Goal: Task Accomplishment & Management: Use online tool/utility

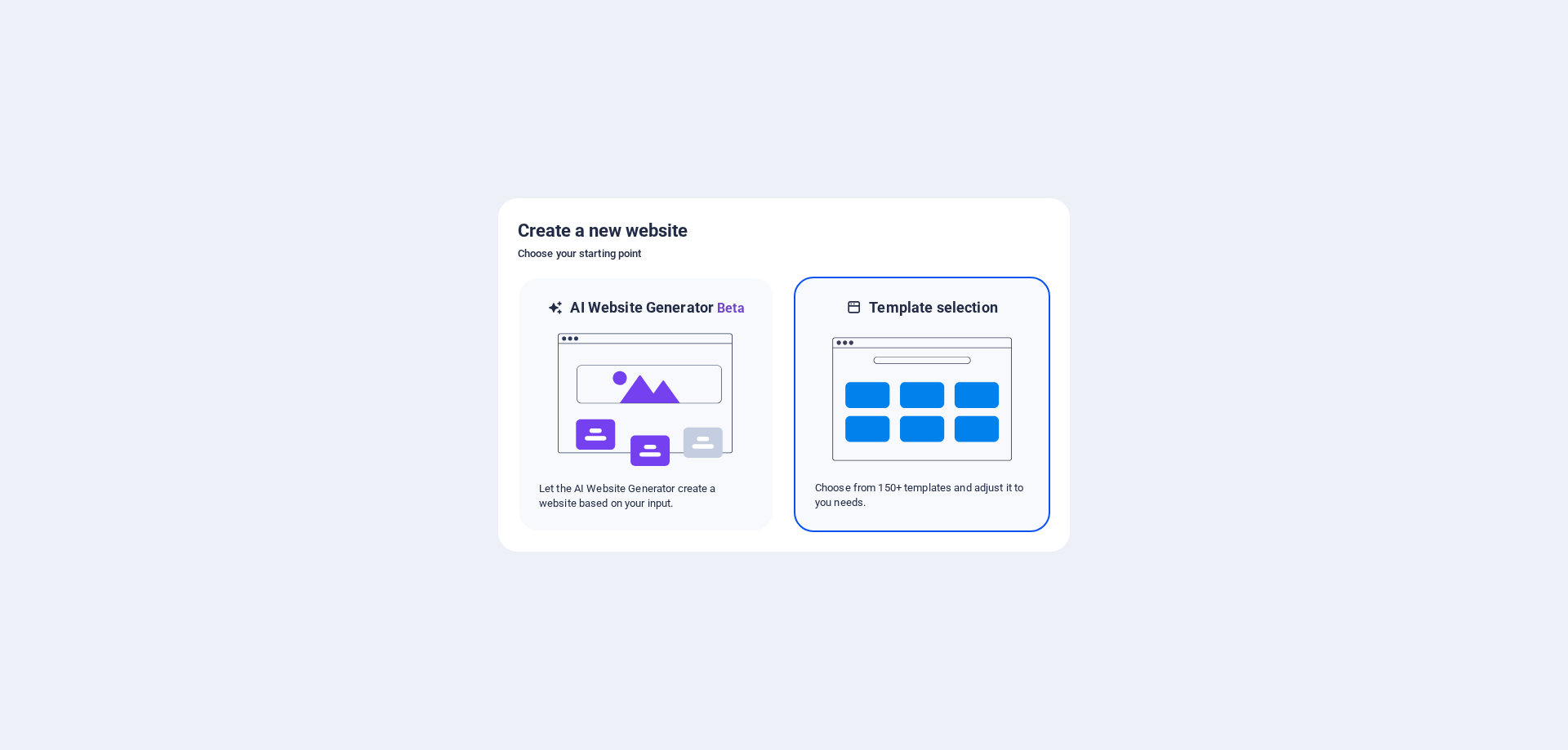
click at [902, 370] on img at bounding box center [922, 399] width 179 height 163
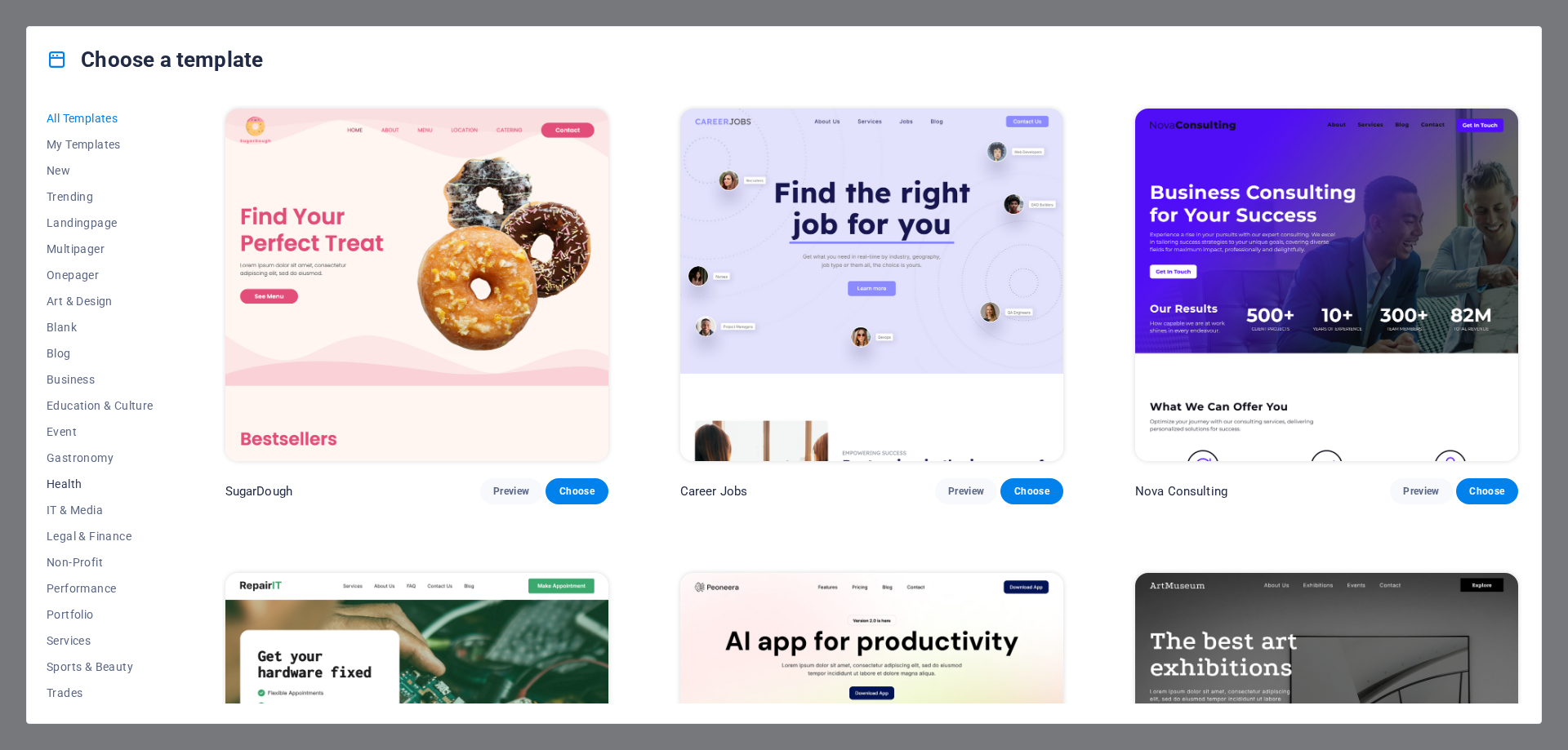
click at [71, 485] on span "Health" at bounding box center [99, 483] width 107 height 13
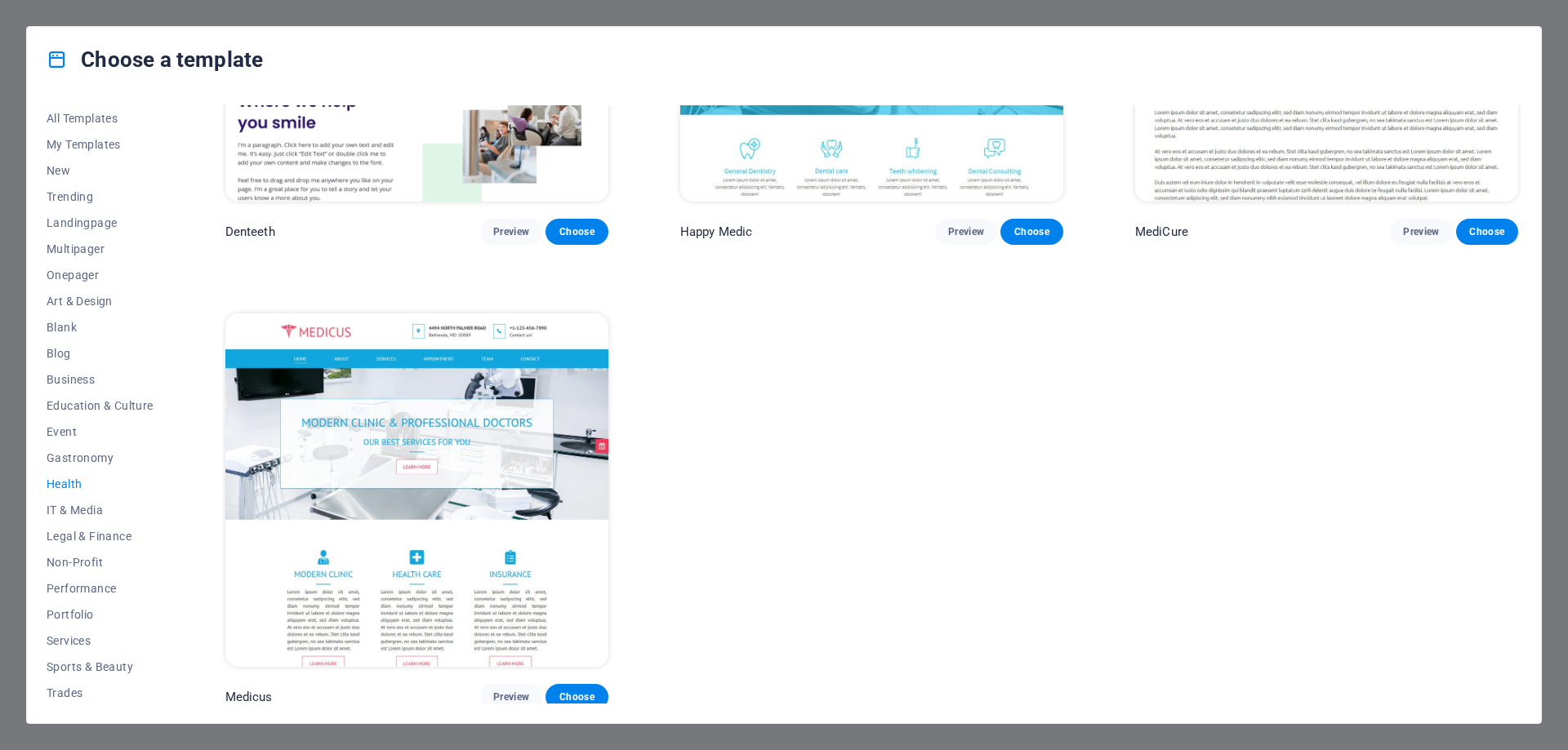
scroll to position [725, 0]
click at [580, 690] on span "Choose" at bounding box center [576, 696] width 36 height 13
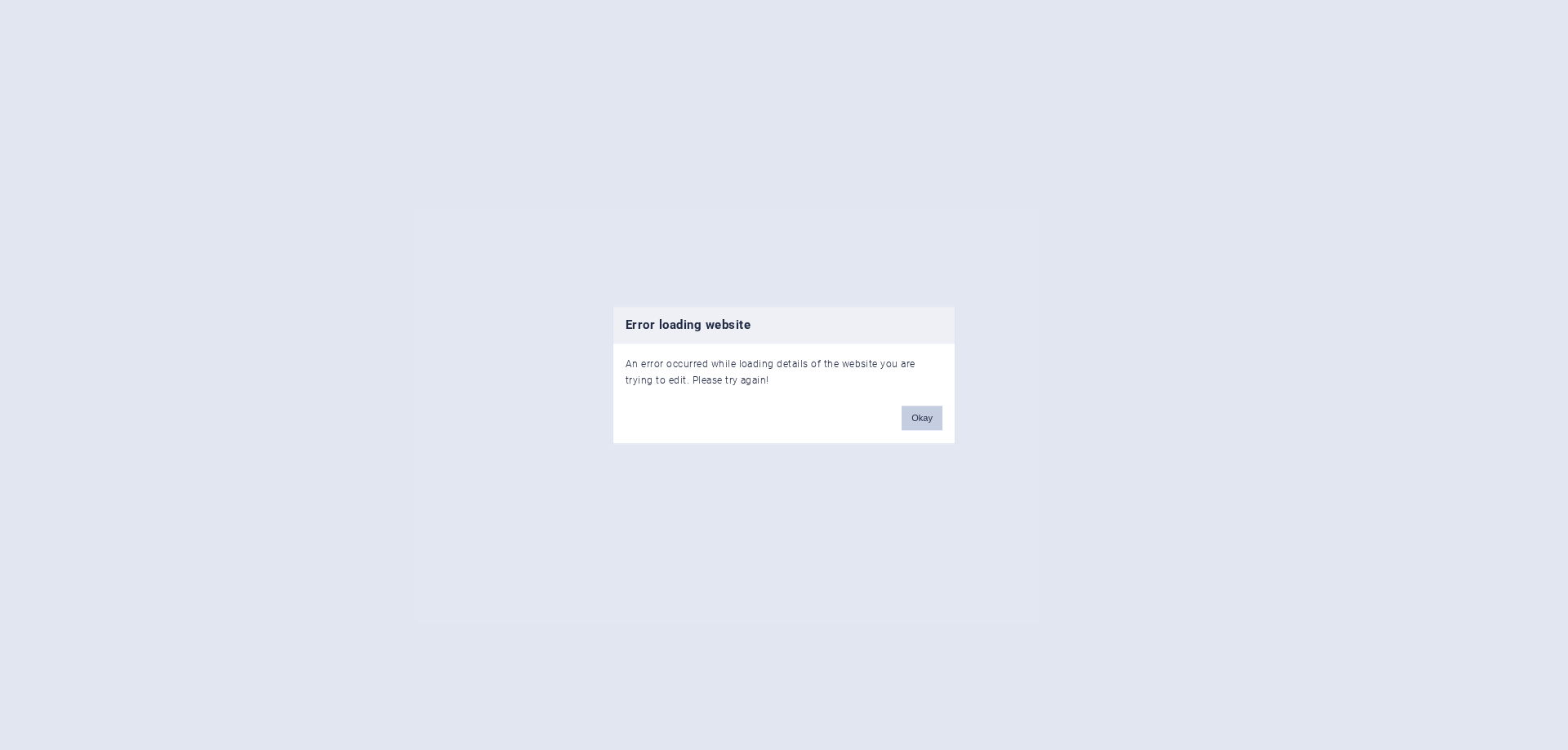
click at [916, 416] on button "Okay" at bounding box center [922, 418] width 41 height 24
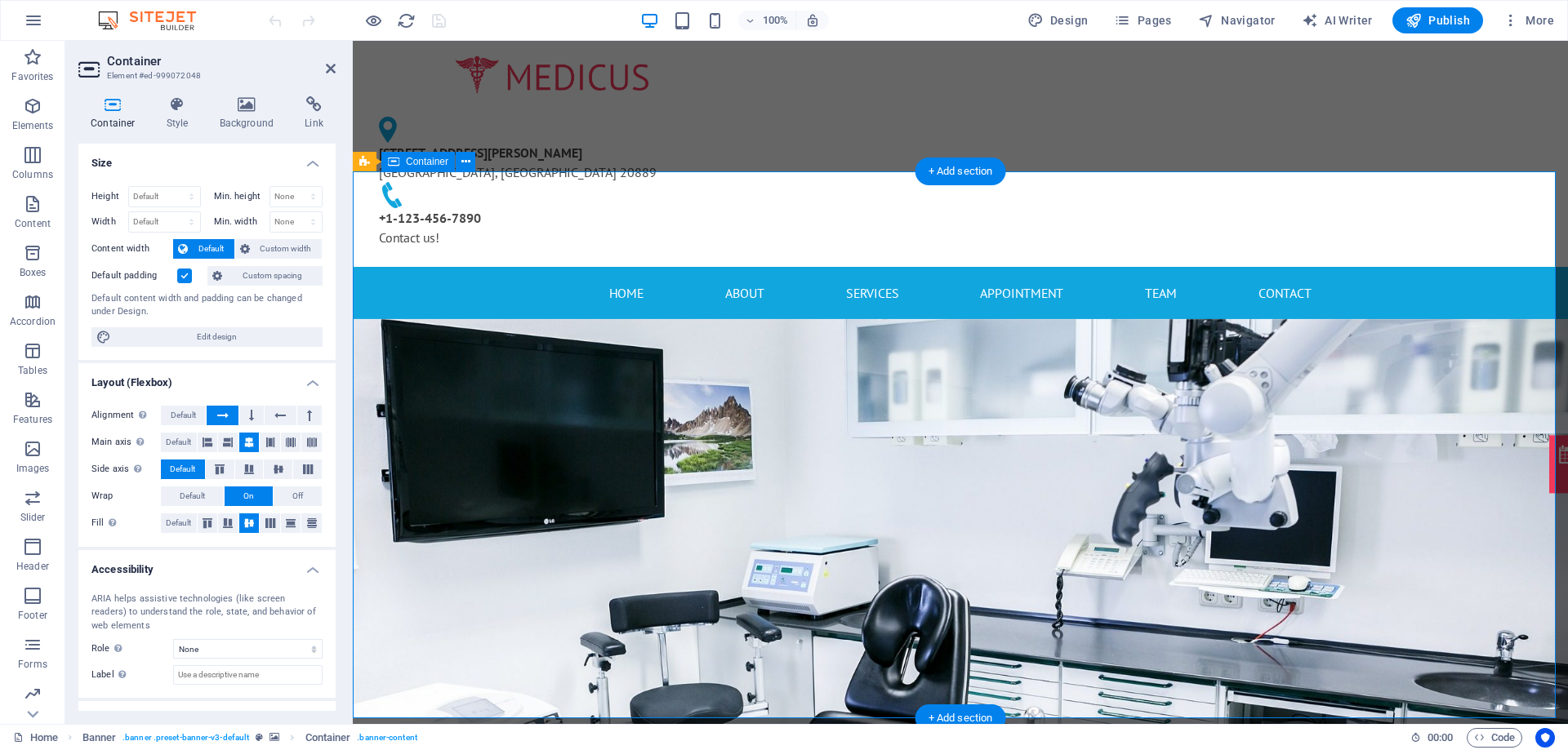
click at [464, 160] on icon at bounding box center [466, 162] width 9 height 17
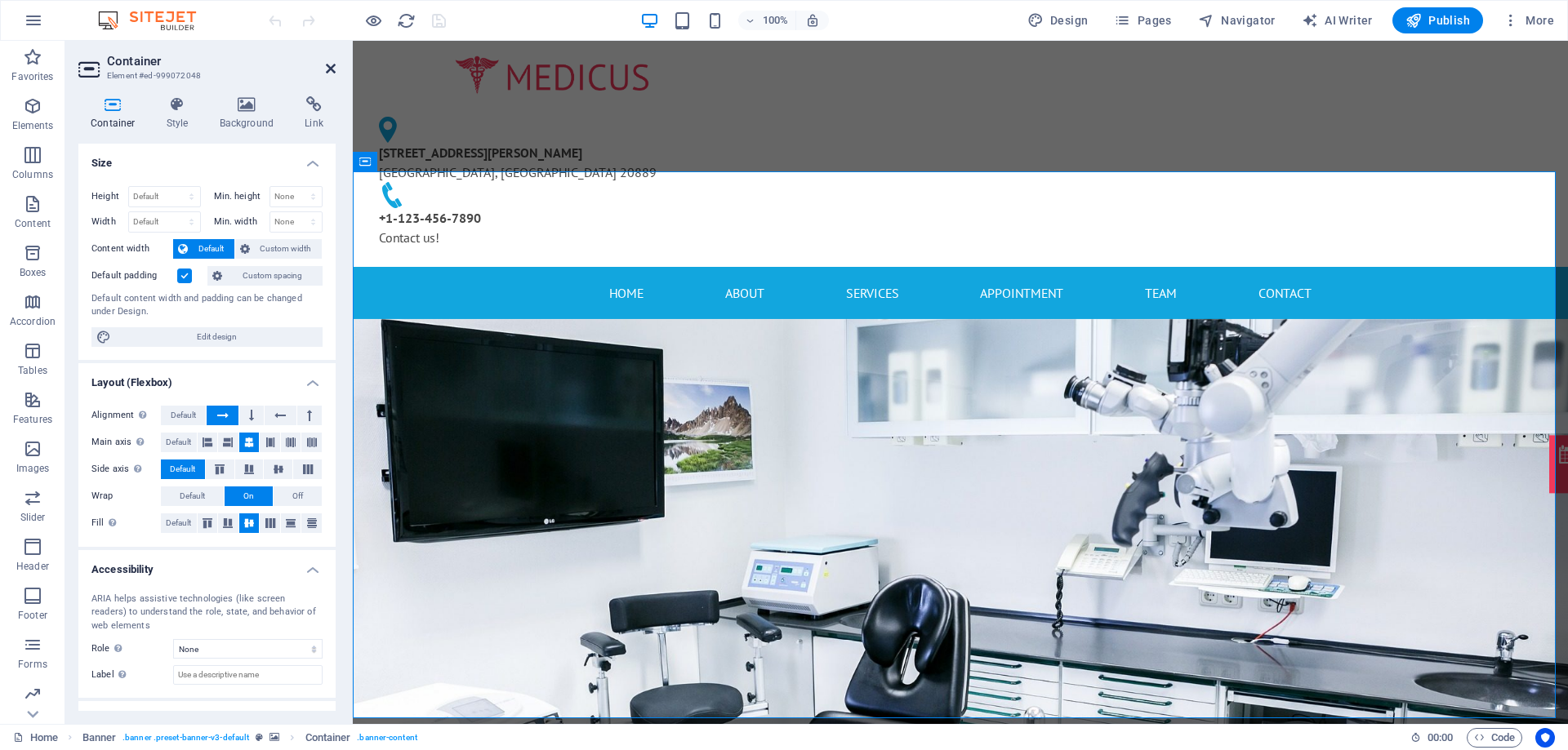
click at [331, 74] on icon at bounding box center [330, 68] width 10 height 13
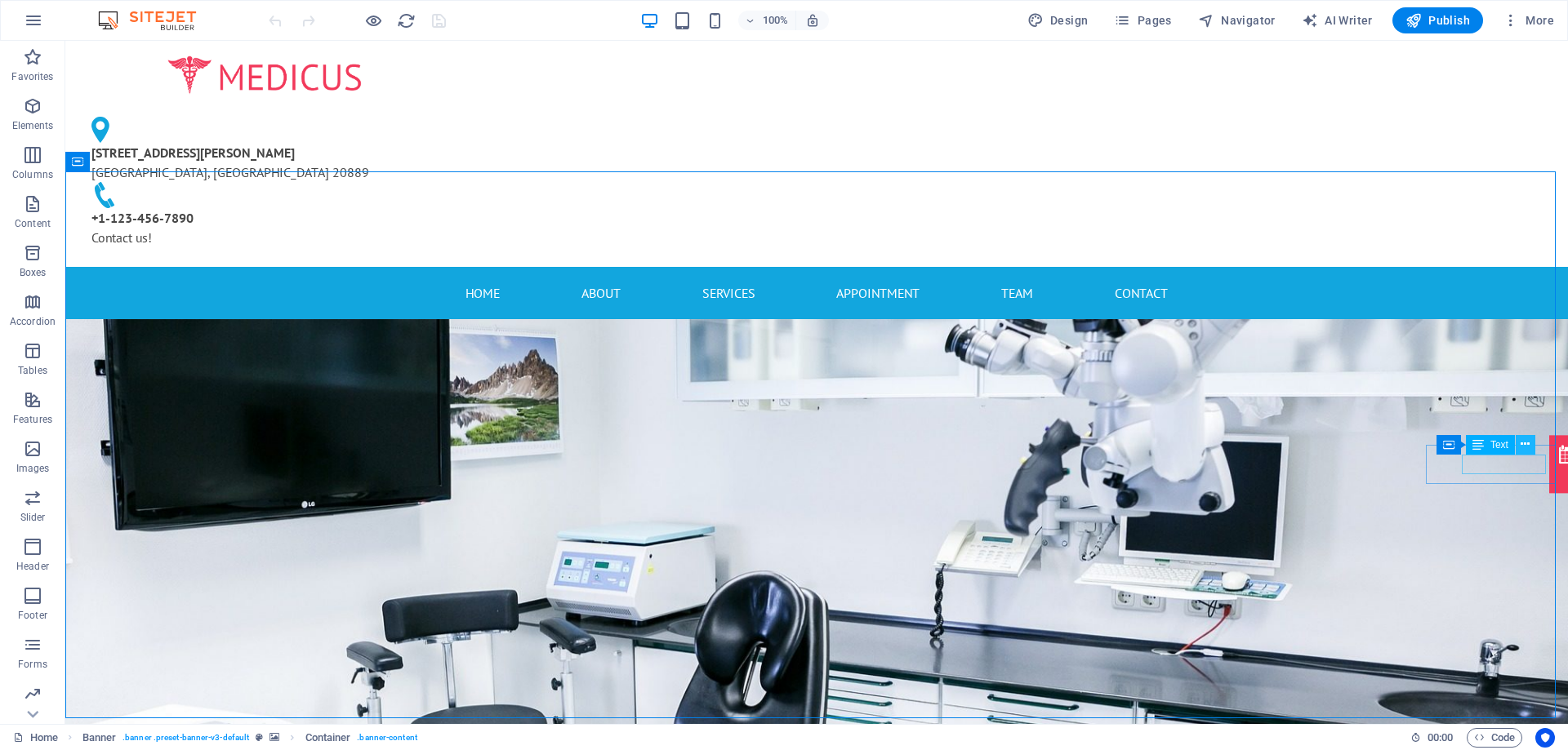
click at [1524, 445] on div "Drag here to replace the existing content. Press “Ctrl” if you want to create a…" at bounding box center [816, 382] width 1503 height 684
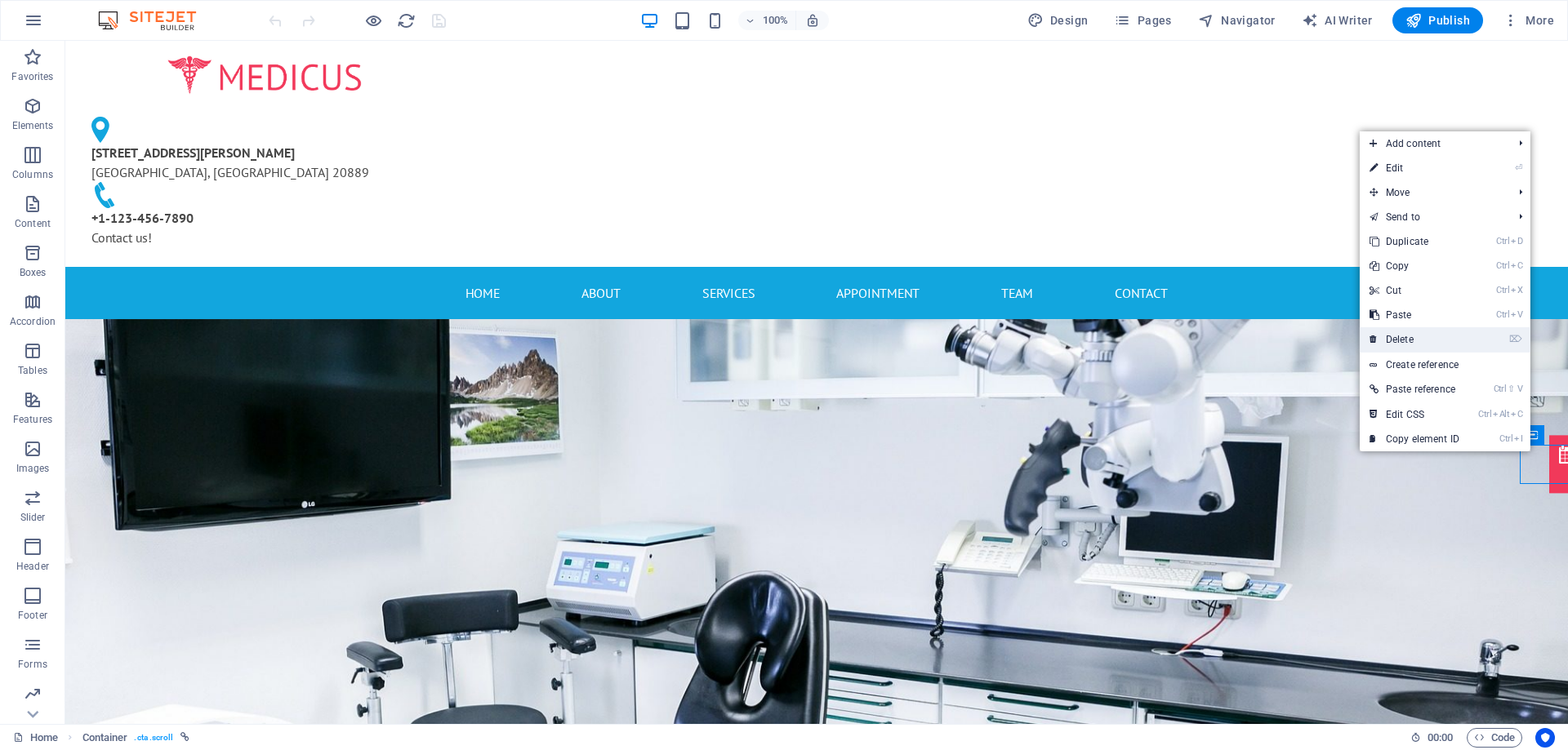
click at [1409, 331] on link "⌦ Delete" at bounding box center [1415, 340] width 110 height 24
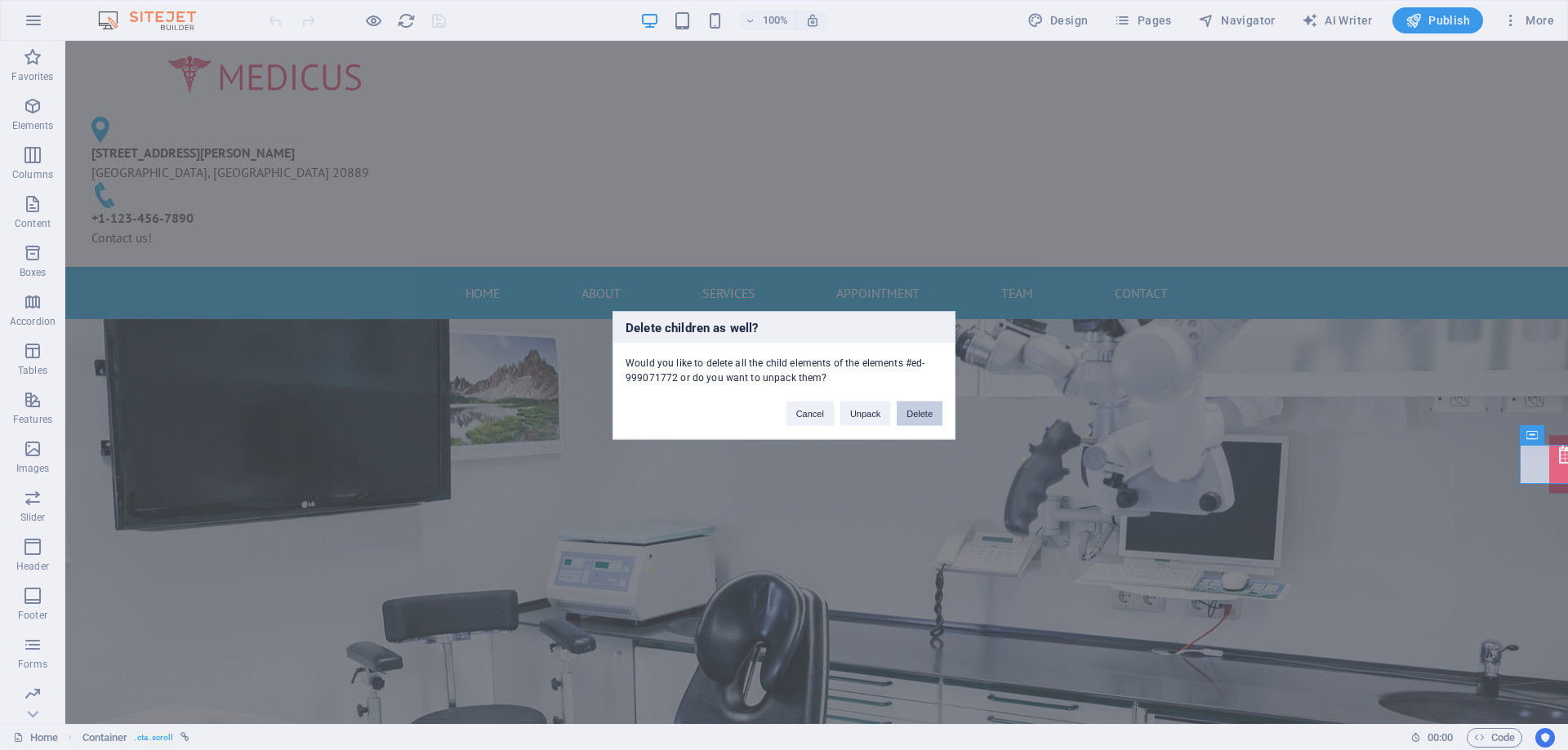
click at [927, 414] on button "Delete" at bounding box center [919, 413] width 45 height 24
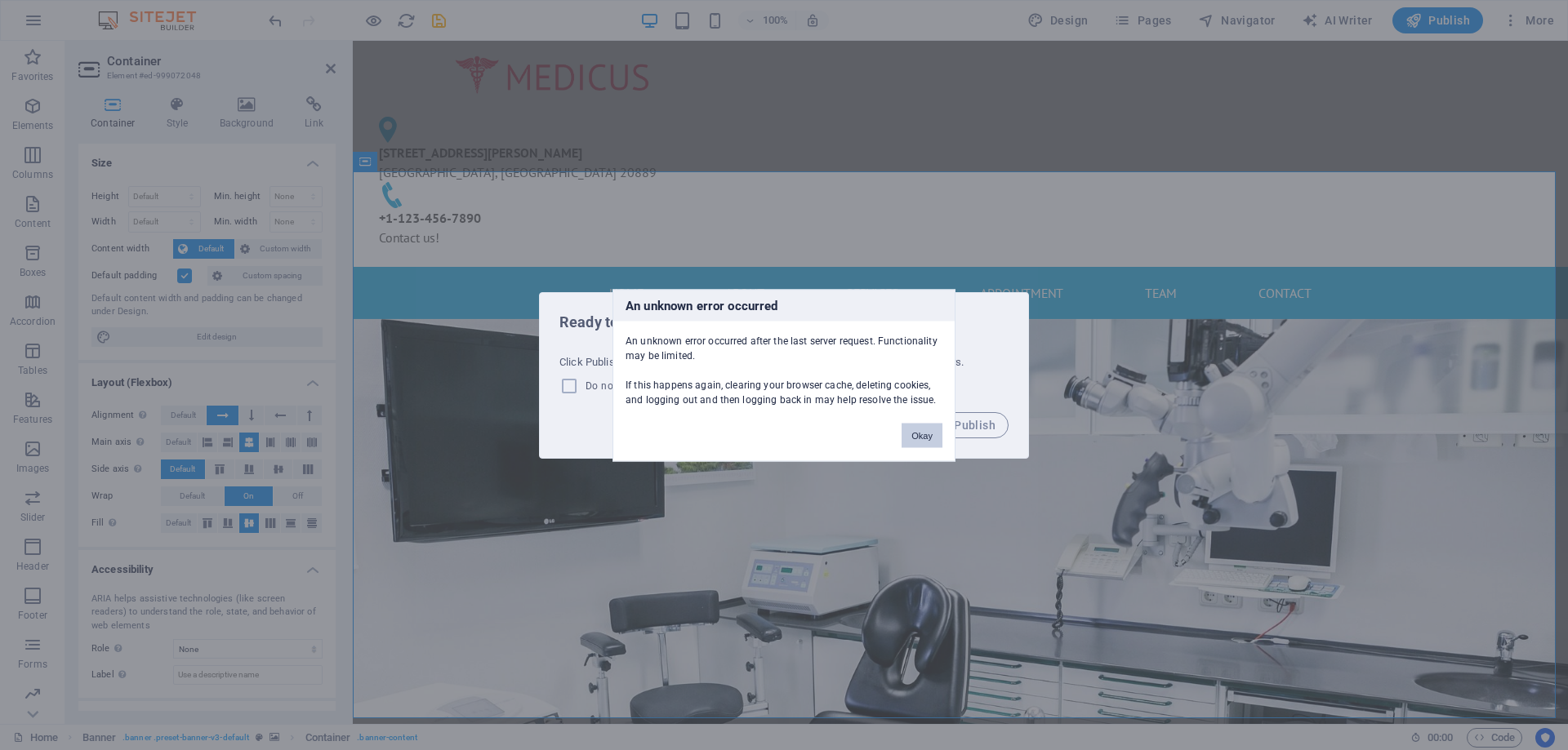
click at [924, 432] on button "Okay" at bounding box center [922, 436] width 41 height 24
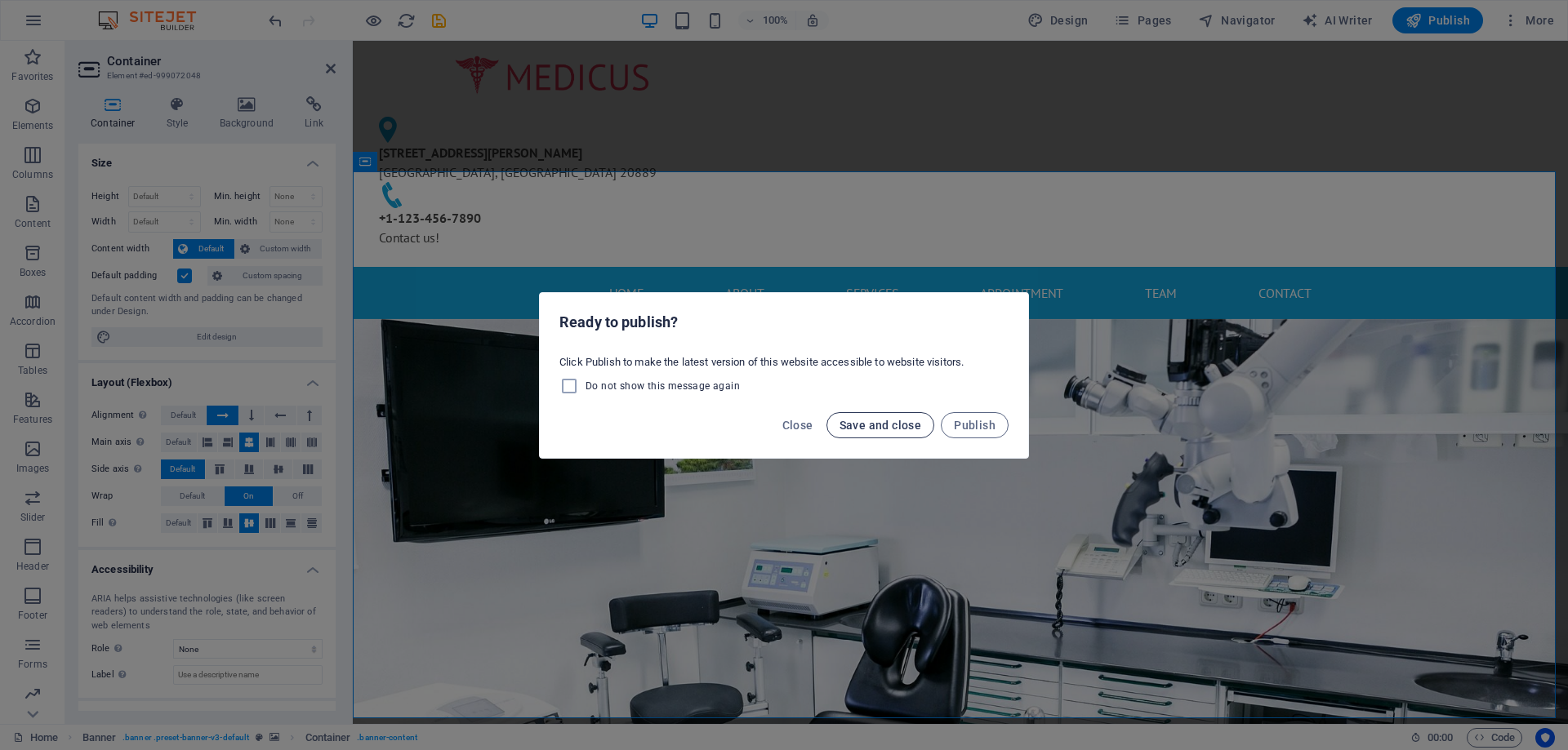
click at [882, 427] on span "Save and close" at bounding box center [881, 425] width 83 height 13
checkbox input "false"
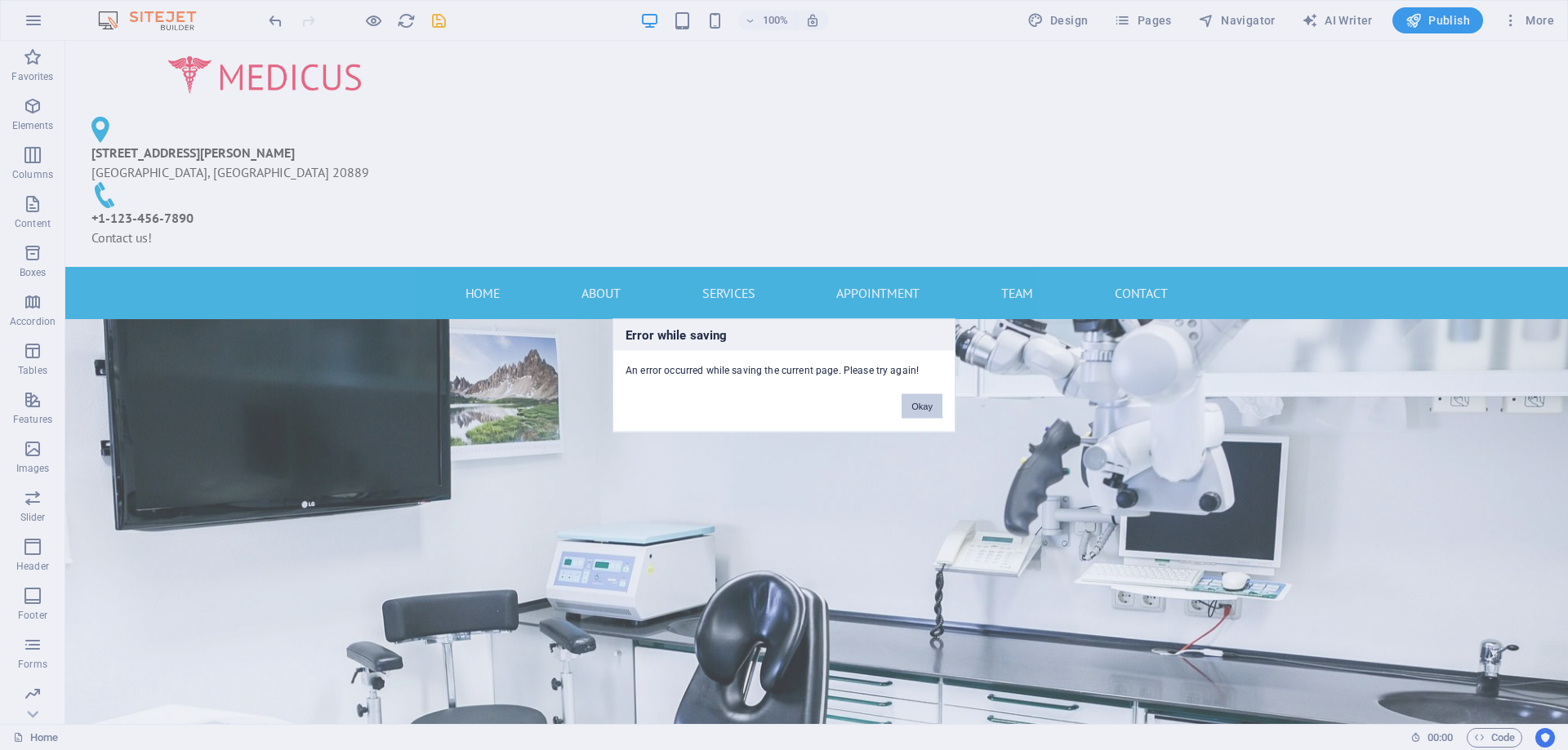
click at [920, 405] on button "Okay" at bounding box center [922, 406] width 41 height 24
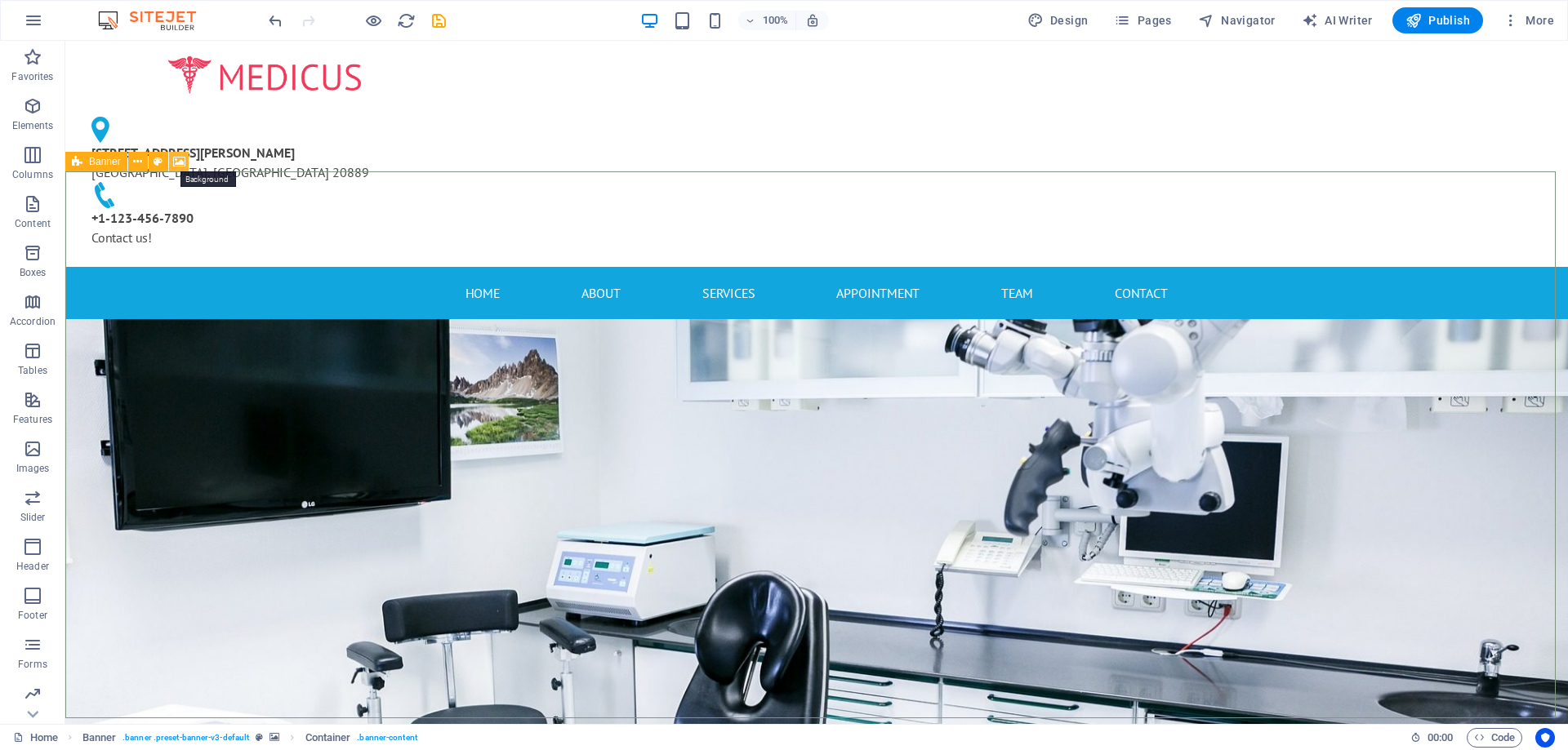
click at [180, 156] on icon at bounding box center [179, 162] width 12 height 17
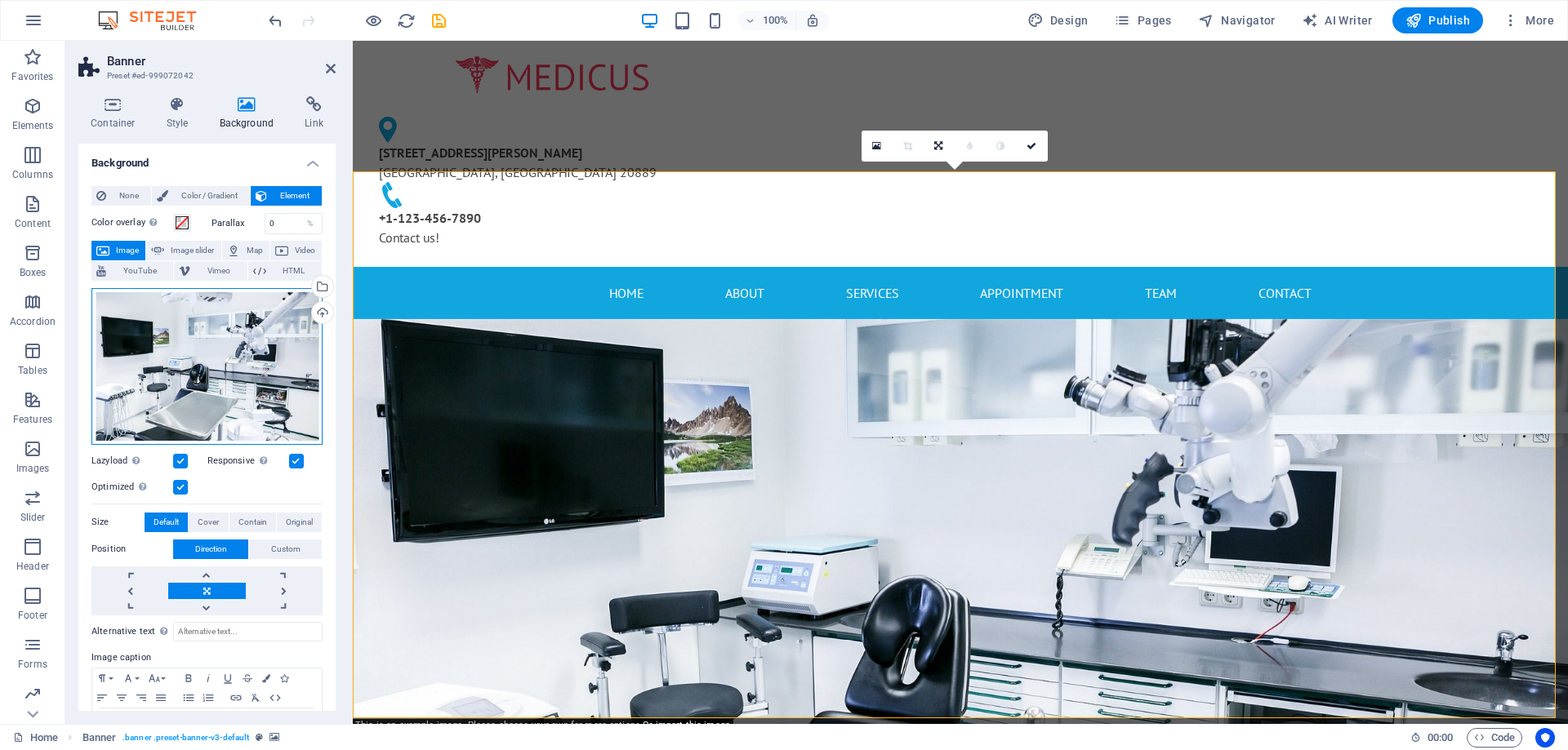
click at [207, 354] on div "Drag files here, click to choose files or select files from Files or our free s…" at bounding box center [206, 367] width 231 height 157
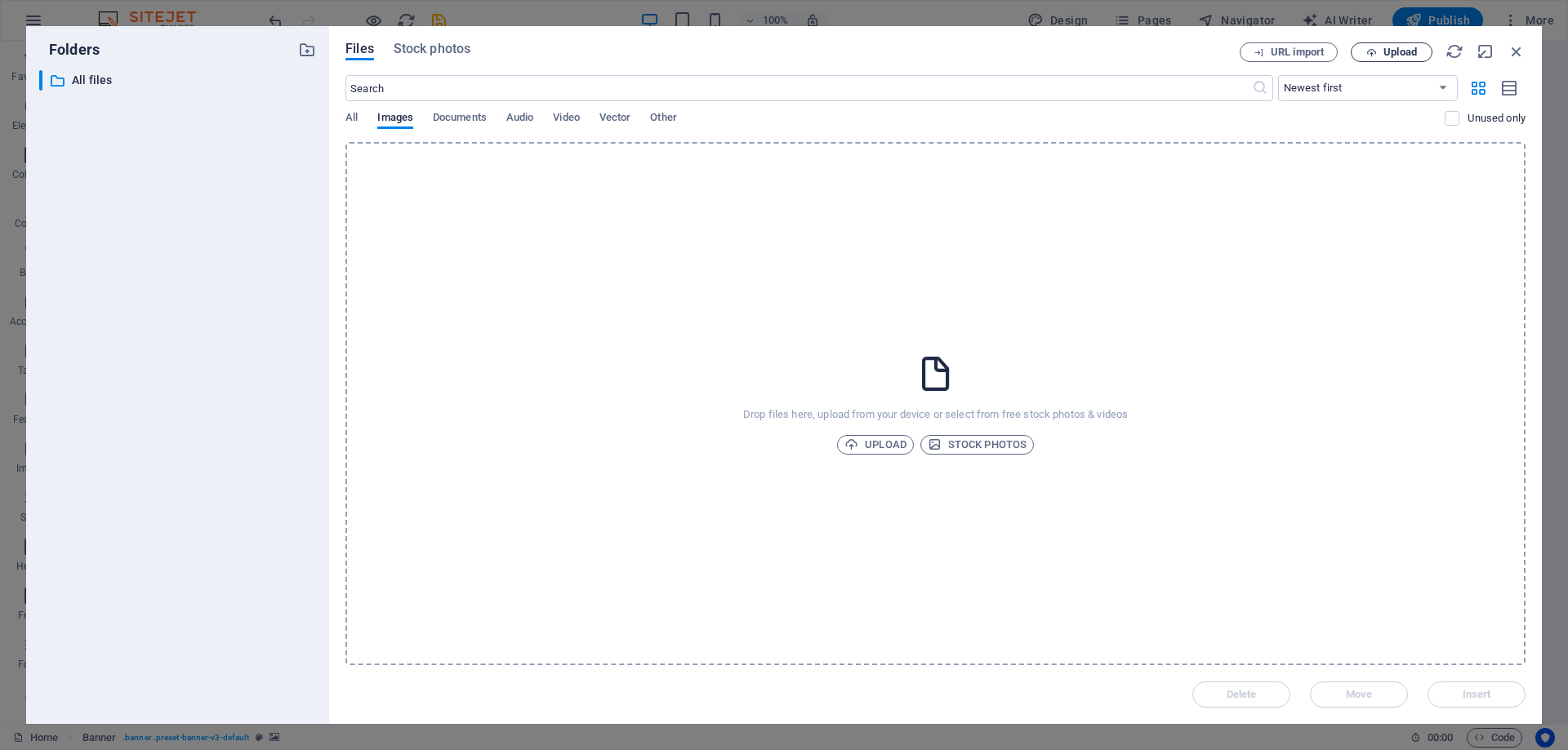
click at [1389, 49] on span "Upload" at bounding box center [1400, 51] width 33 height 10
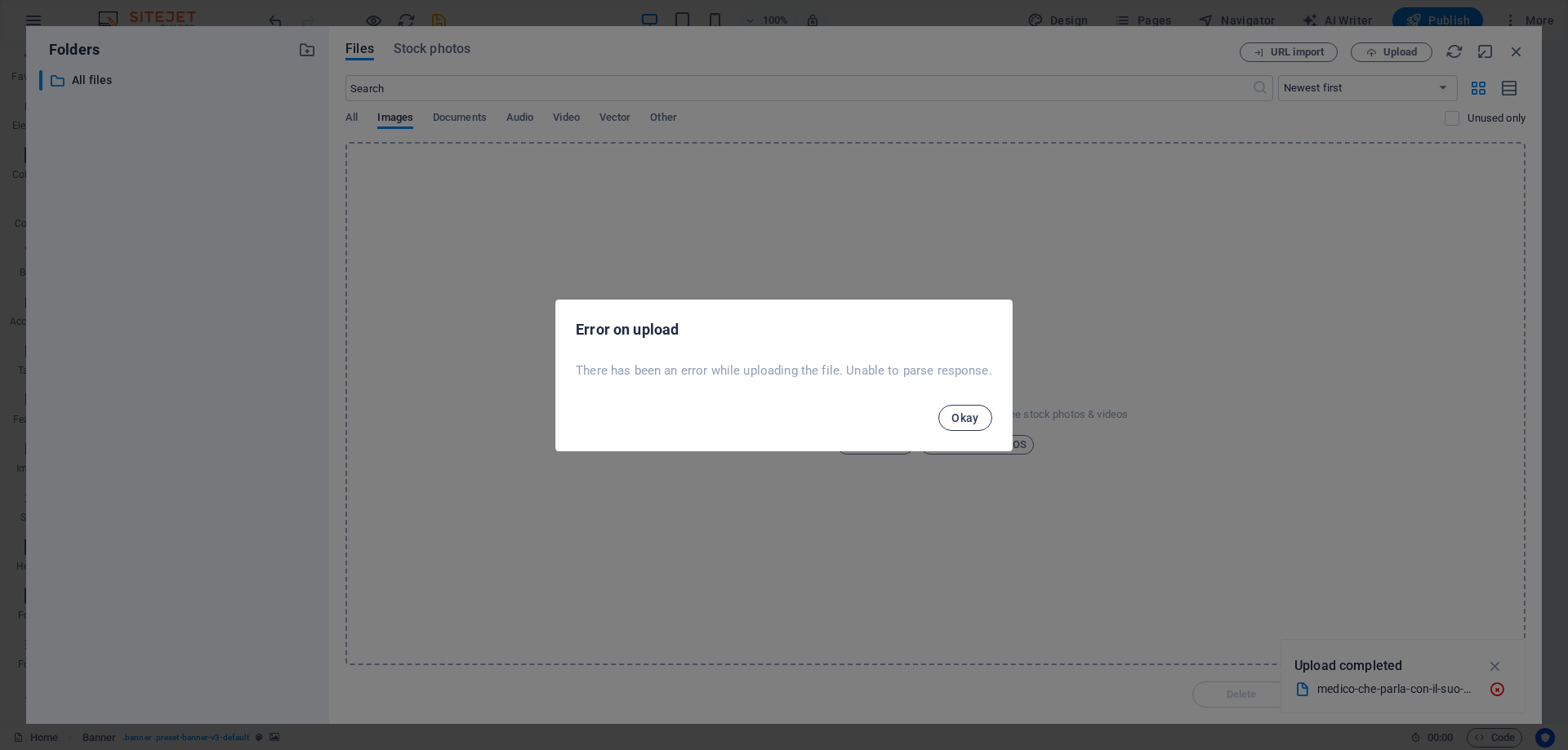
click at [970, 421] on span "Okay" at bounding box center [965, 417] width 28 height 13
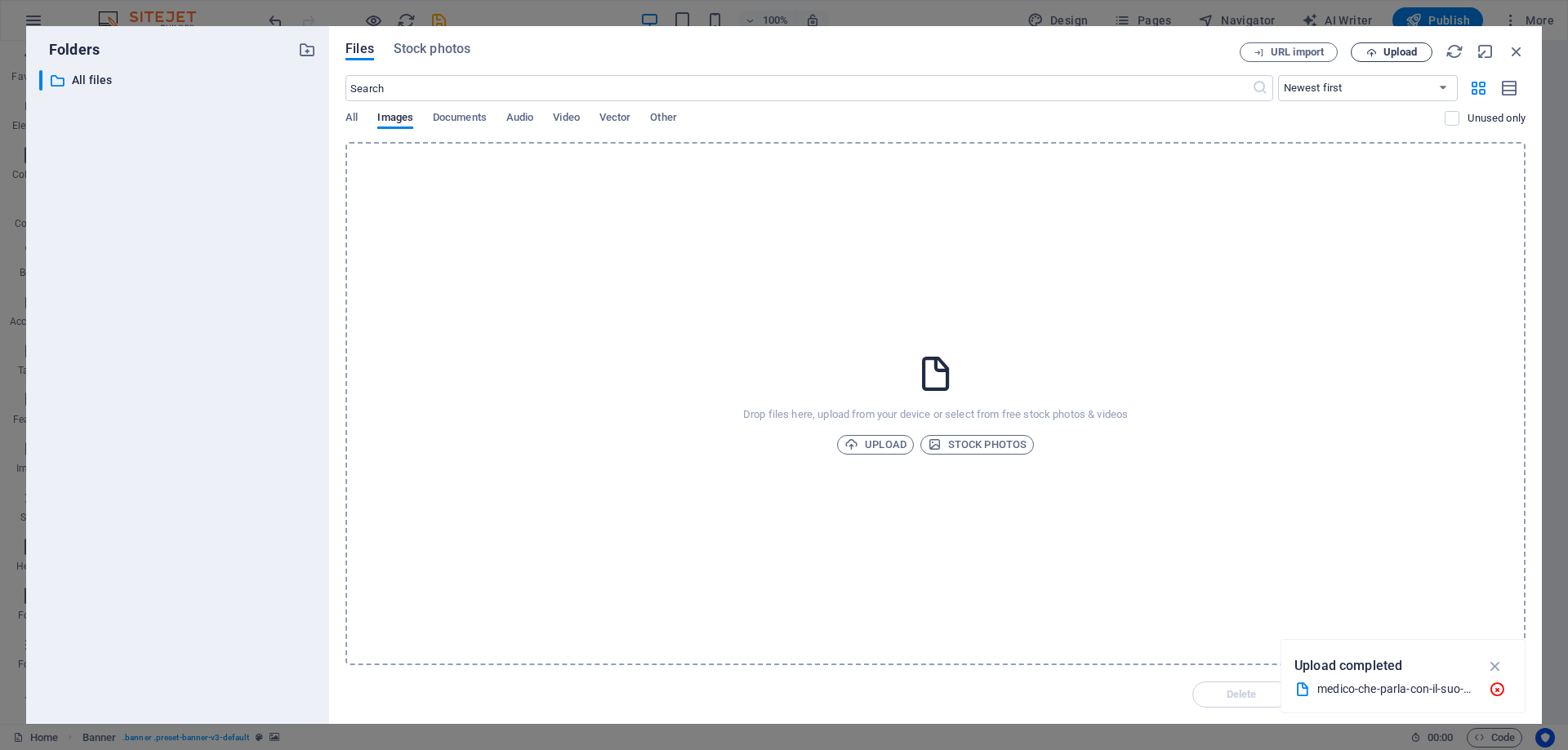
click at [1410, 48] on span "Upload" at bounding box center [1400, 51] width 33 height 10
click at [1518, 57] on icon "button" at bounding box center [1516, 51] width 18 height 18
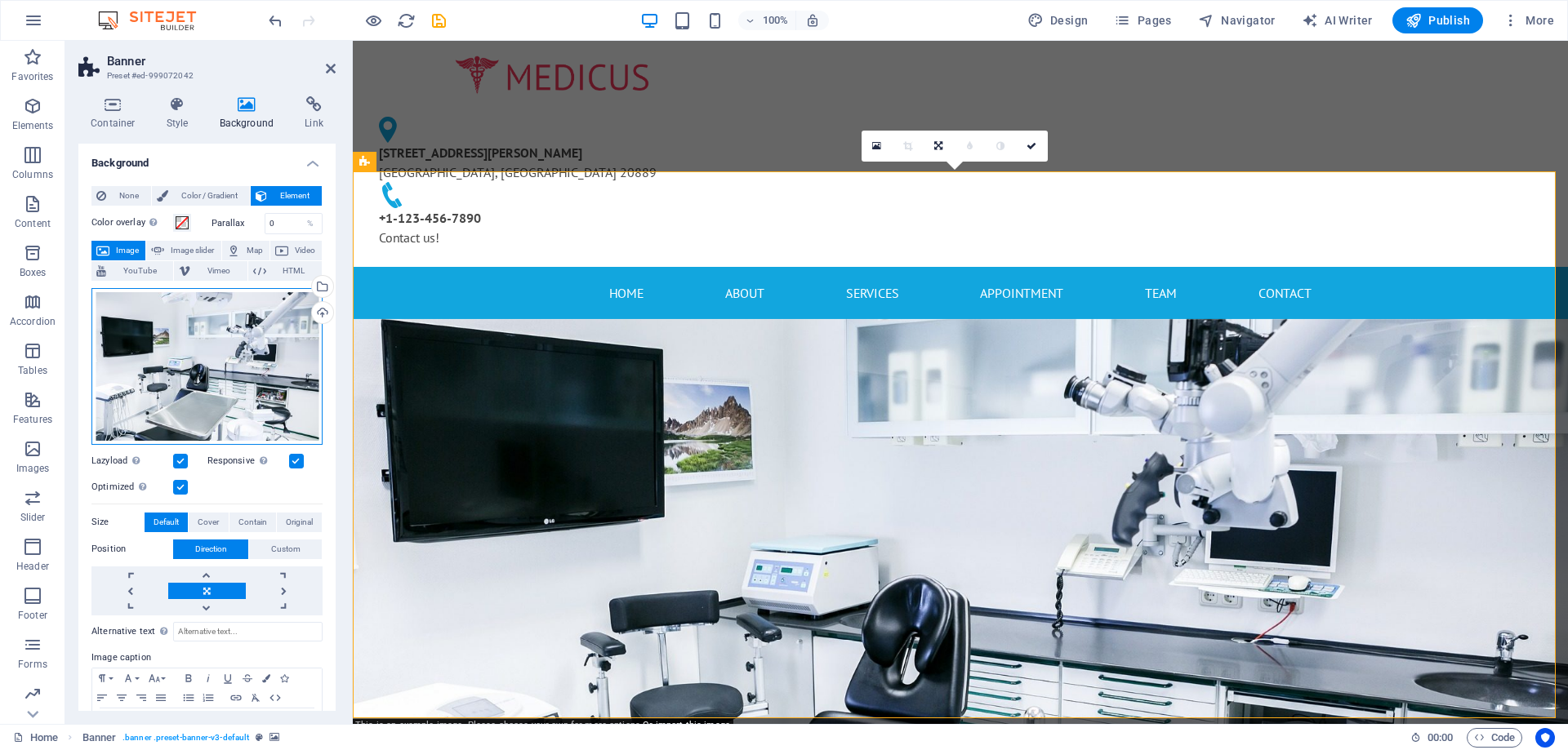
click at [227, 348] on div "Drag files here, click to choose files or select files from Files or our free s…" at bounding box center [206, 367] width 231 height 157
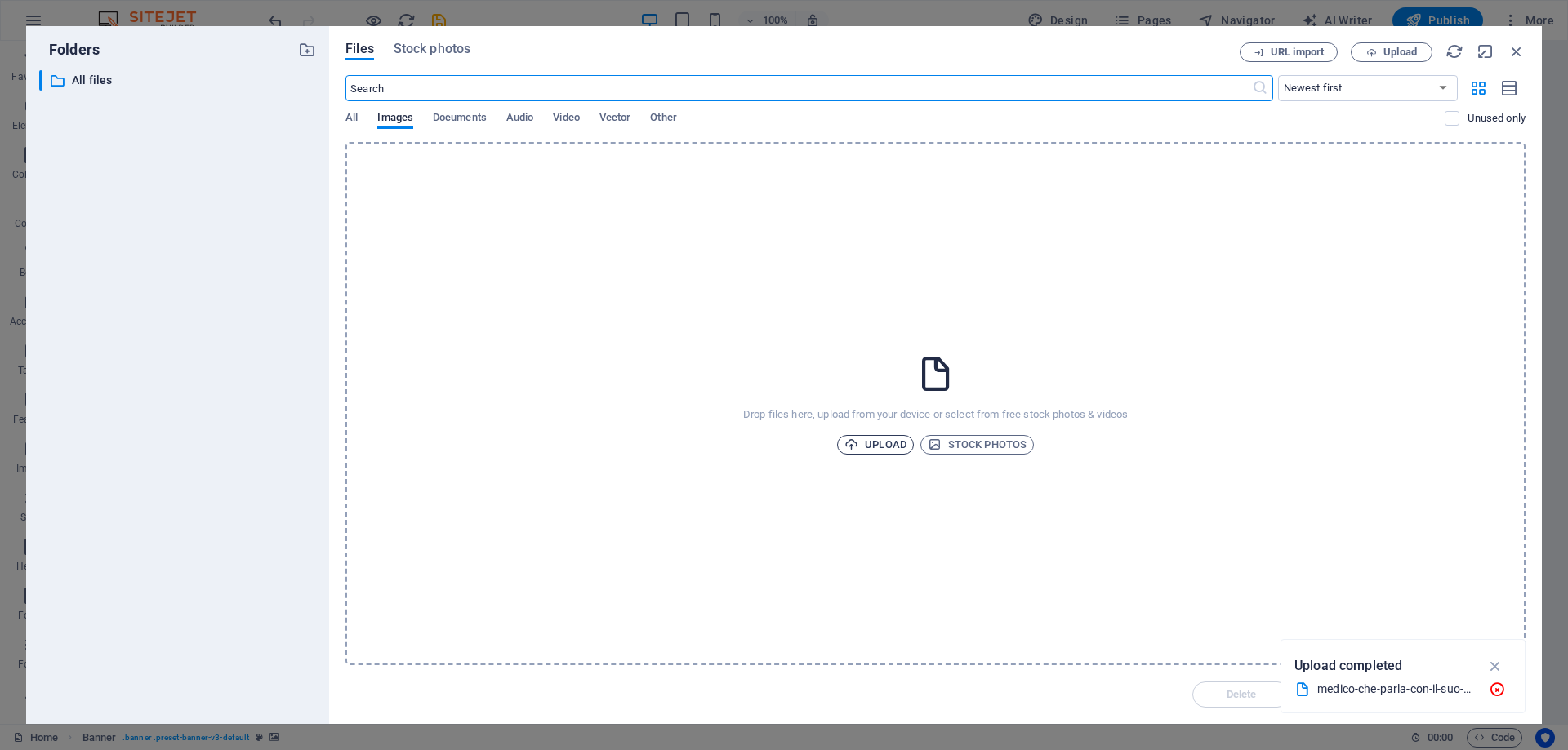
click at [908, 440] on button "Upload" at bounding box center [875, 445] width 77 height 19
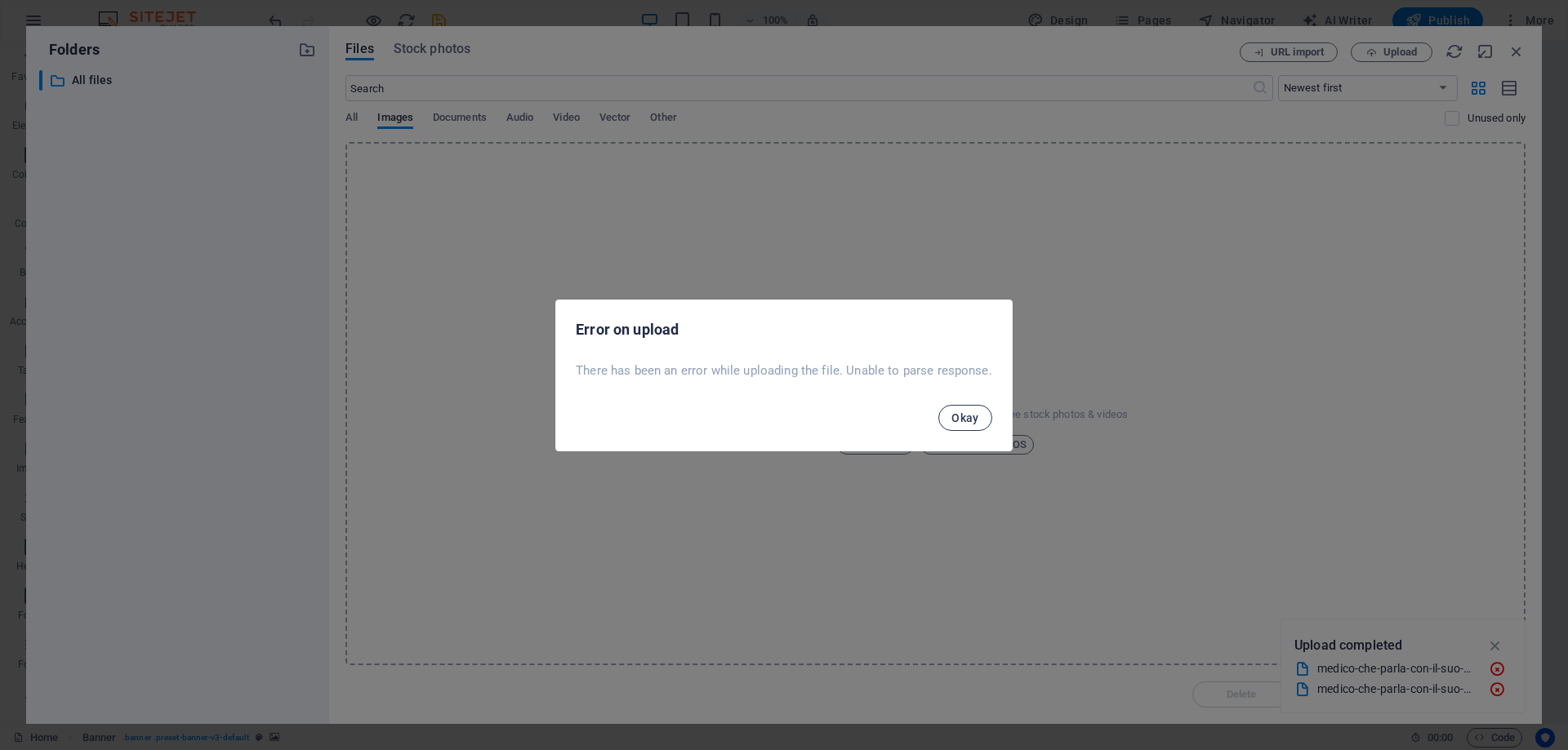
click at [963, 419] on span "Okay" at bounding box center [965, 417] width 28 height 13
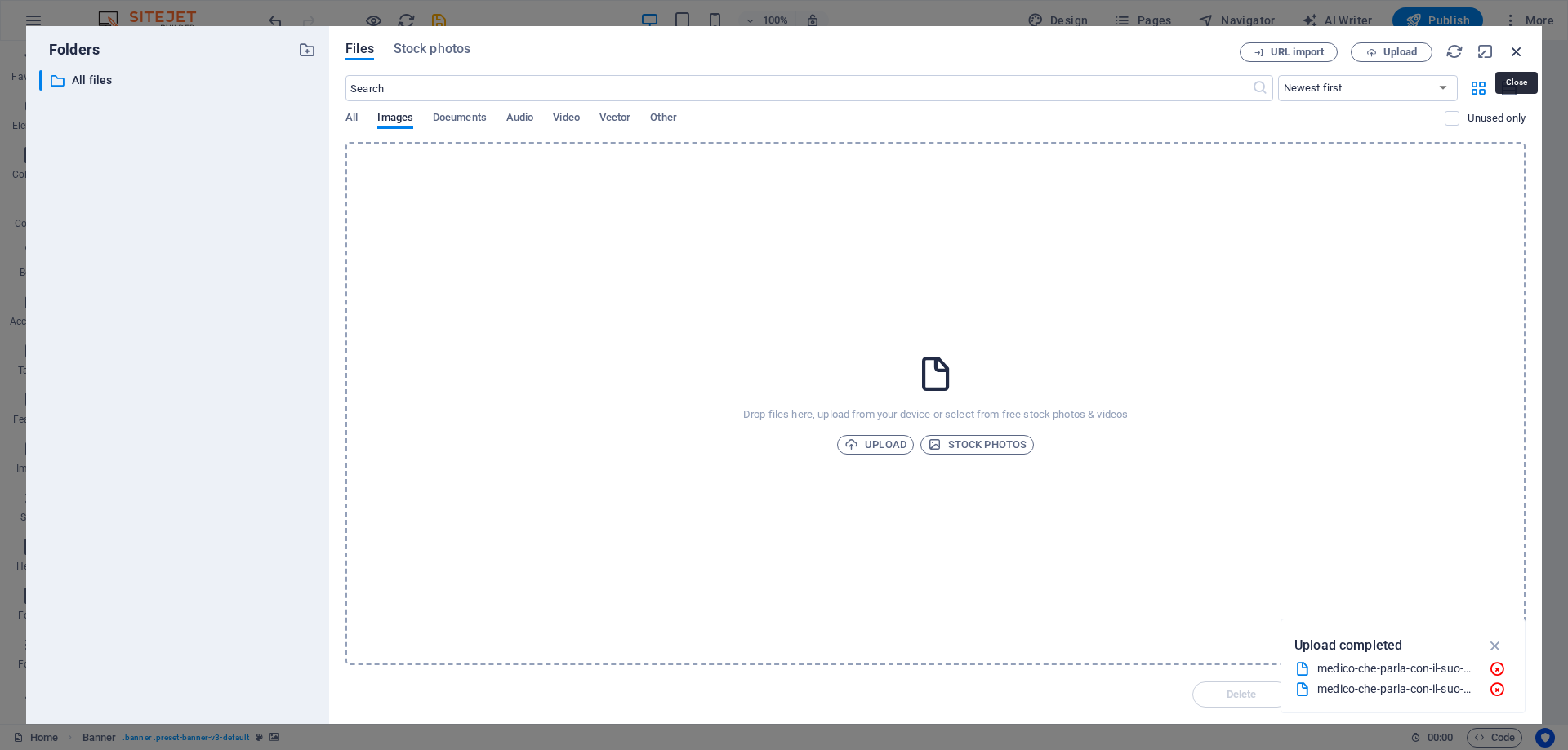
click at [1513, 57] on icon "button" at bounding box center [1516, 51] width 18 height 18
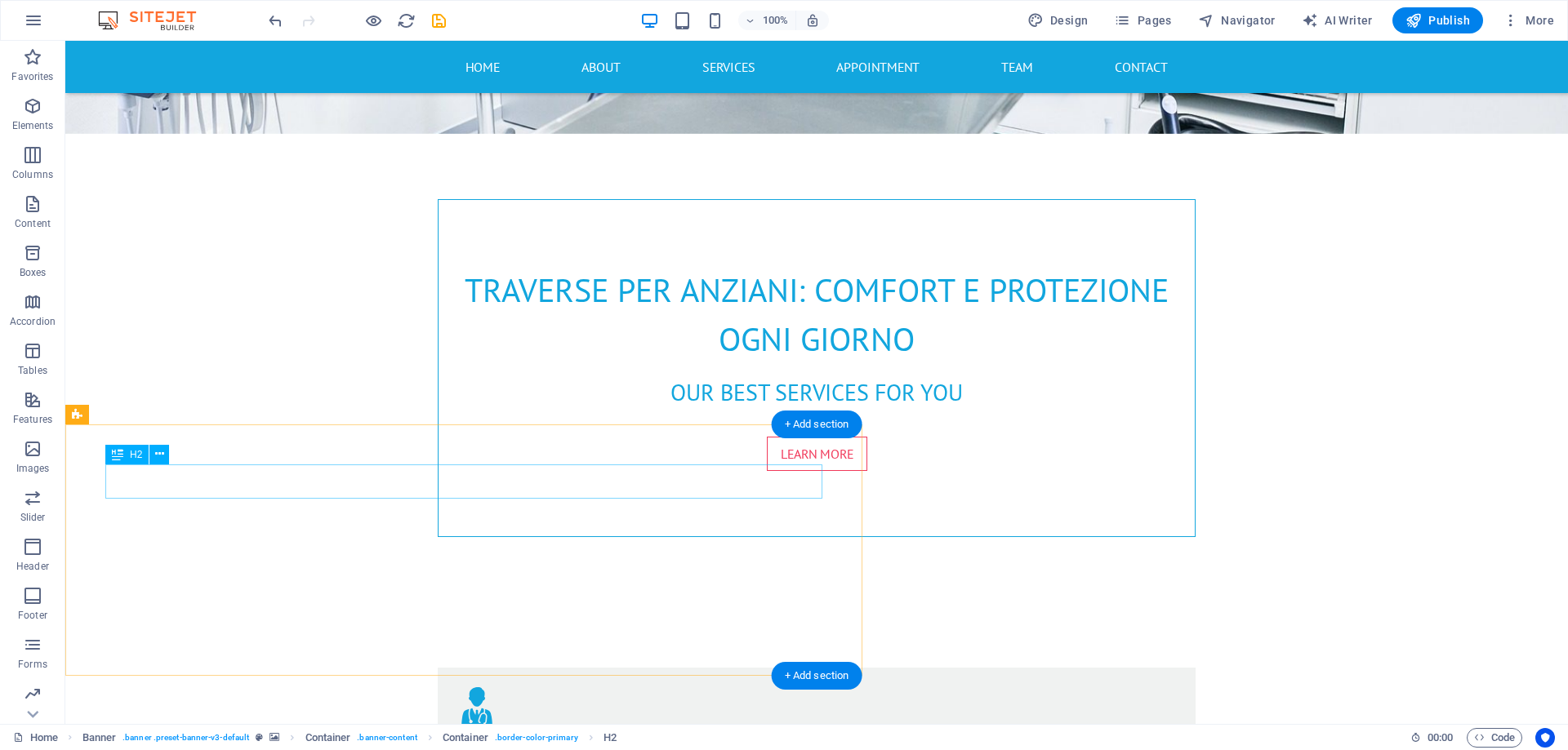
scroll to position [735, 0]
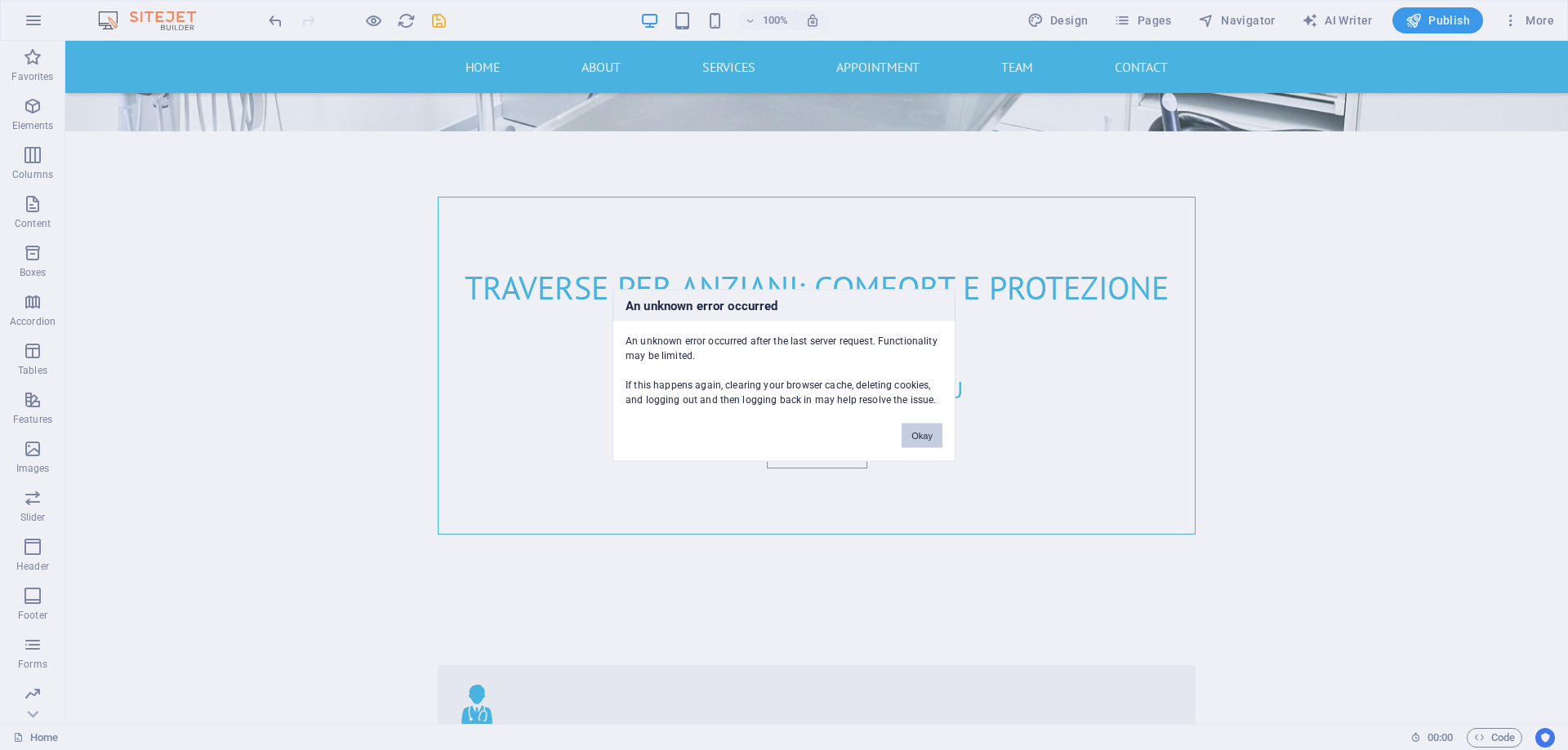
click at [902, 436] on button "Okay" at bounding box center [922, 436] width 41 height 24
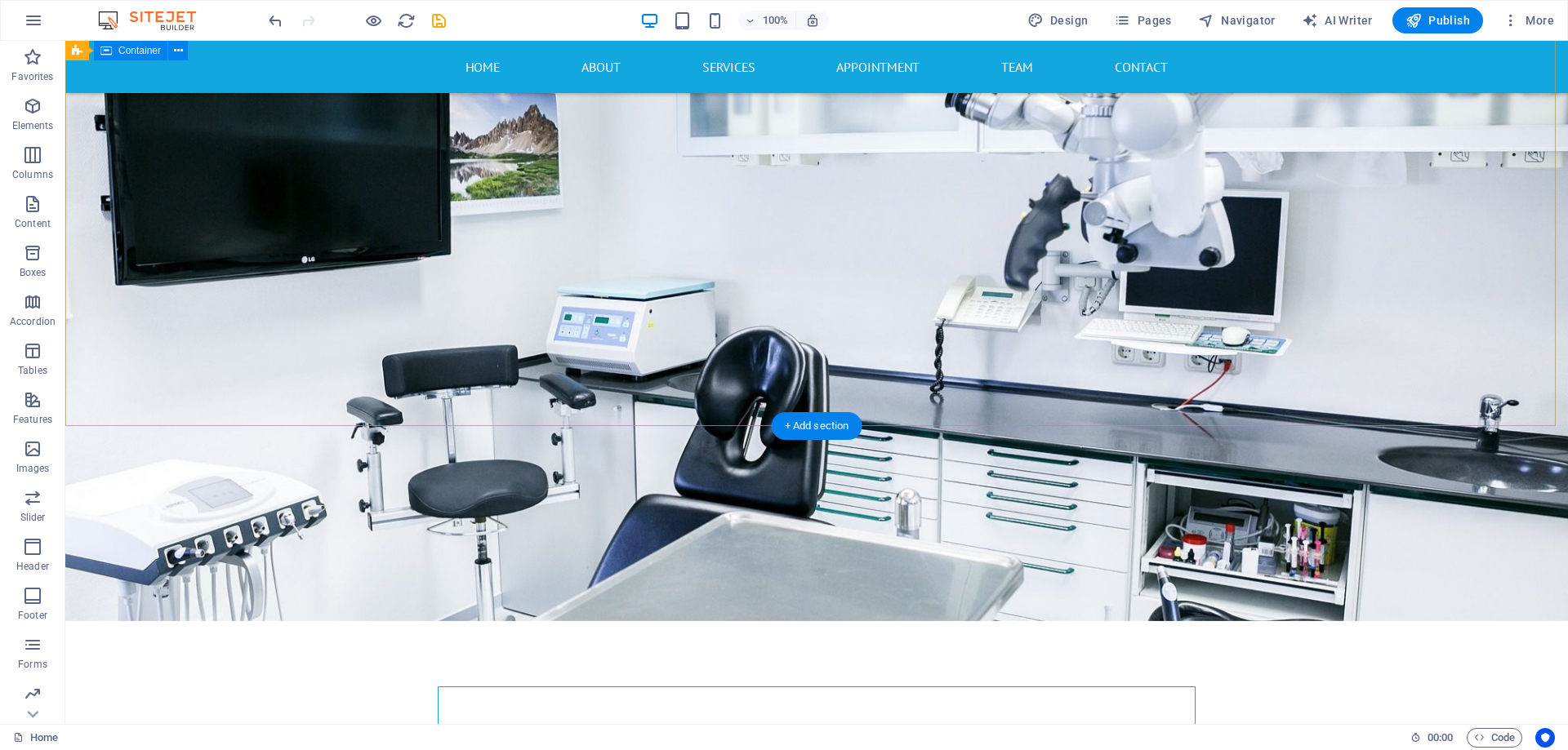
scroll to position [0, 0]
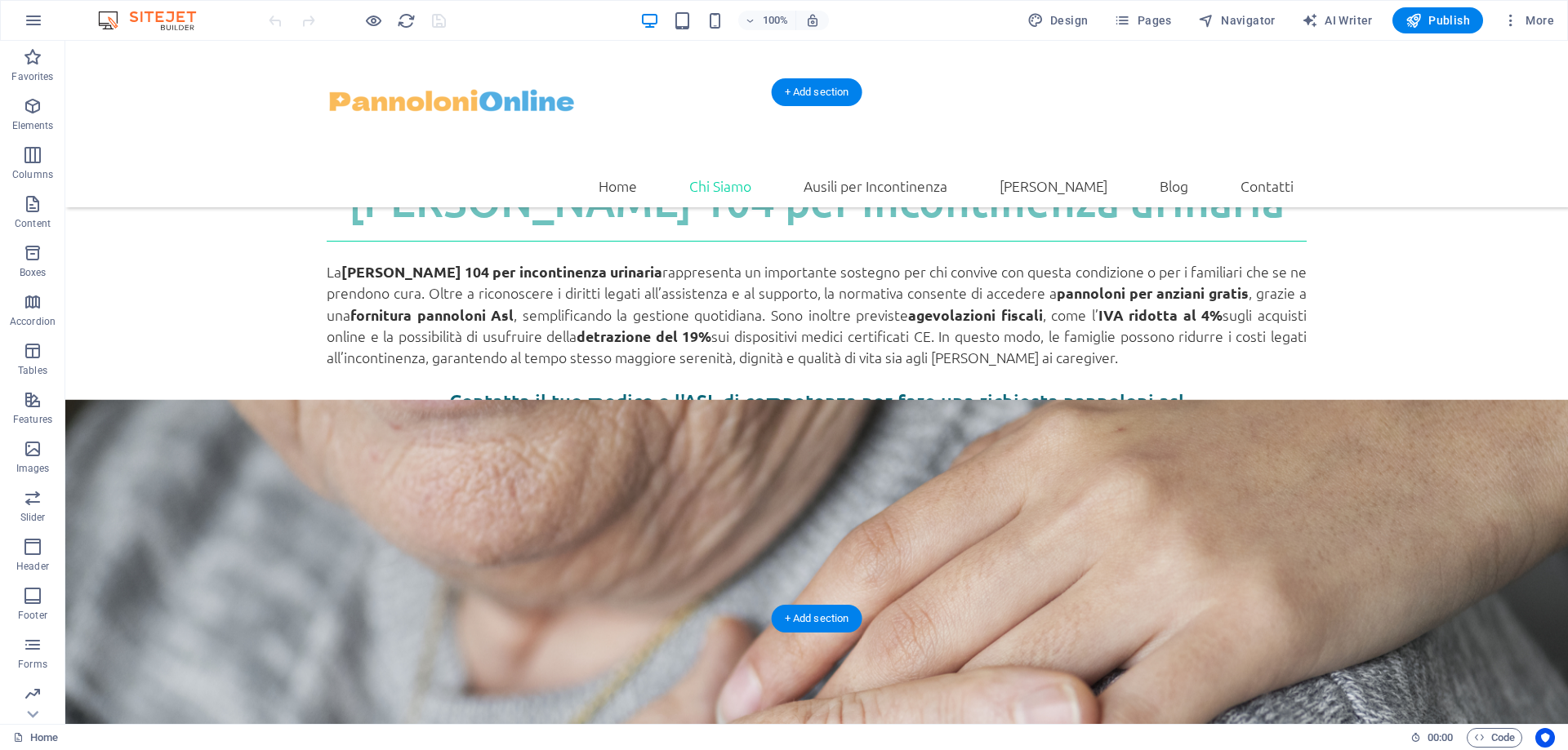
scroll to position [735, 0]
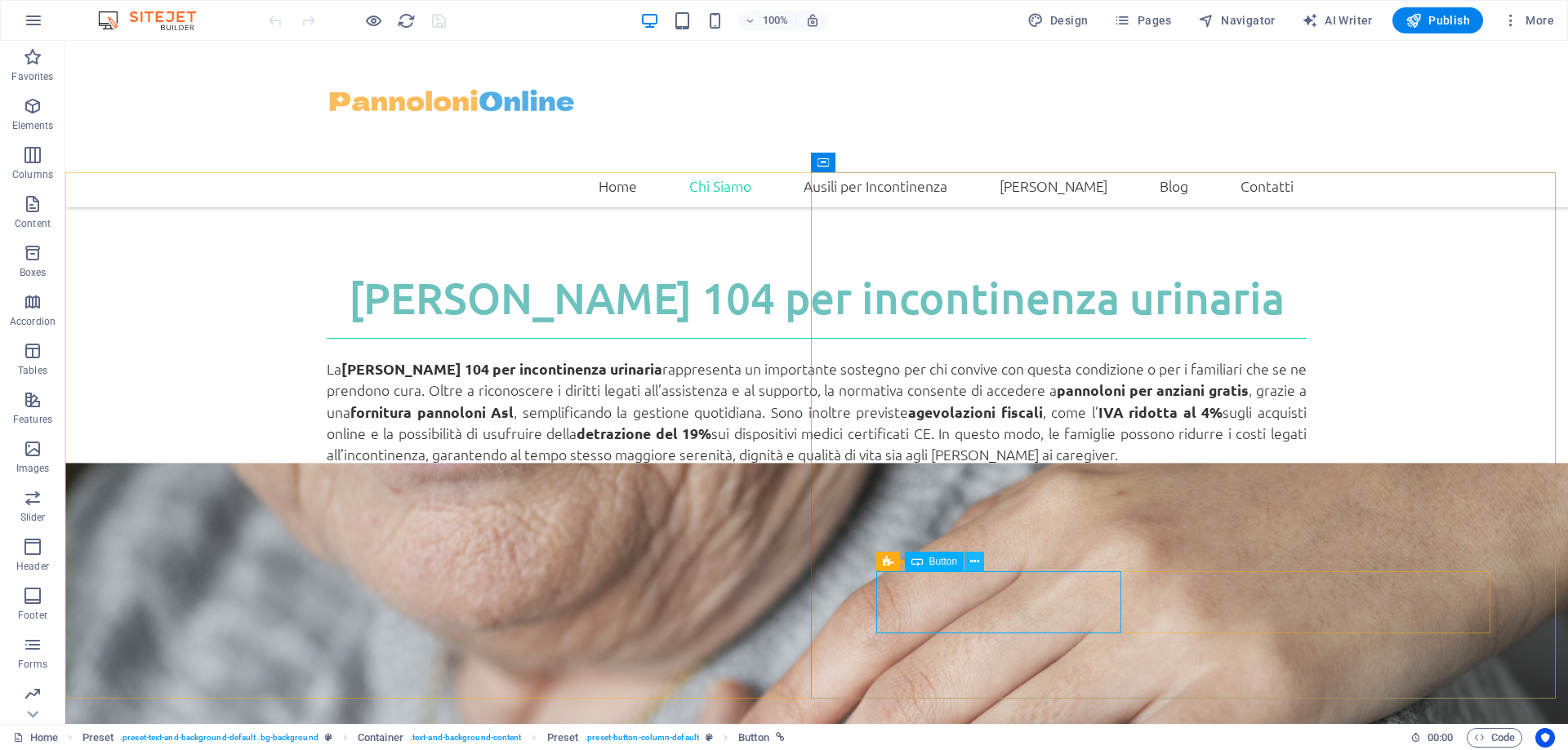
click at [972, 564] on icon at bounding box center [975, 563] width 9 height 17
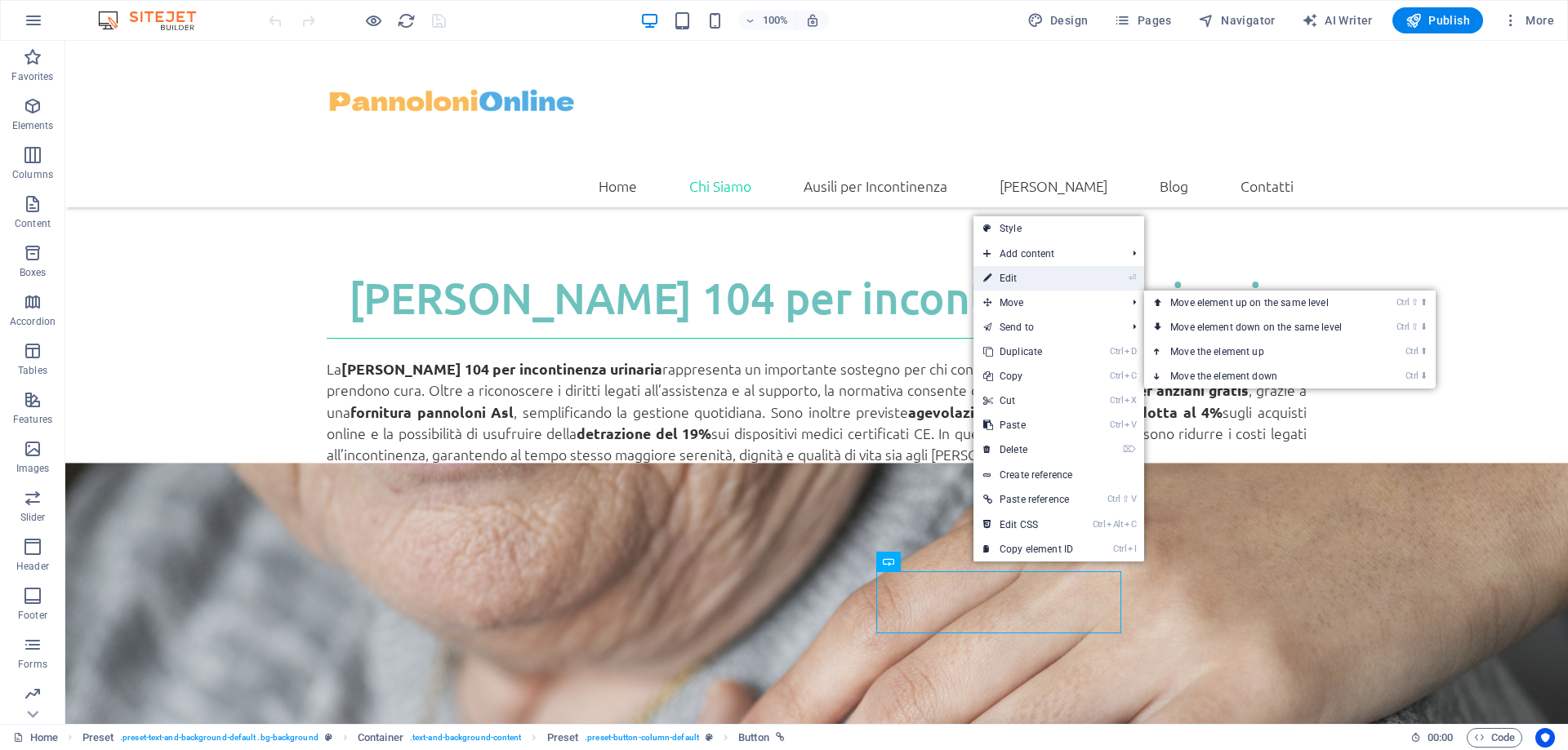
click at [1039, 280] on link "⏎ Edit" at bounding box center [1028, 279] width 110 height 24
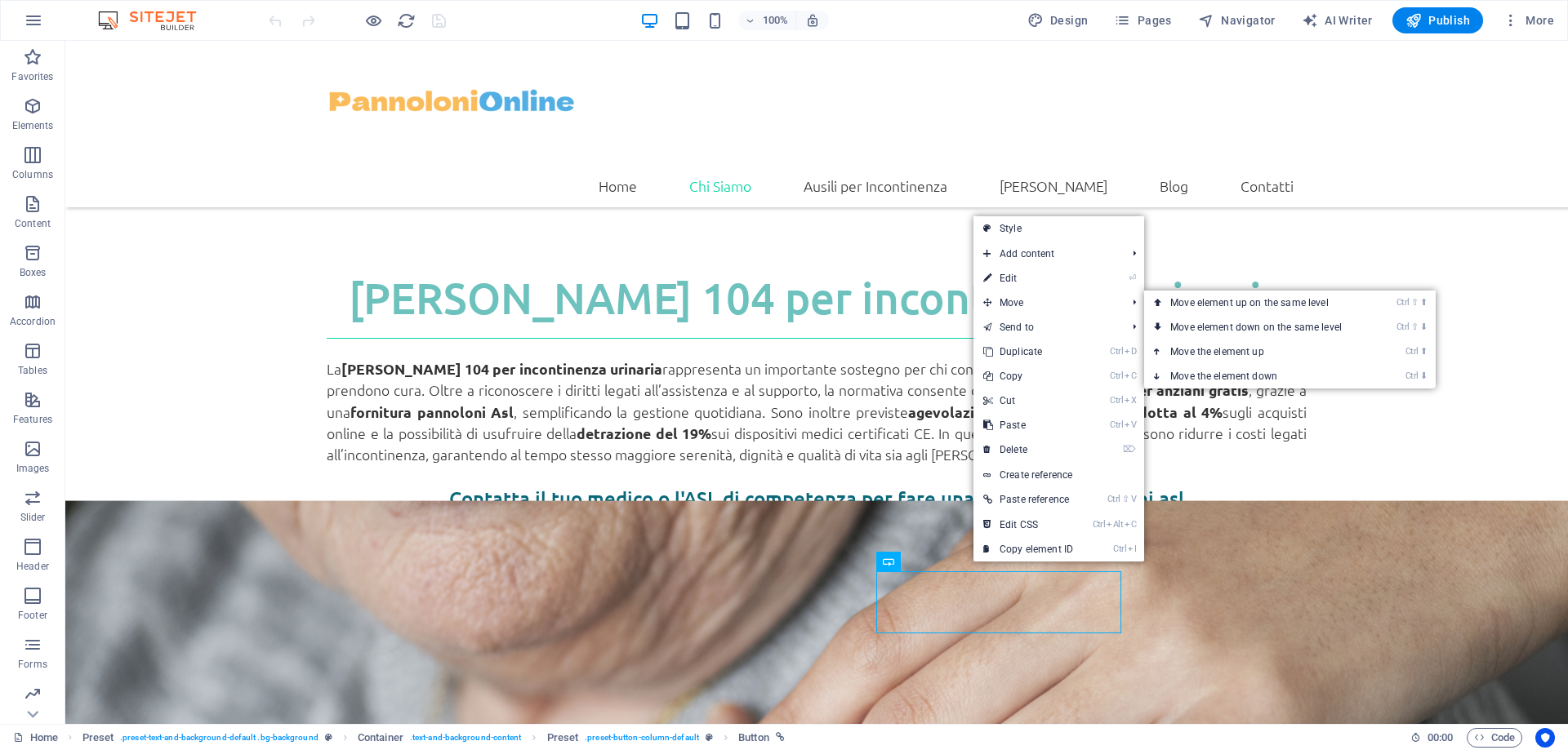
select select "px"
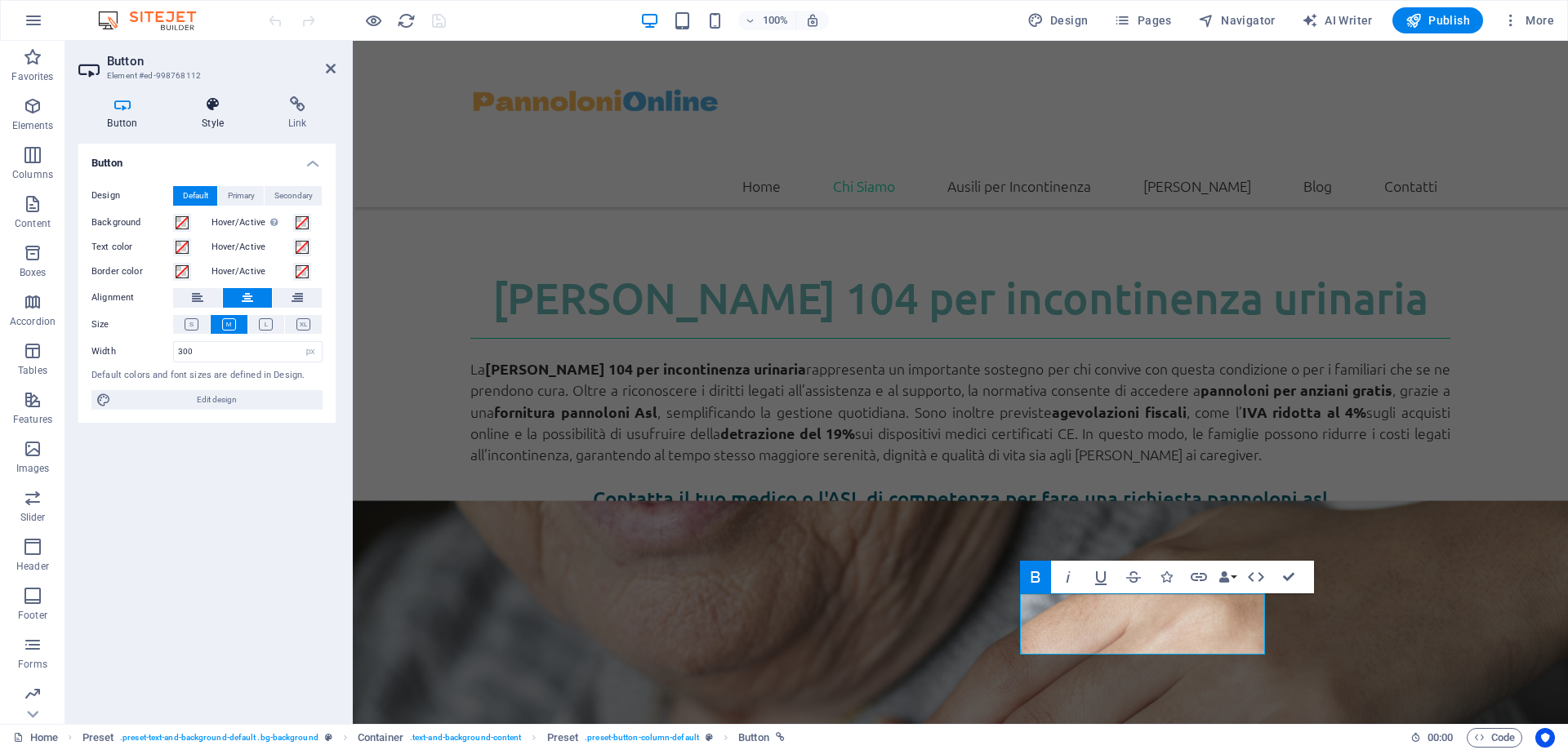
click at [210, 105] on icon at bounding box center [213, 105] width 80 height 17
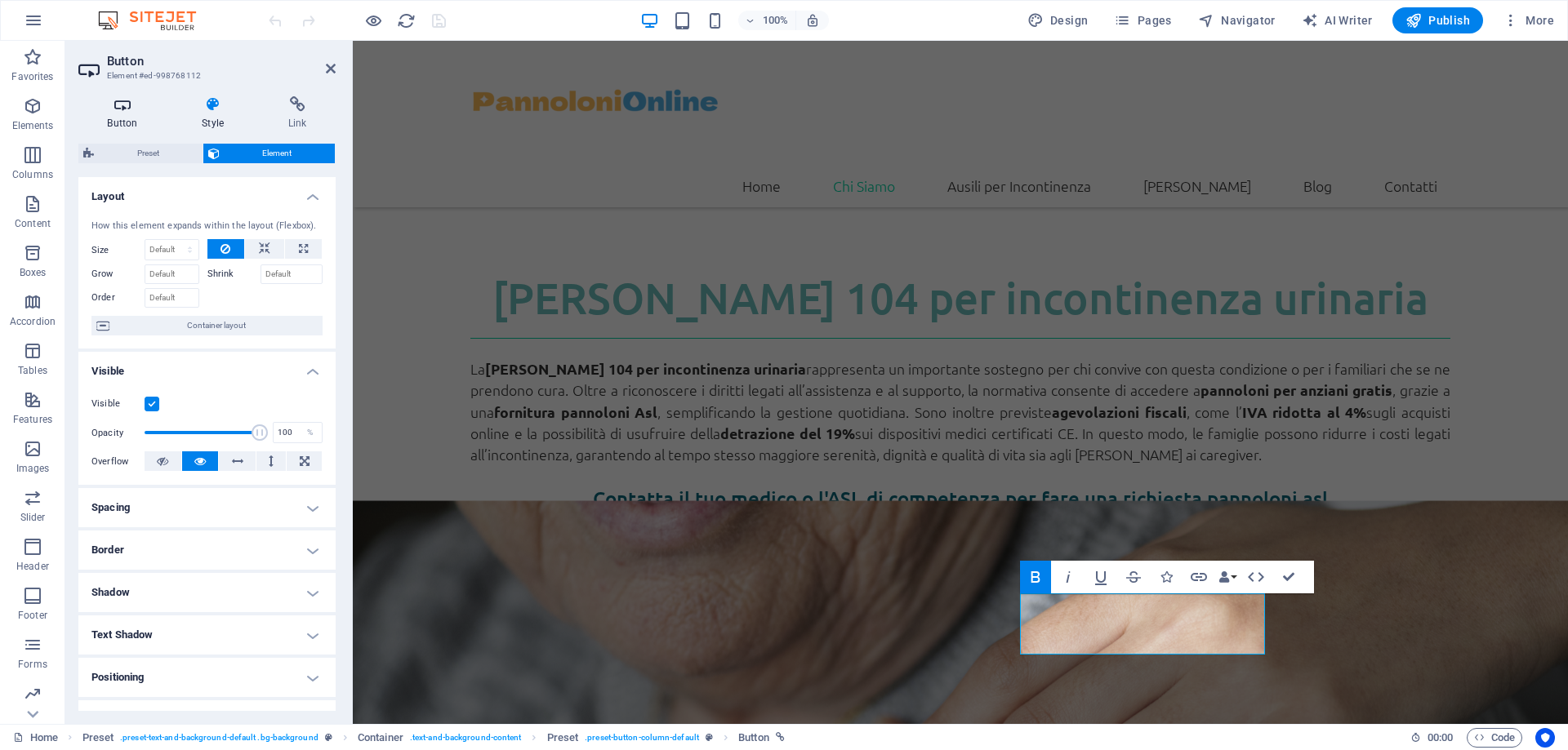
click at [122, 110] on icon at bounding box center [122, 105] width 88 height 17
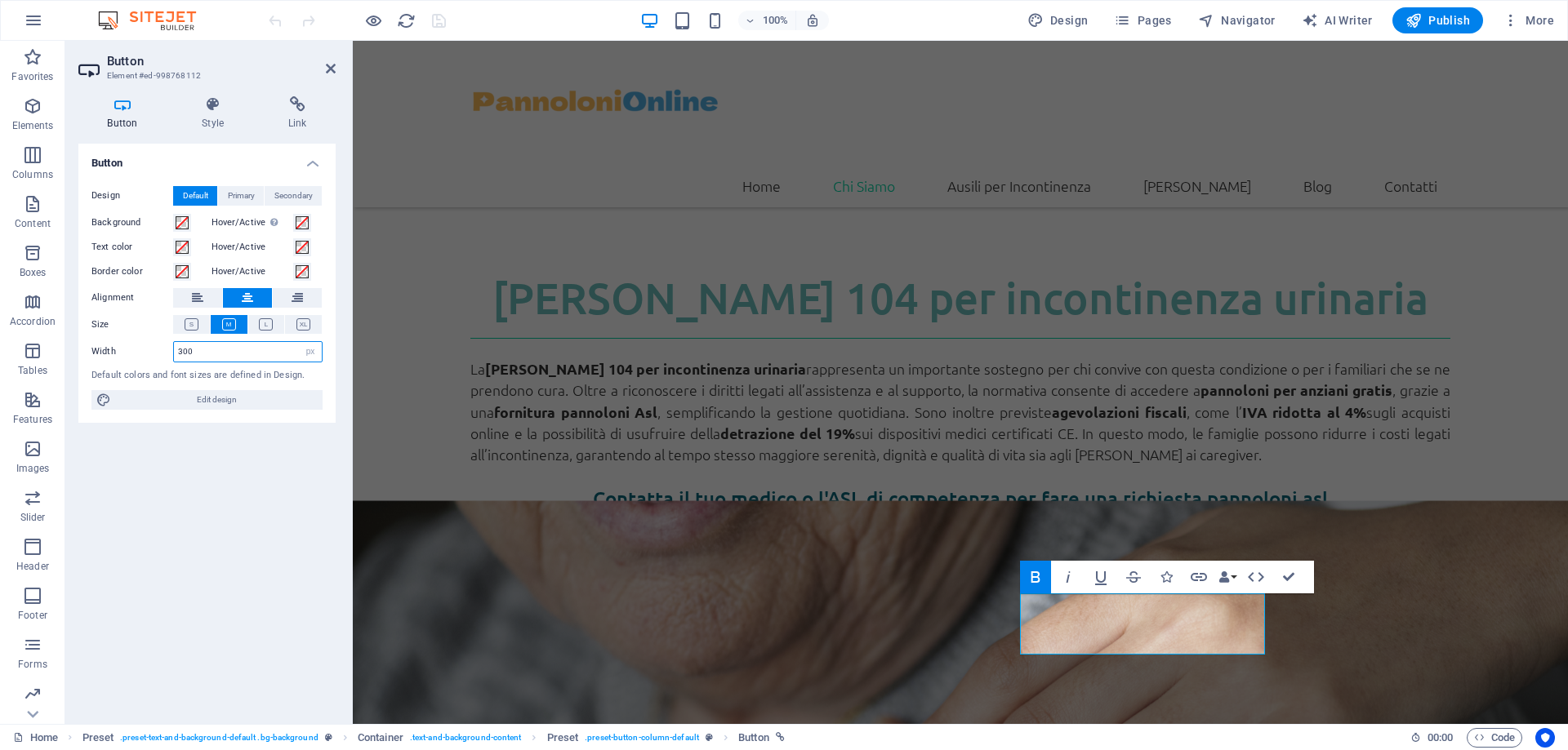
drag, startPoint x: 195, startPoint y: 349, endPoint x: 162, endPoint y: 355, distance: 33.5
click at [162, 355] on div "Width 300 Default px rem % em vh vw" at bounding box center [206, 352] width 231 height 21
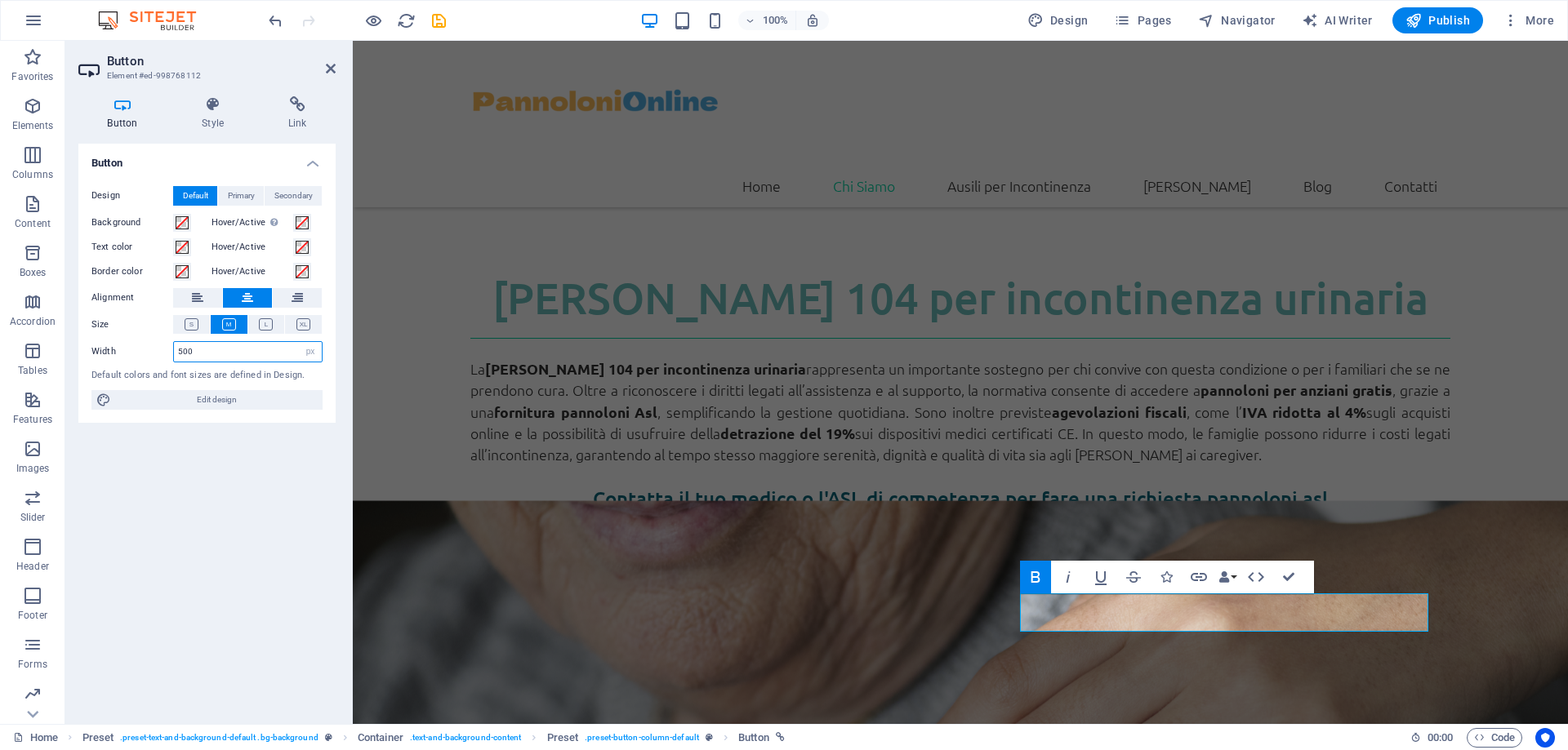
drag, startPoint x: 200, startPoint y: 352, endPoint x: 171, endPoint y: 350, distance: 29.1
click at [171, 350] on div "Width 500 Default px rem % em vh vw" at bounding box center [206, 352] width 231 height 21
drag, startPoint x: 199, startPoint y: 345, endPoint x: 166, endPoint y: 356, distance: 34.8
click at [166, 356] on div "Width 450 Default px rem % em vh vw" at bounding box center [206, 352] width 231 height 21
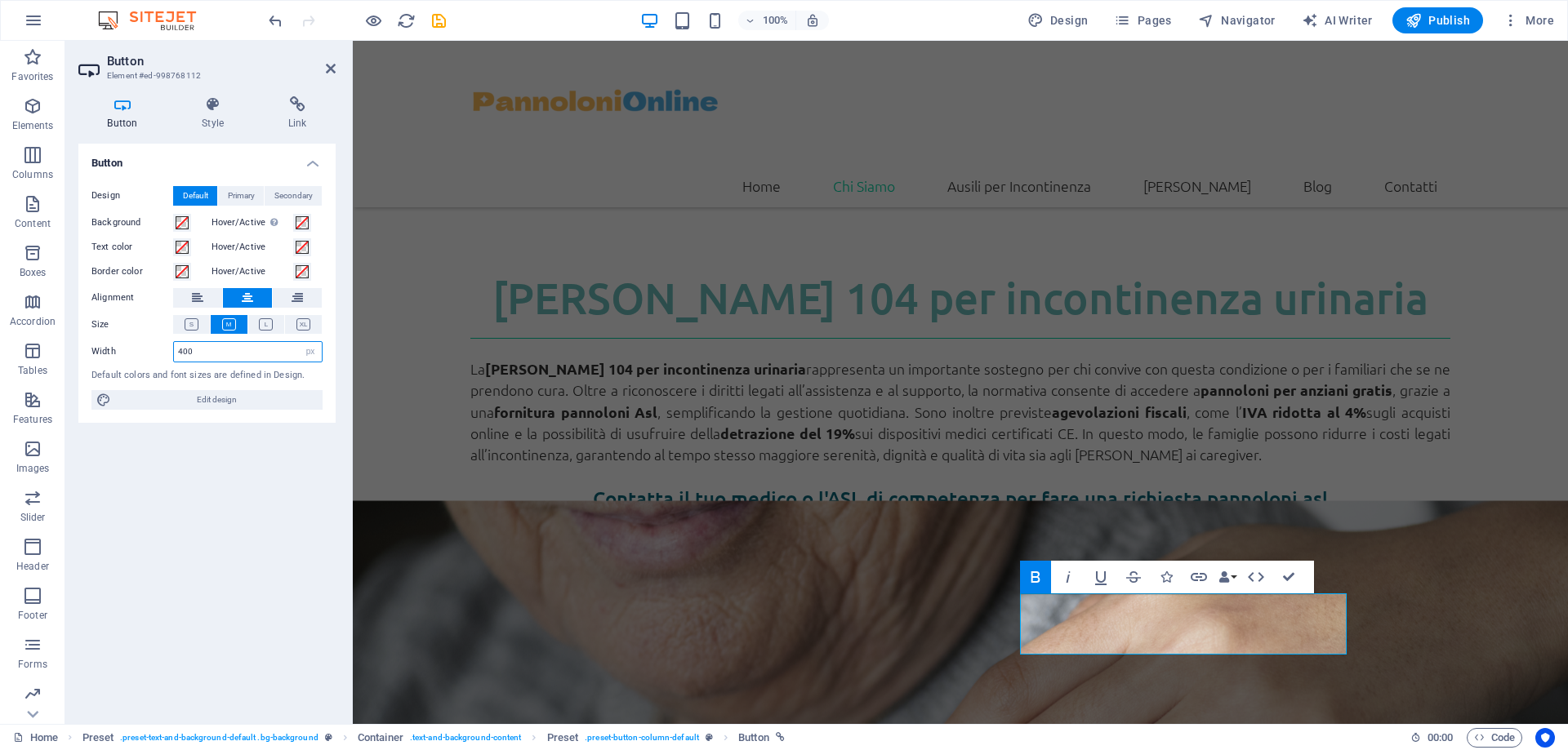
drag, startPoint x: 199, startPoint y: 354, endPoint x: 185, endPoint y: 350, distance: 14.6
click at [185, 350] on input "400" at bounding box center [248, 352] width 148 height 19
type input "410"
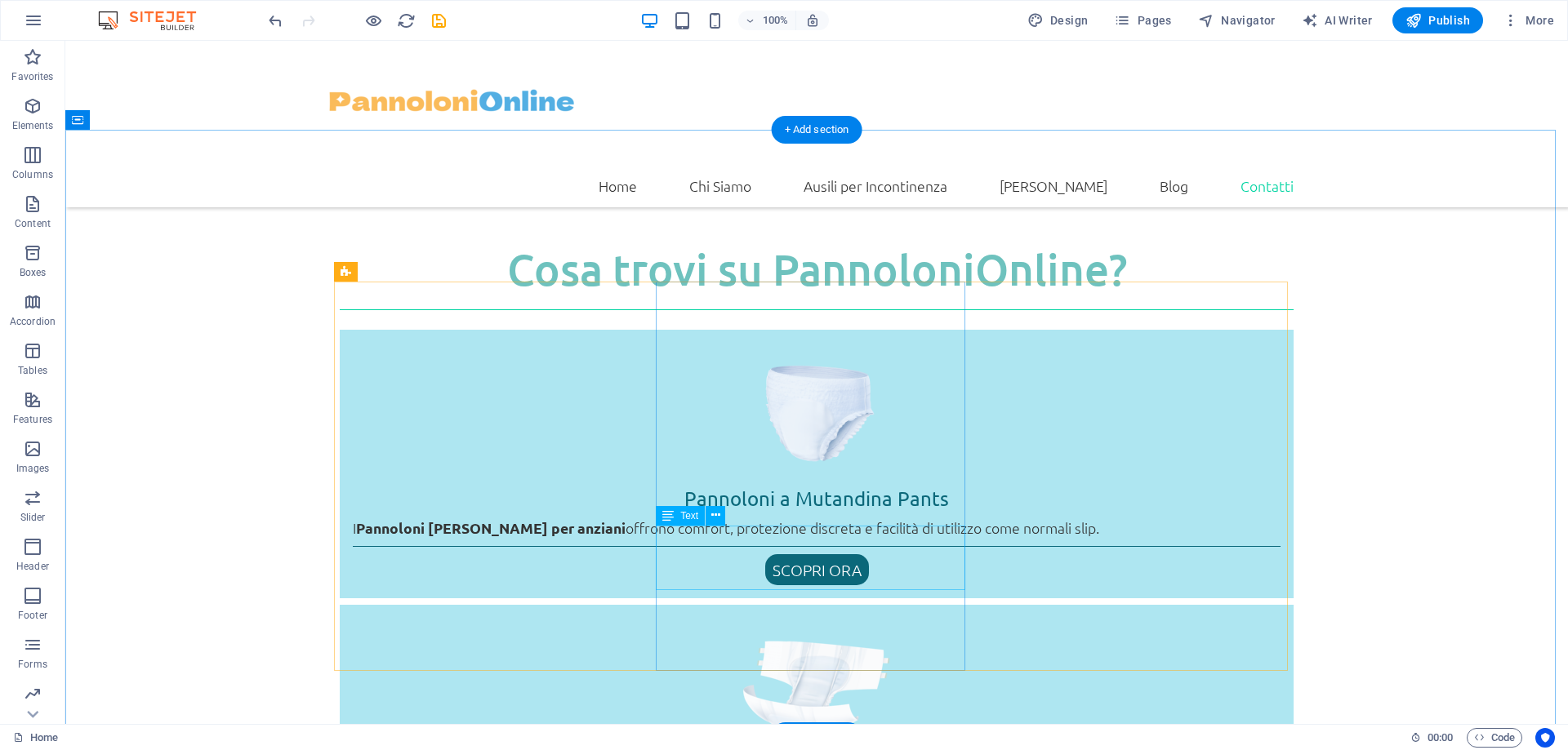
scroll to position [2205, 0]
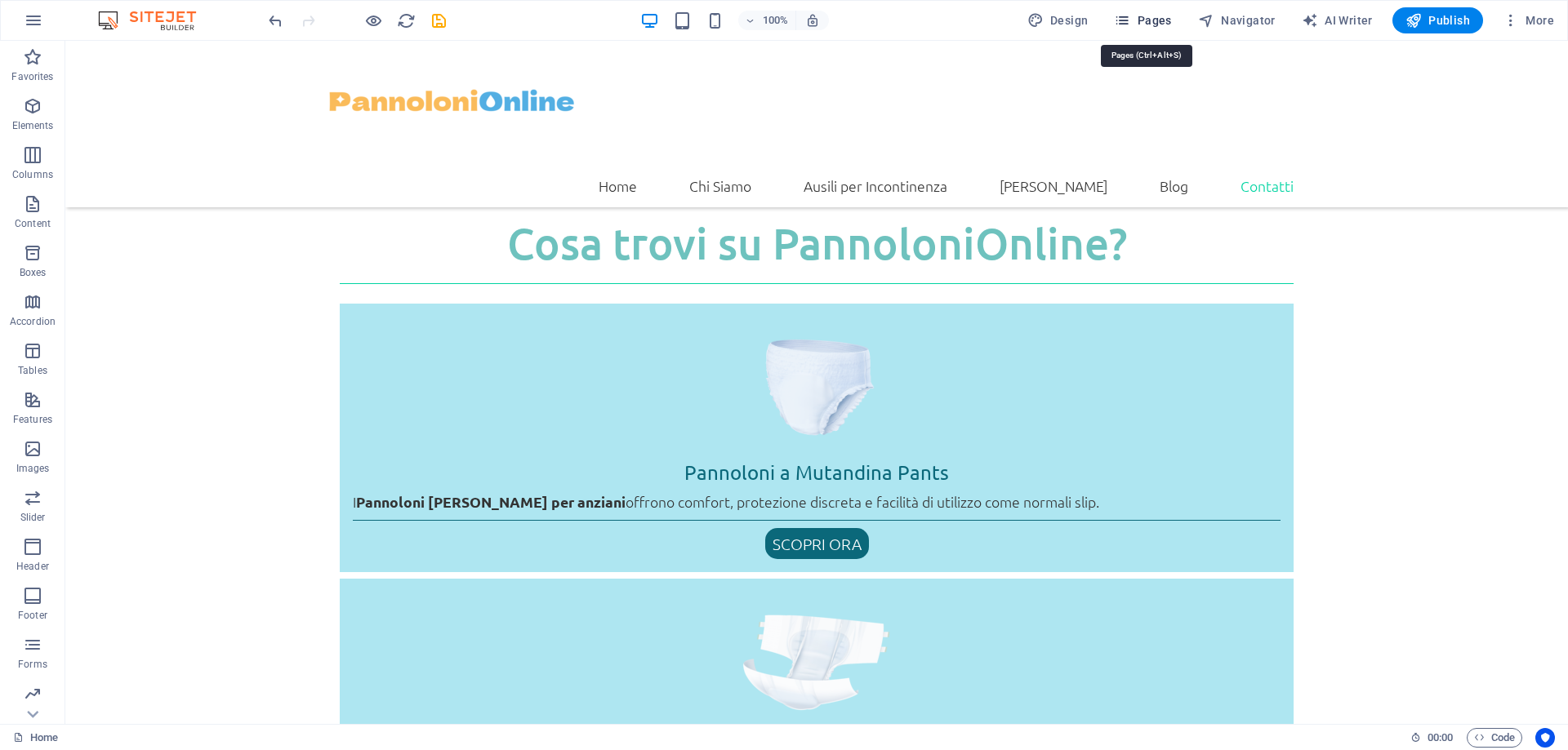
click at [1130, 26] on icon "button" at bounding box center [1122, 20] width 17 height 17
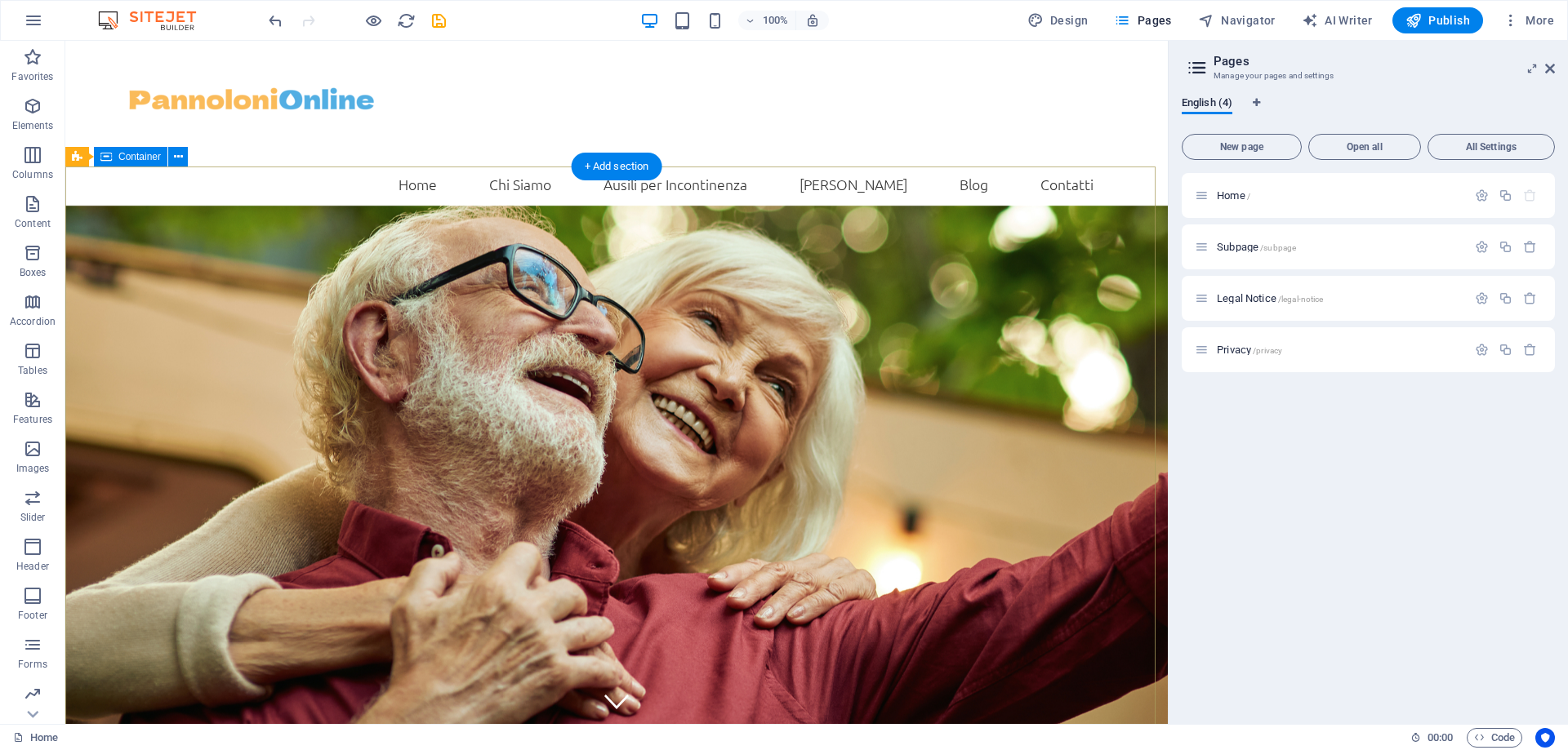
scroll to position [0, 0]
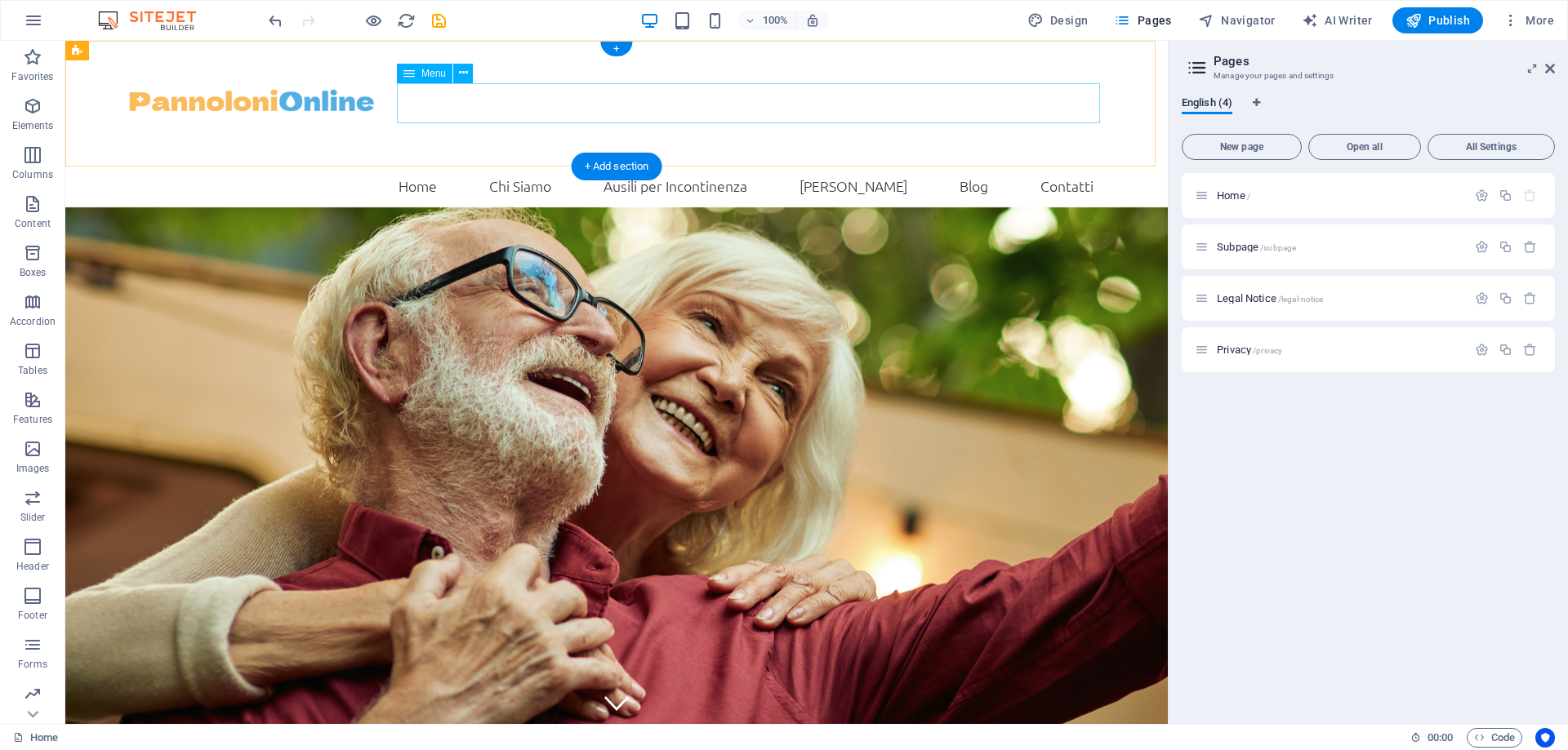
click at [853, 166] on nav "Home Chi Siamo Ausili per Incontinenza IVA Agevolata Blog Contatti" at bounding box center [616, 186] width 980 height 41
click at [439, 75] on span "Menu" at bounding box center [434, 73] width 24 height 10
click at [476, 166] on nav "Home Chi Siamo Ausili per Incontinenza IVA Agevolata Blog Contatti" at bounding box center [616, 186] width 980 height 41
click at [592, 166] on nav "Home Chi Siamo Ausili per Incontinenza IVA Agevolata Blog Contatti" at bounding box center [616, 186] width 980 height 41
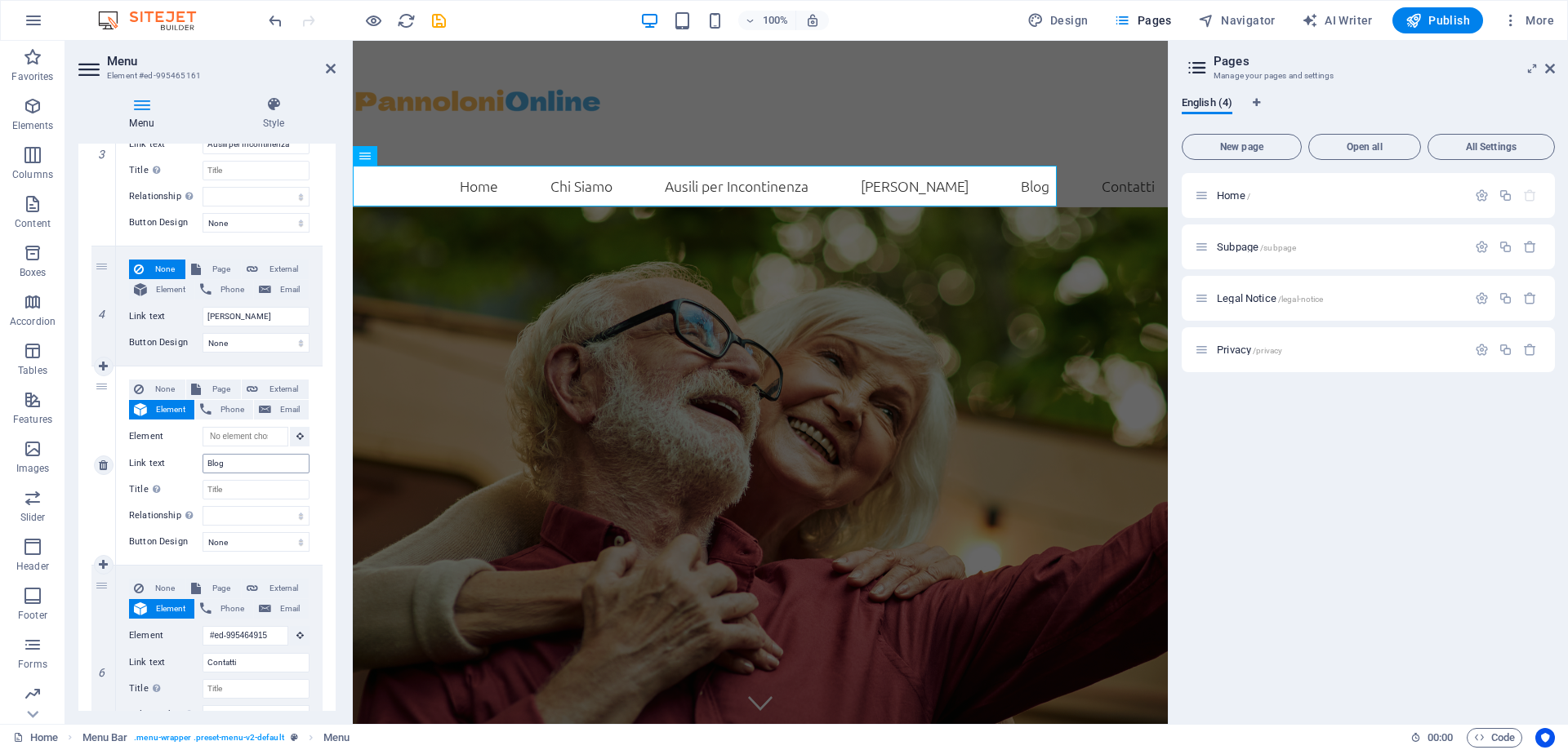
scroll to position [571, 0]
click at [251, 348] on select "None Default Primary Secondary" at bounding box center [255, 342] width 107 height 19
click at [212, 266] on span "Page" at bounding box center [220, 268] width 30 height 19
select select
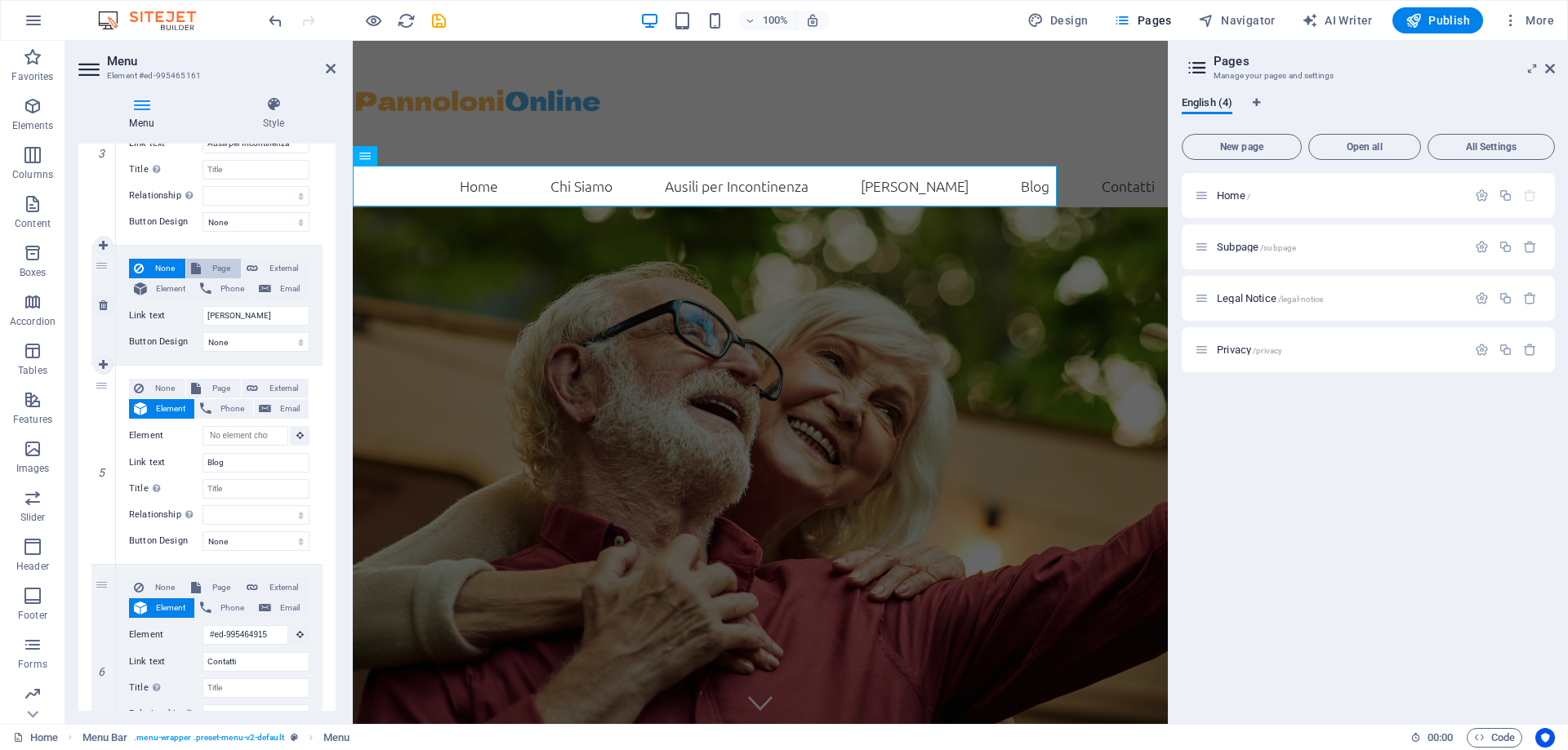
select select
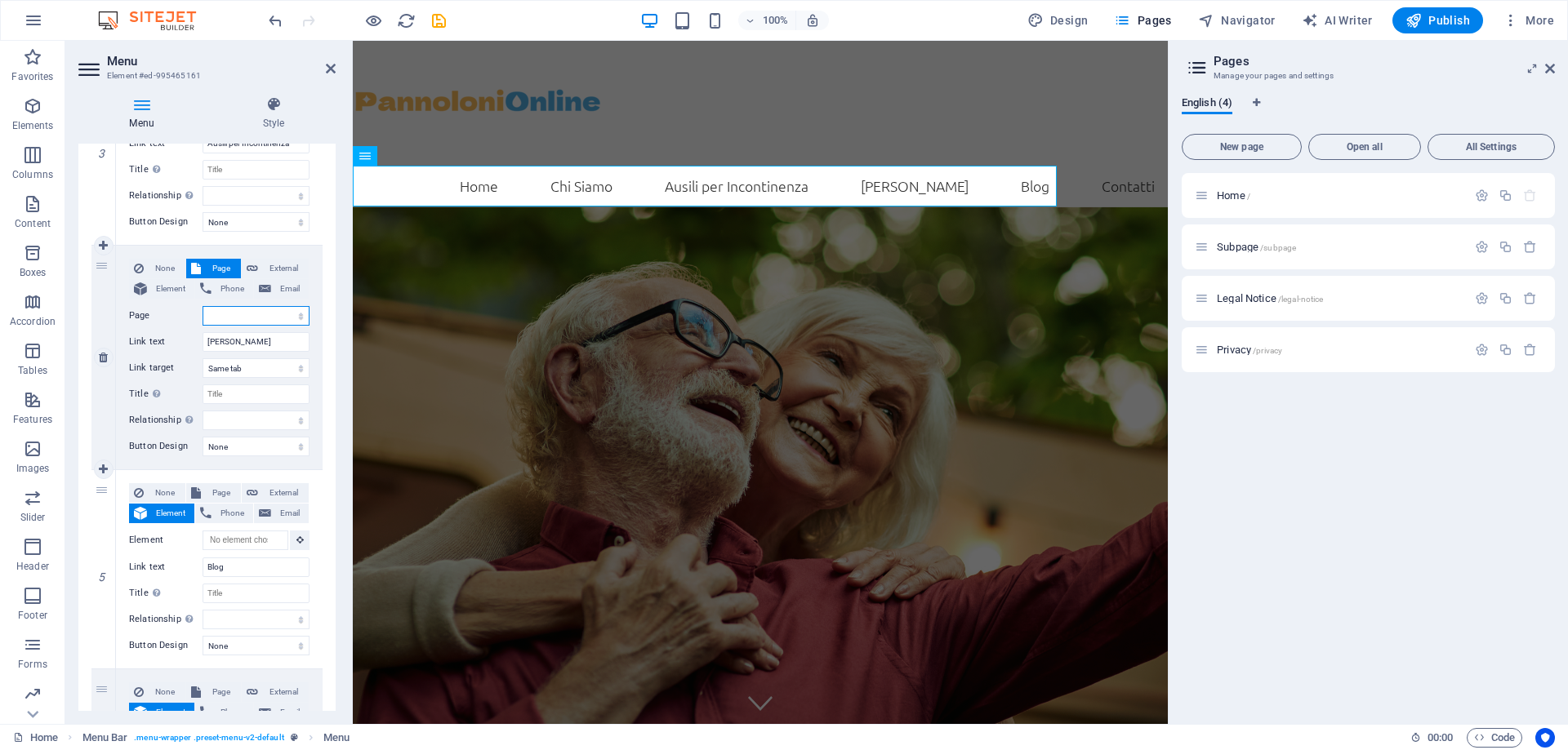
click at [294, 320] on select "Home Subpage Legal Notice Privacy" at bounding box center [255, 316] width 107 height 19
click at [280, 316] on select "Home Subpage Legal Notice Privacy" at bounding box center [255, 316] width 107 height 19
click at [1556, 71] on aside "Pages Manage your pages and settings English (4) New page Open all All Settings…" at bounding box center [1367, 382] width 400 height 684
click at [1551, 71] on icon at bounding box center [1550, 68] width 10 height 13
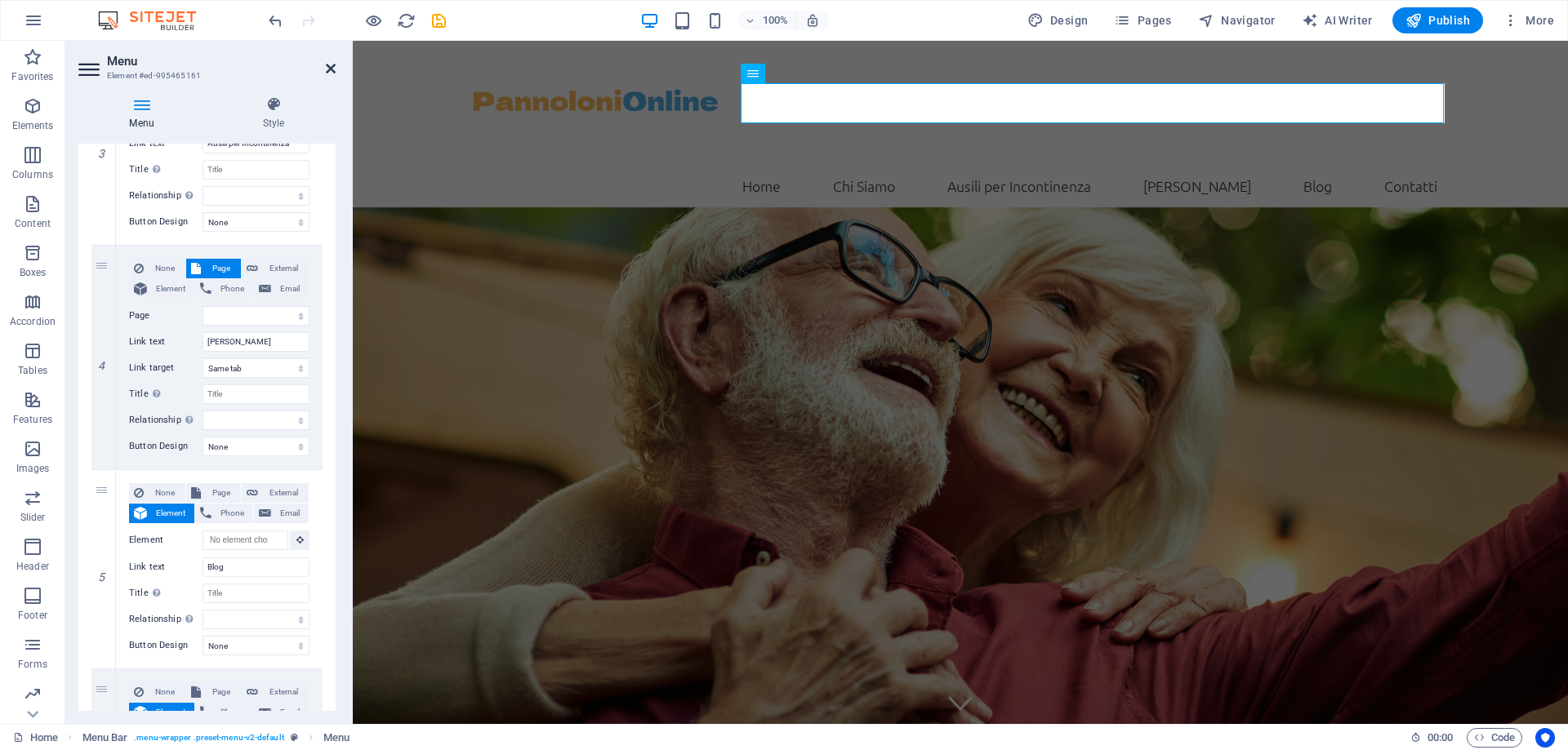
click at [326, 71] on icon at bounding box center [330, 68] width 10 height 13
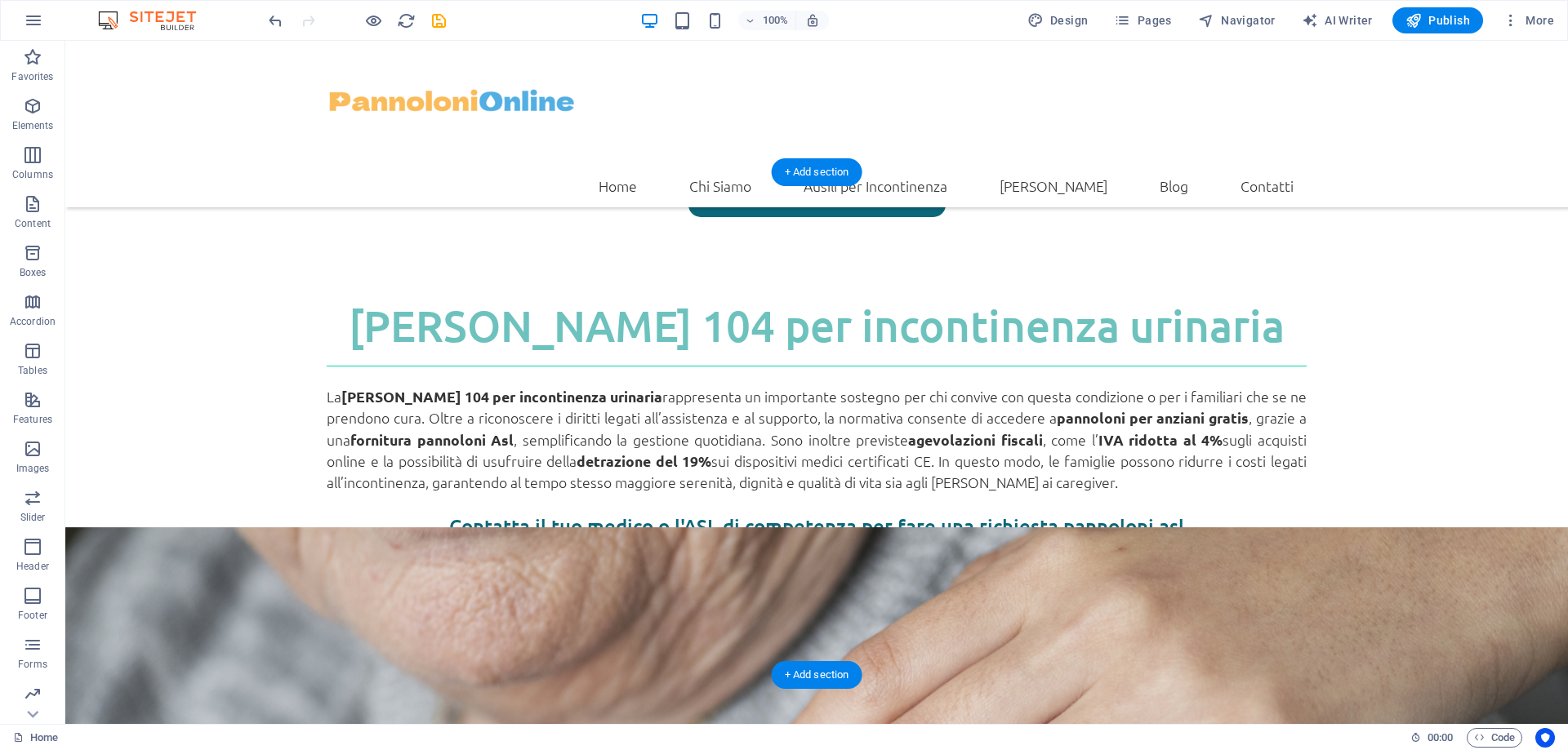
scroll to position [735, 0]
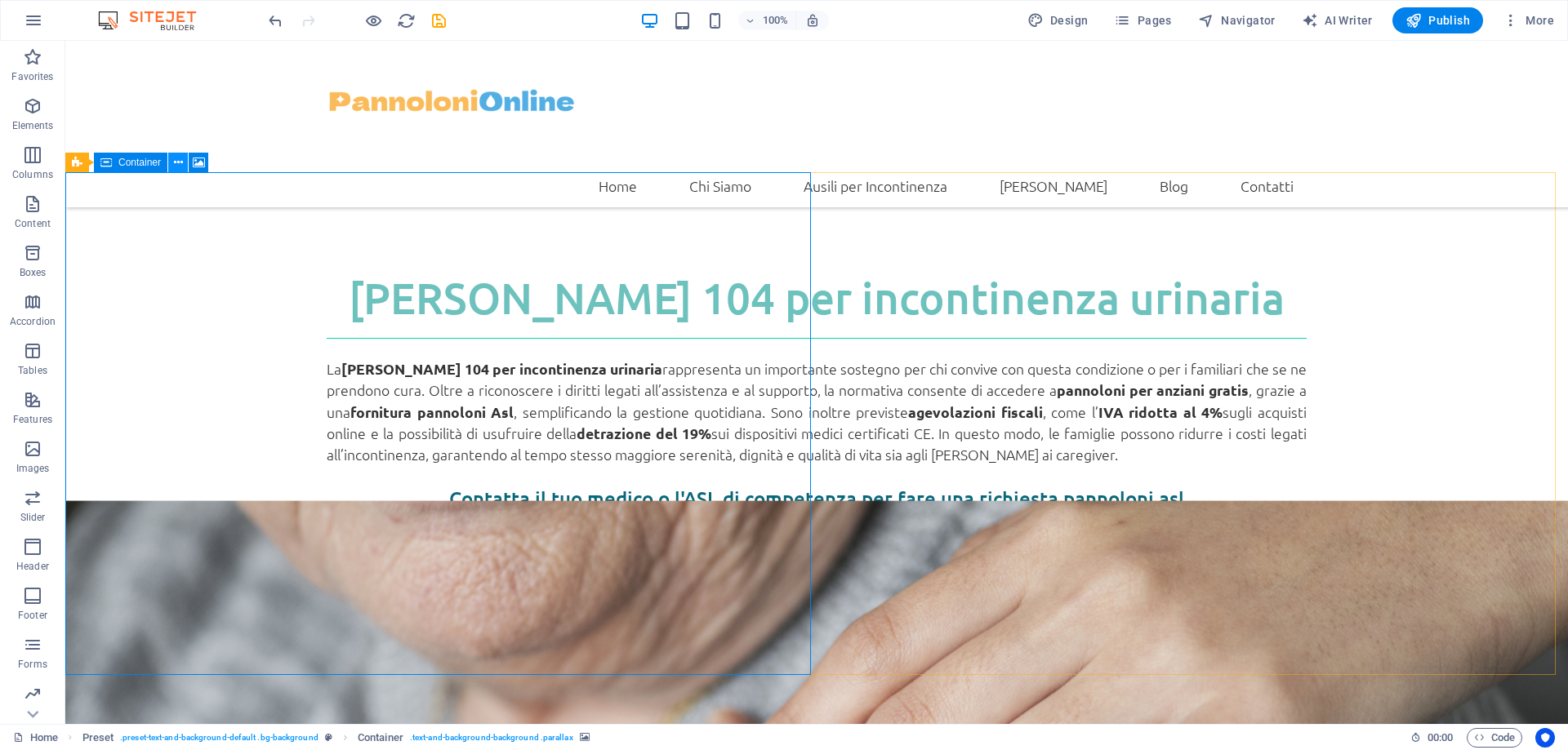
click at [176, 162] on icon at bounding box center [179, 163] width 9 height 17
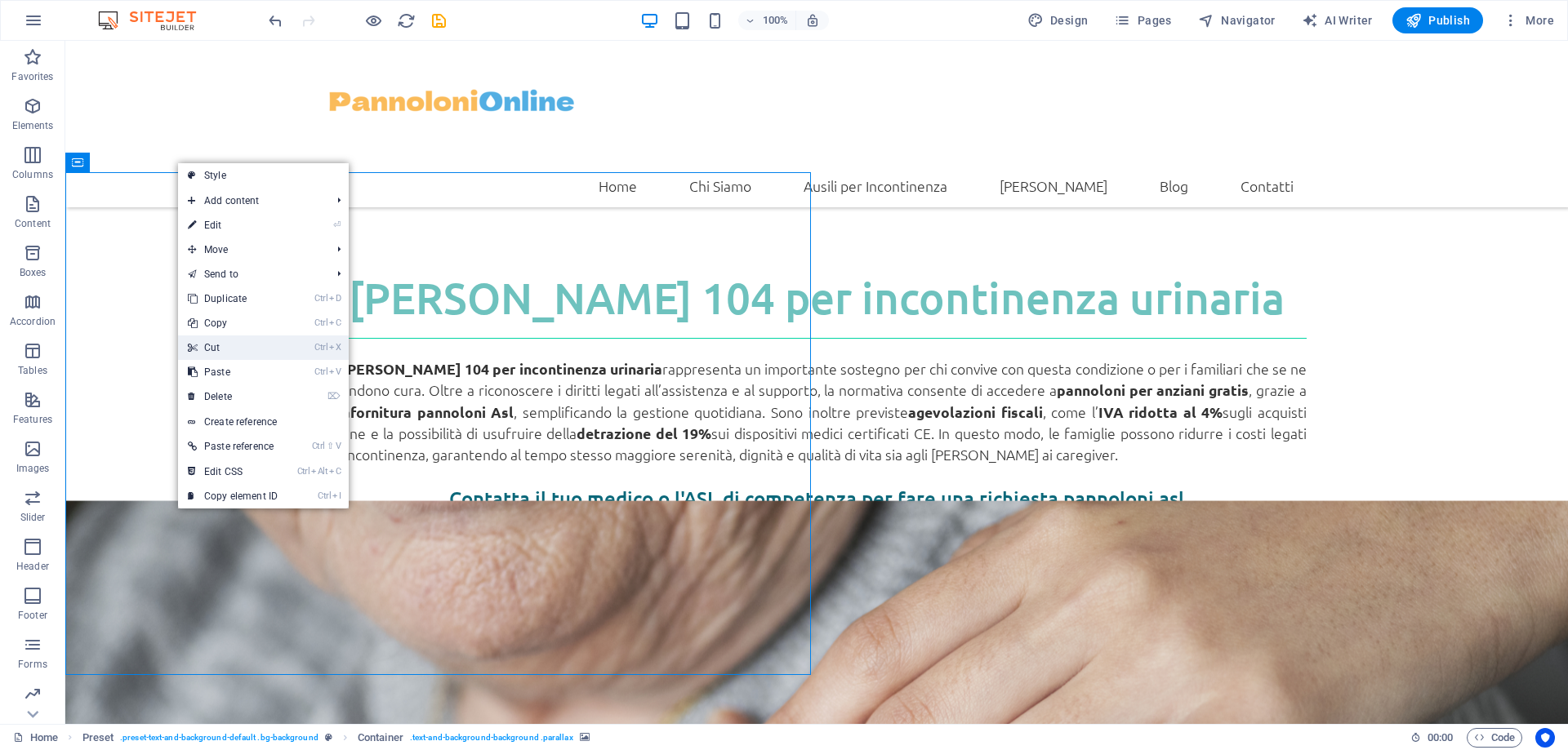
click at [199, 346] on link "Ctrl X Cut" at bounding box center [233, 348] width 110 height 24
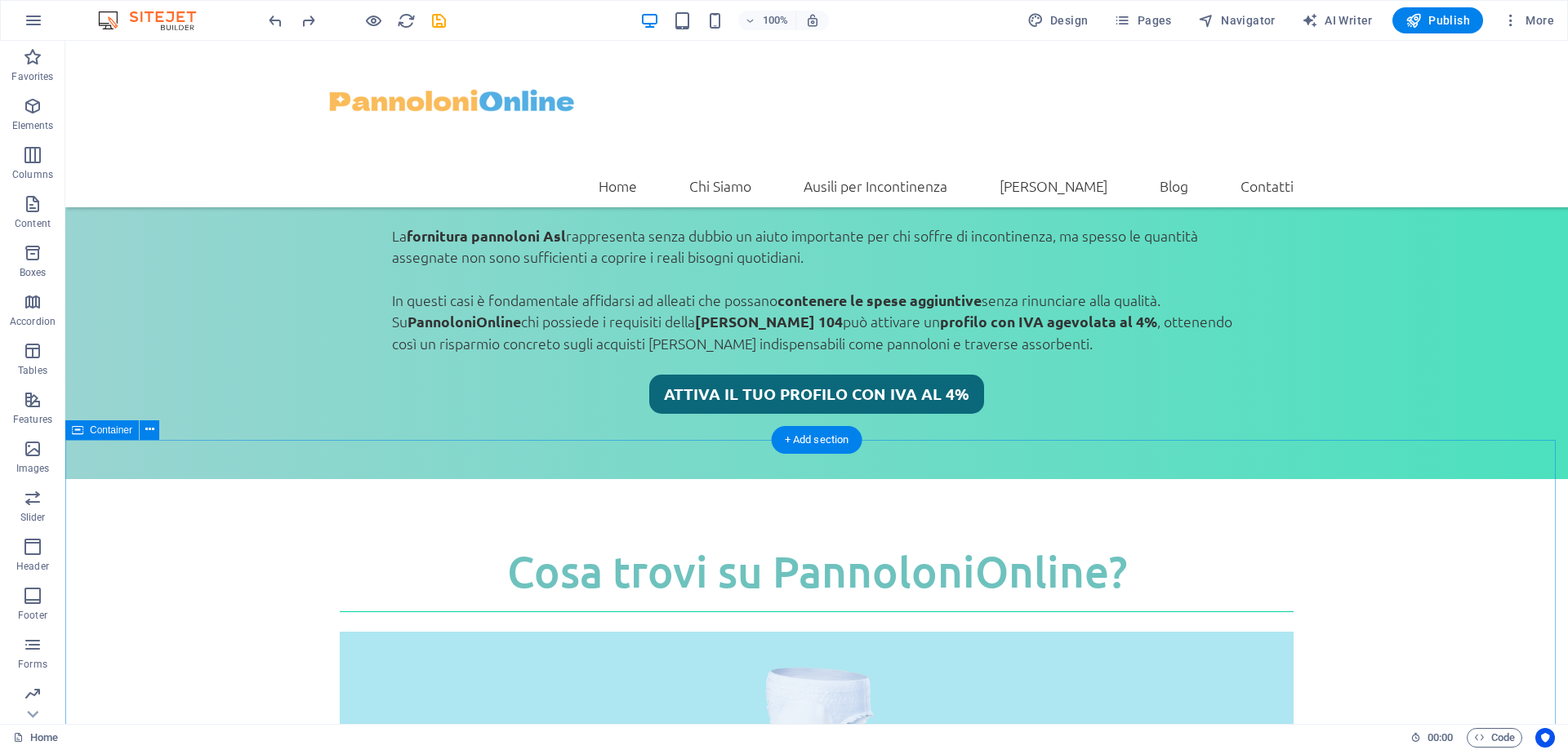
scroll to position [1859, 0]
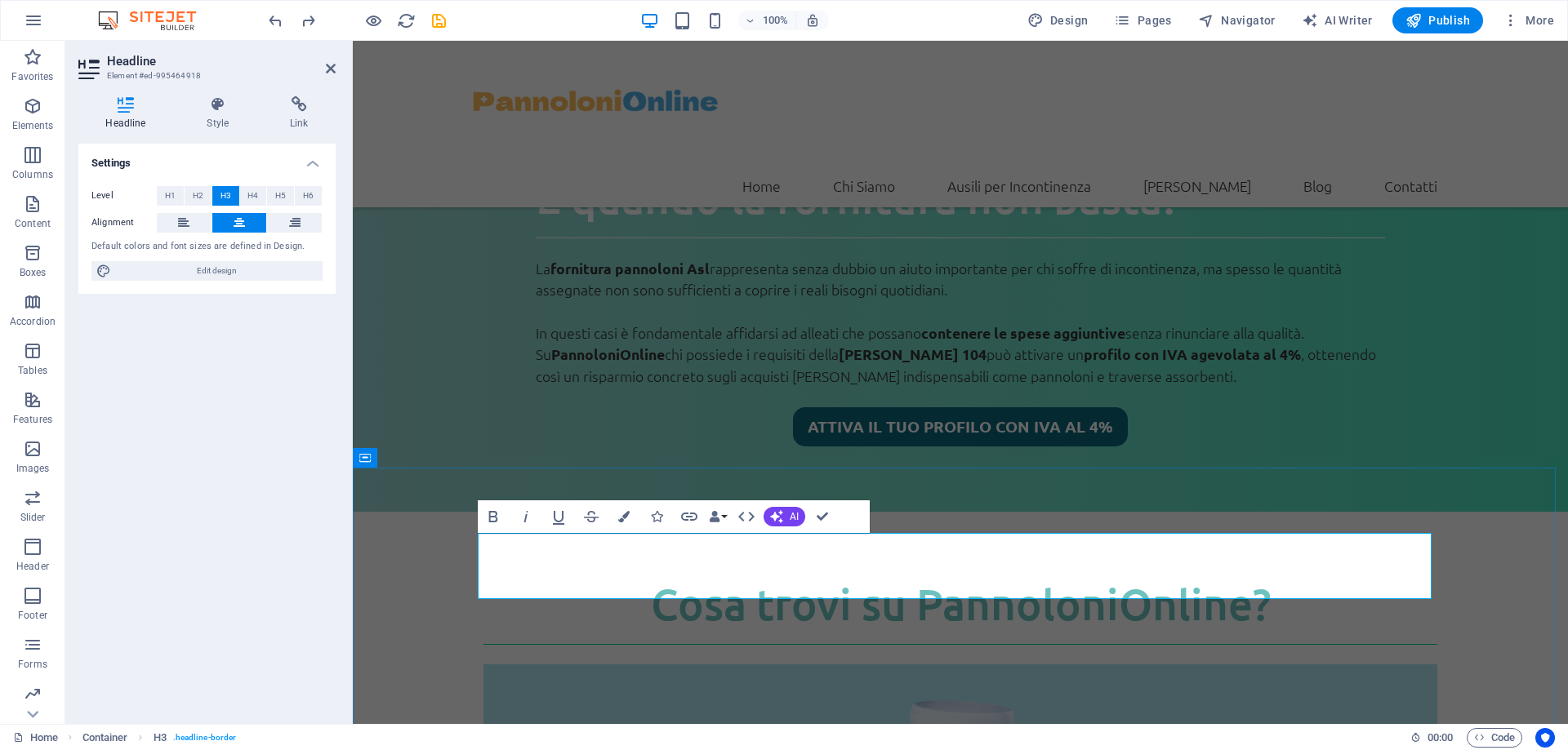
scroll to position [1880, 0]
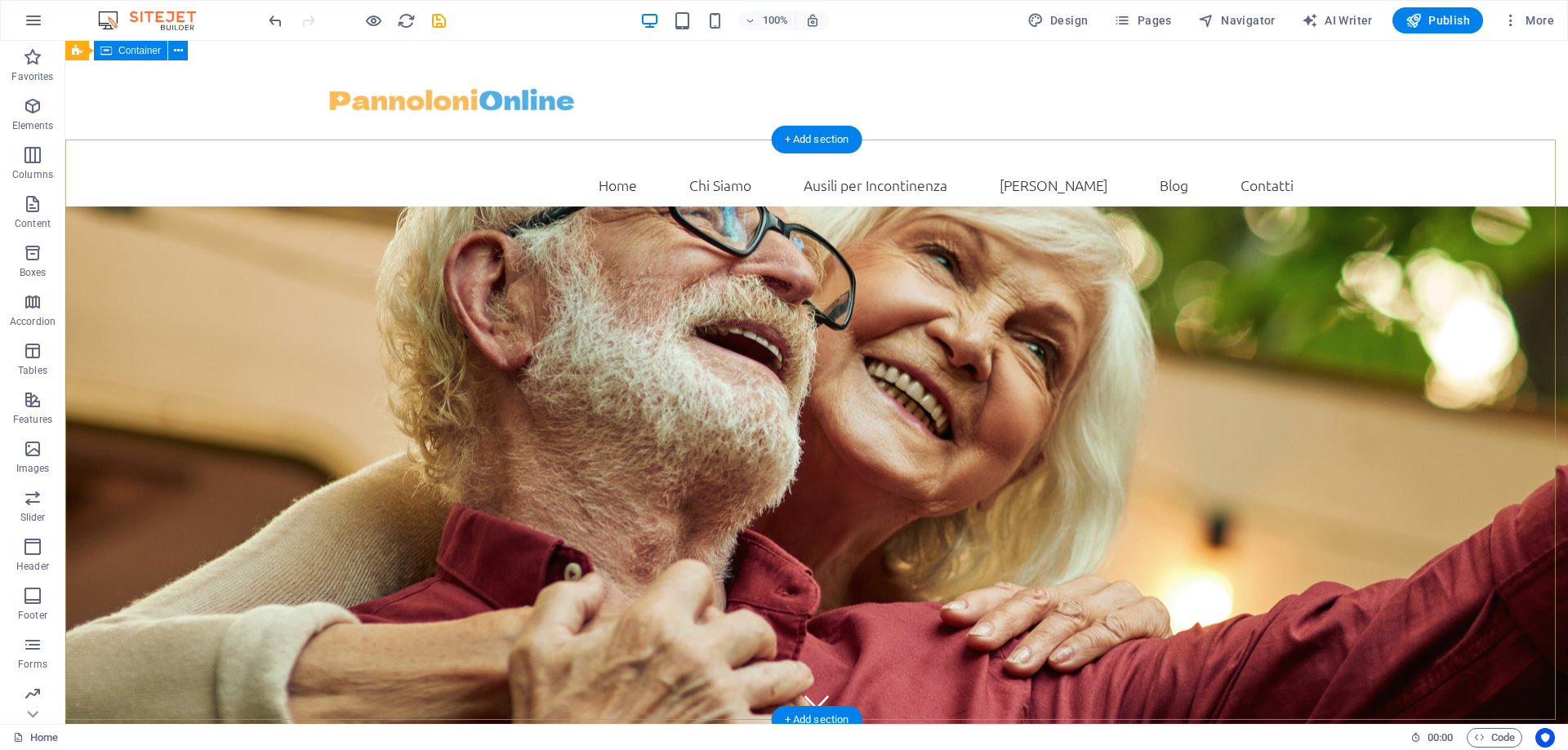
scroll to position [0, 0]
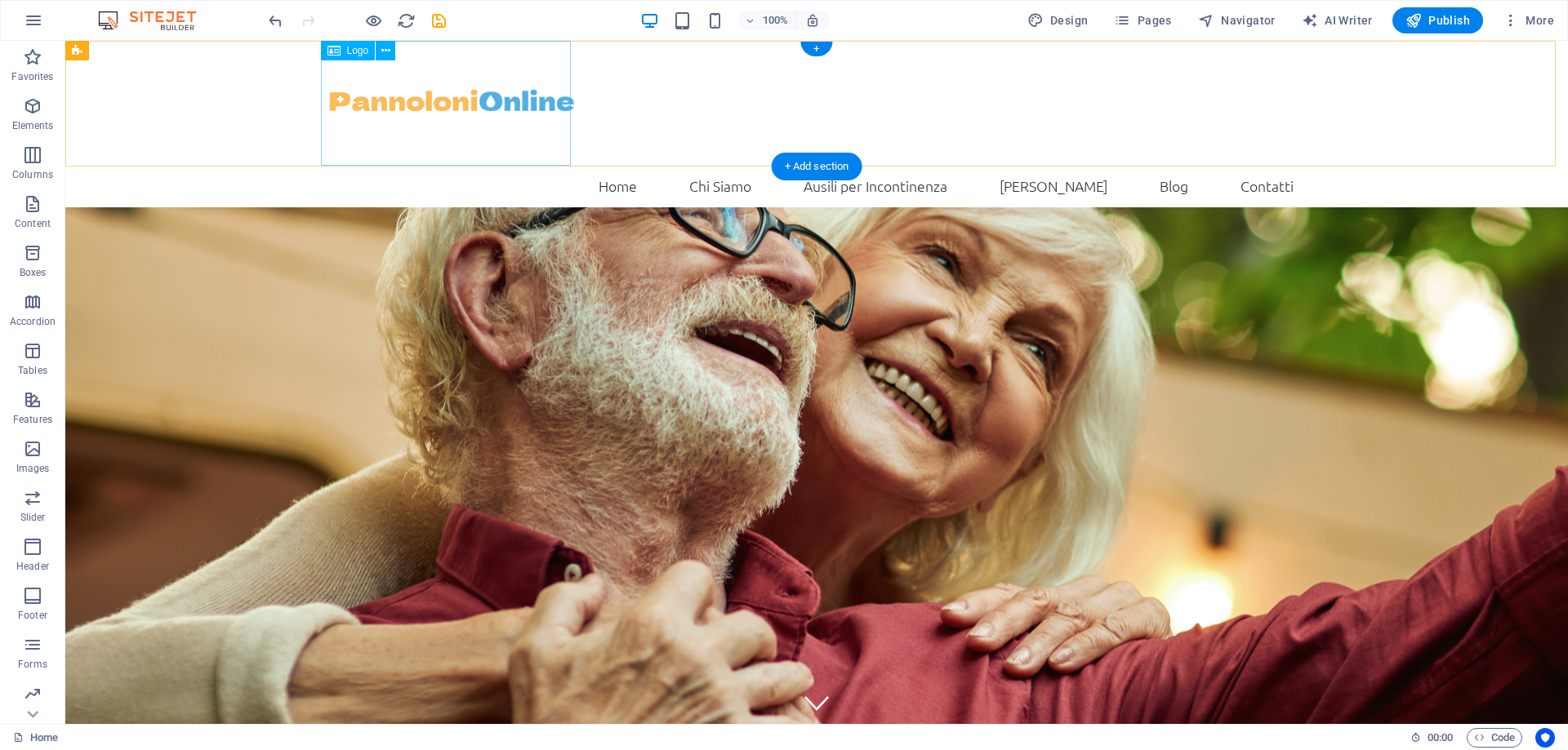
click at [482, 80] on div at bounding box center [816, 103] width 980 height 125
select select "px"
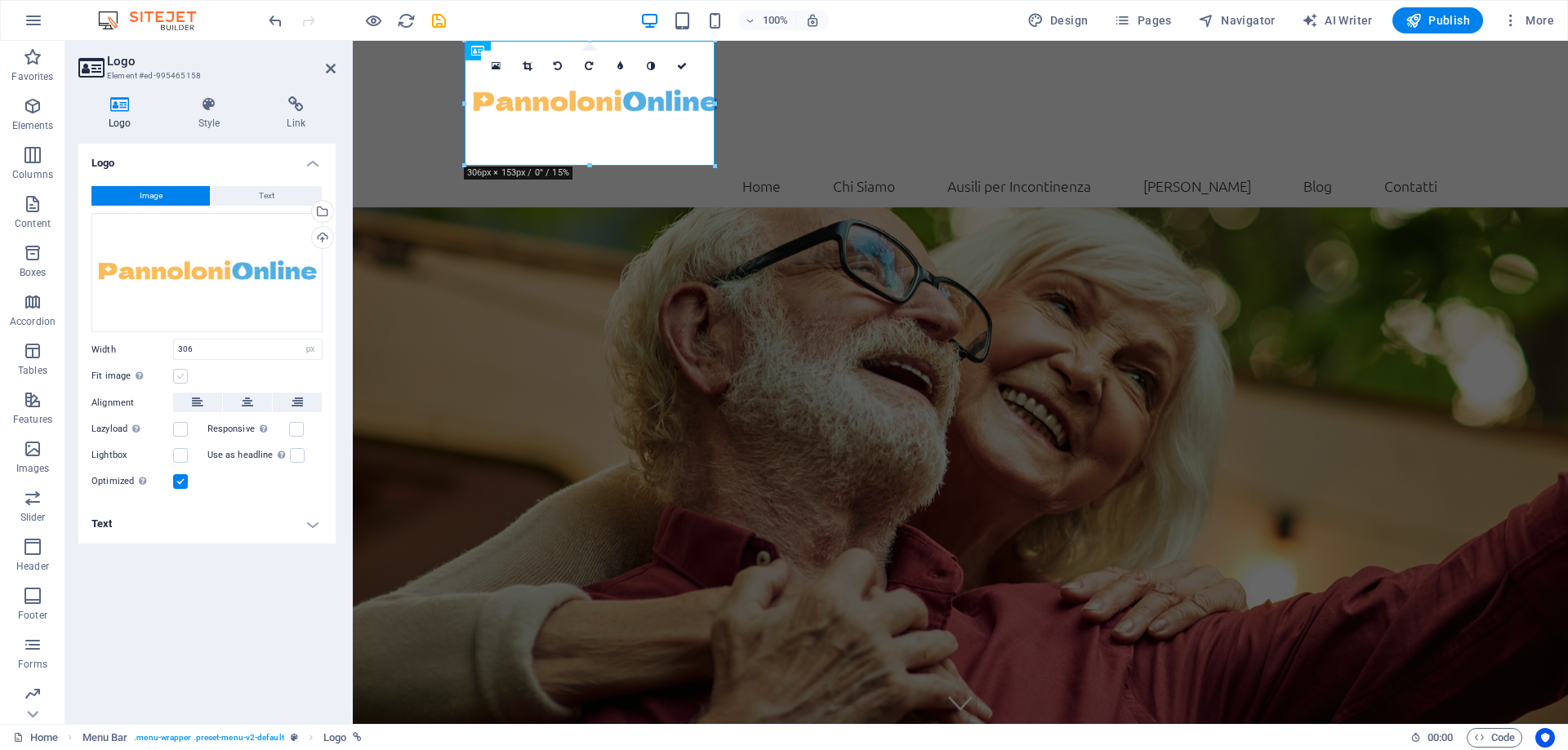
click at [182, 377] on label at bounding box center [180, 376] width 15 height 15
click at [0, 0] on input "Fit image Automatically fit image to a fixed width and height" at bounding box center [0, 0] width 0 height 0
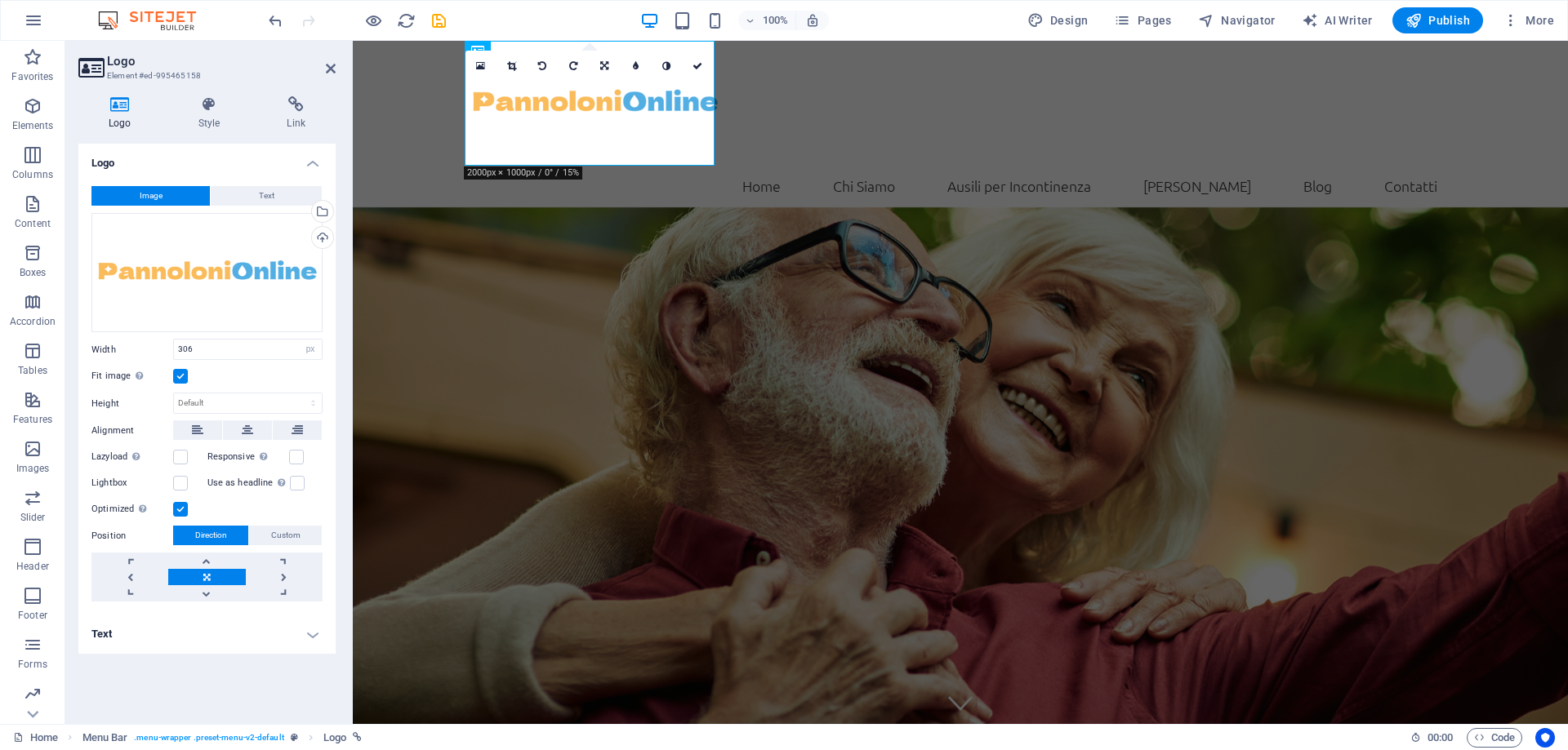
click at [182, 377] on label at bounding box center [180, 376] width 15 height 15
click at [0, 0] on input "Fit image Automatically fit image to a fixed width and height" at bounding box center [0, 0] width 0 height 0
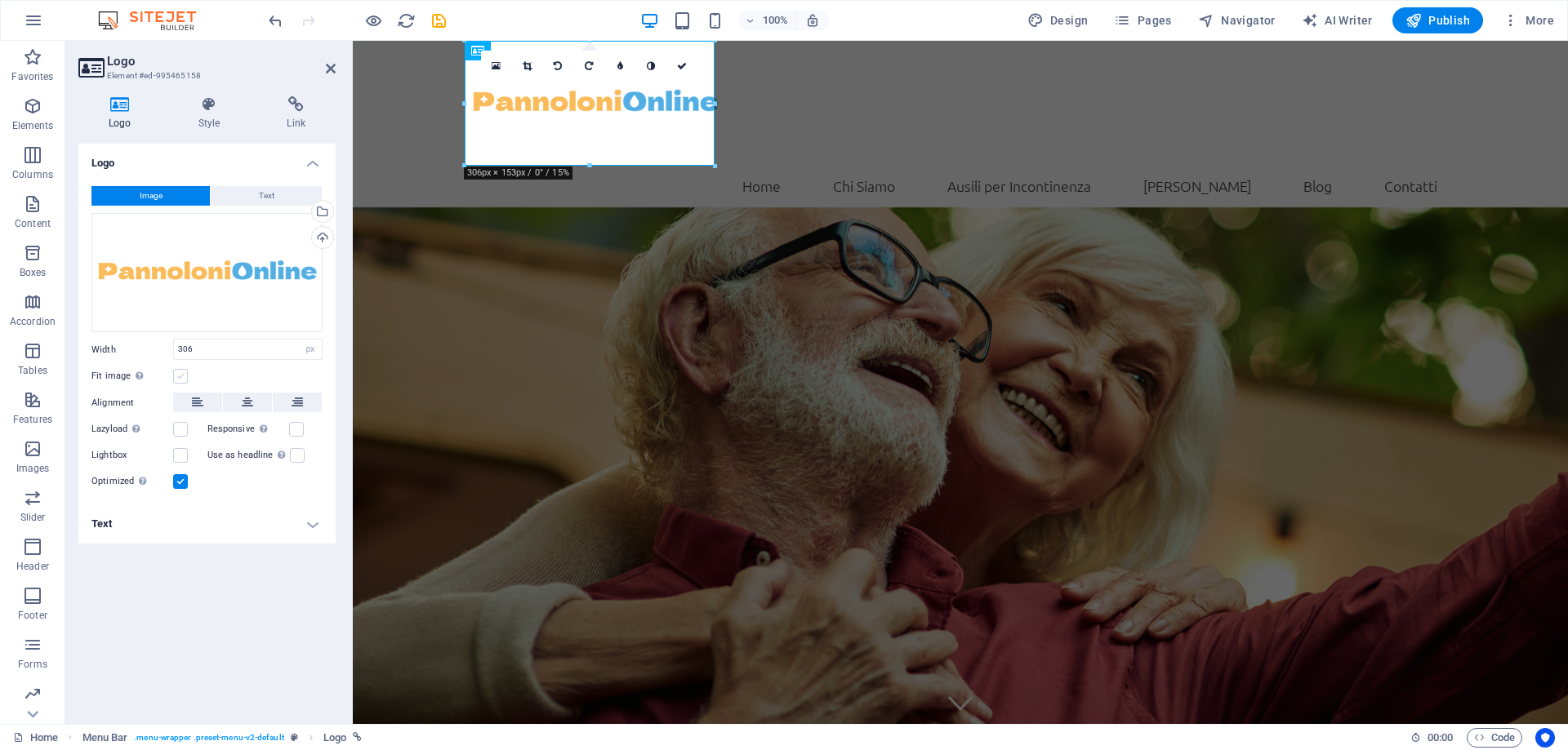
click at [182, 377] on label at bounding box center [180, 376] width 15 height 15
click at [0, 0] on input "Fit image Automatically fit image to a fixed width and height" at bounding box center [0, 0] width 0 height 0
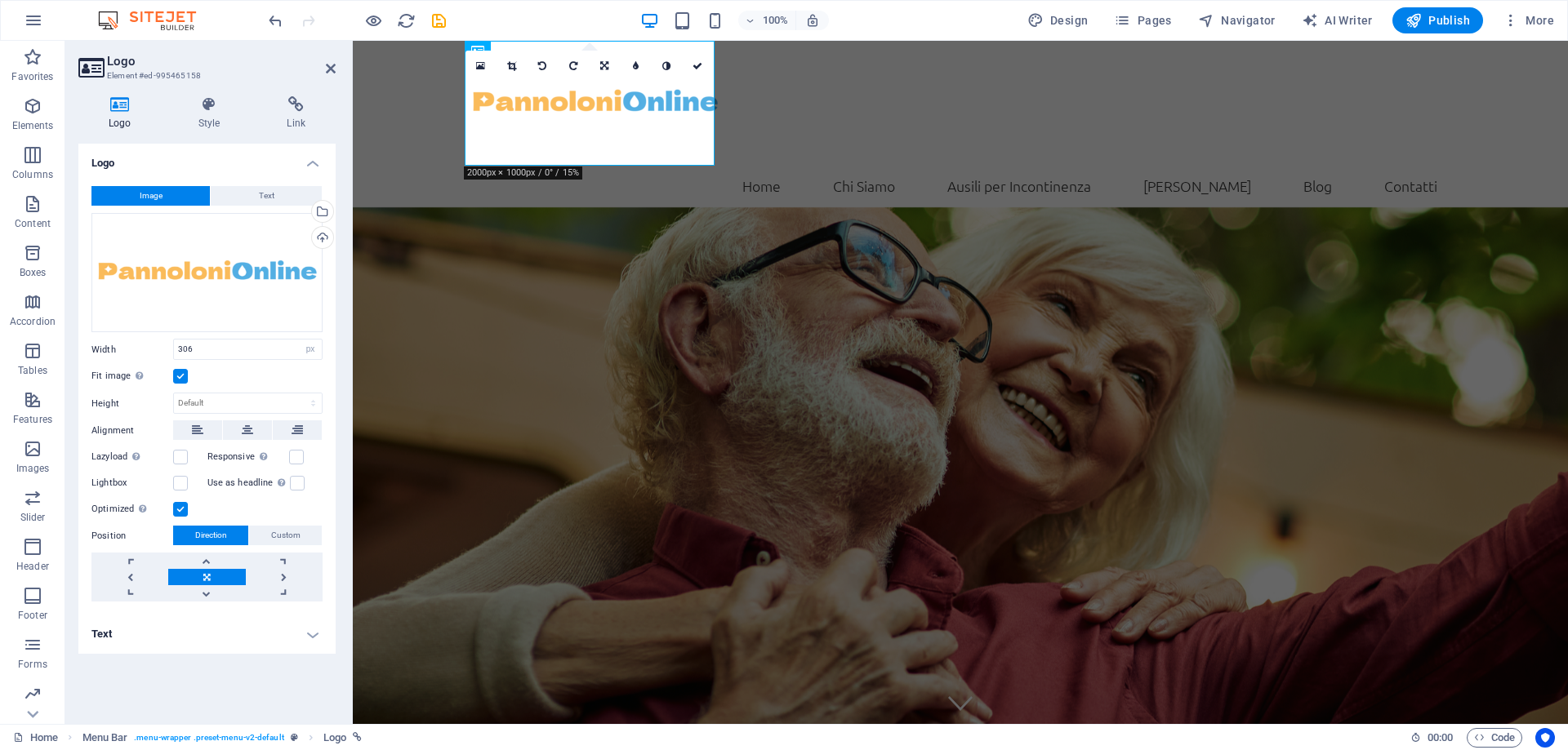
click at [182, 377] on label at bounding box center [180, 376] width 15 height 15
click at [0, 0] on input "Fit image Automatically fit image to a fixed width and height" at bounding box center [0, 0] width 0 height 0
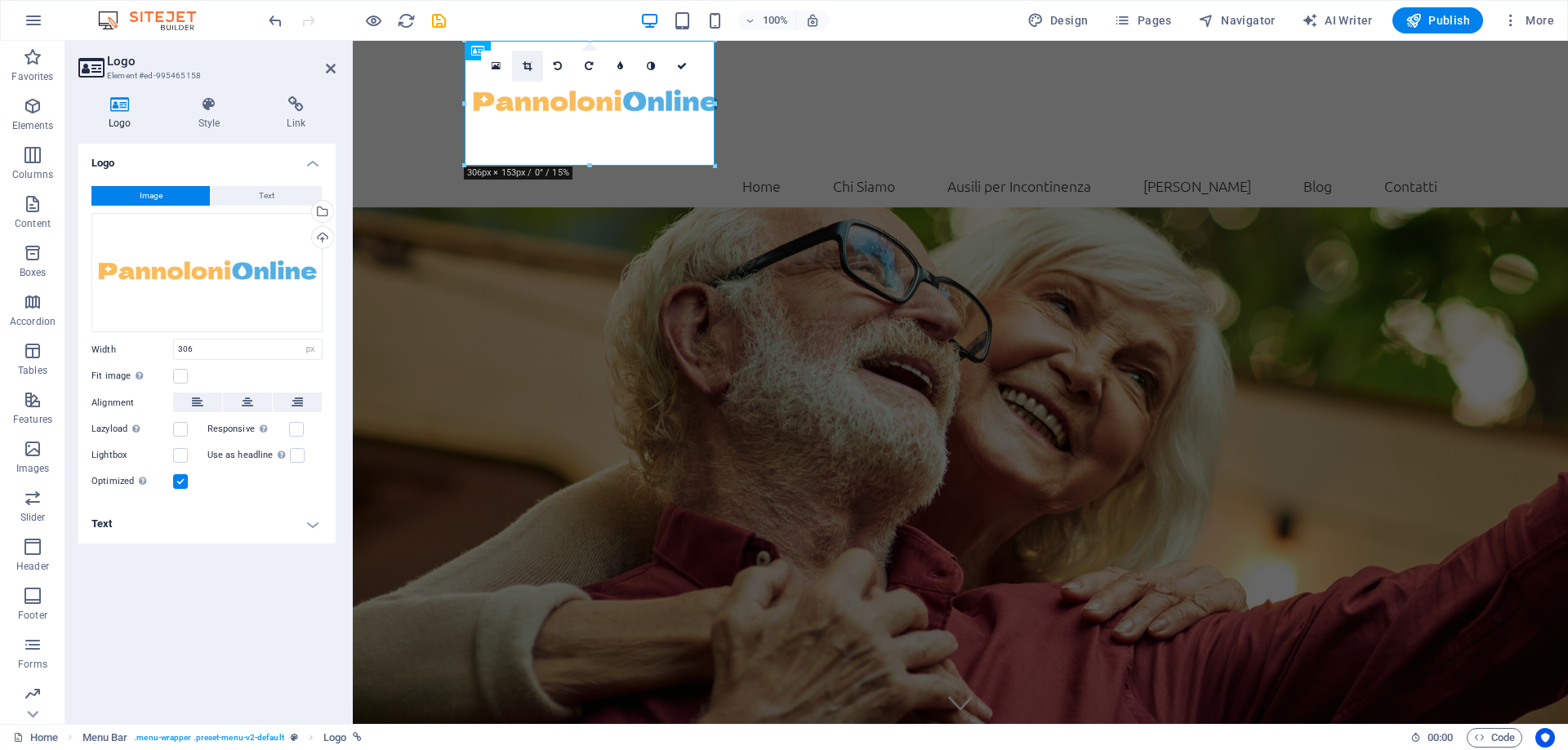
click at [524, 61] on icon at bounding box center [527, 65] width 9 height 10
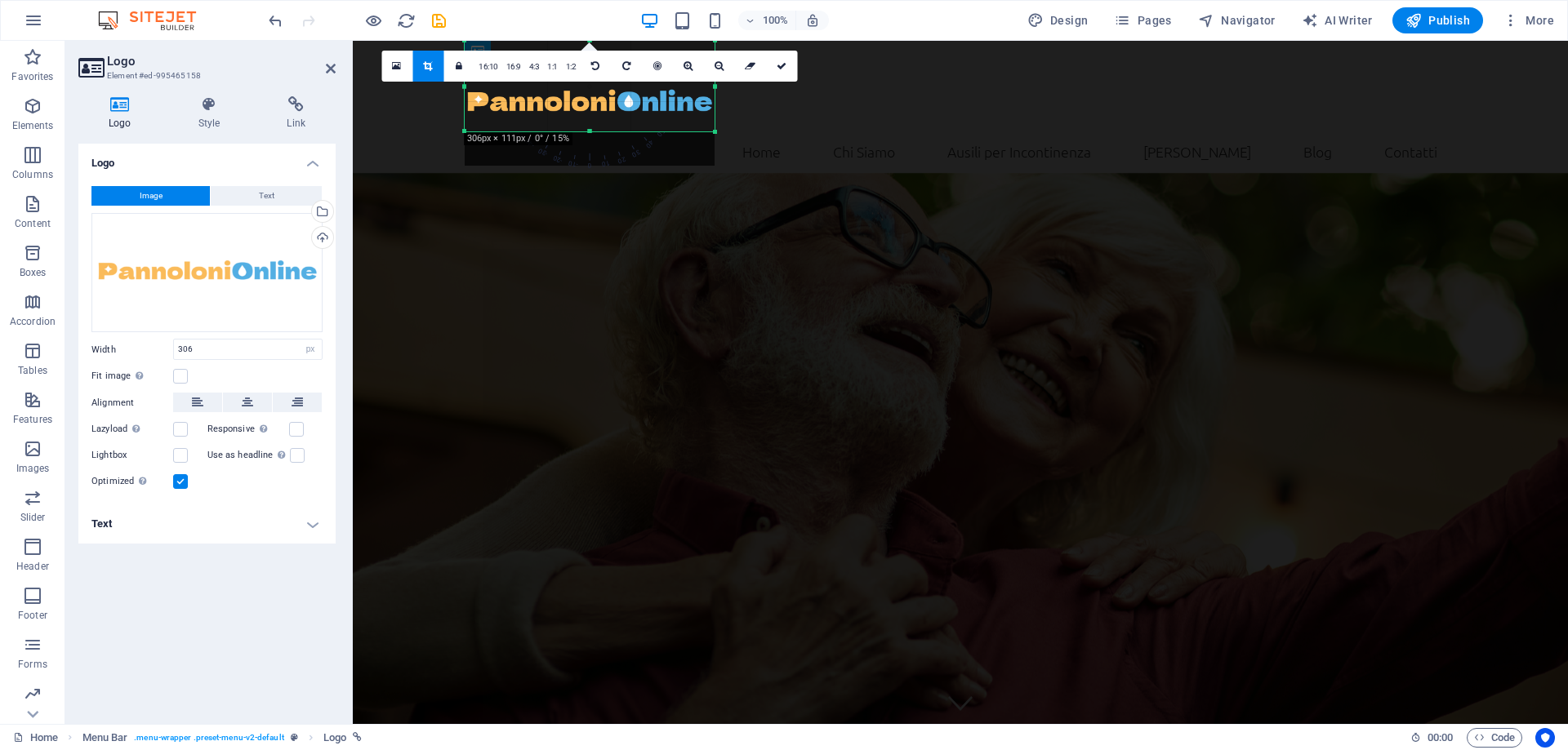
drag, startPoint x: 591, startPoint y: 164, endPoint x: 591, endPoint y: 130, distance: 34.0
click at [591, 130] on div at bounding box center [589, 132] width 250 height 6
click at [776, 65] on icon at bounding box center [781, 65] width 10 height 10
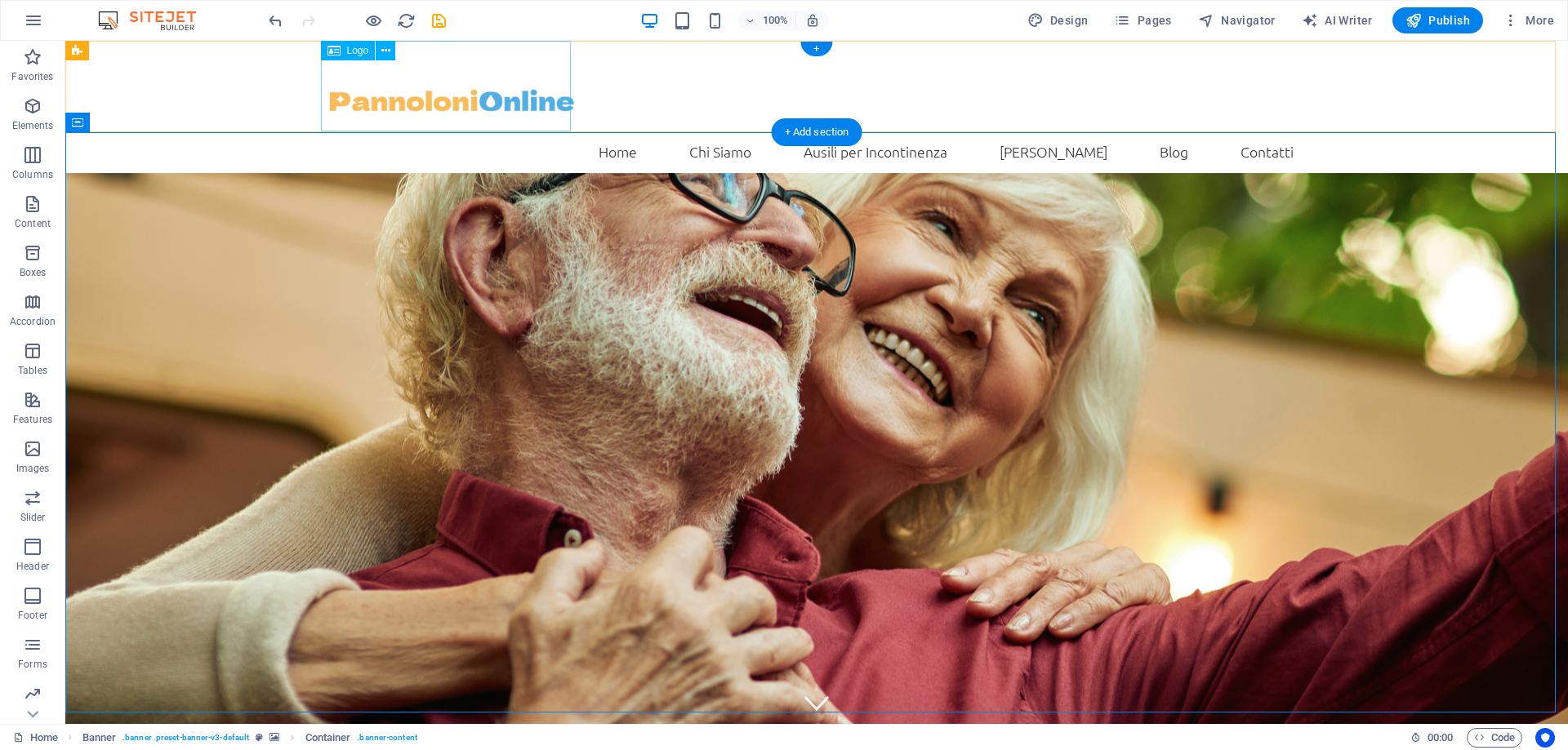
click at [476, 99] on div at bounding box center [816, 86] width 980 height 91
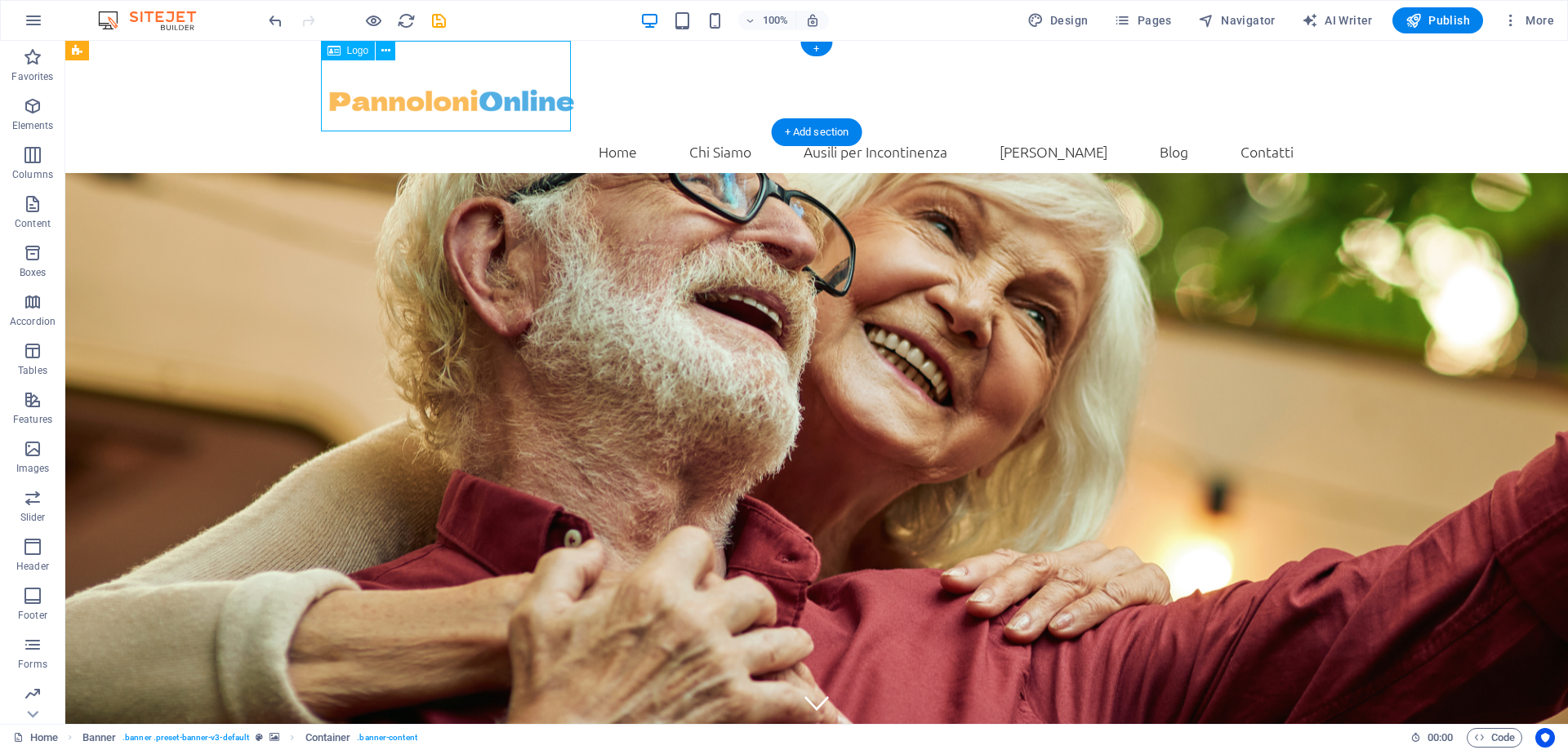
click at [476, 99] on div at bounding box center [816, 86] width 980 height 91
select select "px"
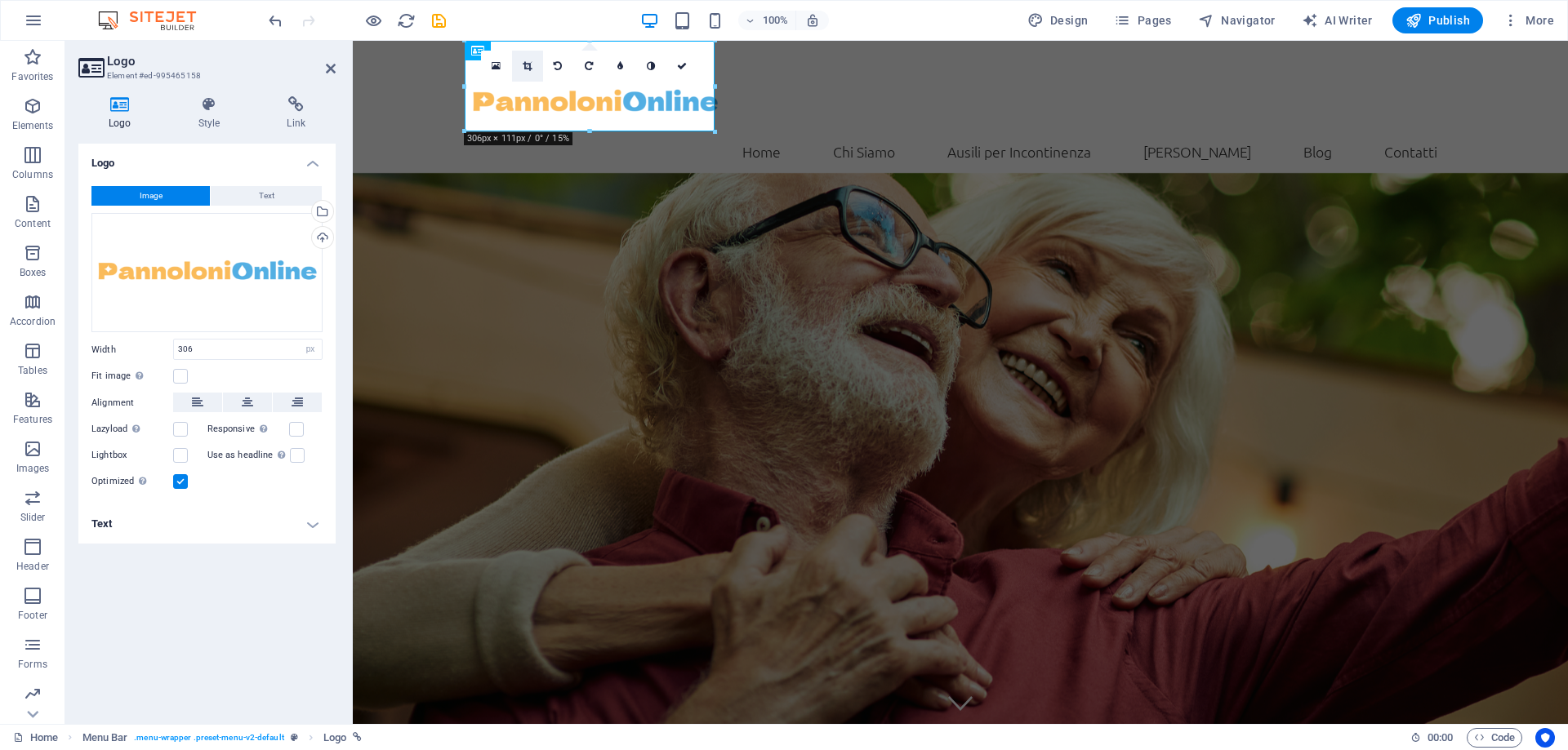
click at [532, 73] on link at bounding box center [528, 66] width 31 height 31
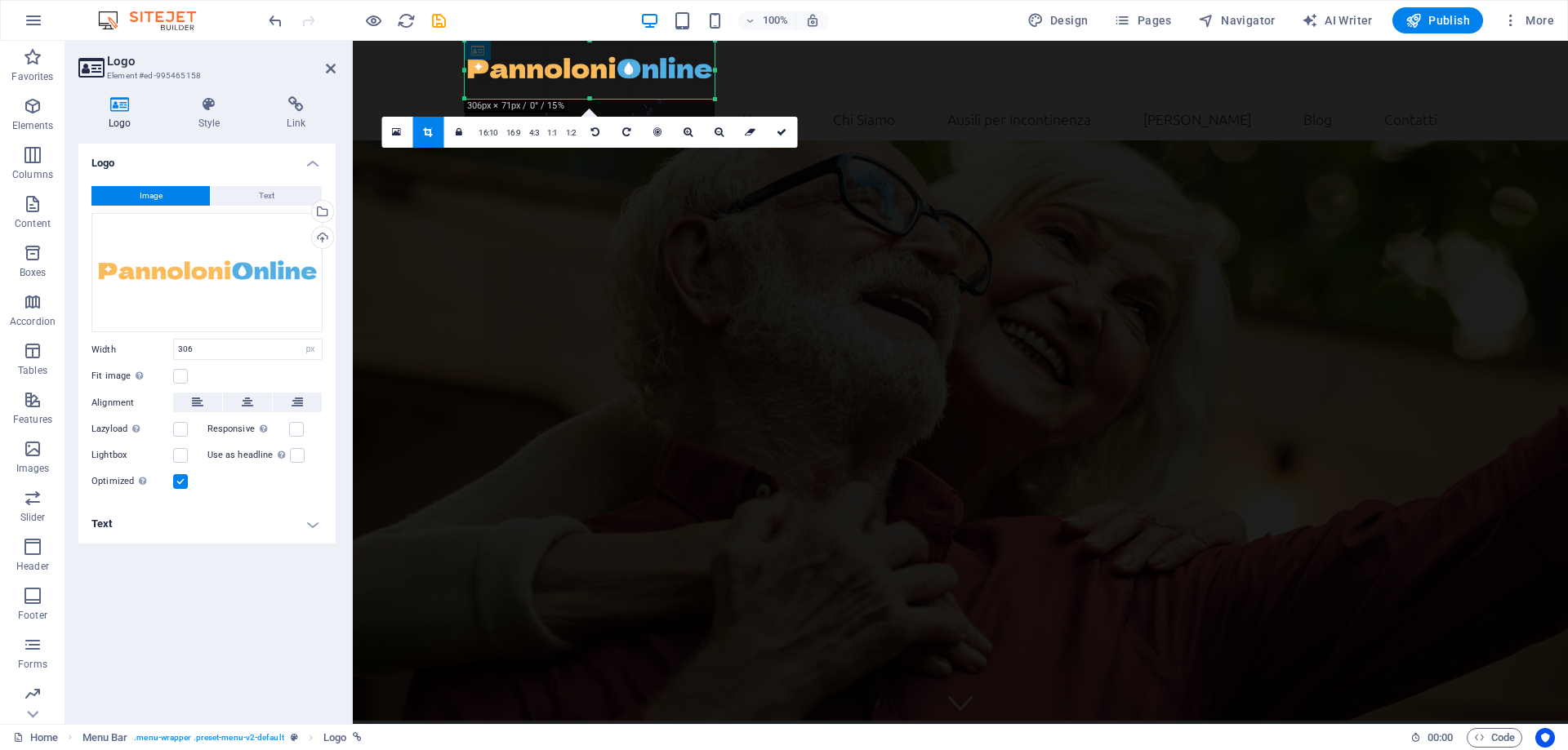
drag, startPoint x: 587, startPoint y: 43, endPoint x: 587, endPoint y: 75, distance: 32.0
click at [587, 75] on div "180 170 160 150 140 130 120 110 100 90 80 70 60 50 40 30 20 10 0 -10 -20 -30 -4…" at bounding box center [589, 70] width 250 height 58
click at [774, 133] on link at bounding box center [781, 132] width 31 height 31
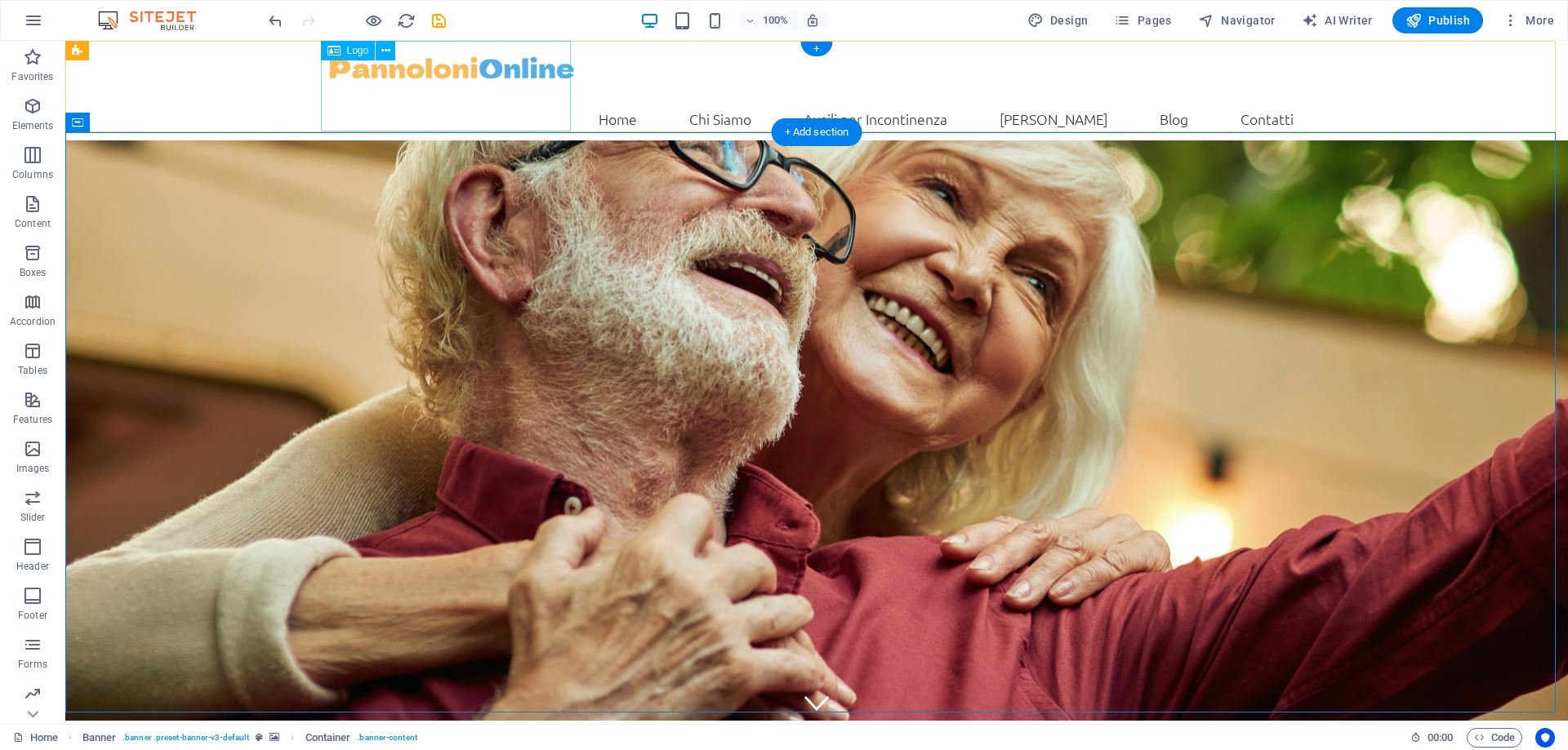
click at [511, 77] on div at bounding box center [816, 70] width 980 height 58
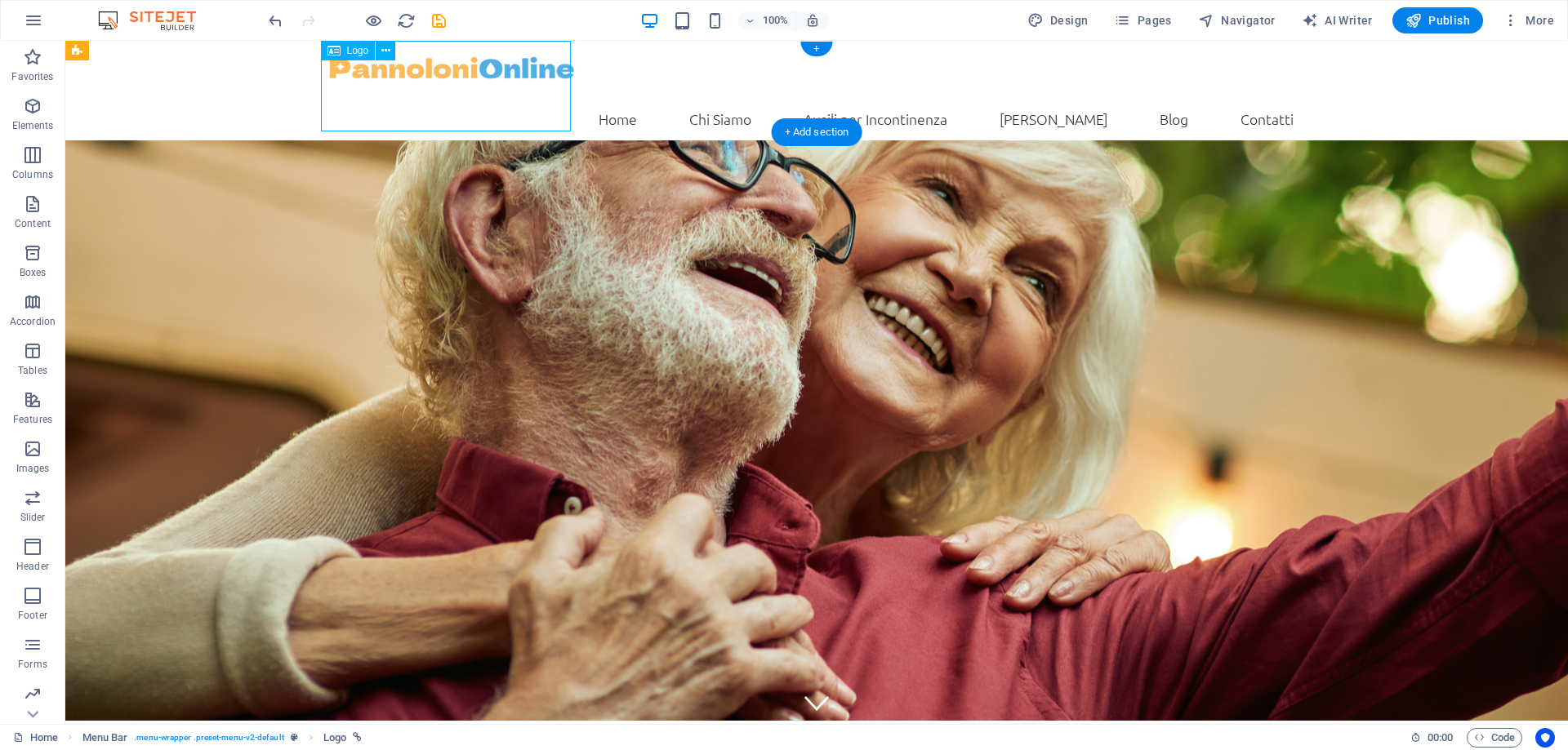
click at [511, 77] on div at bounding box center [816, 70] width 980 height 58
select select "px"
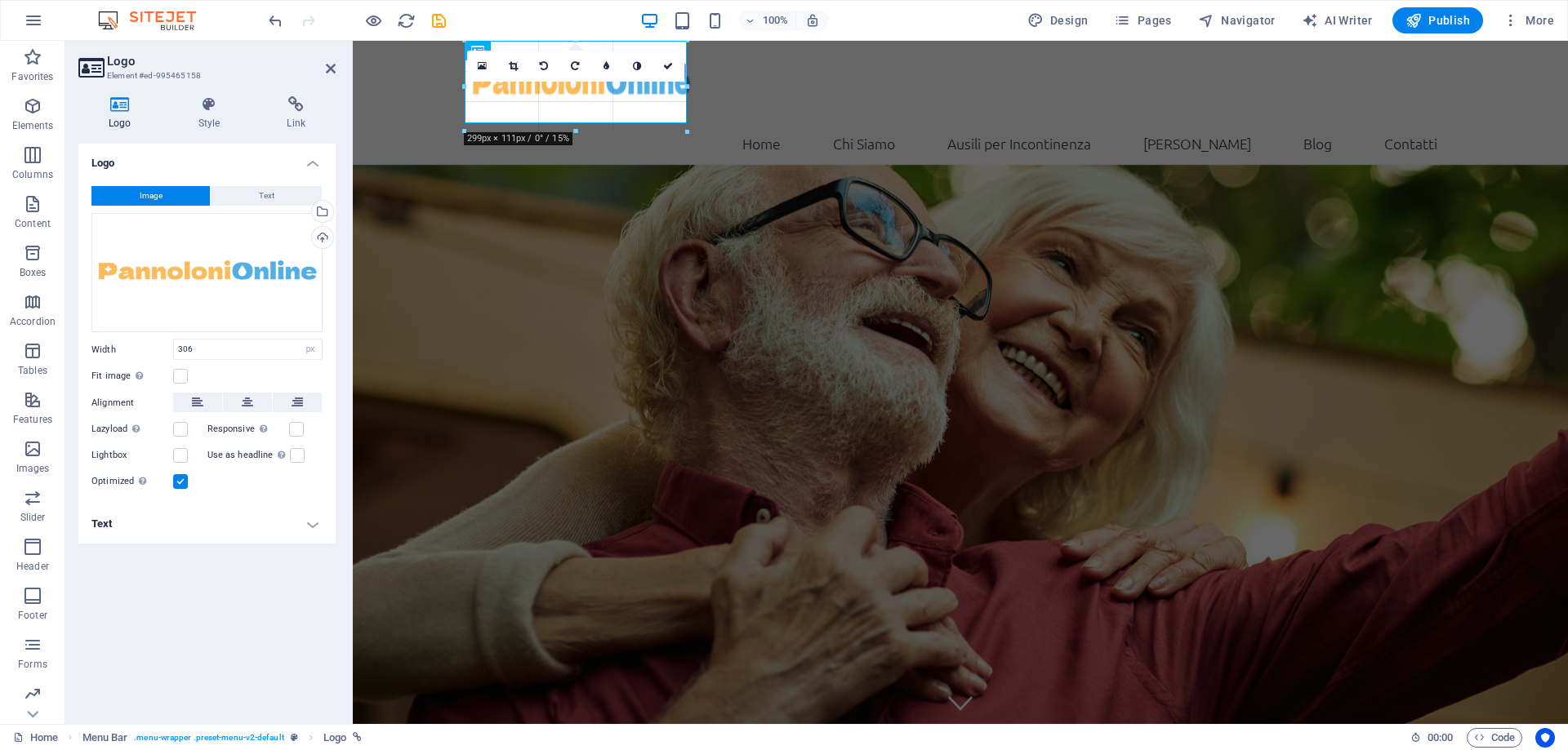
drag, startPoint x: 588, startPoint y: 130, endPoint x: 581, endPoint y: 122, distance: 10.6
type input "272"
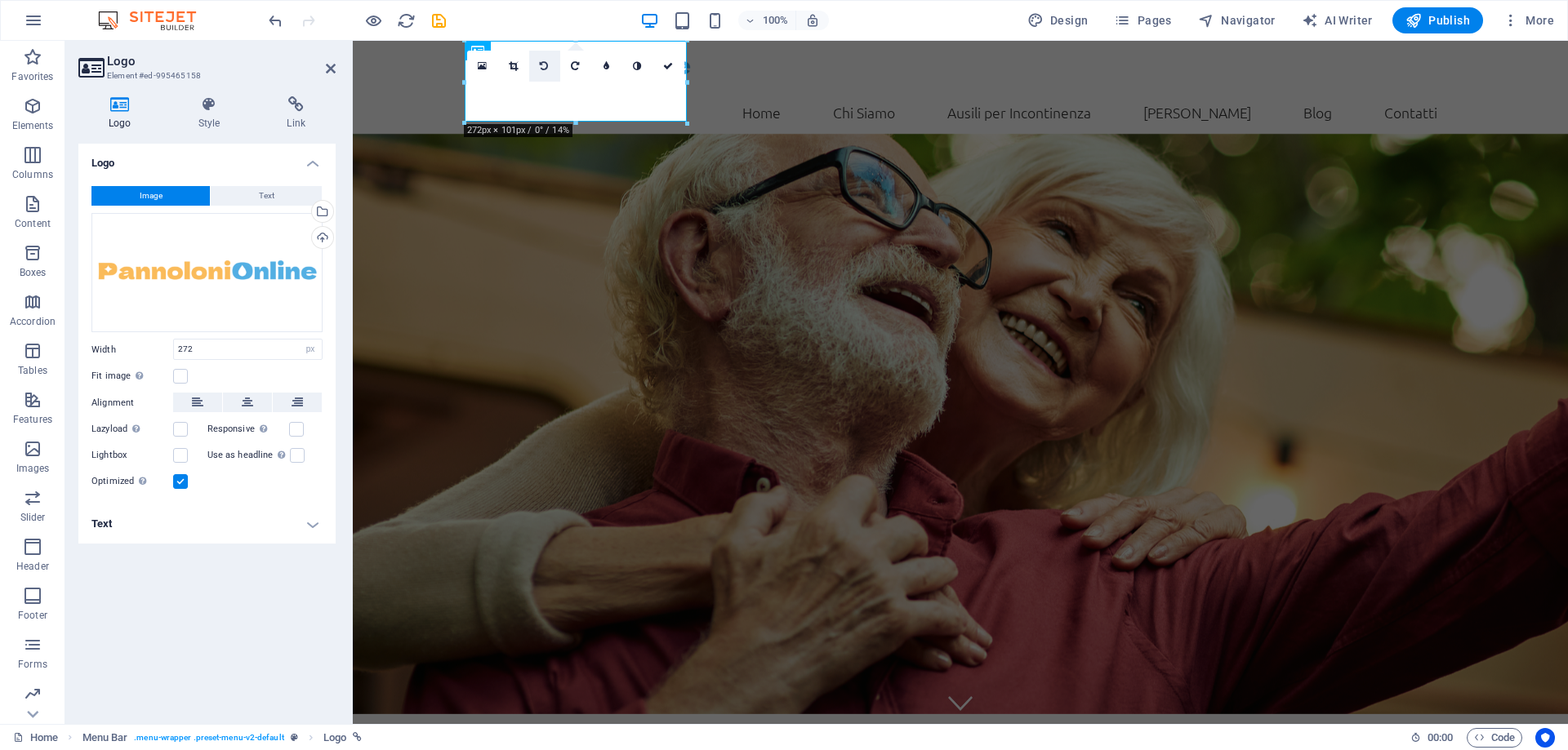
click at [546, 69] on icon at bounding box center [544, 65] width 8 height 10
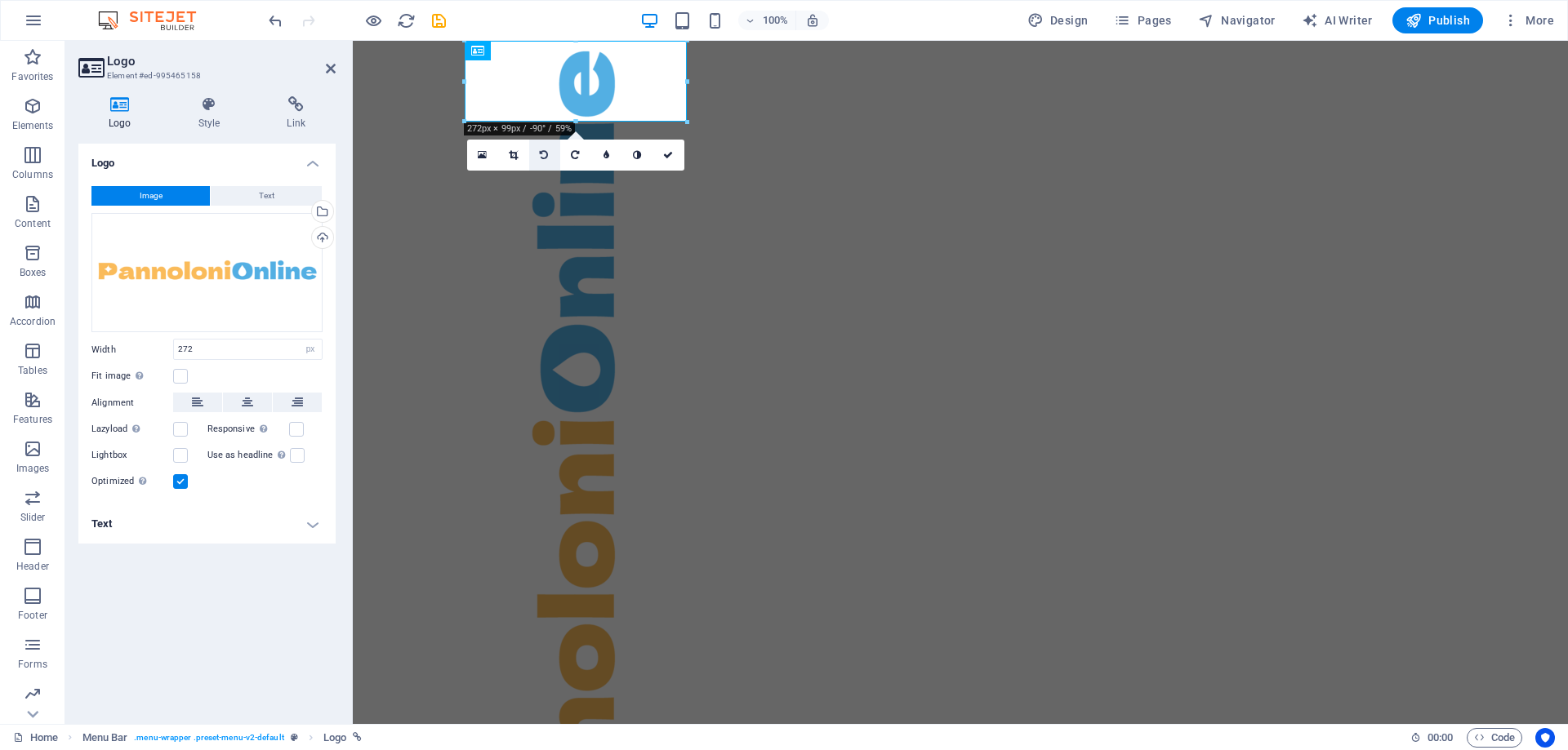
click at [544, 160] on link at bounding box center [544, 155] width 31 height 31
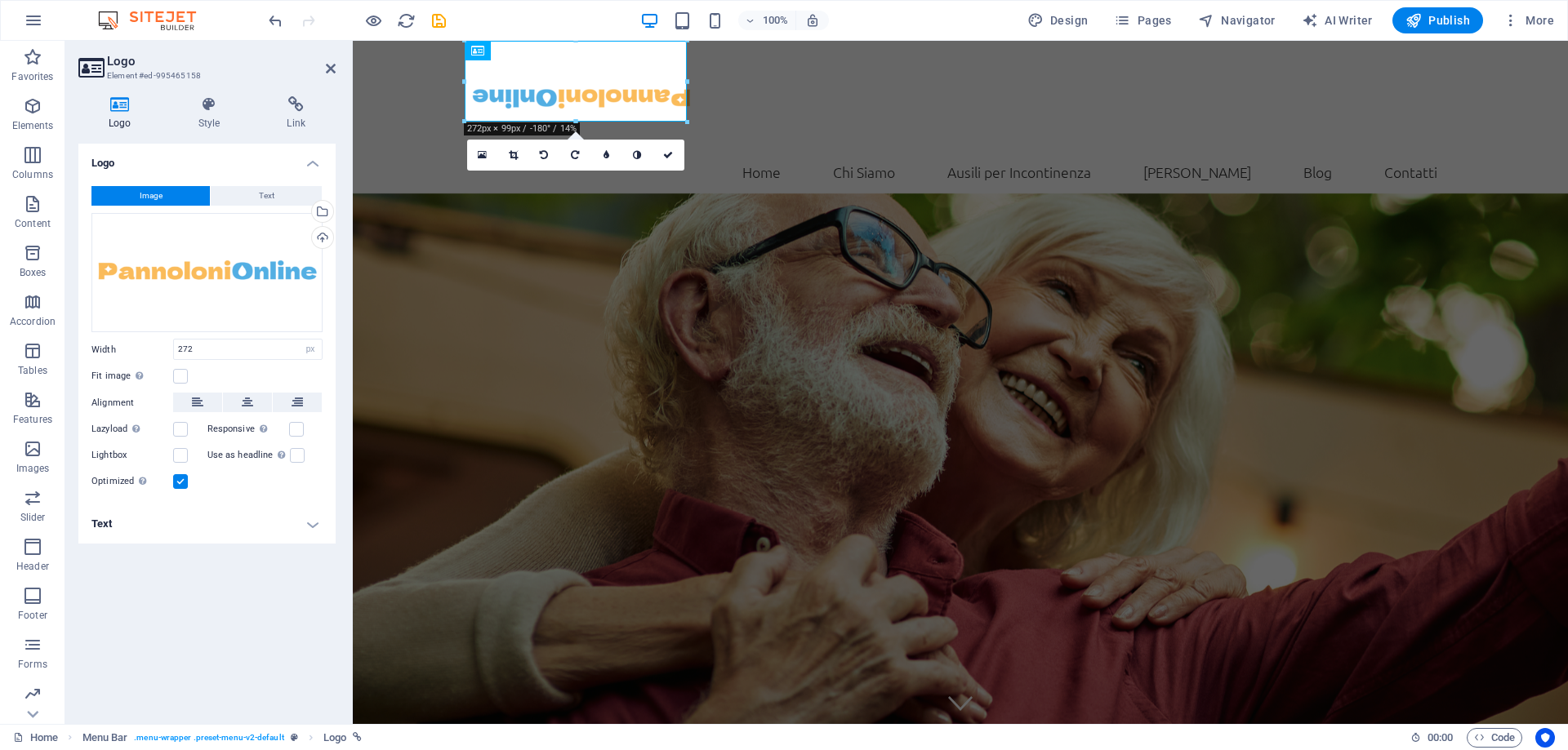
click at [544, 160] on link at bounding box center [544, 155] width 31 height 31
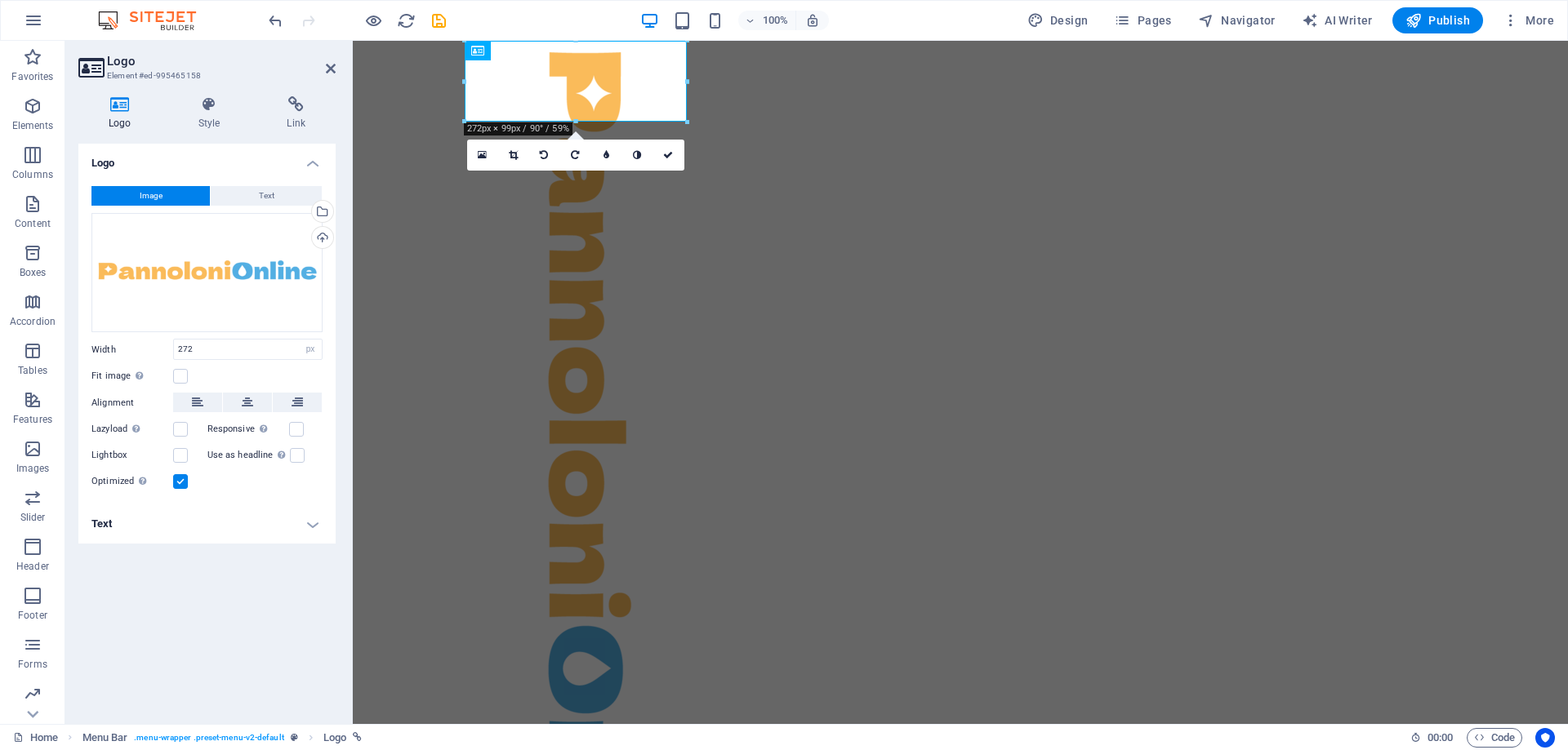
click at [544, 160] on link at bounding box center [544, 155] width 31 height 31
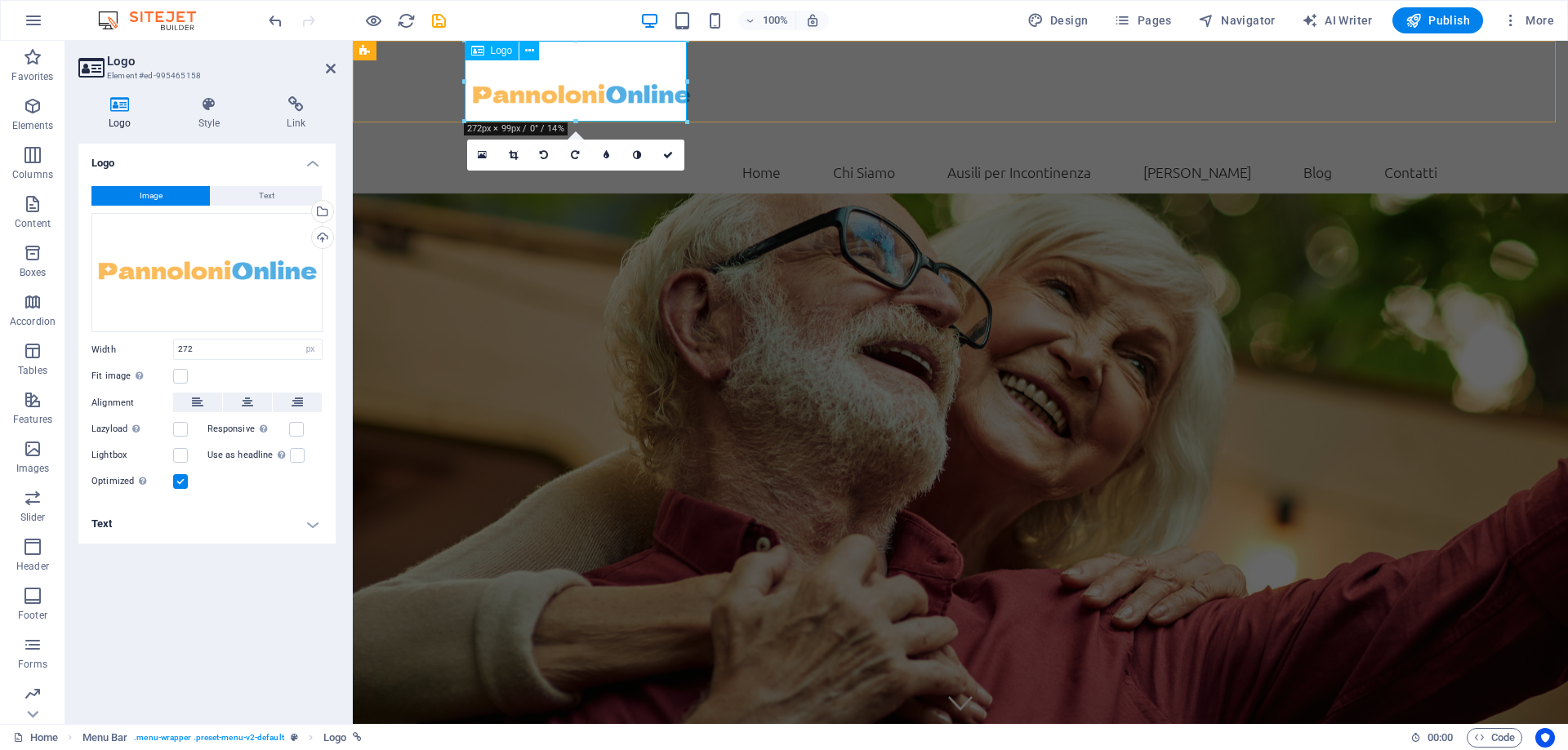
click at [520, 76] on div at bounding box center [960, 96] width 980 height 111
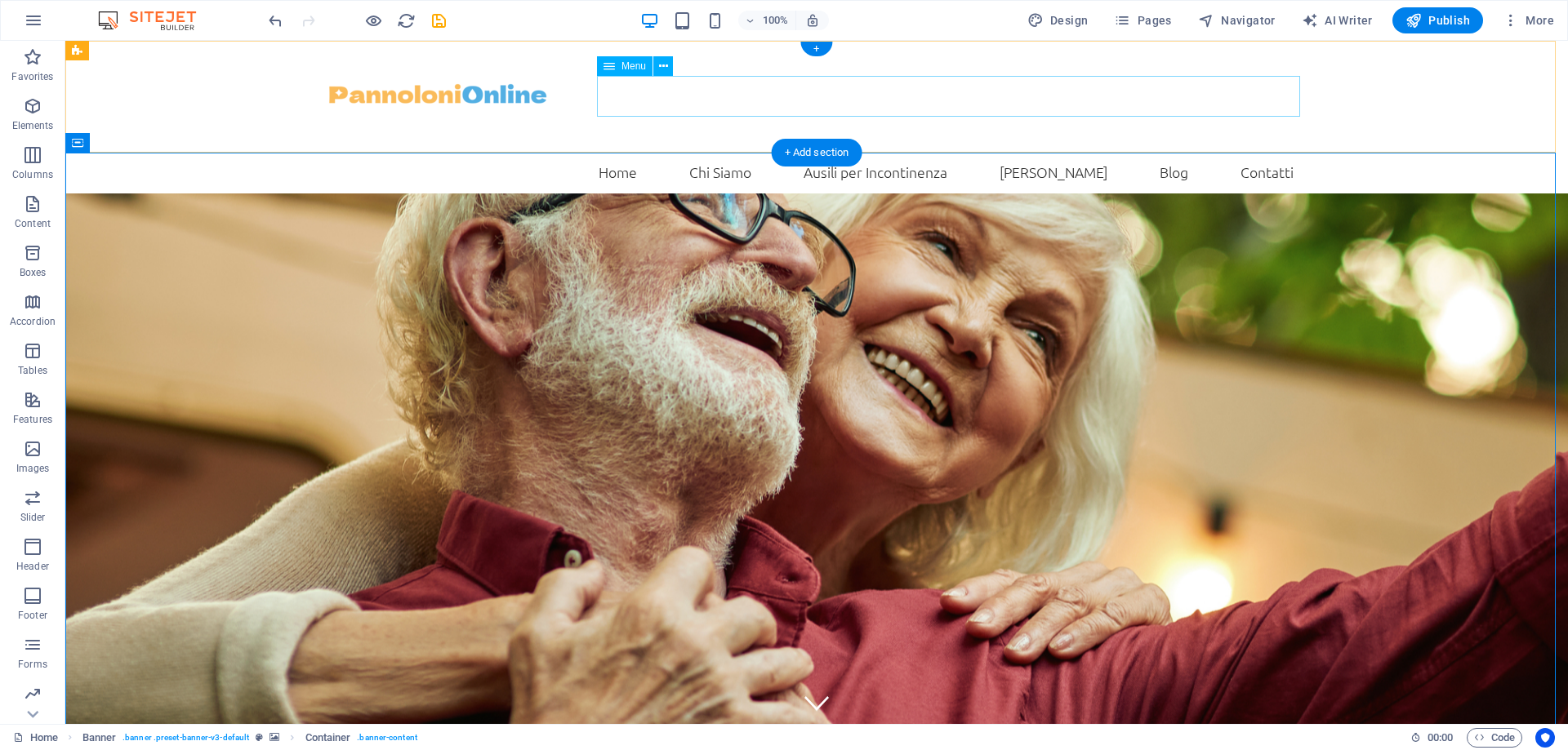
click at [720, 152] on nav "Home Chi Siamo Ausili per Incontinenza IVA Agevolata Blog Contatti" at bounding box center [816, 172] width 980 height 41
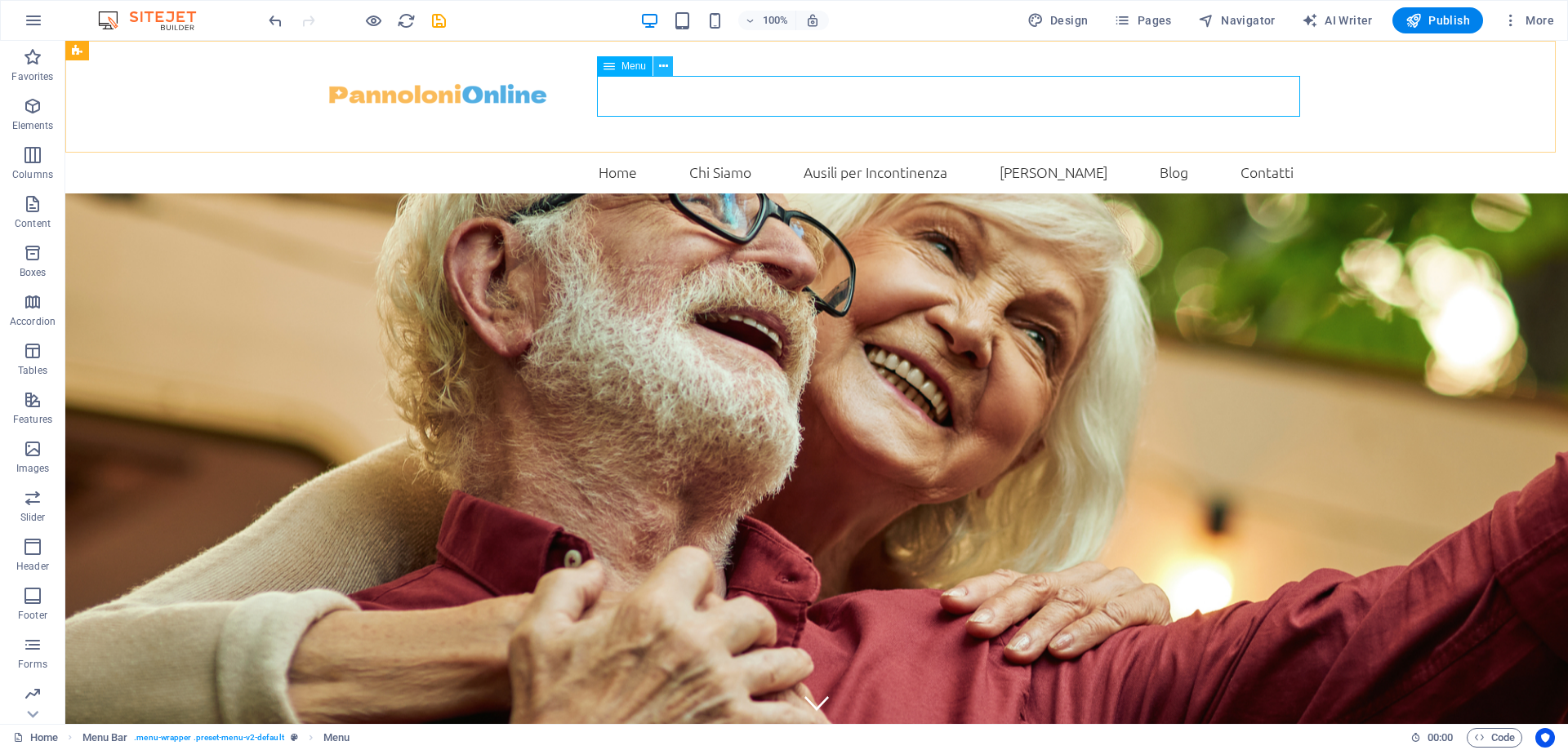
click at [664, 64] on icon at bounding box center [663, 67] width 9 height 17
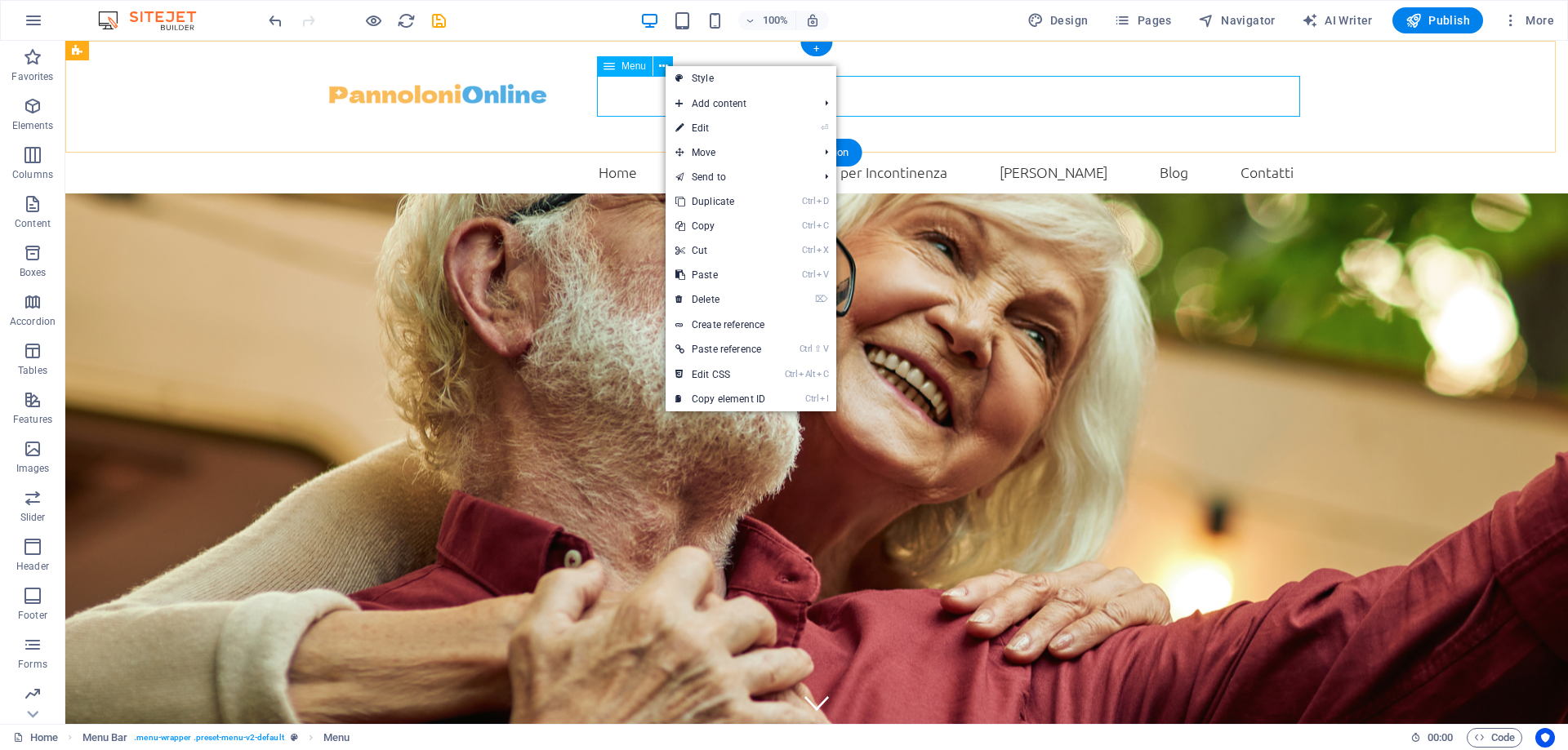
click at [632, 152] on nav "Home Chi Siamo Ausili per Incontinenza IVA Agevolata Blog Contatti" at bounding box center [816, 172] width 980 height 41
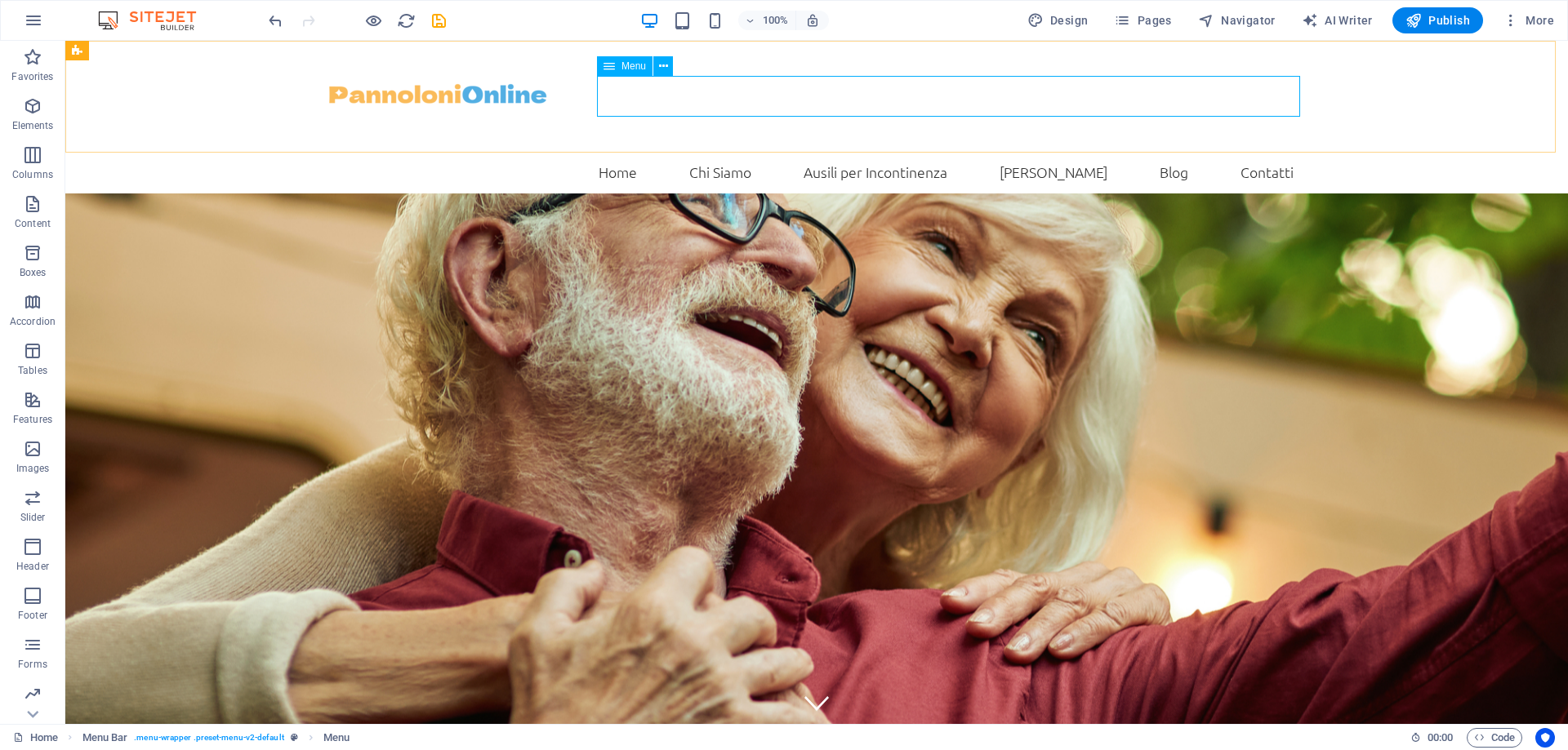
click at [632, 64] on span "Menu" at bounding box center [633, 65] width 24 height 10
click at [667, 58] on icon at bounding box center [663, 67] width 9 height 17
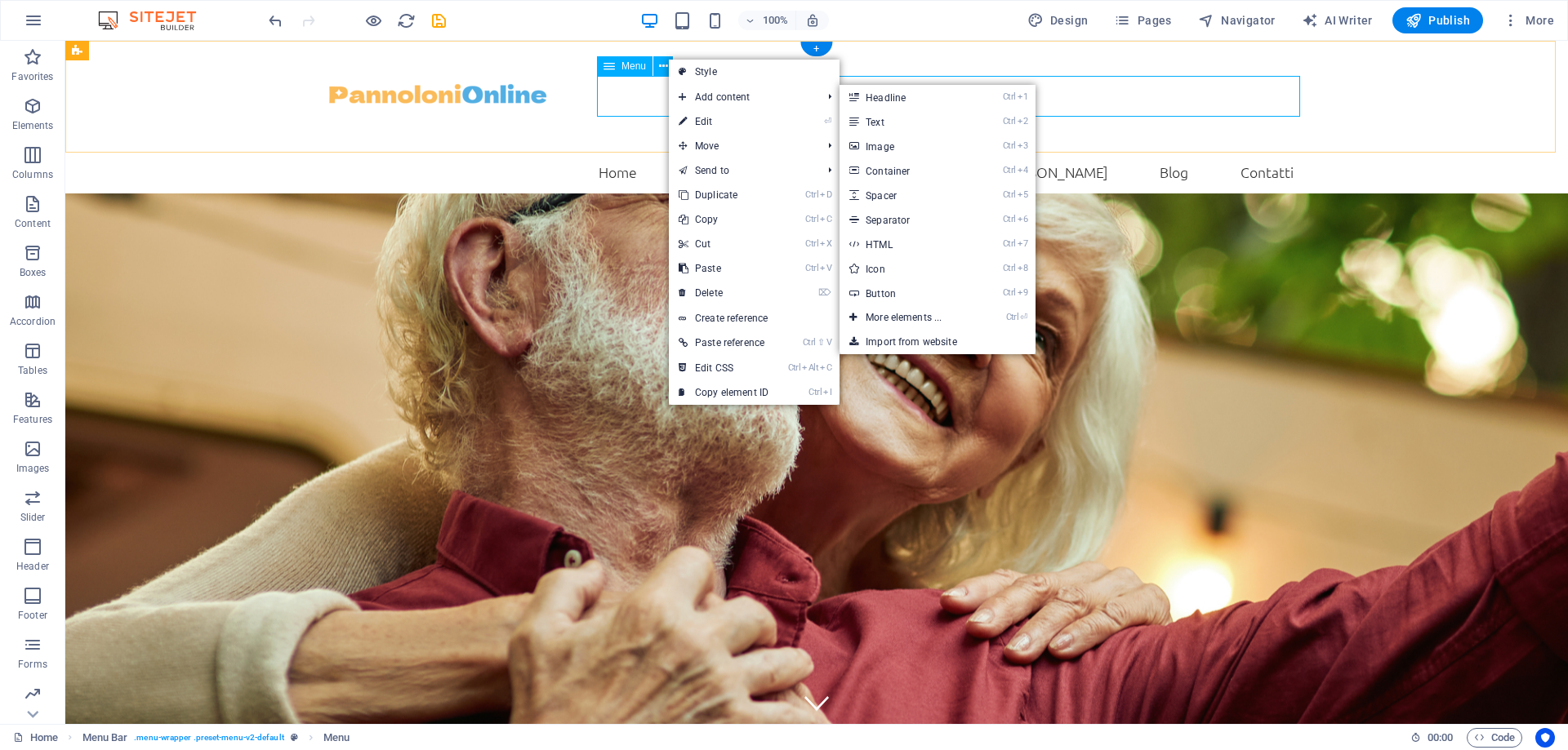
click at [1187, 152] on nav "Home Chi Siamo Ausili per Incontinenza IVA Agevolata Blog Contatti" at bounding box center [816, 172] width 980 height 41
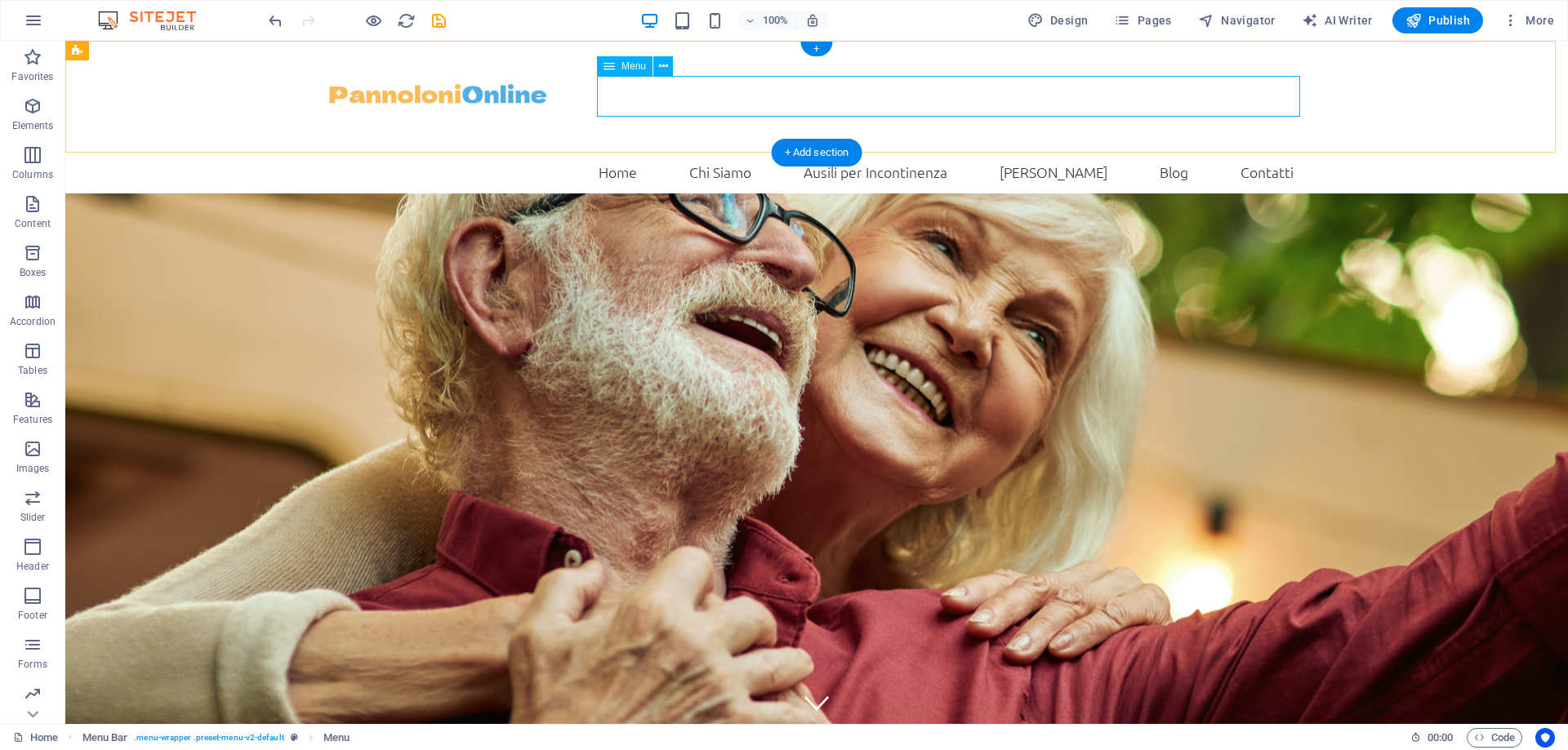
click at [745, 152] on nav "Home Chi Siamo Ausili per Incontinenza IVA Agevolata Blog Contatti" at bounding box center [816, 172] width 980 height 41
select select
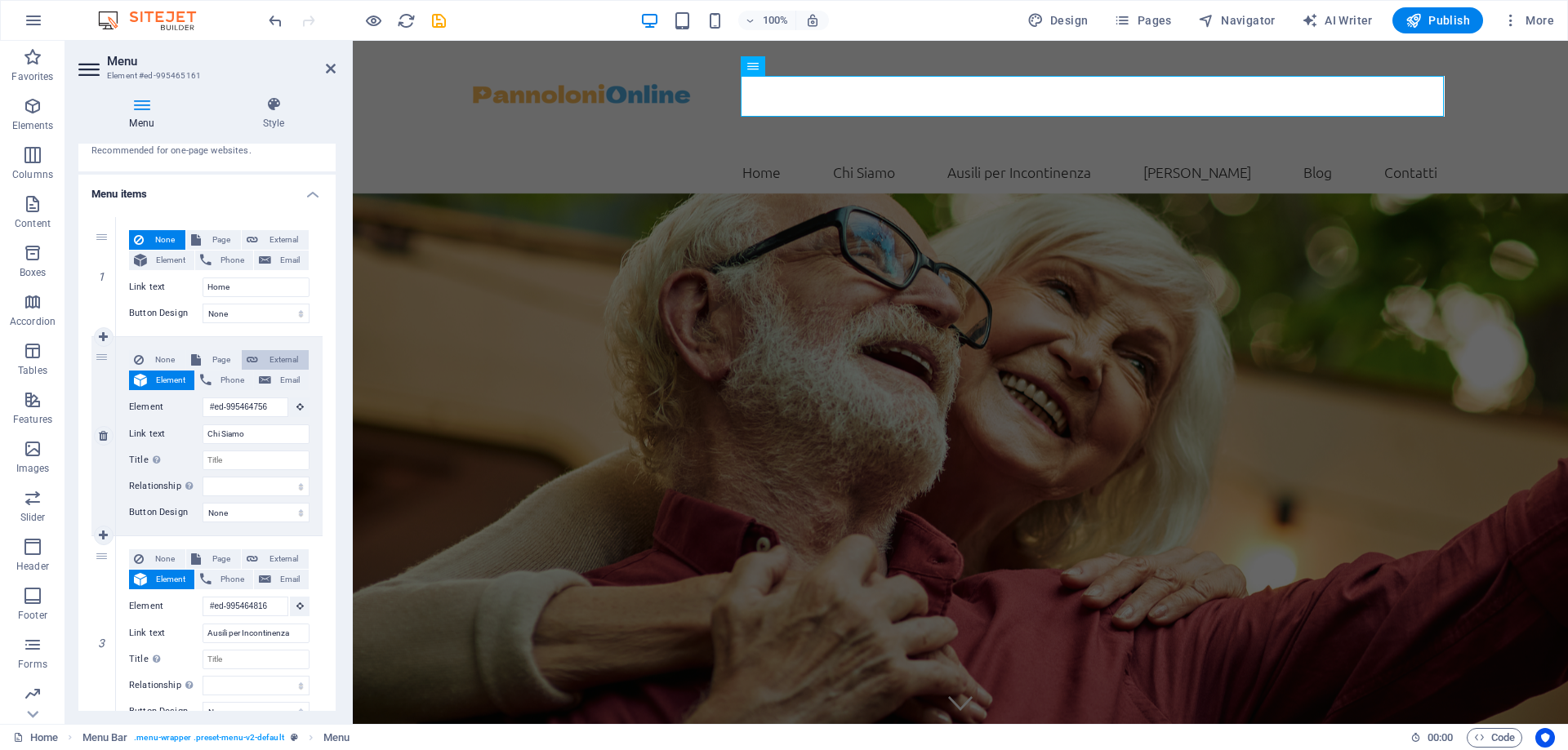
click at [253, 359] on icon at bounding box center [252, 360] width 11 height 19
select select "blank"
select select
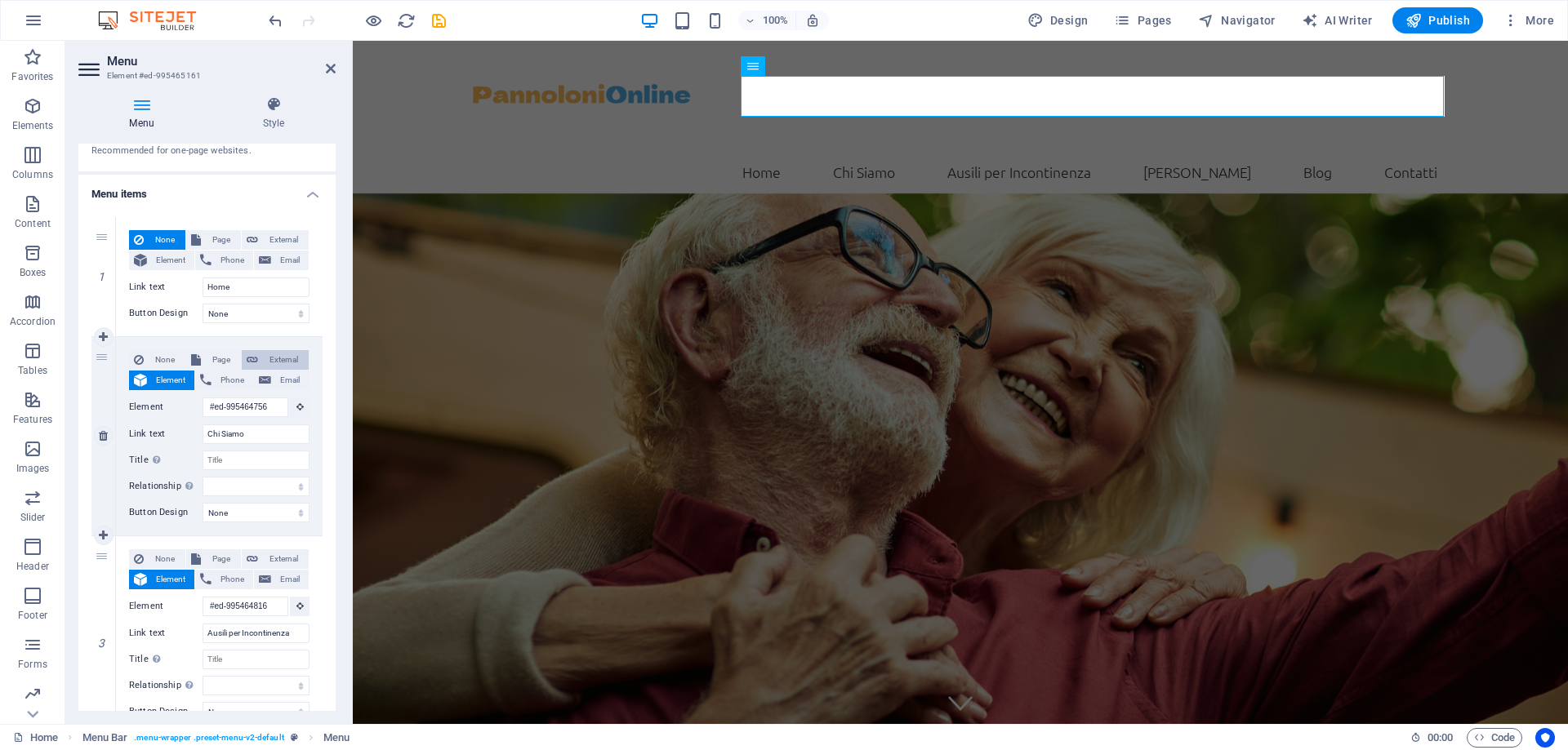
select select
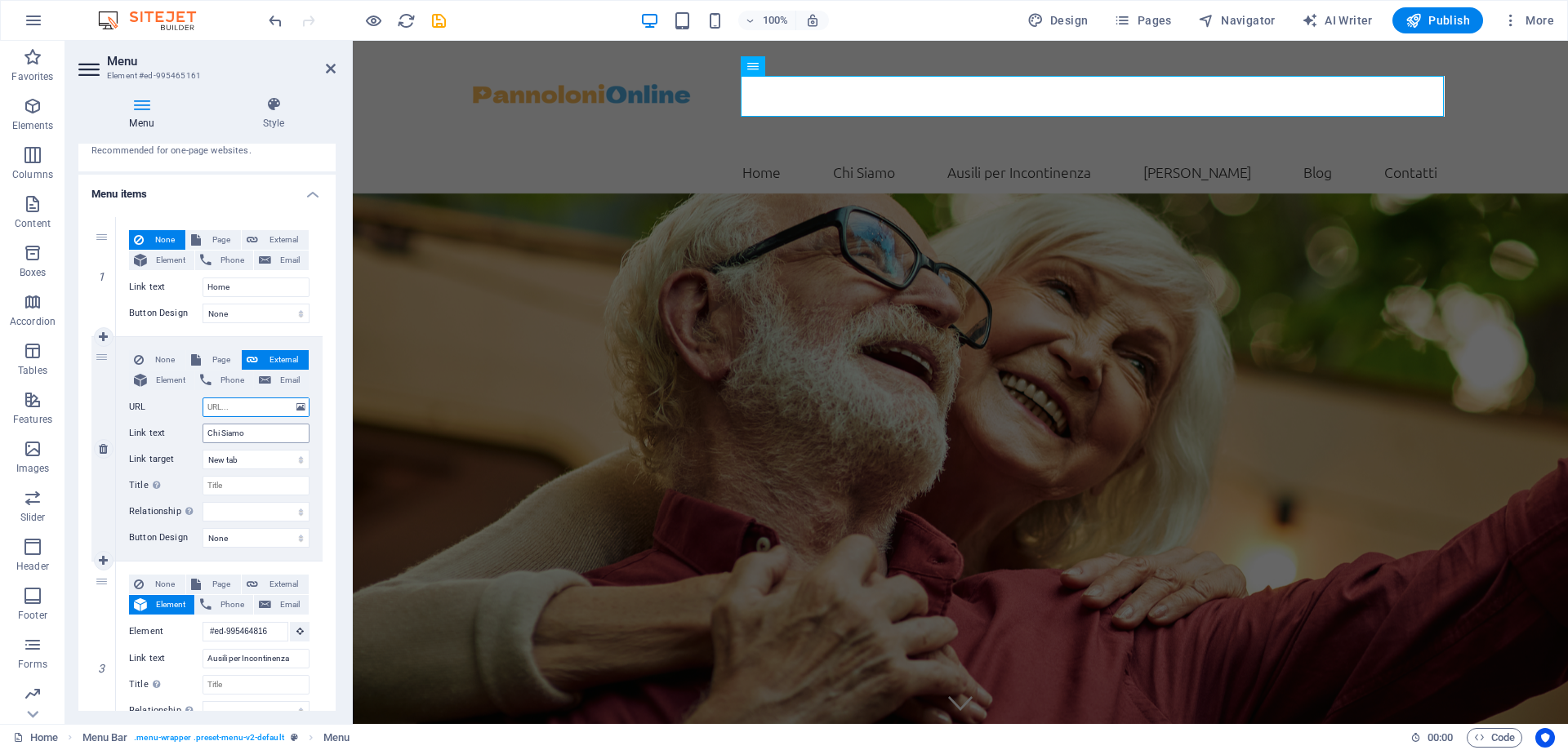
paste input "https://pannolonionline.it/il-tuo-alleato/"
type input "https://pannolonionline.it/il-tuo-alleato/"
select select
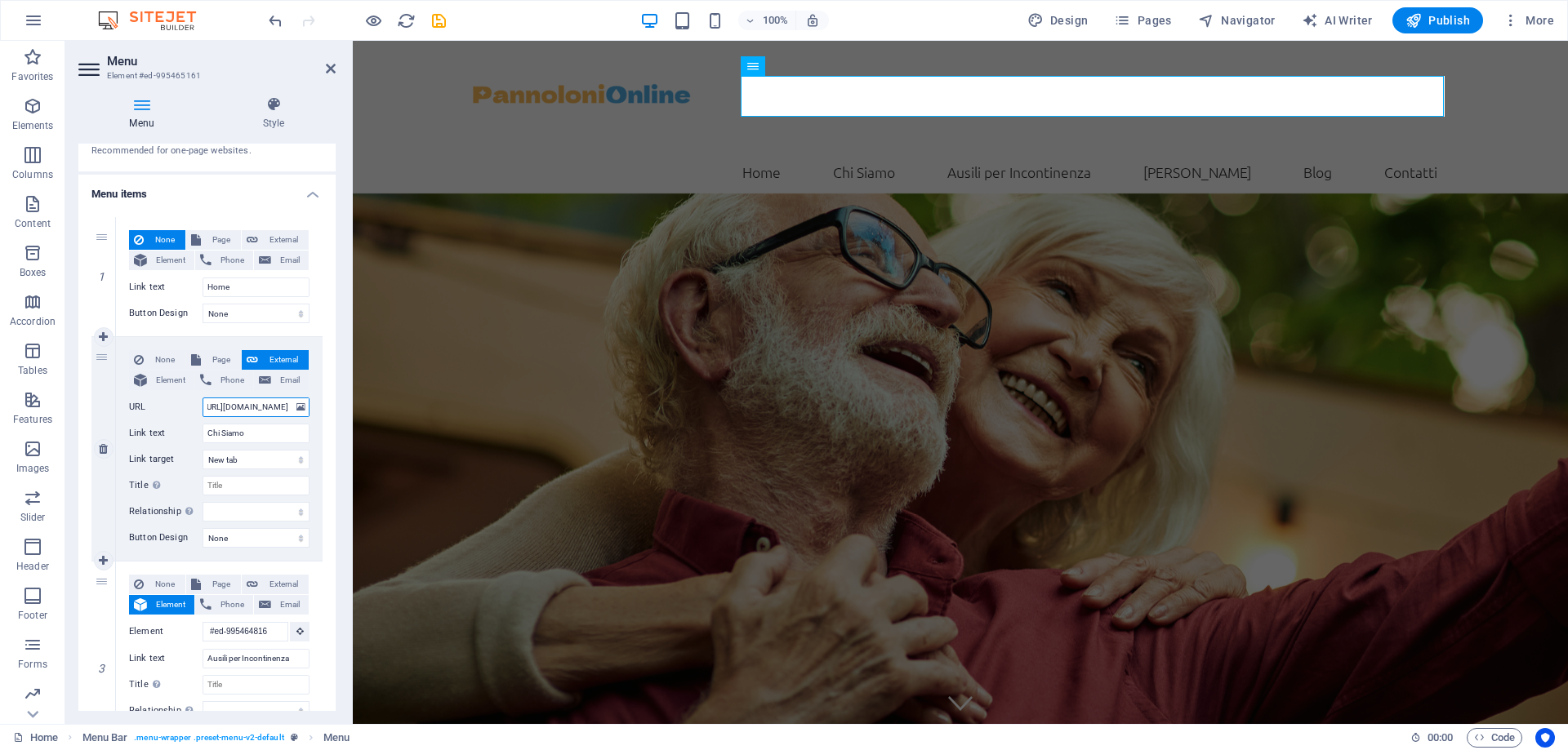
select select
type input "https://pannolonionline.it/il-tuo-alleato/"
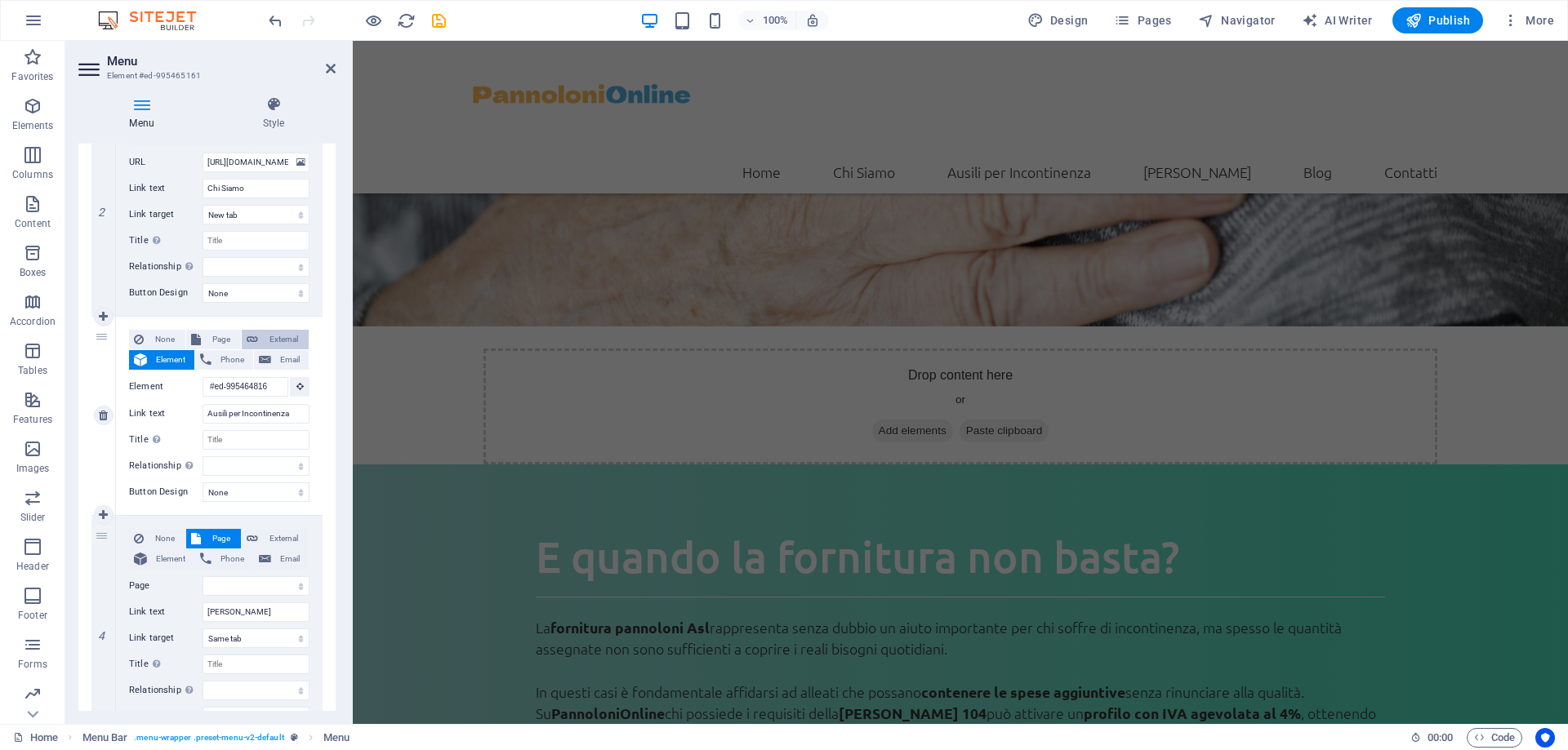
scroll to position [0, 0]
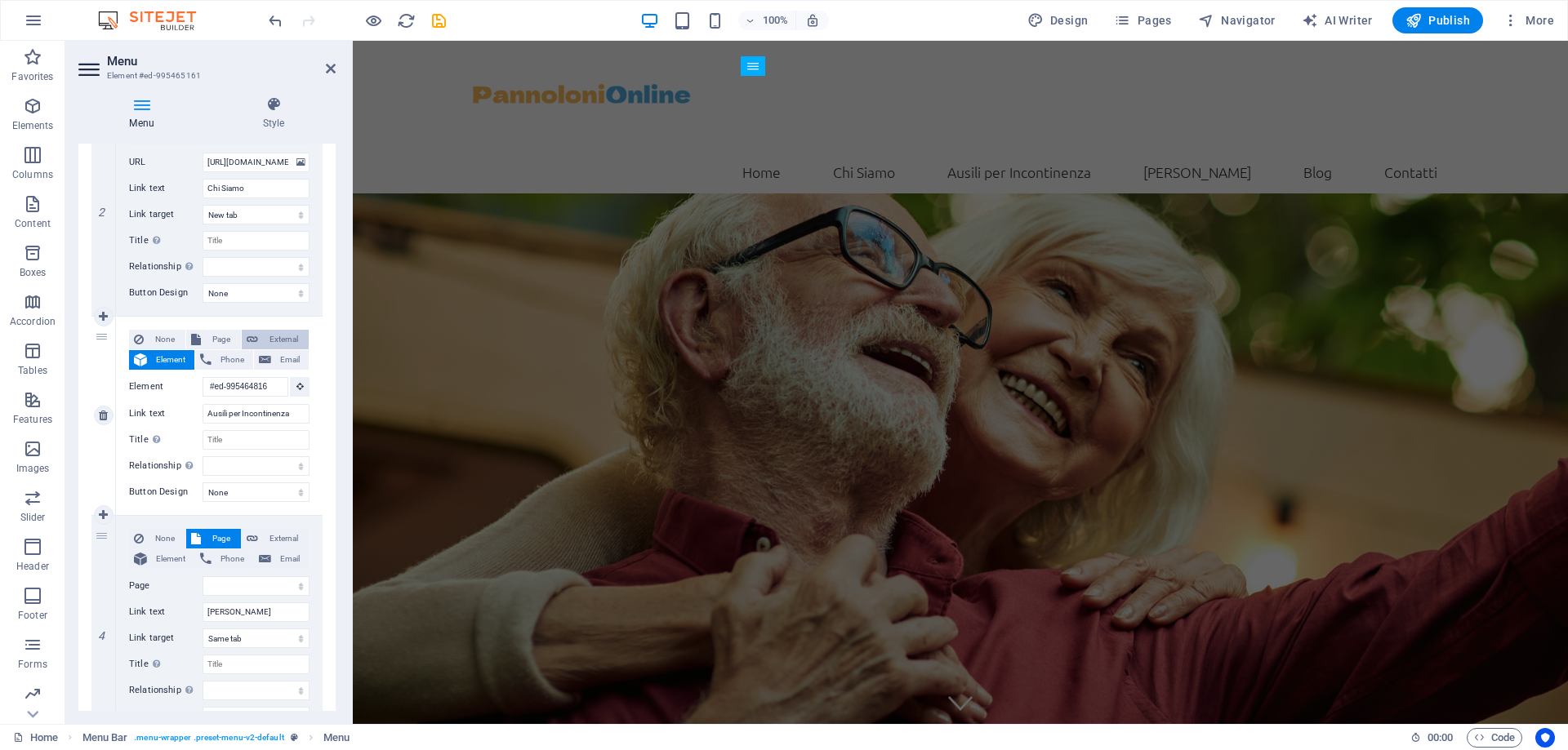
click at [268, 337] on span "External" at bounding box center [283, 340] width 41 height 19
select select
select select "blank"
select select
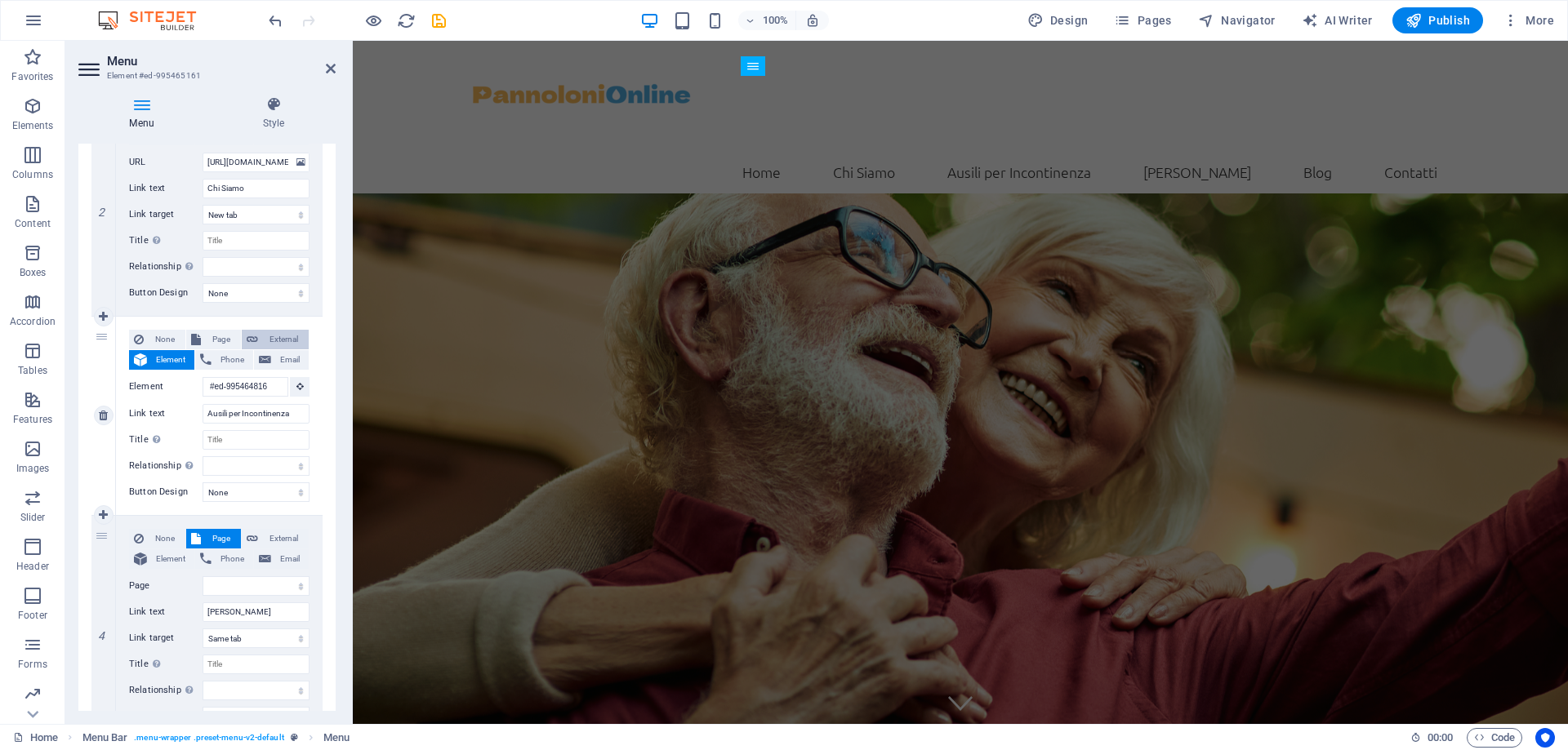
select select
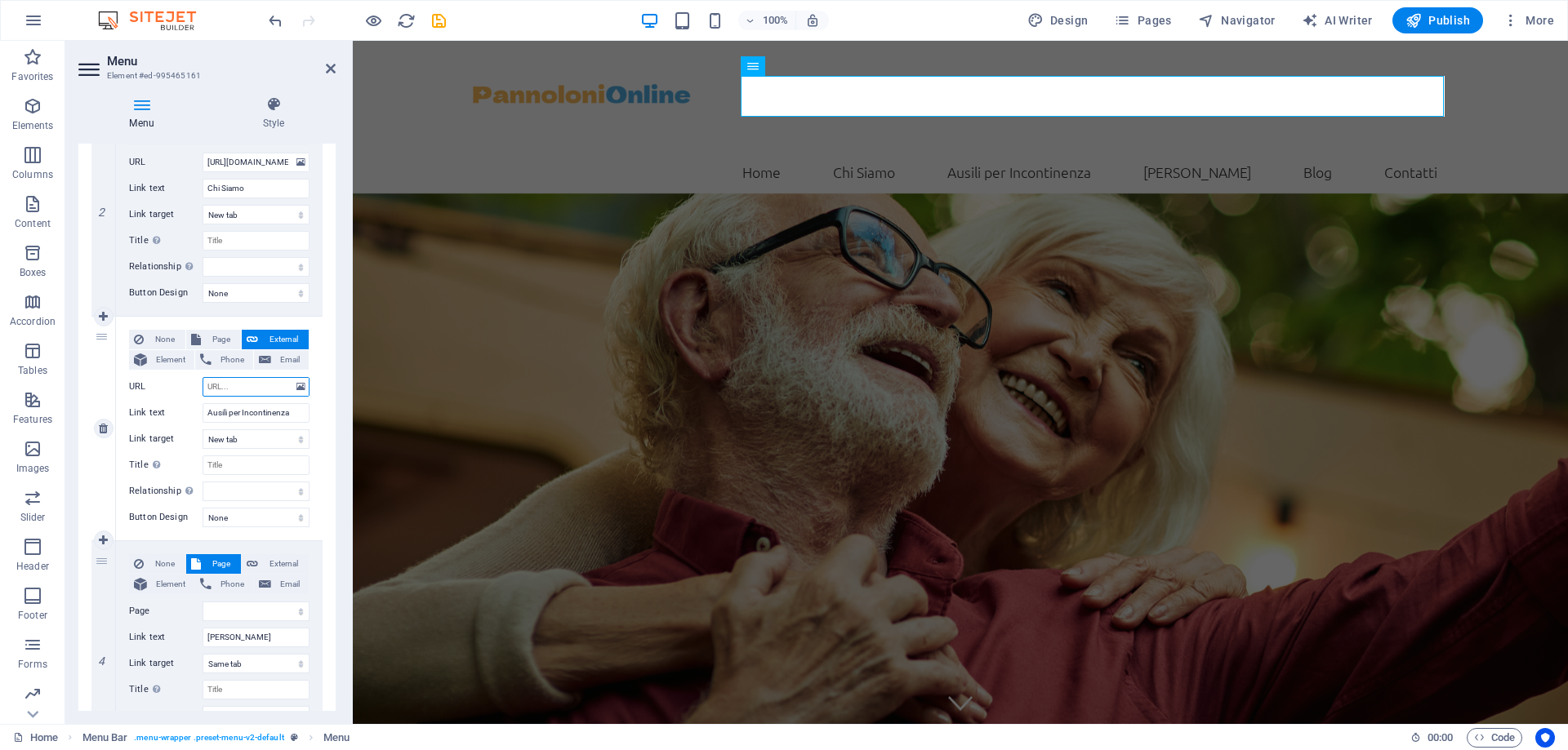
paste input "https://pannolonionline.it/shop/"
type input "https://pannolonionline.it/shop/"
select select
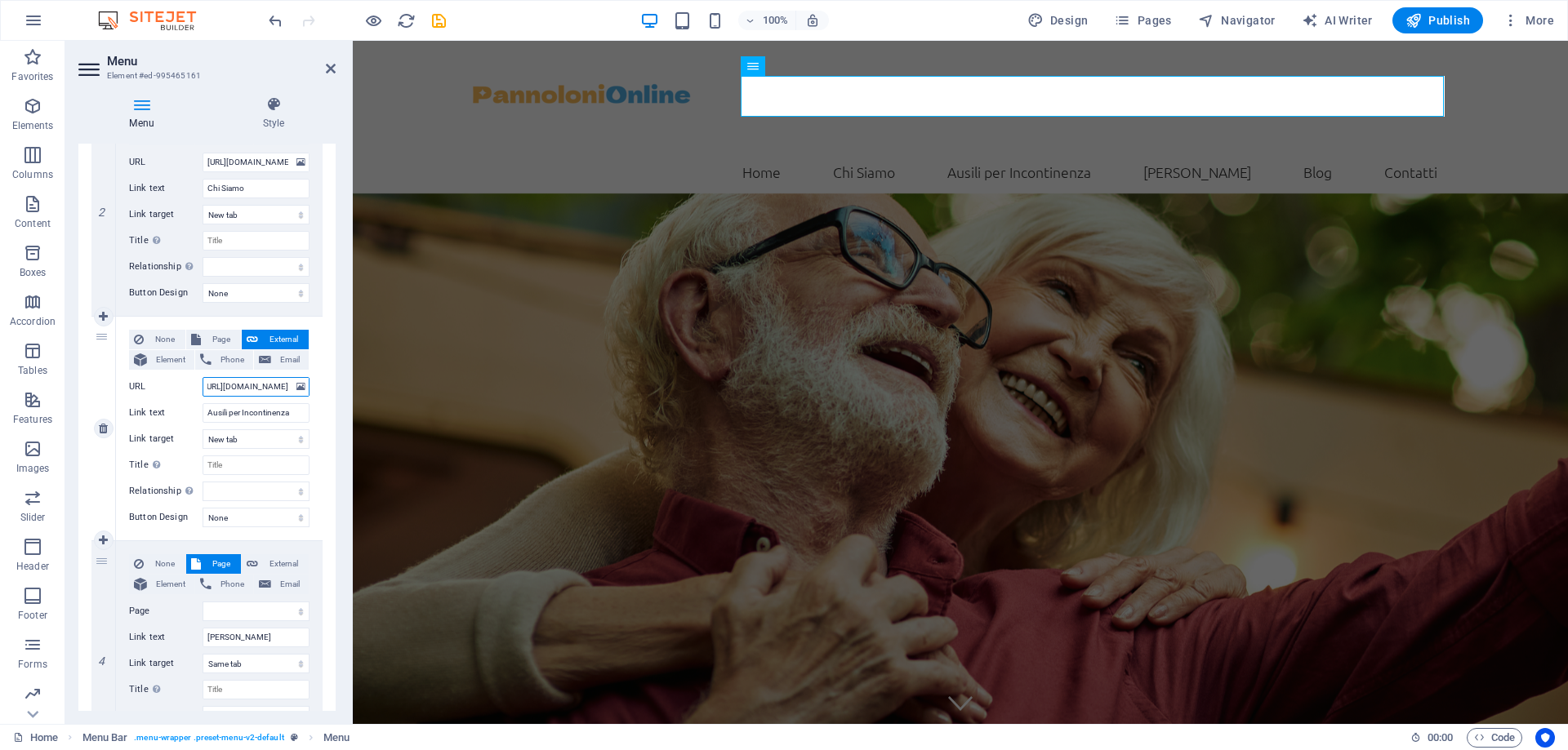
select select
type input "https://pannolonionline.it/shop/"
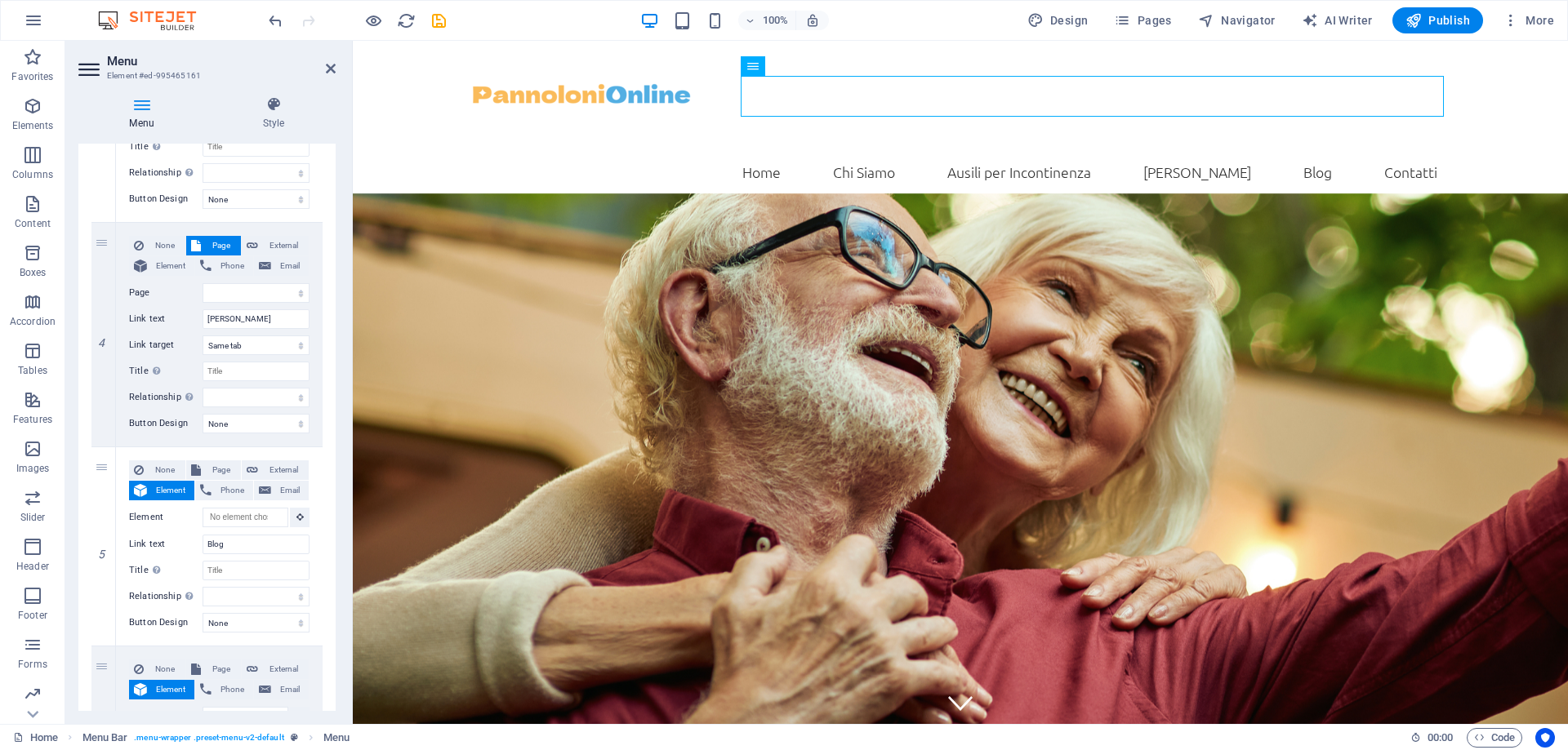
scroll to position [653, 0]
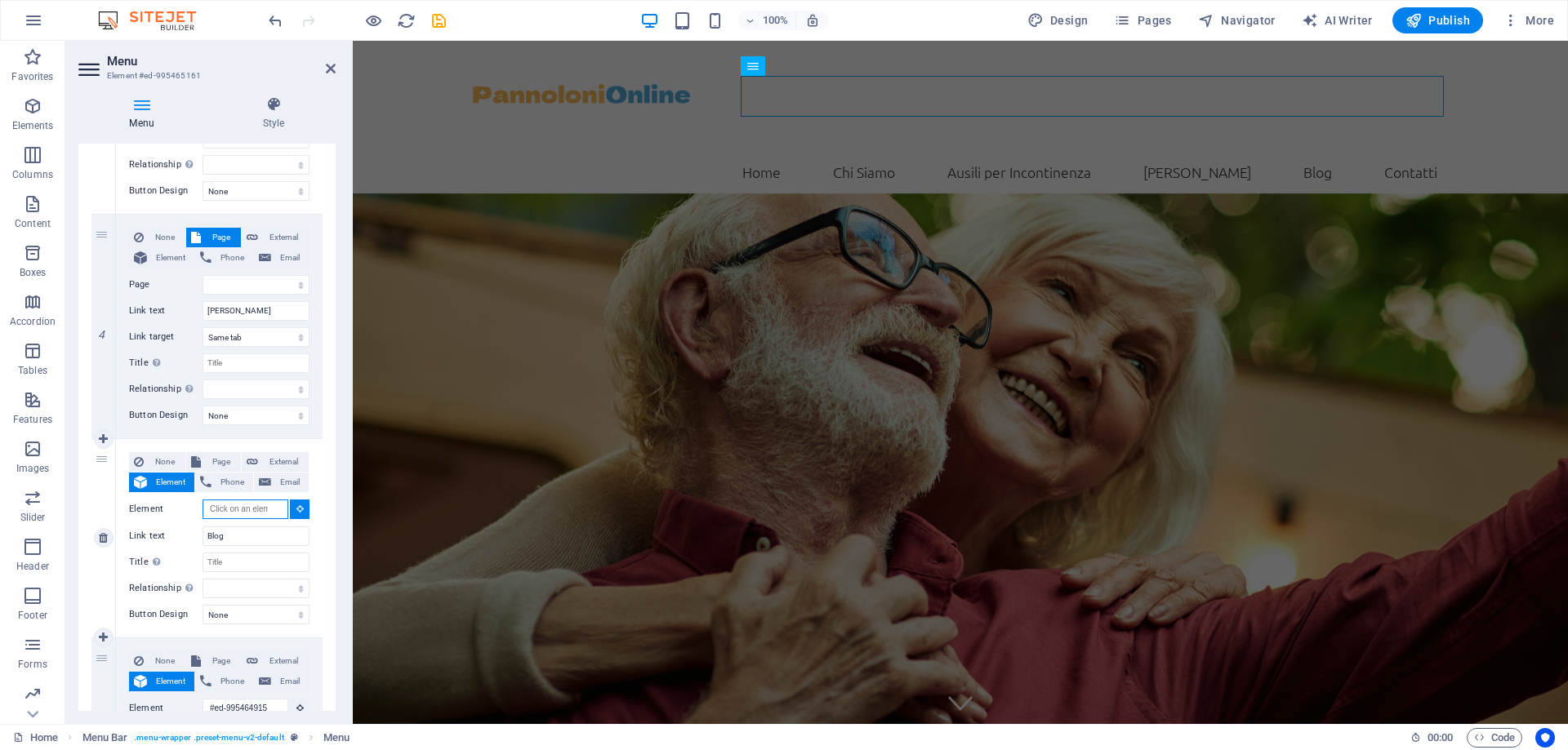
click at [224, 505] on input "Element" at bounding box center [245, 510] width 85 height 19
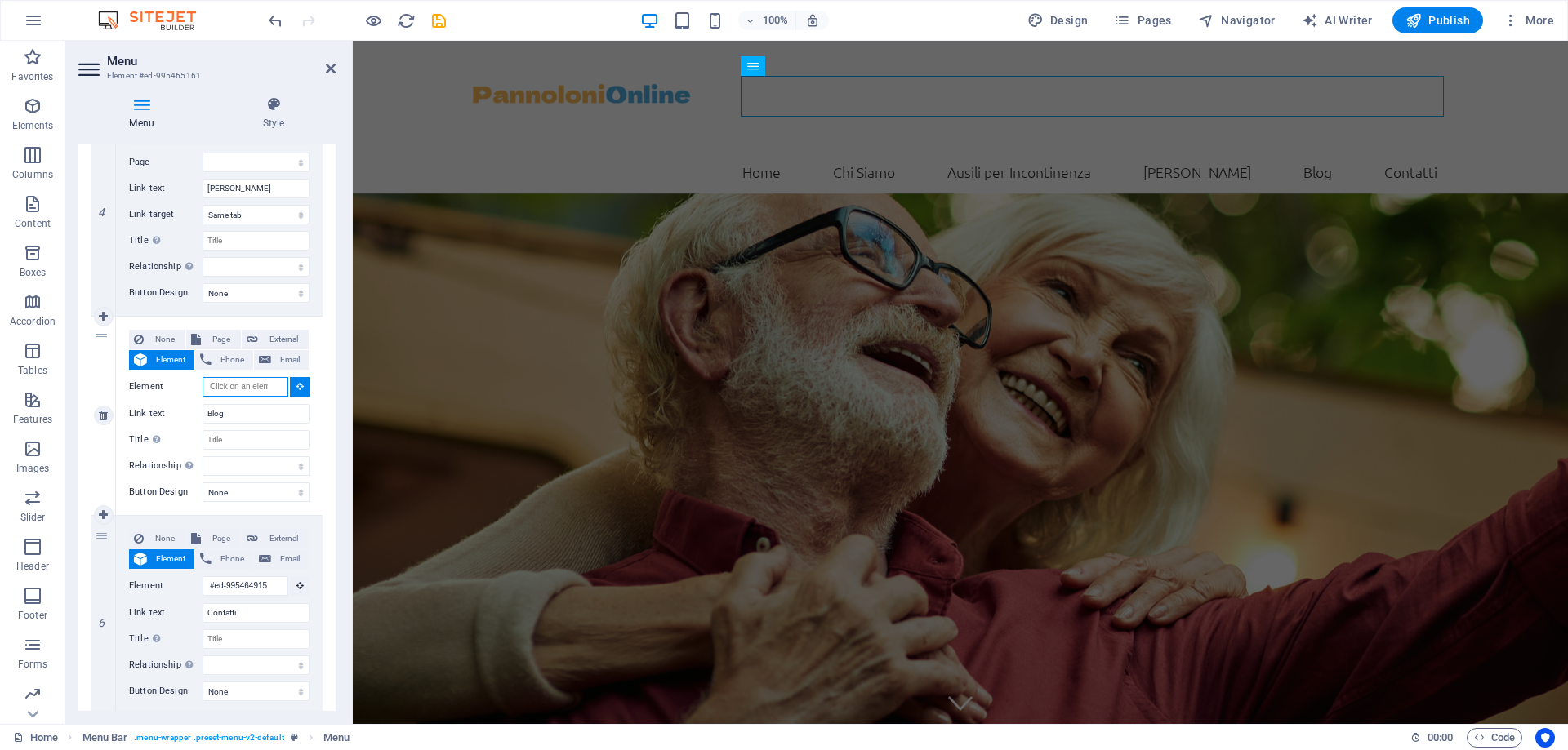
scroll to position [825, 0]
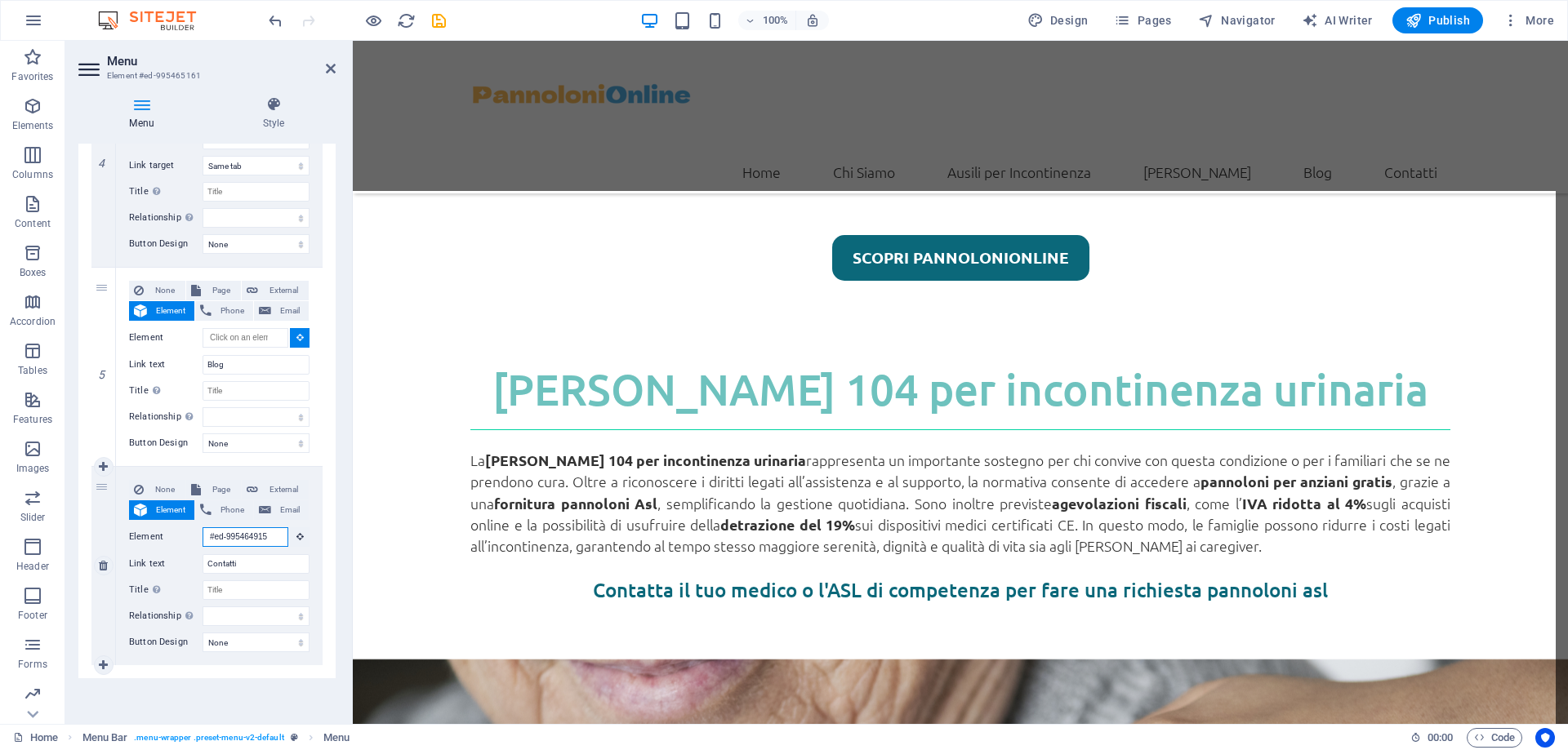
click at [239, 535] on input "#ed-995464915" at bounding box center [245, 537] width 85 height 19
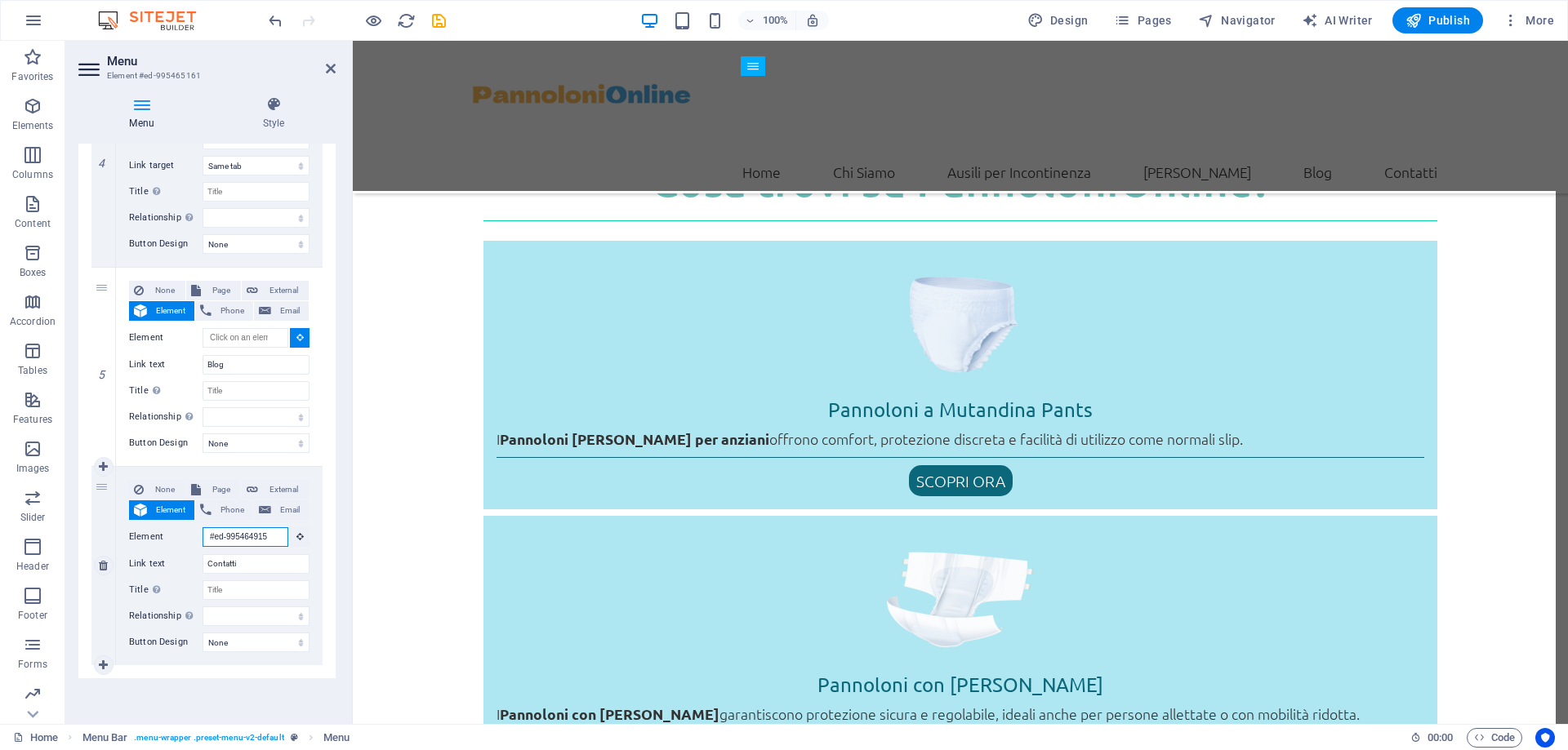
click at [239, 535] on input "#ed-995464915" at bounding box center [245, 537] width 85 height 19
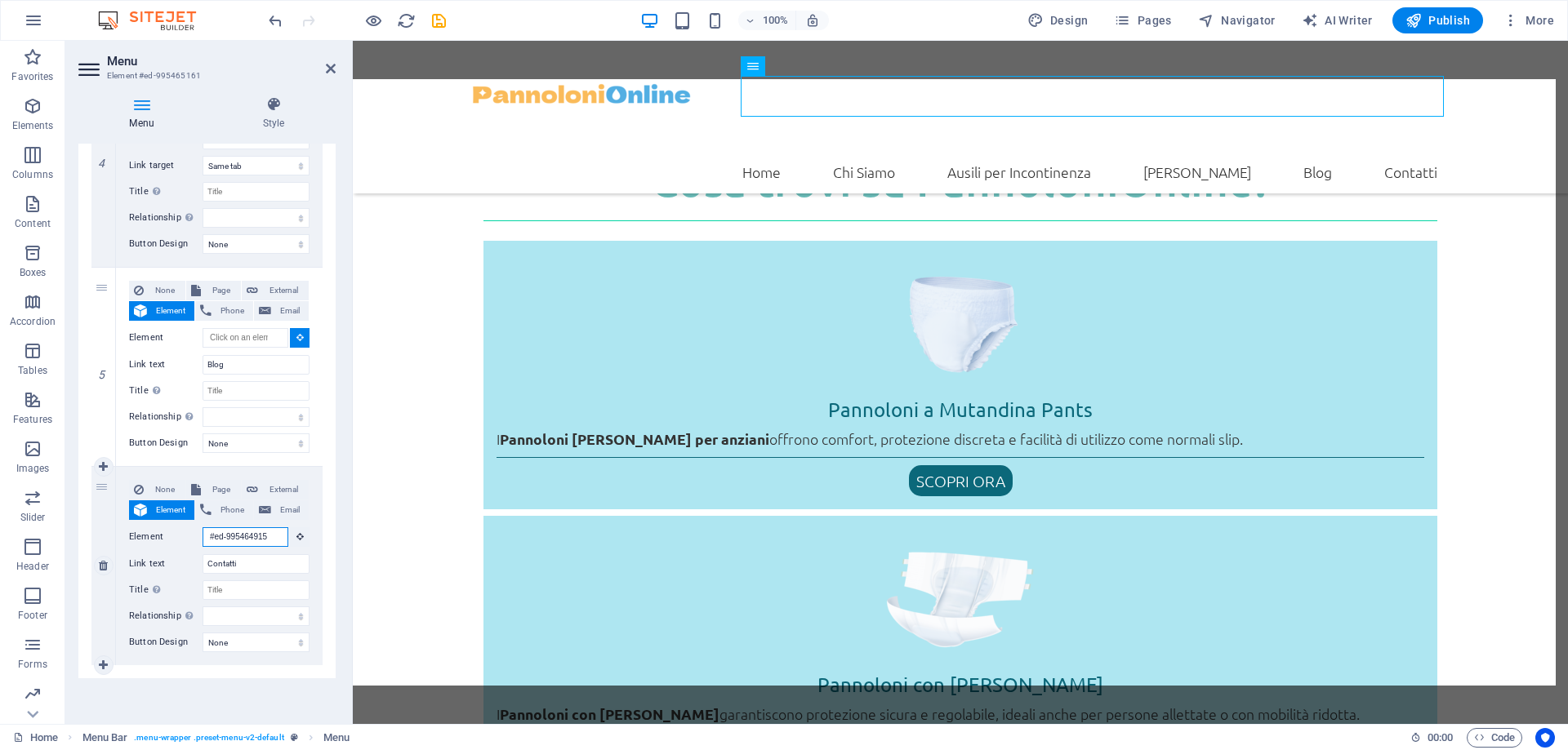
click at [239, 535] on input "#ed-995464915" at bounding box center [245, 537] width 85 height 19
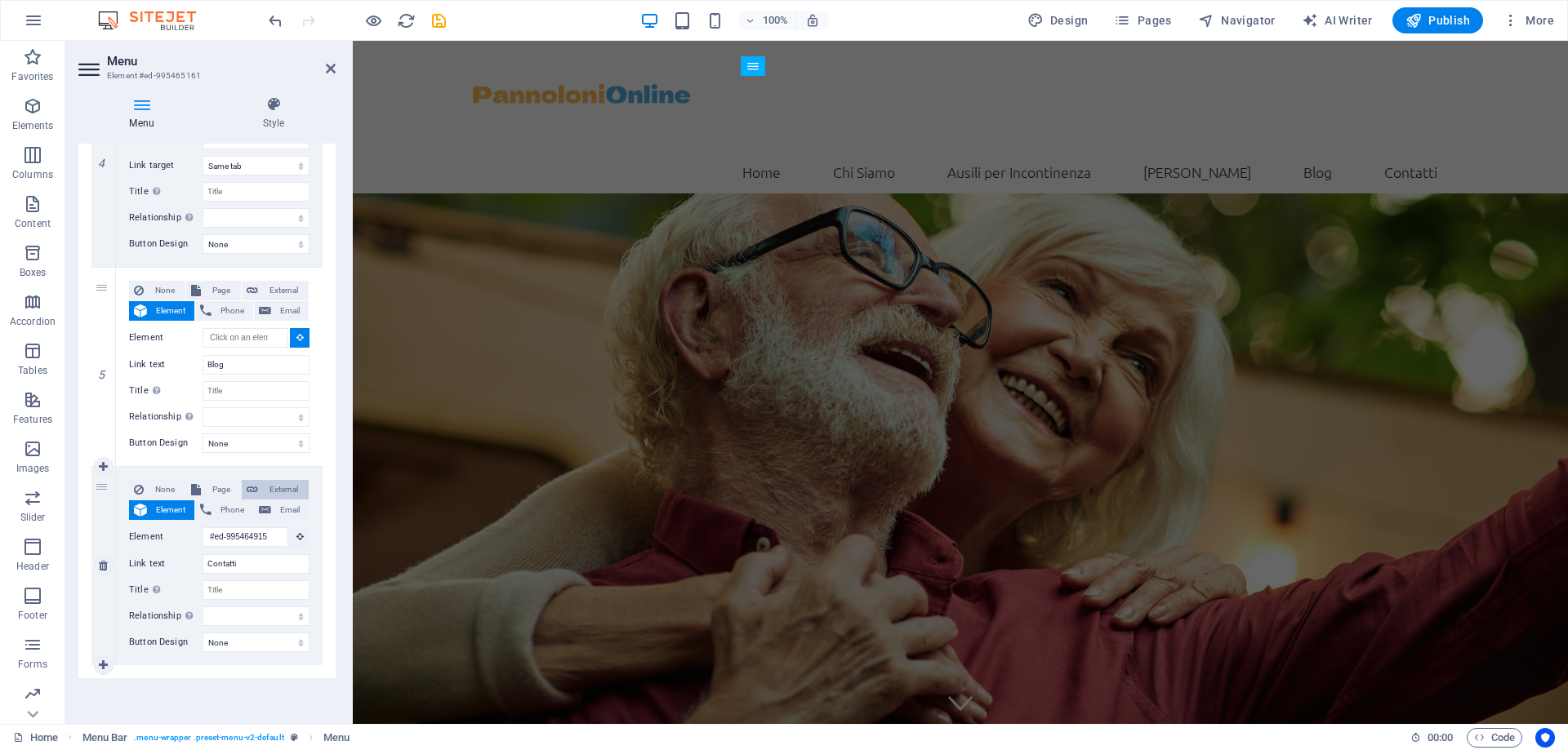
click at [242, 489] on button "External" at bounding box center [274, 490] width 67 height 19
select select
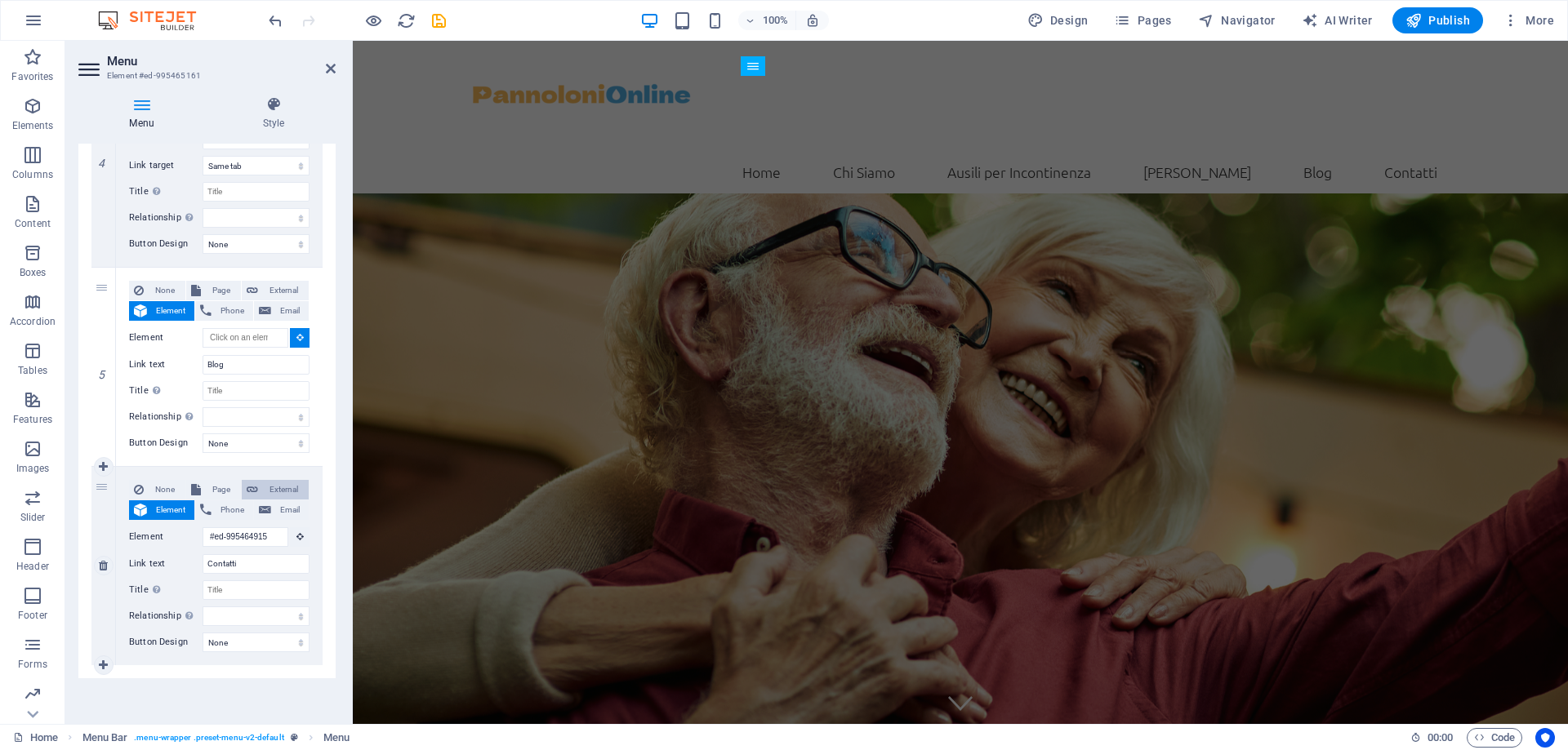
select select
select select "blank"
select select
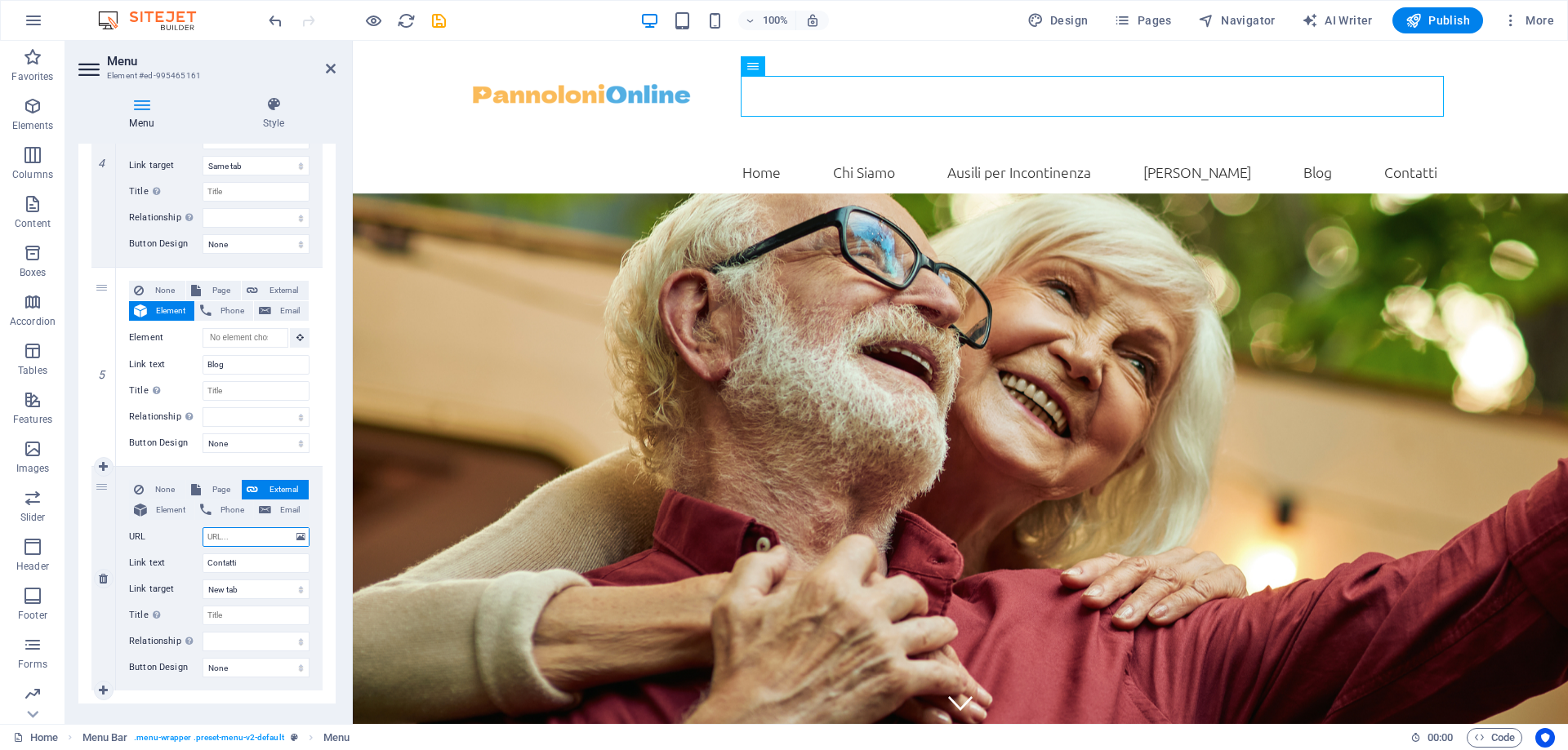
paste input "https://pannolonionline.it/contatti/?_gl=1*1xhnfq6*_ga*MTcwODAyOTAyMy4xNzU5MzAy…"
type input "https://pannolonionline.it/contatti/?_gl=1*1xhnfq6*_ga*MTcwODAyOTAyMy4xNzU5MzAy…"
select select
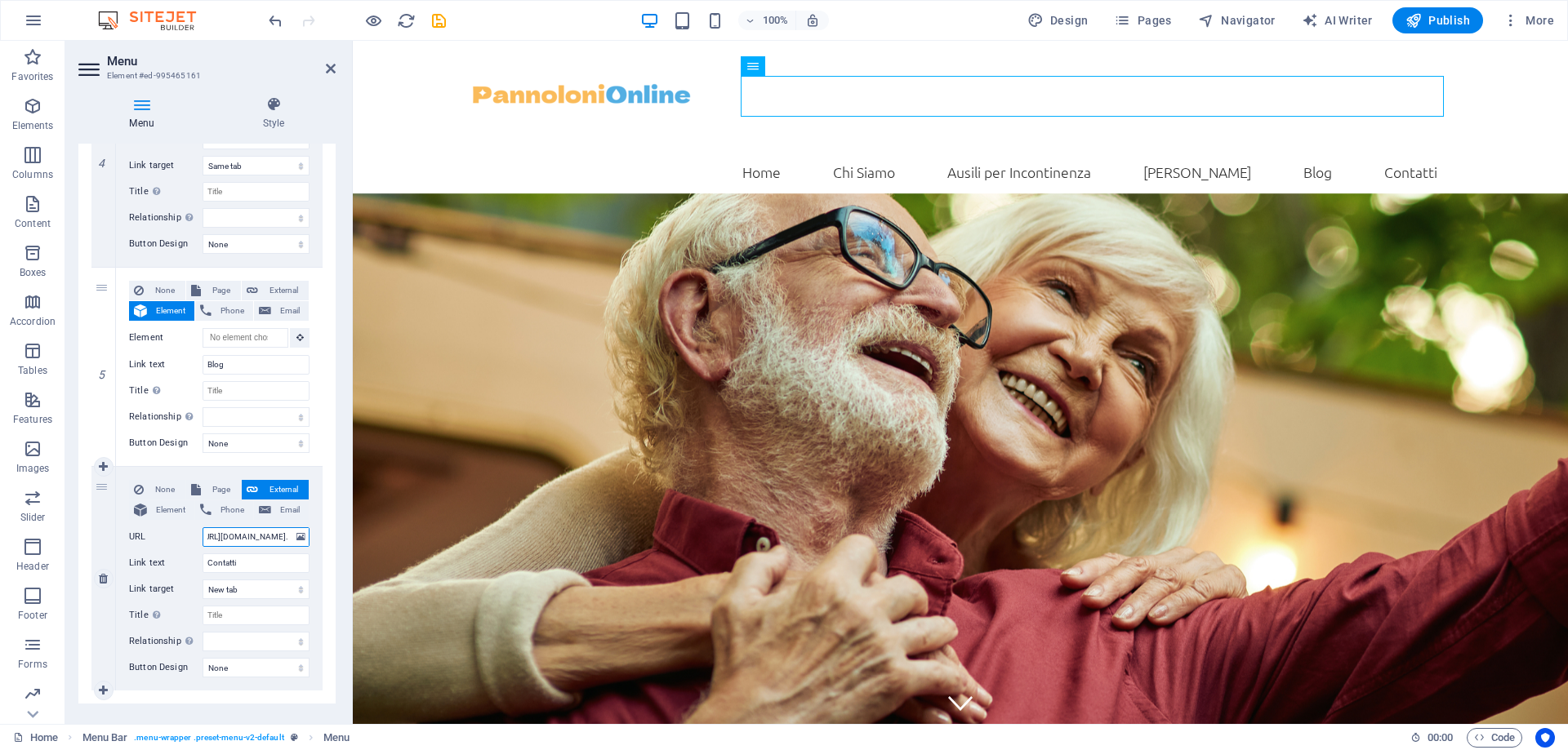
select select
type input "https://pannolonionline.it/contatti/?_gl=1*1xhnfq6*_ga*MTcwODAyOTAyMy4xNzU5MzAy…"
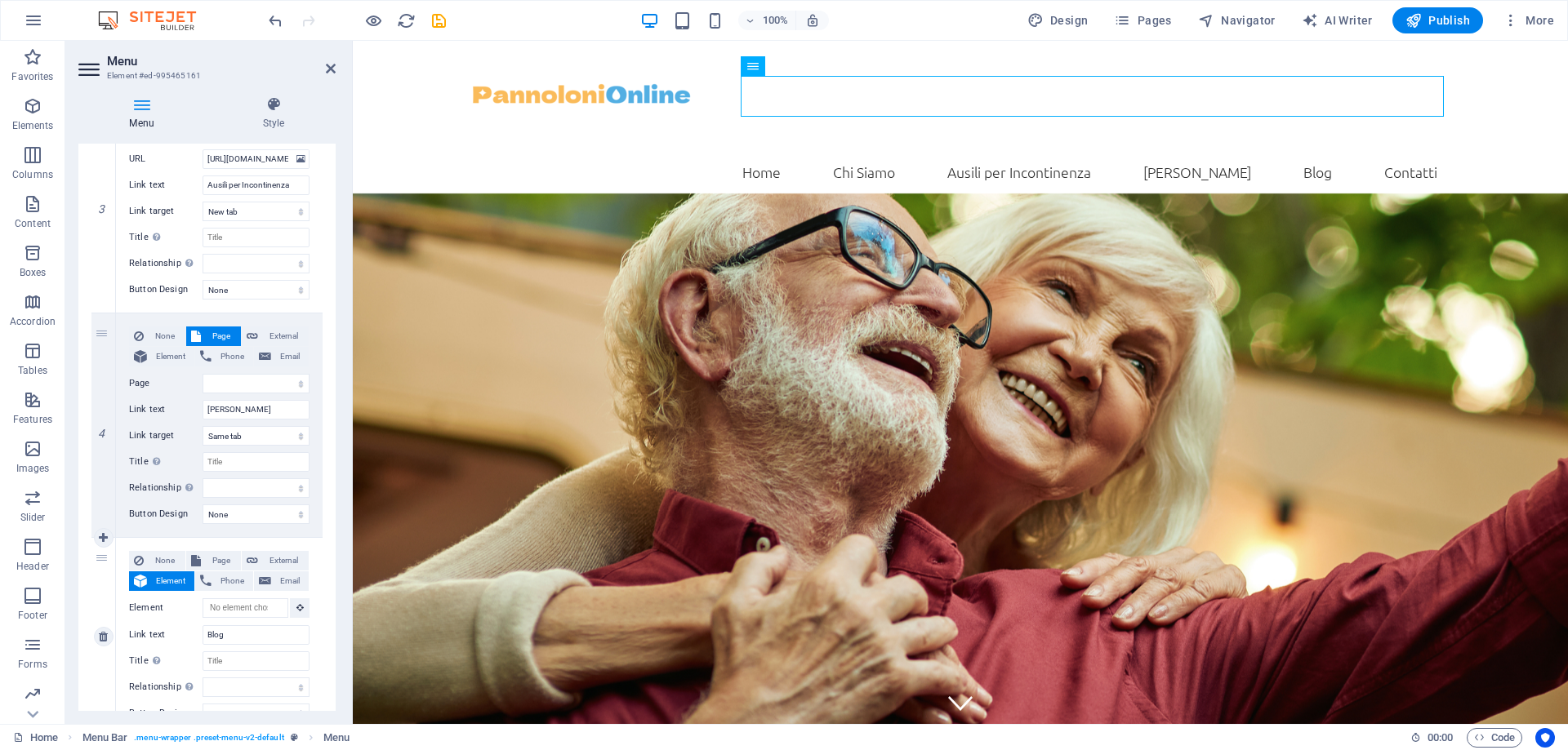
scroll to position [416, 0]
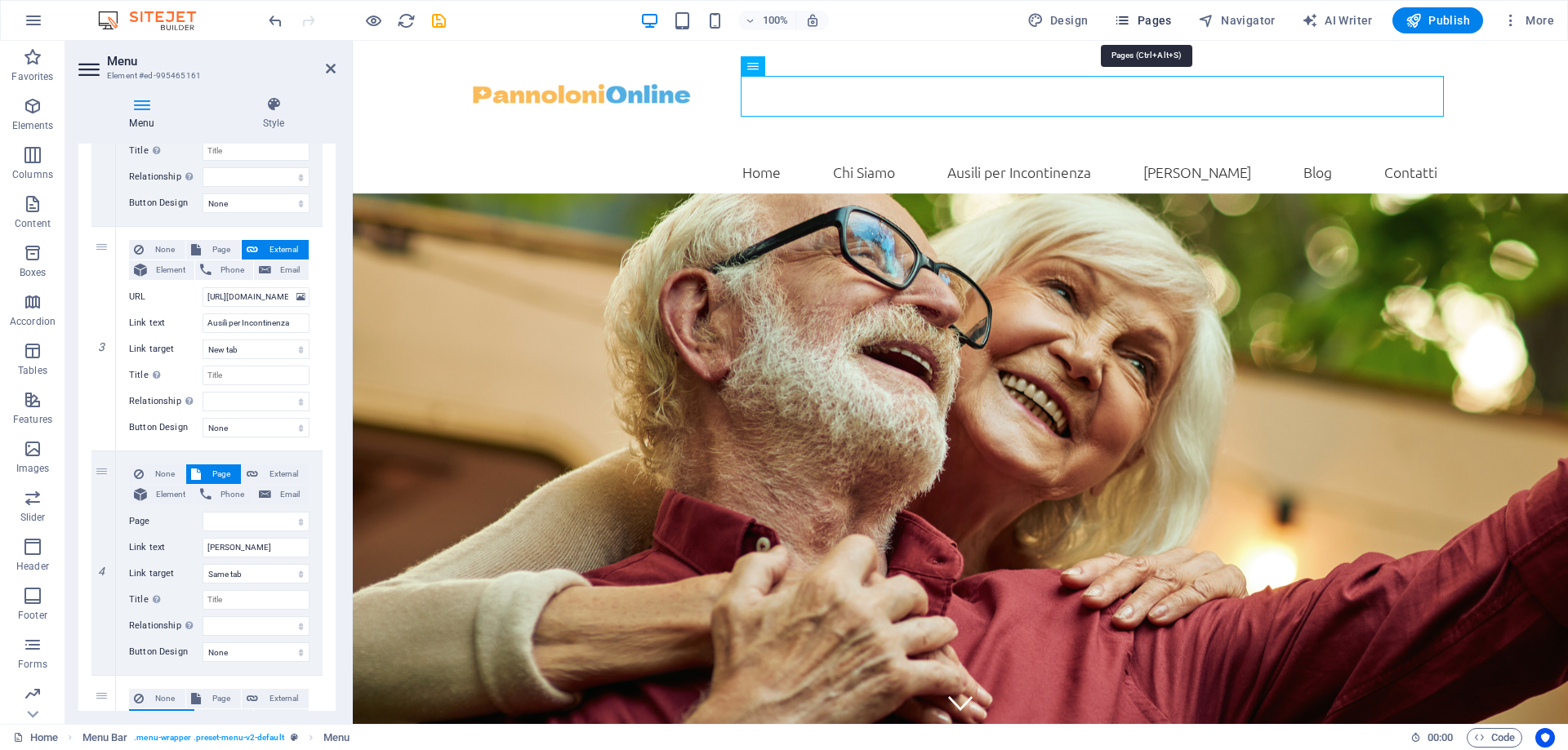
click at [1130, 20] on icon "button" at bounding box center [1122, 20] width 17 height 17
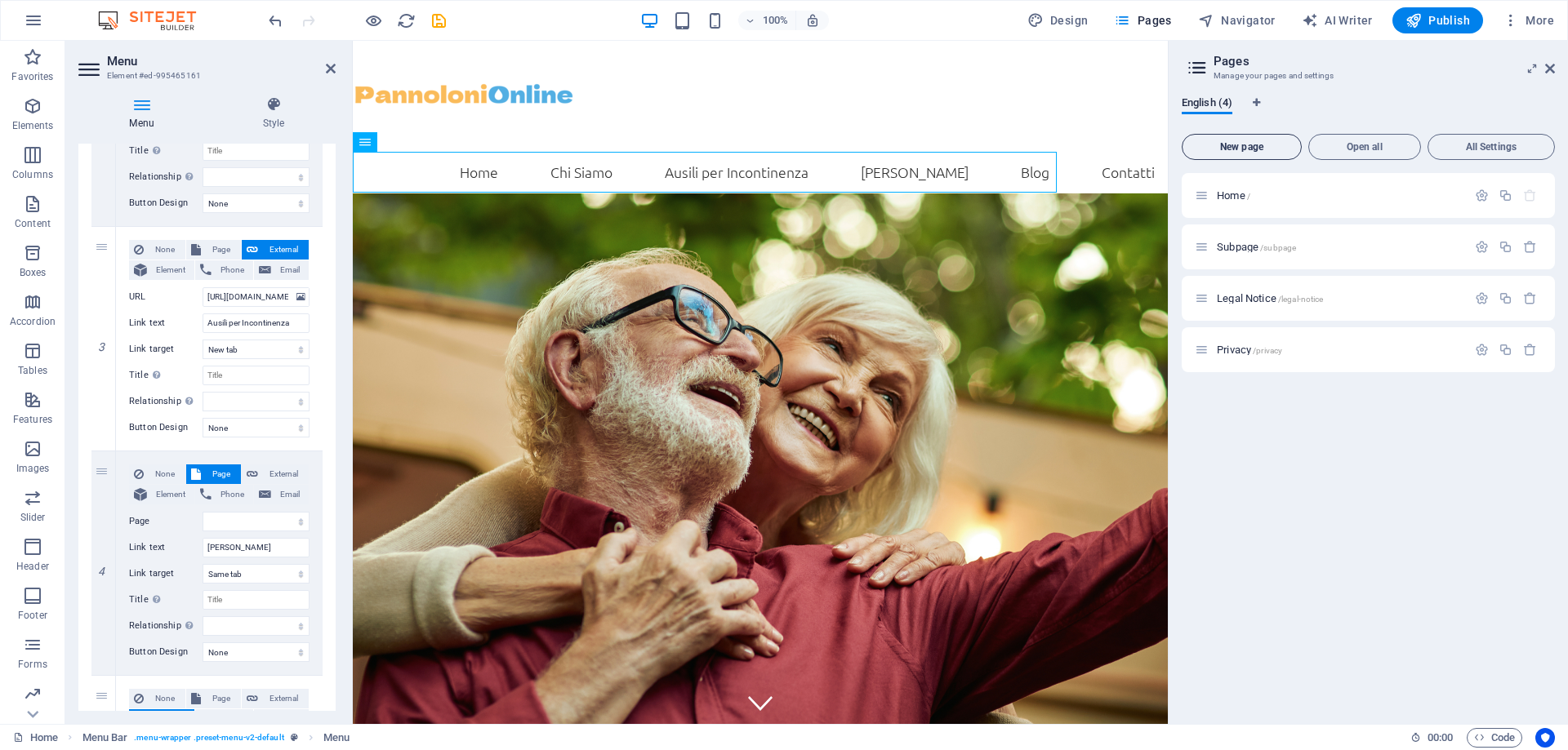
click at [1261, 152] on span "New page" at bounding box center [1241, 146] width 105 height 10
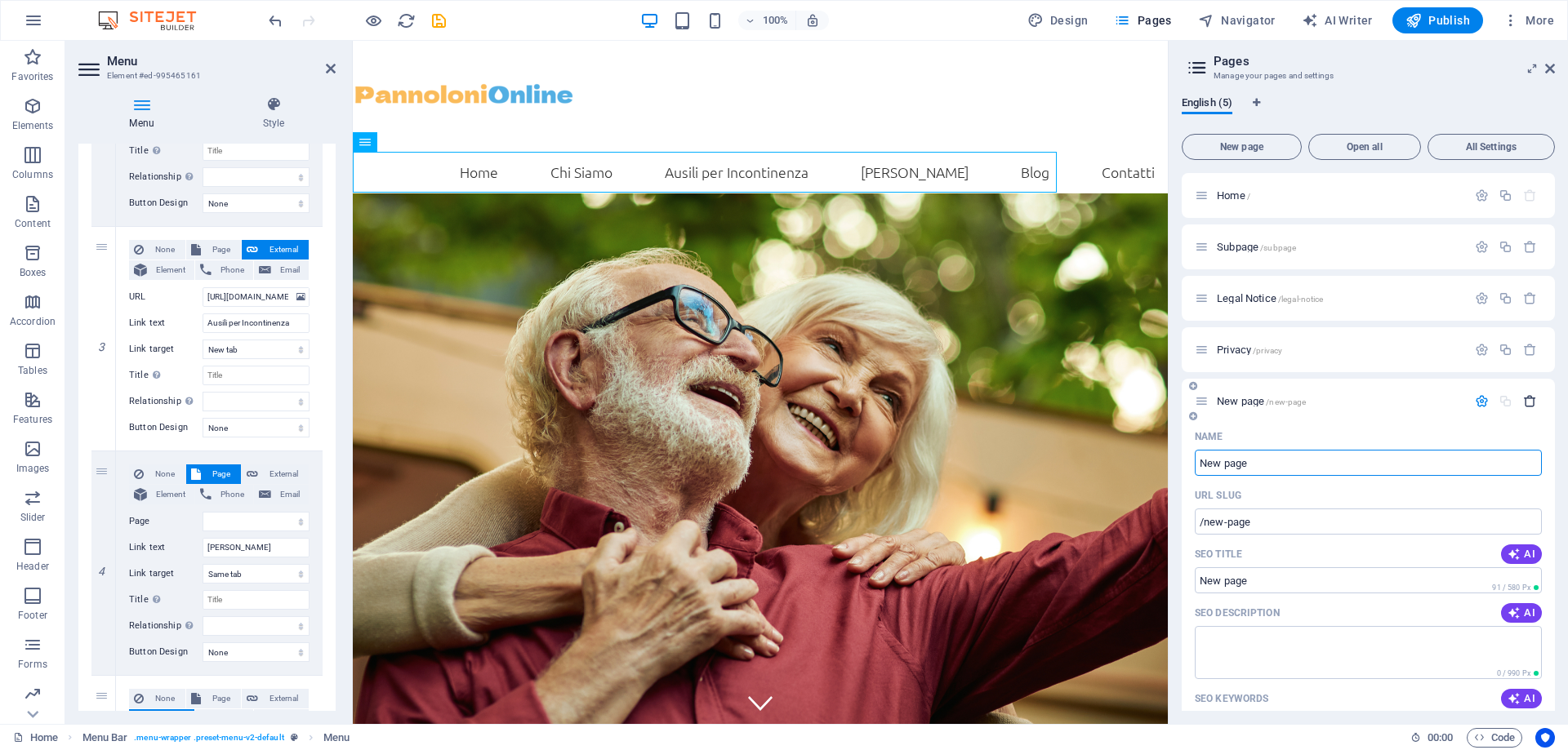
click at [1527, 405] on icon "button" at bounding box center [1530, 402] width 14 height 14
select select
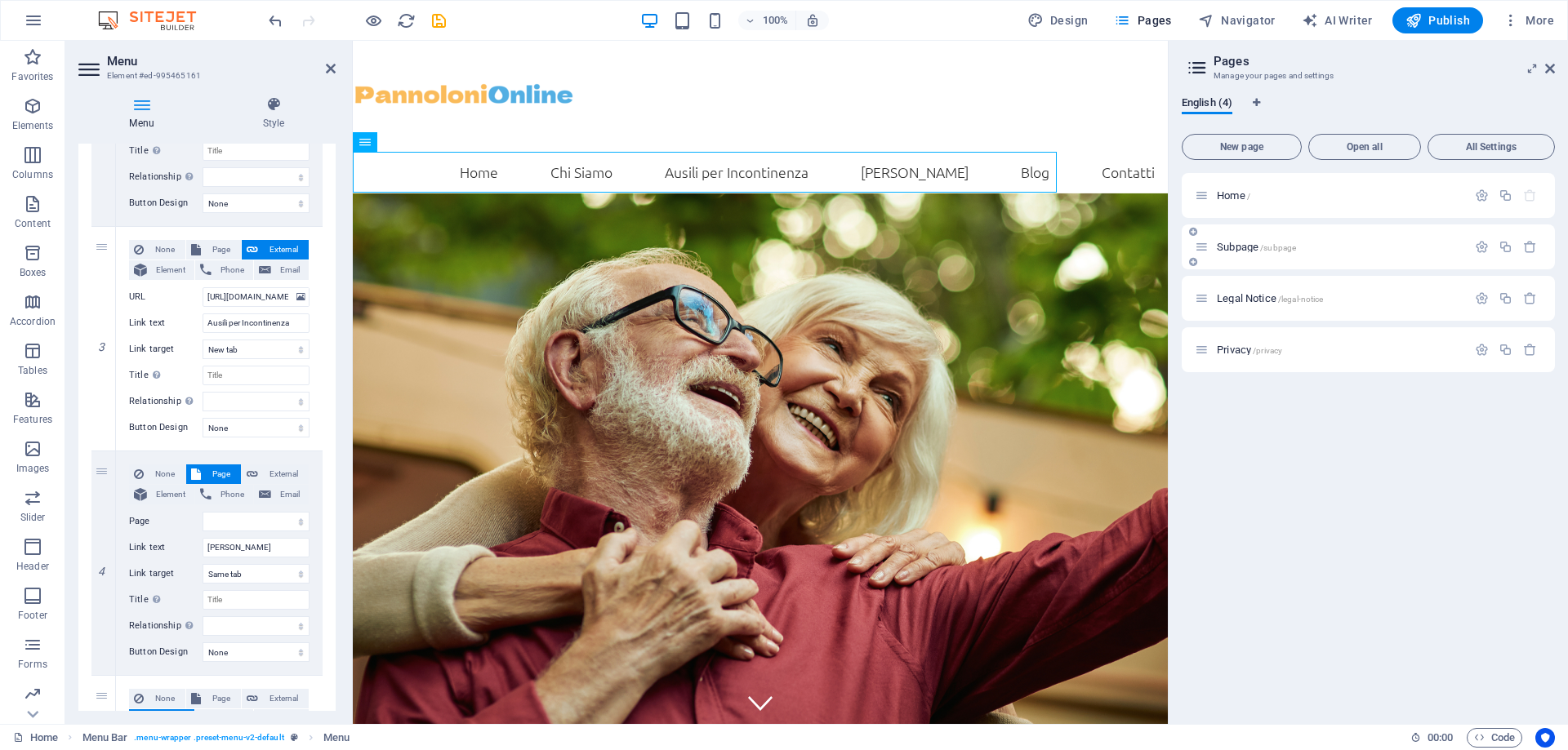
click at [1240, 247] on span "Subpage /subpage" at bounding box center [1256, 247] width 79 height 12
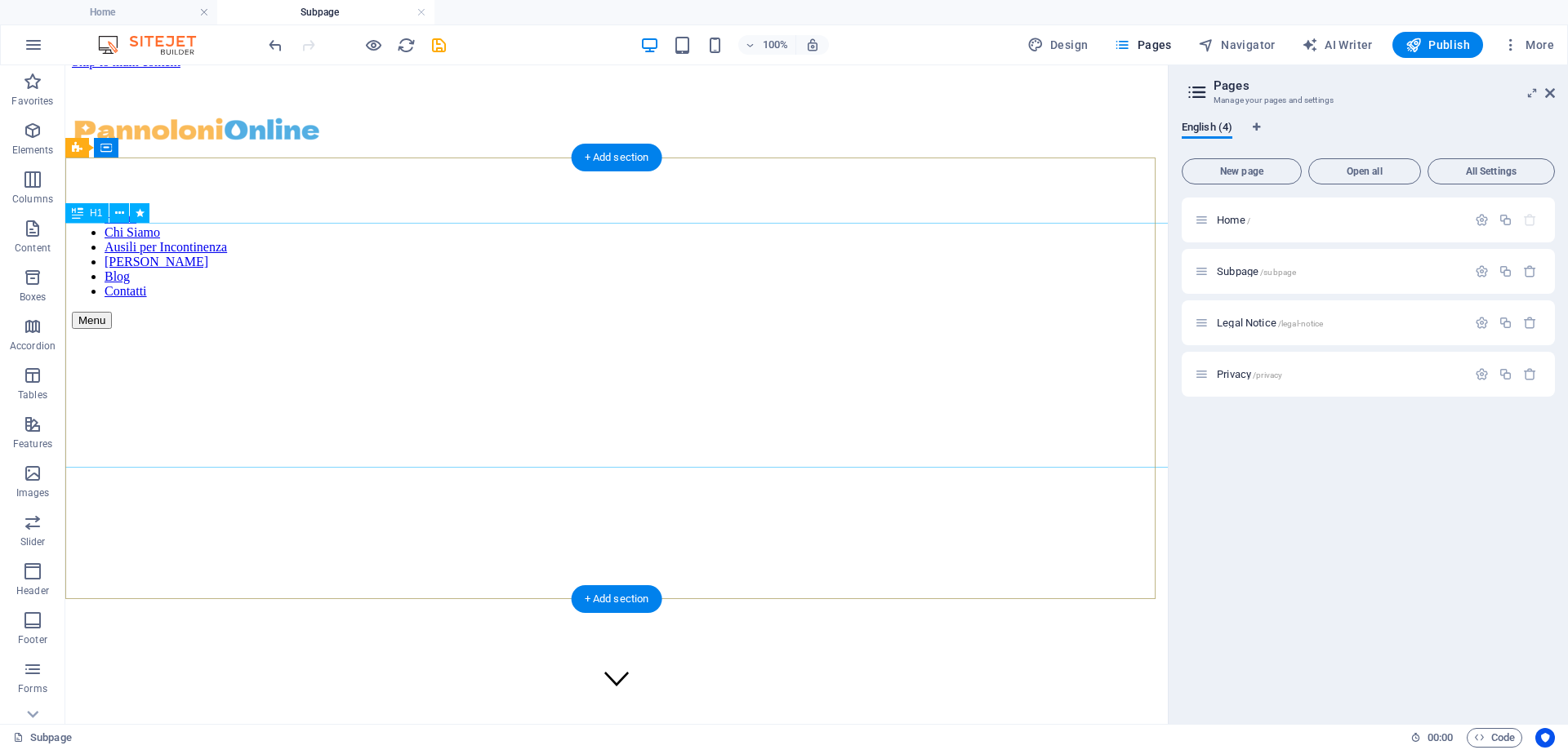
scroll to position [0, 0]
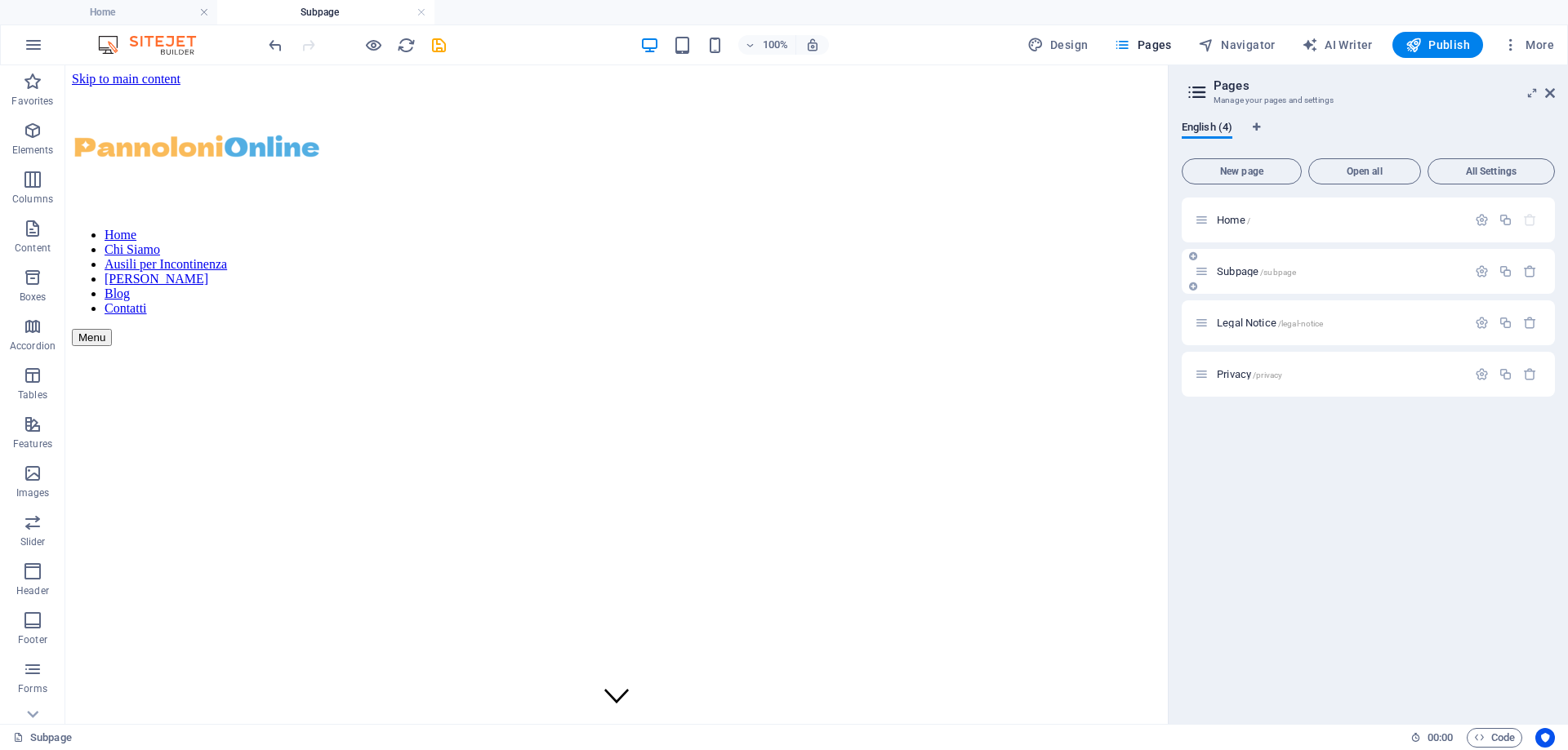
click at [1198, 275] on icon at bounding box center [1201, 272] width 14 height 14
click at [1244, 275] on span "Subpage /subpage" at bounding box center [1256, 272] width 79 height 12
click at [1271, 274] on span "/subpage" at bounding box center [1277, 272] width 36 height 9
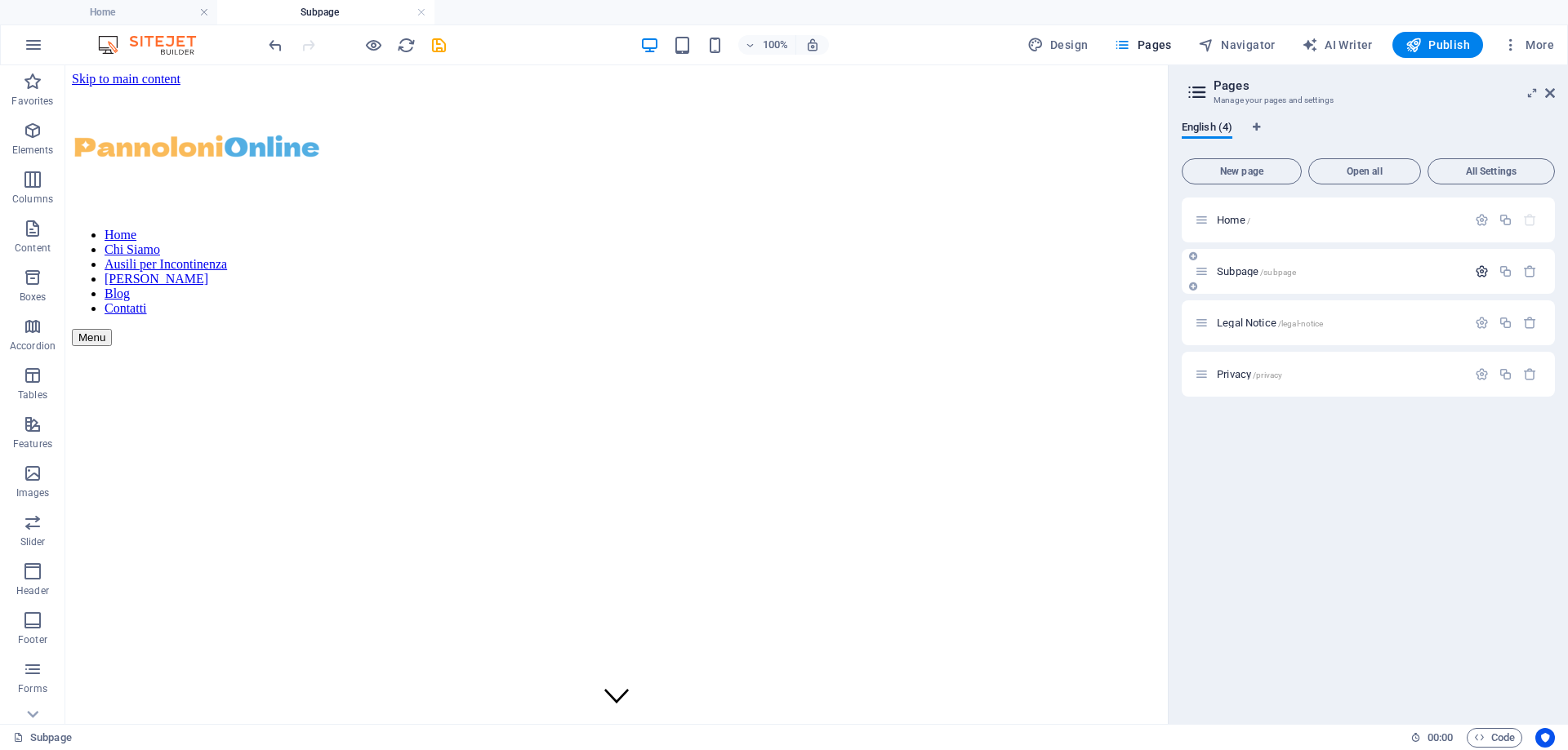
click at [1475, 273] on icon "button" at bounding box center [1482, 272] width 14 height 14
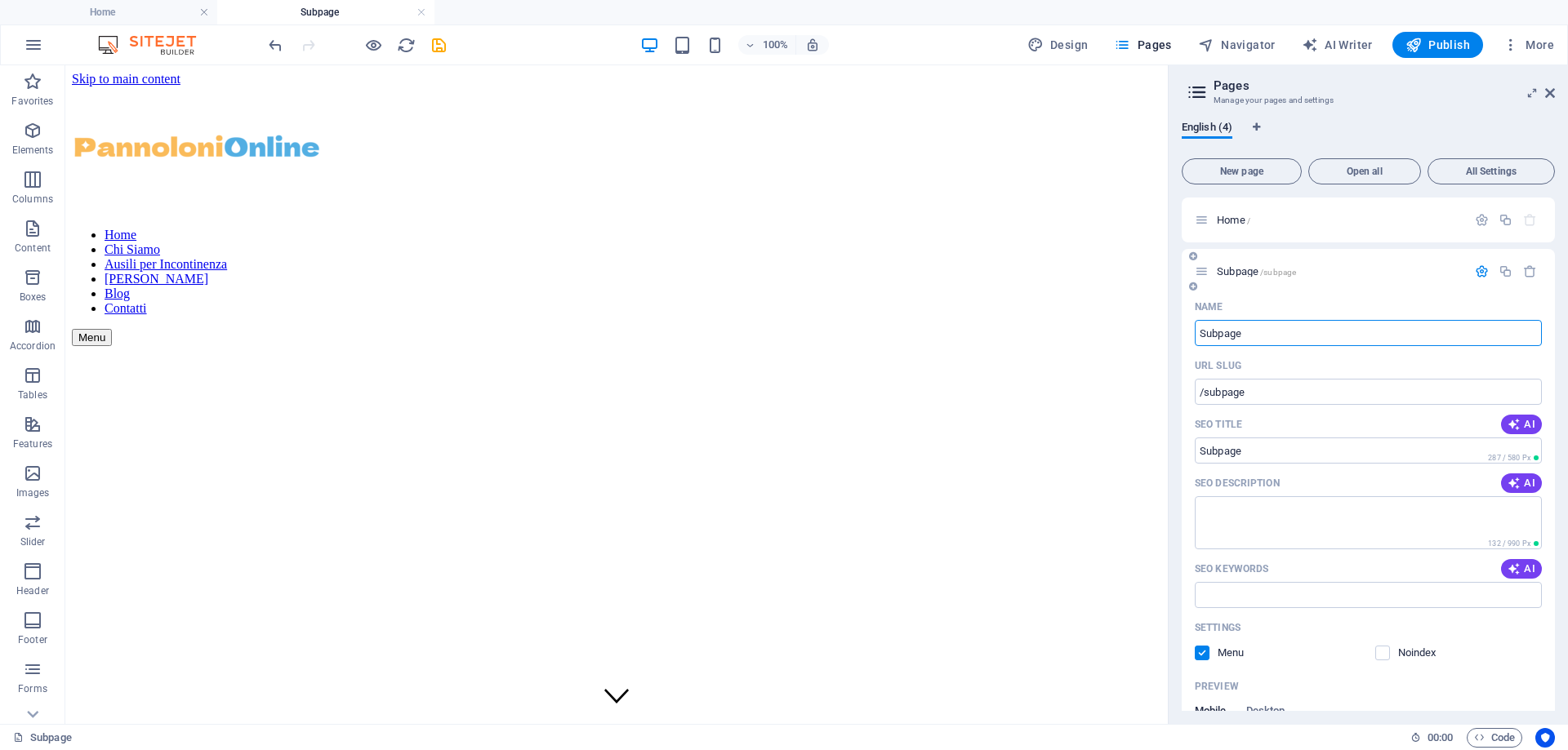
drag, startPoint x: 1246, startPoint y: 328, endPoint x: 1186, endPoint y: 336, distance: 60.5
click at [1186, 336] on div "Name Subpage ​ URL SLUG /subpage ​ SEO Title AI Subpage ​ 287 / 580 Px SEO Desc…" at bounding box center [1368, 598] width 373 height 608
type input "Blog"
type input "/blog"
type input "Blog"
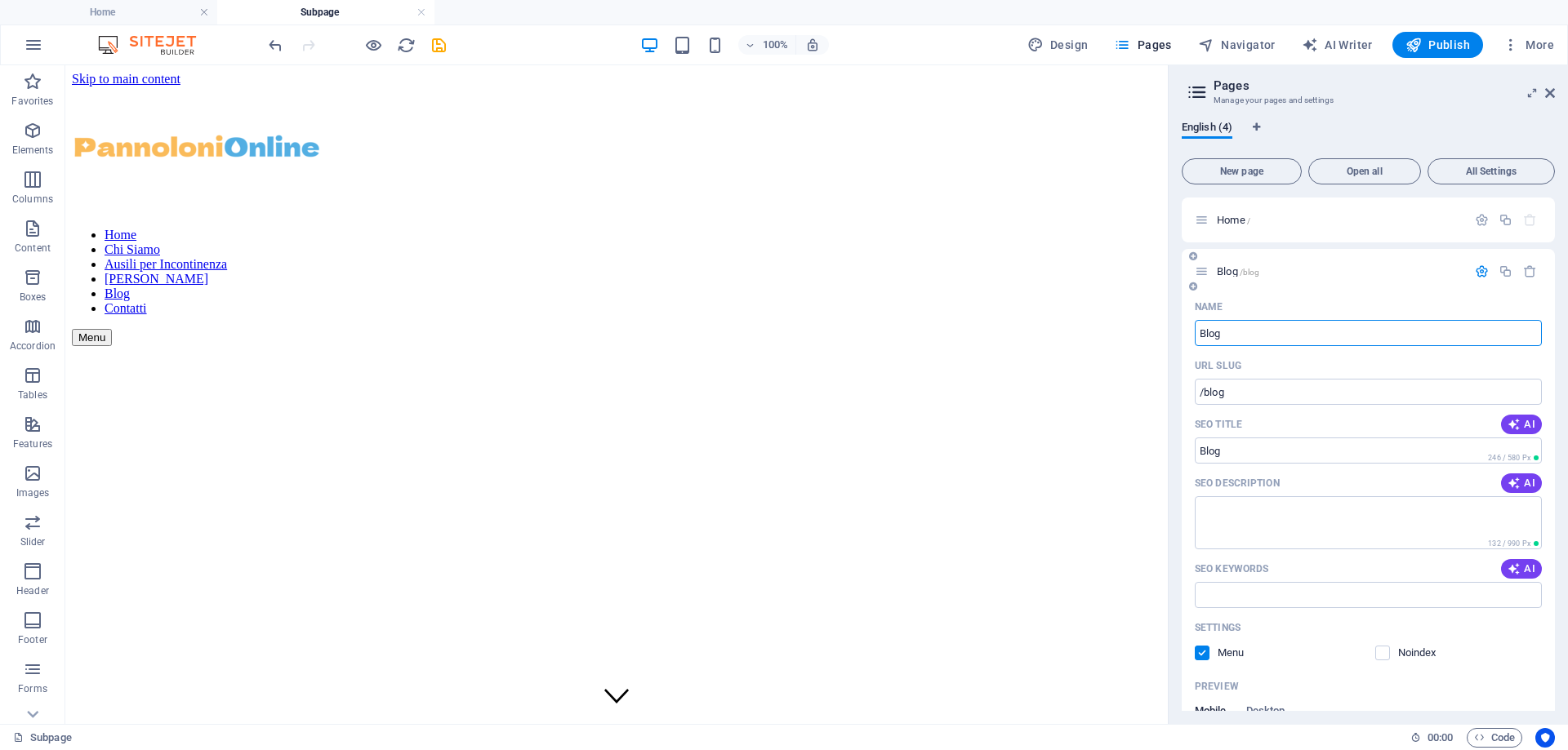
type input "Blog"
click at [1294, 268] on p "Blog /blog" at bounding box center [1339, 272] width 245 height 10
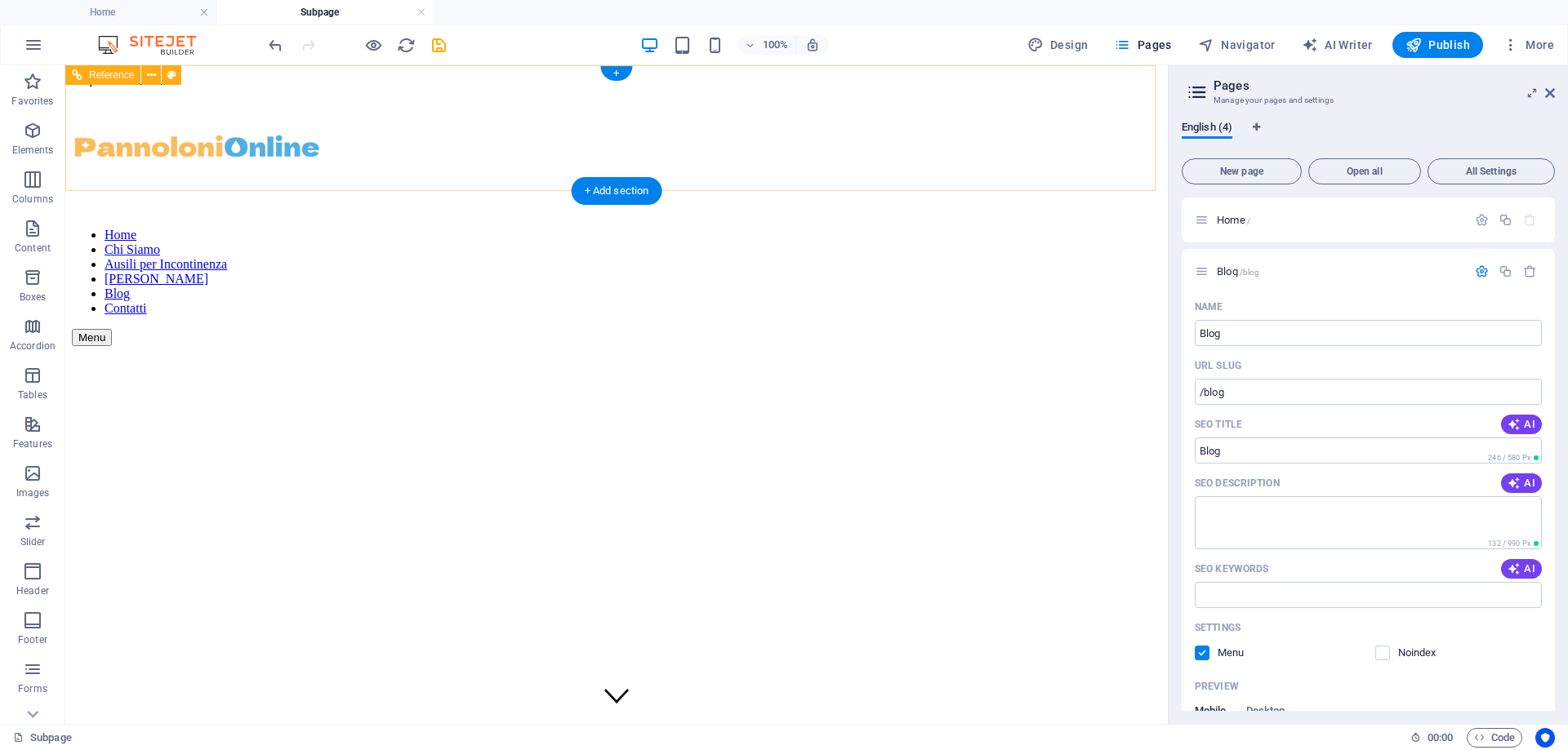
click at [960, 228] on nav "Home Chi Siamo Ausili per Incontinenza IVA Agevolata Blog Contatti" at bounding box center [616, 272] width 1089 height 88
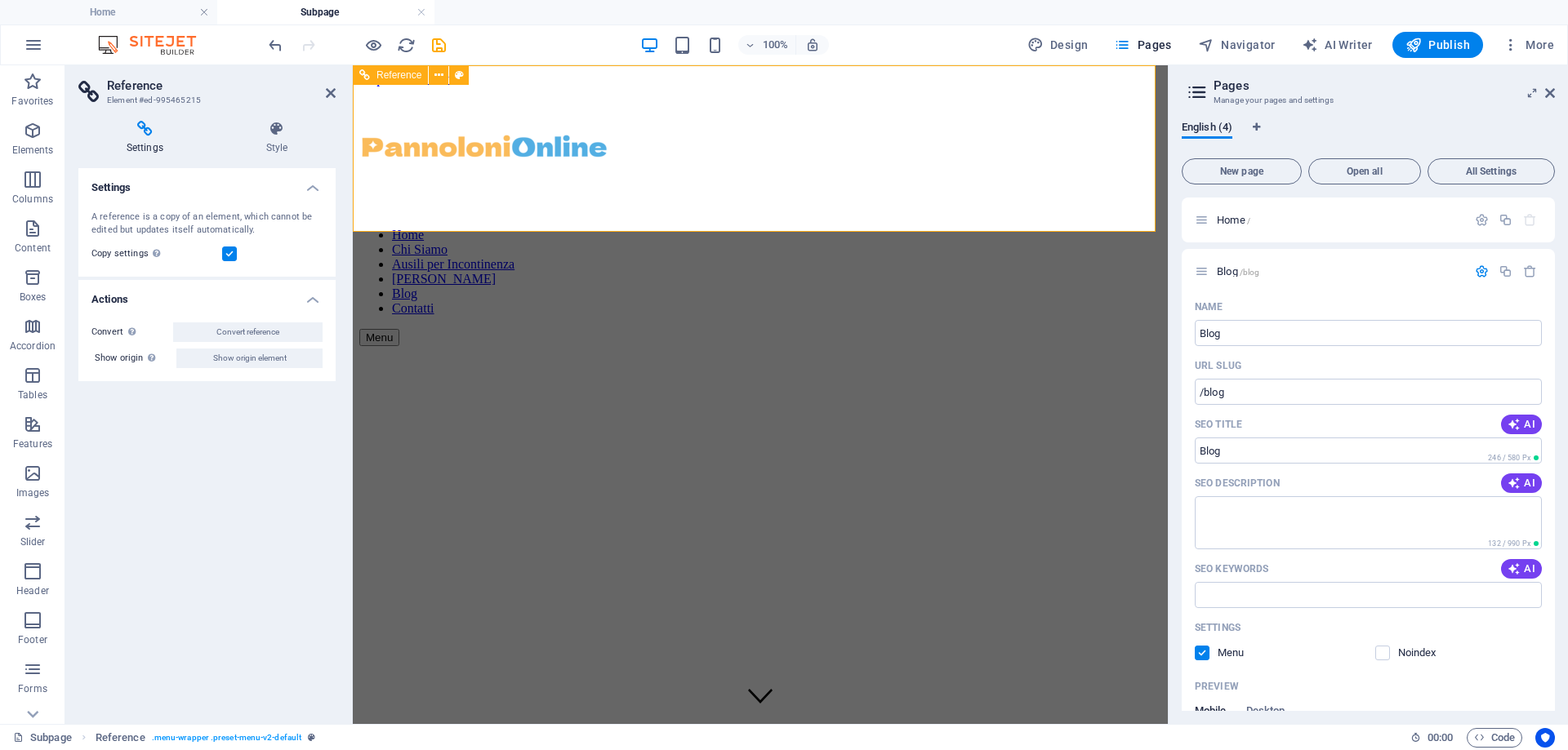
click at [857, 228] on nav "Home Chi Siamo Ausili per Incontinenza IVA Agevolata Blog Contatti" at bounding box center [760, 272] width 802 height 88
click at [911, 228] on nav "Home Chi Siamo Ausili per Incontinenza IVA Agevolata Blog Contatti" at bounding box center [760, 272] width 802 height 88
click at [382, 228] on nav "Home Chi Siamo Ausili per Incontinenza IVA Agevolata Blog Contatti" at bounding box center [760, 272] width 802 height 88
click at [1009, 86] on div "Home Chi Siamo Ausili per Incontinenza IVA Agevolata Blog Contatti Menu" at bounding box center [760, 216] width 802 height 260
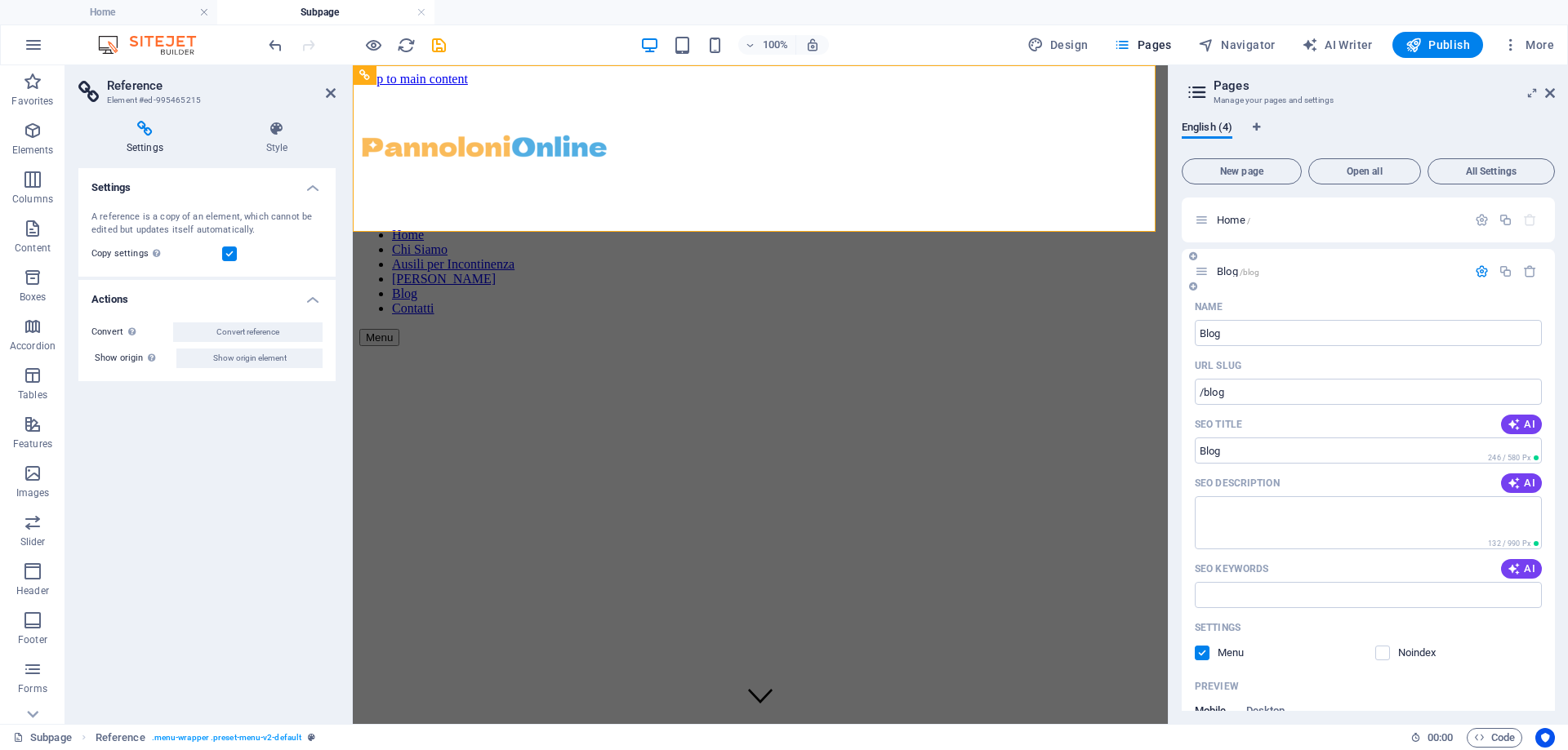
click at [1202, 272] on icon at bounding box center [1201, 272] width 14 height 14
click at [1416, 267] on p "Blog /blog" at bounding box center [1339, 272] width 245 height 10
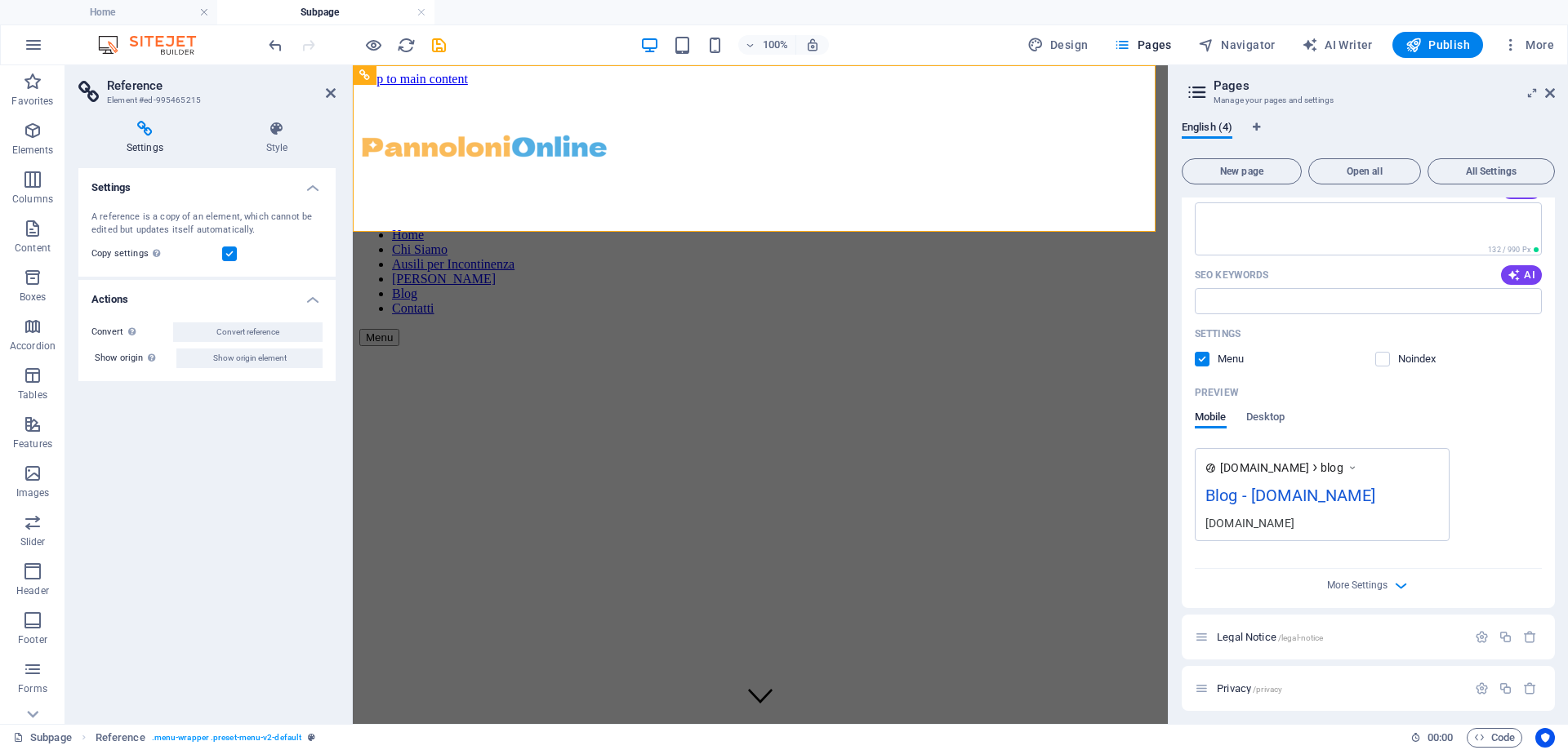
scroll to position [301, 0]
click at [1259, 639] on div "Legal Notice /legal-notice" at bounding box center [1330, 631] width 272 height 19
click at [1206, 629] on icon at bounding box center [1201, 631] width 14 height 14
click at [1233, 633] on span "Legal Notice /legal-notice" at bounding box center [1270, 631] width 106 height 12
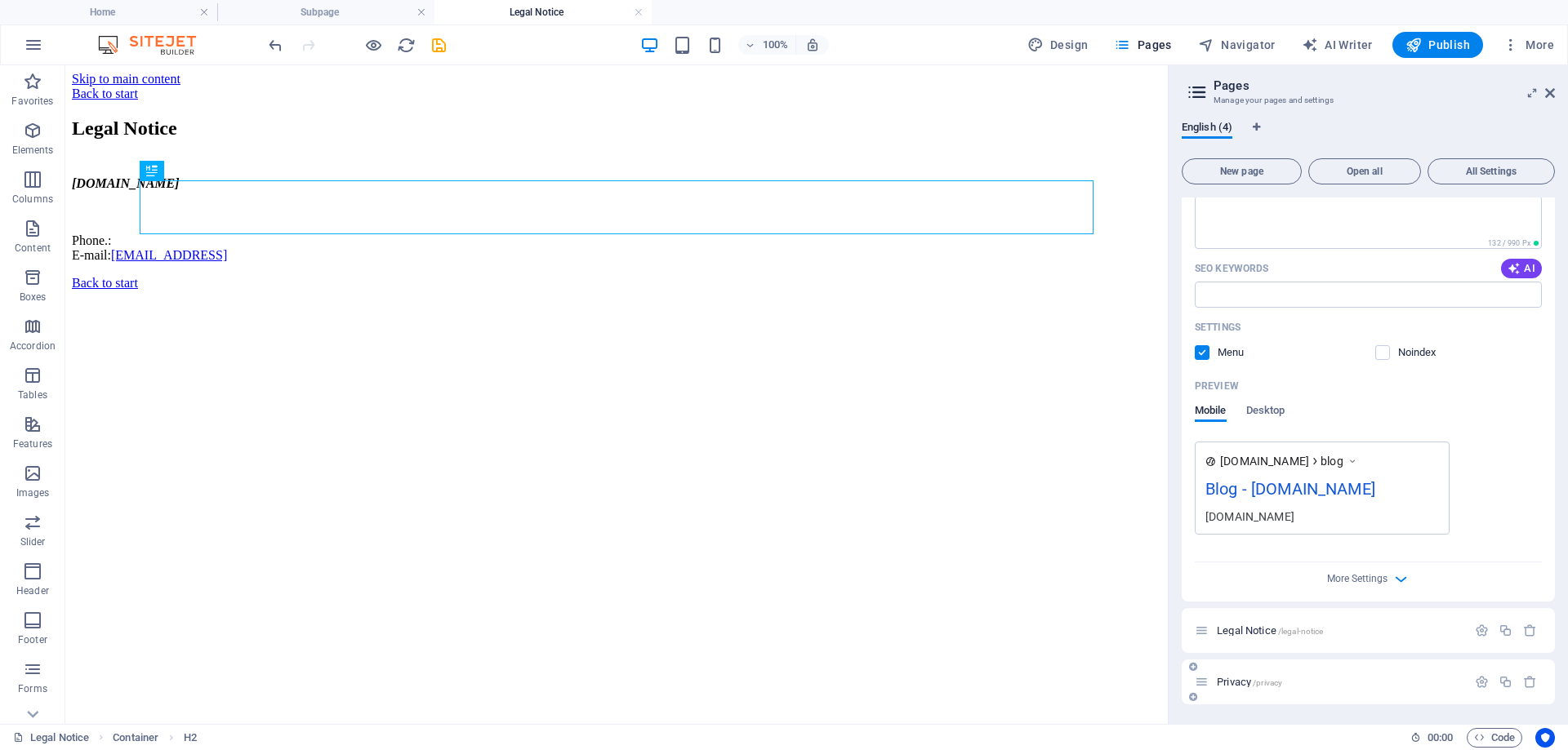
click at [1235, 685] on span "Privacy /privacy" at bounding box center [1249, 682] width 65 height 12
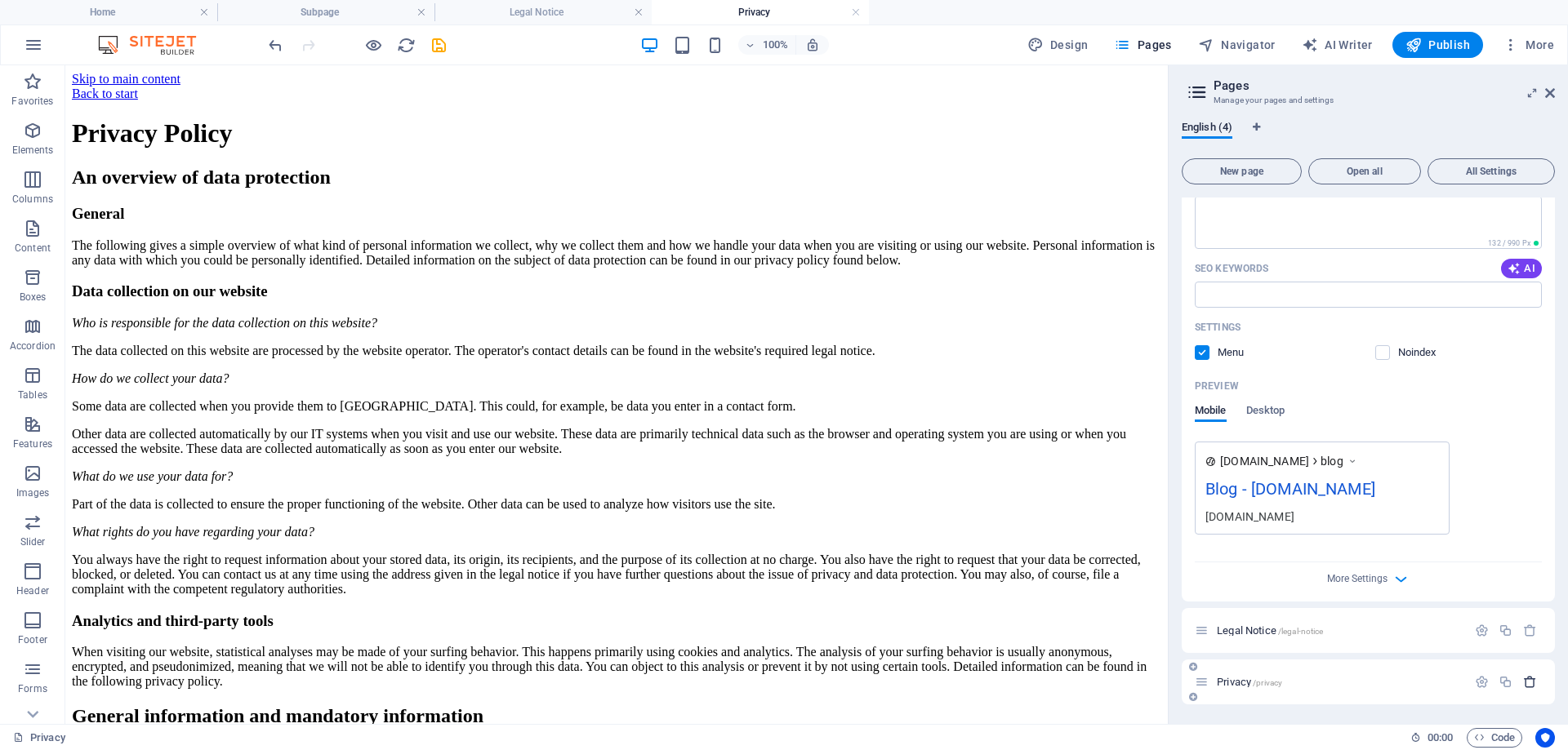
click at [1523, 682] on icon "button" at bounding box center [1530, 682] width 14 height 14
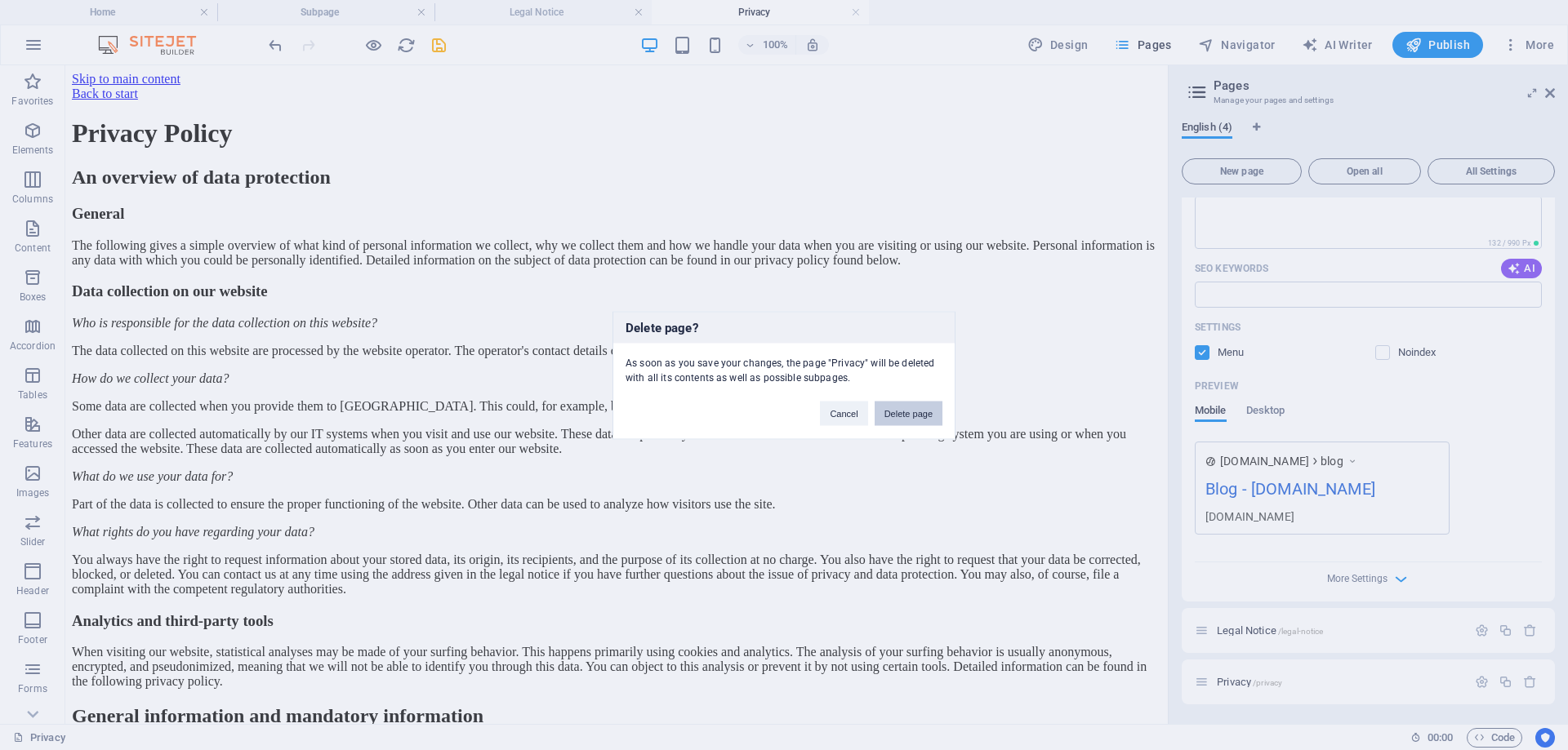
click at [904, 421] on button "Delete page" at bounding box center [909, 413] width 68 height 24
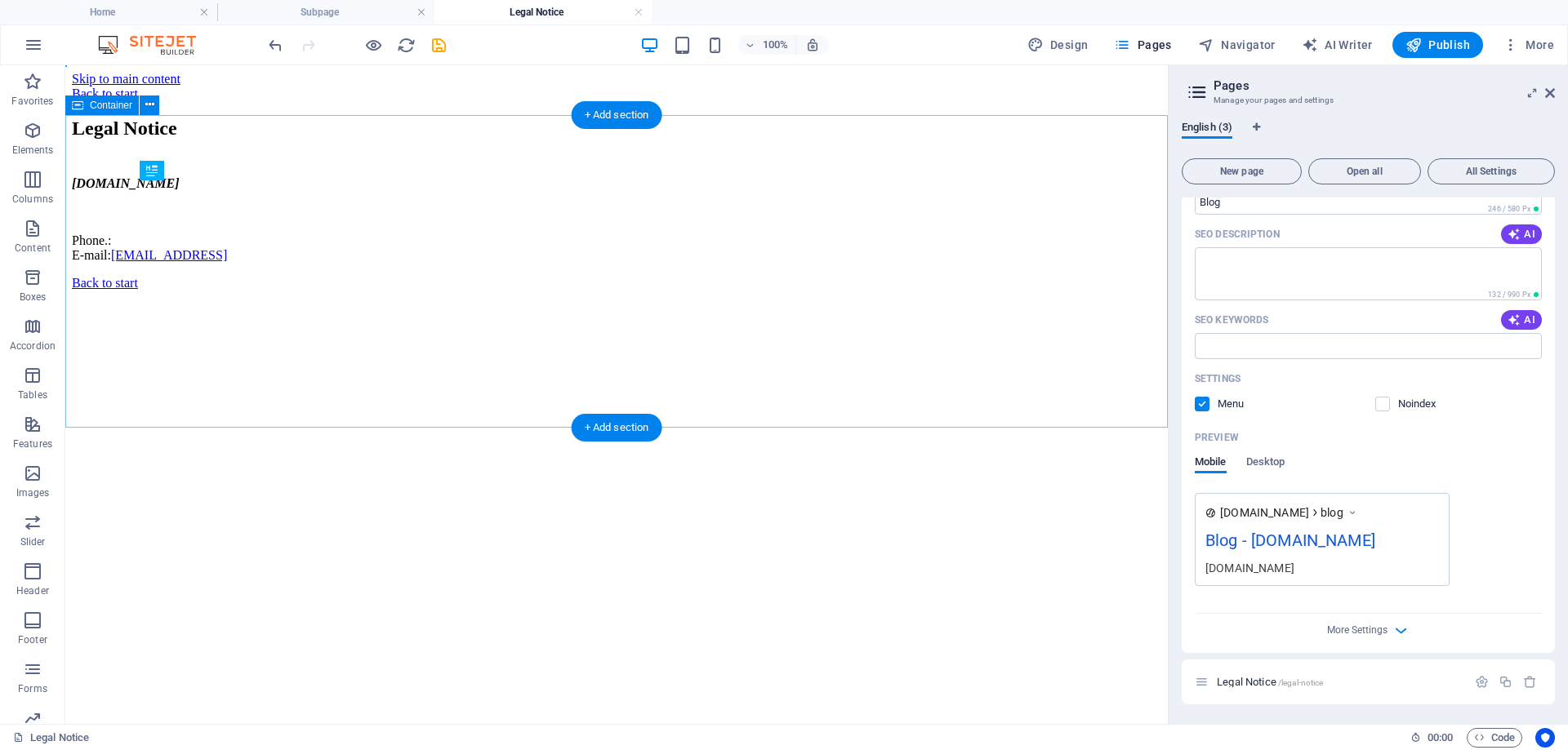
scroll to position [249, 0]
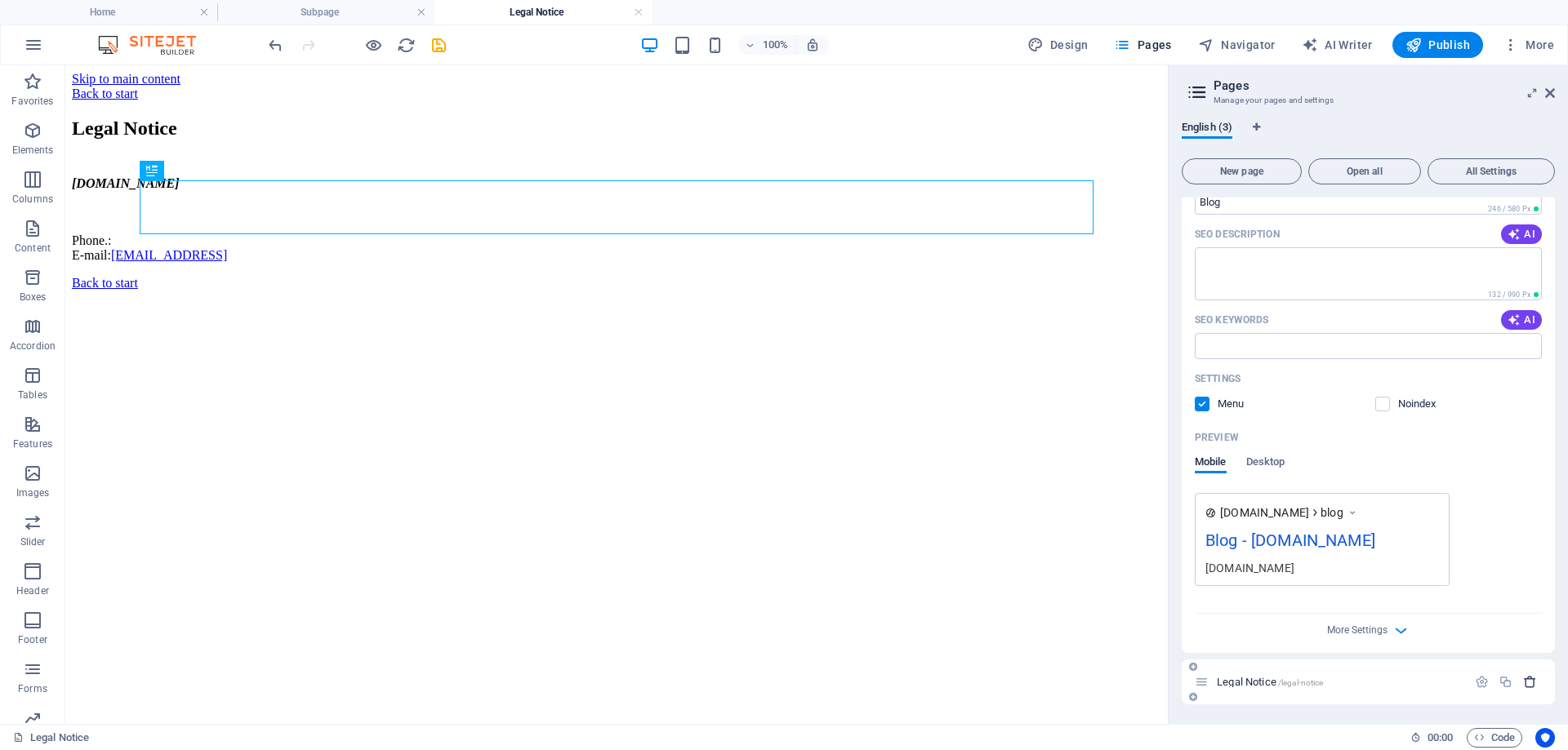
click at [1528, 683] on icon "button" at bounding box center [1530, 682] width 14 height 14
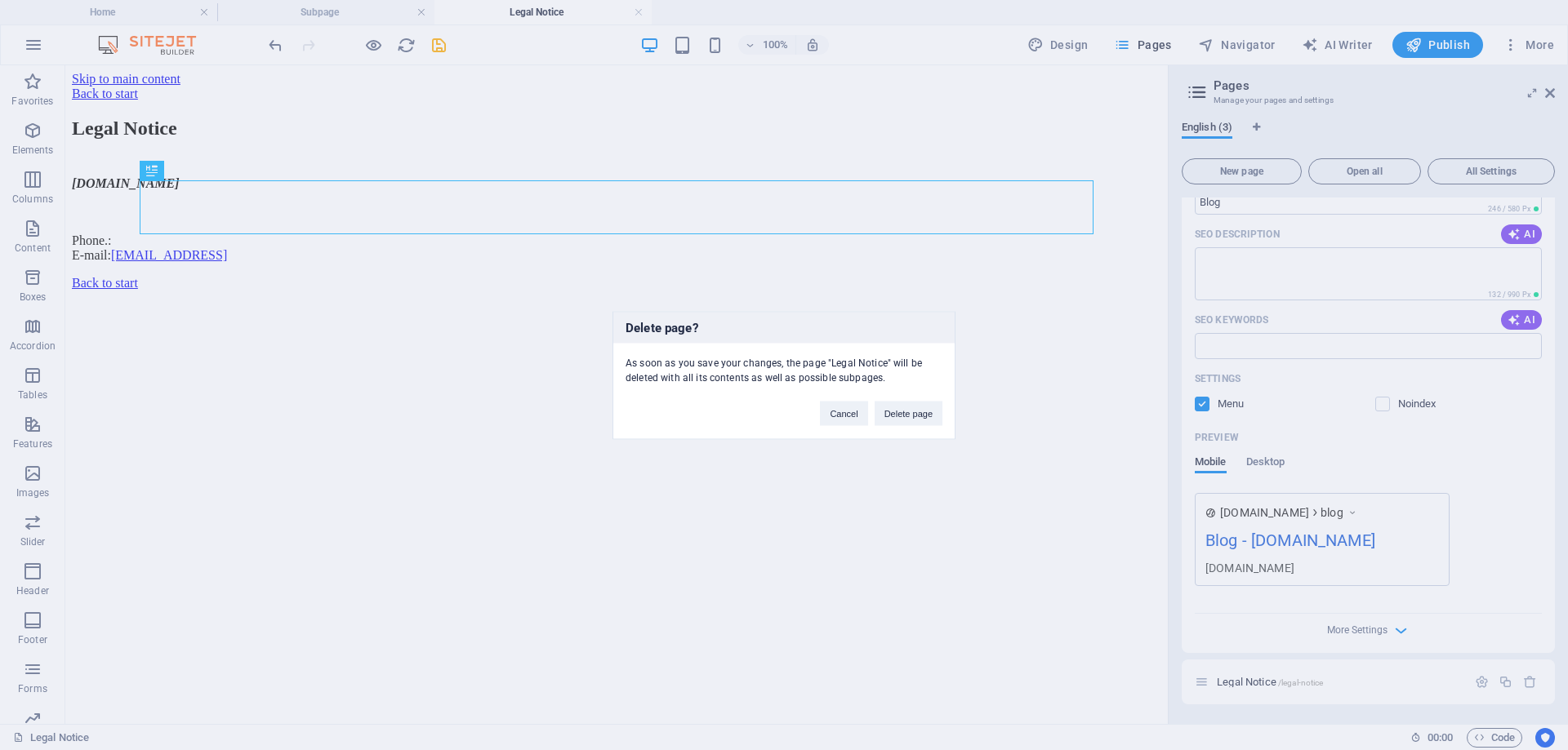
click at [919, 399] on div "Cancel Delete page" at bounding box center [881, 406] width 147 height 42
click at [912, 409] on button "Delete page" at bounding box center [909, 413] width 68 height 24
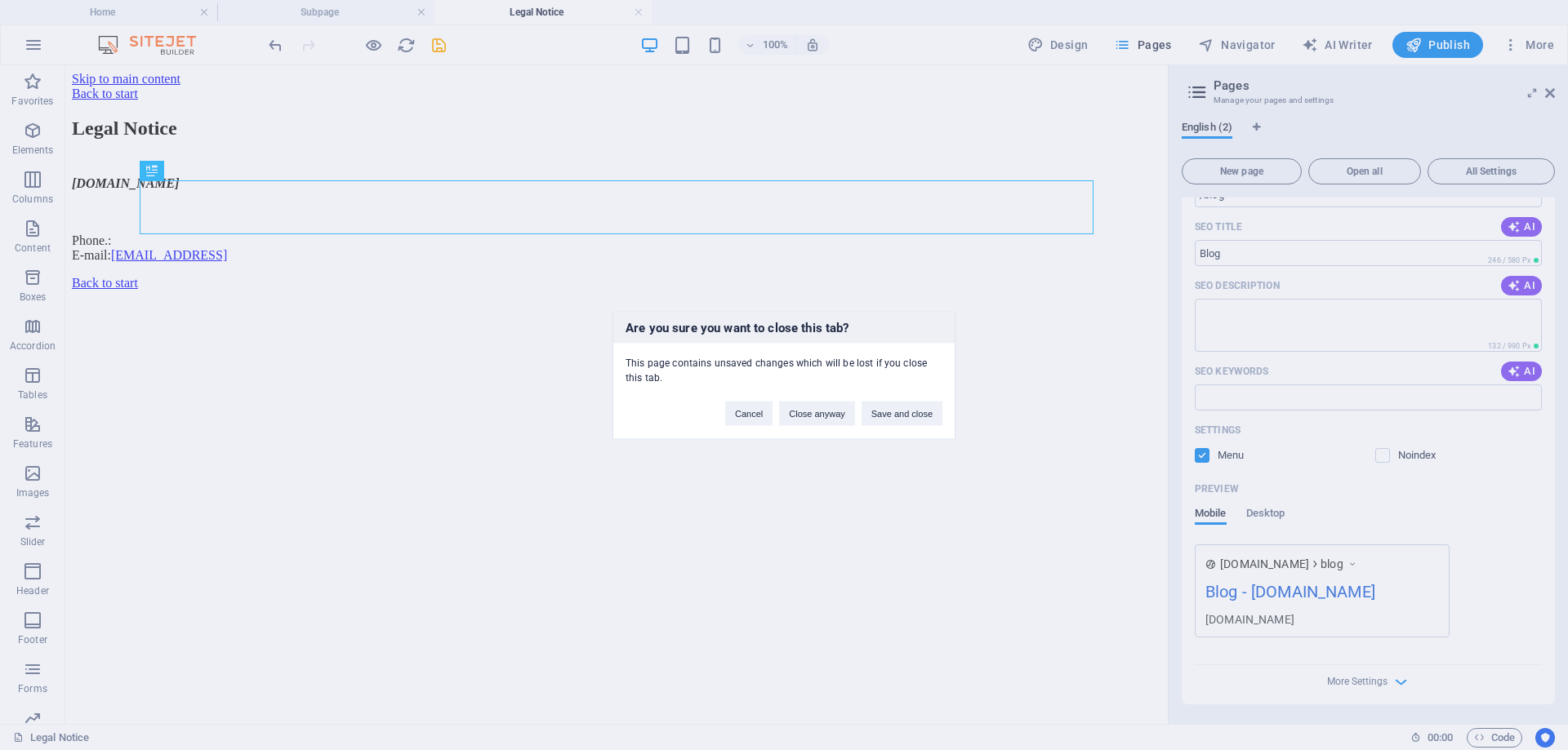
scroll to position [198, 0]
click at [872, 411] on button "Save and close" at bounding box center [902, 413] width 81 height 24
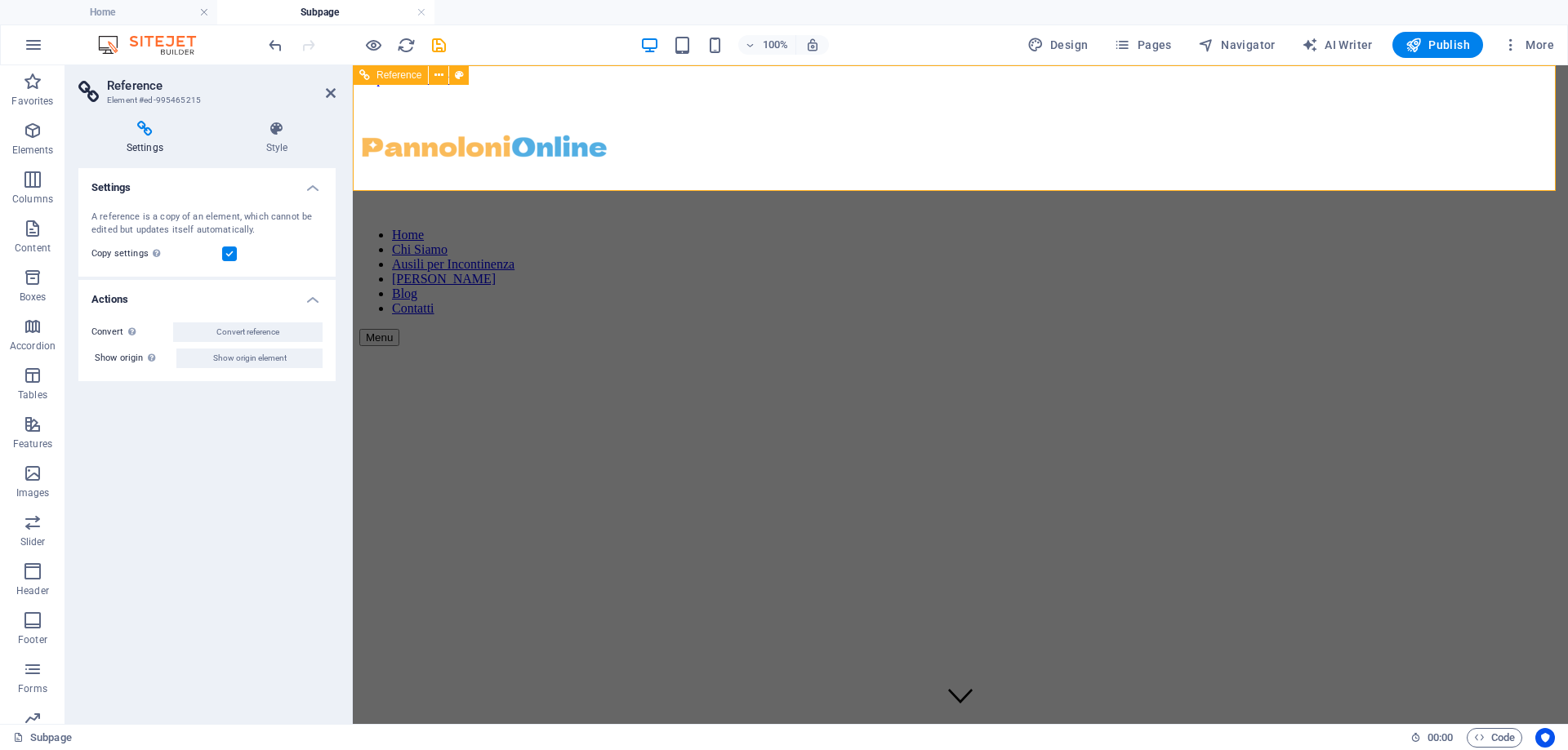
click at [781, 228] on nav "Home Chi Siamo Ausili per Incontinenza IVA Agevolata Blog Contatti" at bounding box center [960, 272] width 1202 height 88
click at [1127, 38] on icon "button" at bounding box center [1122, 44] width 17 height 17
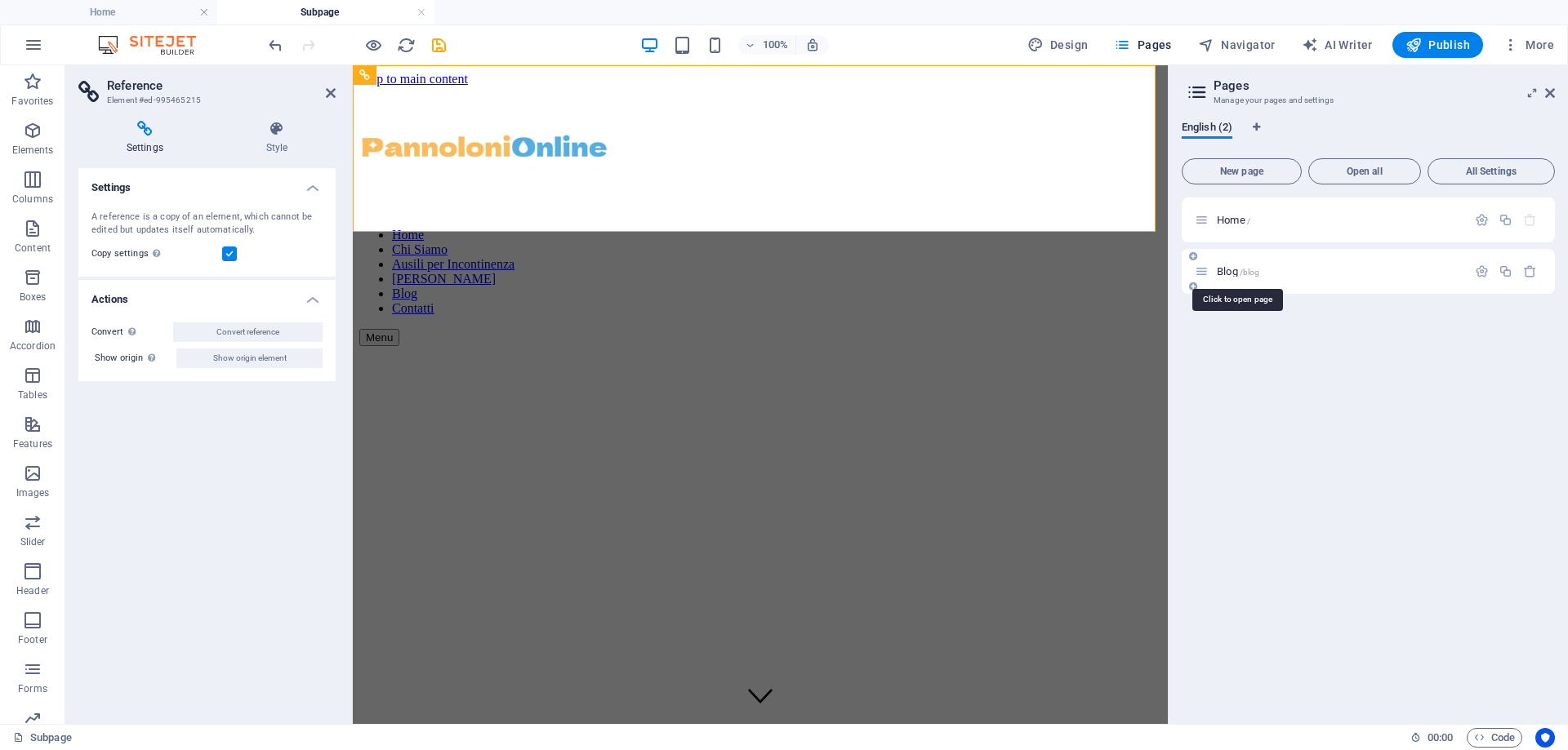
click at [1236, 270] on span "Blog /blog" at bounding box center [1238, 272] width 43 height 12
click at [1224, 224] on span "Home /" at bounding box center [1233, 220] width 33 height 12
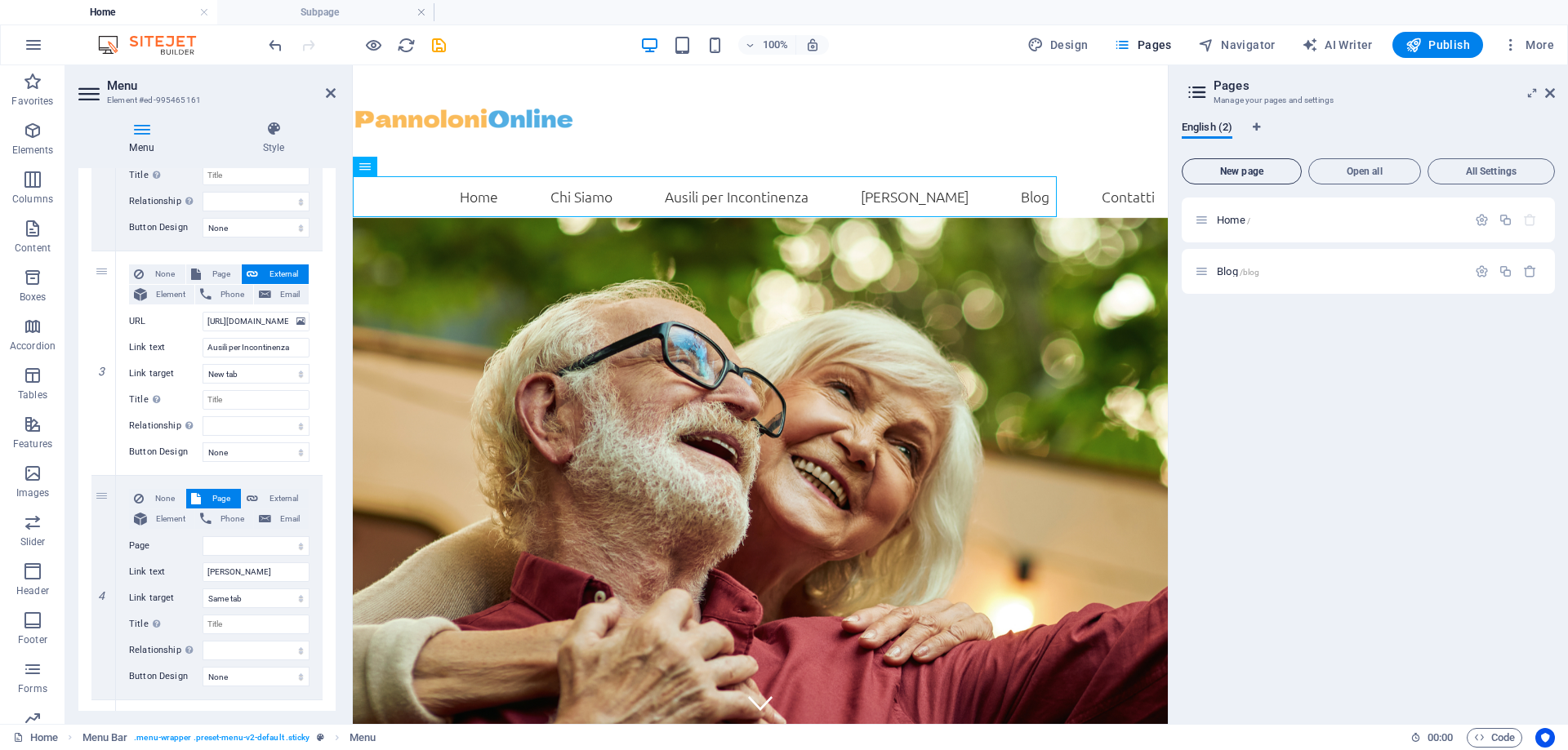
click at [1252, 171] on span "New page" at bounding box center [1241, 171] width 105 height 10
select select
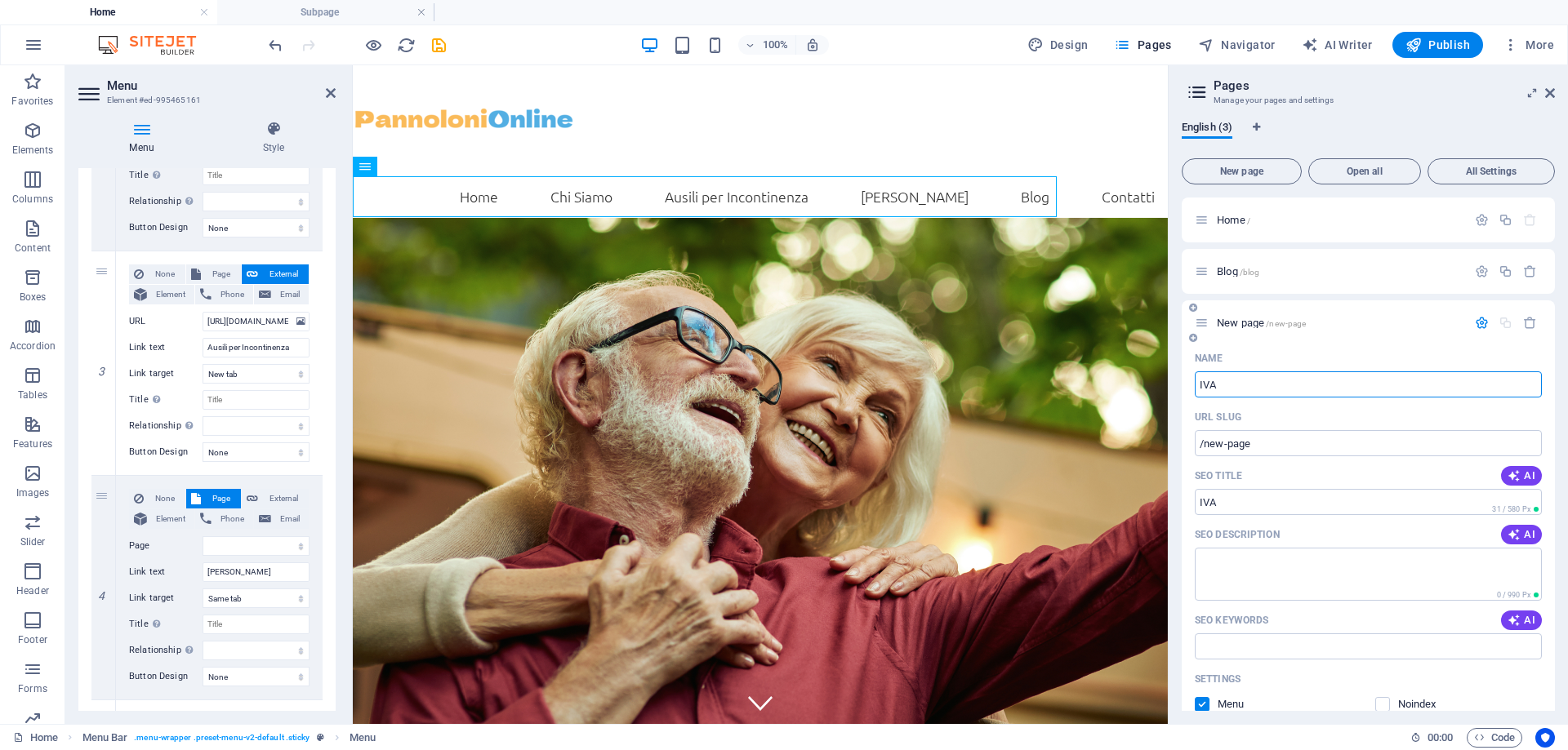
type input "IVA"
select select
type input "/iva"
type input "IVA Ag"
type input "/iva-a"
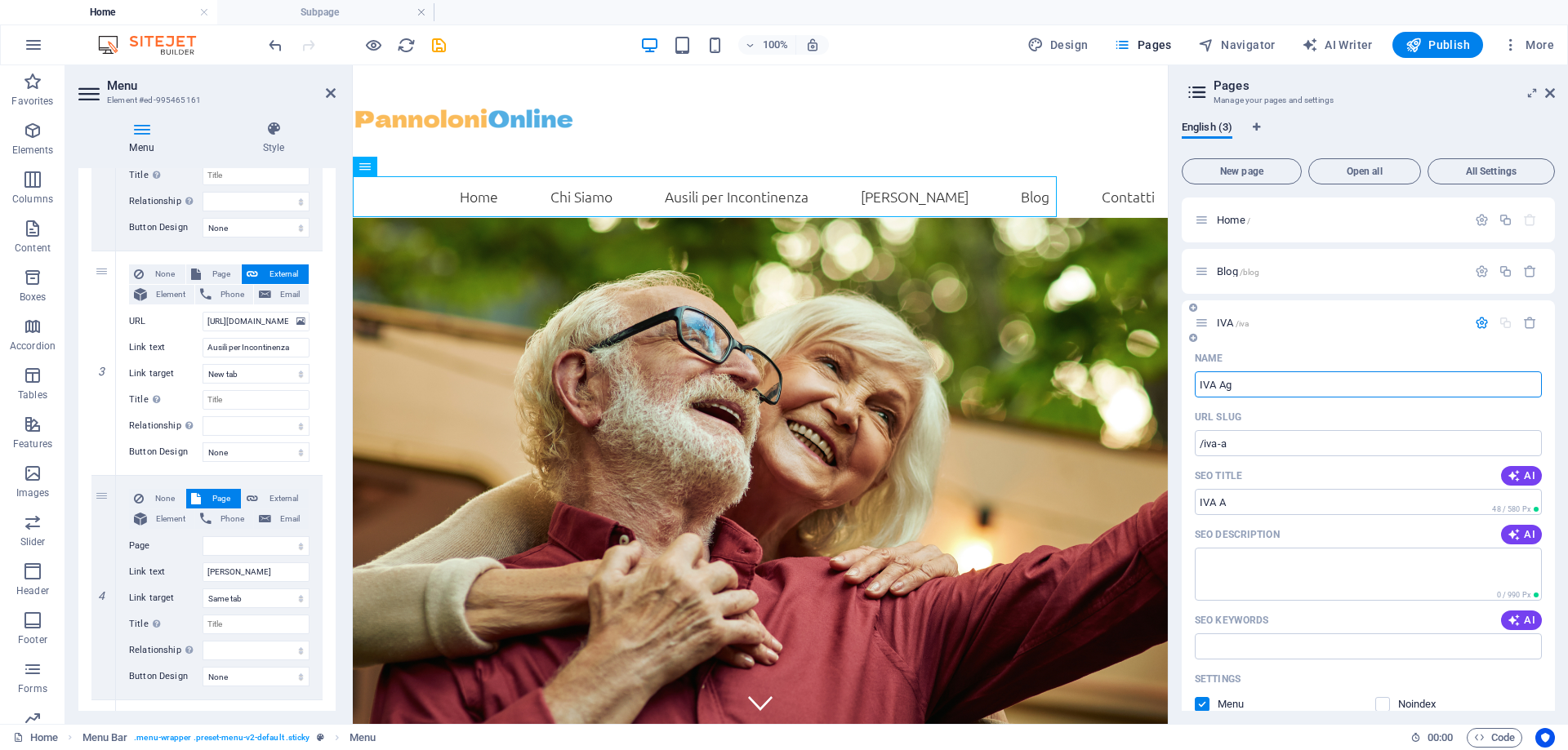
select select
type input "IVA Agevolata"
type input "/iva-agevolata"
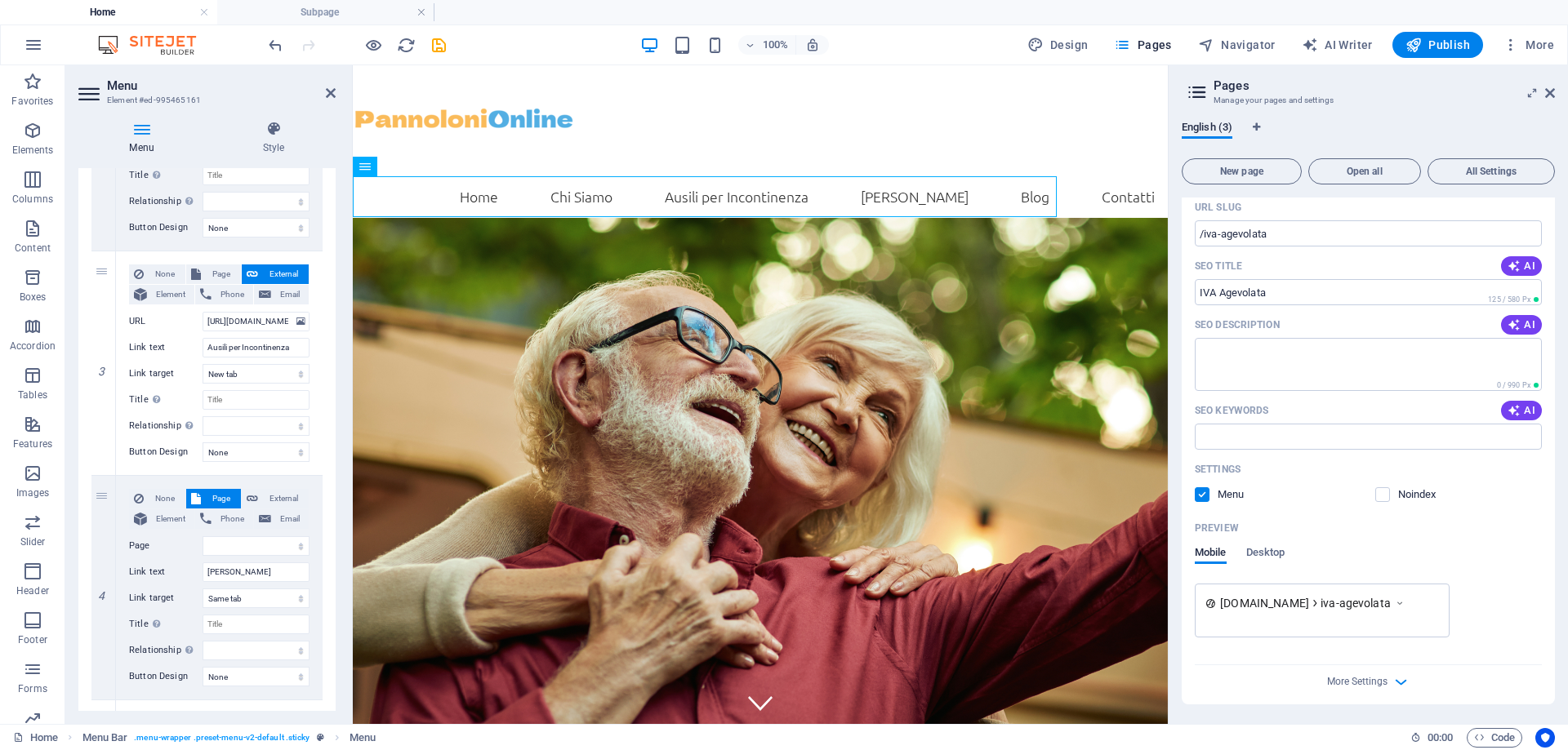
scroll to position [0, 0]
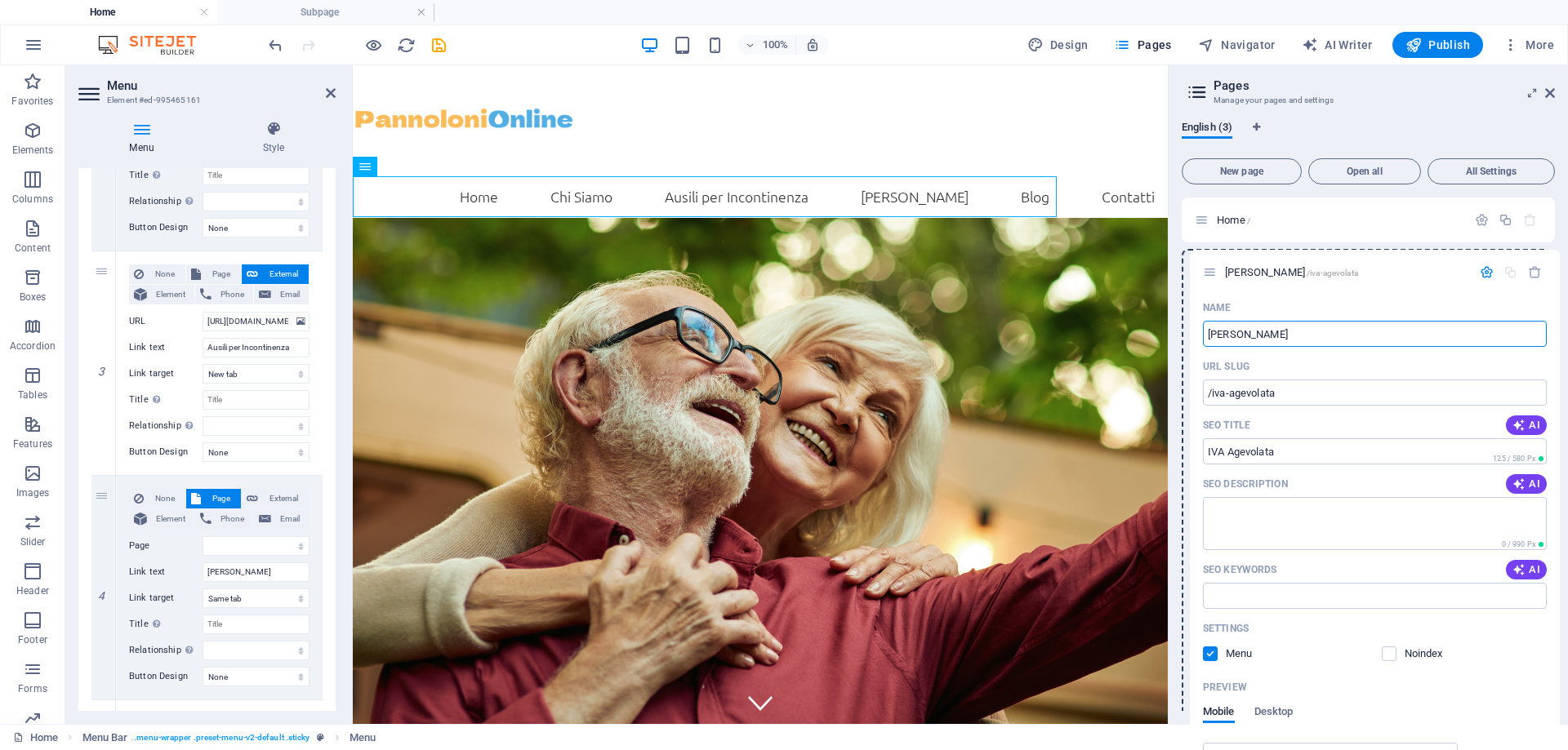
drag, startPoint x: 1199, startPoint y: 323, endPoint x: 1206, endPoint y: 268, distance: 55.4
click at [1206, 268] on div "Home / Blog /blog IVA Agevolata /iva-agevolata Name IVA Agevolata ​ URL SLUG /i…" at bounding box center [1368, 556] width 373 height 717
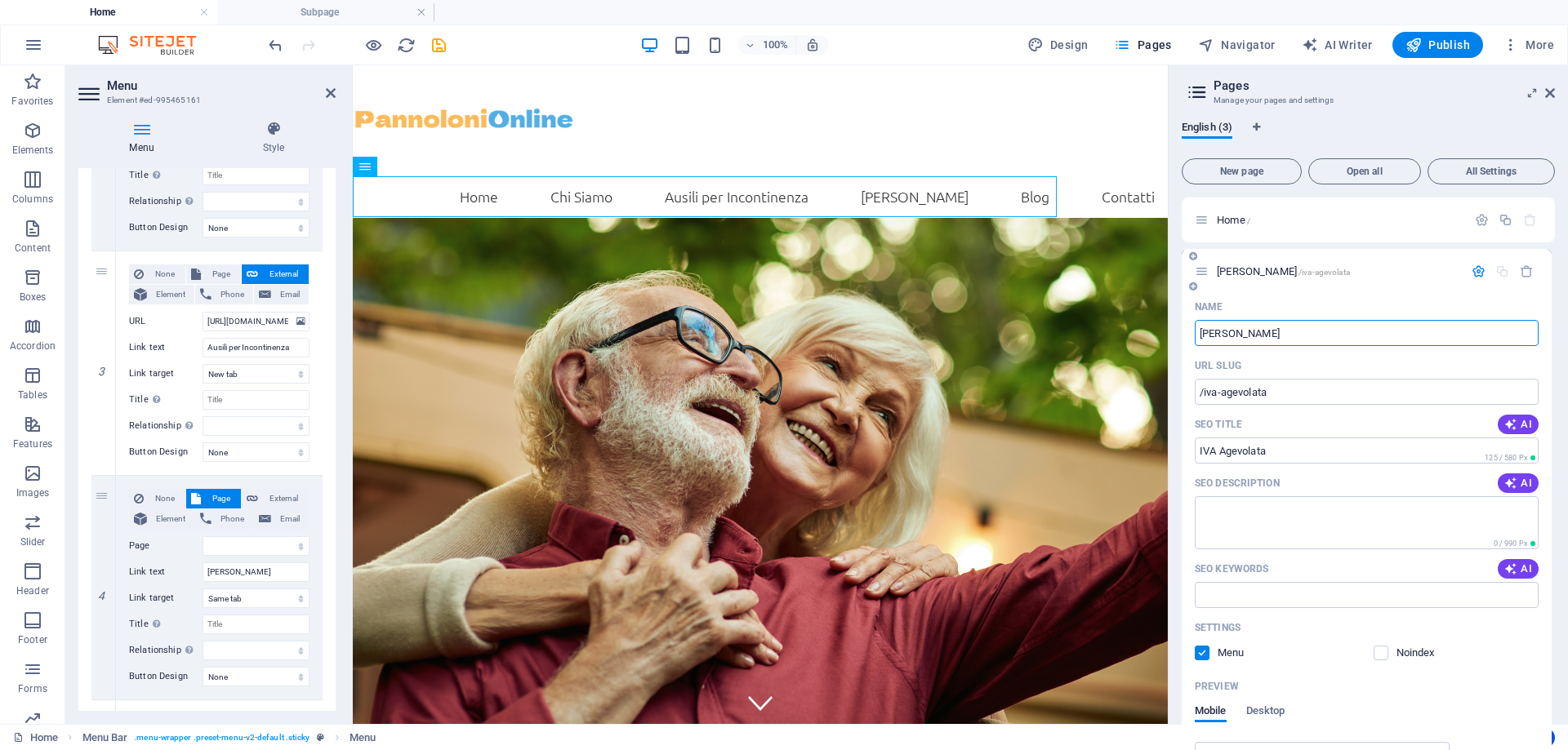
select select
type input "IVA Agevolata"
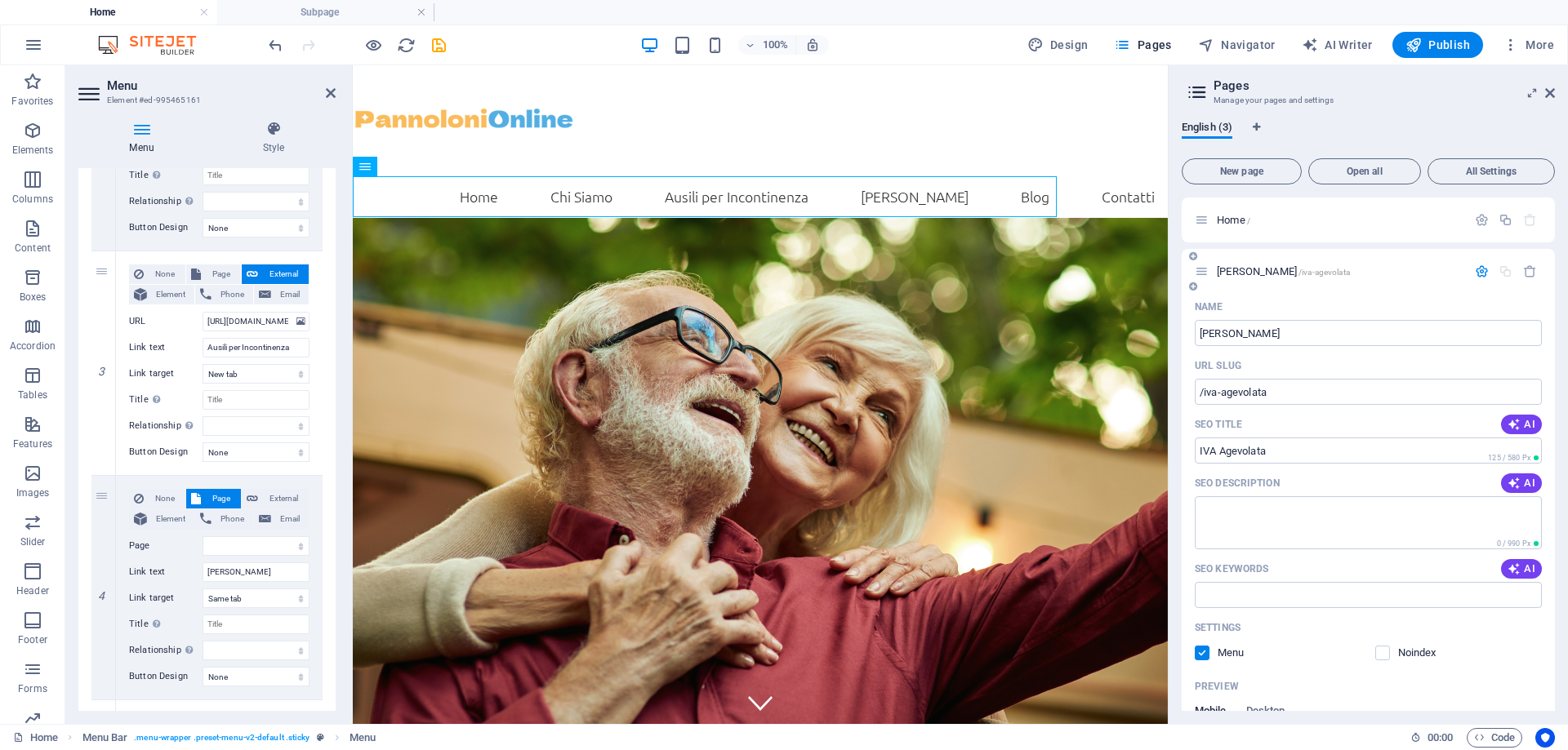
click at [1403, 270] on p "IVA Agevolata /iva-agevolata" at bounding box center [1339, 272] width 245 height 10
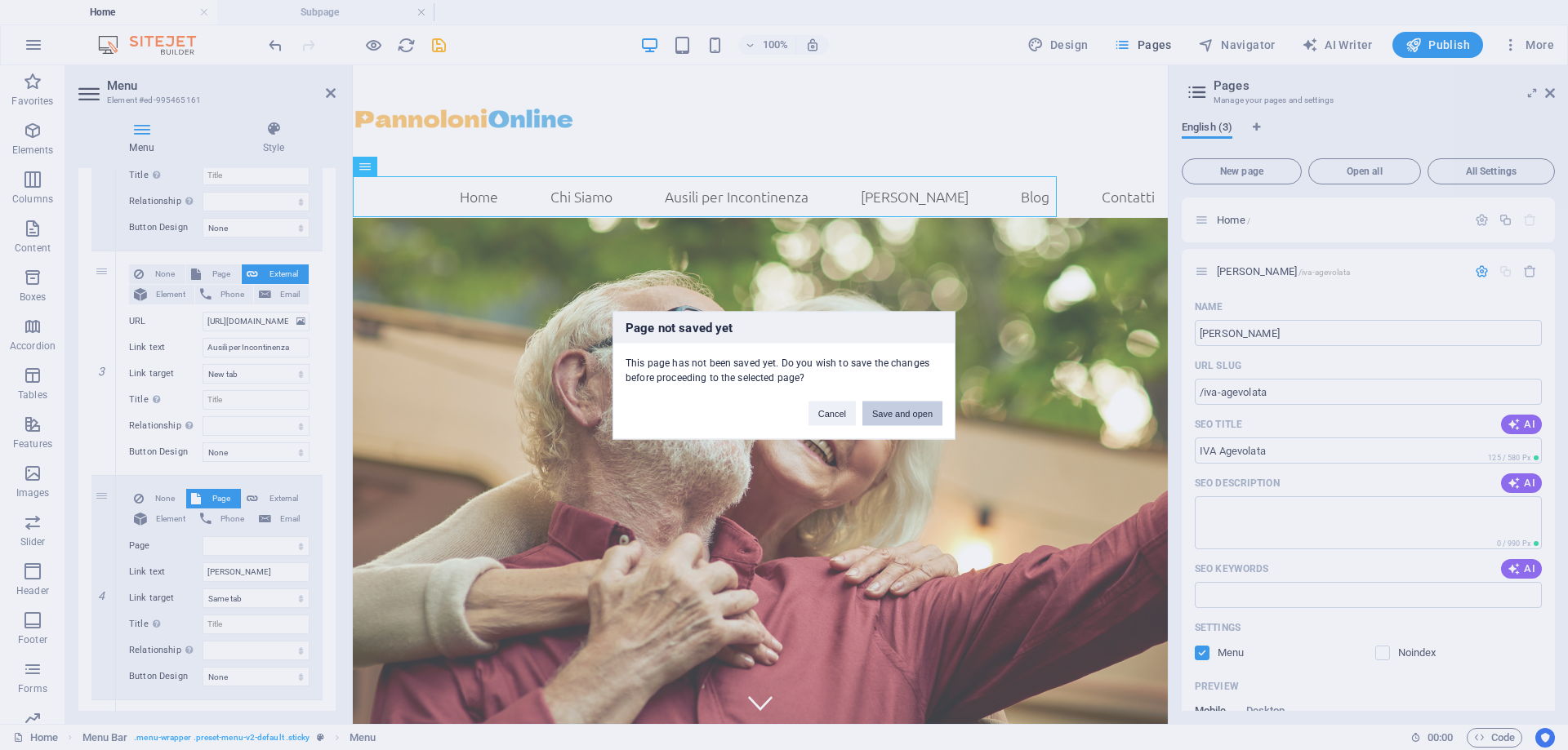
click at [889, 415] on button "Save and open" at bounding box center [902, 413] width 80 height 24
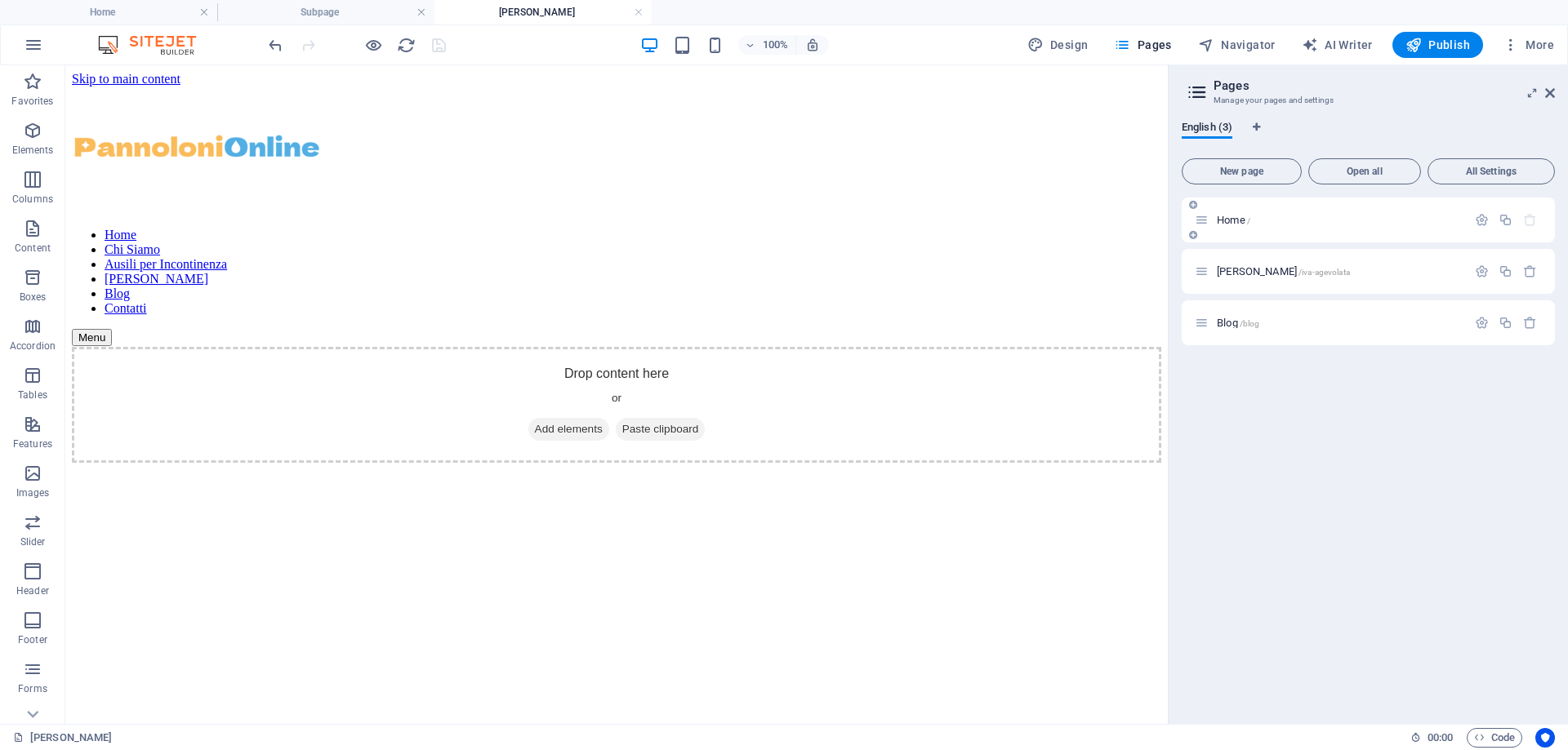
click at [1287, 220] on p "Home /" at bounding box center [1339, 220] width 245 height 10
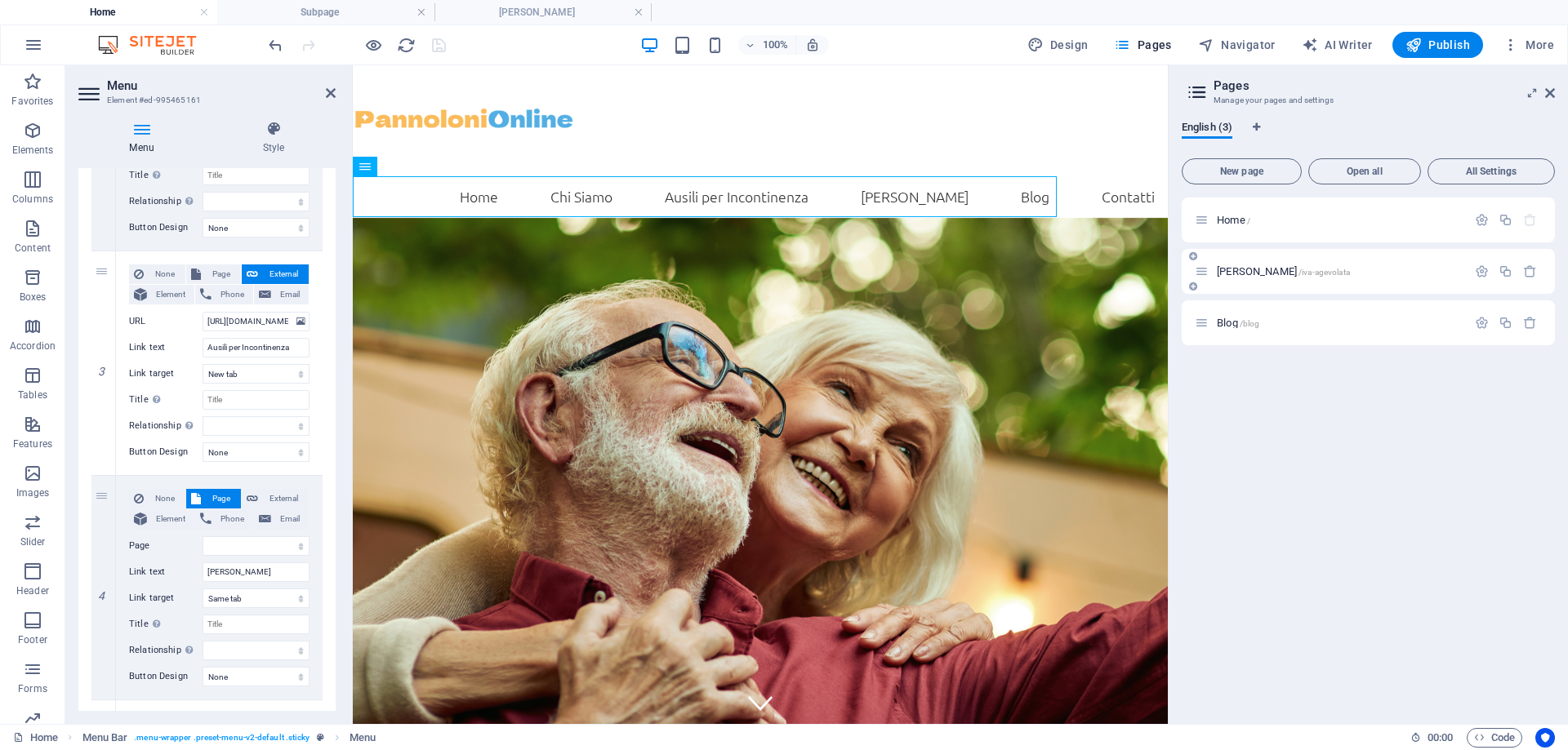
click at [1331, 261] on div "IVA Agevolata /iva-agevolata" at bounding box center [1368, 272] width 373 height 45
click at [1283, 315] on div "Blog /blog" at bounding box center [1330, 323] width 272 height 19
click at [221, 546] on select "Home IVA Agevolata Blog" at bounding box center [255, 546] width 107 height 19
select select "1"
click at [202, 537] on select "Home IVA Agevolata Blog" at bounding box center [255, 546] width 107 height 19
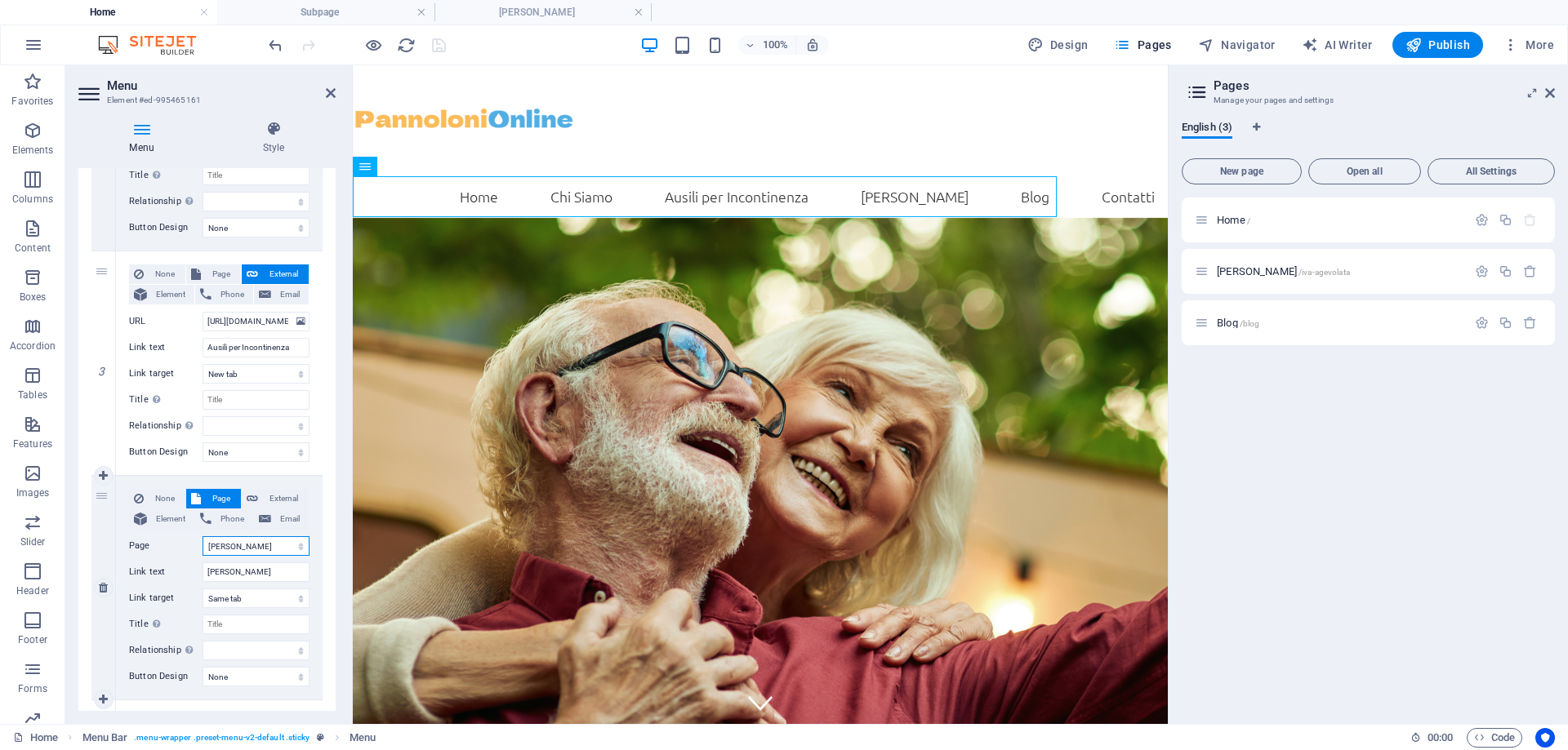
select select
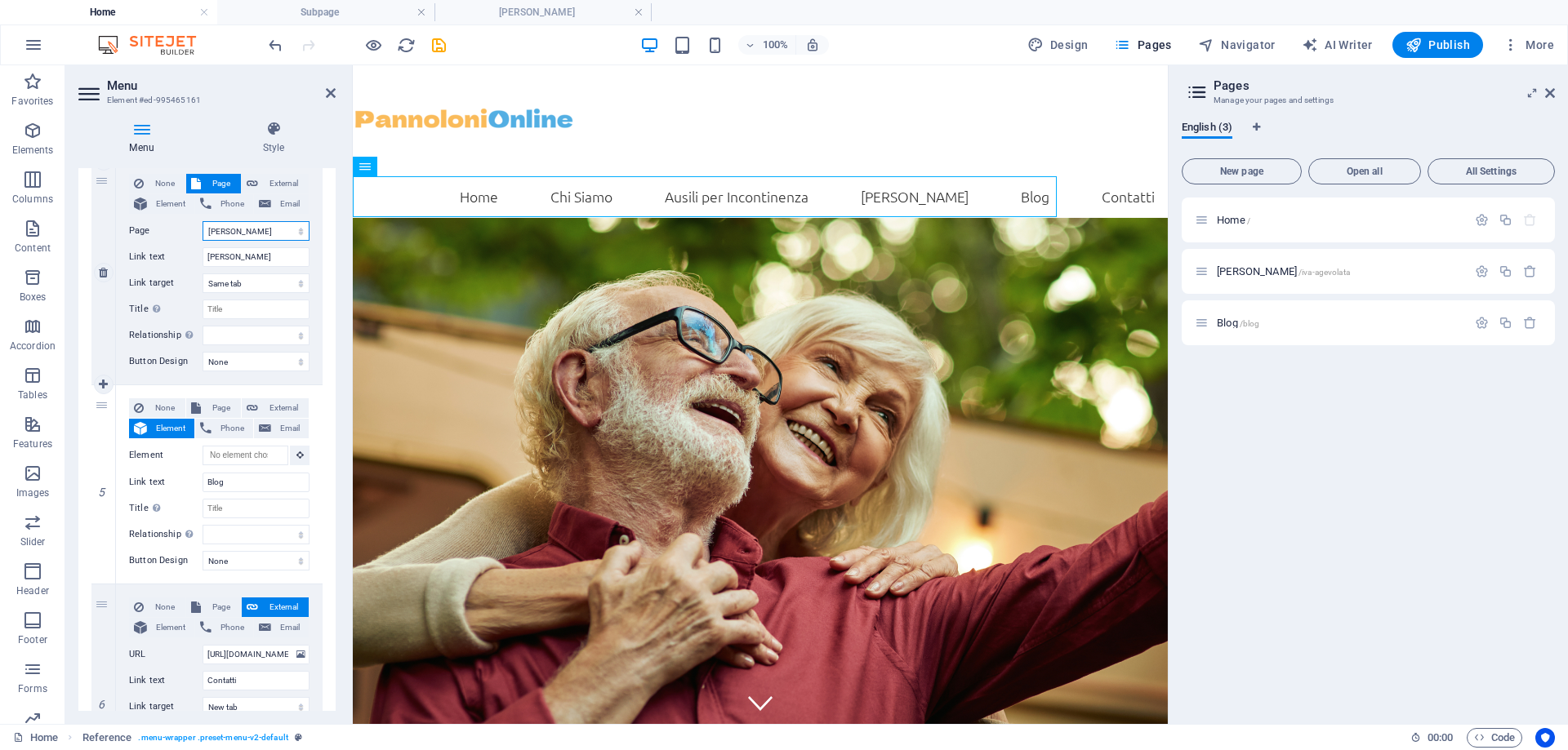
scroll to position [875, 0]
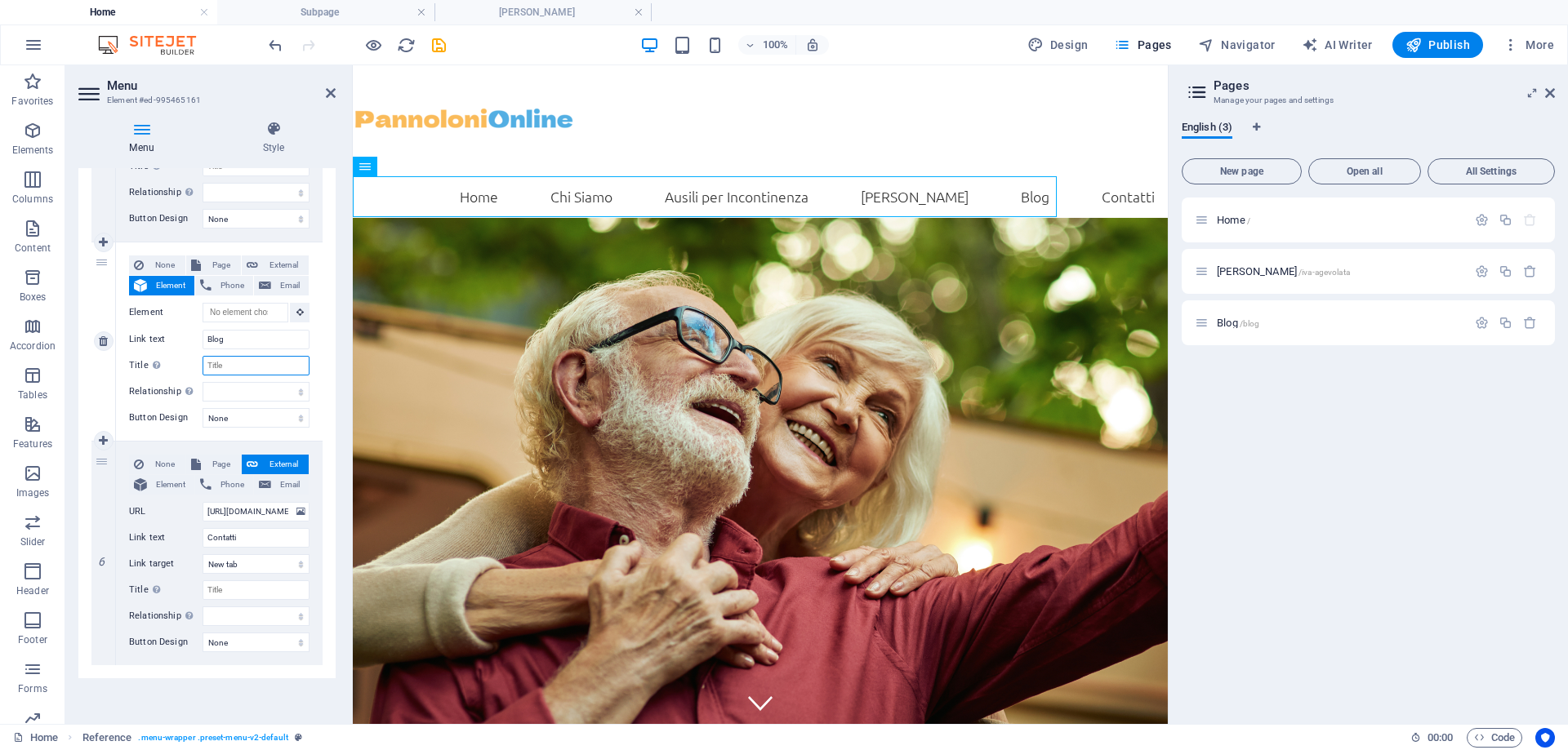
click at [237, 368] on input "Title Additional link description, should not be the same as the link text. The…" at bounding box center [255, 366] width 107 height 19
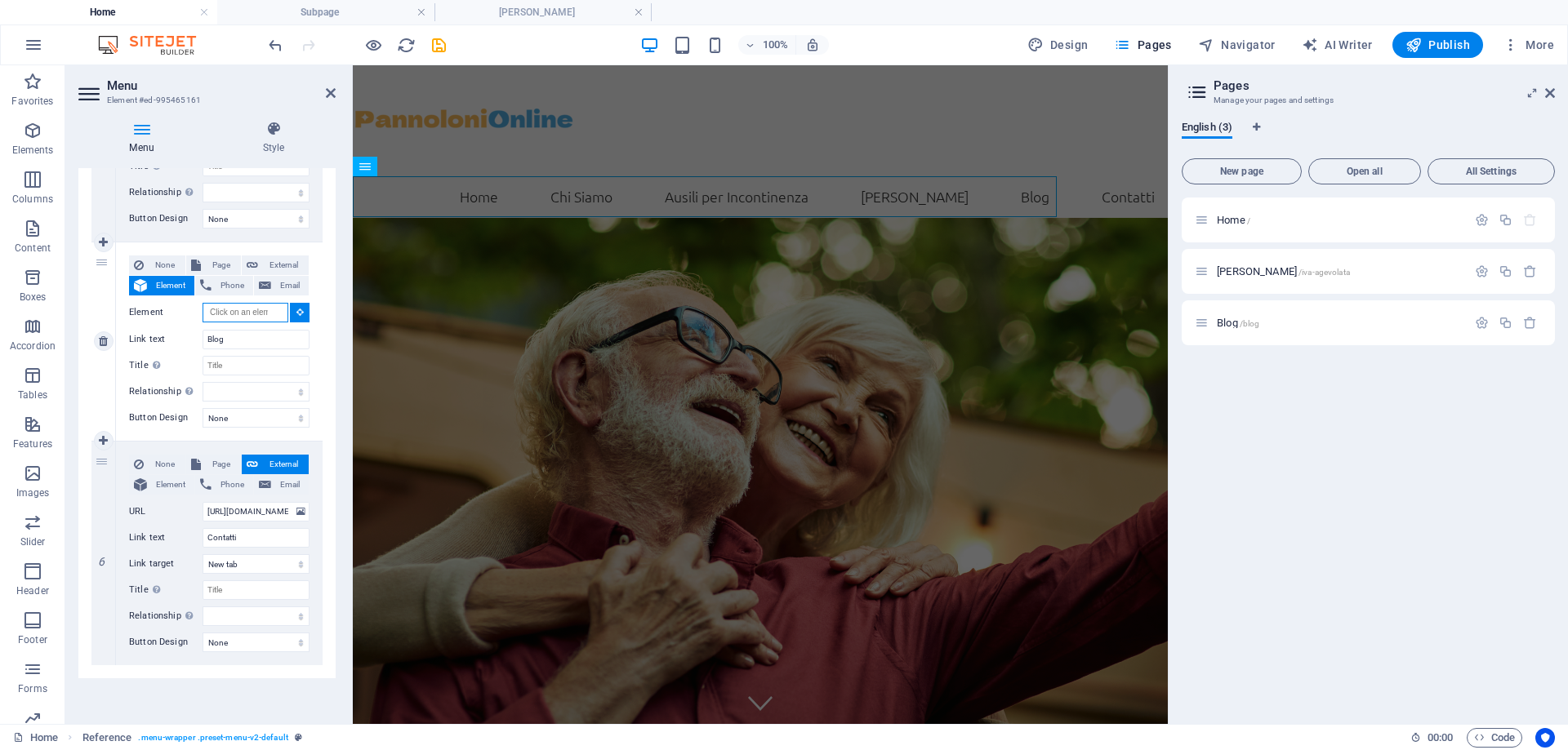
click at [245, 320] on input "Element" at bounding box center [245, 313] width 85 height 19
click at [223, 270] on span "Page" at bounding box center [220, 265] width 30 height 19
select select
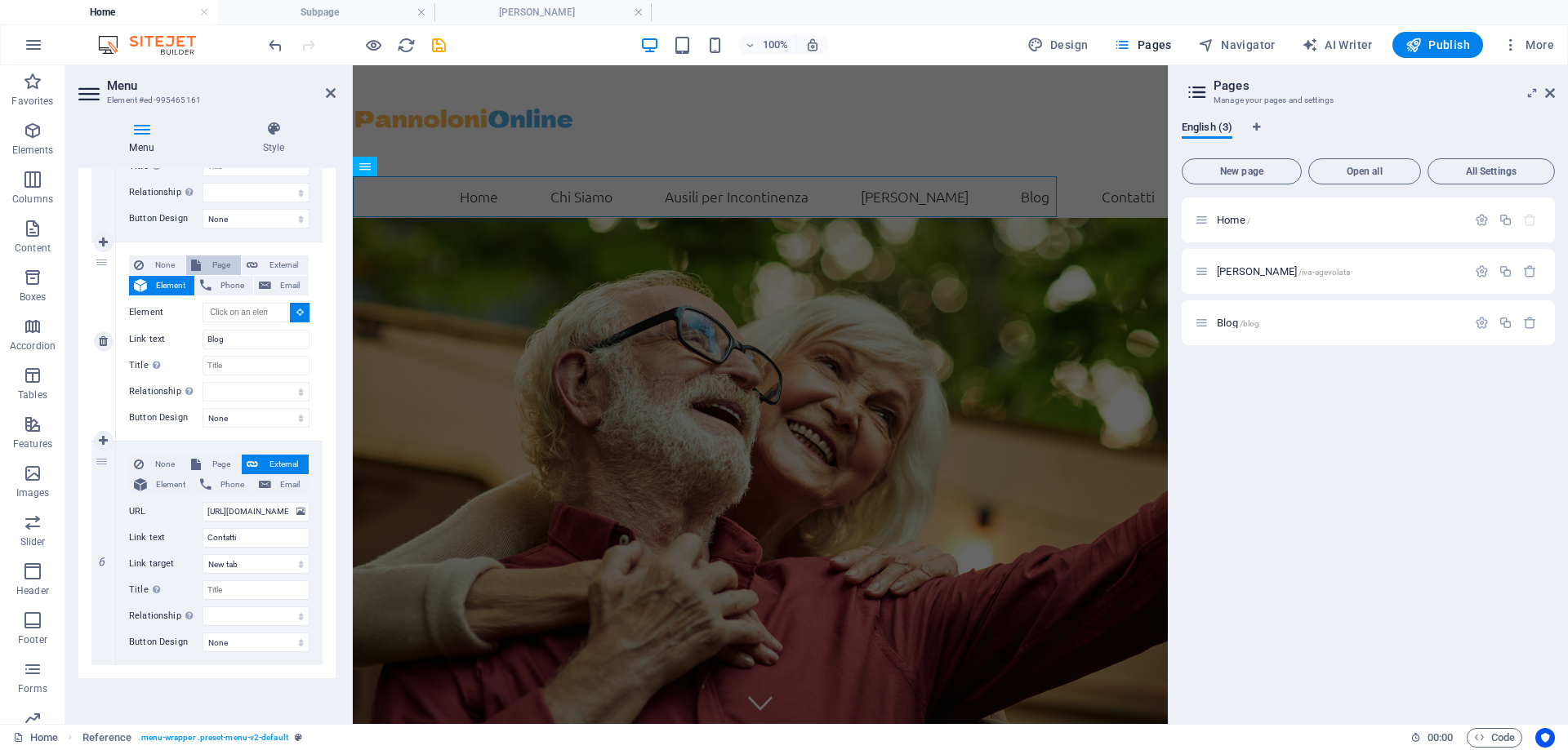
select select
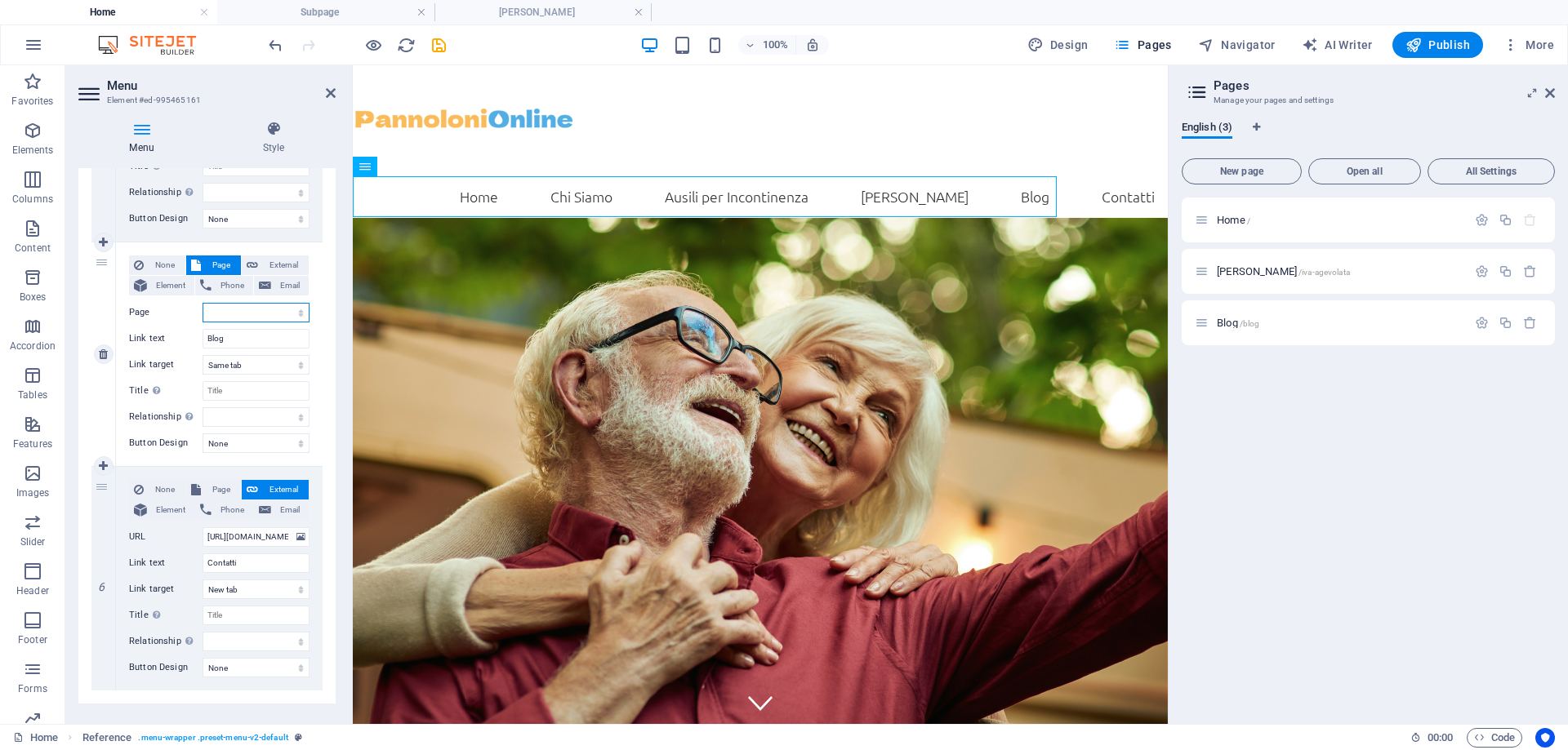
click at [244, 309] on select "Home IVA Agevolata Blog" at bounding box center [255, 313] width 107 height 19
select select "2"
click at [202, 303] on select "Home IVA Agevolata Blog" at bounding box center [255, 313] width 107 height 19
select select
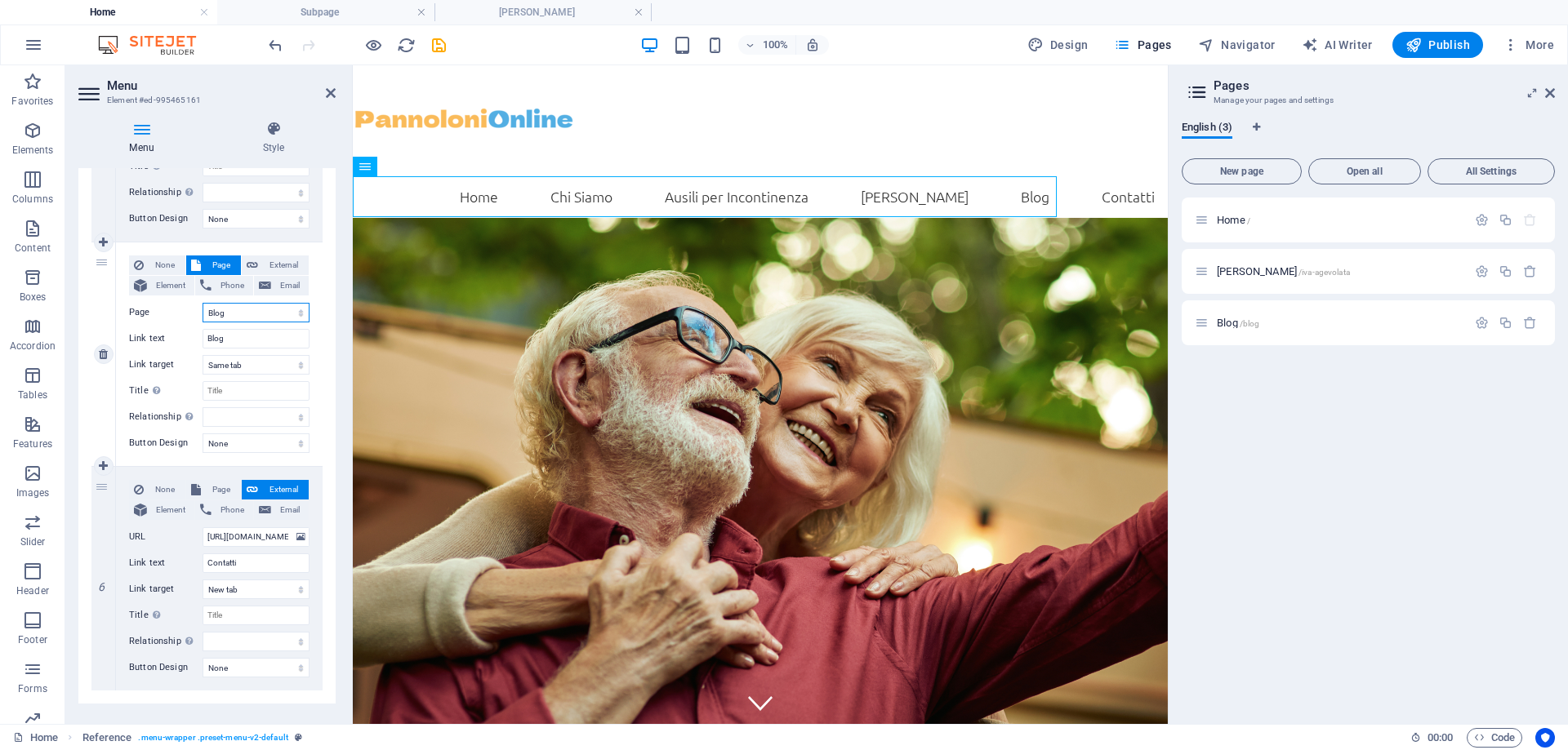
select select
click at [322, 233] on div "1 None Page External Element Phone Email Page Home IVA Agevolata Blog Element U…" at bounding box center [206, 70] width 257 height 1268
click at [1547, 98] on icon at bounding box center [1550, 92] width 10 height 13
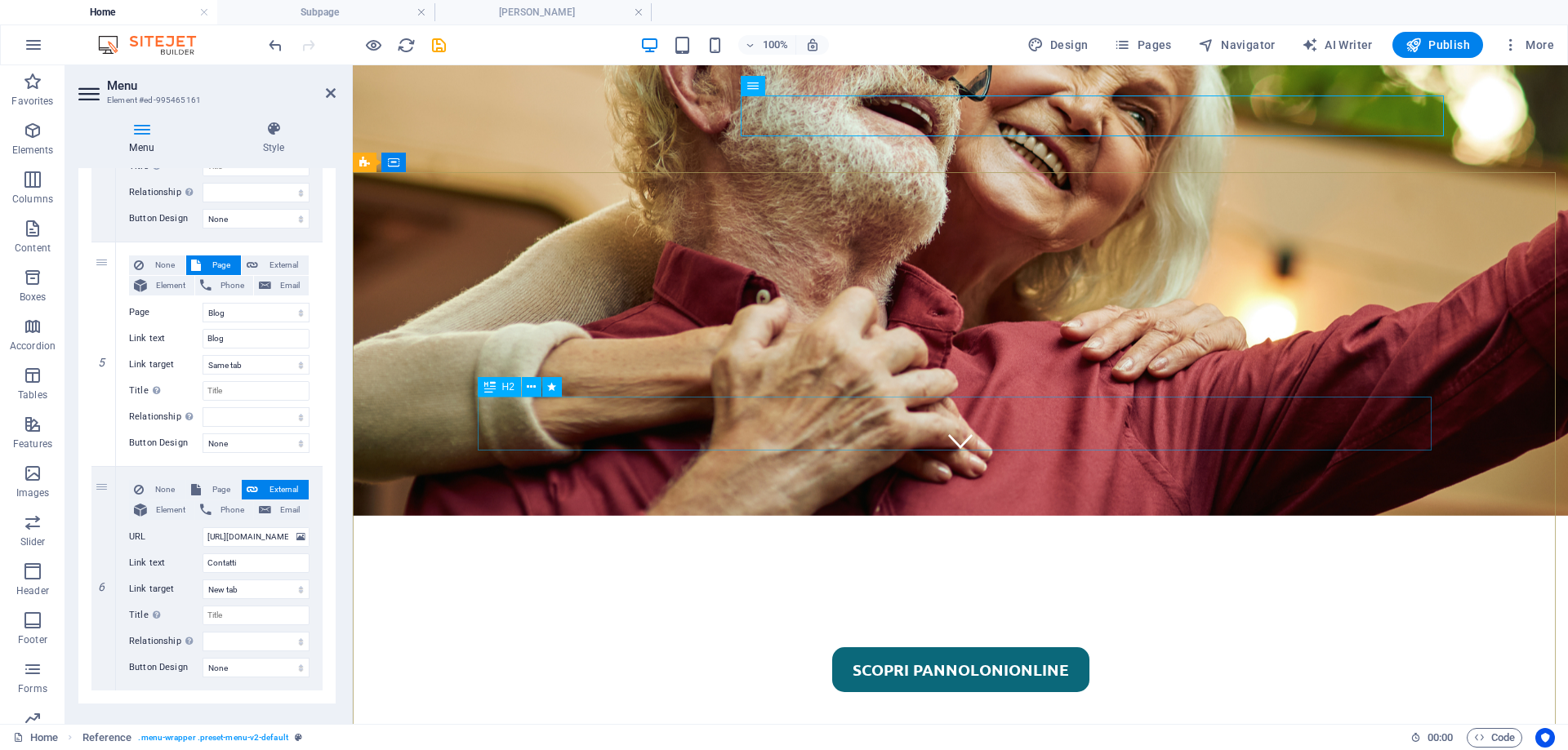
scroll to position [0, 0]
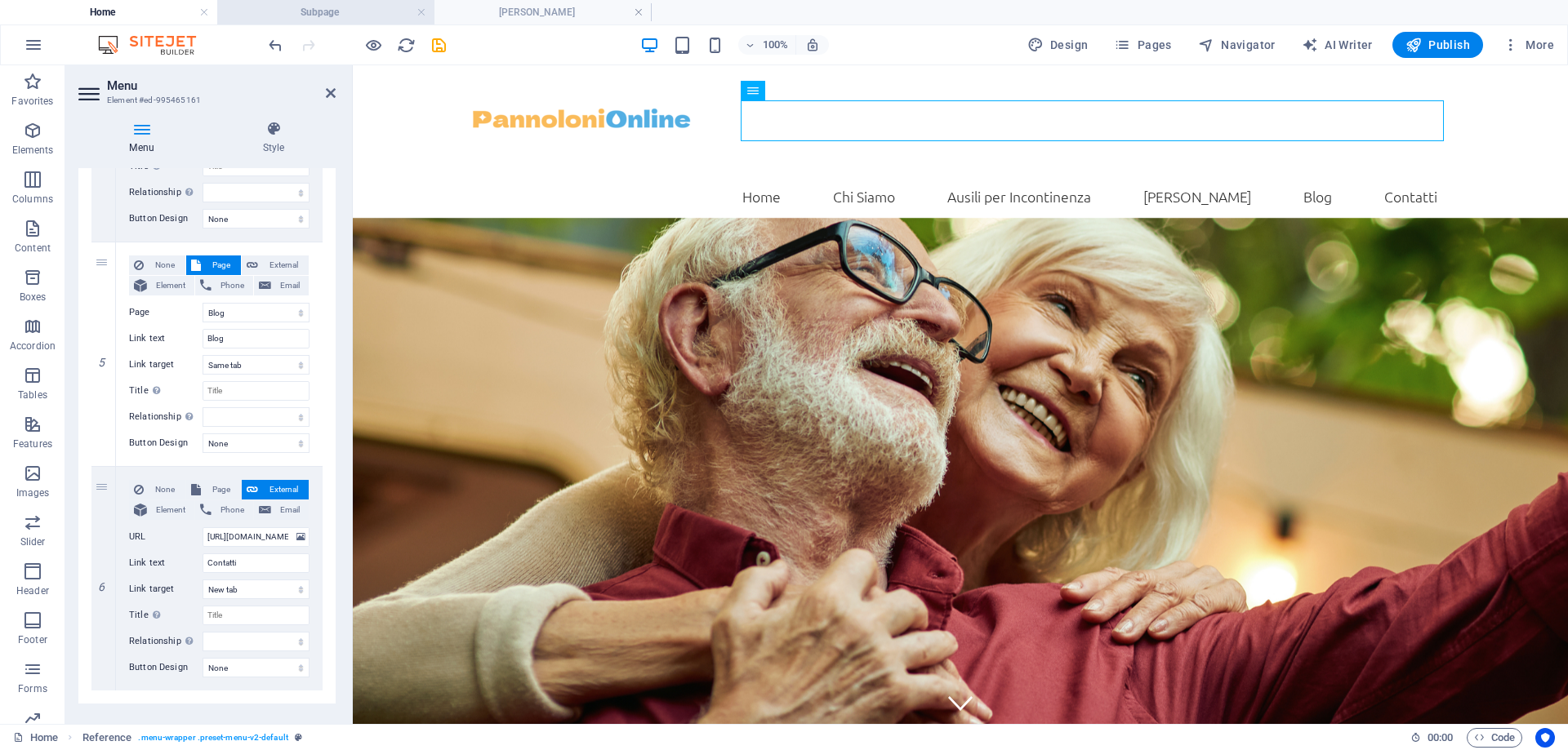
click at [321, 18] on h4 "Subpage" at bounding box center [325, 12] width 217 height 18
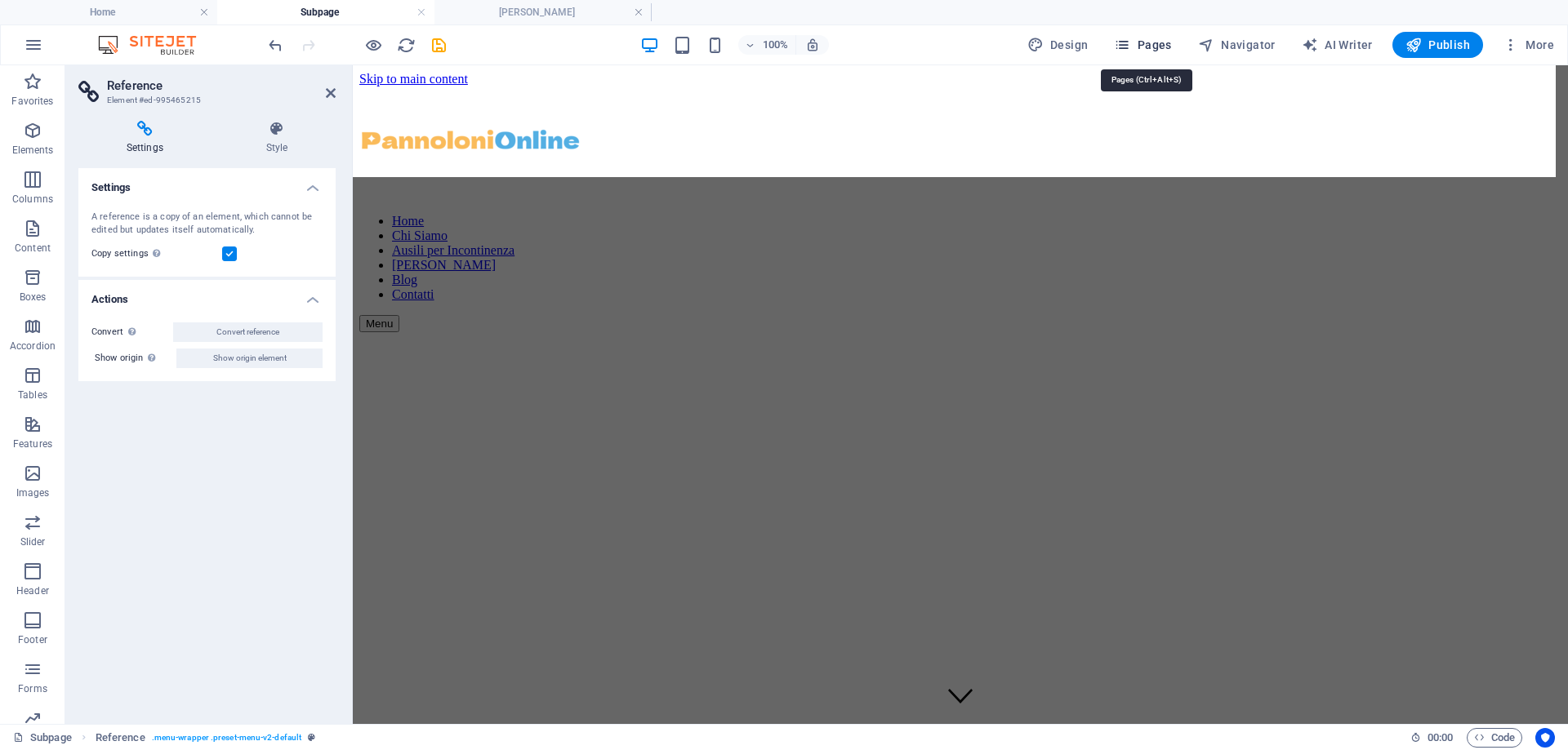
click at [1119, 44] on icon "button" at bounding box center [1122, 44] width 17 height 17
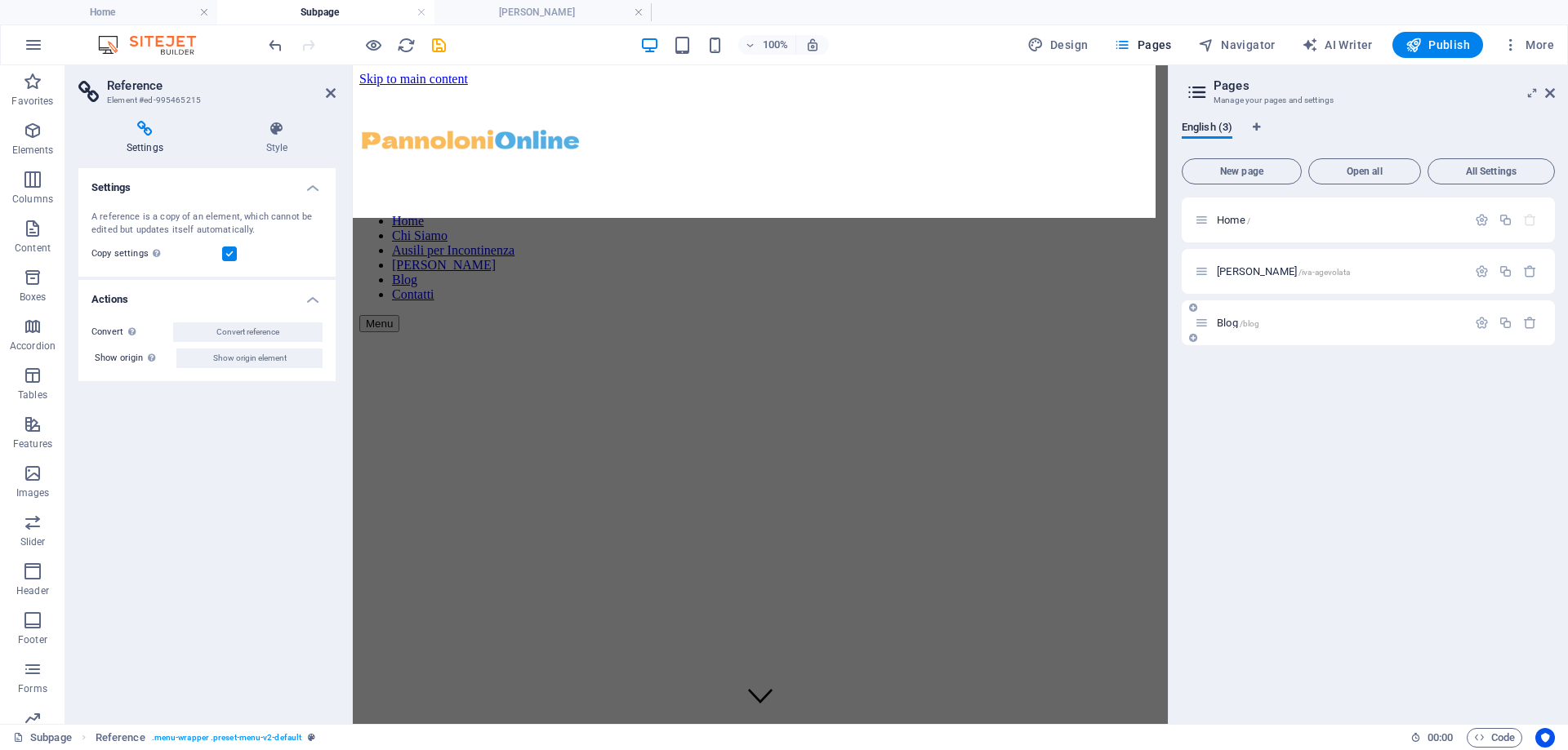
click at [1202, 326] on icon at bounding box center [1201, 323] width 14 height 14
click at [1444, 328] on div "Blog /blog" at bounding box center [1330, 323] width 272 height 19
click at [1282, 322] on p "Blog /blog" at bounding box center [1339, 323] width 245 height 10
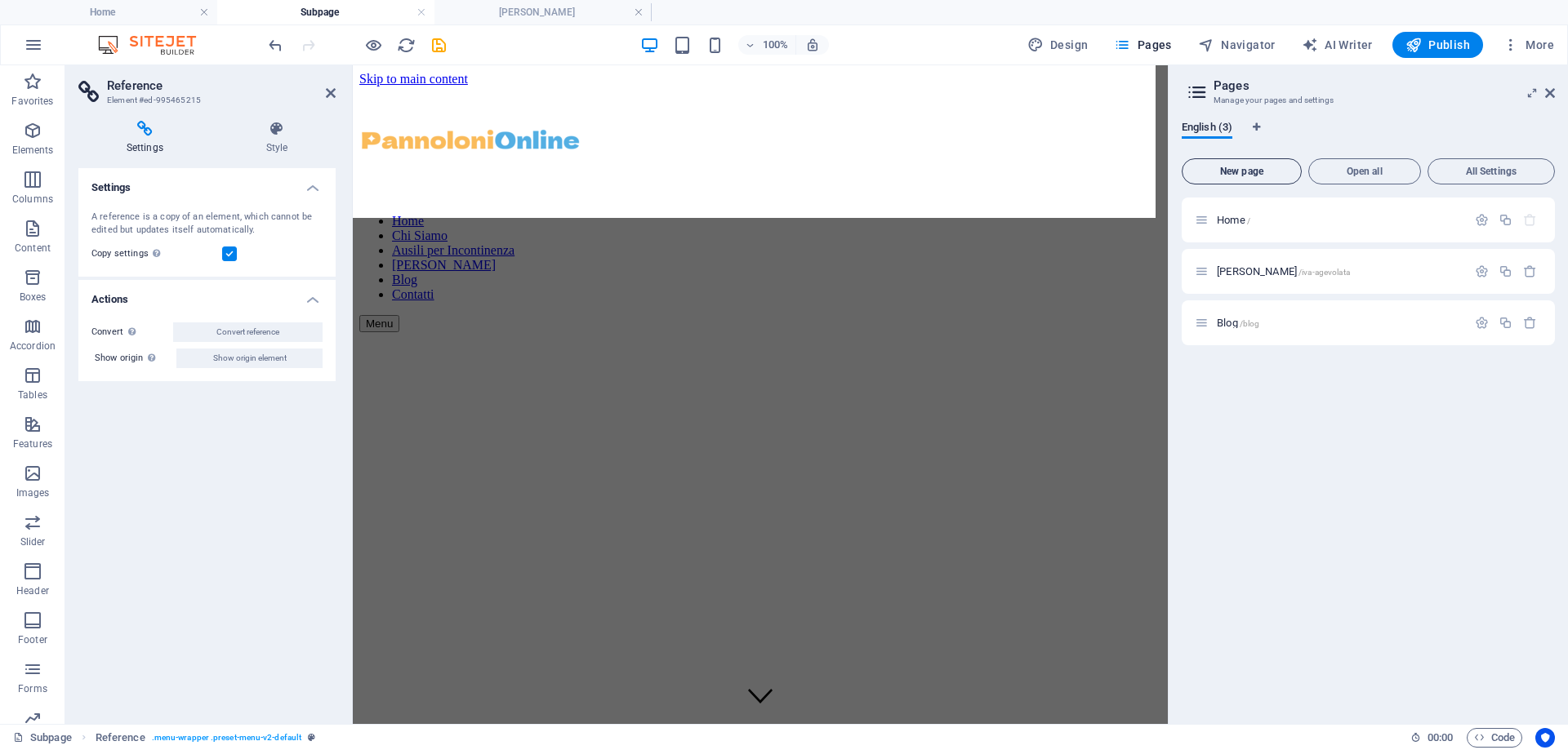
click at [1248, 171] on span "New page" at bounding box center [1241, 171] width 105 height 10
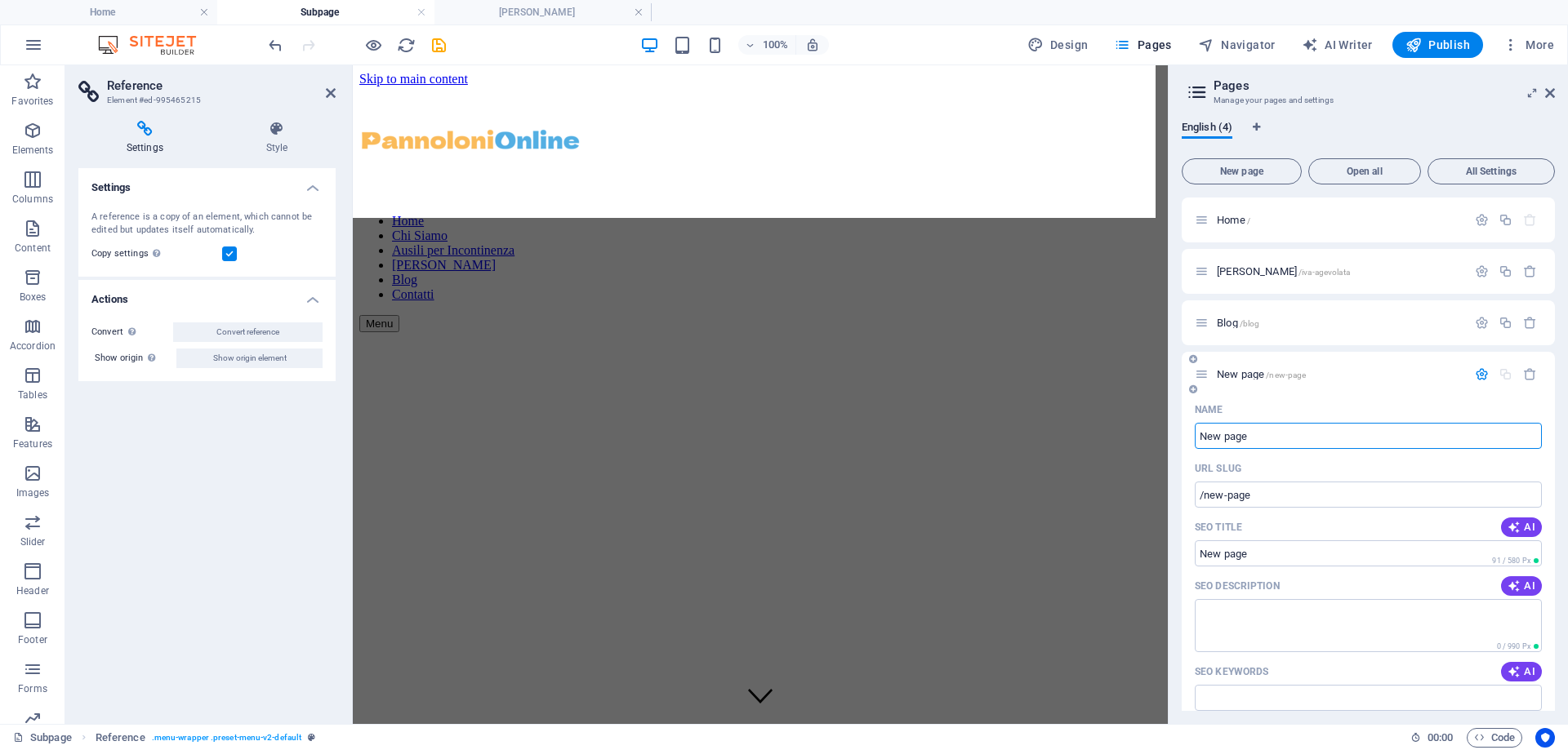
type input "a"
type input "/a"
type input "/"
type input "Articolo 1"
type input "/articolo-1"
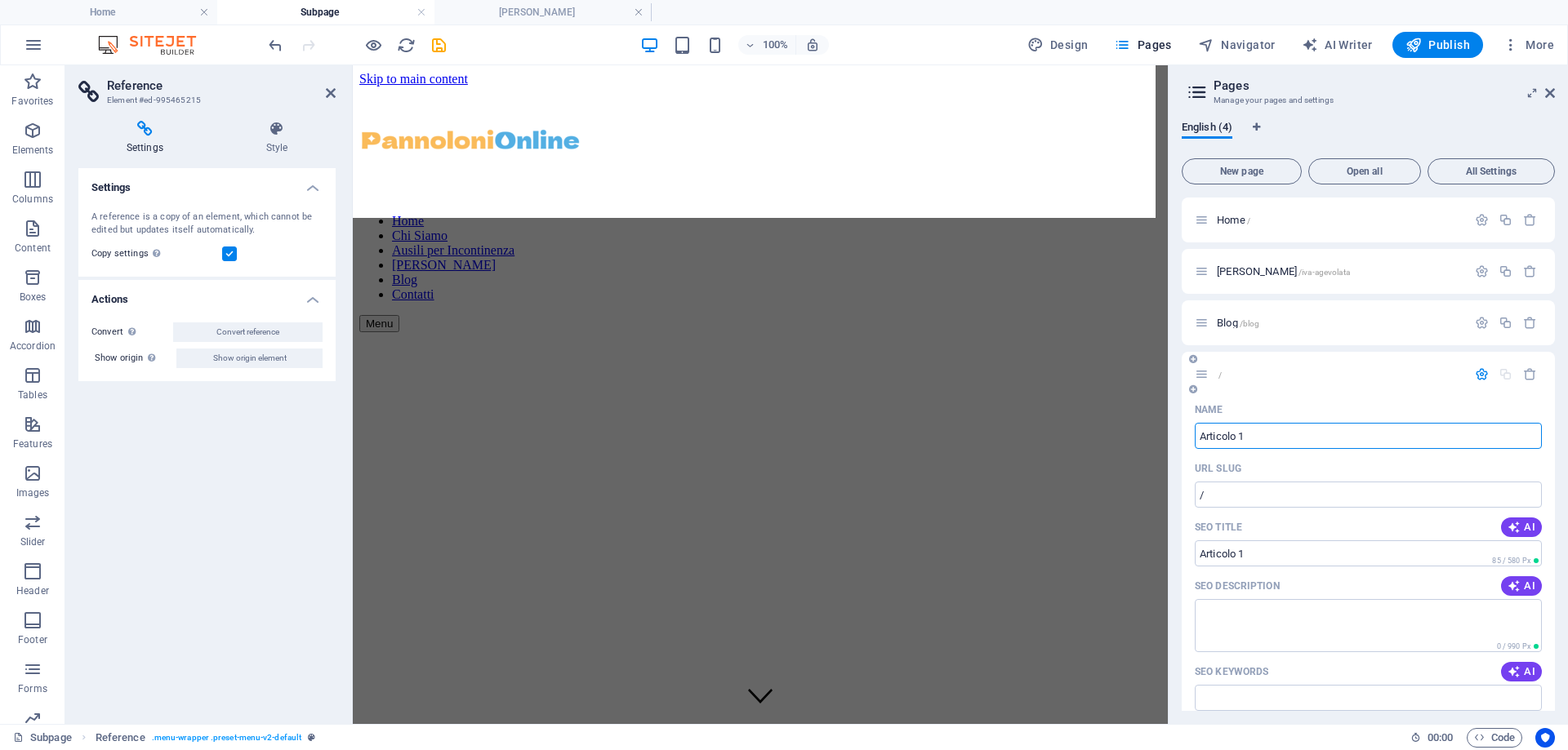
type input "Articolo 1"
click at [496, 6] on h4 "IVA Agevolata" at bounding box center [543, 12] width 217 height 18
type input "Articolo 1"
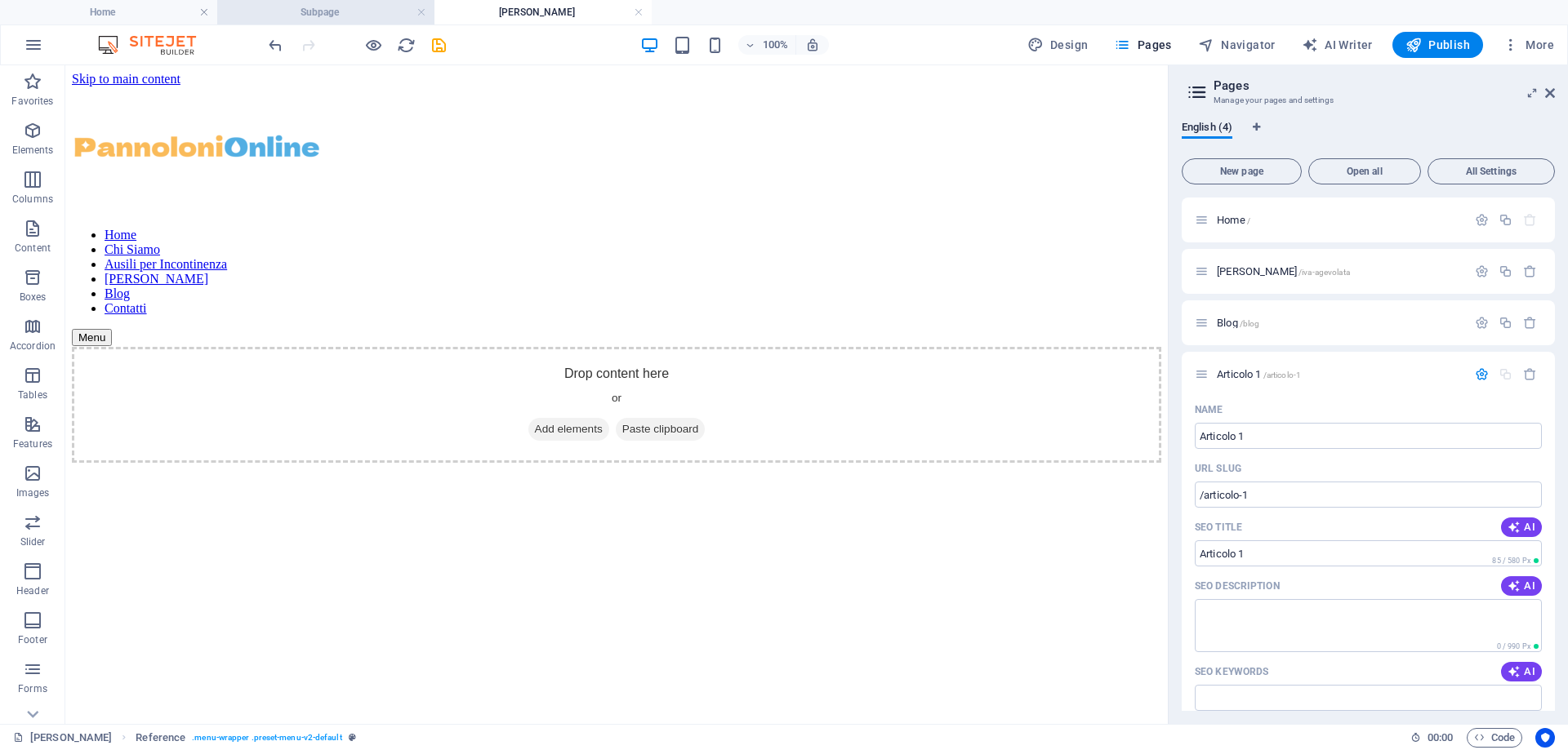
click at [373, 16] on h4 "Subpage" at bounding box center [325, 12] width 217 height 18
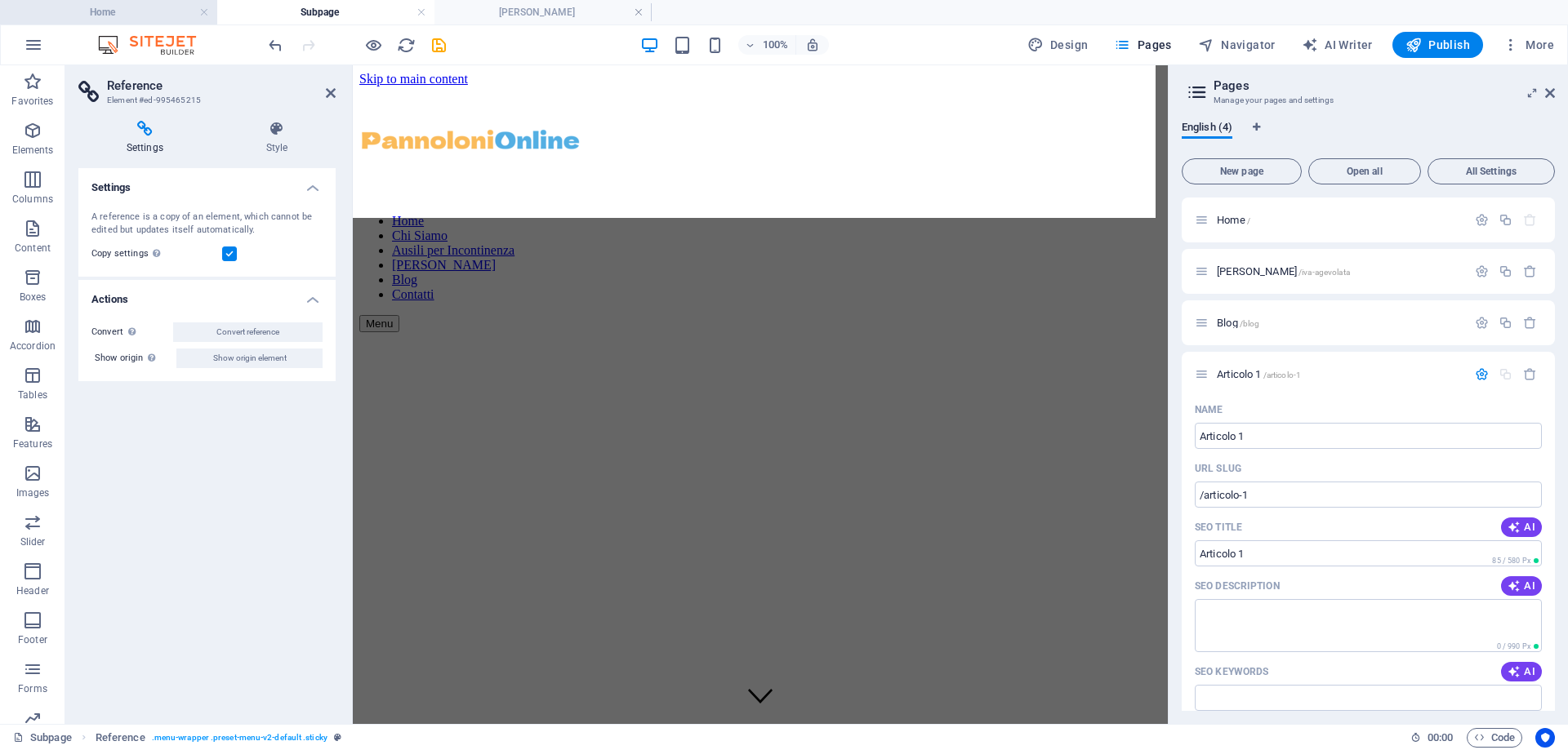
click at [132, 1] on li "Home" at bounding box center [108, 12] width 217 height 24
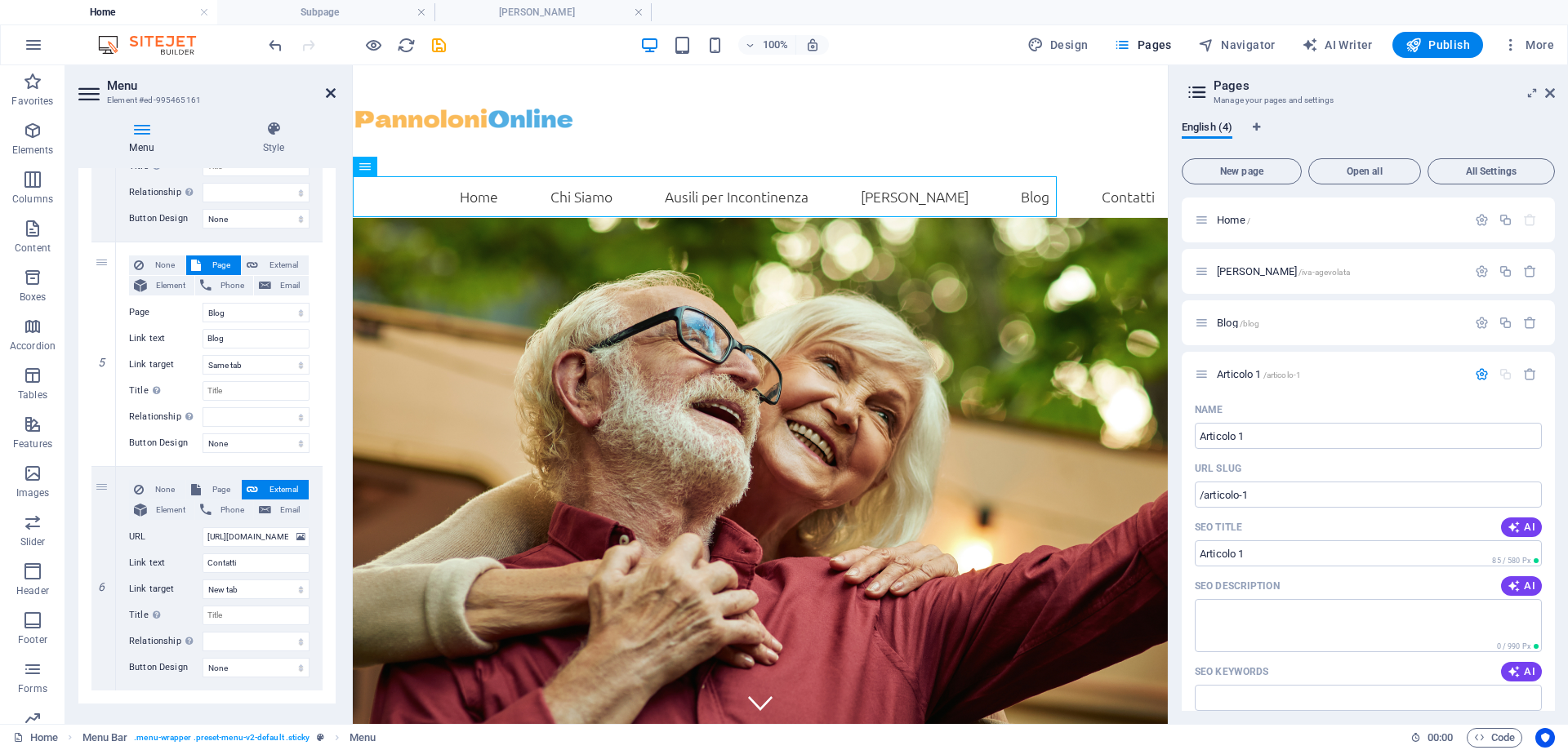
click at [331, 91] on icon at bounding box center [330, 92] width 10 height 13
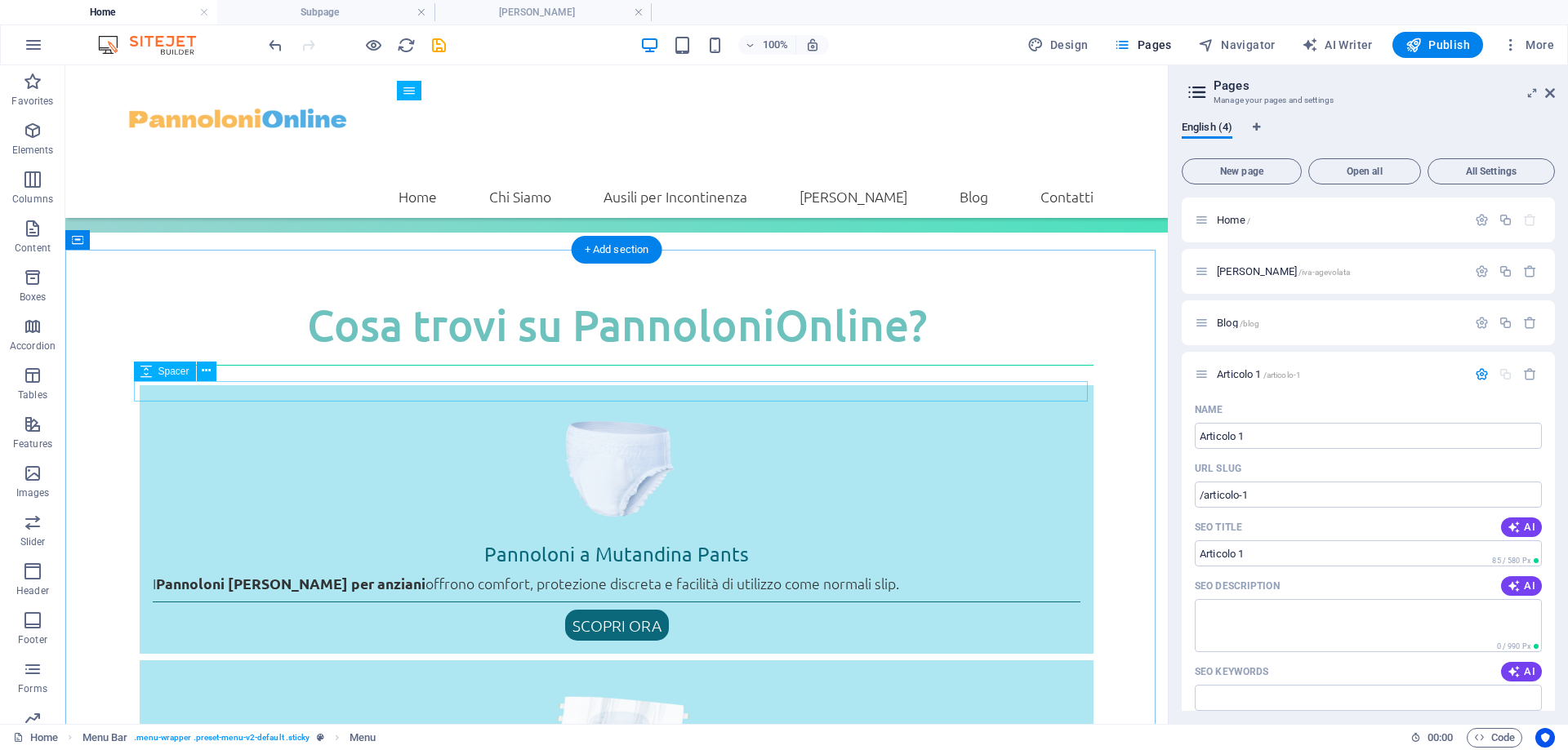
scroll to position [2123, 0]
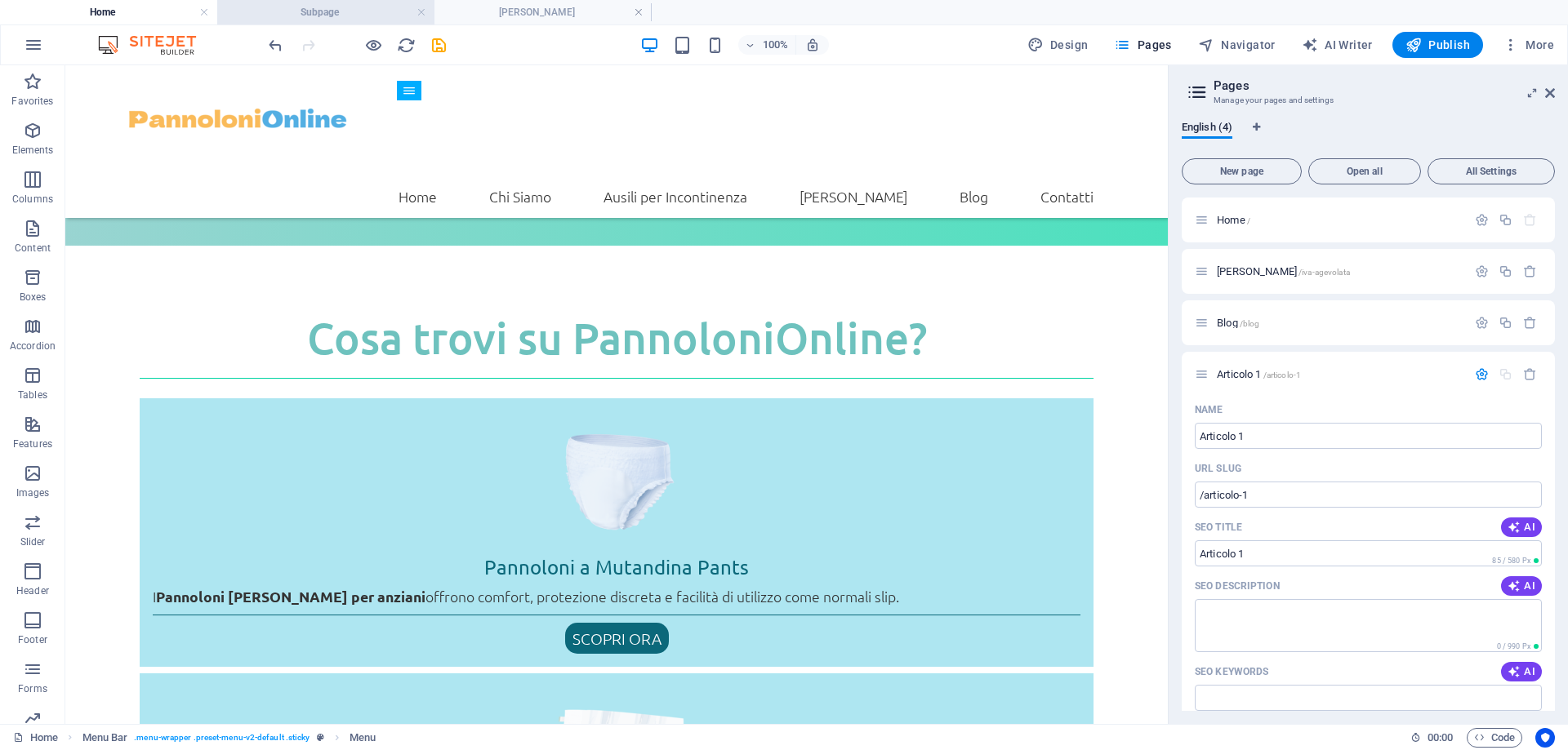
click at [293, 6] on h4 "Subpage" at bounding box center [325, 12] width 217 height 18
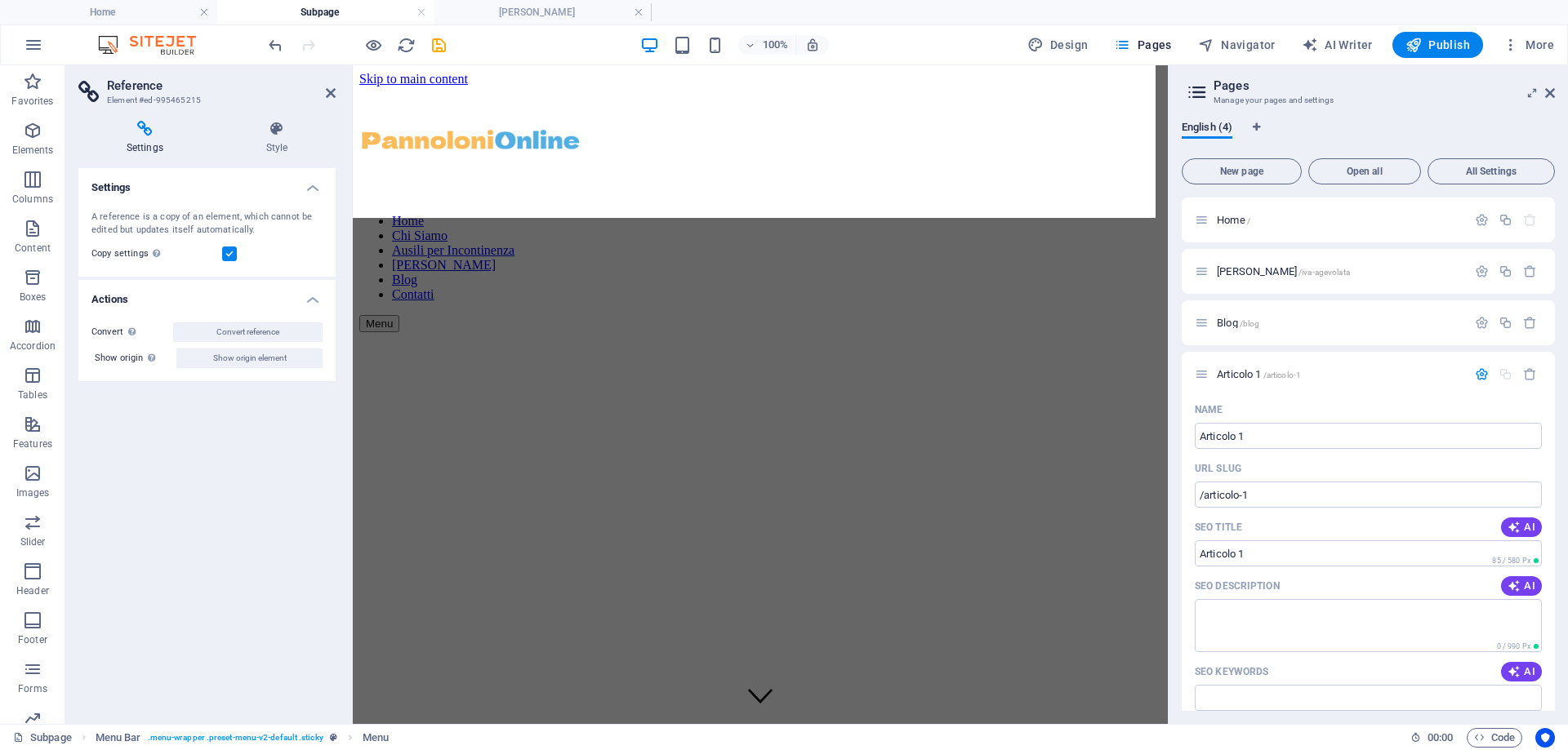
scroll to position [0, 0]
click at [443, 12] on h4 "IVA Agevolata" at bounding box center [543, 12] width 217 height 18
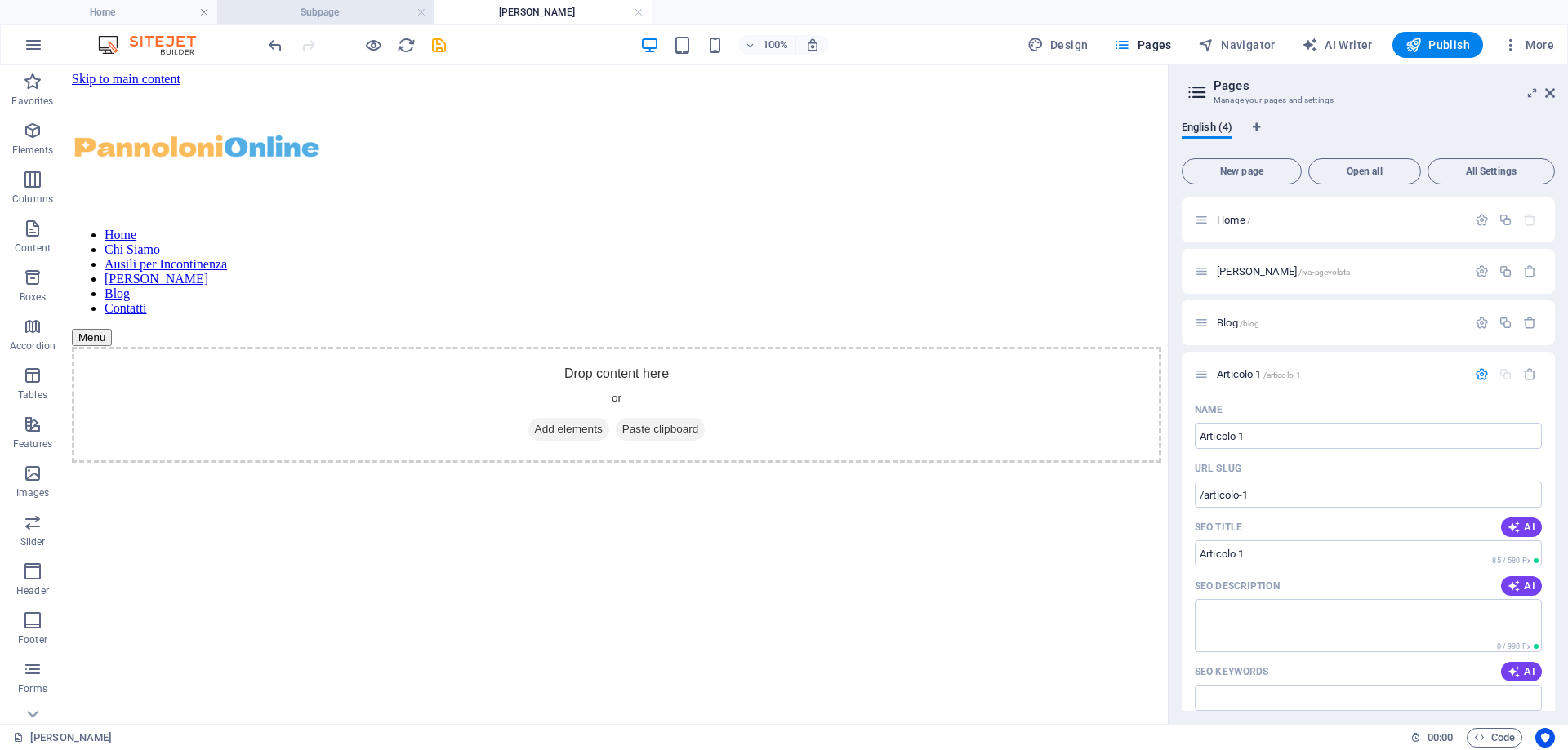
click at [391, 3] on h4 "Subpage" at bounding box center [325, 12] width 217 height 18
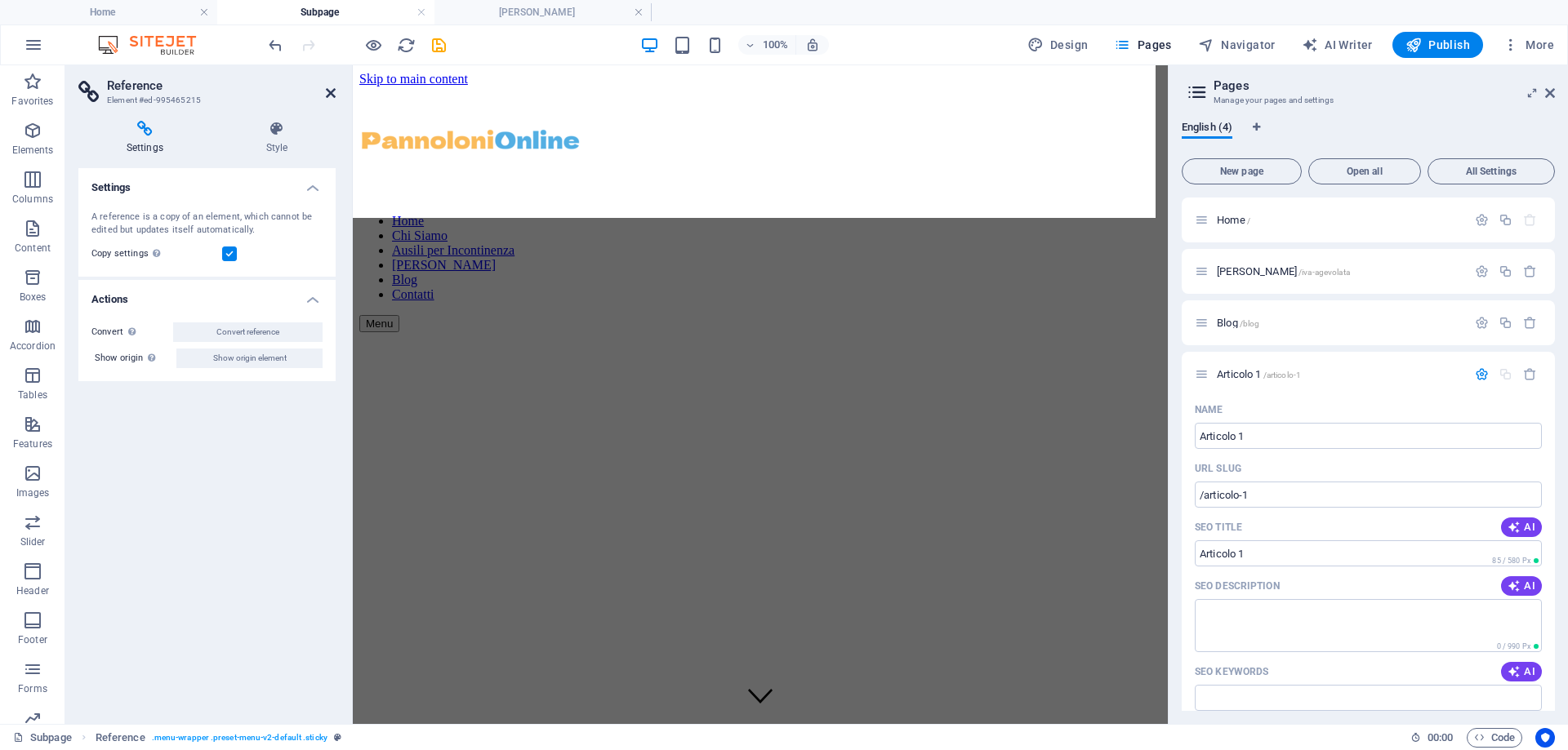
click at [326, 94] on icon at bounding box center [330, 92] width 10 height 13
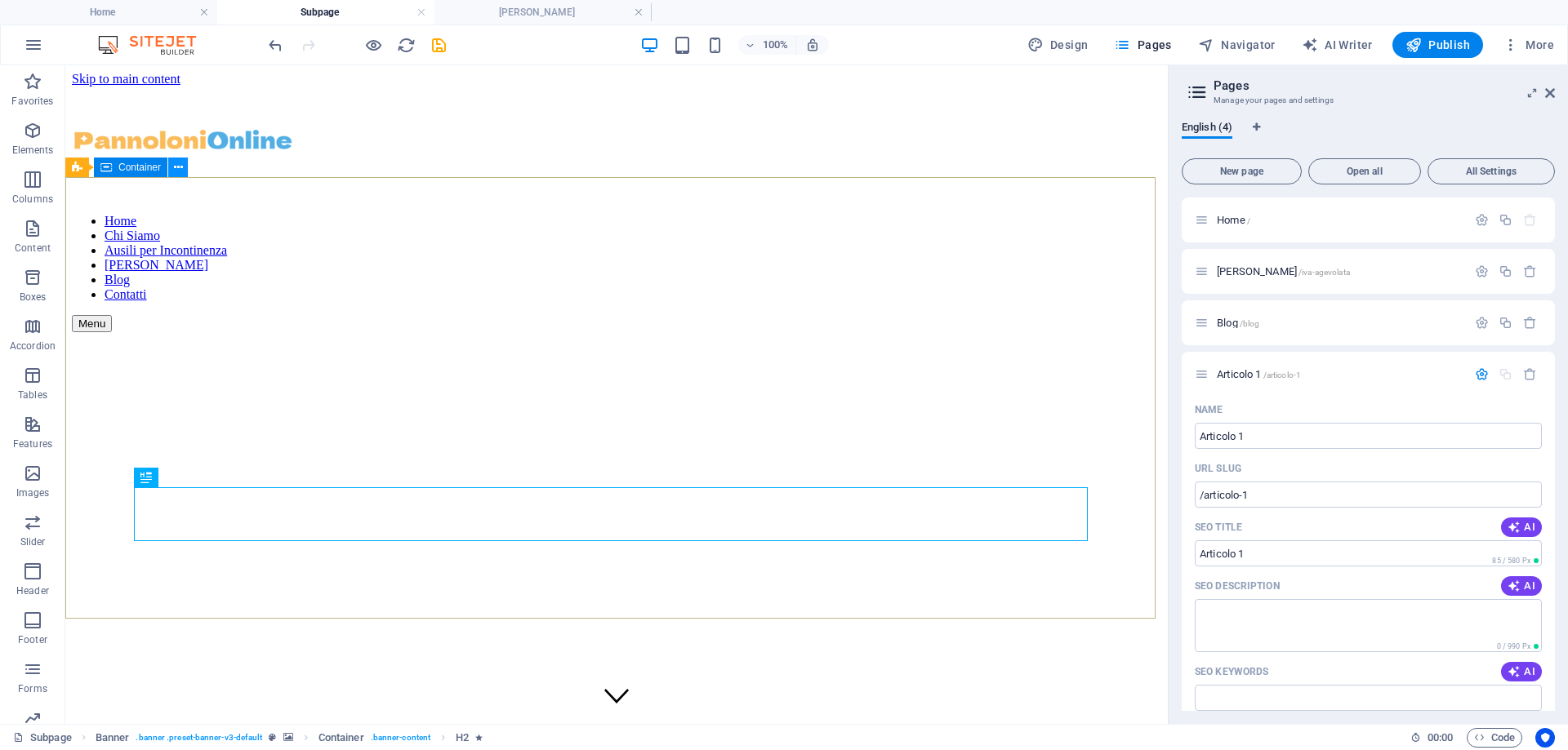
click at [174, 168] on icon at bounding box center [179, 168] width 9 height 17
click at [176, 161] on icon at bounding box center [179, 168] width 12 height 17
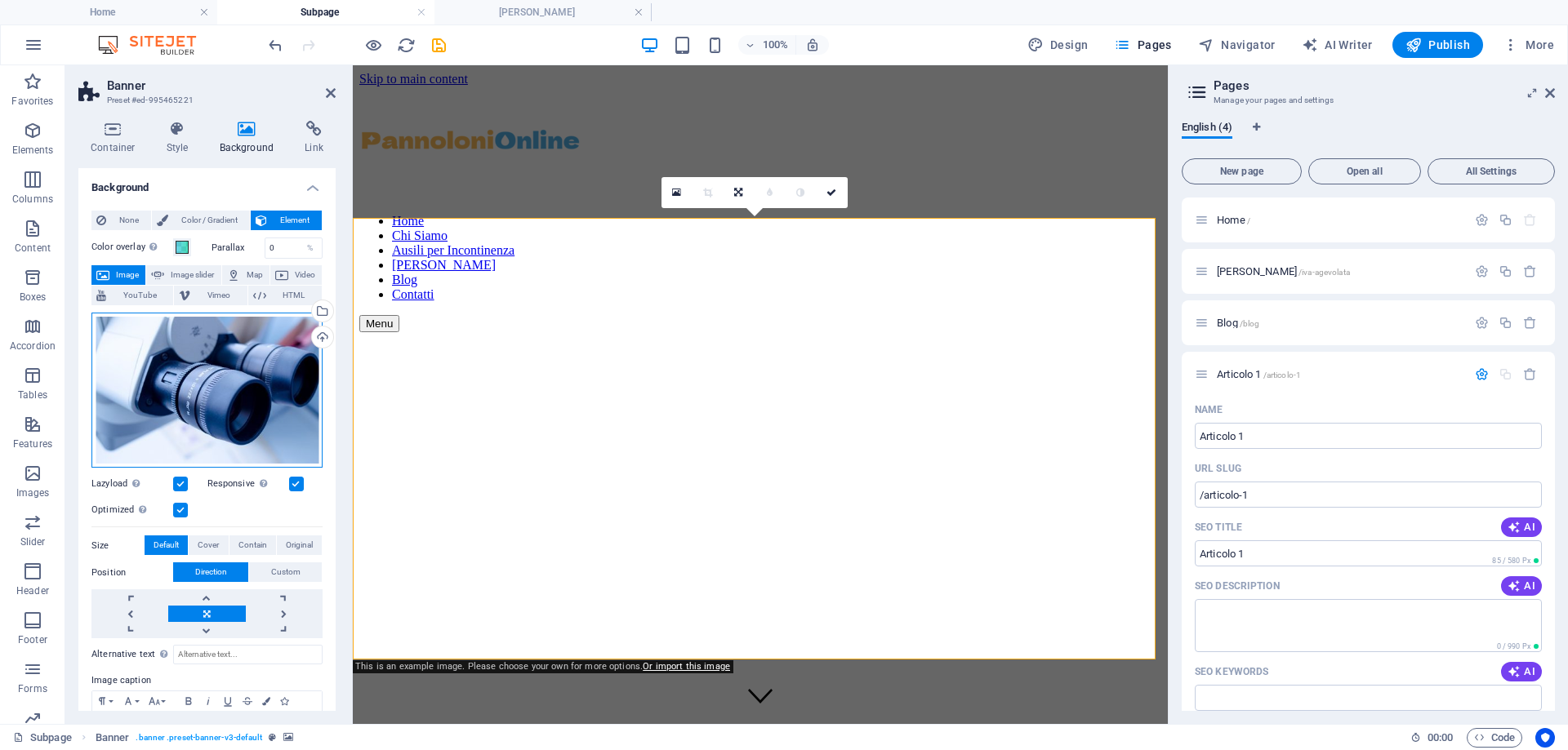
click at [210, 399] on div "Drag files here, click to choose files or select files from Files or our free s…" at bounding box center [206, 390] width 231 height 156
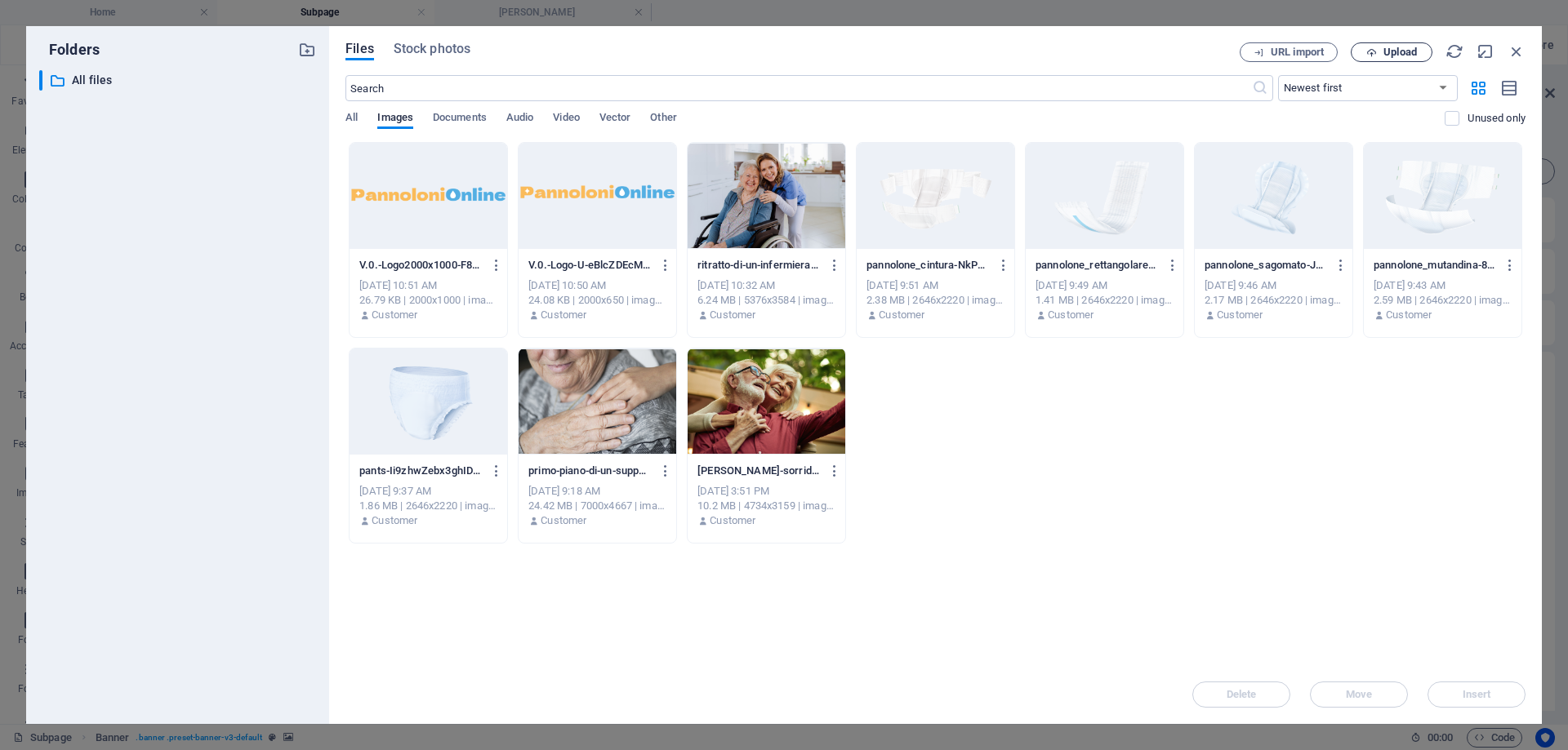
click at [1355, 59] on button "Upload" at bounding box center [1391, 52] width 82 height 19
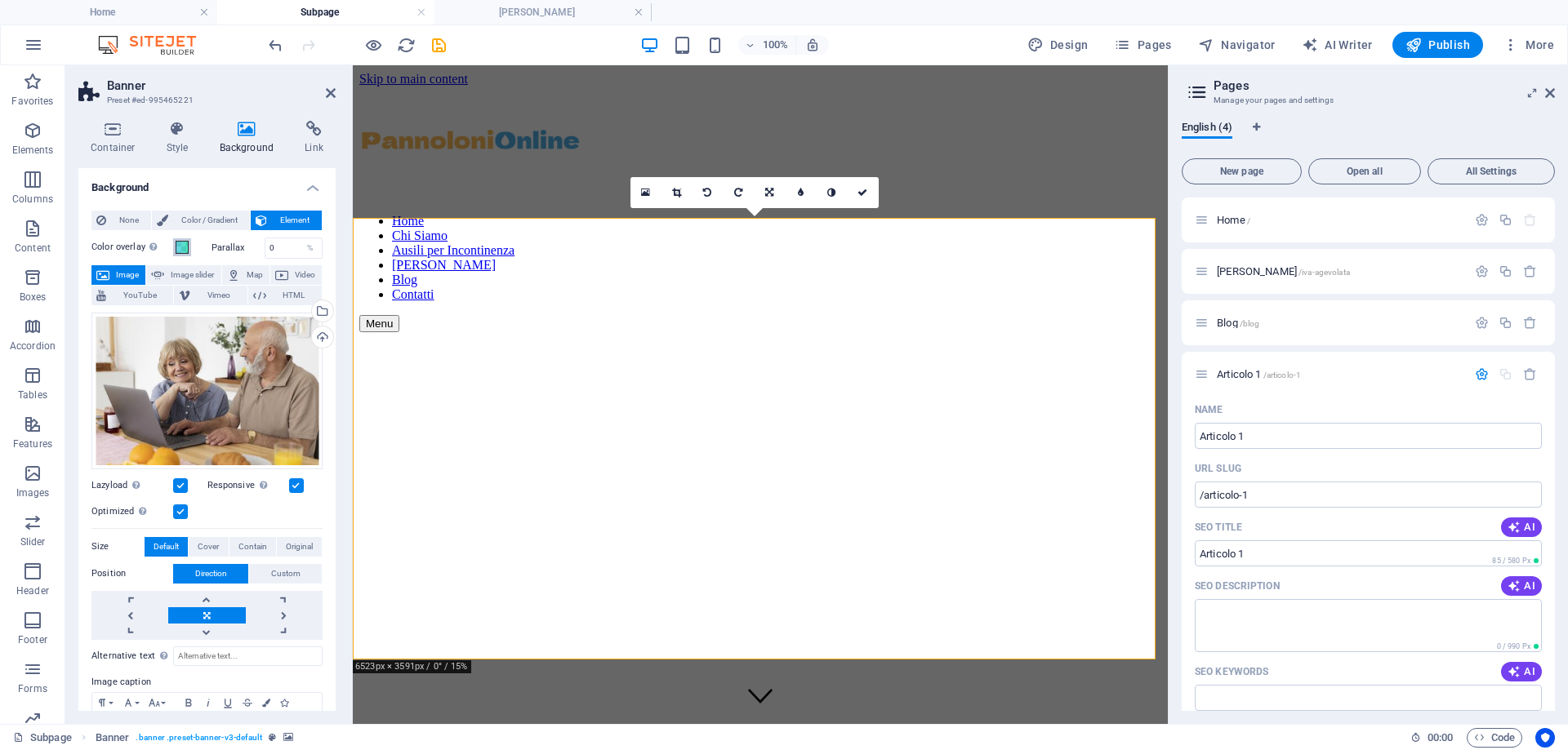
click at [180, 252] on span at bounding box center [182, 247] width 13 height 13
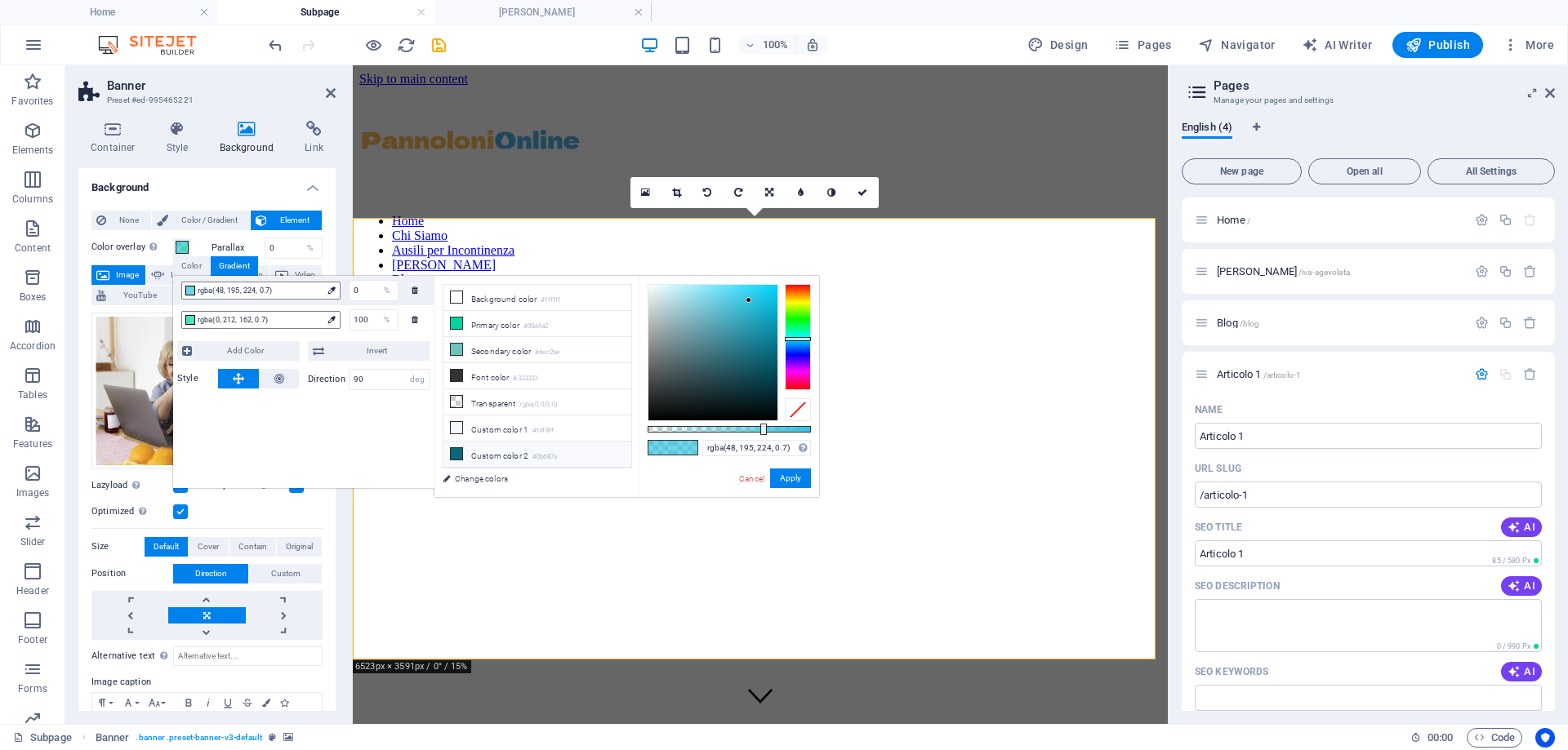
click at [494, 443] on li "Custom color 2 #0b687a" at bounding box center [537, 455] width 188 height 26
click at [476, 344] on li "Secondary color #6ec2be" at bounding box center [537, 350] width 188 height 26
click at [212, 318] on span "rgba(0, 212, 162, 0.7)" at bounding box center [260, 320] width 124 height 15
click at [191, 317] on div at bounding box center [190, 320] width 10 height 10
click at [333, 320] on icon at bounding box center [331, 320] width 7 height 7
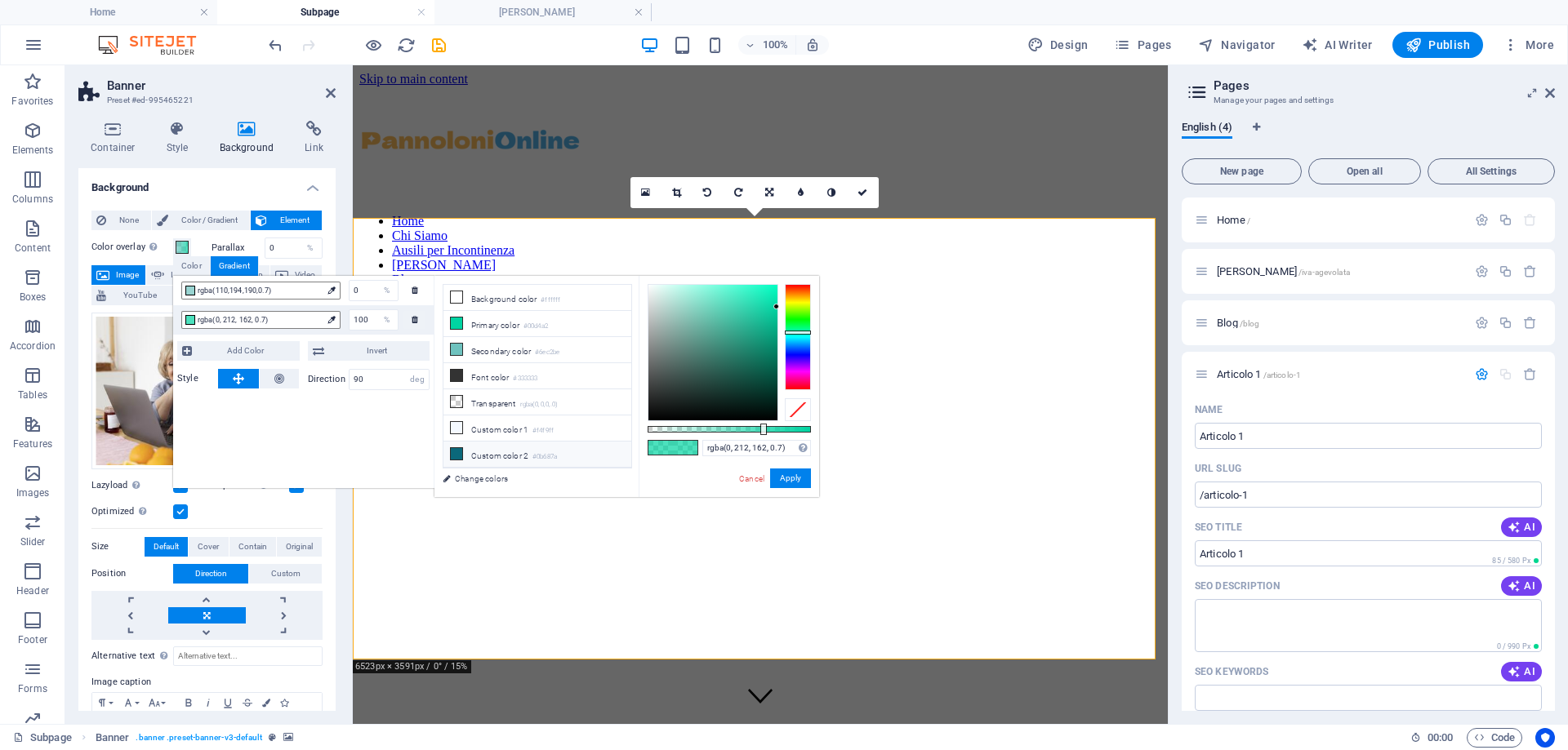
click at [488, 454] on li "Custom color 2 #0b687a" at bounding box center [537, 455] width 188 height 26
type input "rgba(11, 104, 122, 0.7)"
click at [781, 477] on button "Apply" at bounding box center [790, 478] width 41 height 19
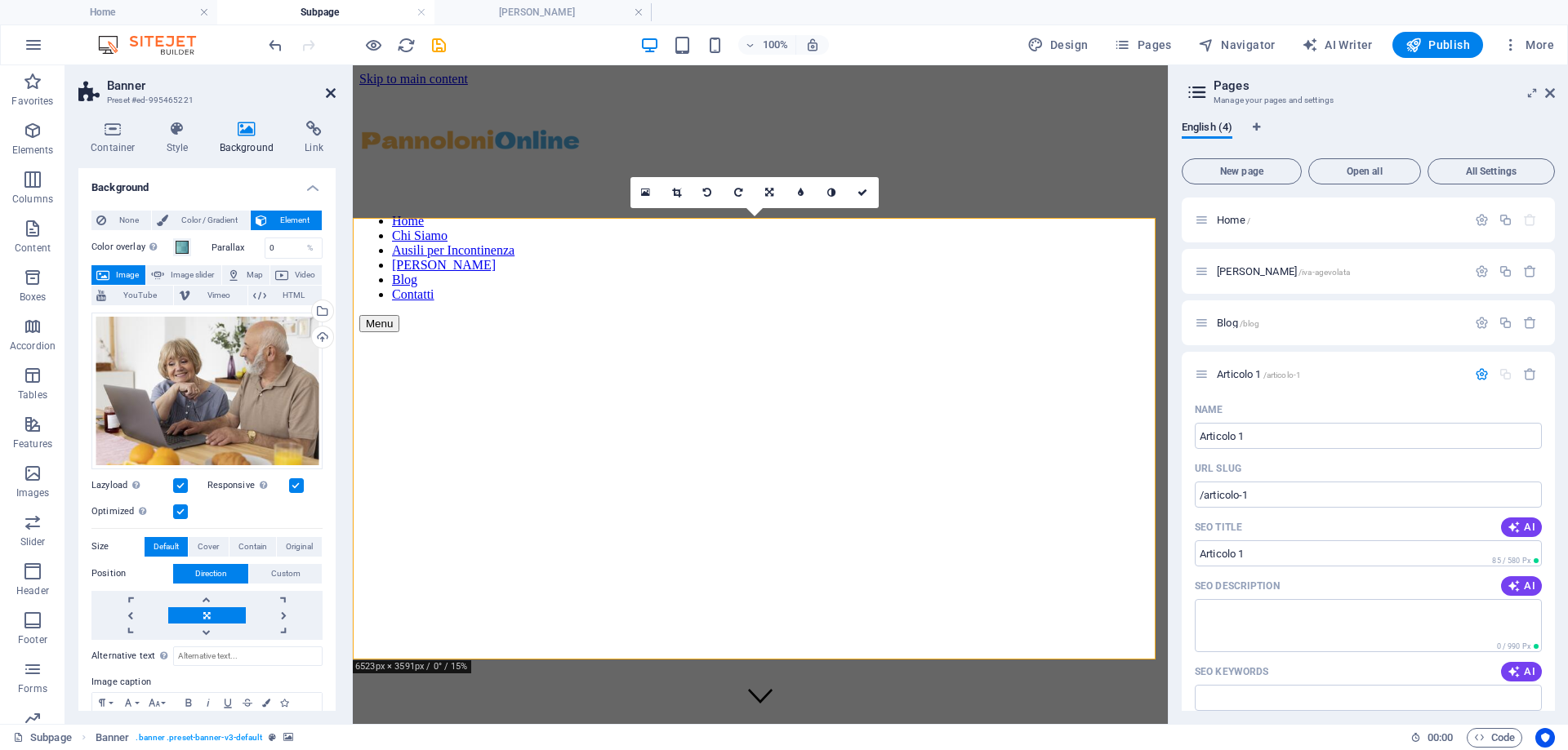
click at [332, 97] on icon at bounding box center [330, 92] width 10 height 13
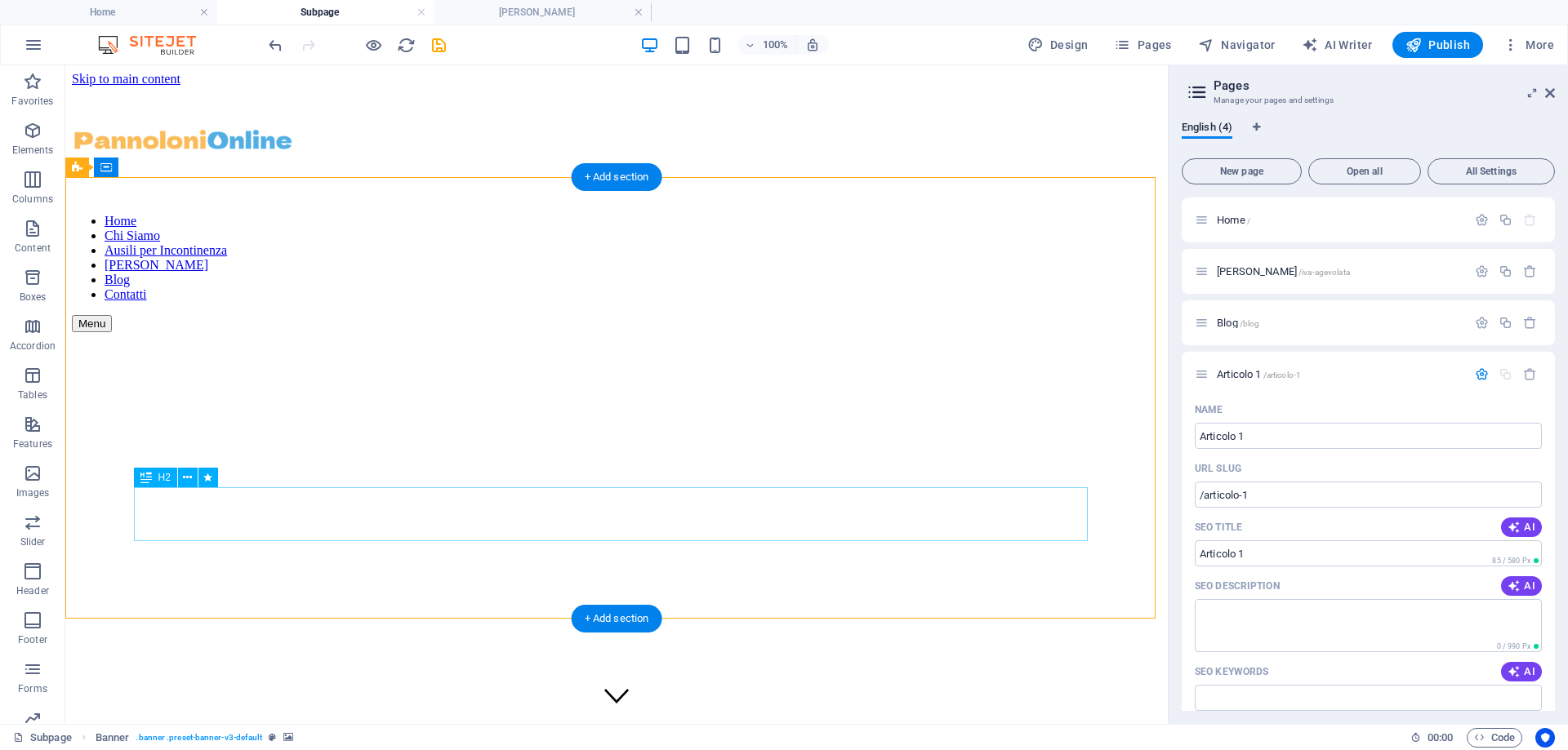
click at [247, 738] on div "Blog" at bounding box center [616, 753] width 1089 height 30
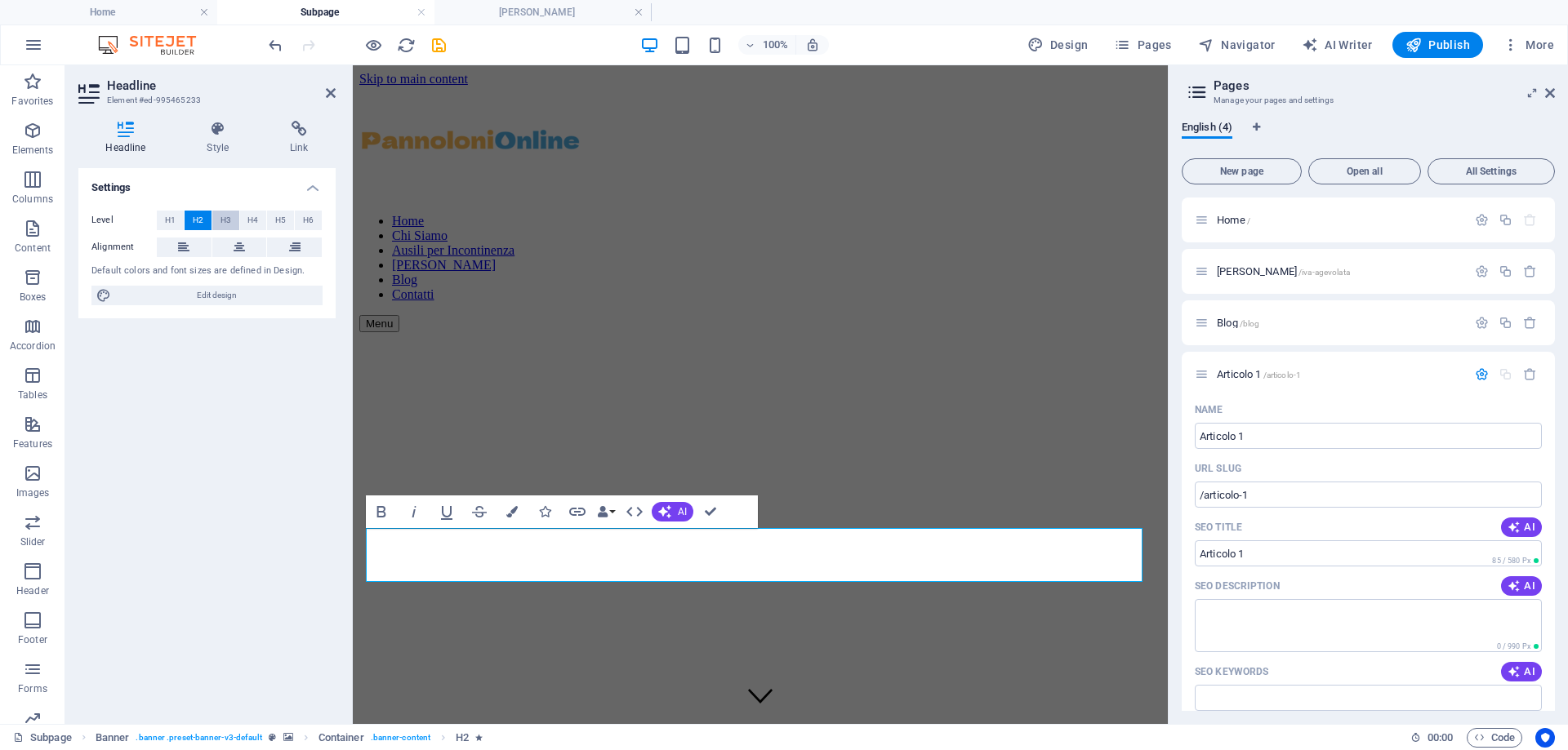
click at [220, 220] on span "H3" at bounding box center [226, 220] width 10 height 19
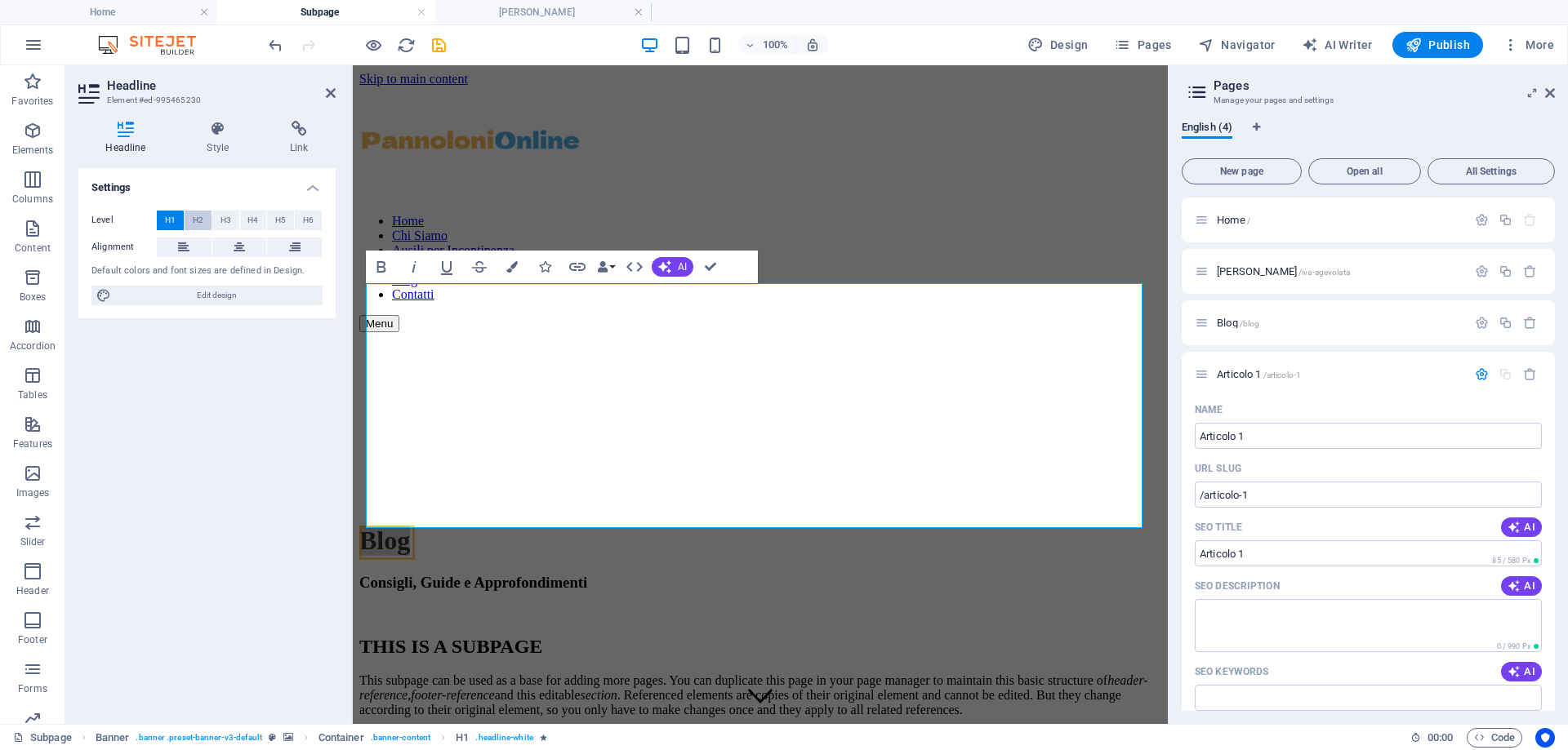
click at [199, 217] on span "H2" at bounding box center [198, 220] width 10 height 19
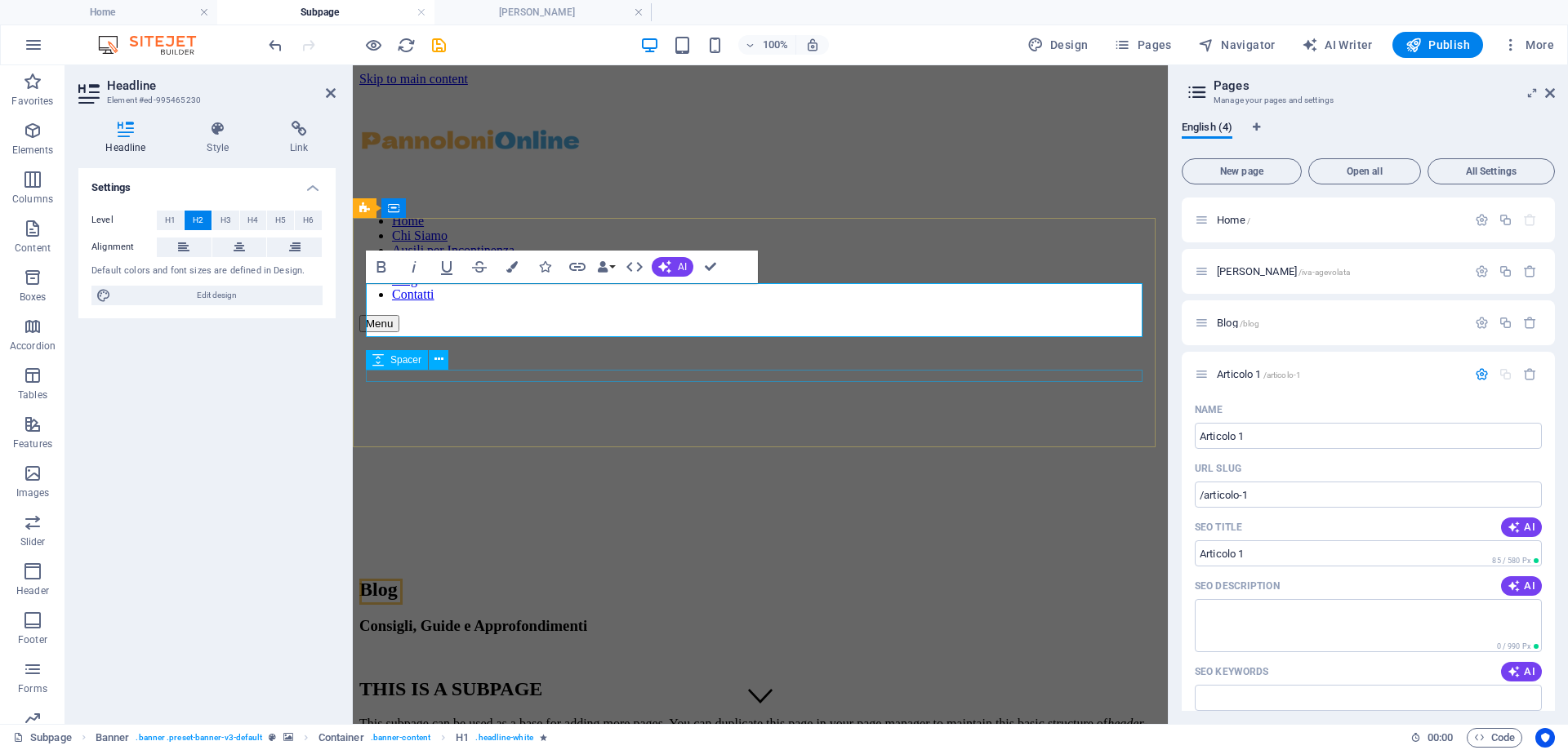
click at [499, 651] on div at bounding box center [760, 657] width 802 height 12
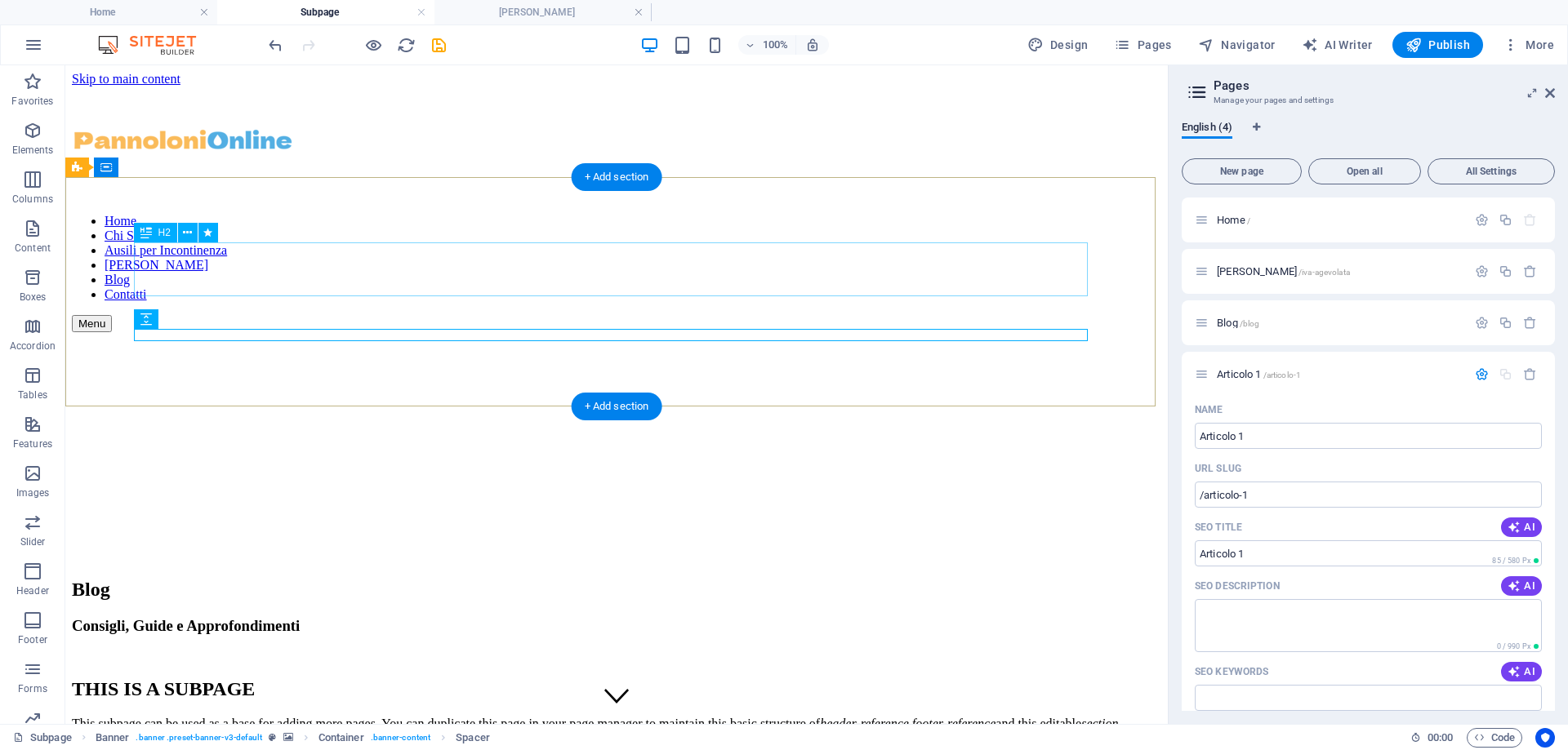
click at [583, 579] on div "Blog" at bounding box center [616, 590] width 1089 height 22
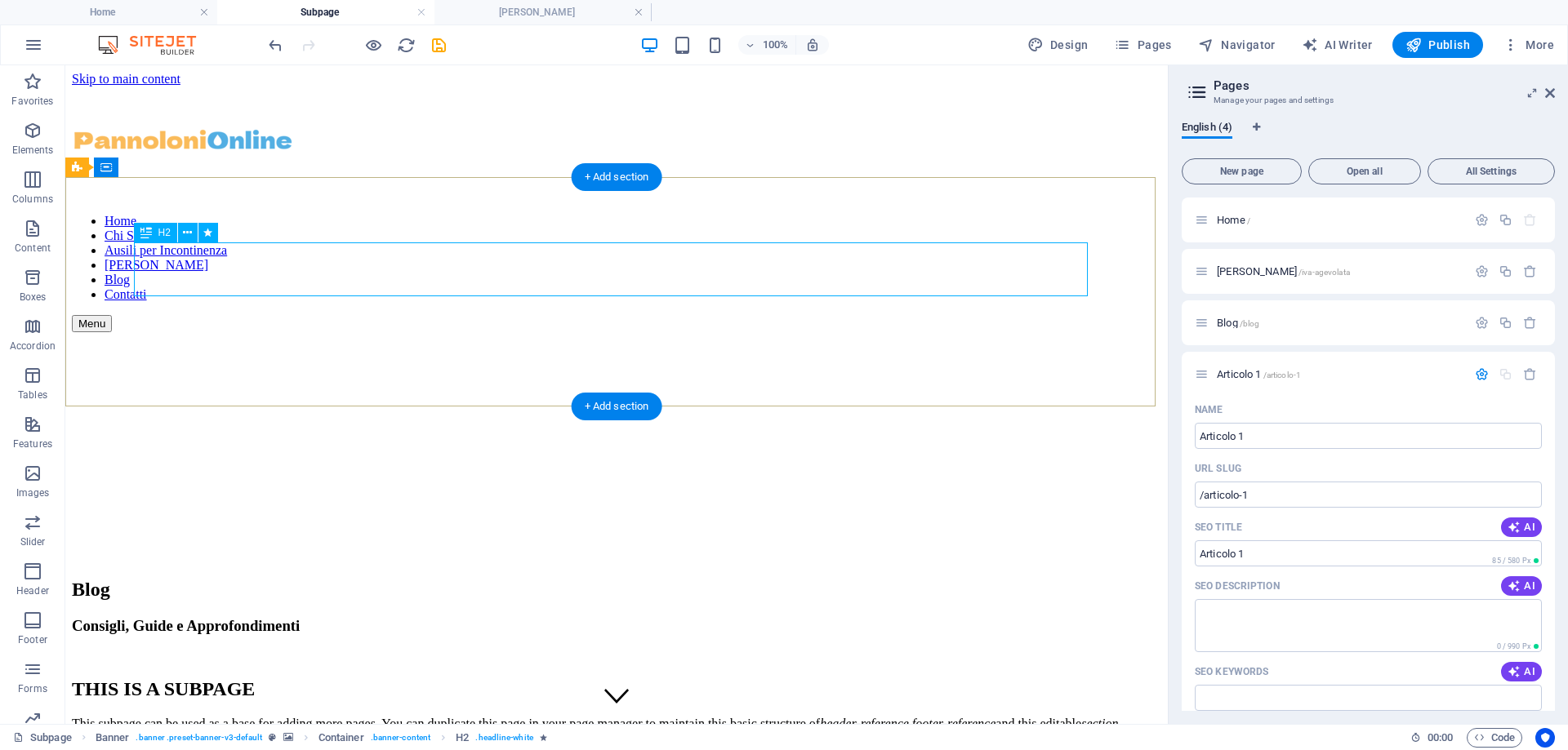
click at [584, 579] on div "Blog" at bounding box center [616, 590] width 1089 height 22
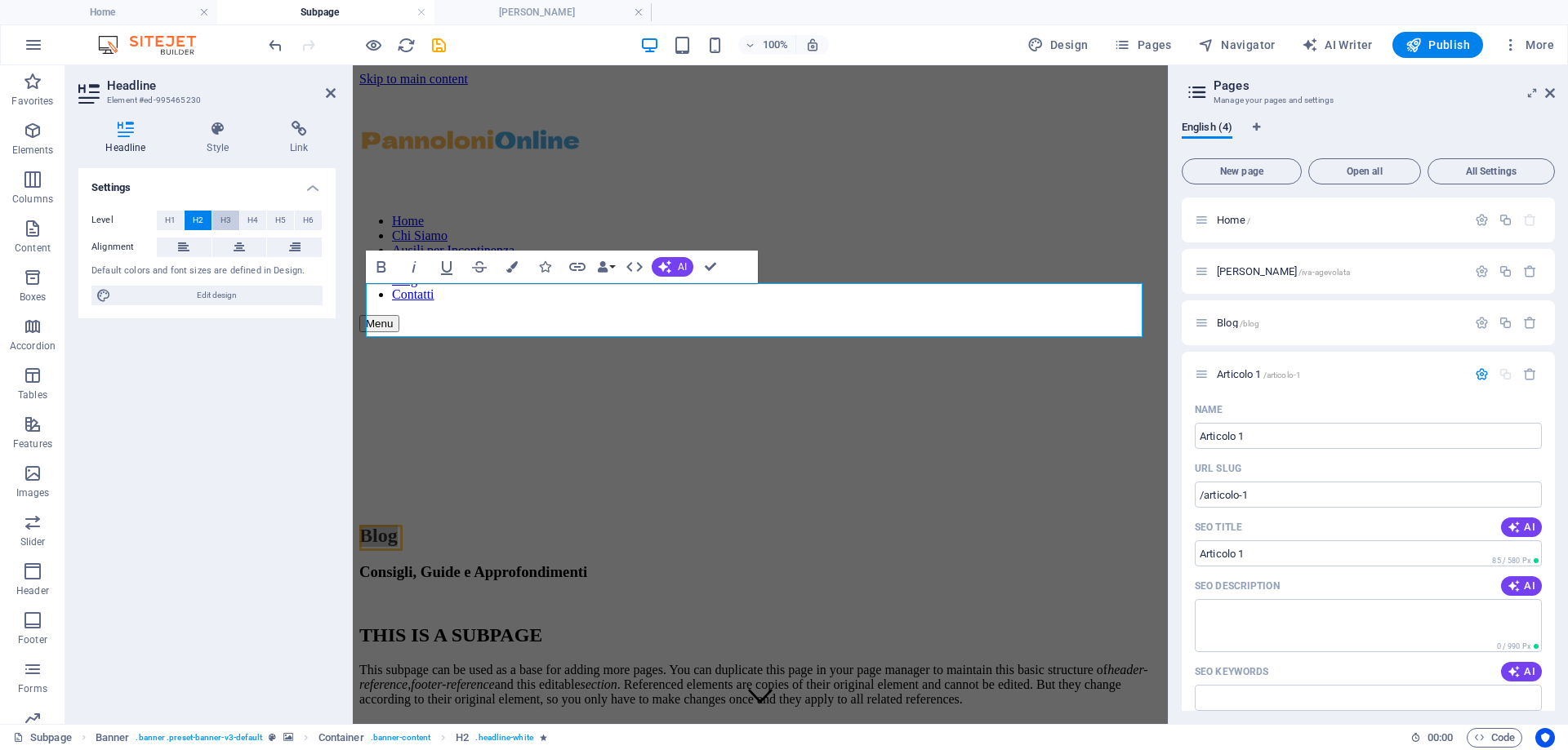
click at [225, 223] on span "H3" at bounding box center [226, 220] width 10 height 19
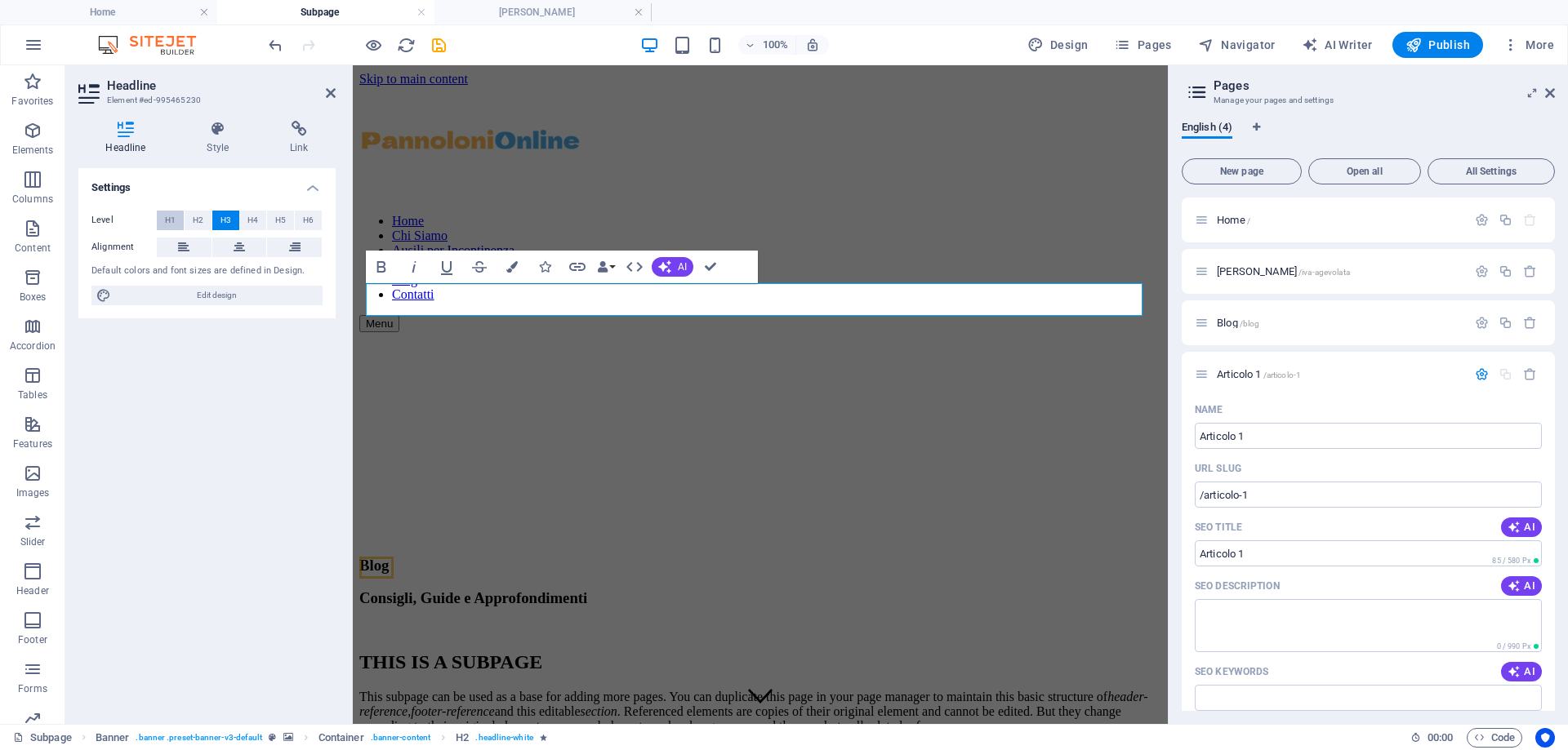
click at [172, 218] on span "H1" at bounding box center [170, 220] width 10 height 19
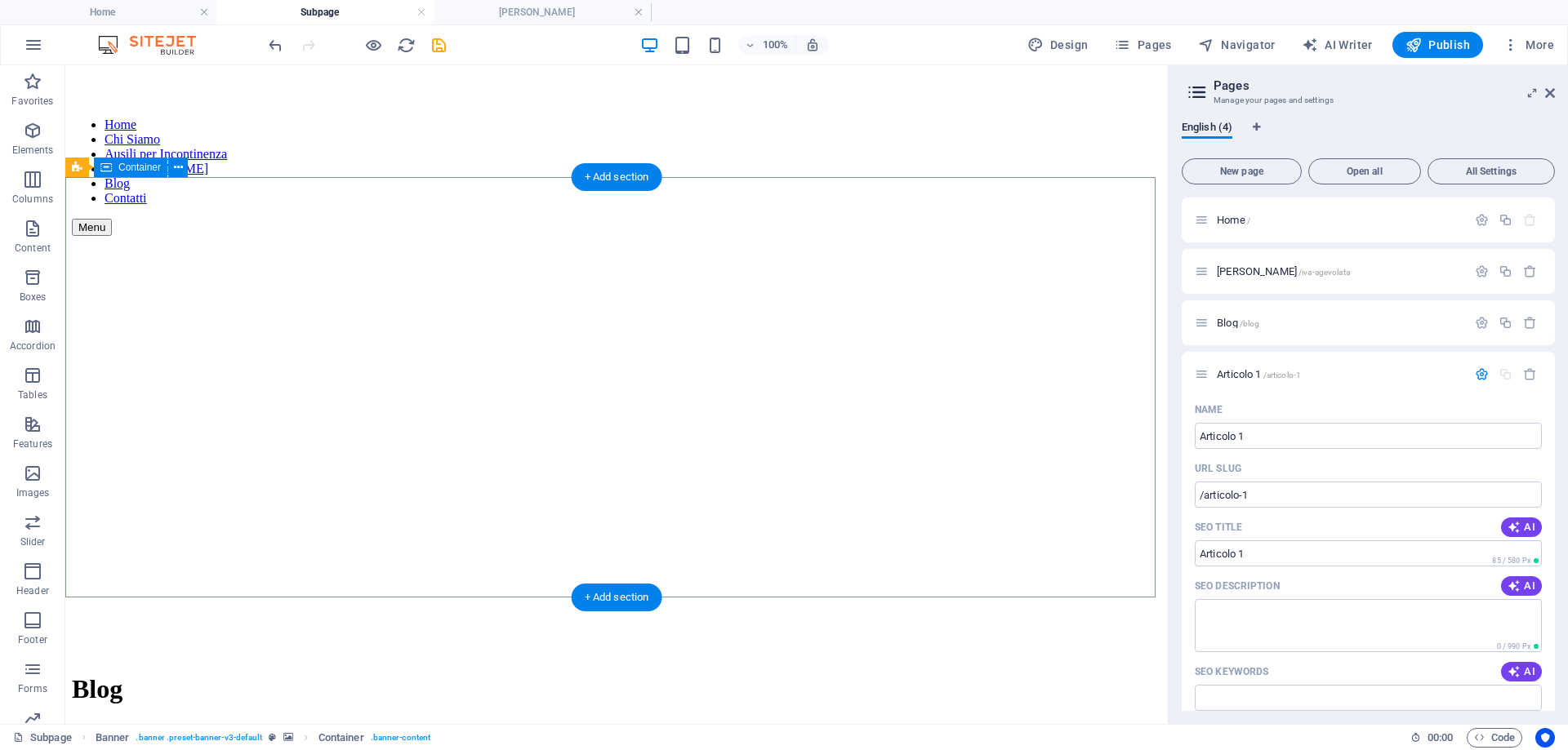
scroll to position [327, 0]
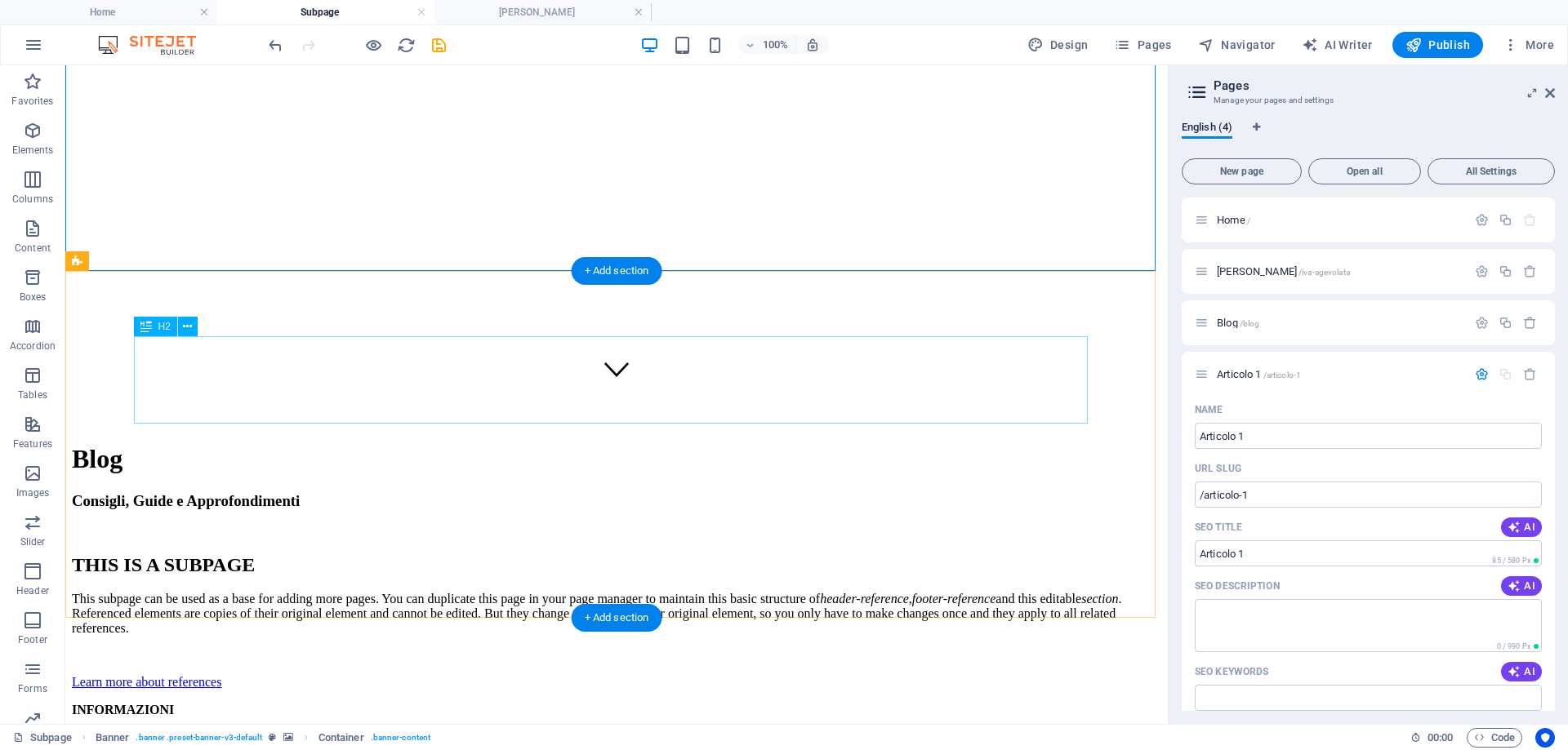
click at [332, 554] on div "THIS IS A SUBPAGE" at bounding box center [616, 564] width 1089 height 22
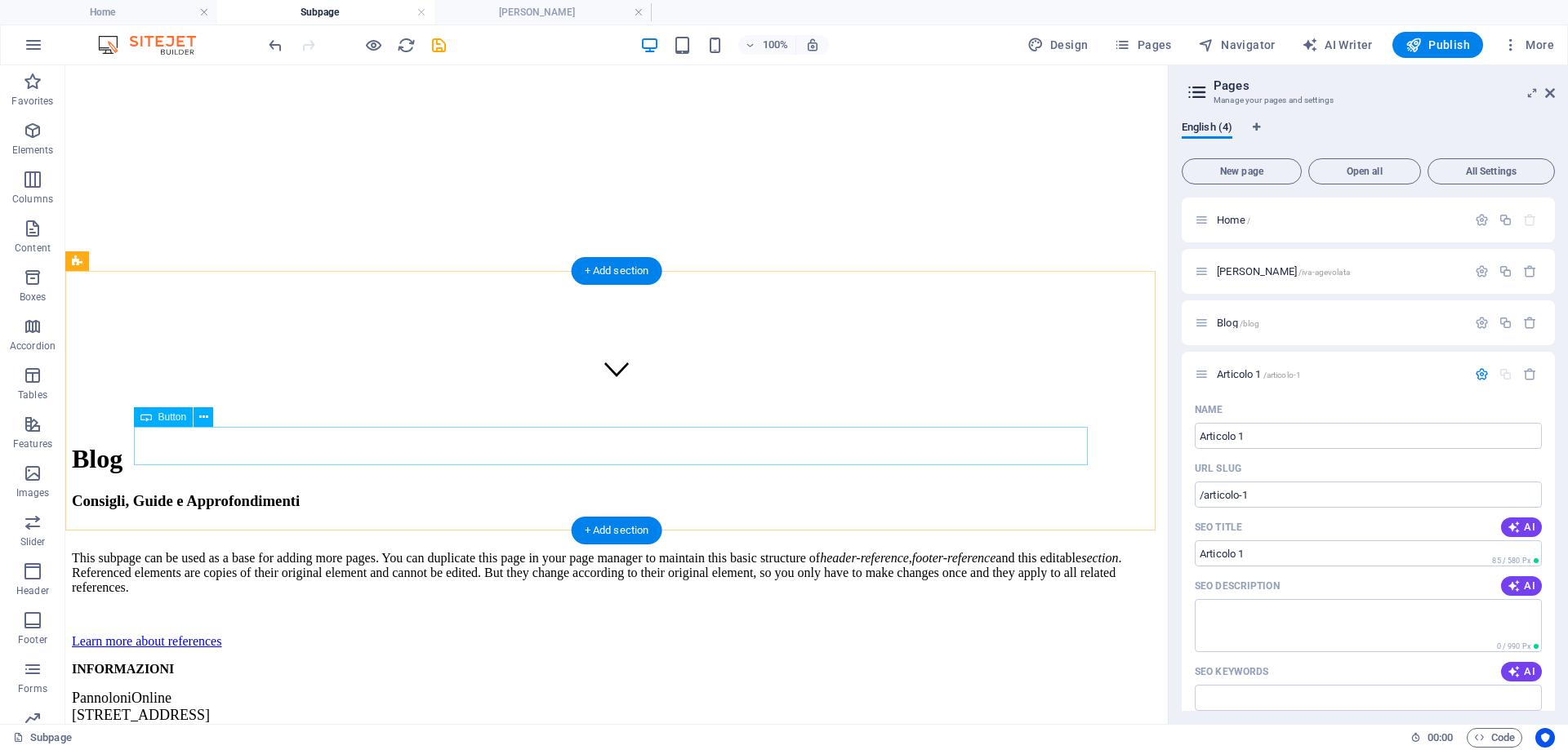
click at [270, 634] on div "Learn more about references" at bounding box center [616, 641] width 1089 height 15
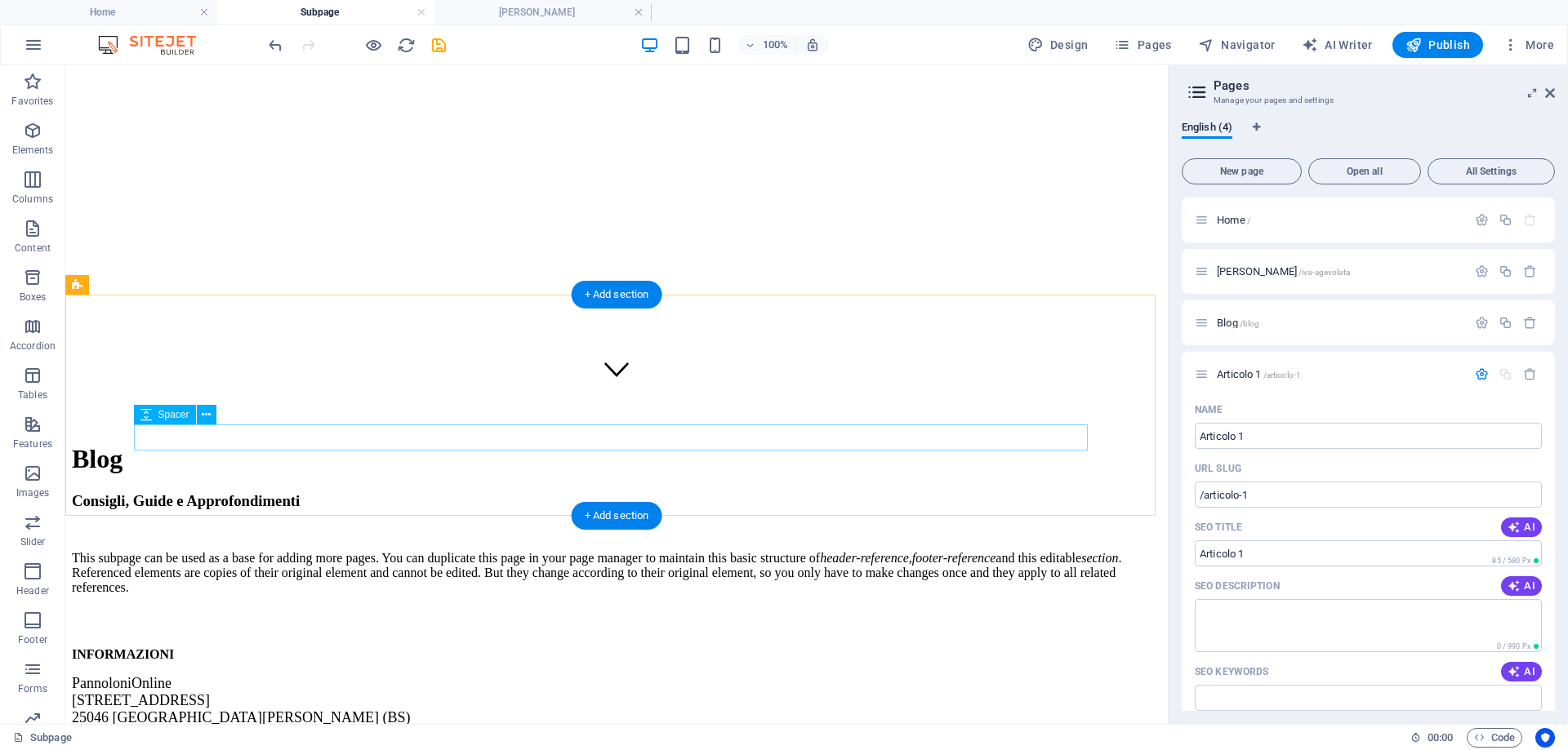
scroll to position [303, 0]
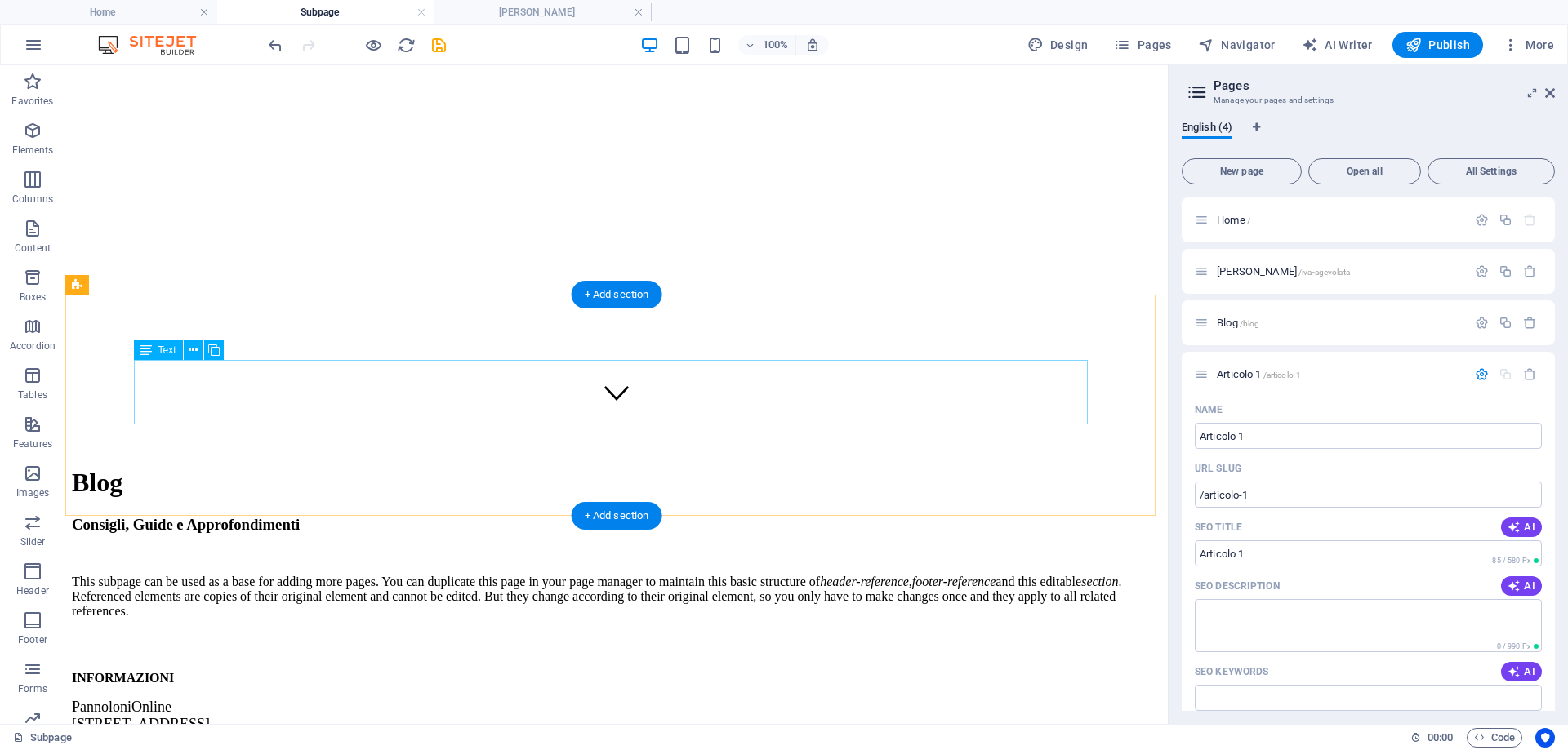
click at [486, 575] on div "This subpage can be used as a base for adding more pages. You can duplicate thi…" at bounding box center [616, 597] width 1089 height 44
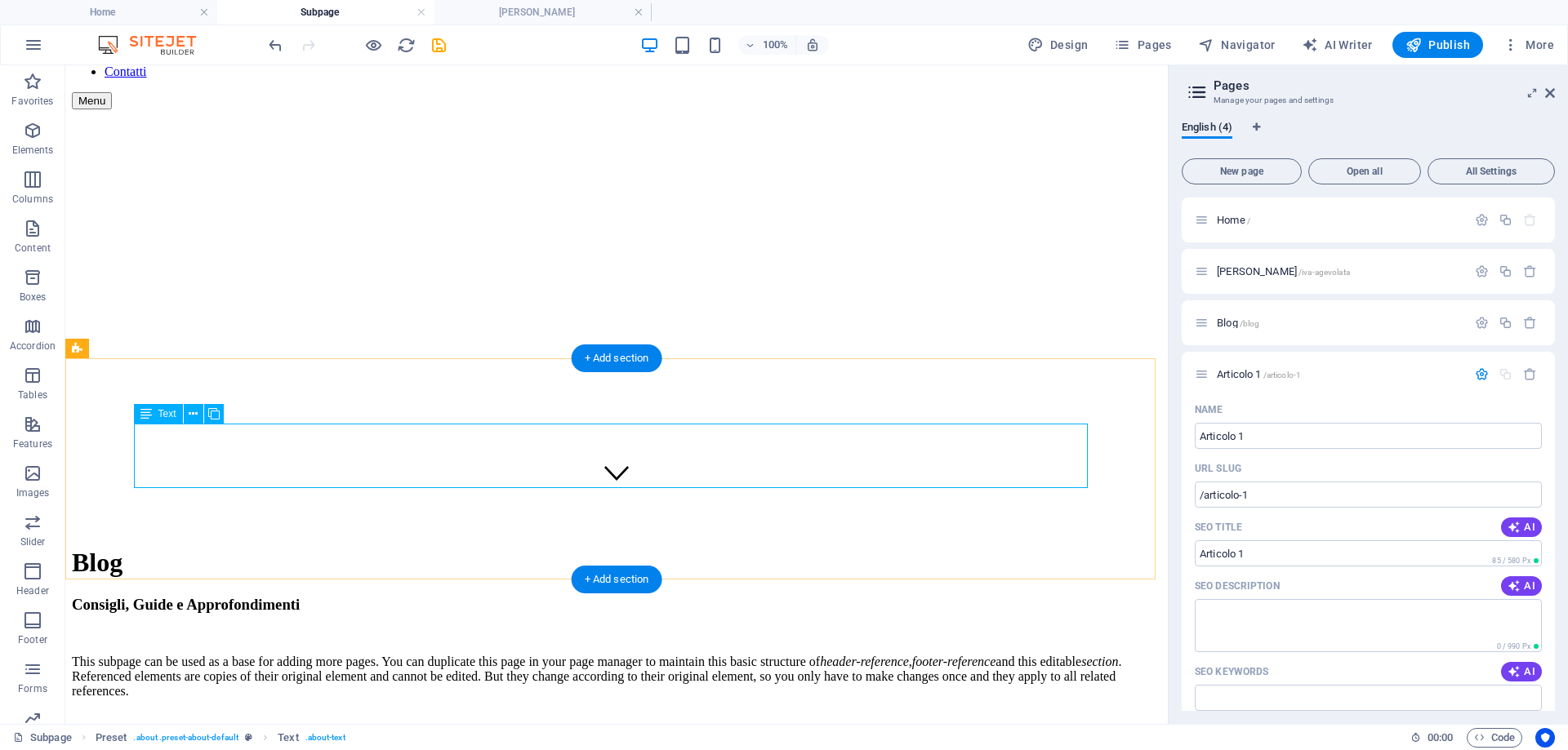
scroll to position [245, 0]
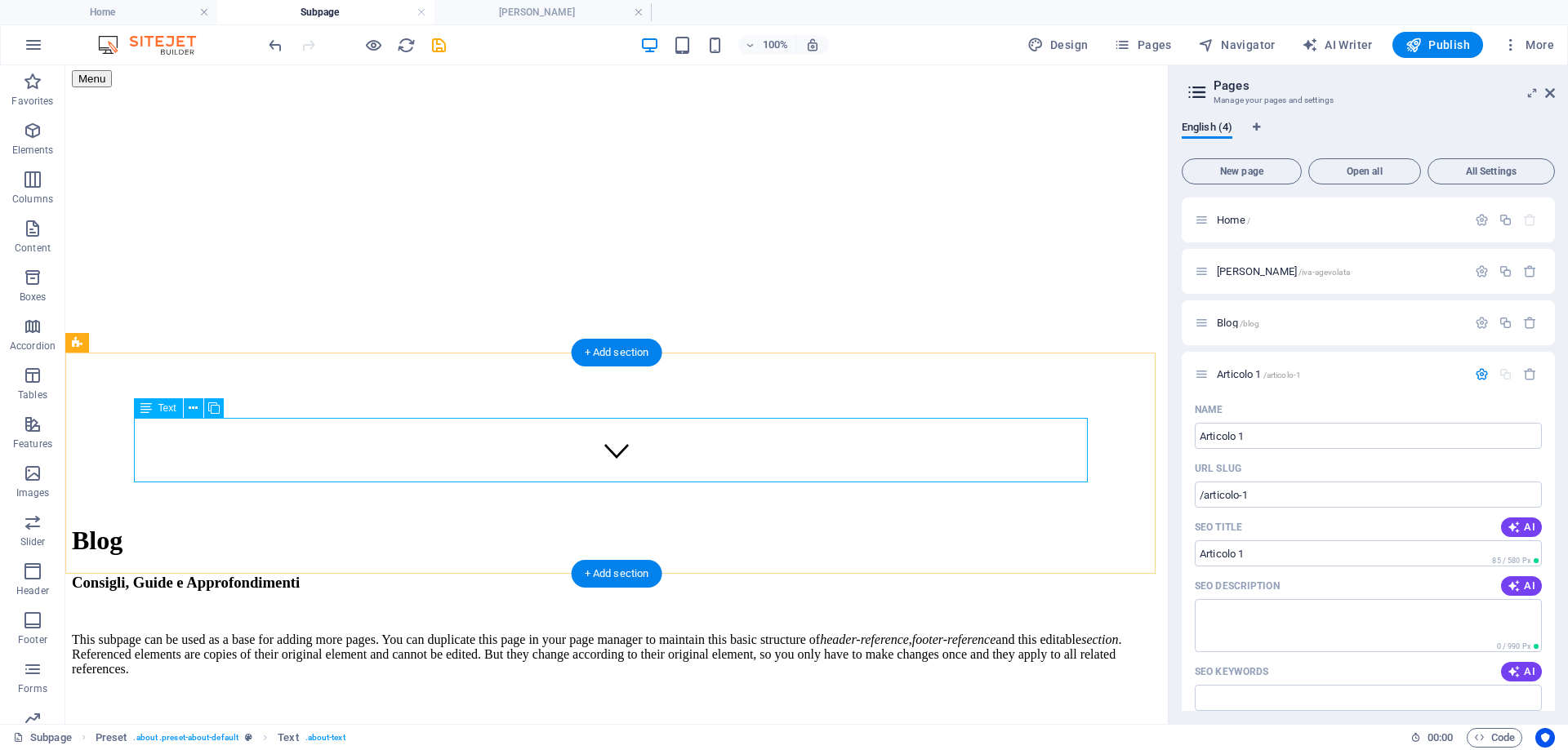
click at [260, 632] on div "This subpage can be used as a base for adding more pages. You can duplicate thi…" at bounding box center [616, 654] width 1089 height 44
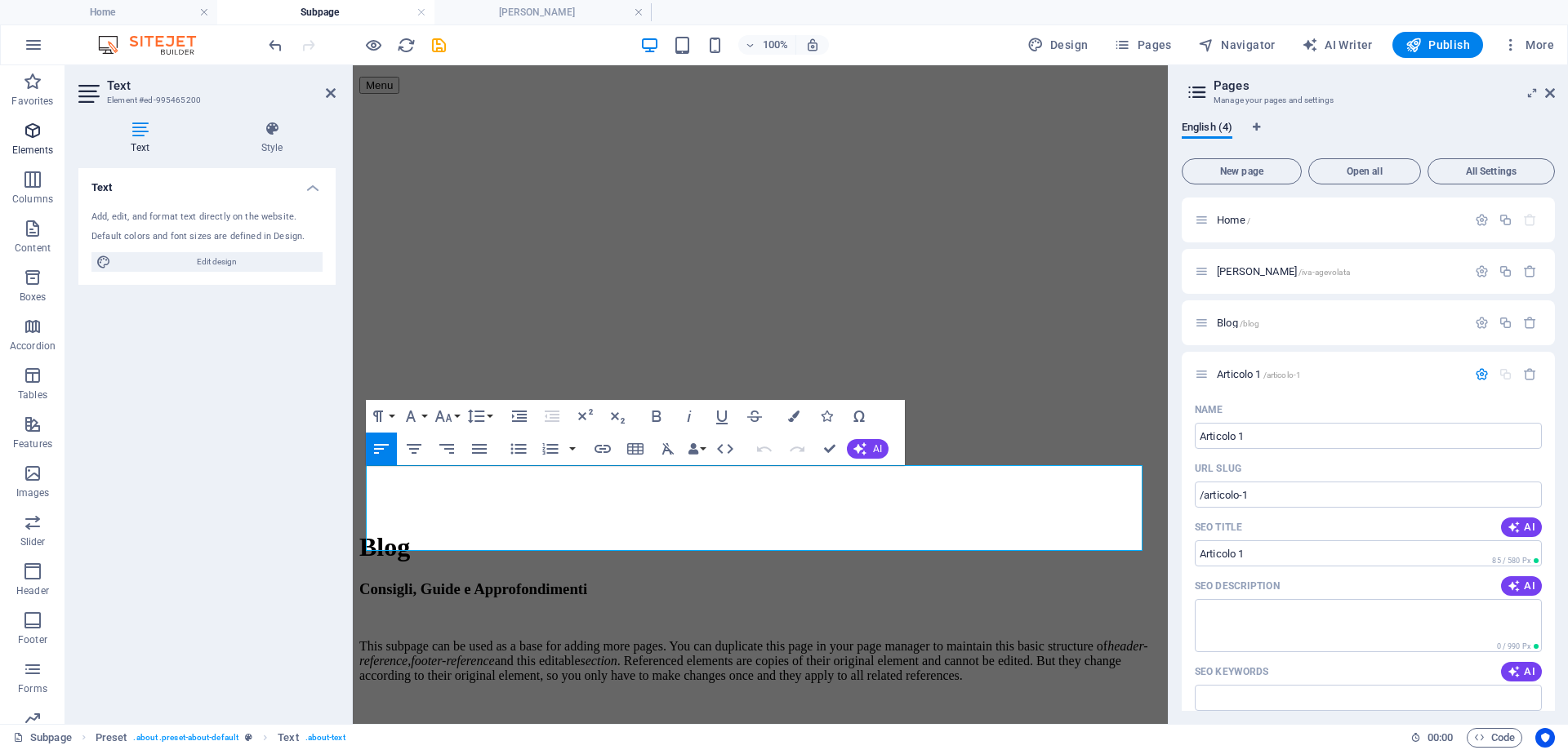
click at [39, 140] on span "Elements" at bounding box center [32, 140] width 65 height 39
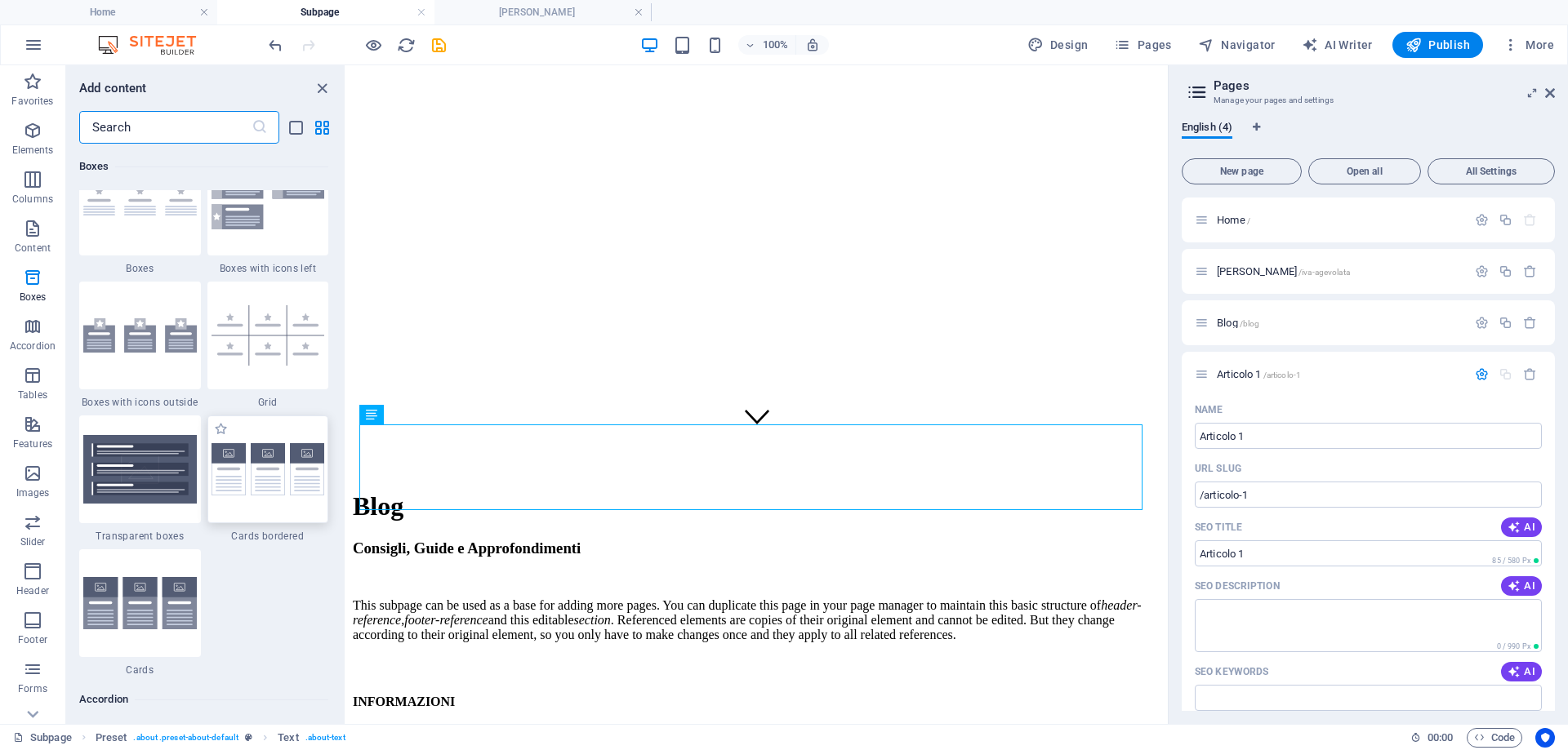
scroll to position [4665, 0]
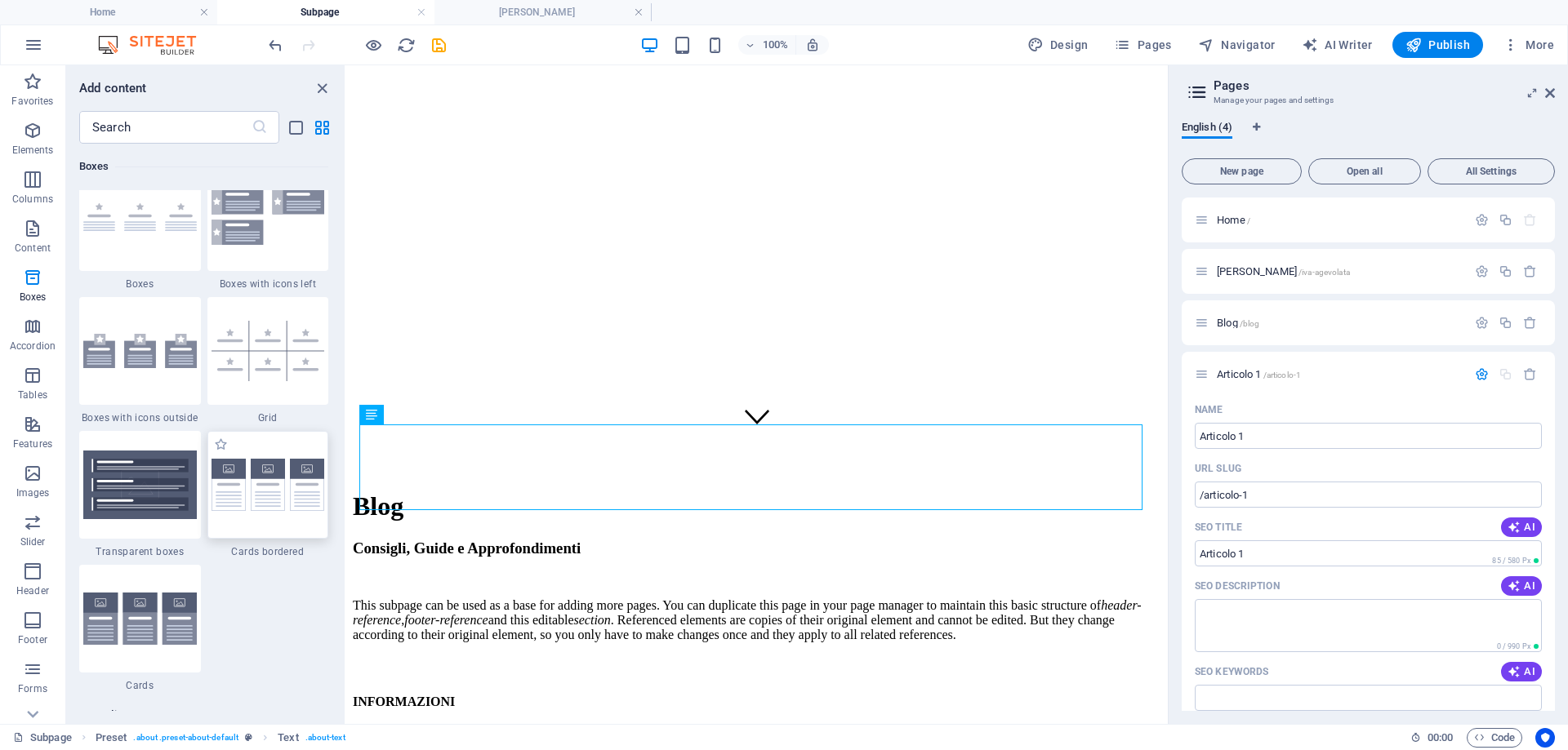
click at [269, 510] on img at bounding box center [268, 485] width 113 height 53
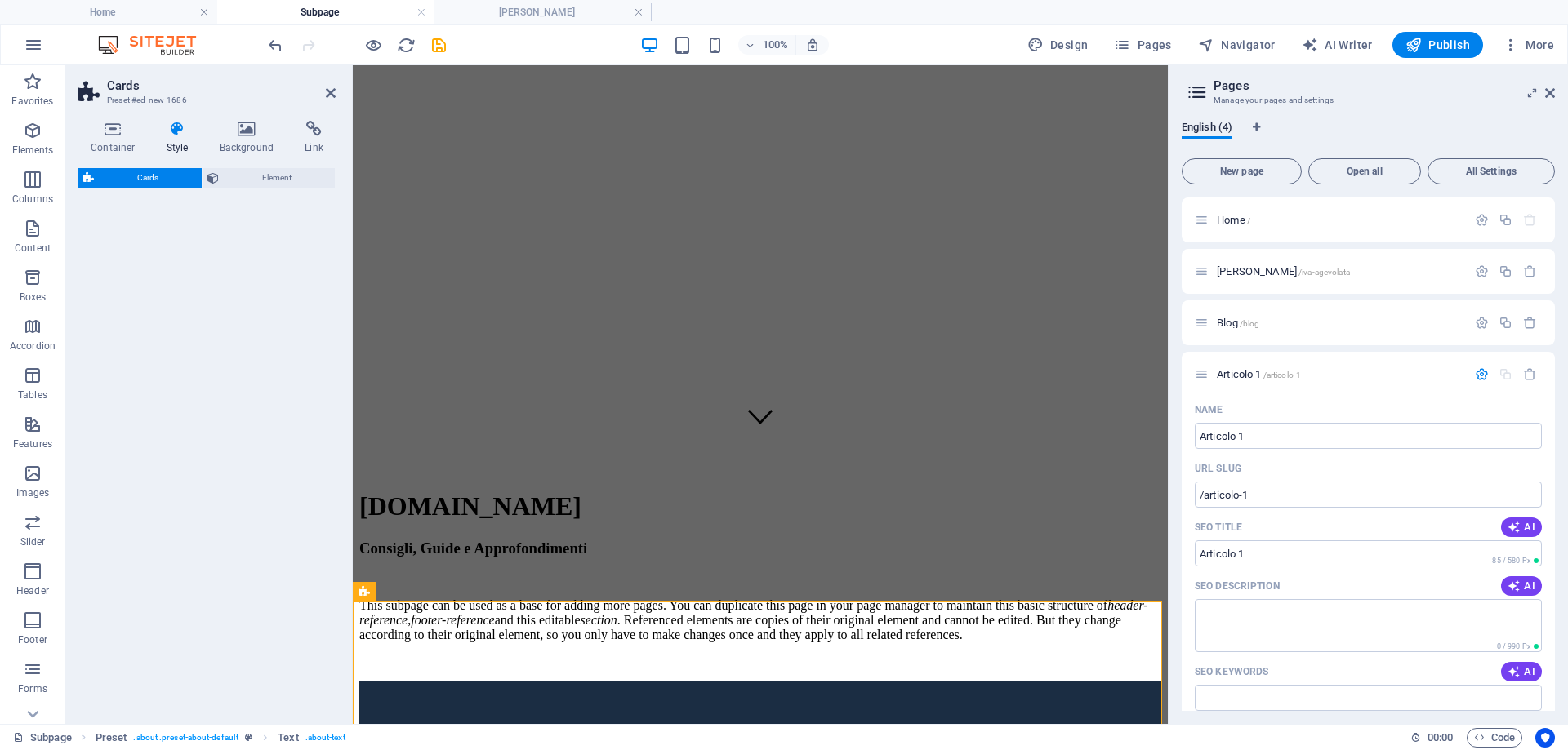
select select "rem"
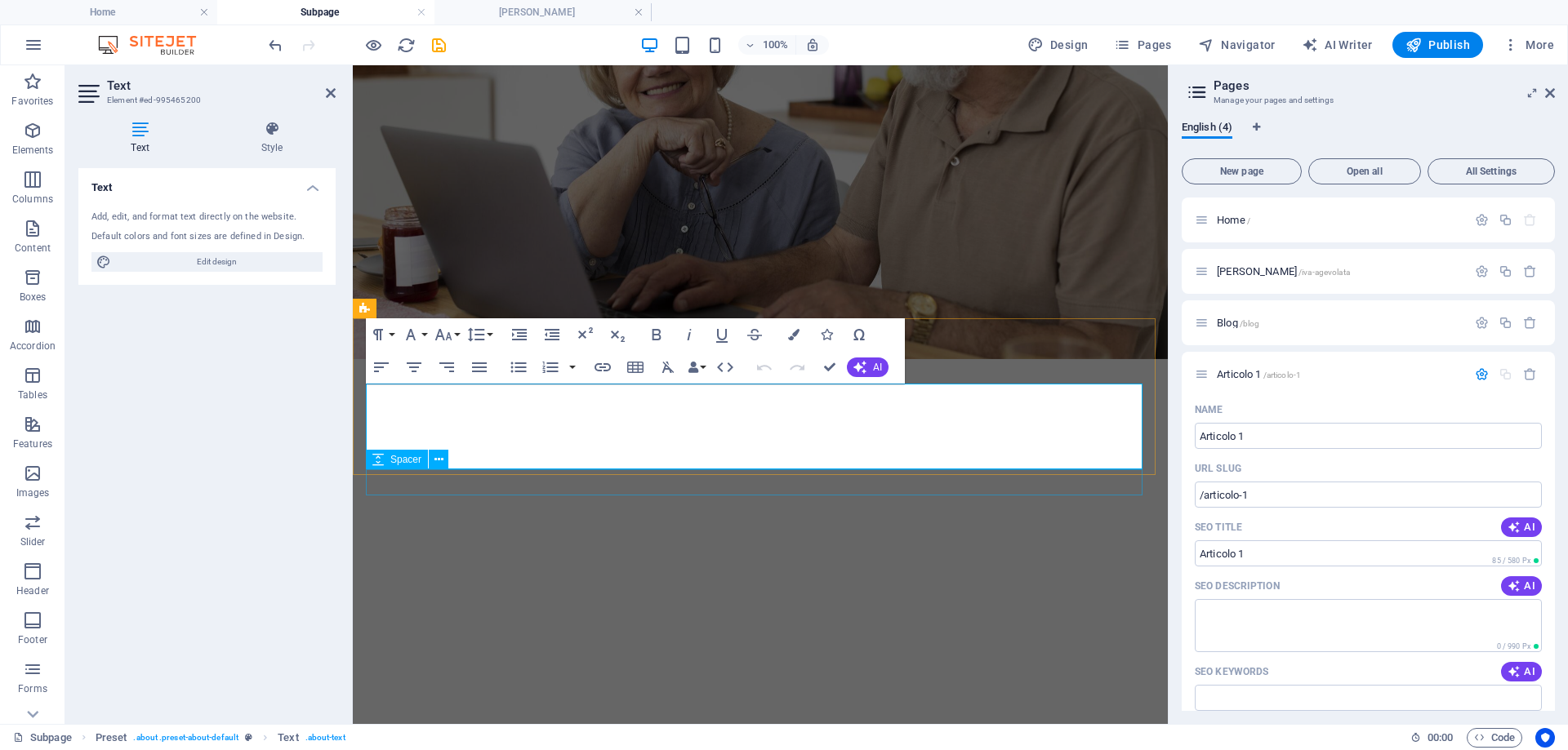
scroll to position [320, 0]
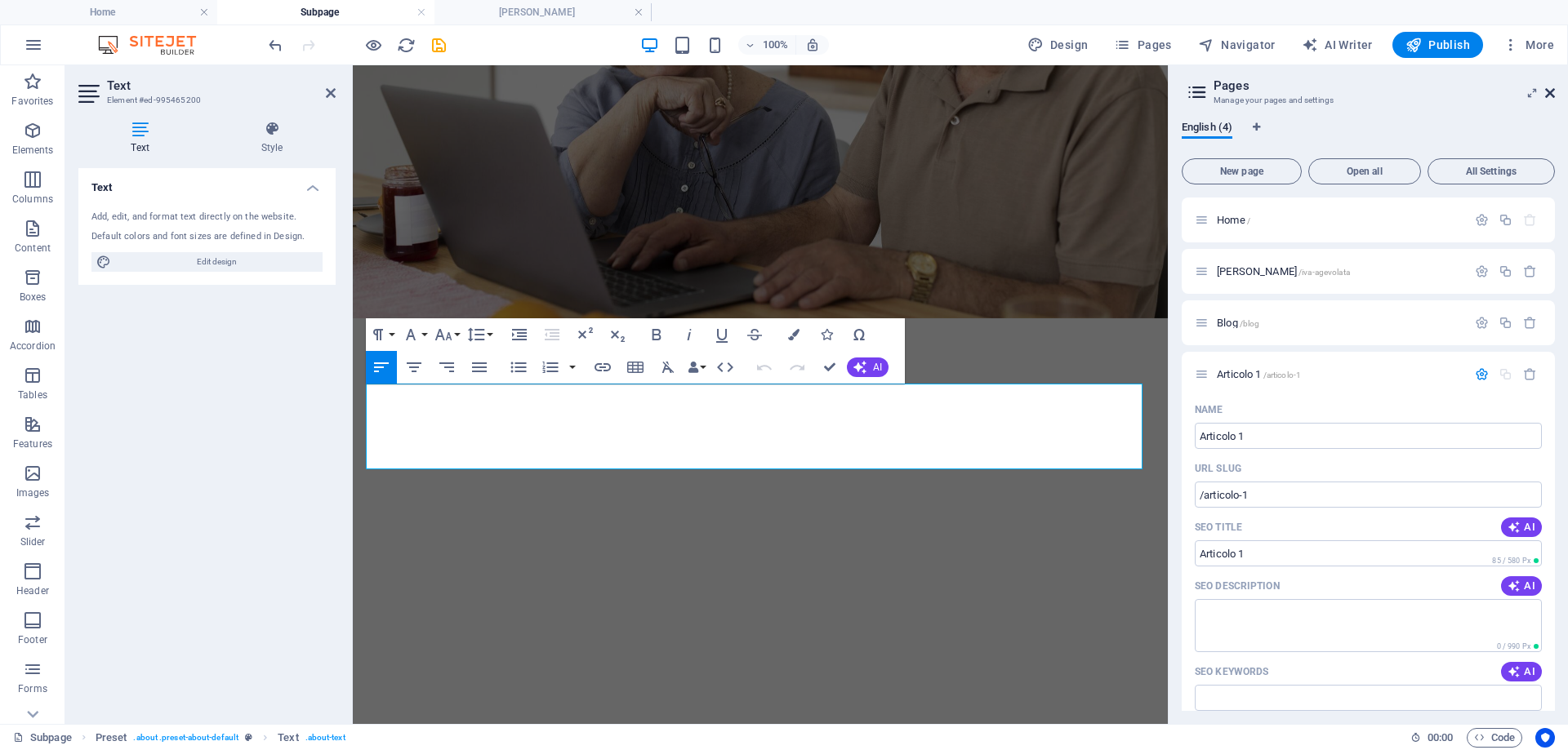
click at [1551, 90] on icon at bounding box center [1550, 92] width 10 height 13
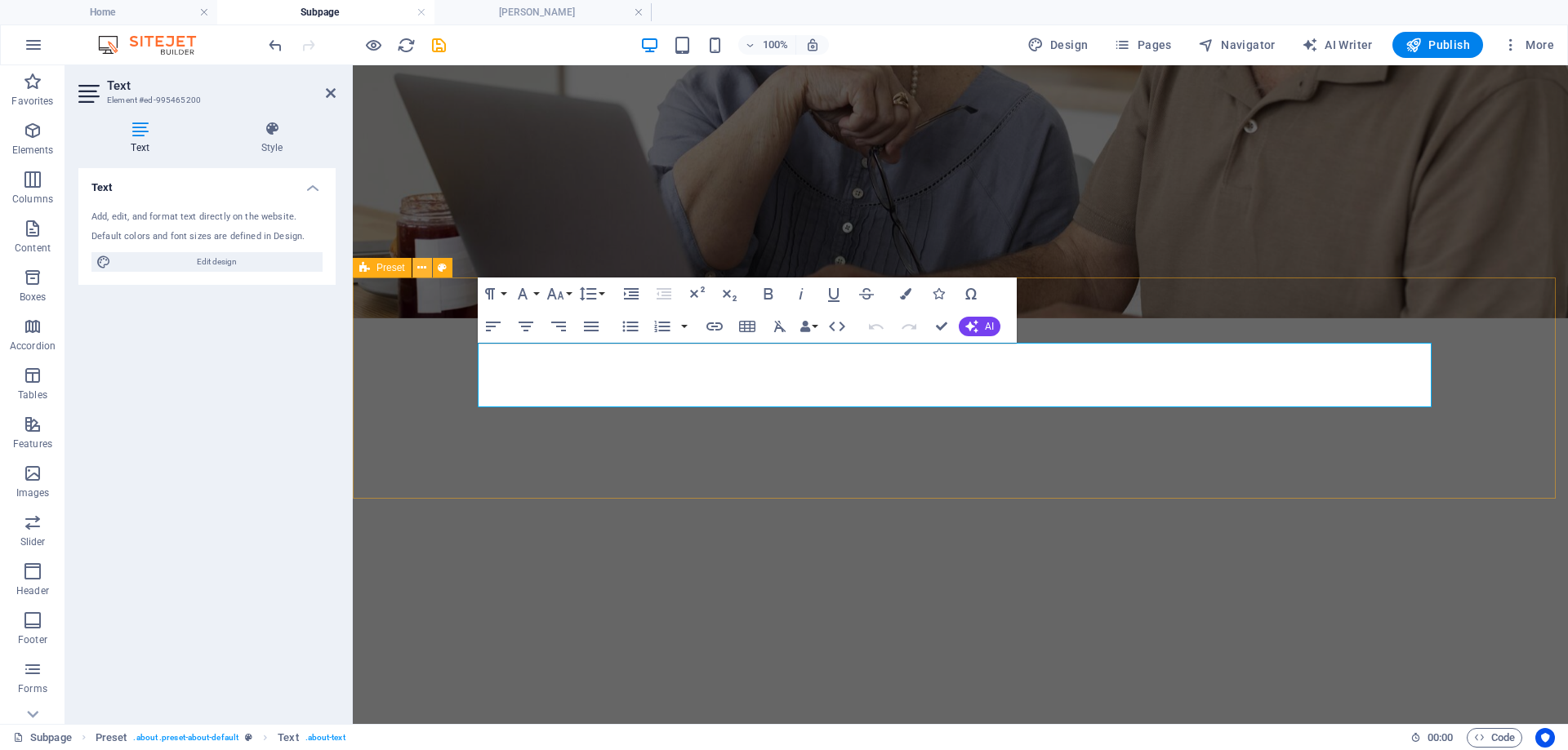
click at [421, 274] on icon at bounding box center [422, 268] width 9 height 17
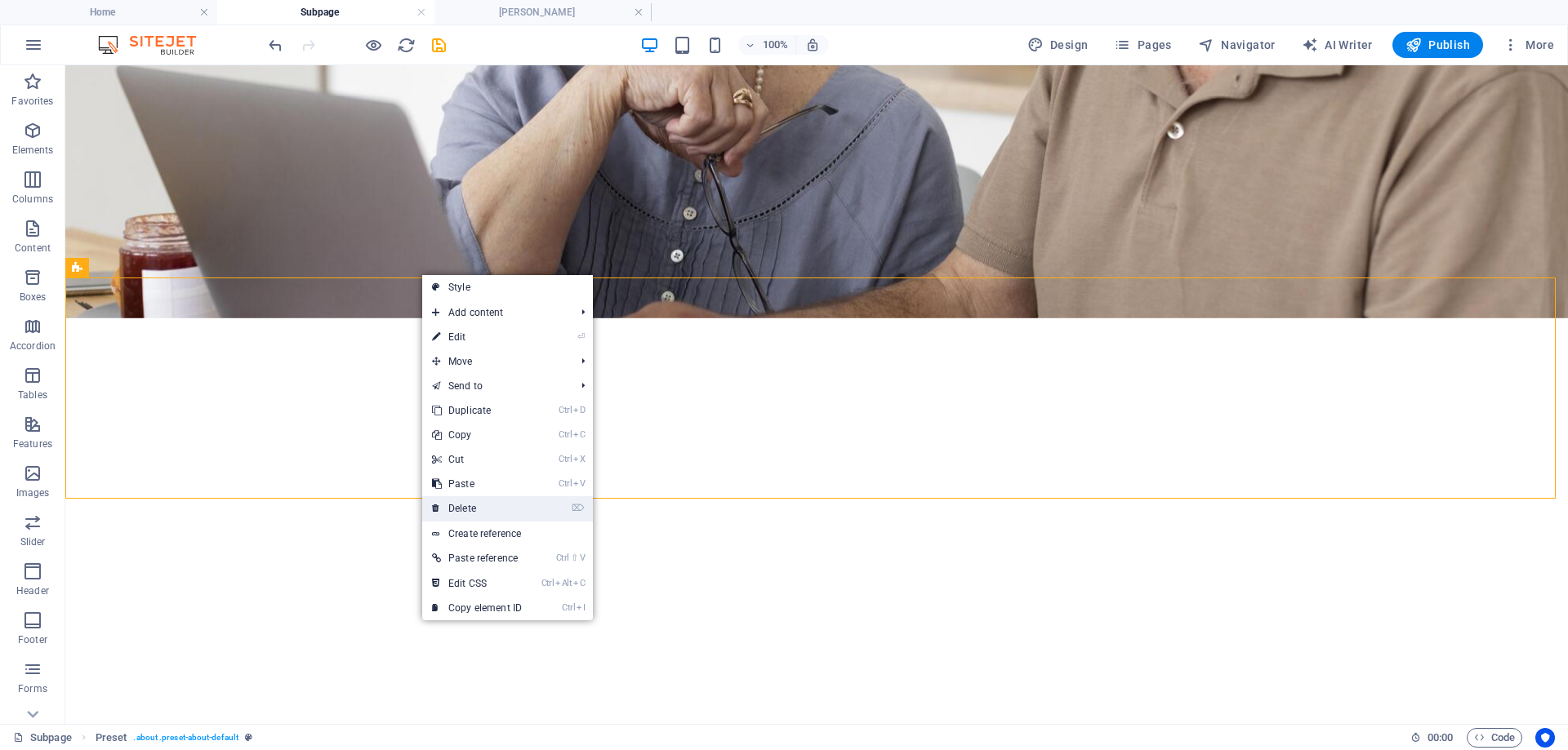
click at [467, 500] on link "⌦ Delete" at bounding box center [477, 509] width 110 height 24
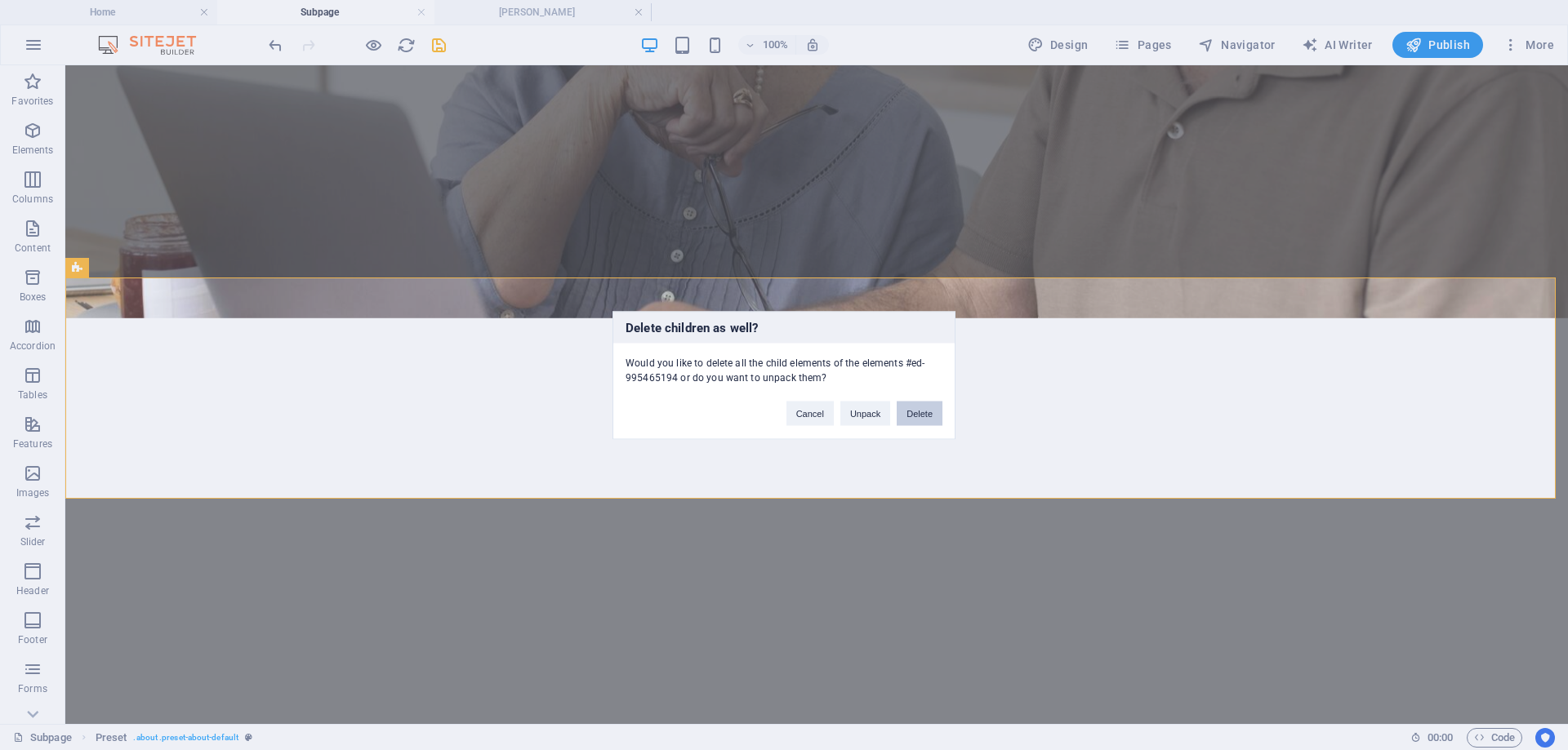
click at [920, 422] on button "Delete" at bounding box center [919, 413] width 45 height 24
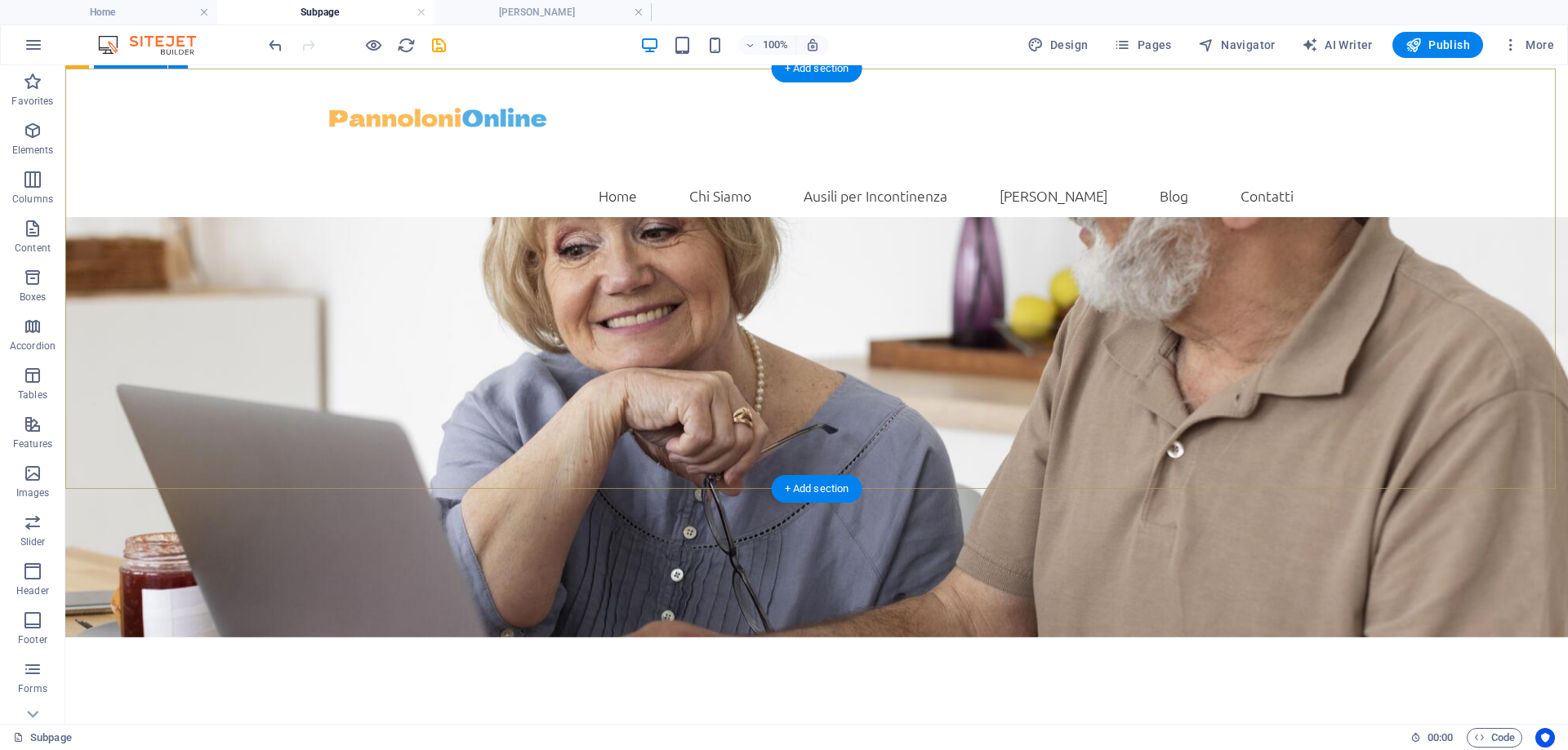
scroll to position [0, 0]
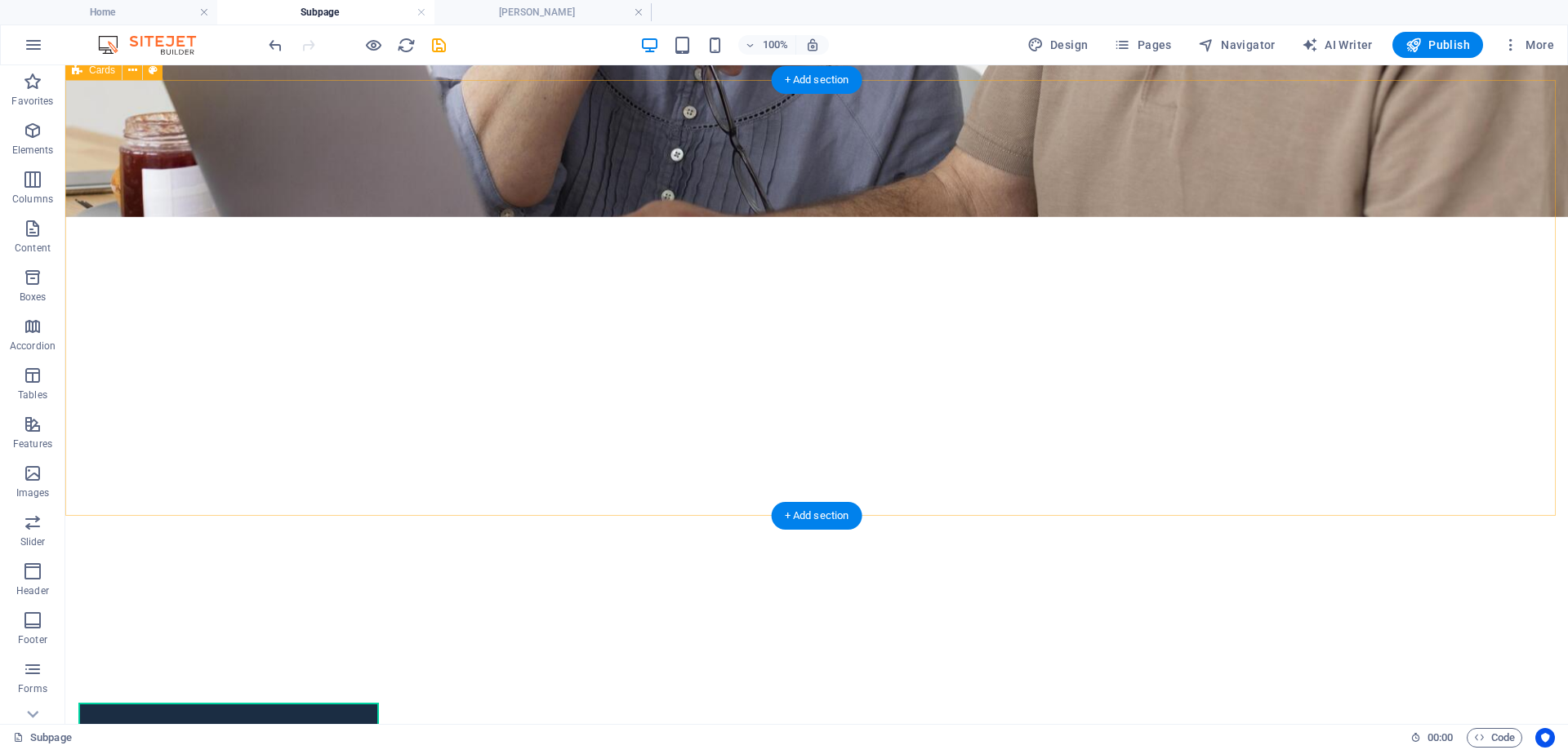
scroll to position [355, 0]
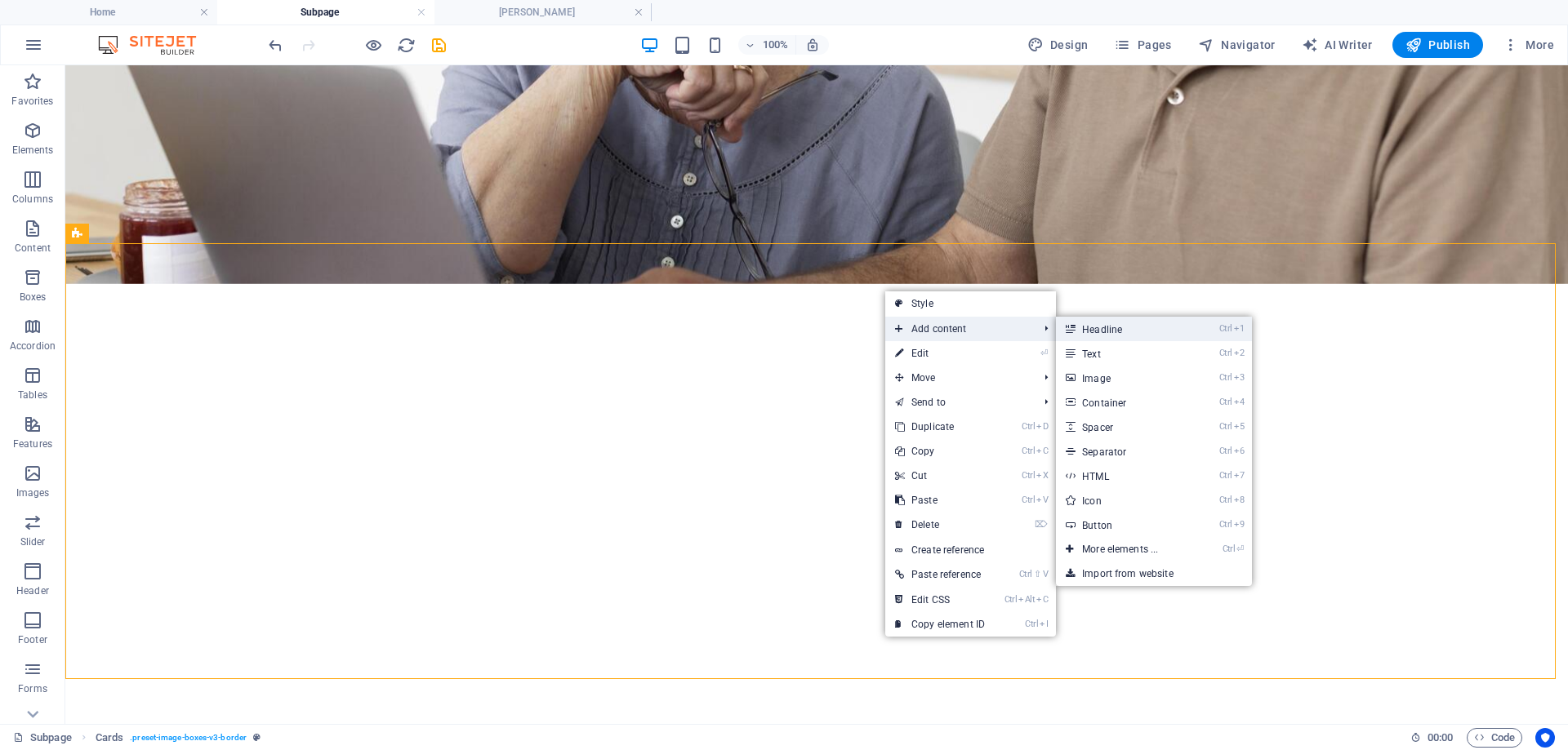
click at [1100, 323] on link "Ctrl 1 Headline" at bounding box center [1123, 329] width 135 height 24
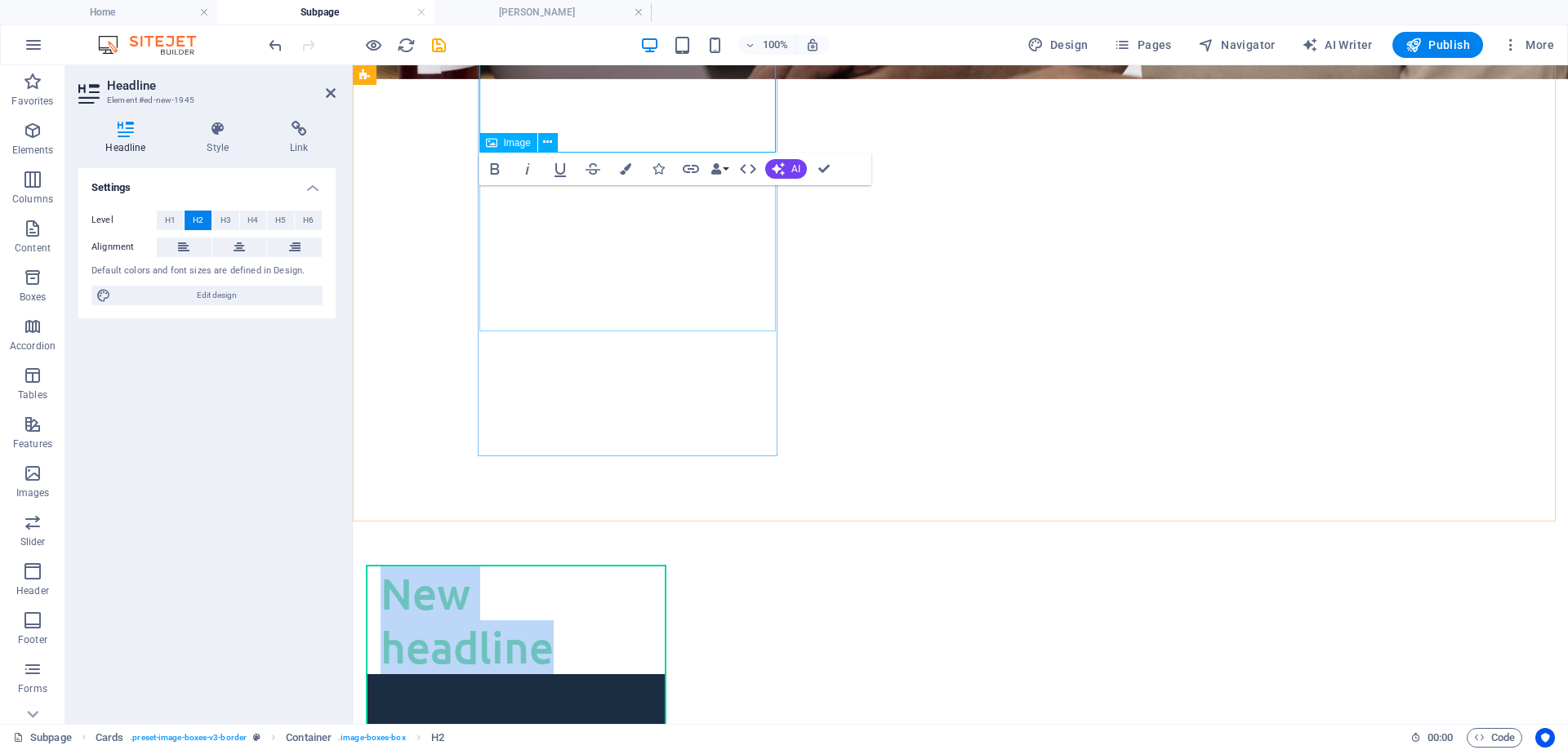
scroll to position [463, 0]
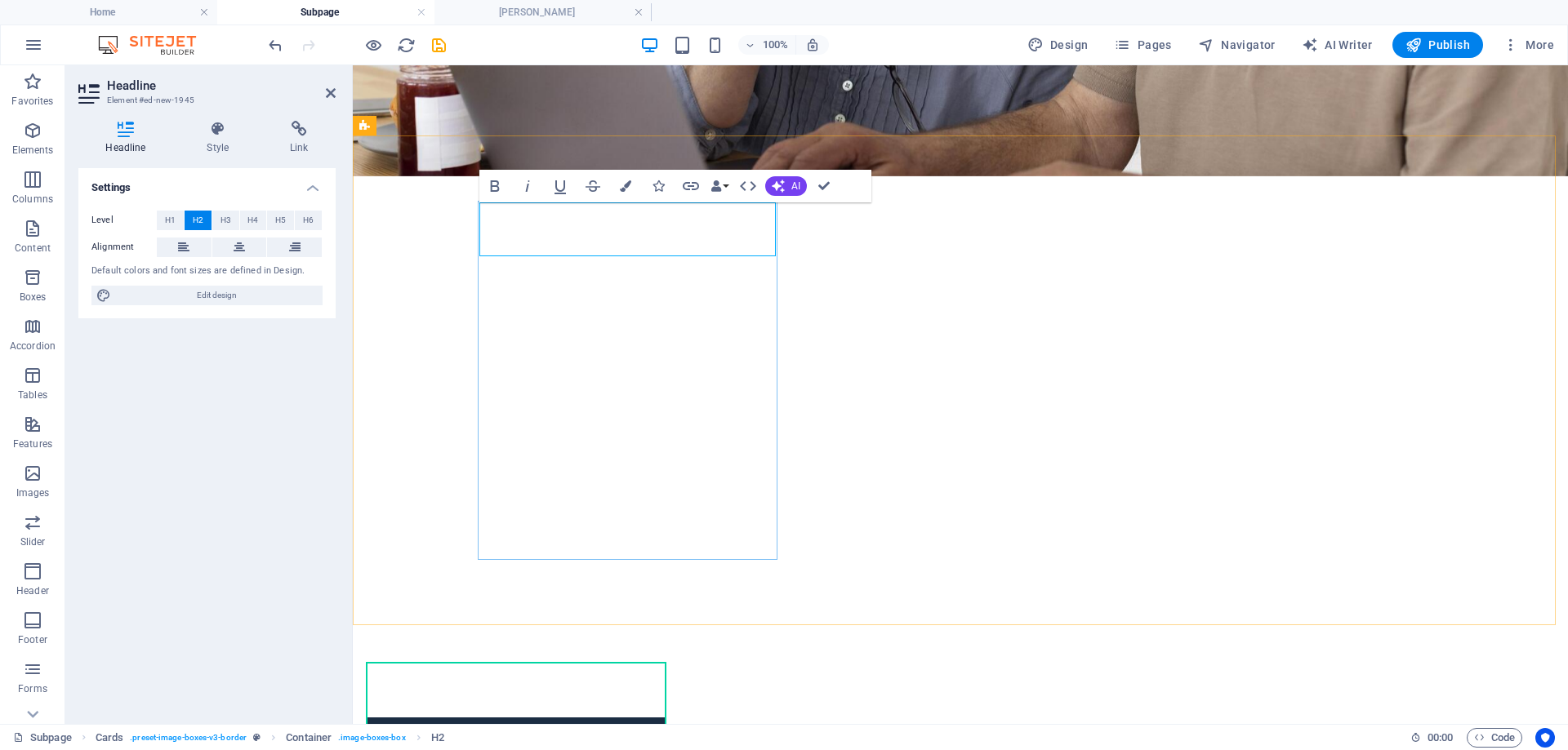
drag, startPoint x: 648, startPoint y: 236, endPoint x: 454, endPoint y: 280, distance: 198.9
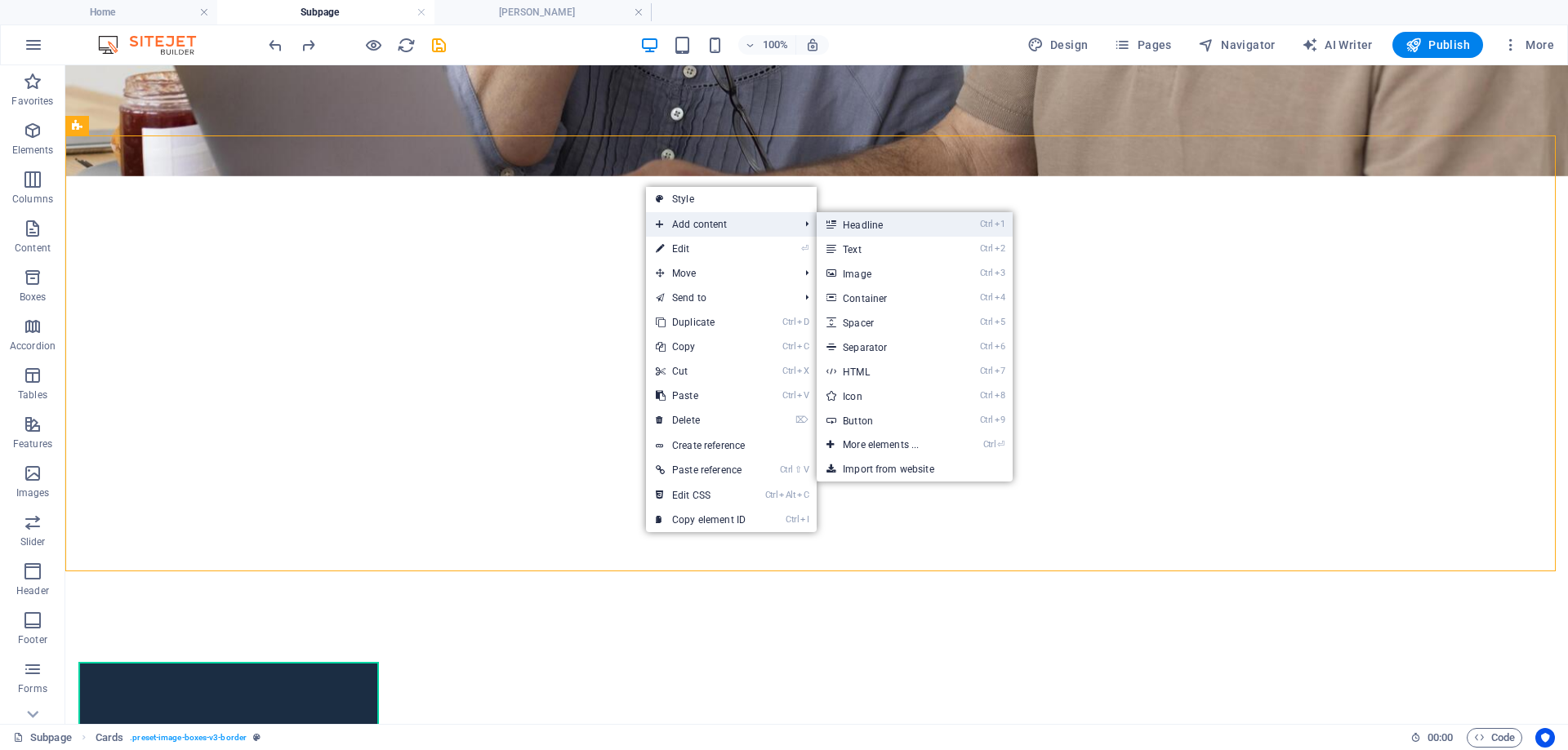
click at [856, 231] on link "Ctrl 1 Headline" at bounding box center [883, 225] width 135 height 24
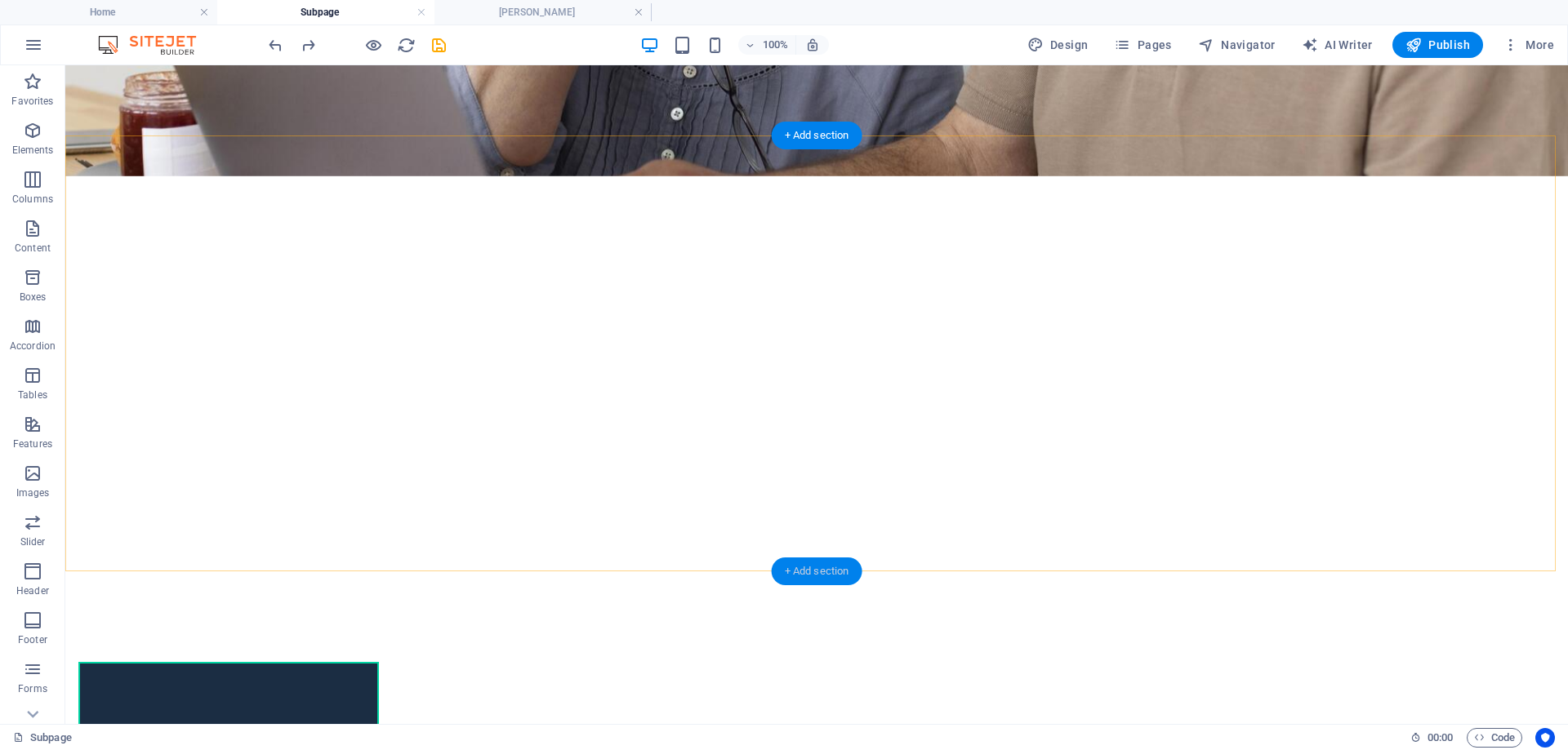
click at [832, 564] on div "+ Add section" at bounding box center [817, 571] width 91 height 28
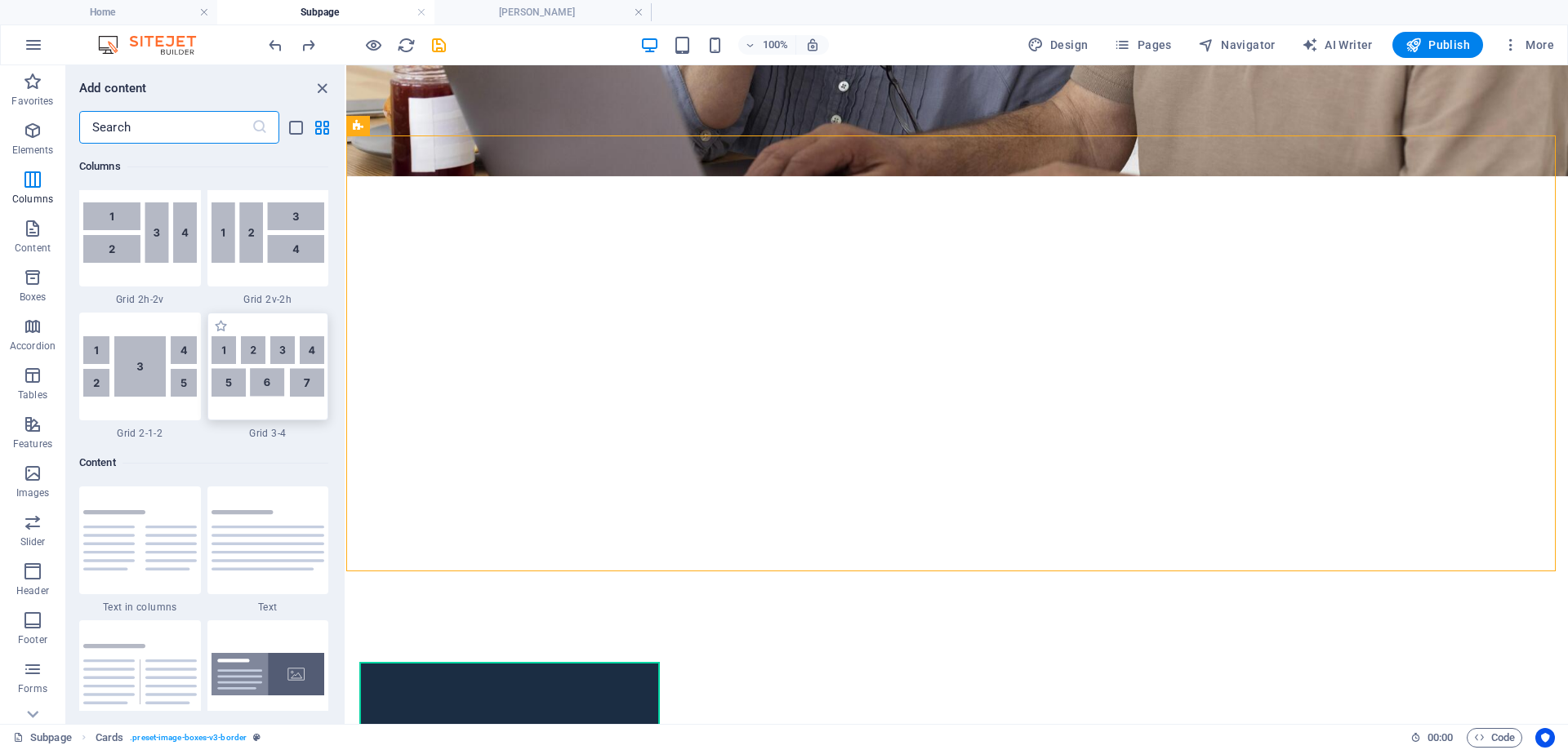
scroll to position [2612, 0]
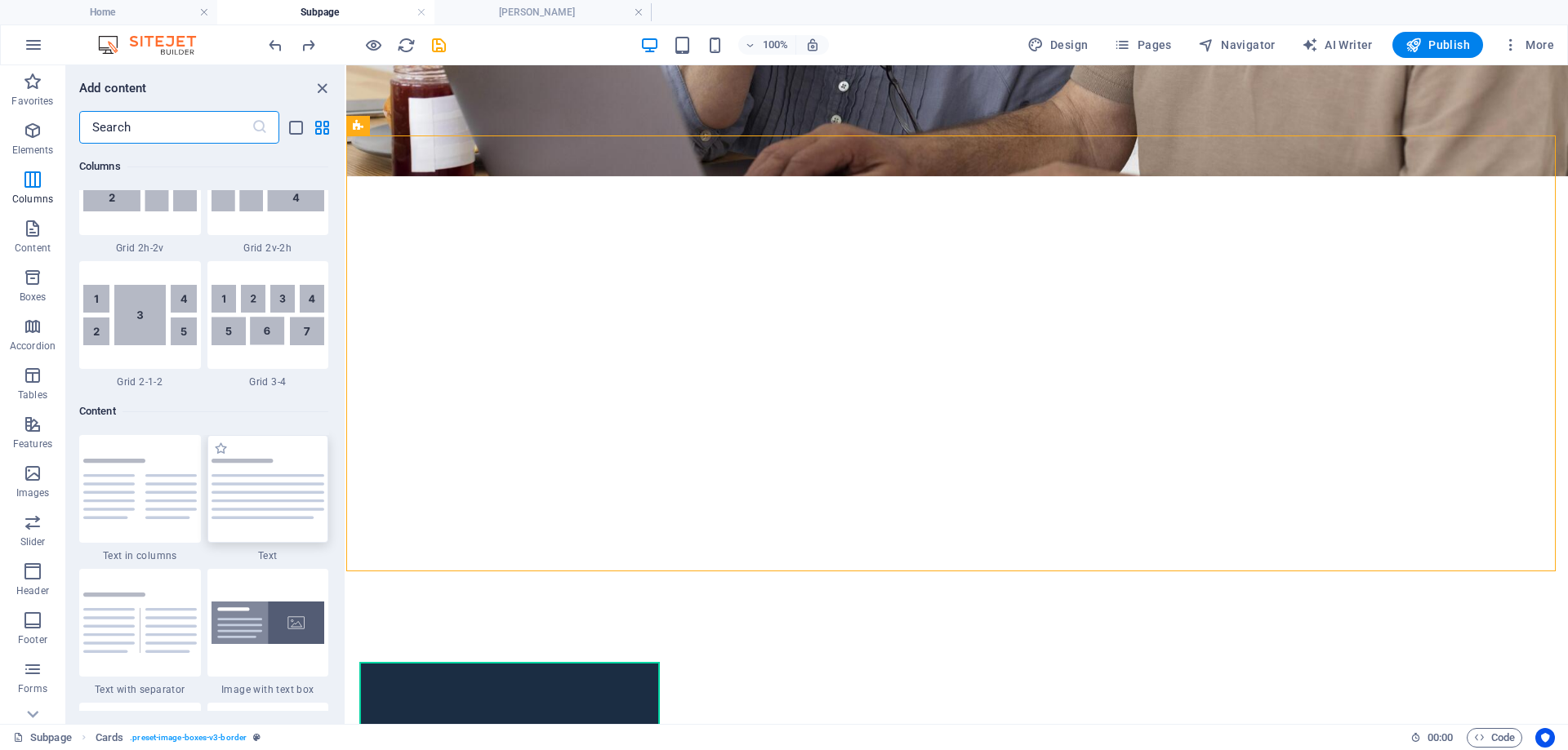
click at [254, 502] on img at bounding box center [268, 489] width 113 height 60
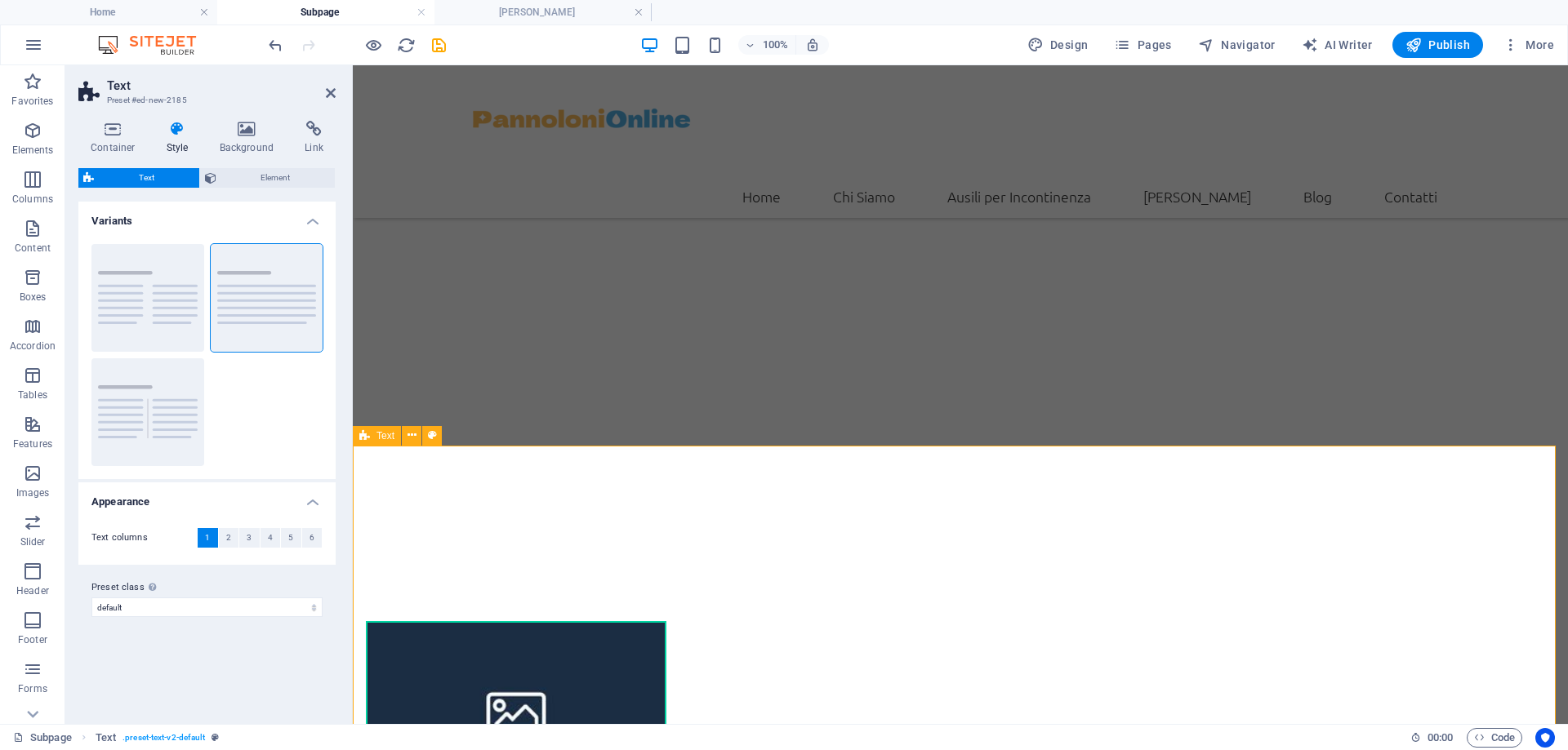
scroll to position [625, 0]
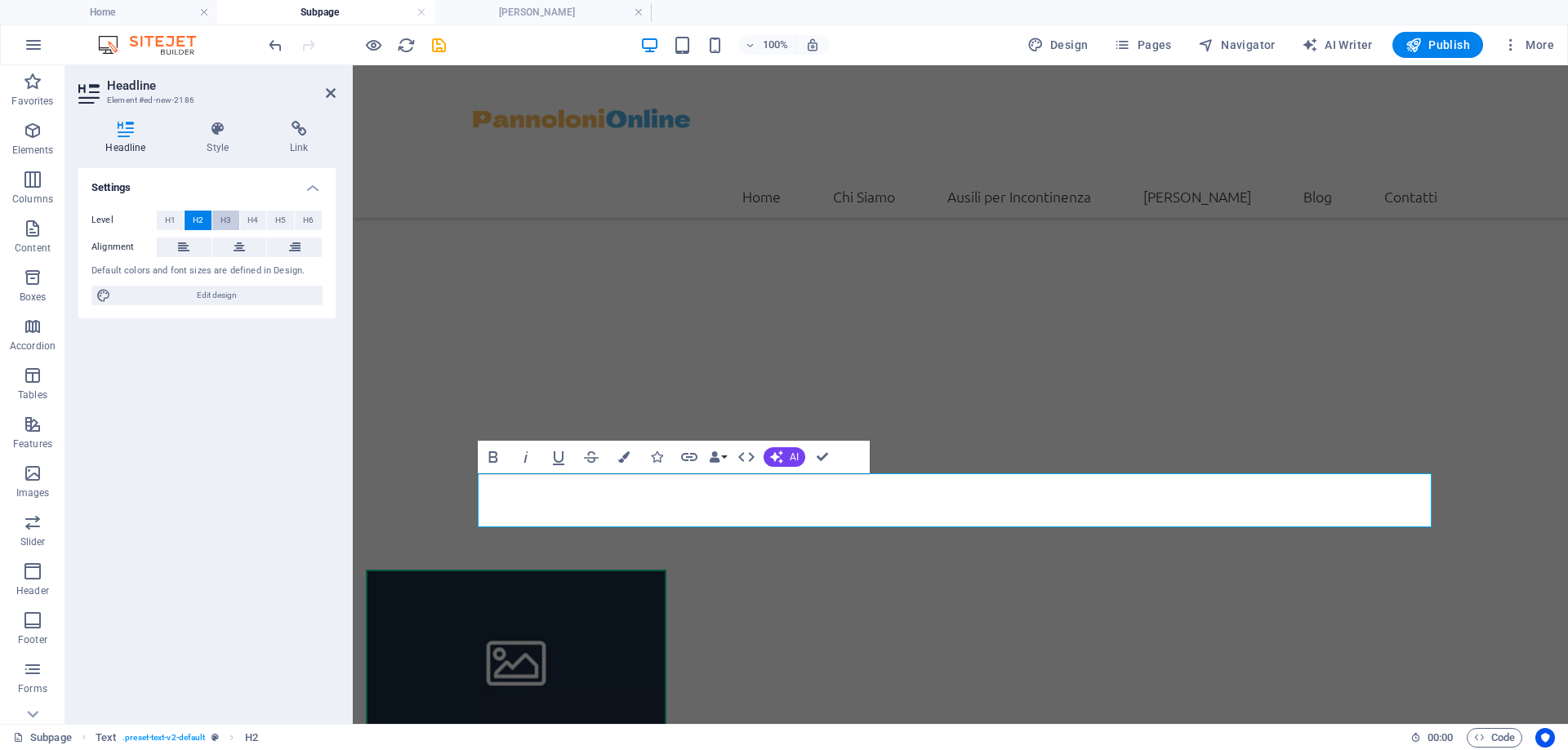
click at [231, 222] on button "H3" at bounding box center [226, 220] width 27 height 19
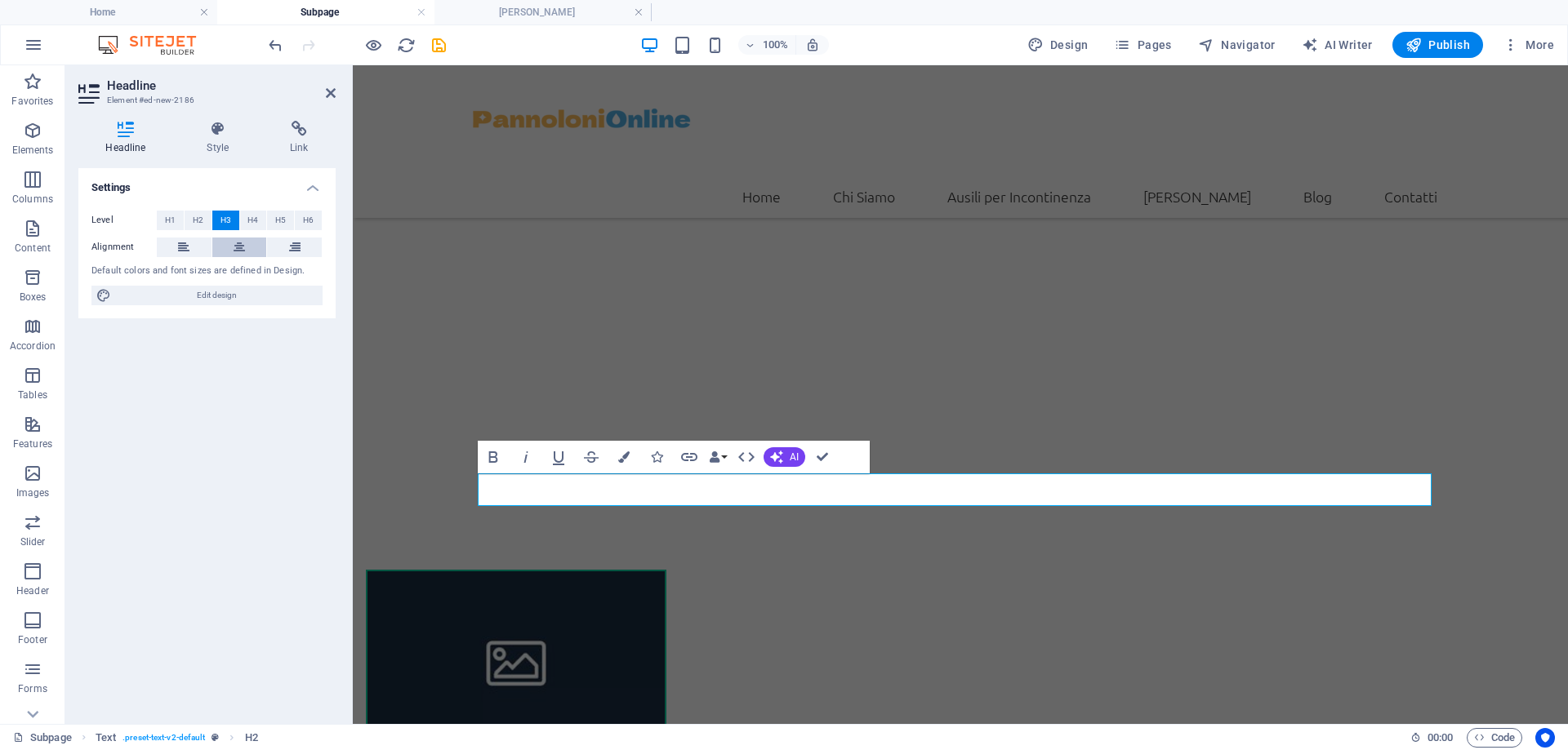
click at [236, 240] on icon at bounding box center [239, 247] width 11 height 19
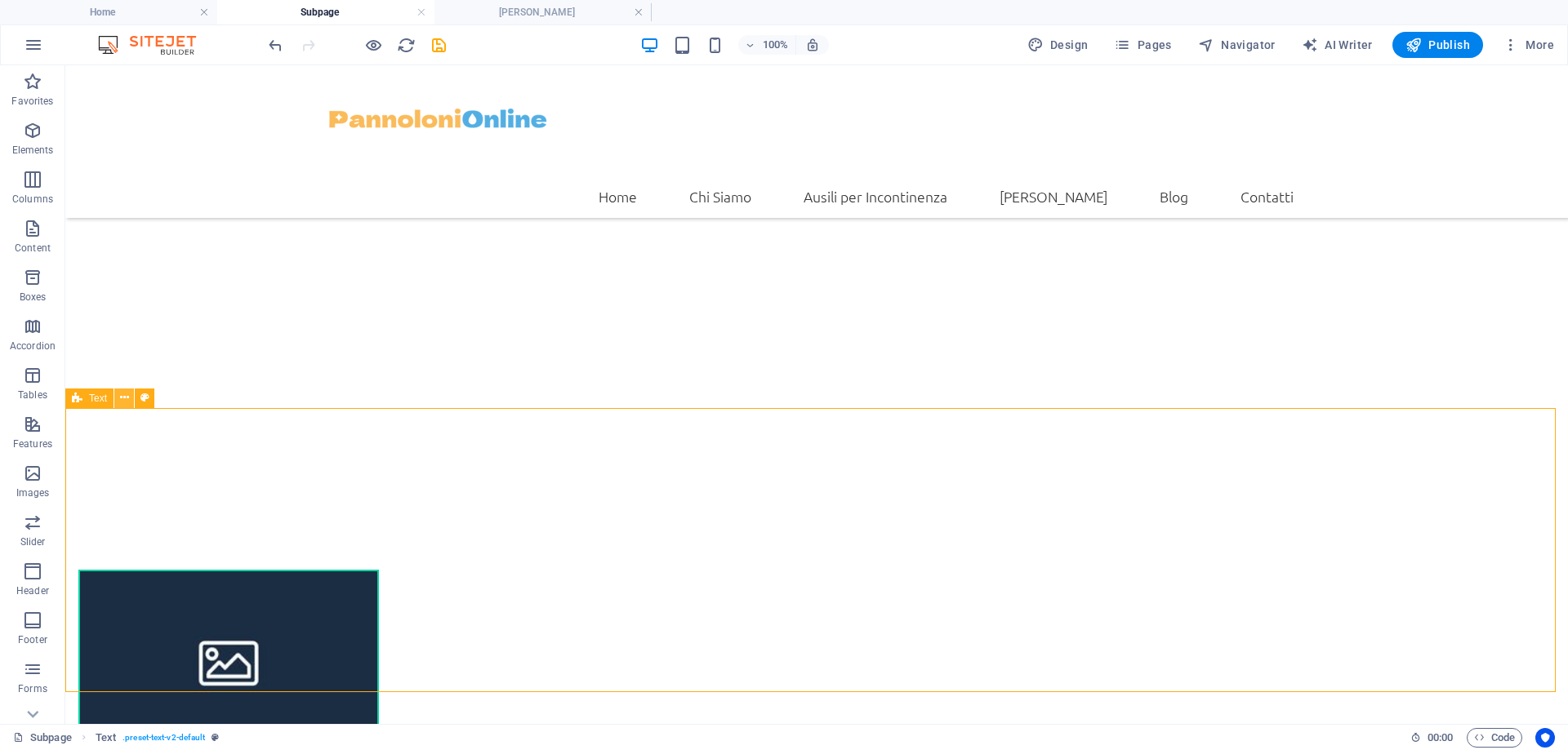
click at [120, 402] on icon at bounding box center [125, 398] width 9 height 17
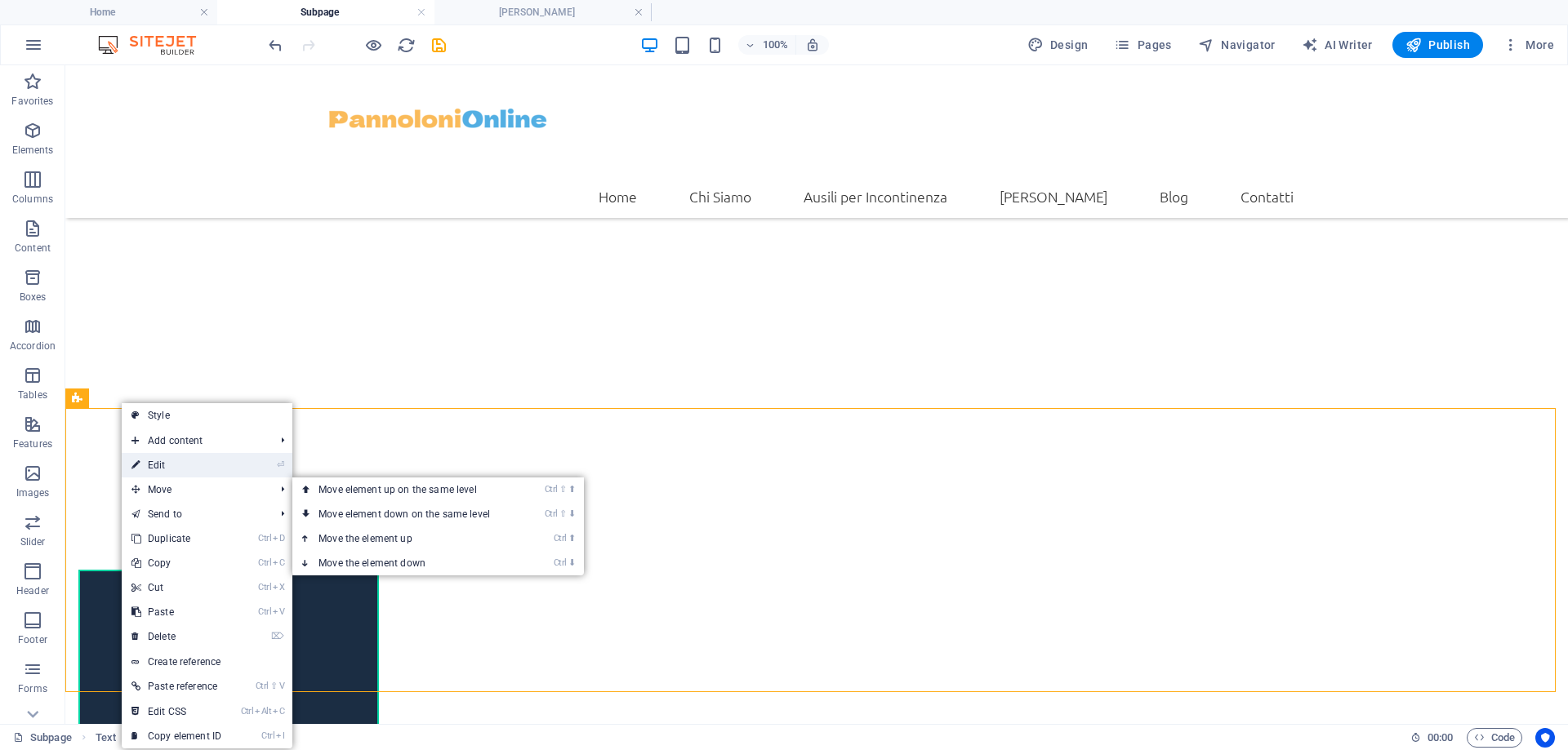
click at [196, 457] on link "⏎ Edit" at bounding box center [177, 465] width 110 height 24
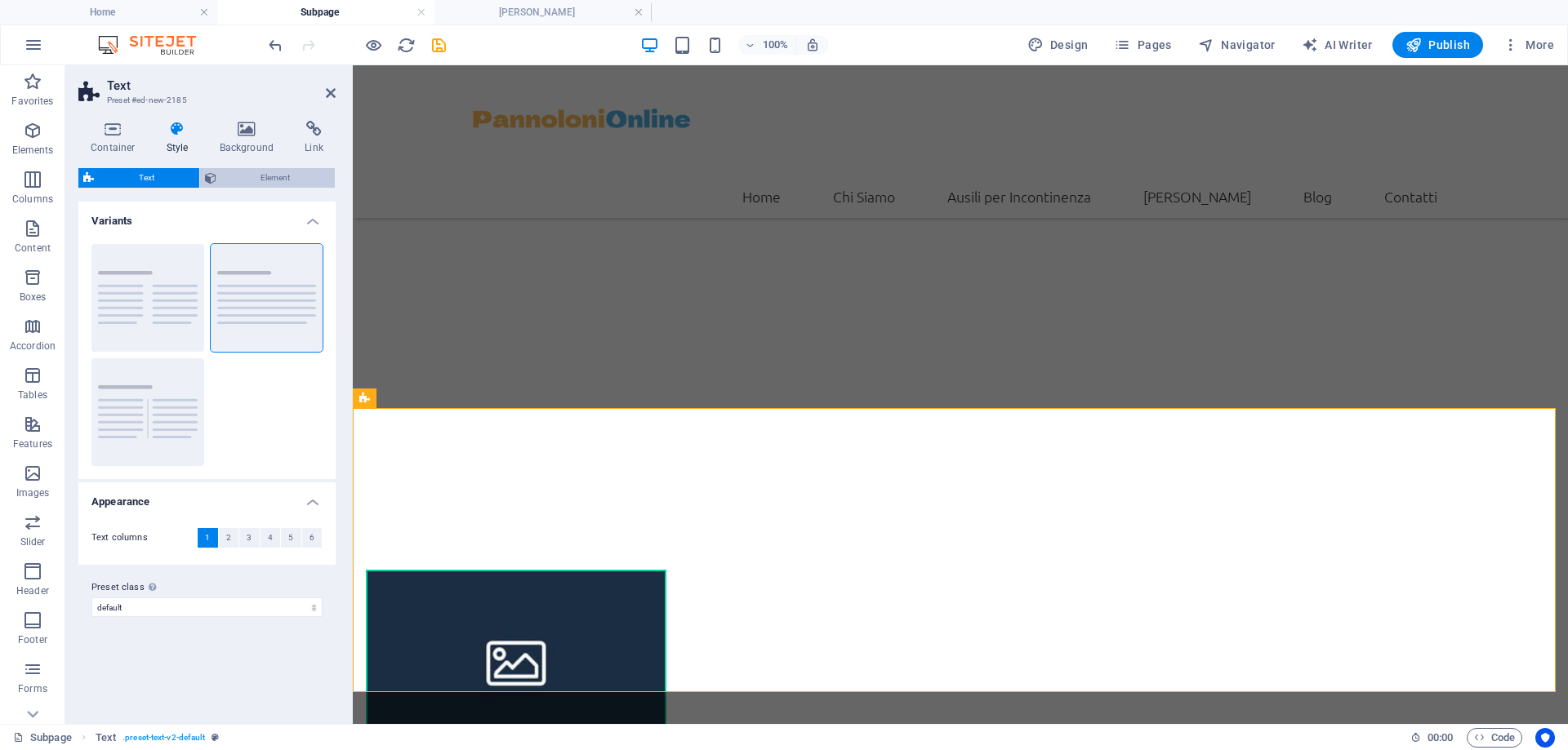
click at [248, 179] on span "Element" at bounding box center [276, 178] width 110 height 19
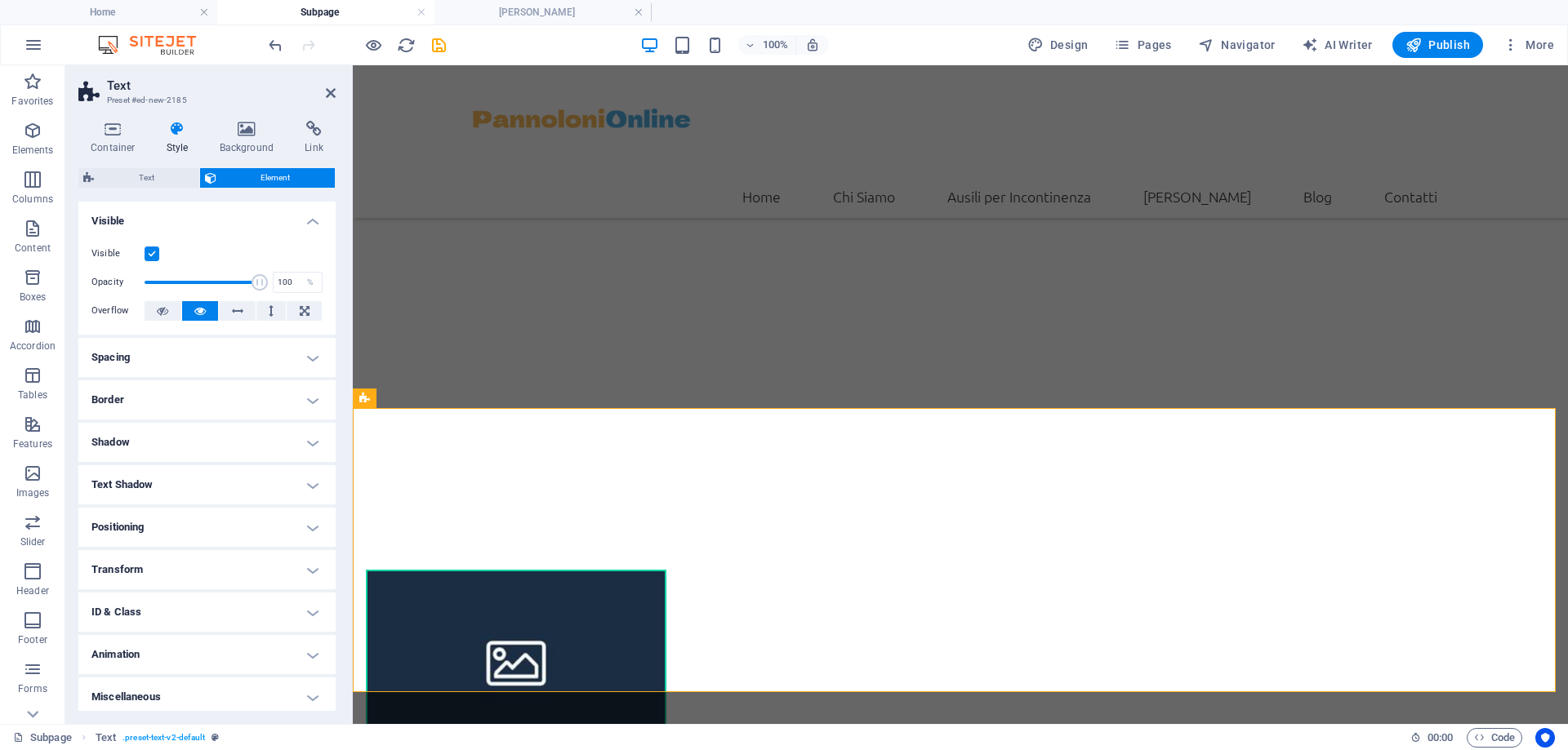
click at [187, 359] on h4 "Spacing" at bounding box center [206, 357] width 257 height 39
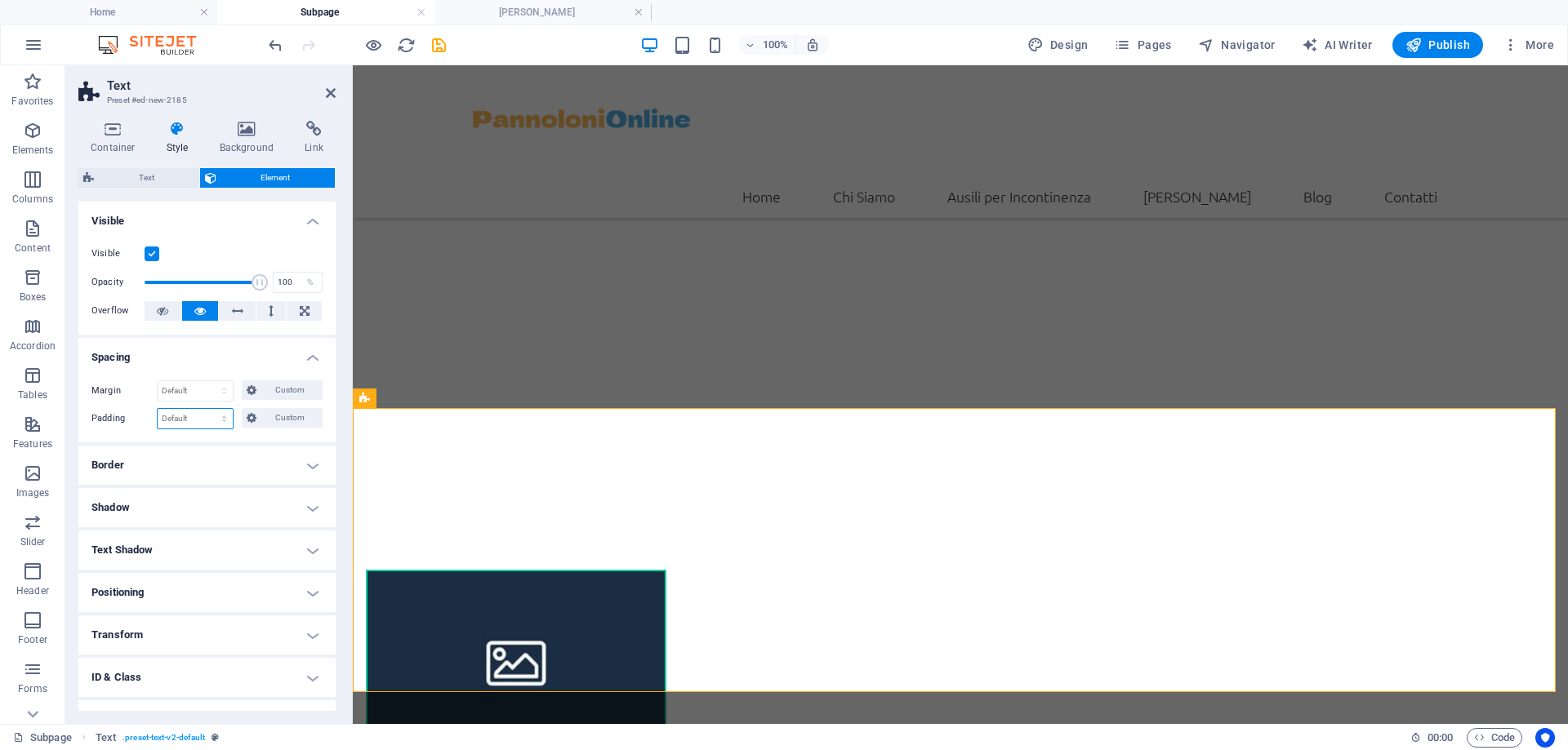
click at [182, 416] on select "Default px rem % vh vw Custom" at bounding box center [195, 419] width 75 height 19
select select "px"
click at [208, 409] on select "Default px rem % vh vw Custom" at bounding box center [195, 419] width 75 height 19
type input "0"
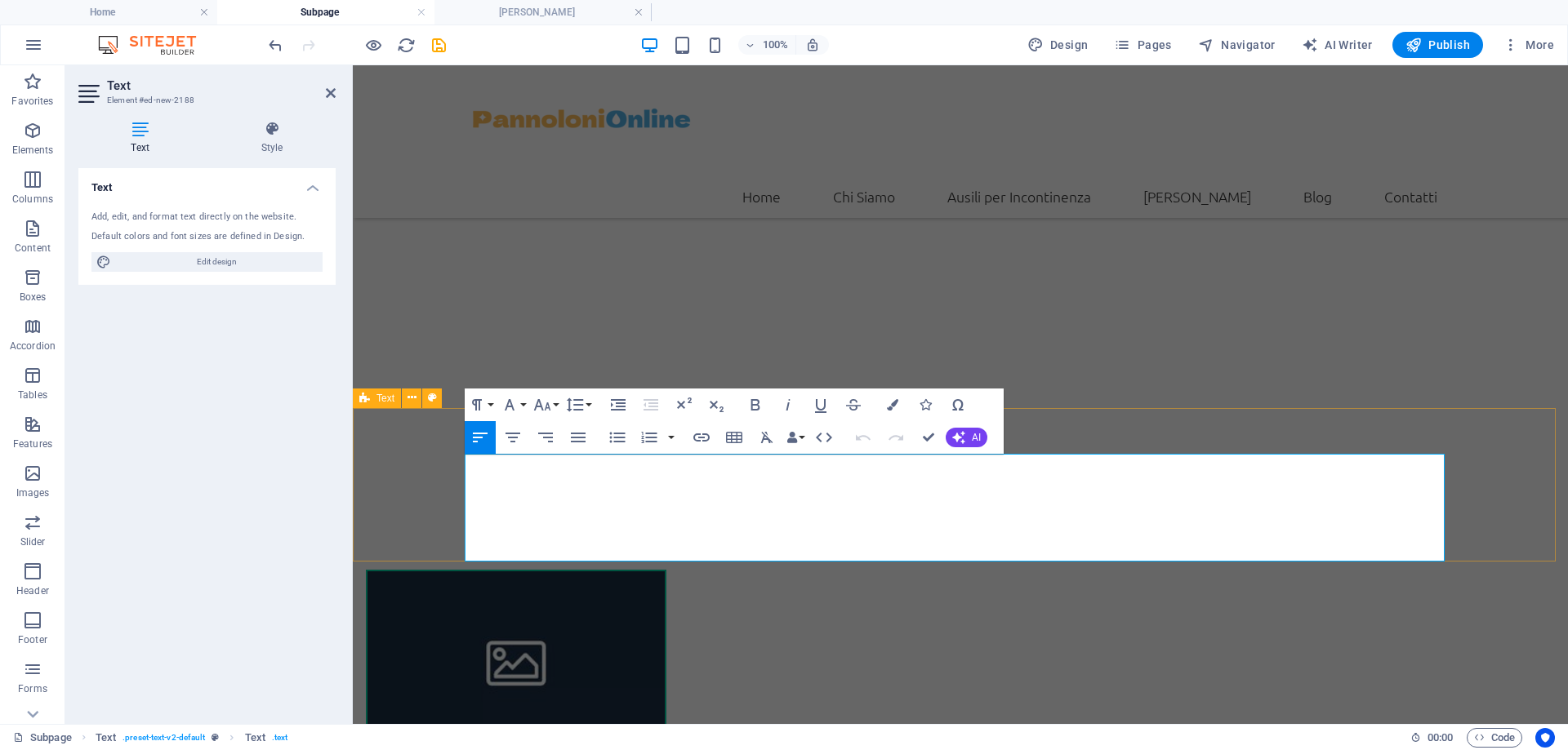
drag, startPoint x: 551, startPoint y: 550, endPoint x: 456, endPoint y: 466, distance: 126.8
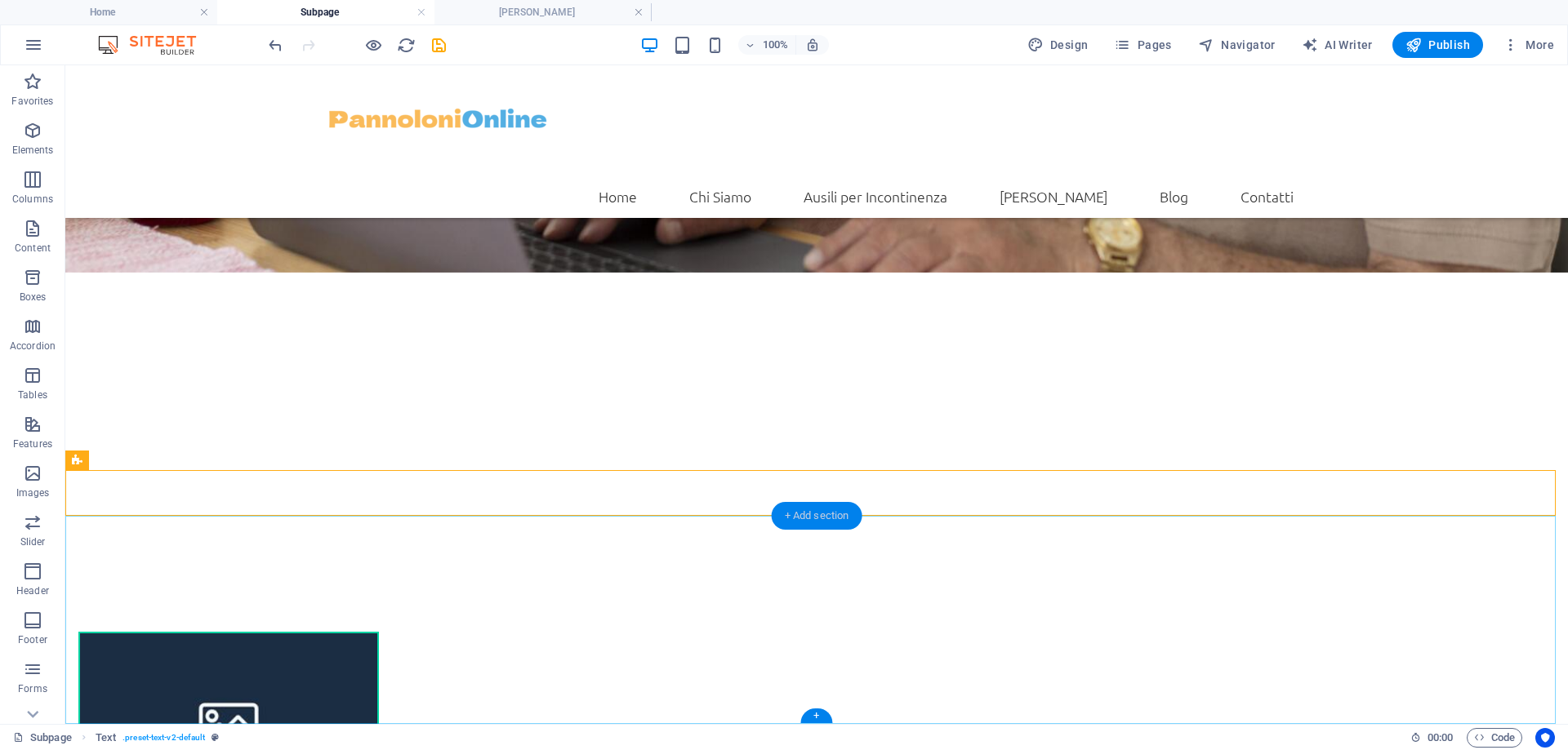
click at [841, 517] on div "+ Add section" at bounding box center [817, 517] width 91 height 28
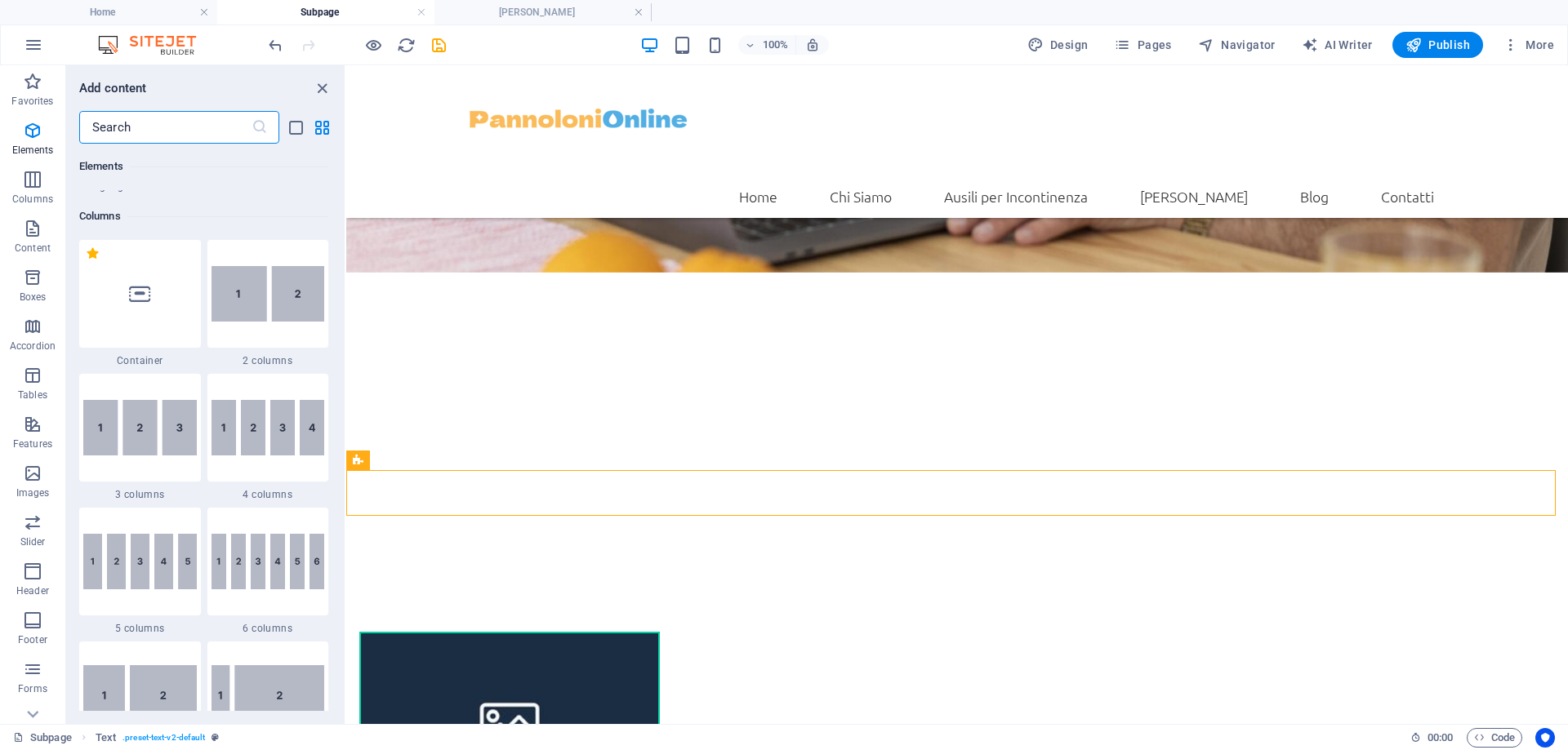
scroll to position [734, 0]
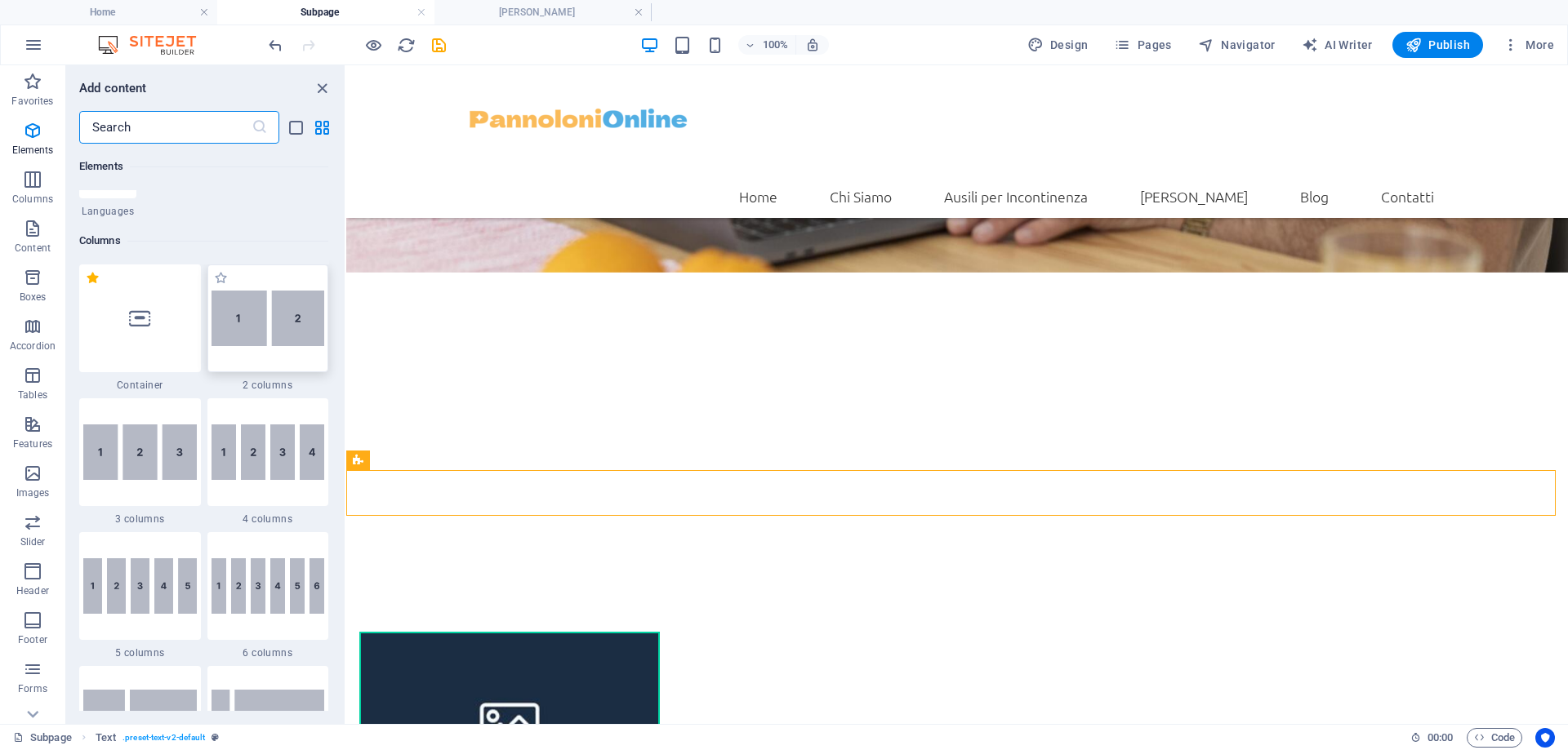
click at [276, 346] on div at bounding box center [268, 319] width 122 height 108
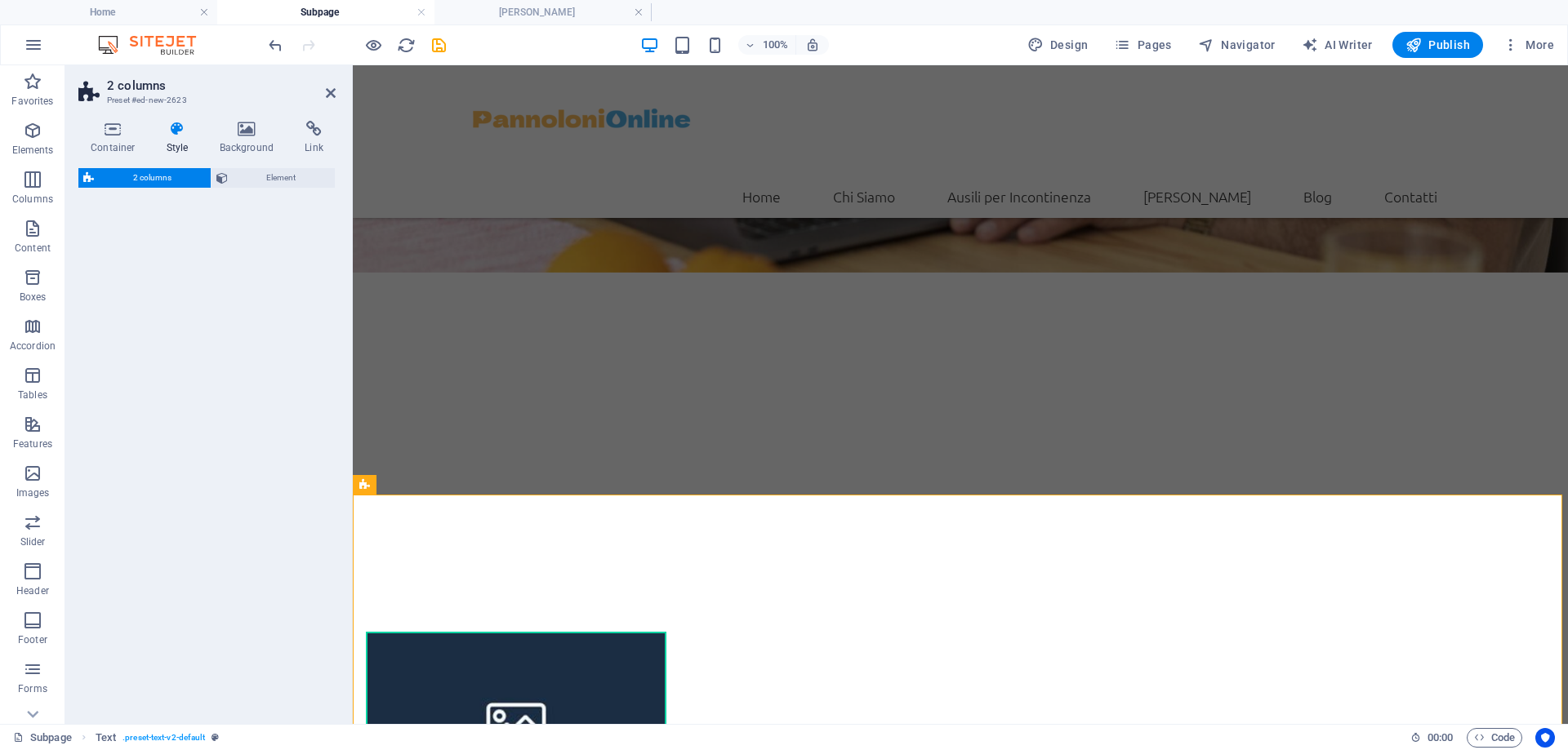
scroll to position [584, 0]
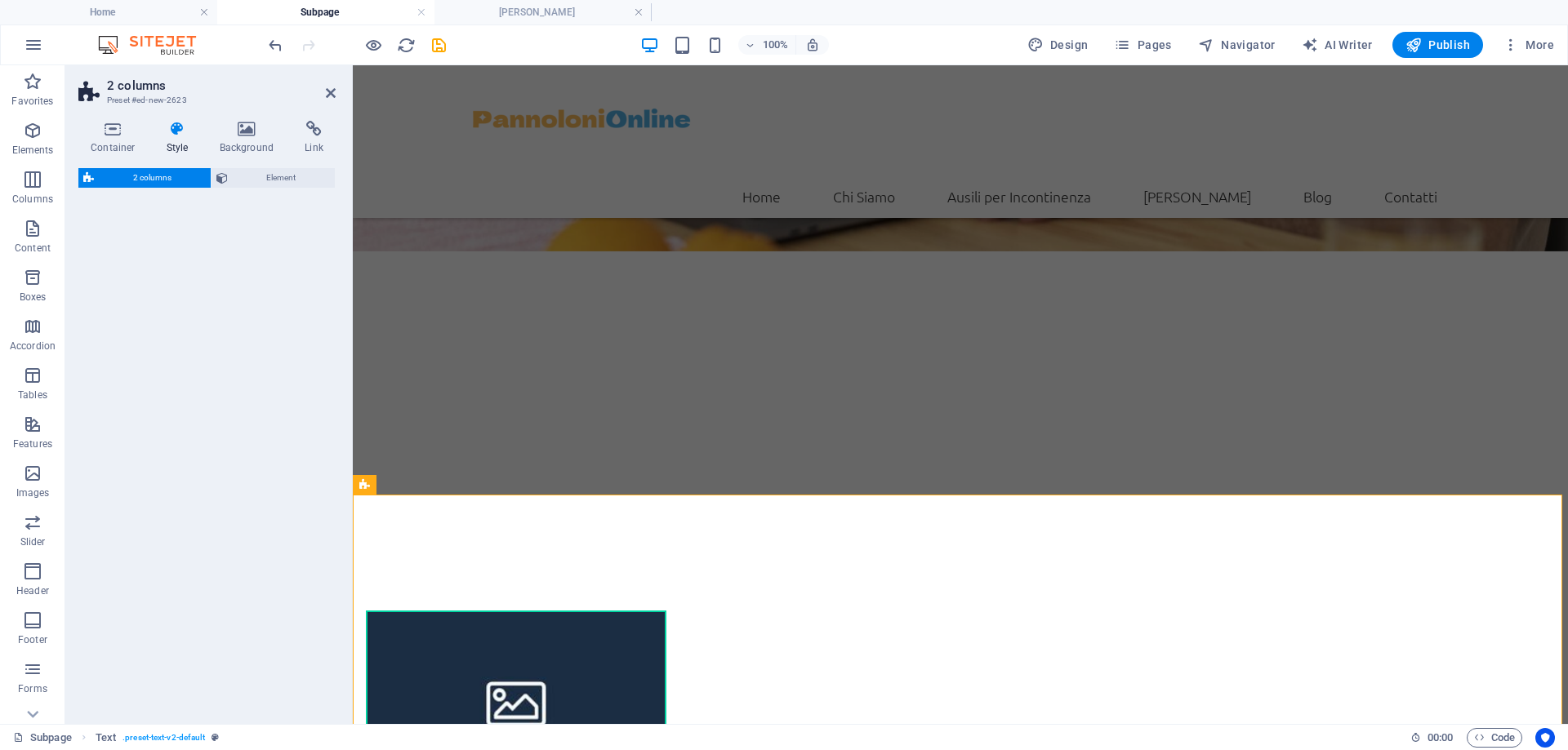
select select "rem"
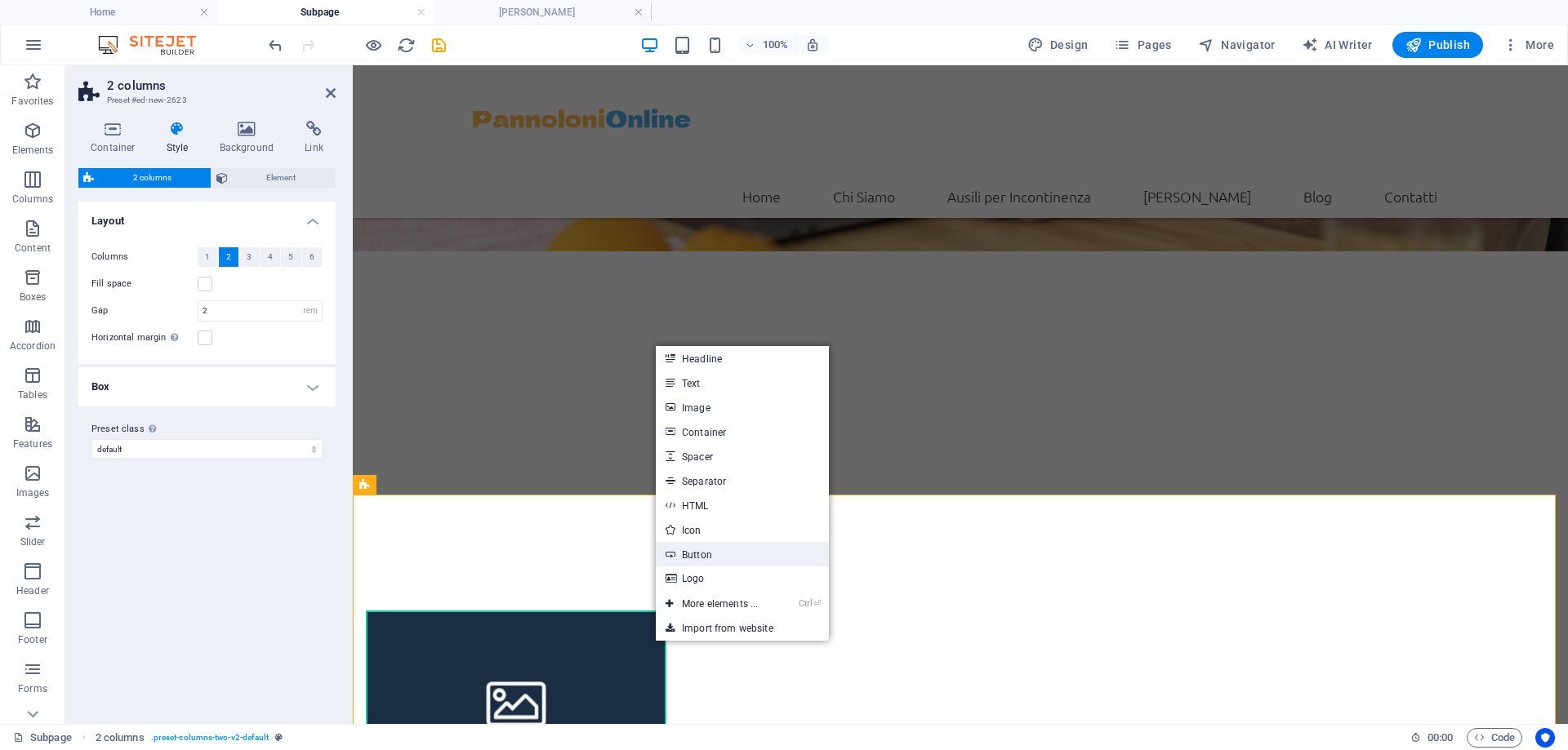
drag, startPoint x: 706, startPoint y: 563, endPoint x: 612, endPoint y: 546, distance: 95.5
click at [706, 563] on link "Button" at bounding box center [742, 554] width 173 height 24
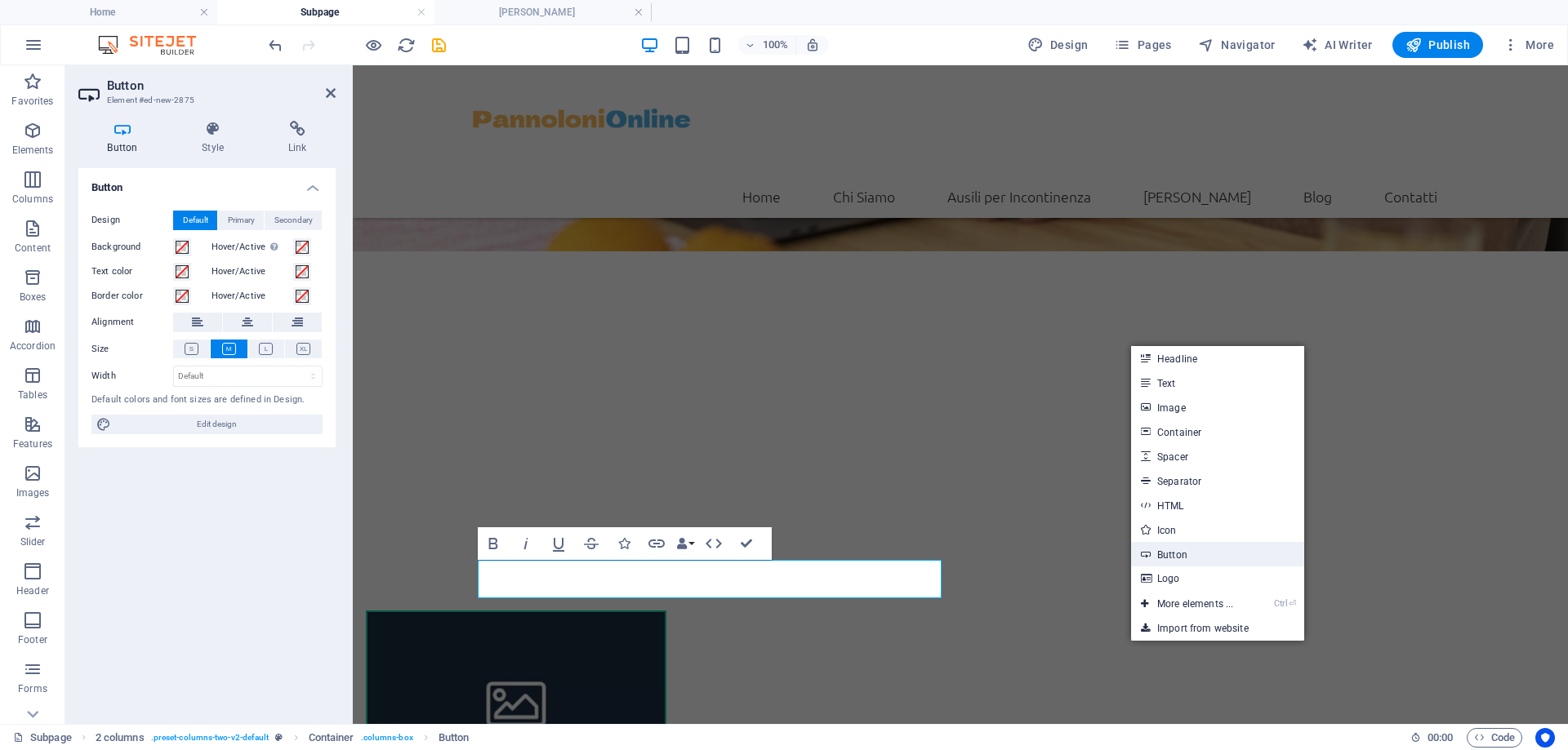
click at [1191, 563] on link "Button" at bounding box center [1217, 554] width 173 height 24
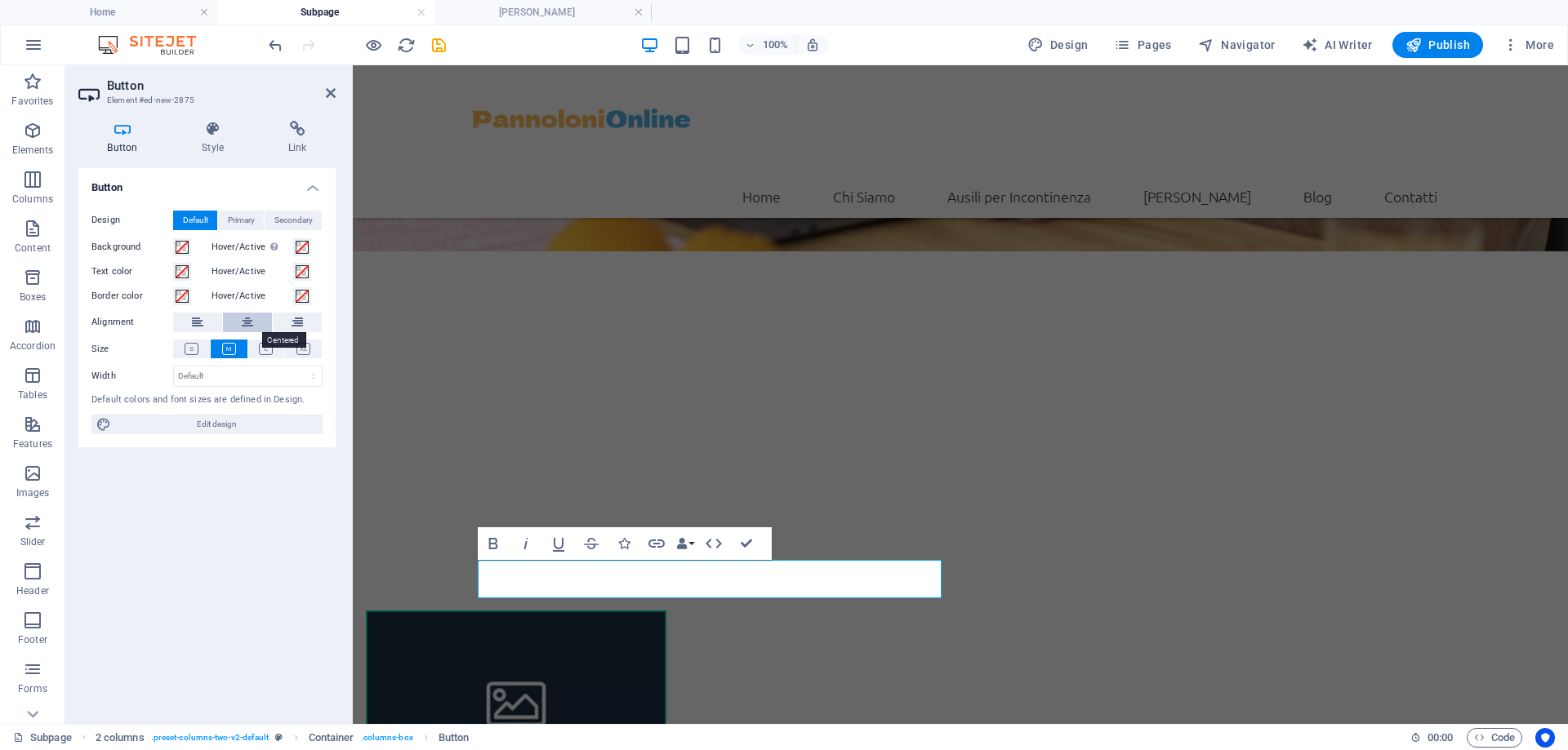
click at [244, 328] on icon at bounding box center [247, 322] width 11 height 19
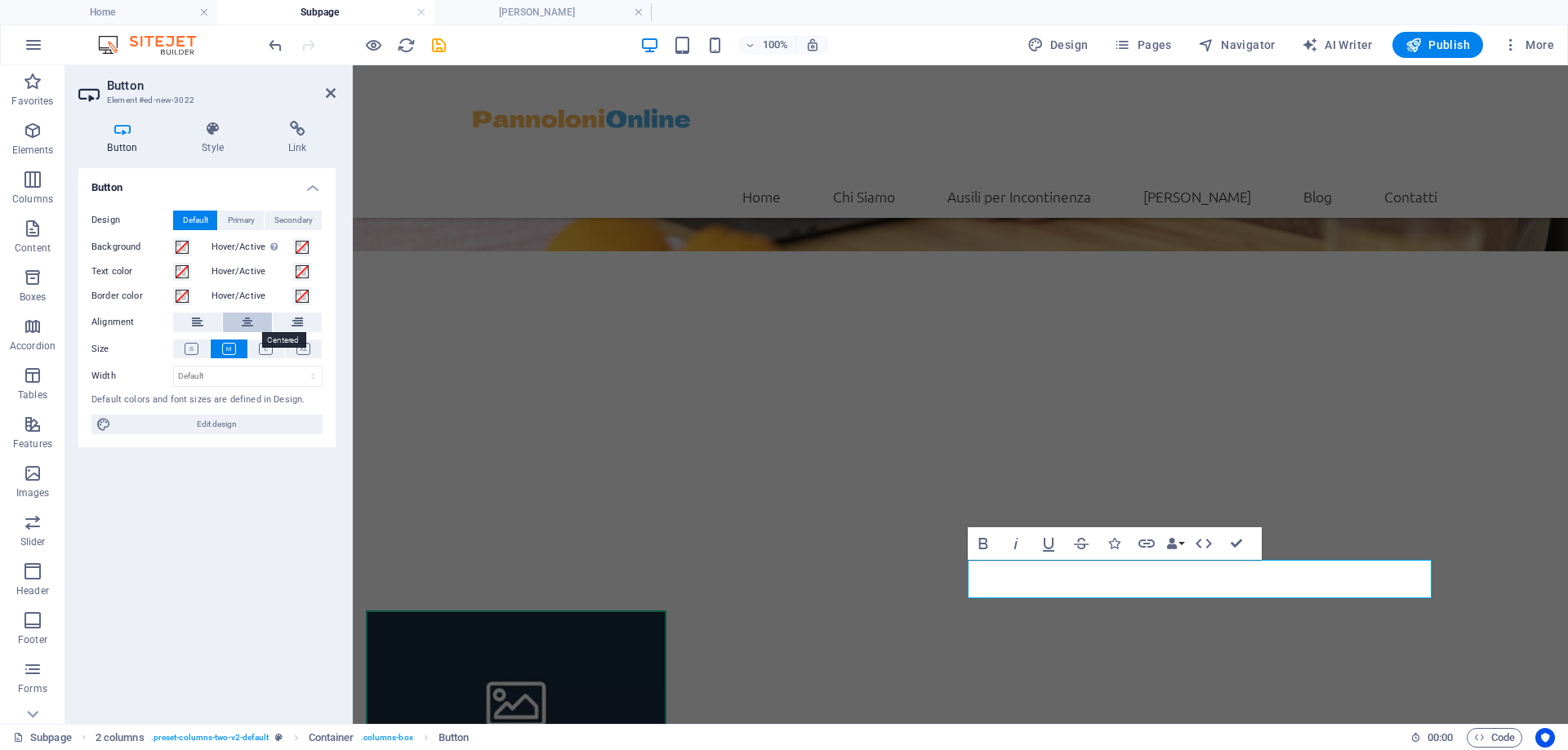
click at [228, 331] on button at bounding box center [247, 322] width 49 height 19
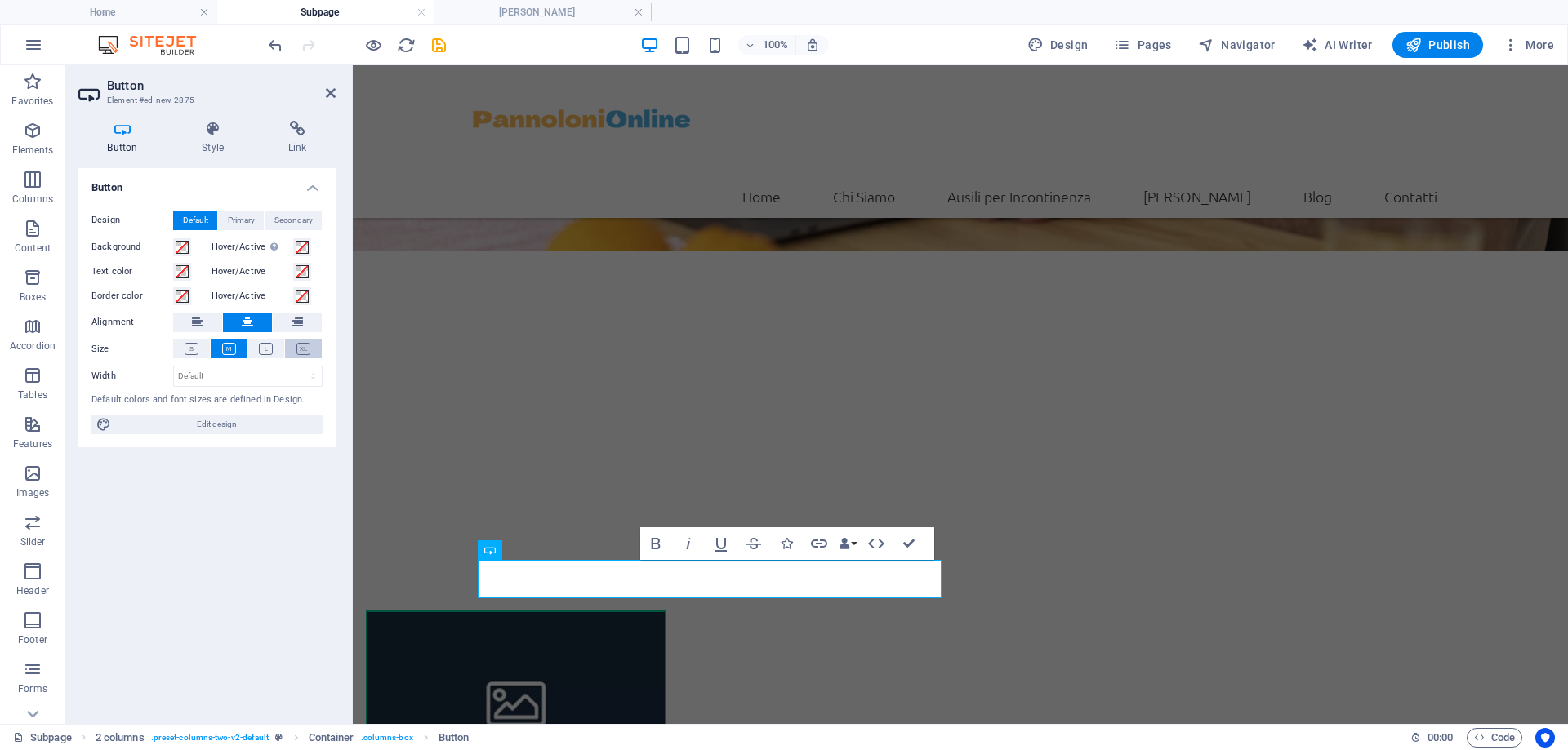
click at [294, 350] on button at bounding box center [303, 349] width 37 height 19
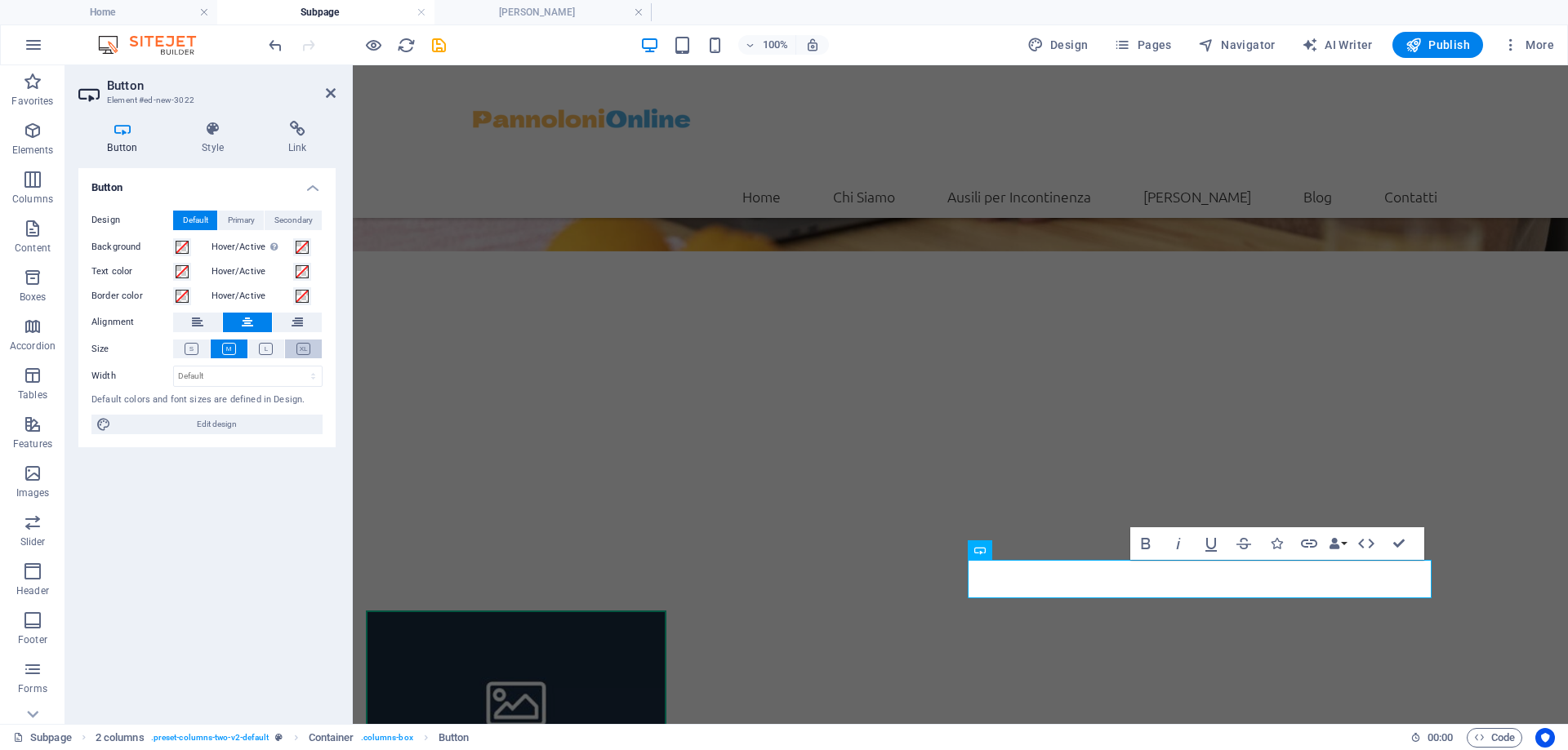
click at [307, 346] on icon at bounding box center [303, 349] width 14 height 12
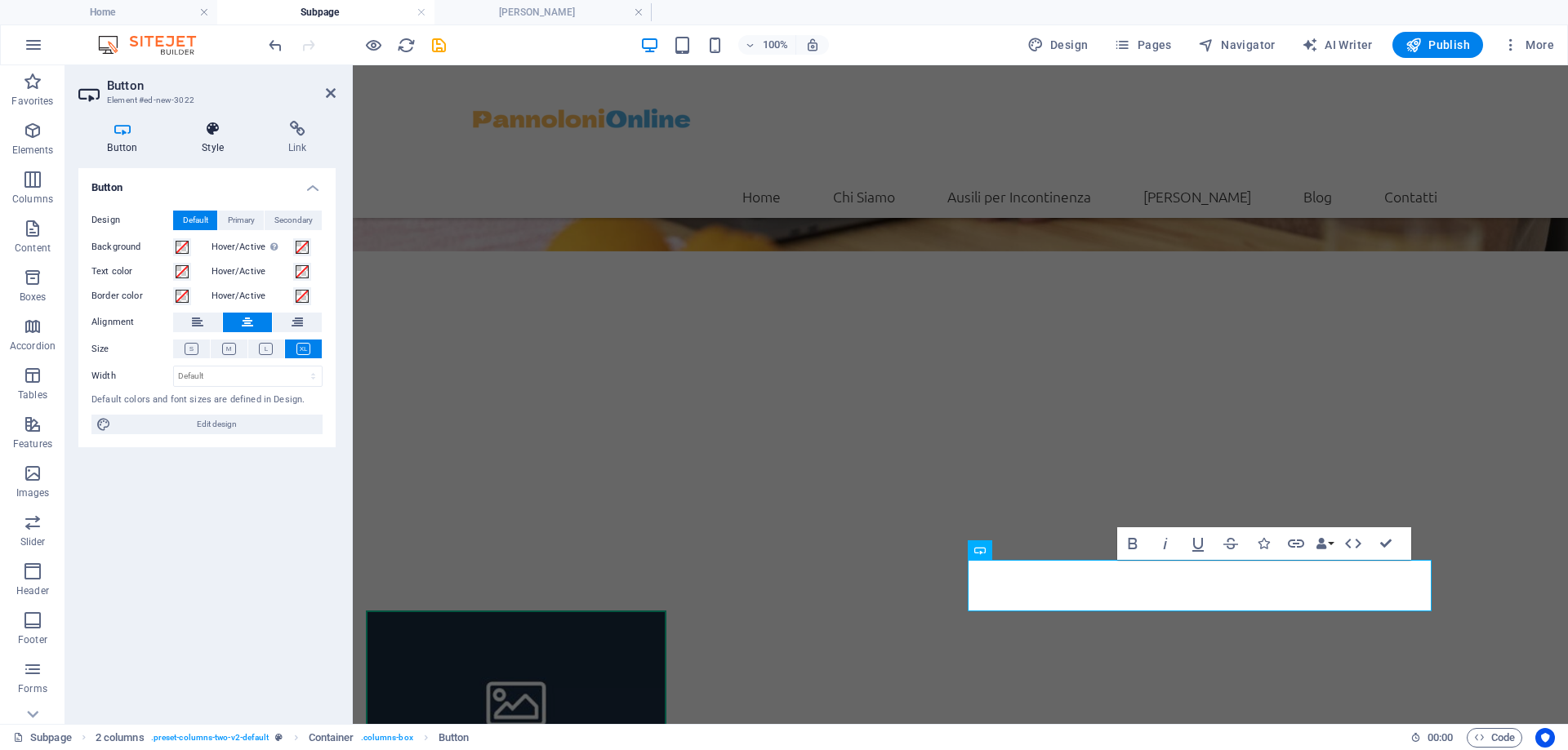
click at [206, 141] on h4 "Style" at bounding box center [216, 138] width 86 height 34
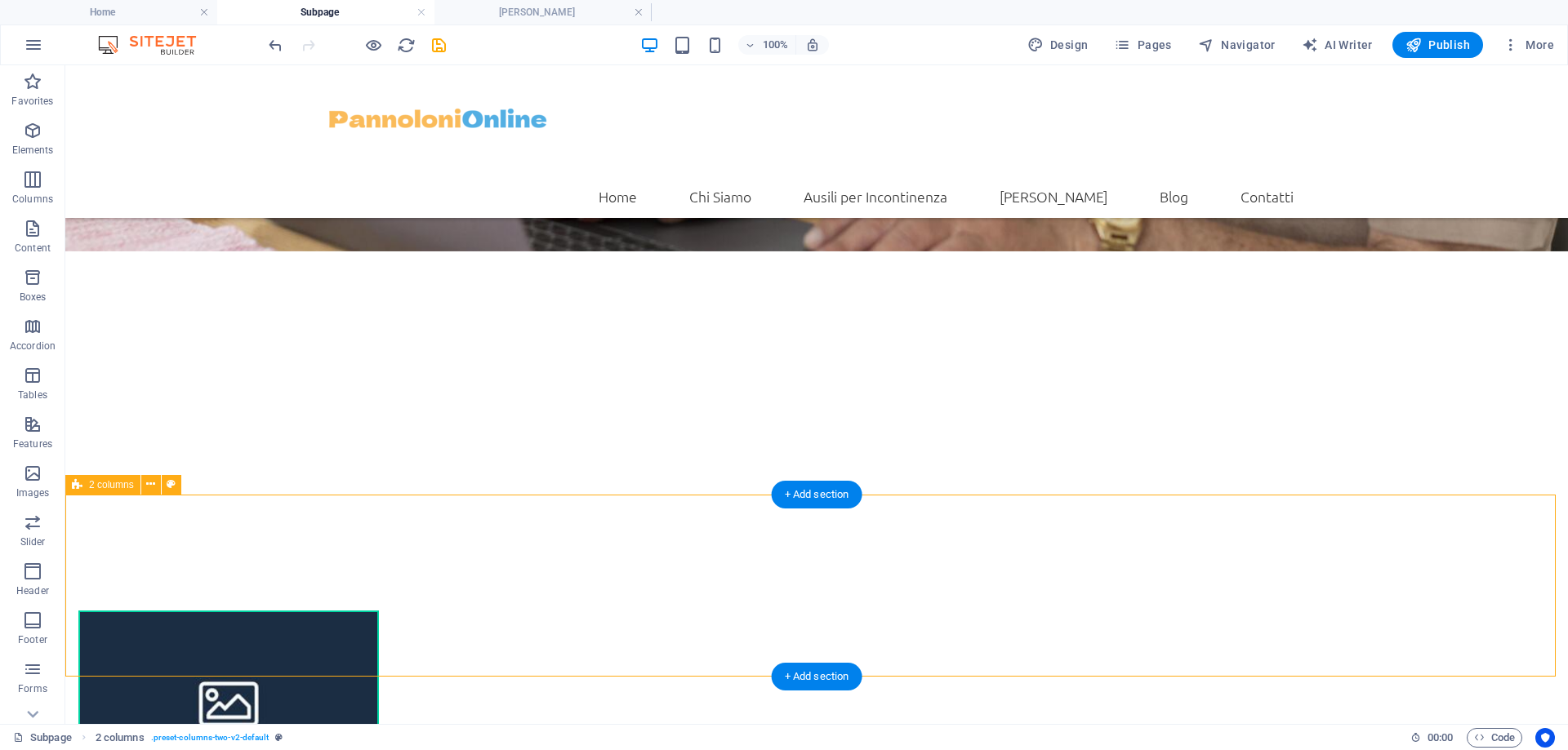
select select "rem"
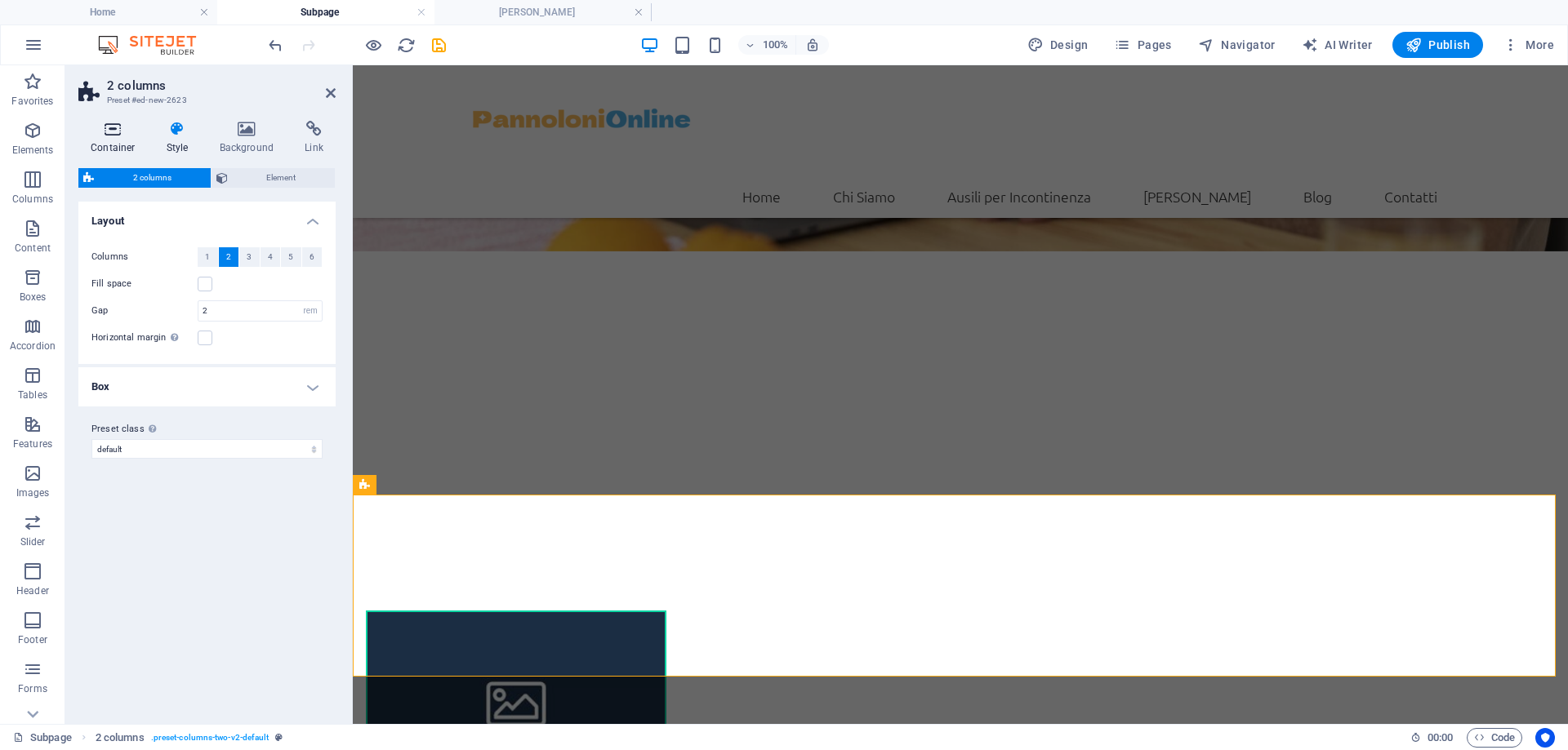
click at [122, 138] on h4 "Container" at bounding box center [116, 138] width 76 height 34
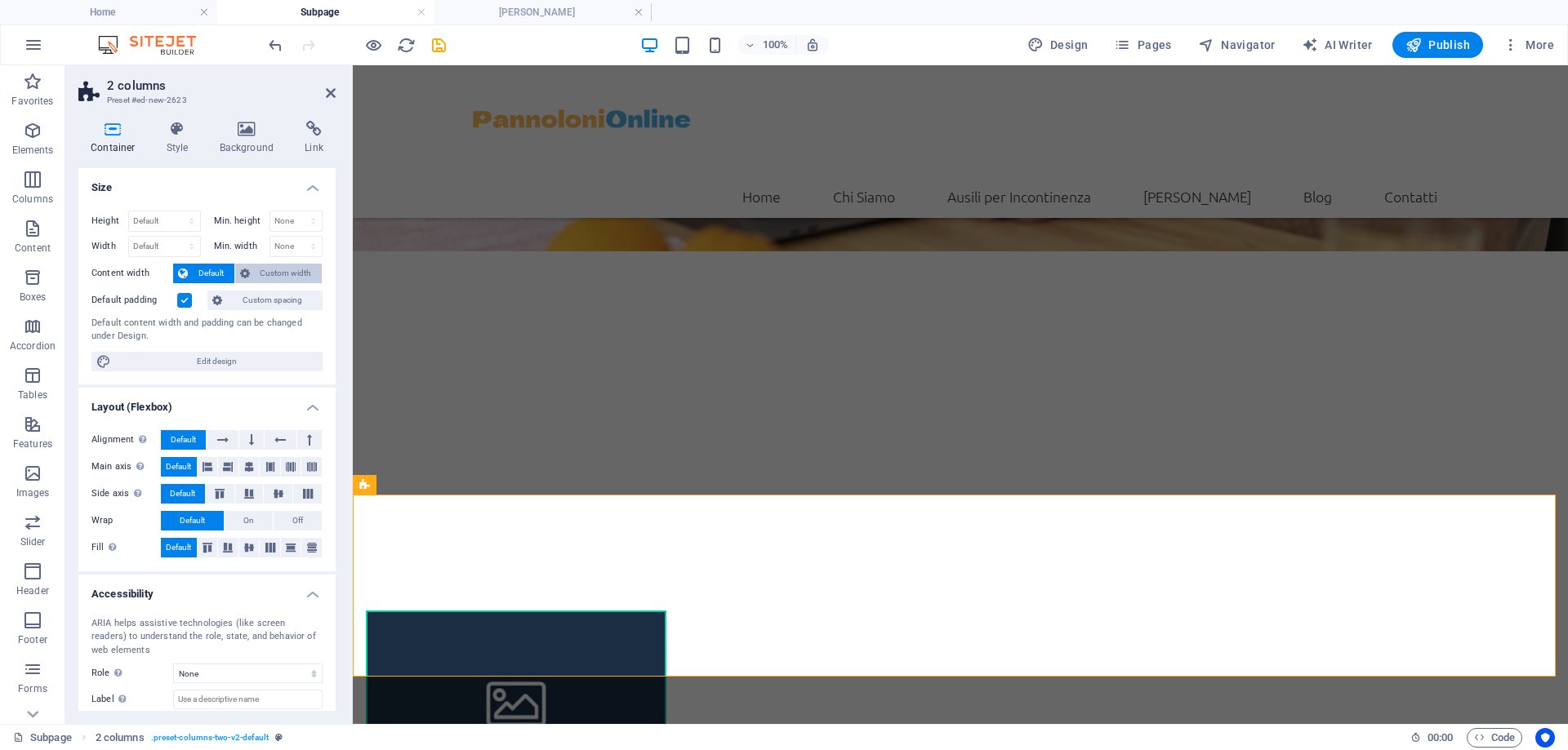
click at [237, 274] on button "Custom width" at bounding box center [279, 274] width 87 height 19
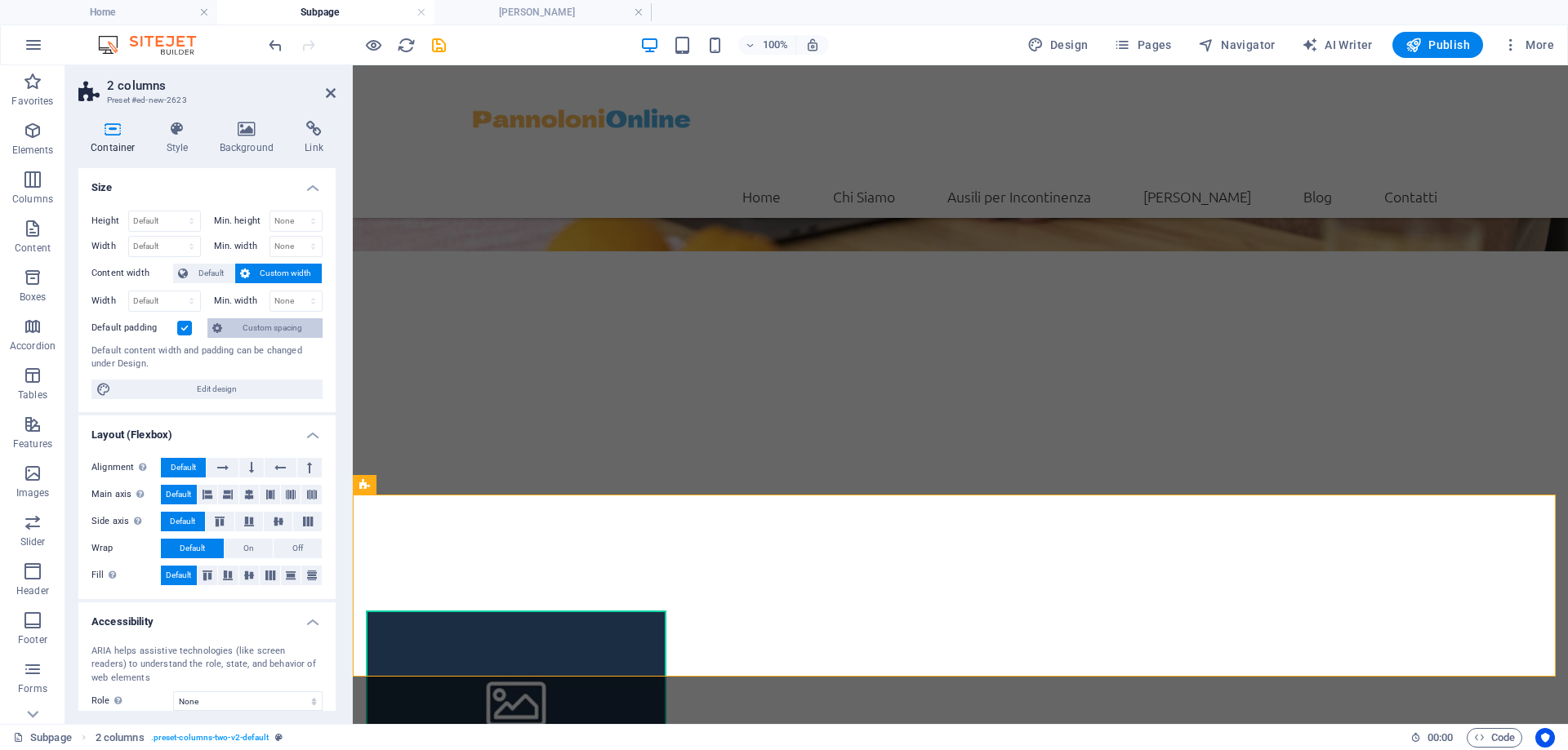
click at [222, 329] on icon at bounding box center [217, 328] width 10 height 19
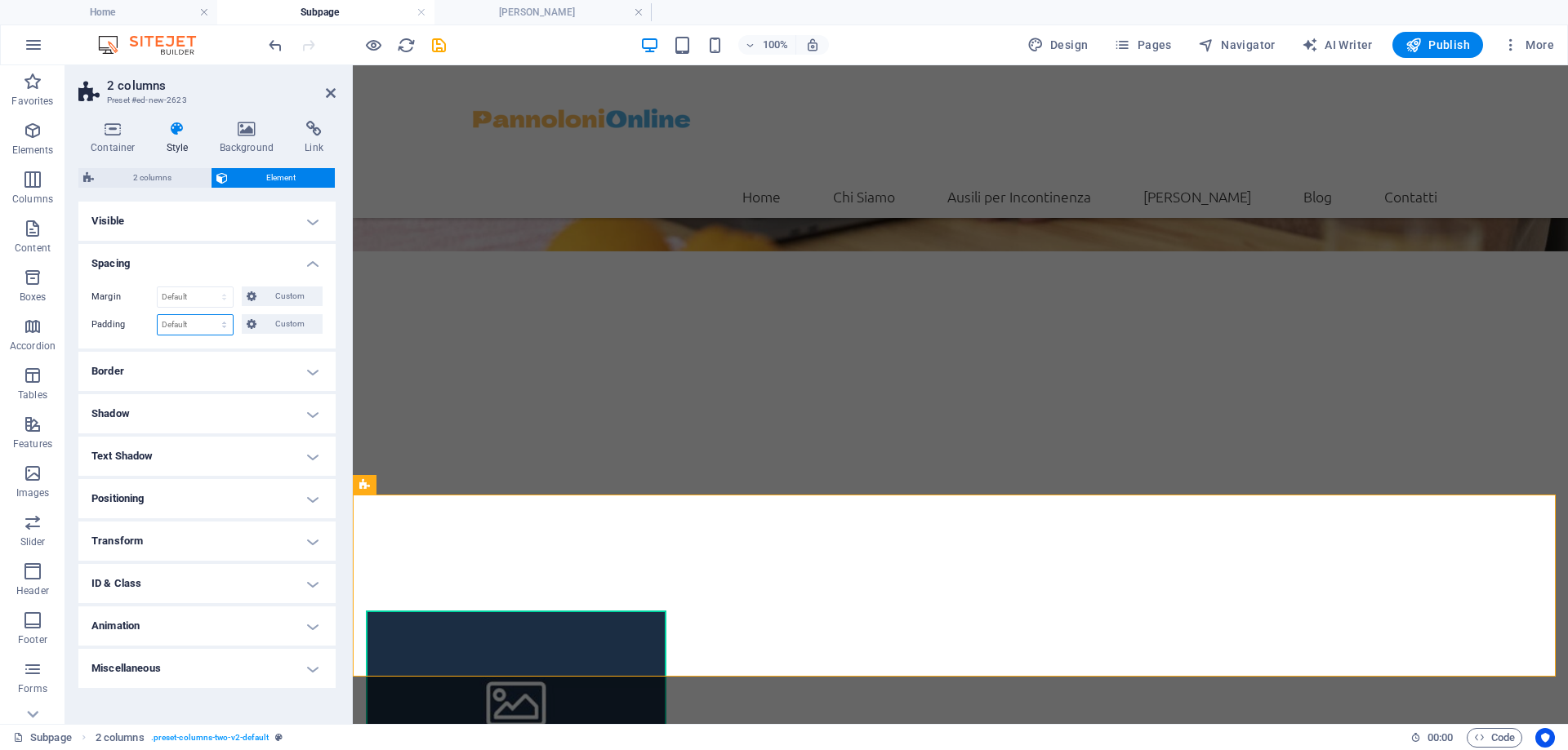
click at [198, 324] on select "Default px rem % vh vw Custom" at bounding box center [195, 325] width 75 height 19
select select "px"
click at [210, 315] on select "Default px rem % vh vw Custom" at bounding box center [195, 325] width 75 height 19
type input "0"
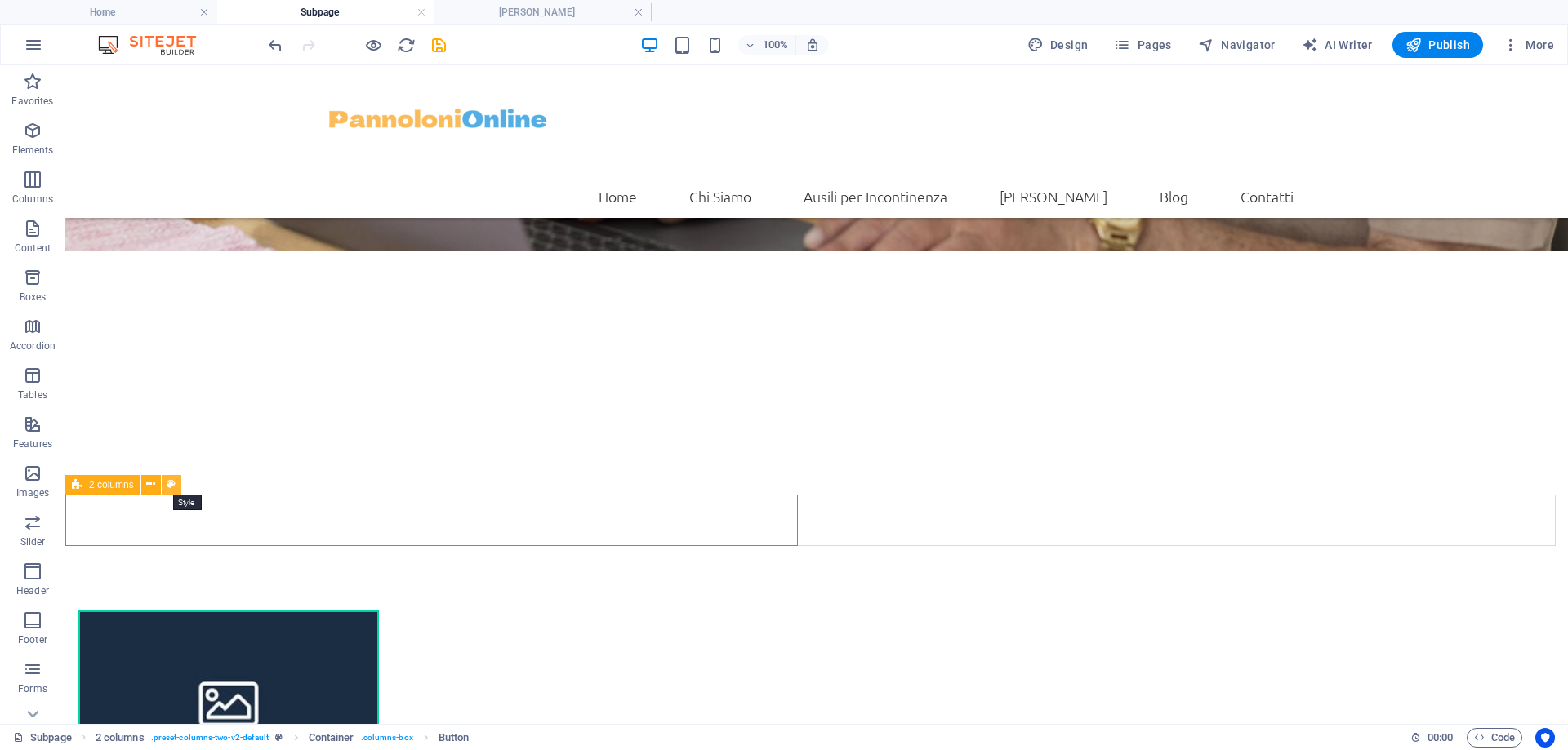
click at [167, 488] on icon at bounding box center [171, 485] width 9 height 17
select select "px"
select select "rem"
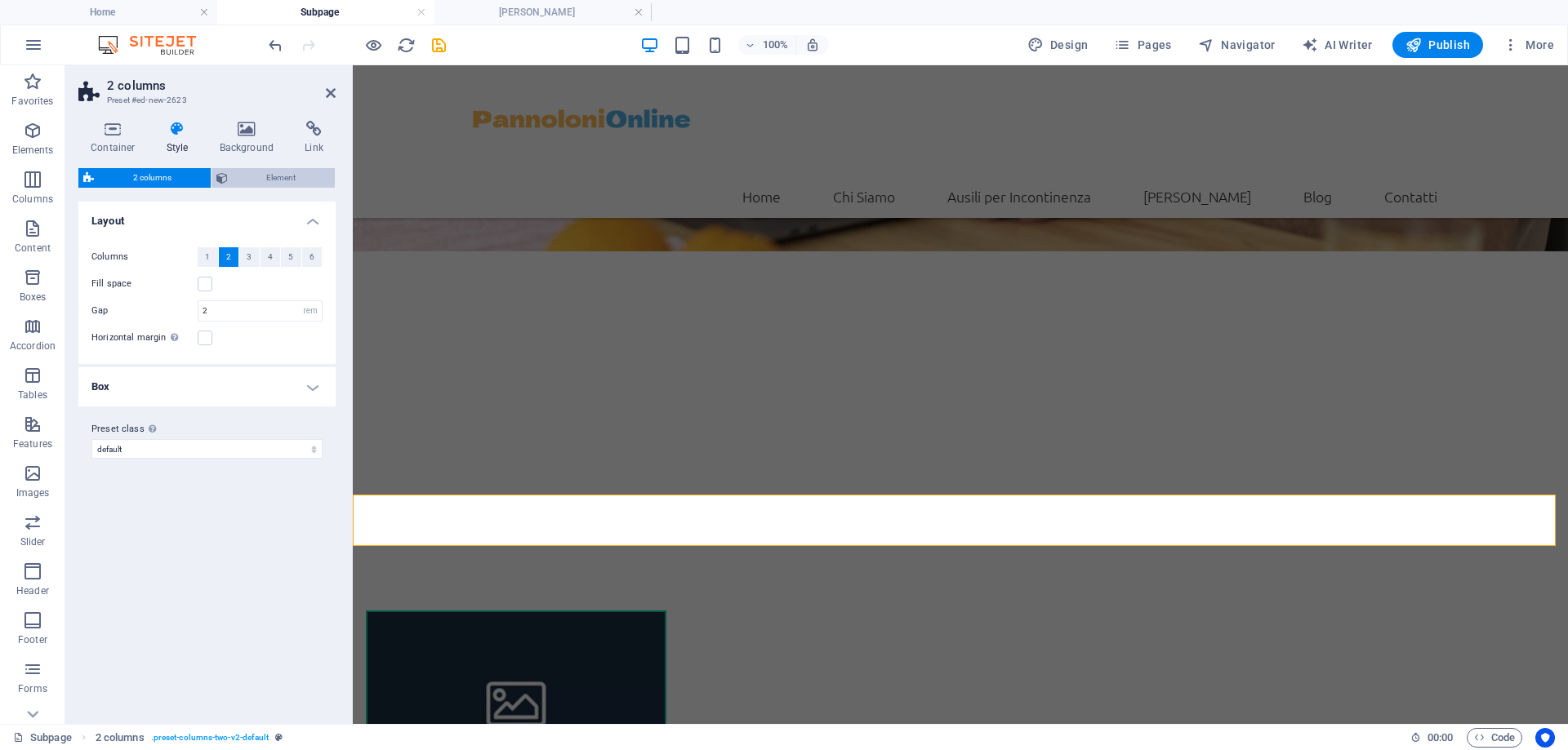
click at [233, 186] on span "Element" at bounding box center [281, 178] width 98 height 19
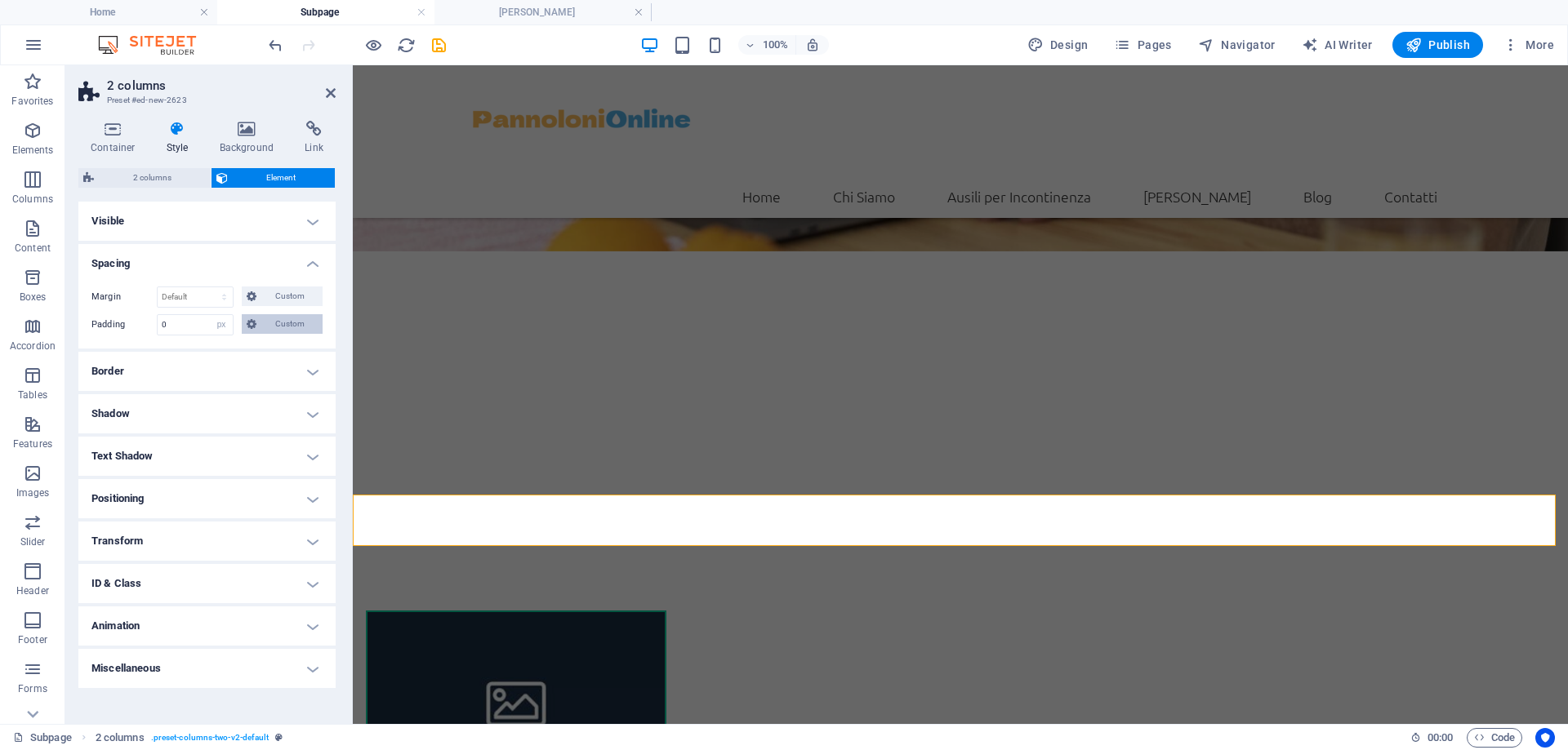
click at [242, 322] on button "Custom" at bounding box center [281, 324] width 81 height 19
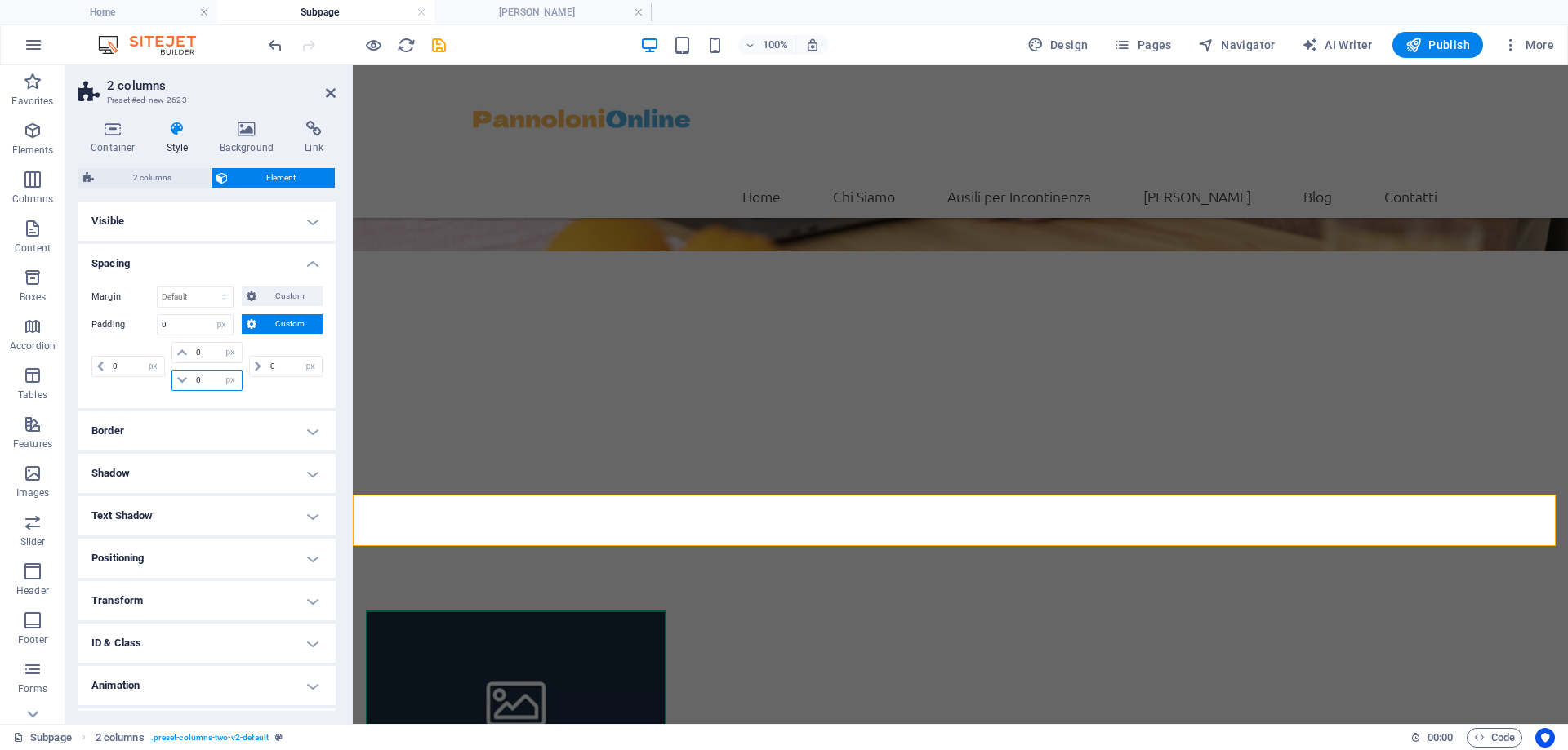
drag, startPoint x: 206, startPoint y: 384, endPoint x: 185, endPoint y: 377, distance: 22.1
click at [185, 377] on div "0 px rem % vh vw" at bounding box center [206, 381] width 71 height 21
type input "10"
select select "DISABLED_OPTION_VALUE"
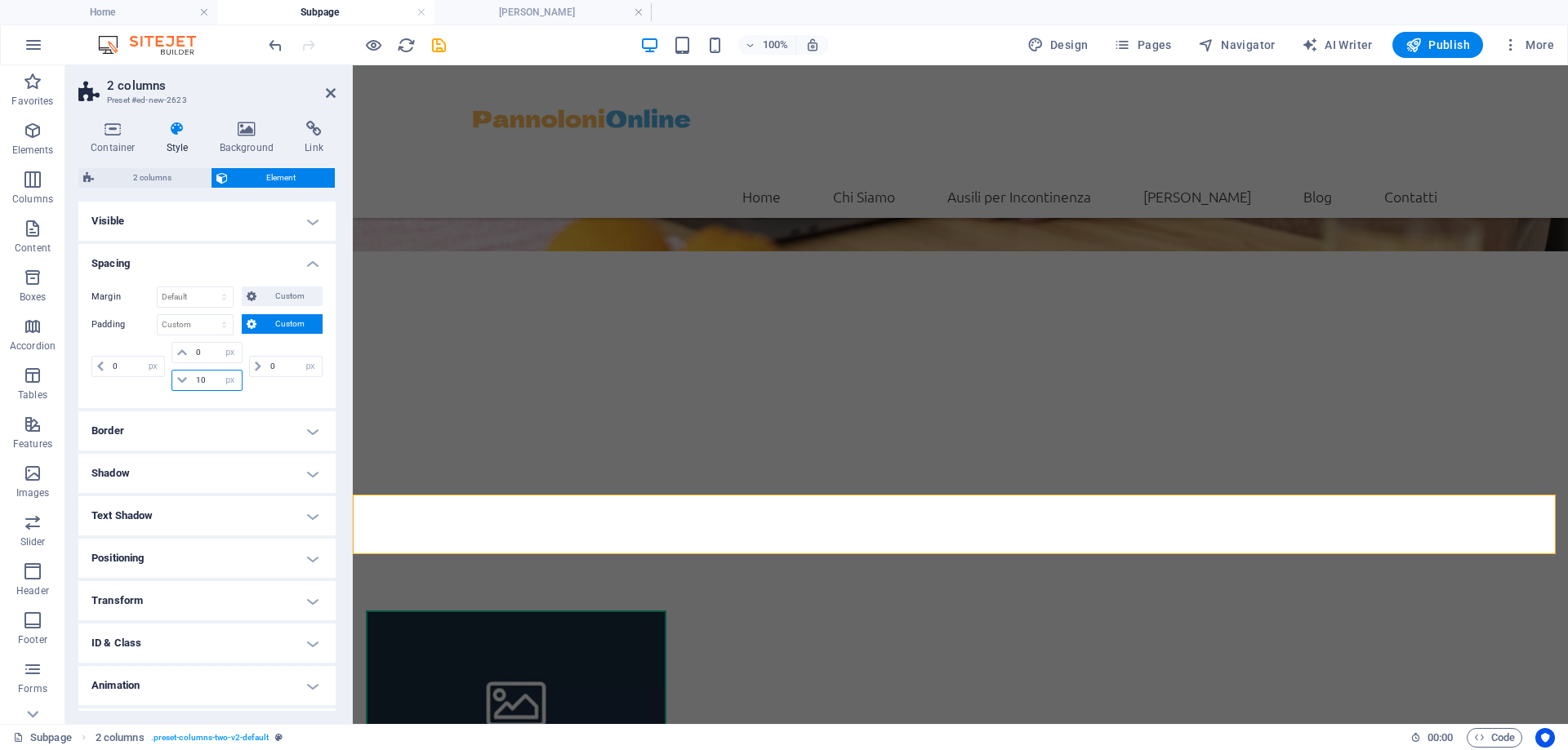
drag, startPoint x: 202, startPoint y: 383, endPoint x: 190, endPoint y: 380, distance: 12.4
click at [190, 380] on div "10 px rem % vh vw" at bounding box center [206, 381] width 71 height 21
type input "20"
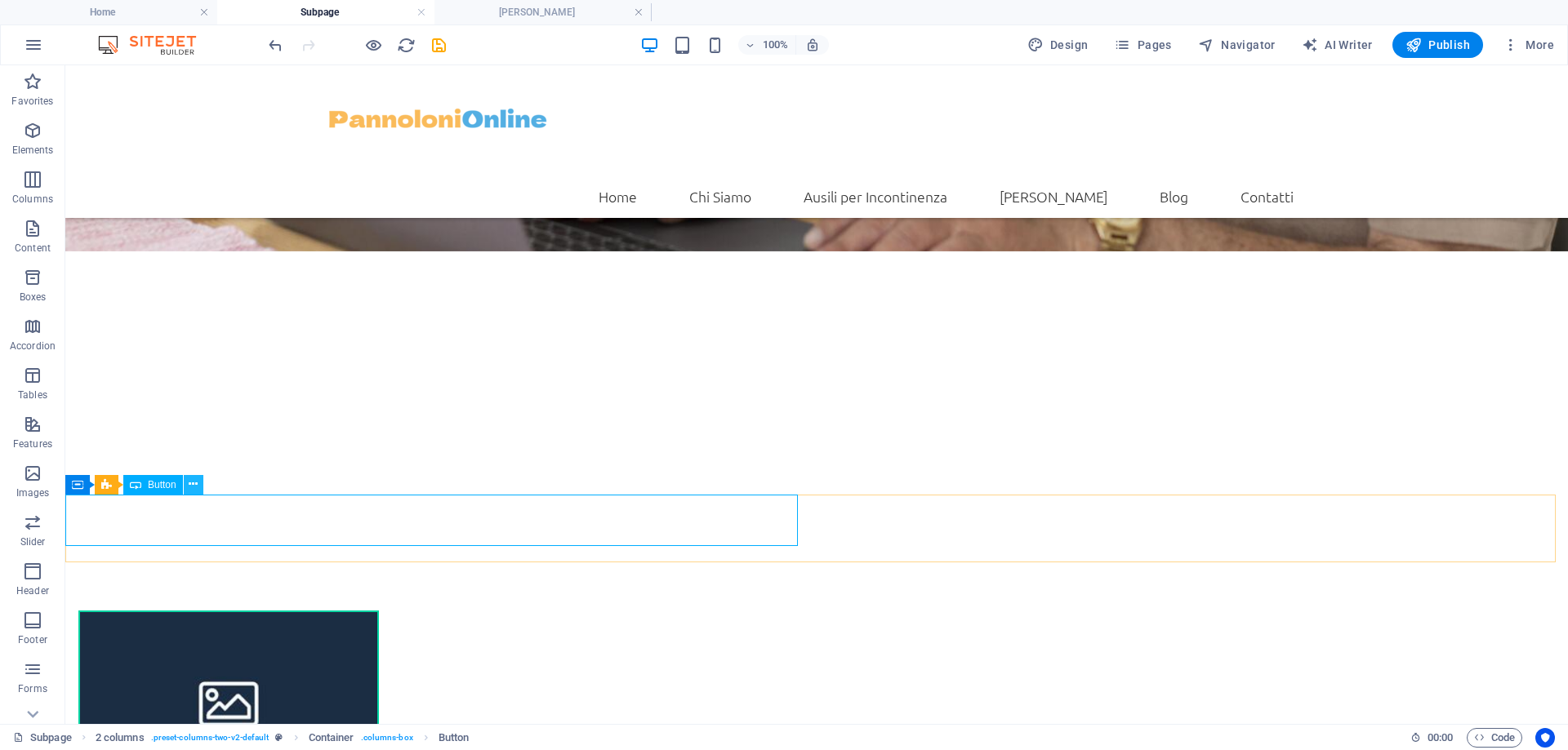
click at [191, 483] on icon at bounding box center [193, 485] width 9 height 17
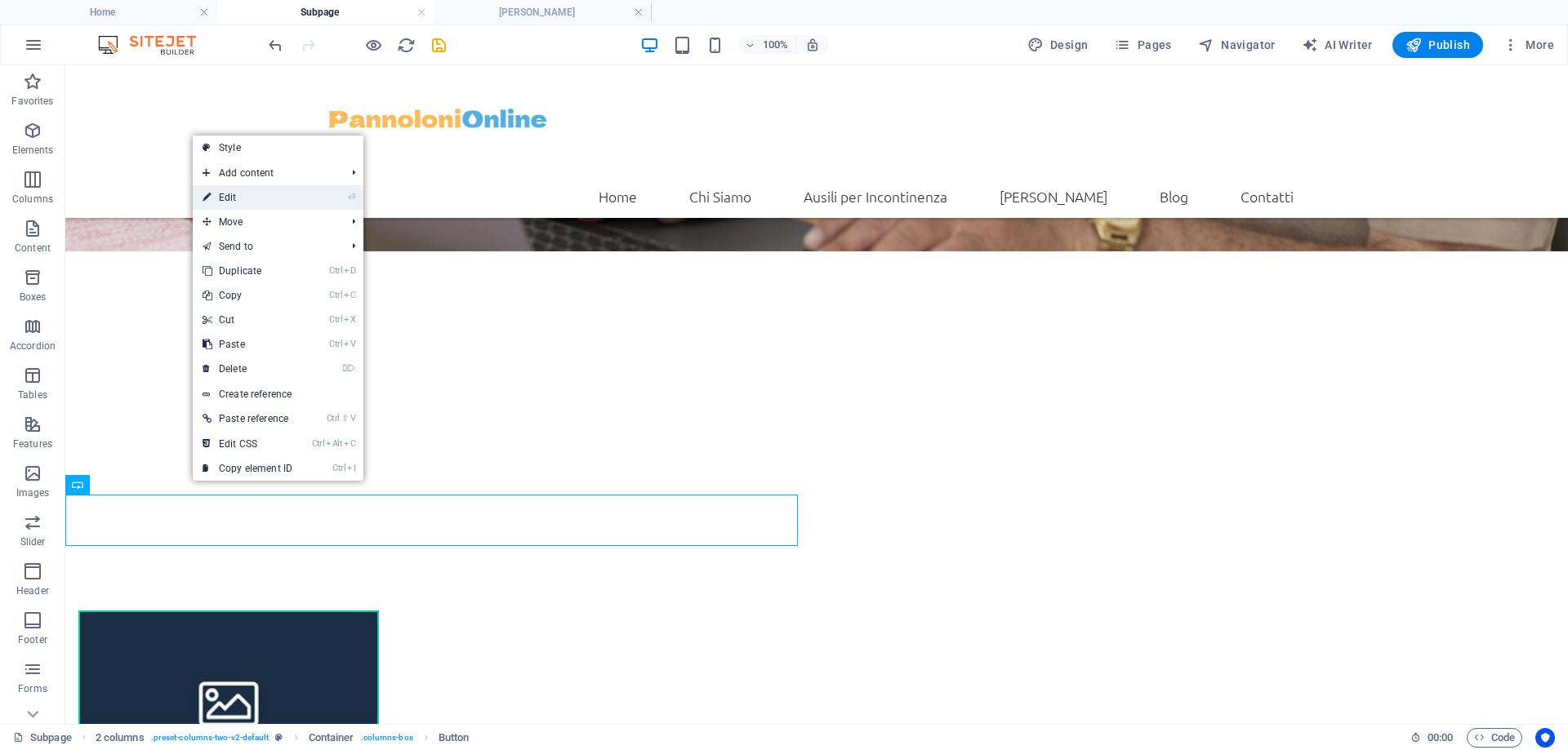
click at [263, 198] on link "⏎ Edit" at bounding box center [247, 198] width 110 height 24
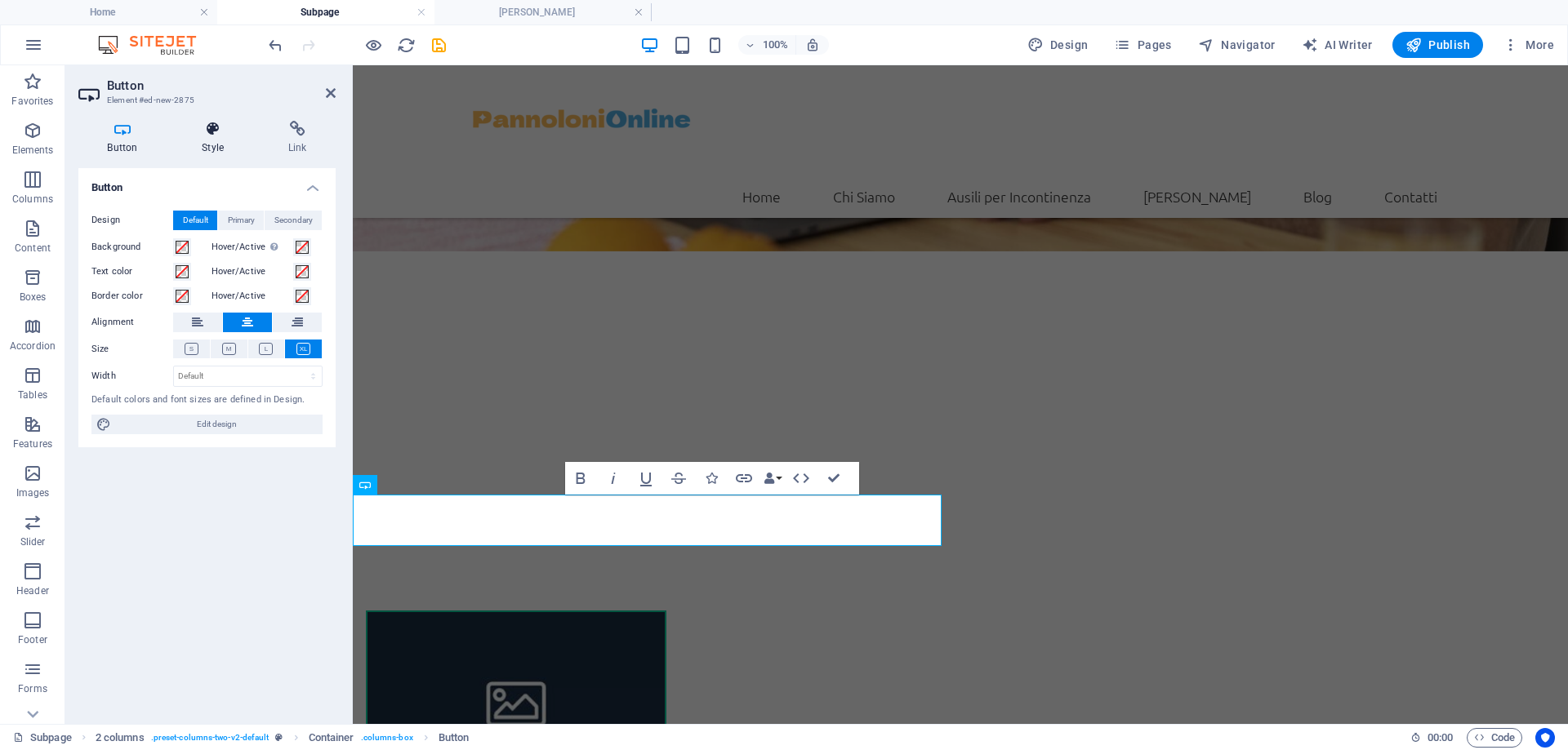
click at [215, 152] on h4 "Style" at bounding box center [216, 138] width 86 height 34
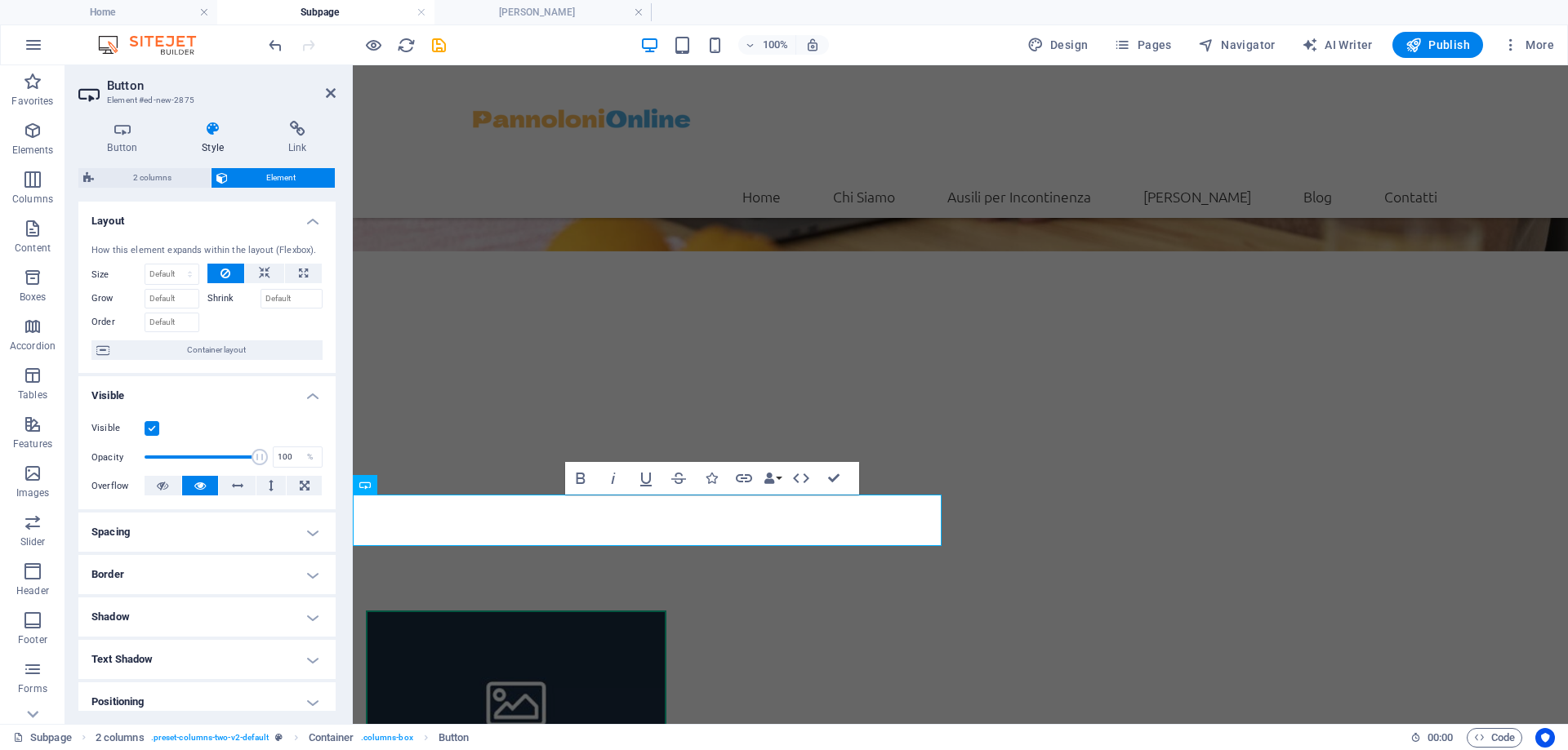
scroll to position [82, 0]
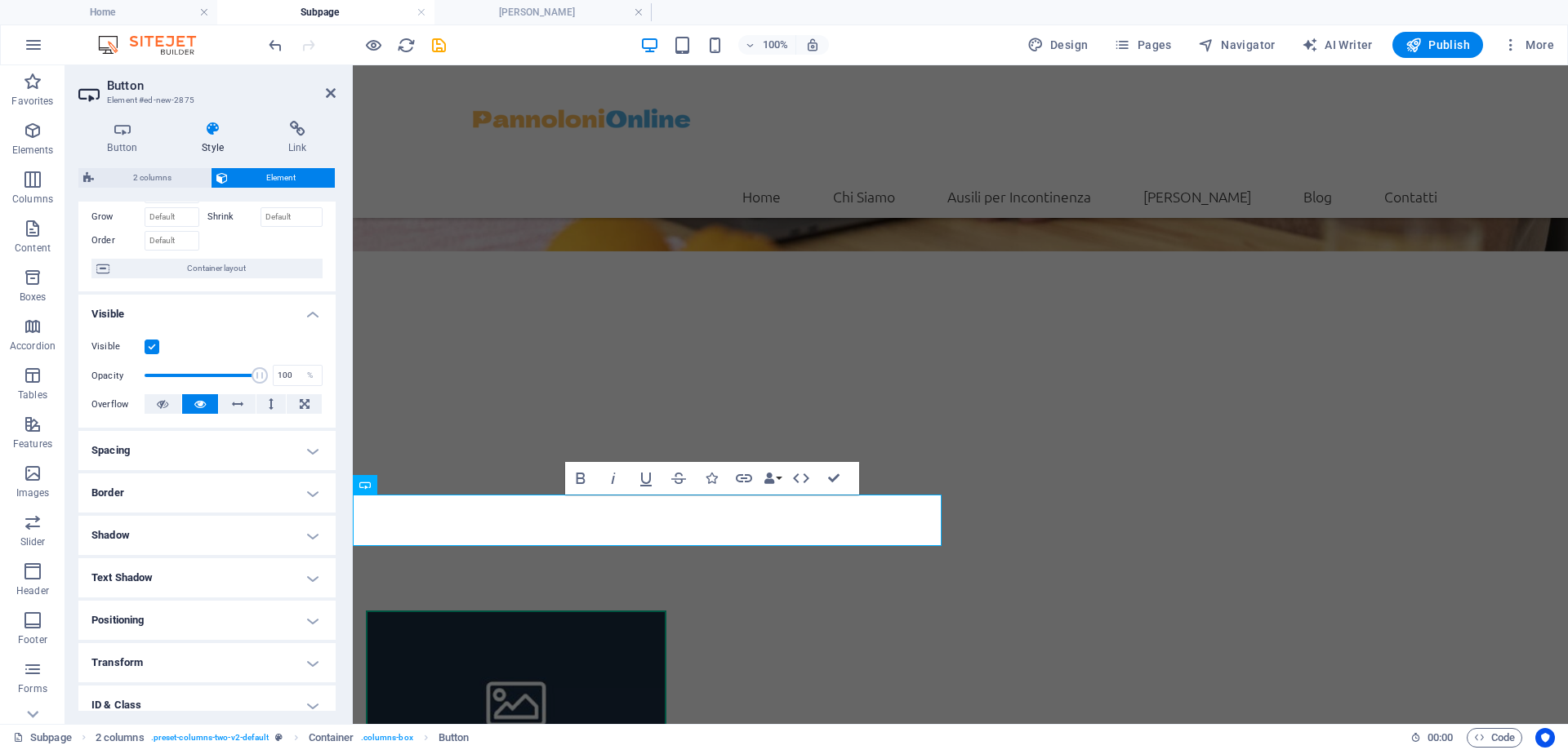
click at [169, 442] on h4 "Spacing" at bounding box center [206, 450] width 257 height 39
click at [287, 513] on span "Custom" at bounding box center [289, 511] width 57 height 19
click at [127, 557] on input "number" at bounding box center [137, 553] width 56 height 19
type input "20"
type input "0"
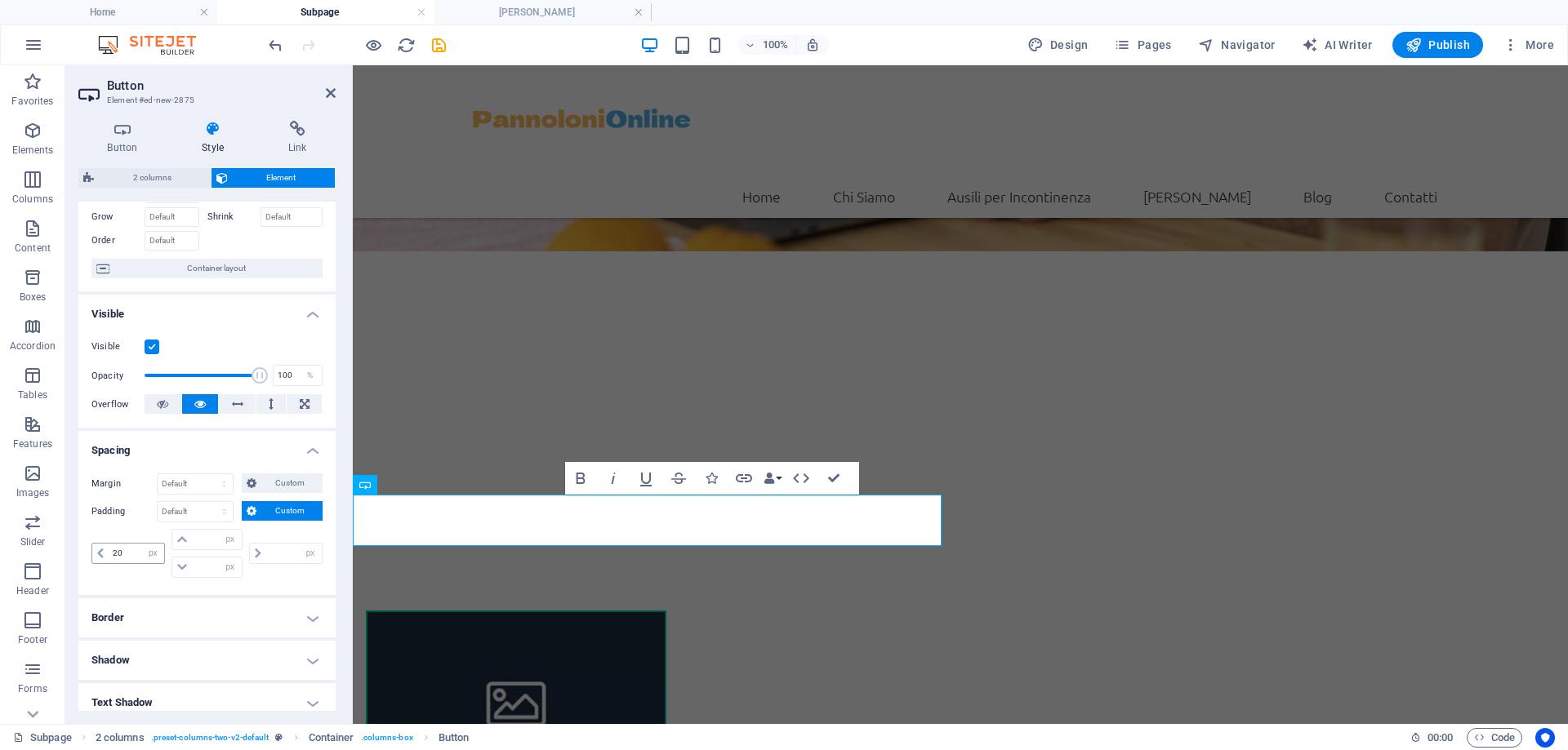
type input "0"
click at [408, 436] on icon at bounding box center [412, 439] width 9 height 17
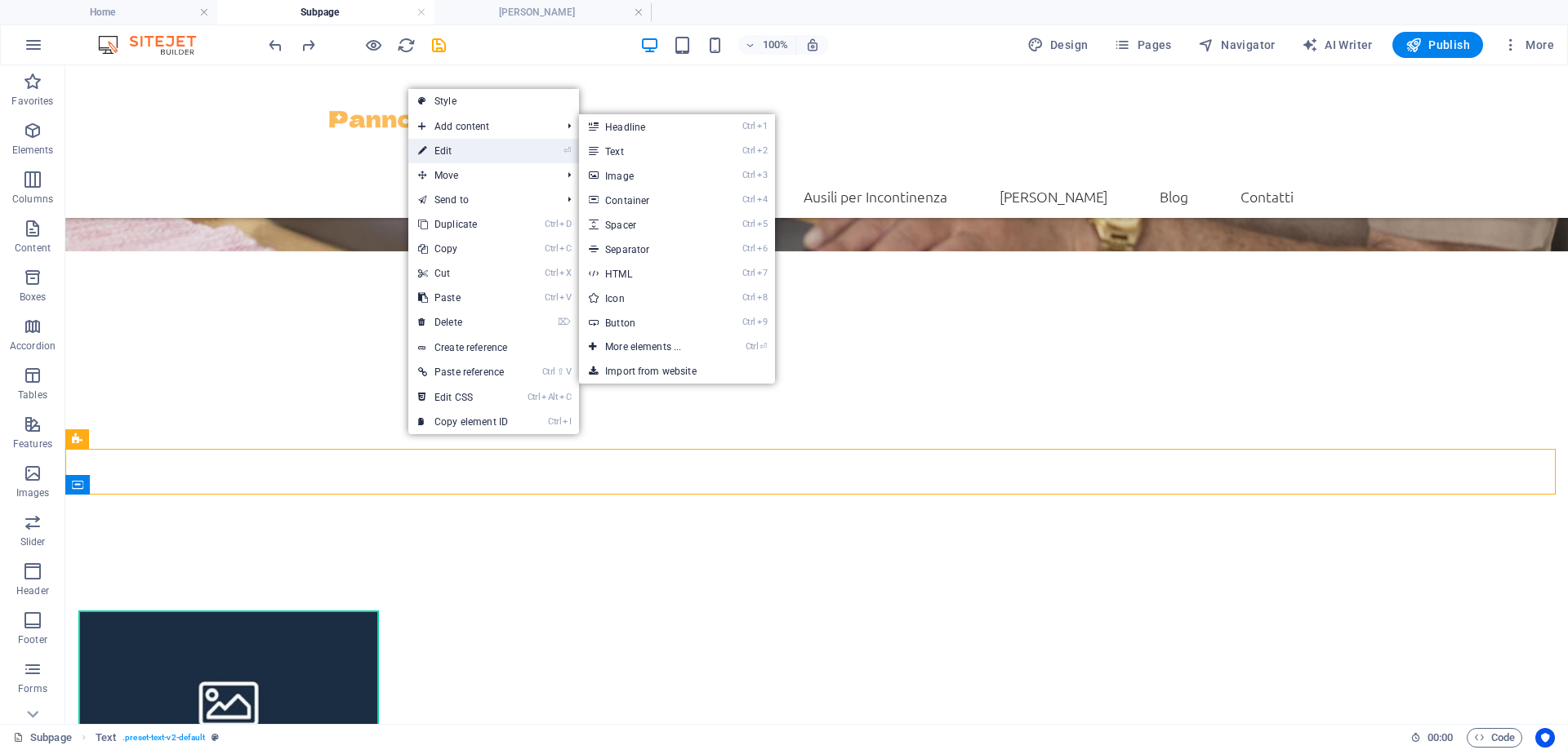
click at [480, 143] on link "⏎ Edit" at bounding box center [463, 151] width 110 height 24
select select "px"
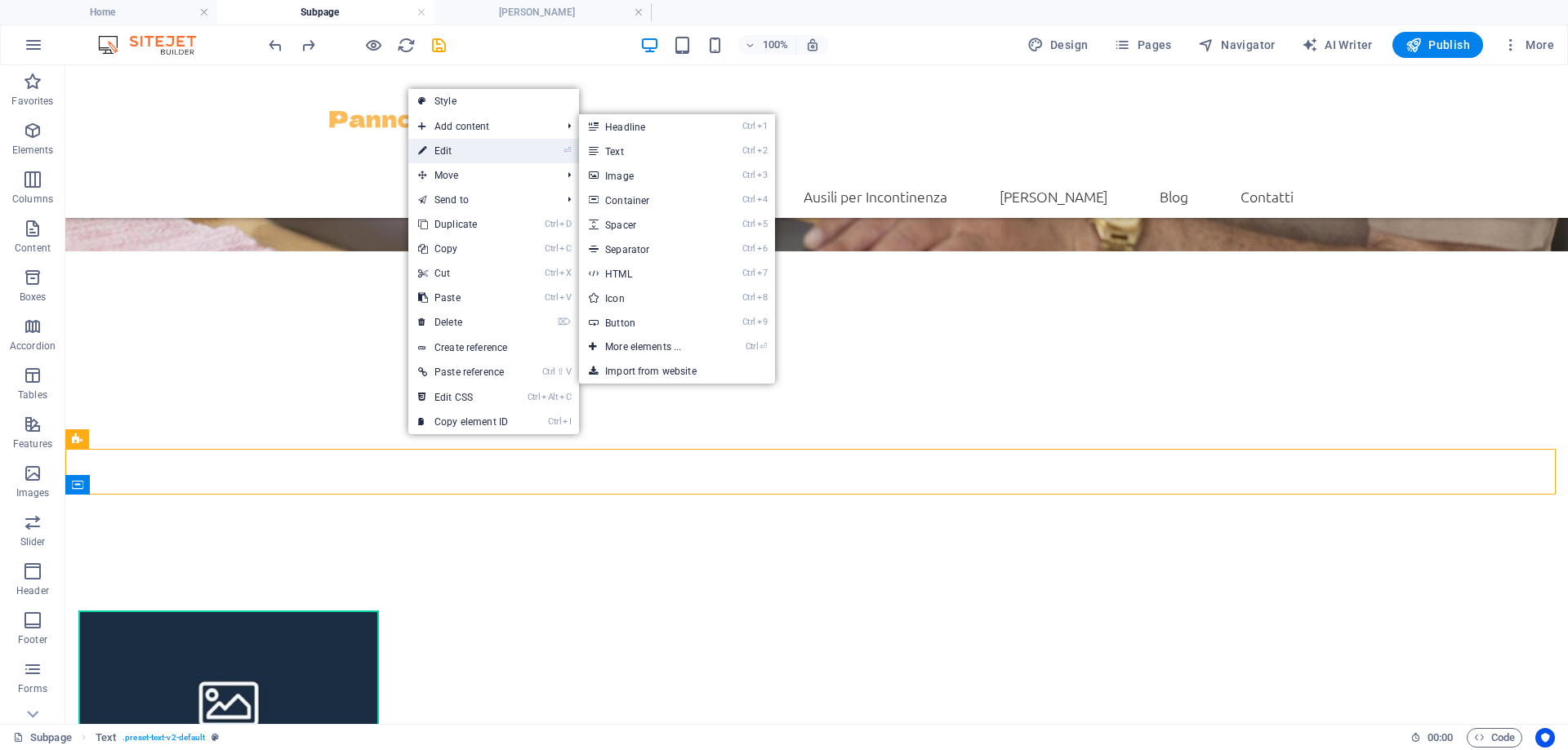
select select "px"
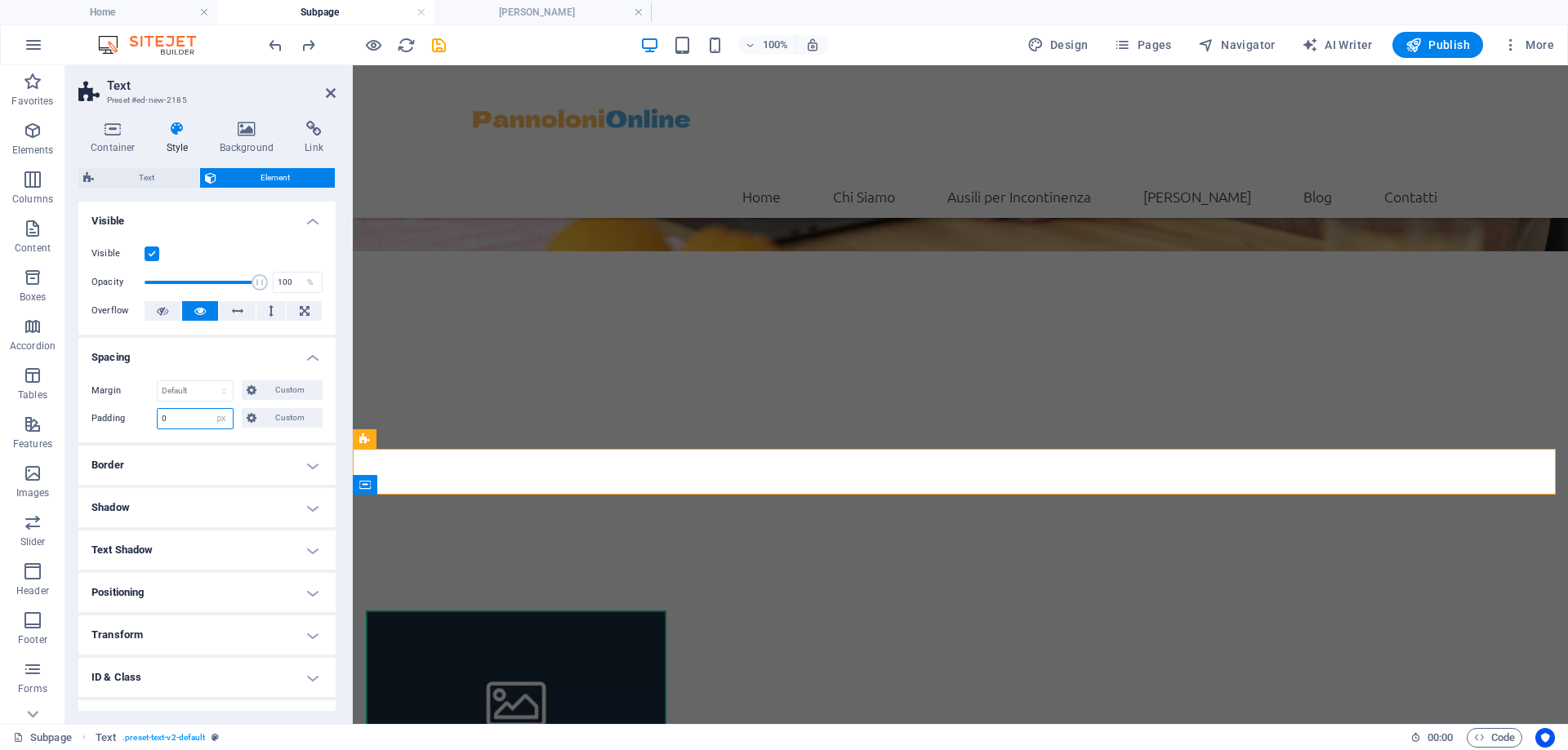
click at [197, 423] on input "0" at bounding box center [195, 419] width 75 height 19
drag, startPoint x: 320, startPoint y: 408, endPoint x: 311, endPoint y: 405, distance: 9.5
click at [320, 408] on div "Margin Default auto px % rem vw vh Custom Custom auto px % rem vw vh auto px % …" at bounding box center [206, 405] width 257 height 75
click at [304, 413] on span "Custom" at bounding box center [289, 418] width 57 height 19
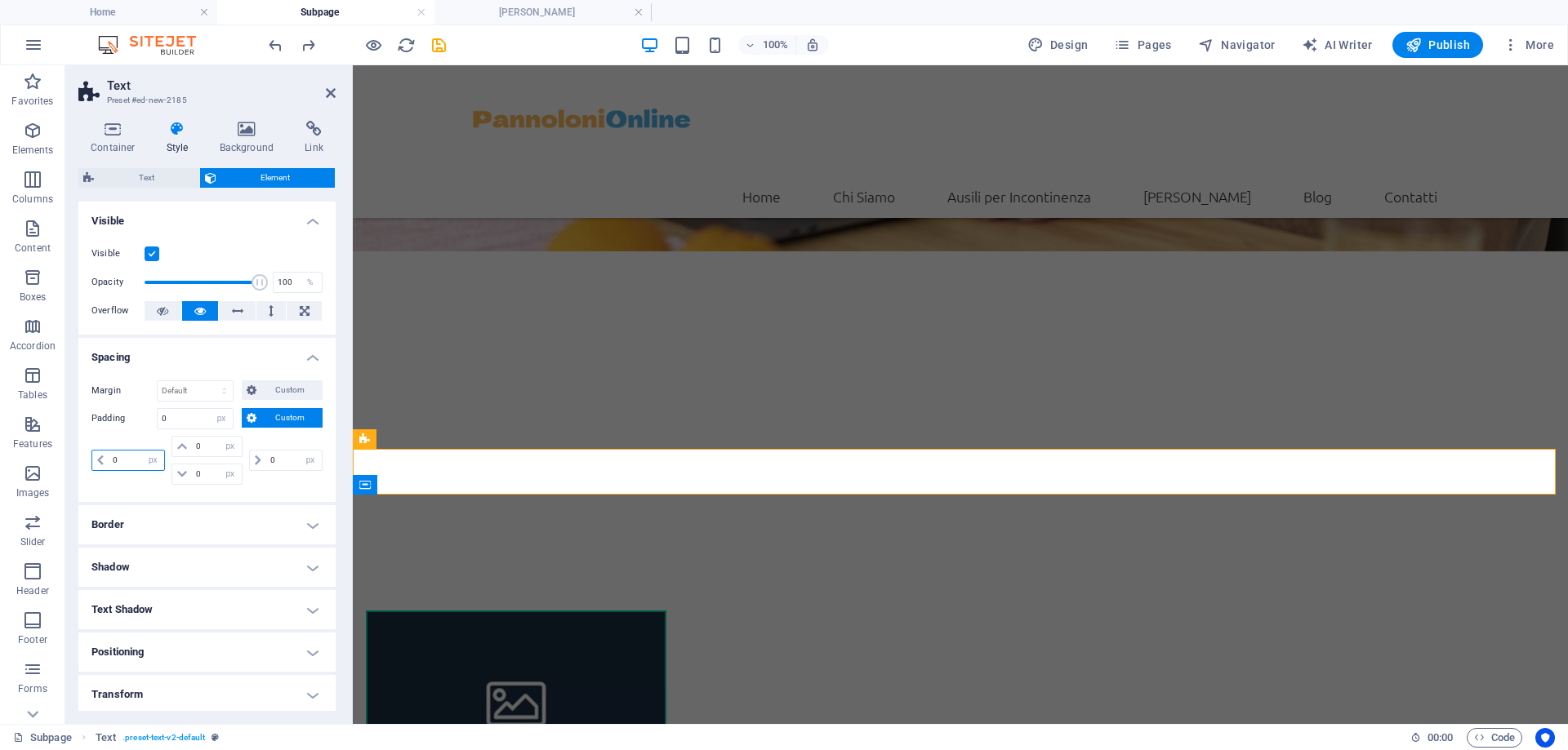
click at [132, 463] on input "0" at bounding box center [137, 460] width 56 height 19
drag, startPoint x: 132, startPoint y: 463, endPoint x: 95, endPoint y: 465, distance: 37.1
click at [95, 465] on div "0 px rem % vh vw" at bounding box center [128, 461] width 73 height 21
type input "20"
select select "DISABLED_OPTION_VALUE"
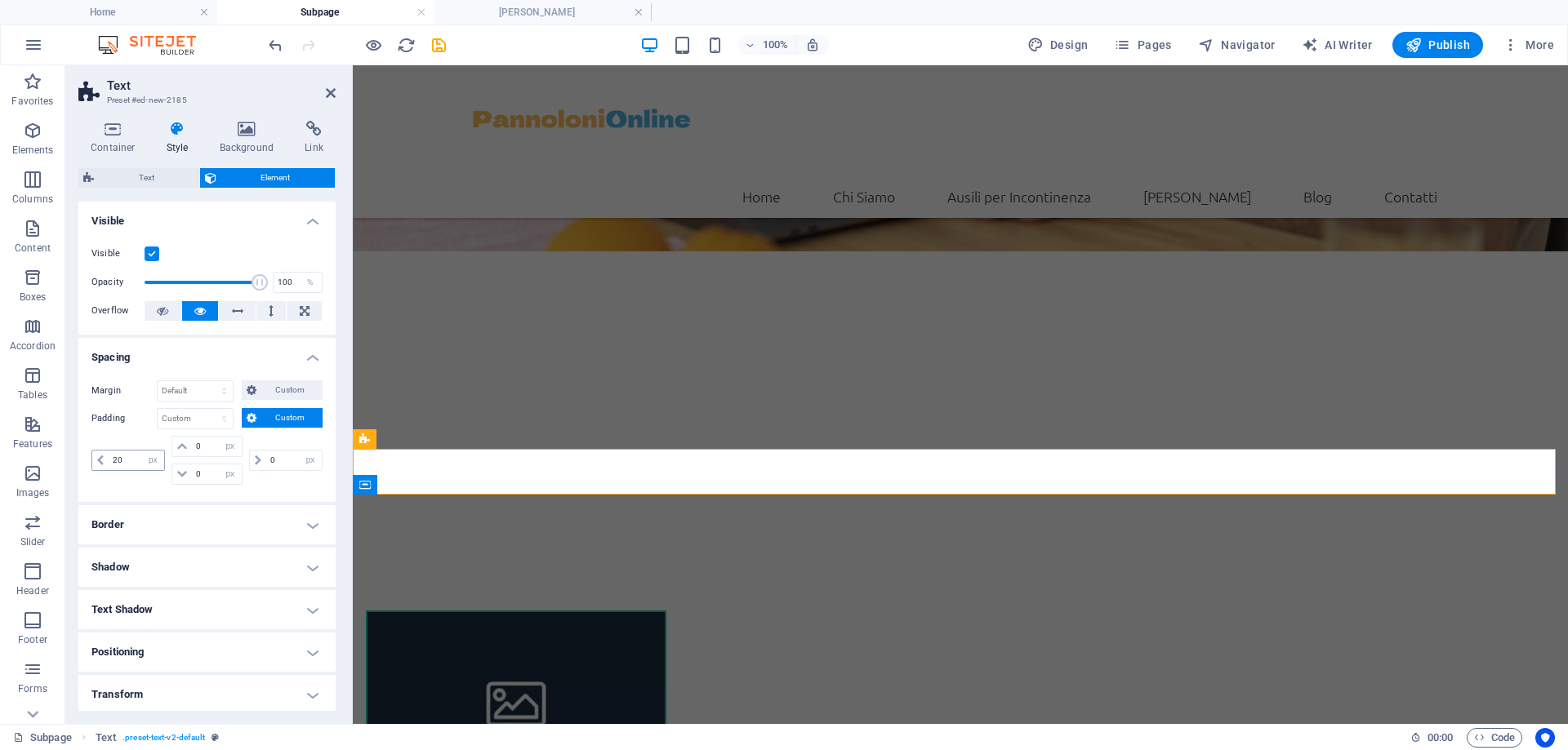
type input "0"
select select "px"
type input "0"
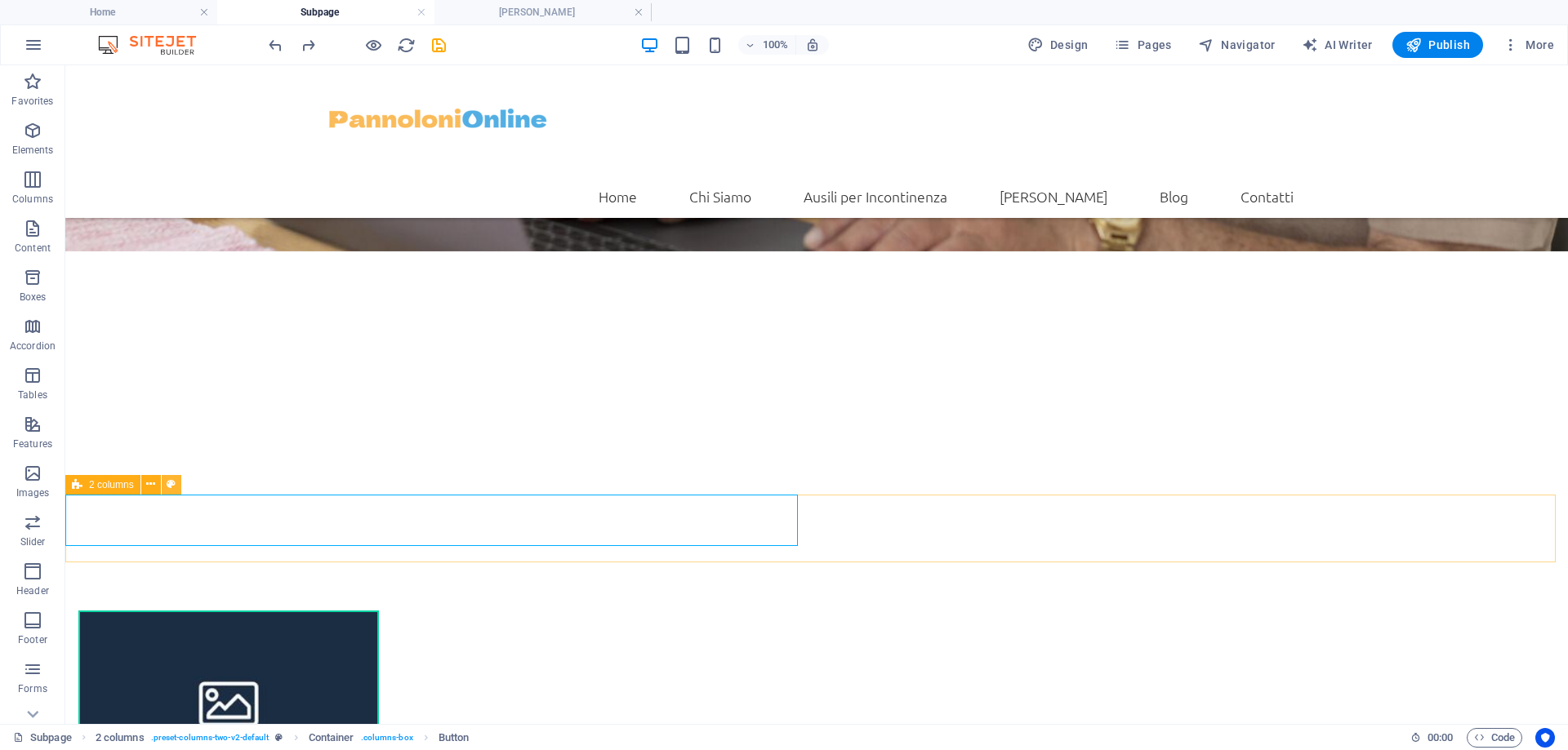
click at [169, 485] on icon at bounding box center [171, 485] width 9 height 17
select select "rem"
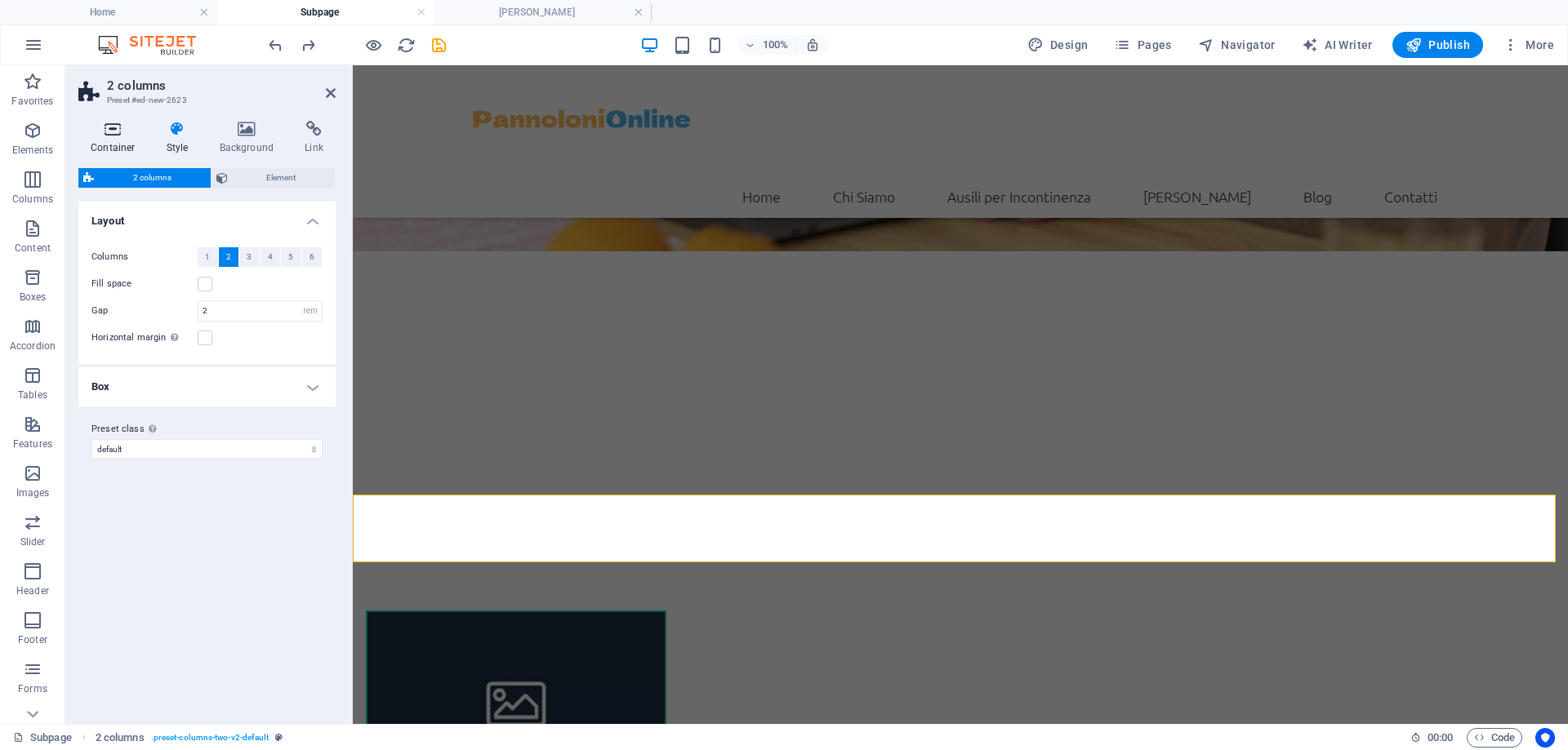
click at [110, 132] on icon at bounding box center [113, 129] width 70 height 17
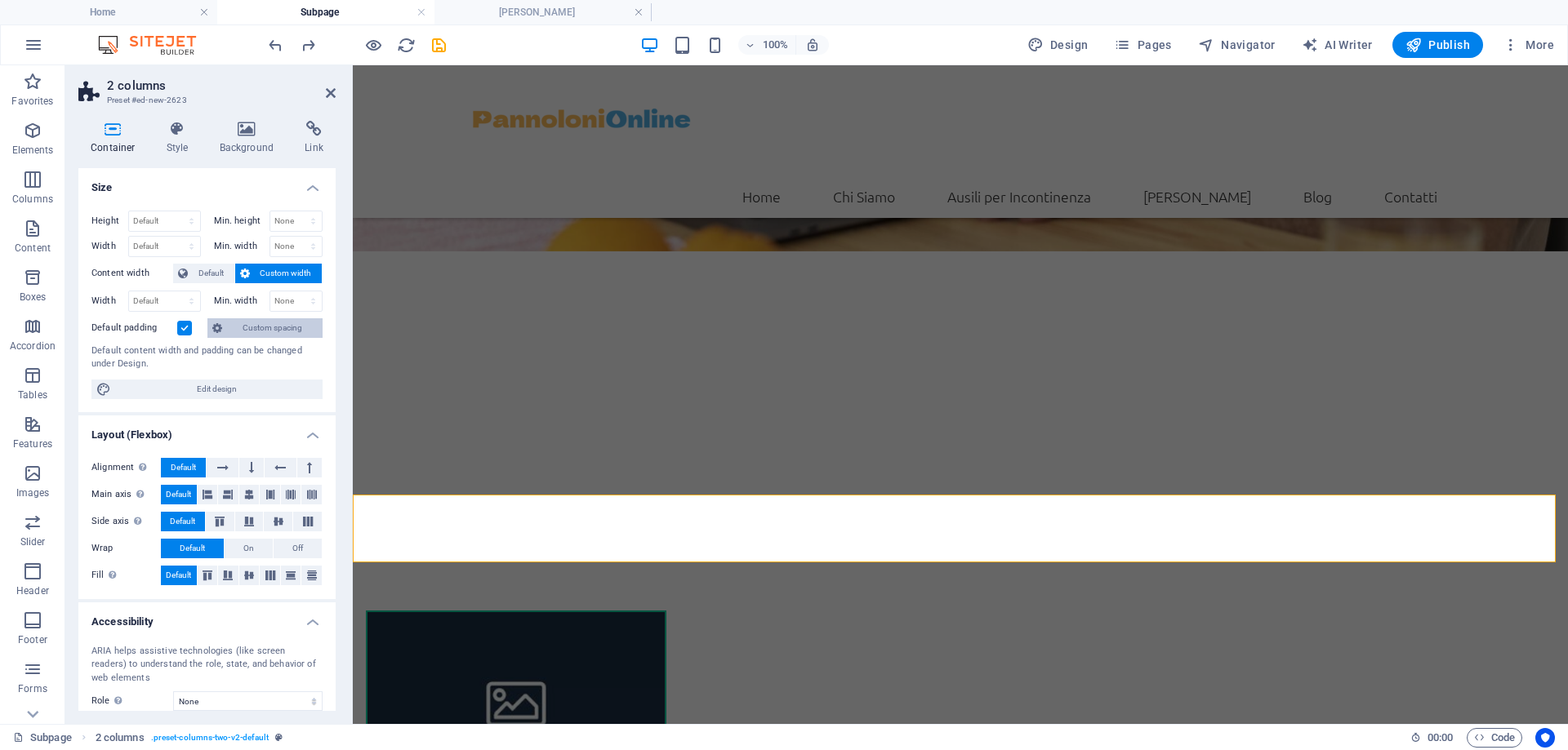
click at [222, 329] on icon at bounding box center [217, 328] width 10 height 19
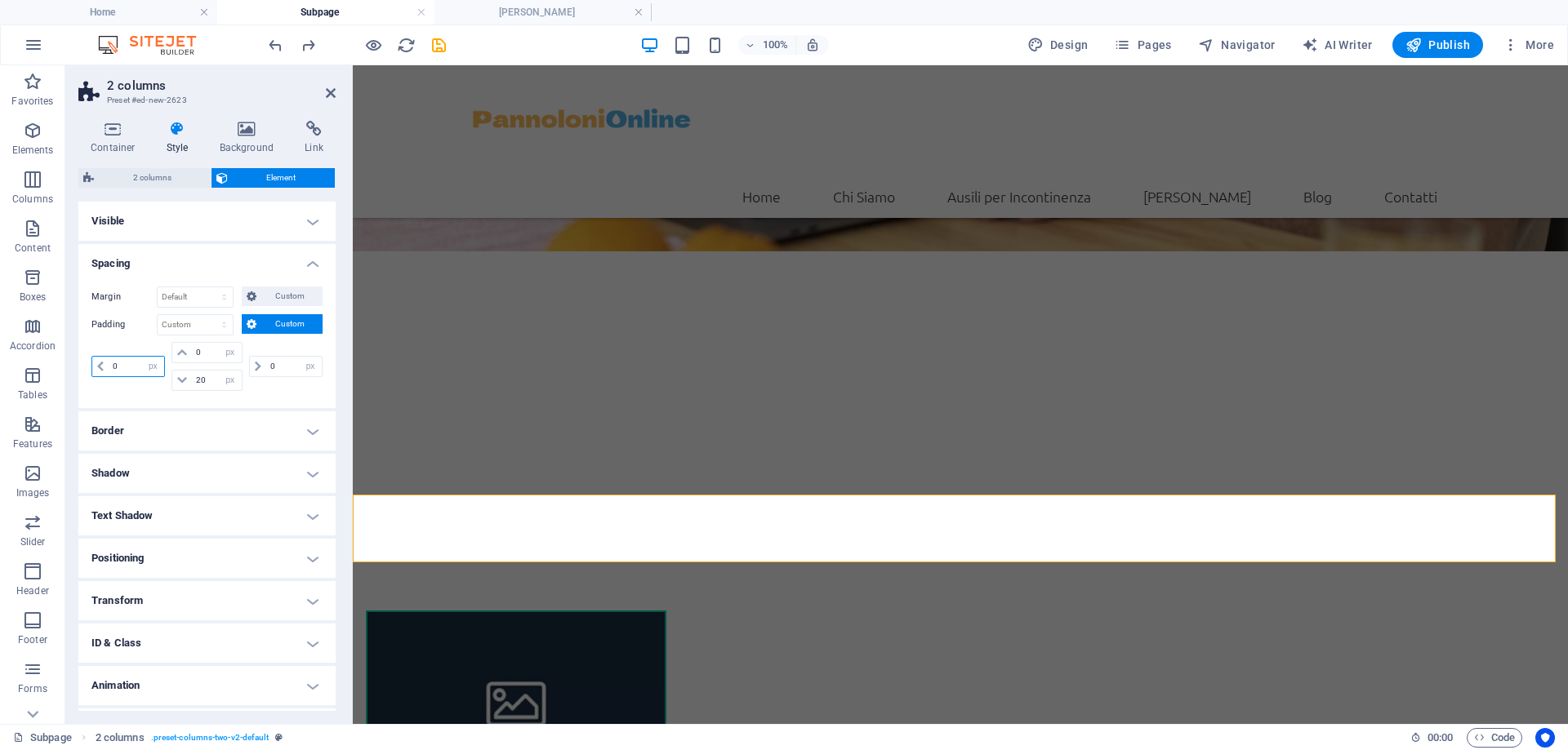
drag, startPoint x: 127, startPoint y: 359, endPoint x: 111, endPoint y: 358, distance: 16.0
click at [111, 358] on input "0" at bounding box center [137, 367] width 56 height 19
type input "20"
drag, startPoint x: 272, startPoint y: 364, endPoint x: 250, endPoint y: 359, distance: 22.6
click at [250, 359] on div "0 px rem % vh vw" at bounding box center [286, 367] width 73 height 21
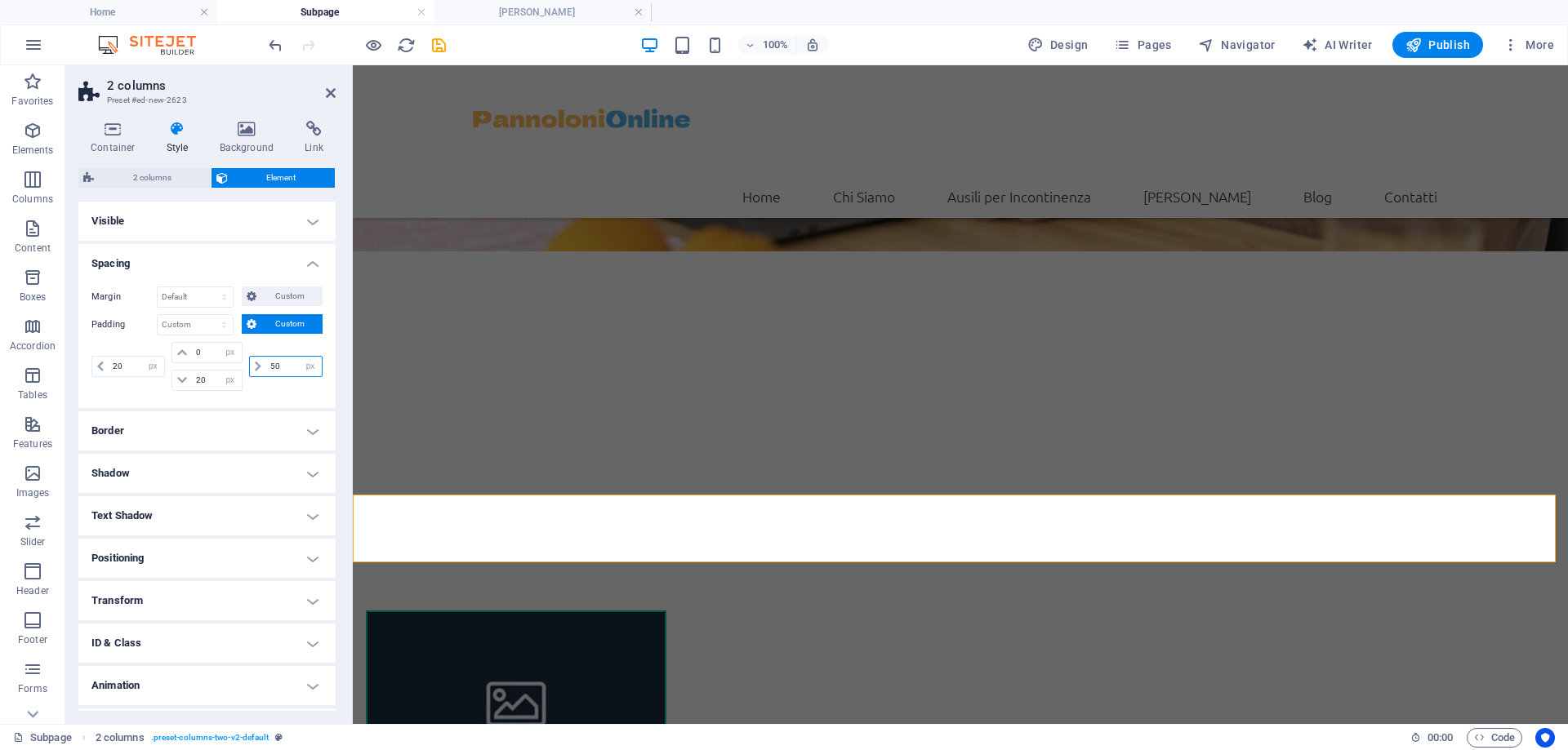
type input "50"
drag, startPoint x: 131, startPoint y: 363, endPoint x: 98, endPoint y: 359, distance: 33.2
click at [98, 359] on div "20 px rem % vh vw" at bounding box center [128, 367] width 73 height 21
drag, startPoint x: 139, startPoint y: 364, endPoint x: 86, endPoint y: 362, distance: 53.0
click at [86, 362] on div "Margin Default auto px % rem vw vh Custom Custom auto px % rem vw vh auto px % …" at bounding box center [206, 341] width 257 height 135
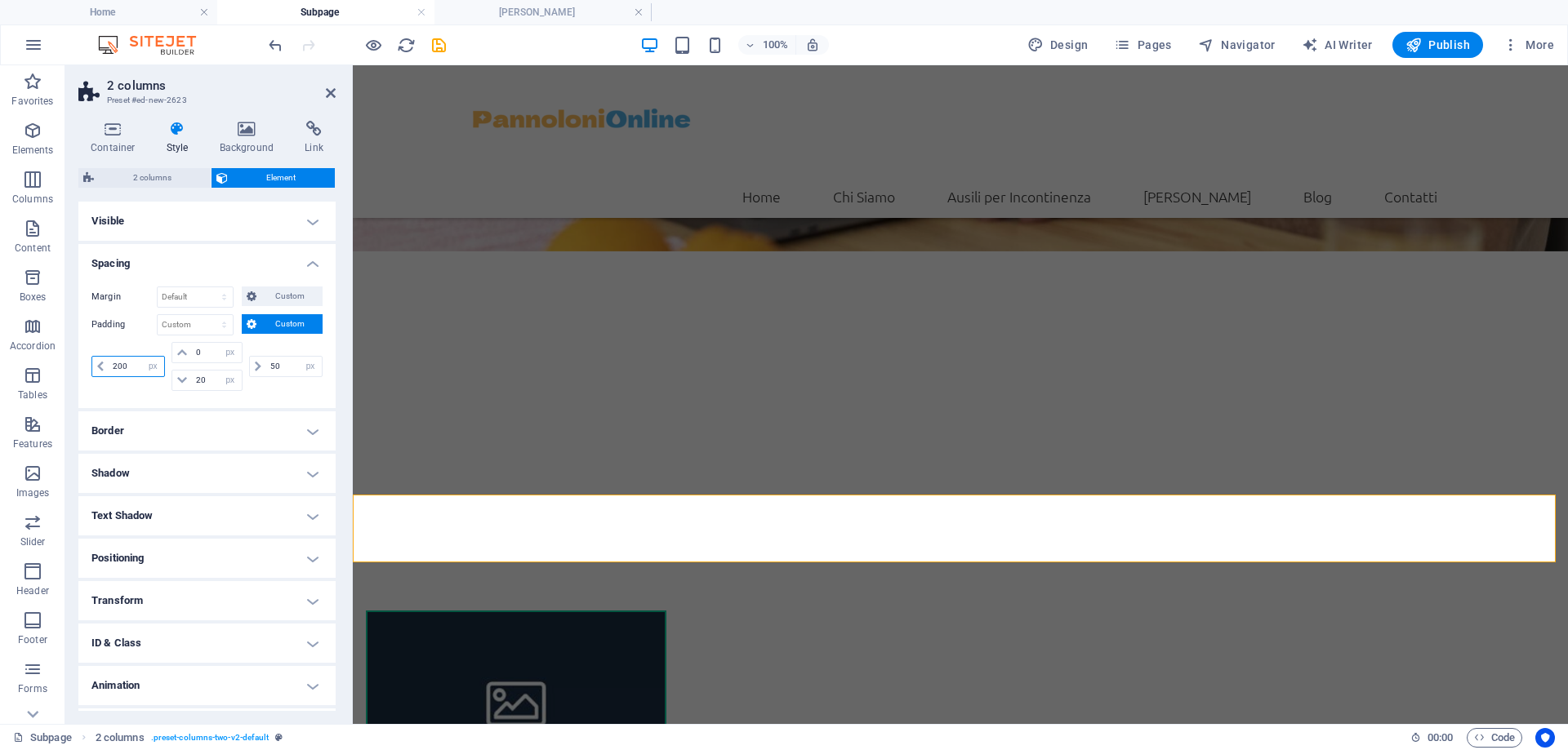
type input "200"
drag, startPoint x: 280, startPoint y: 368, endPoint x: 255, endPoint y: 361, distance: 26.0
click at [255, 361] on div "50 px rem % vh vw" at bounding box center [286, 367] width 73 height 21
type input "200"
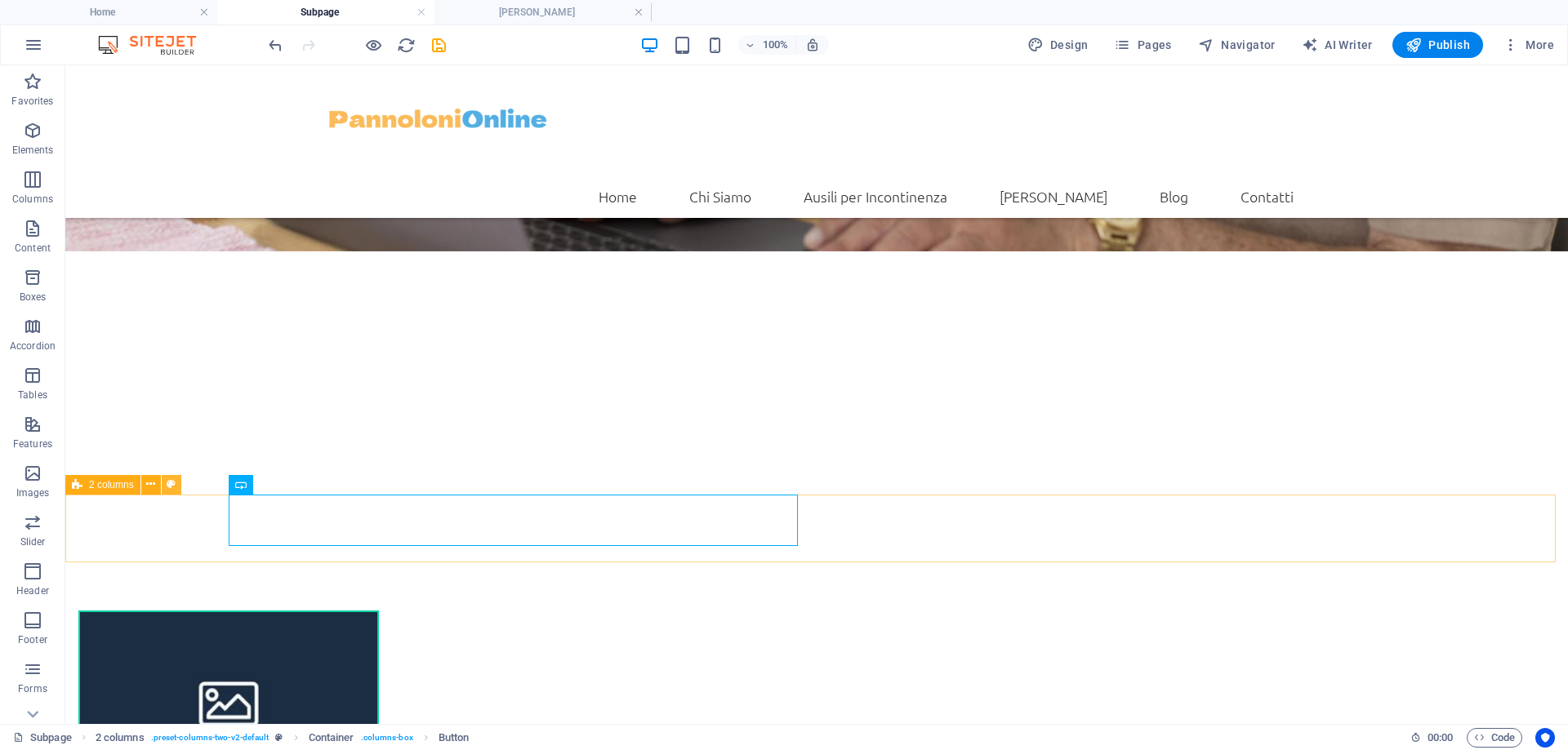
click at [164, 490] on button at bounding box center [172, 485] width 19 height 19
select select "rem"
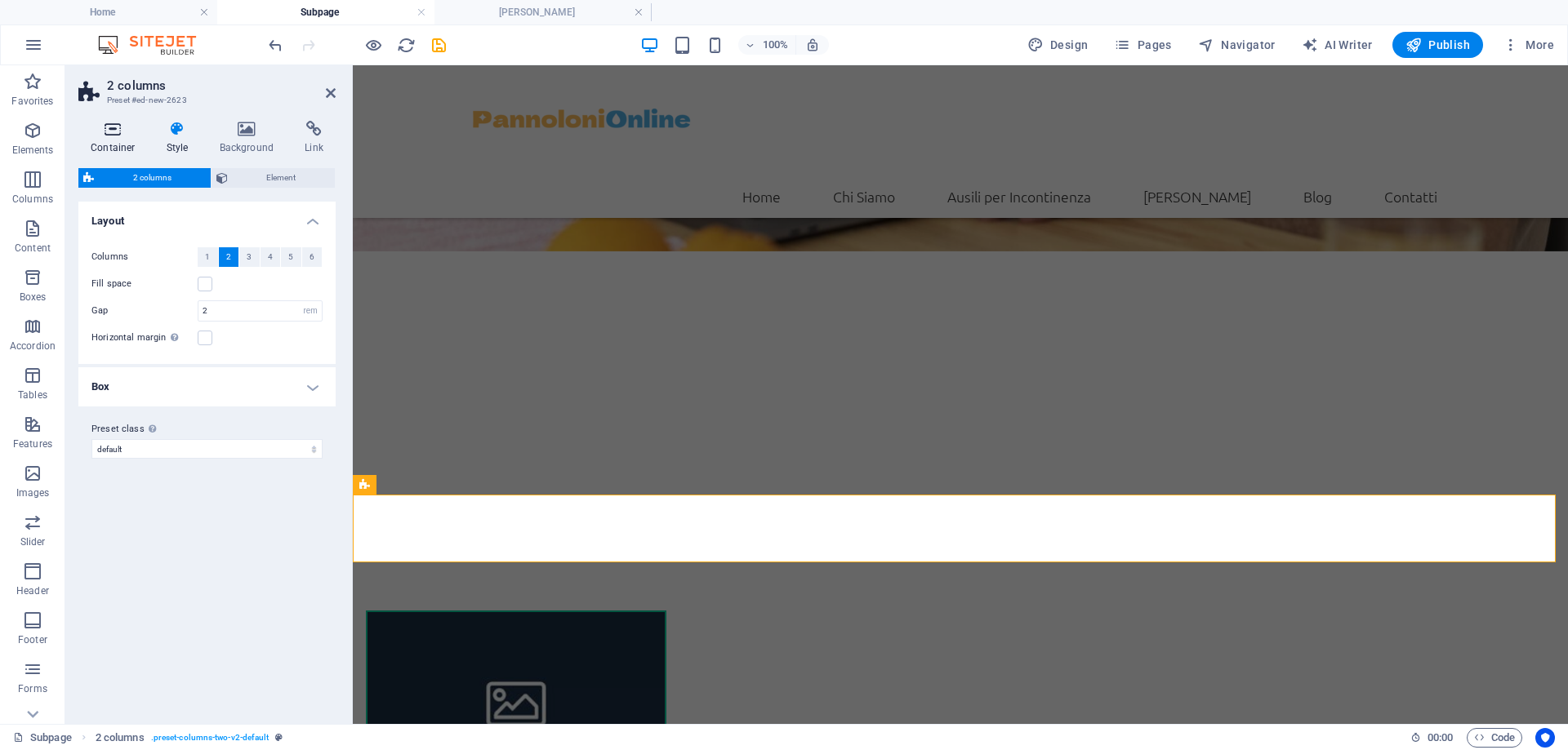
click at [121, 139] on h4 "Container" at bounding box center [116, 138] width 76 height 34
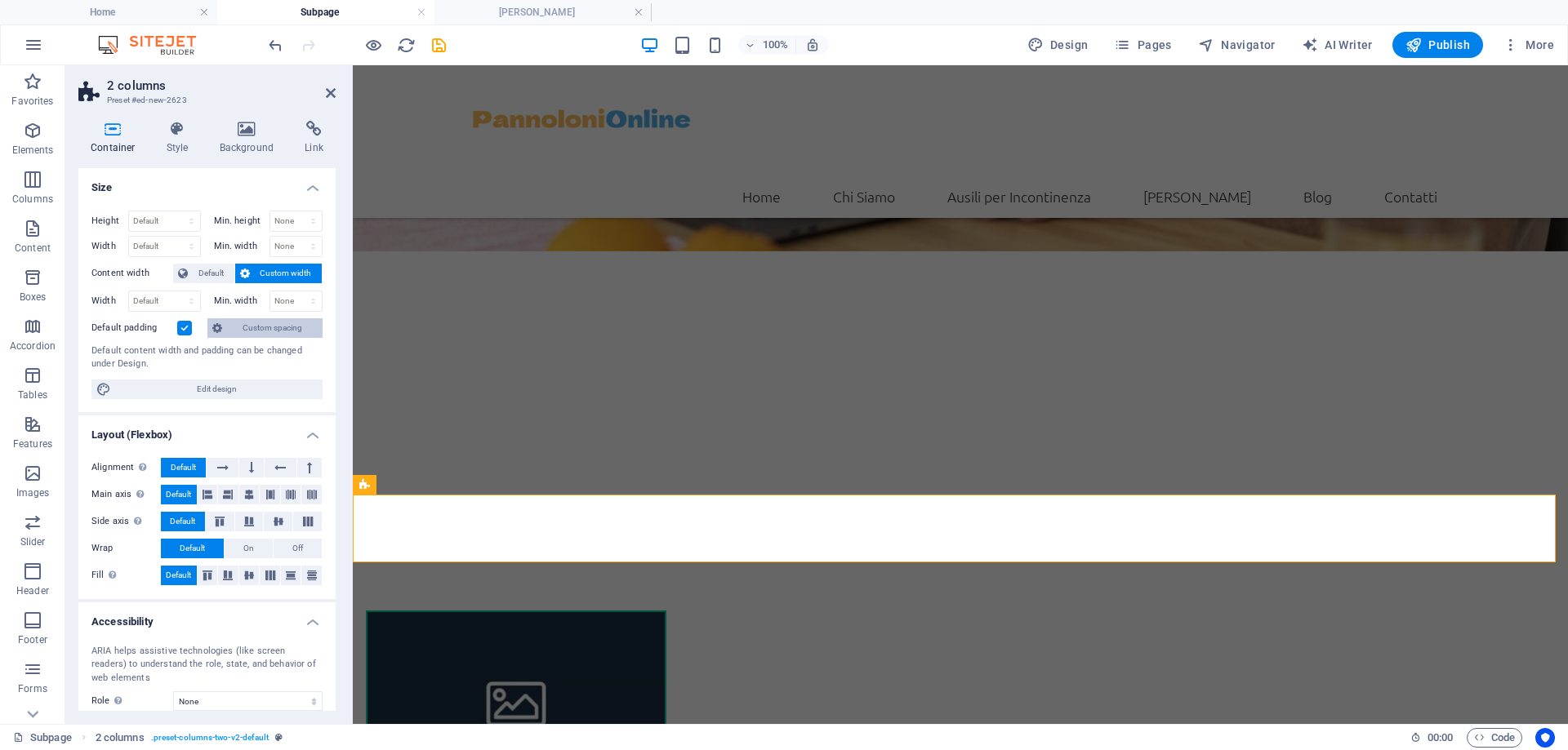
click at [232, 330] on button "Custom spacing" at bounding box center [265, 328] width 115 height 19
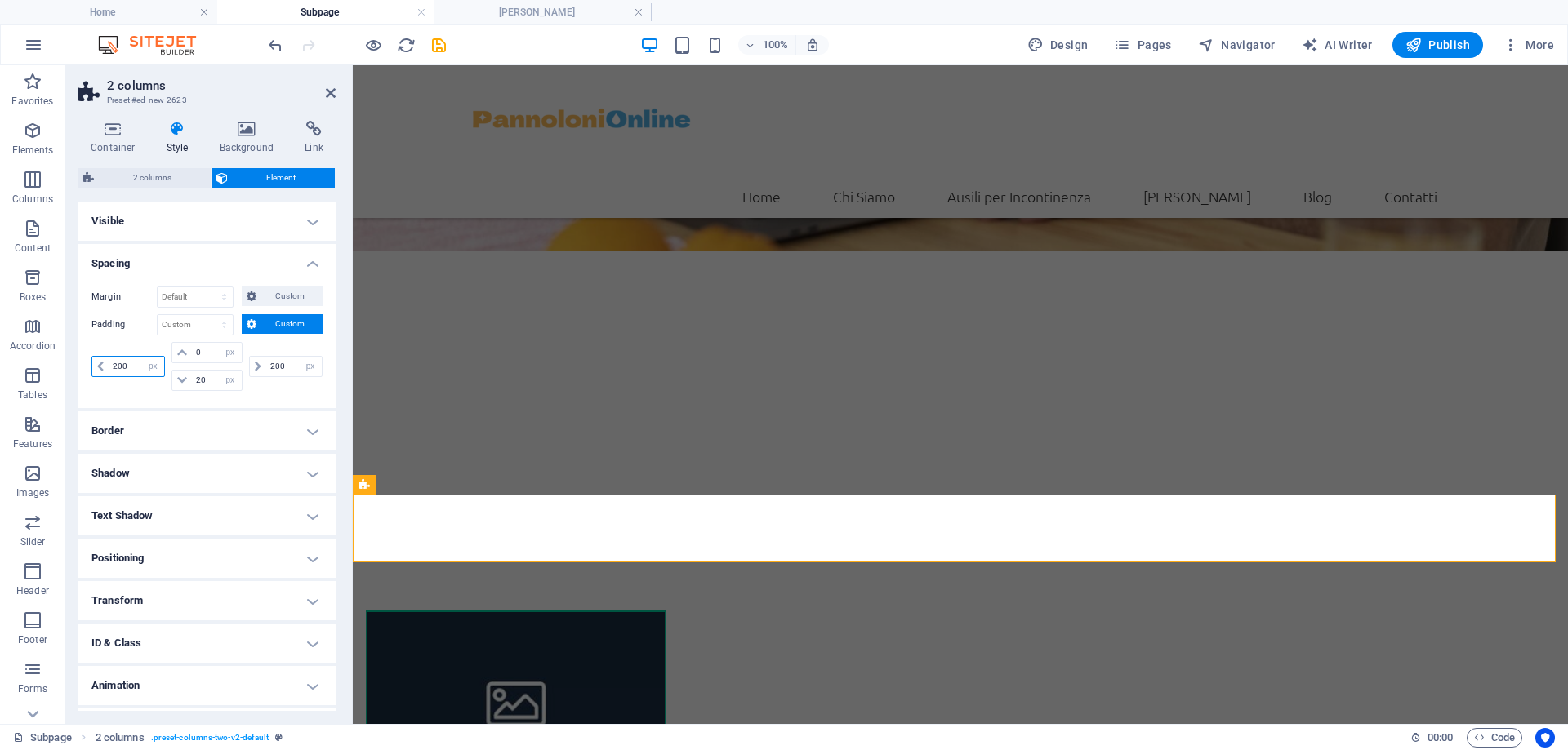
drag, startPoint x: 118, startPoint y: 363, endPoint x: 93, endPoint y: 366, distance: 25.2
click at [93, 366] on div "200 px rem % vh vw" at bounding box center [128, 367] width 73 height 21
type input "400"
drag, startPoint x: 277, startPoint y: 364, endPoint x: 247, endPoint y: 354, distance: 31.6
click at [247, 355] on div "200 px rem % vh vw" at bounding box center [284, 367] width 77 height 49
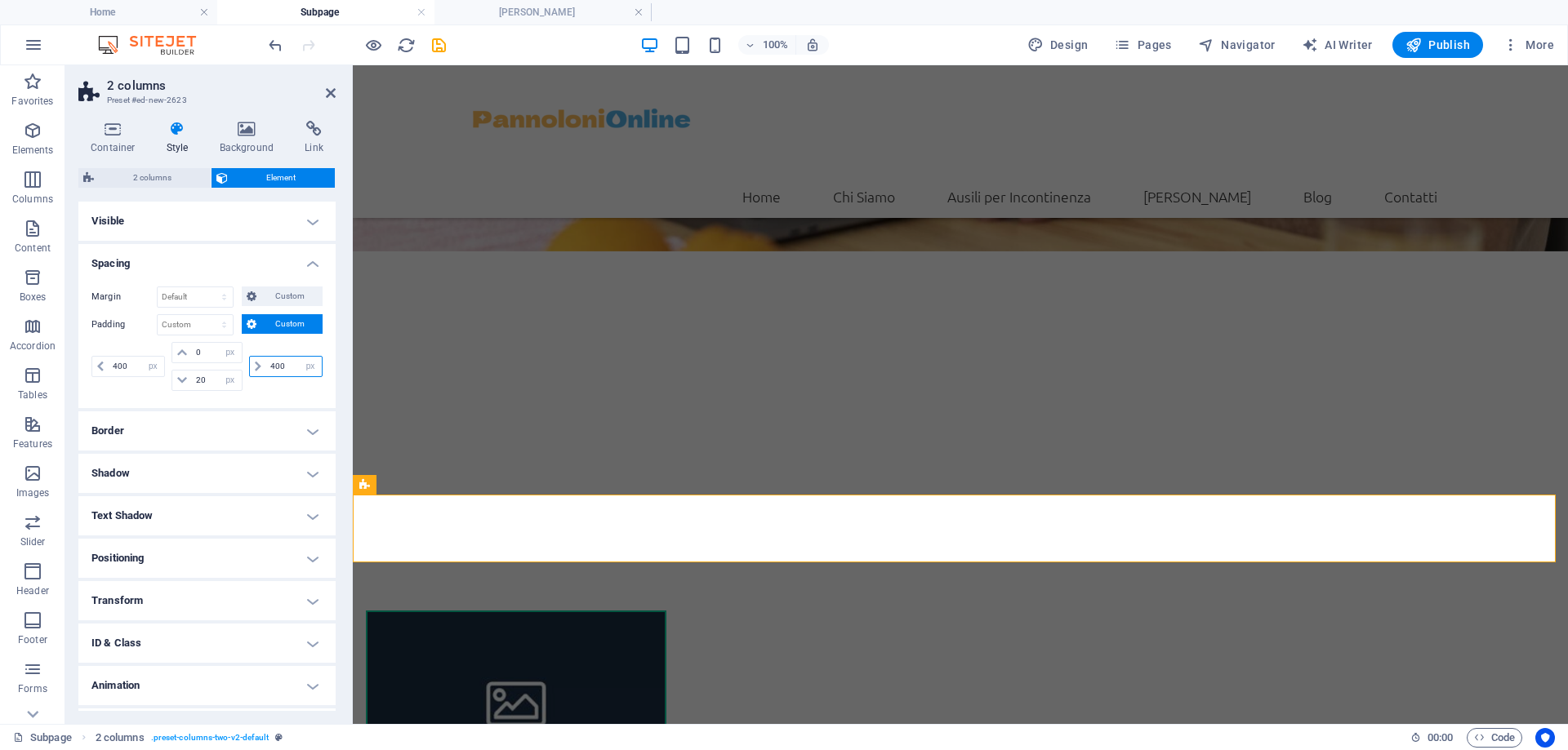
type input "400"
drag, startPoint x: 202, startPoint y: 345, endPoint x: 155, endPoint y: 349, distance: 47.2
click at [155, 349] on div "400 px rem % vh vw 0 px rem % vh vw 20 px rem % vh vw 400 px rem % vh vw" at bounding box center [206, 367] width 231 height 49
type input "20"
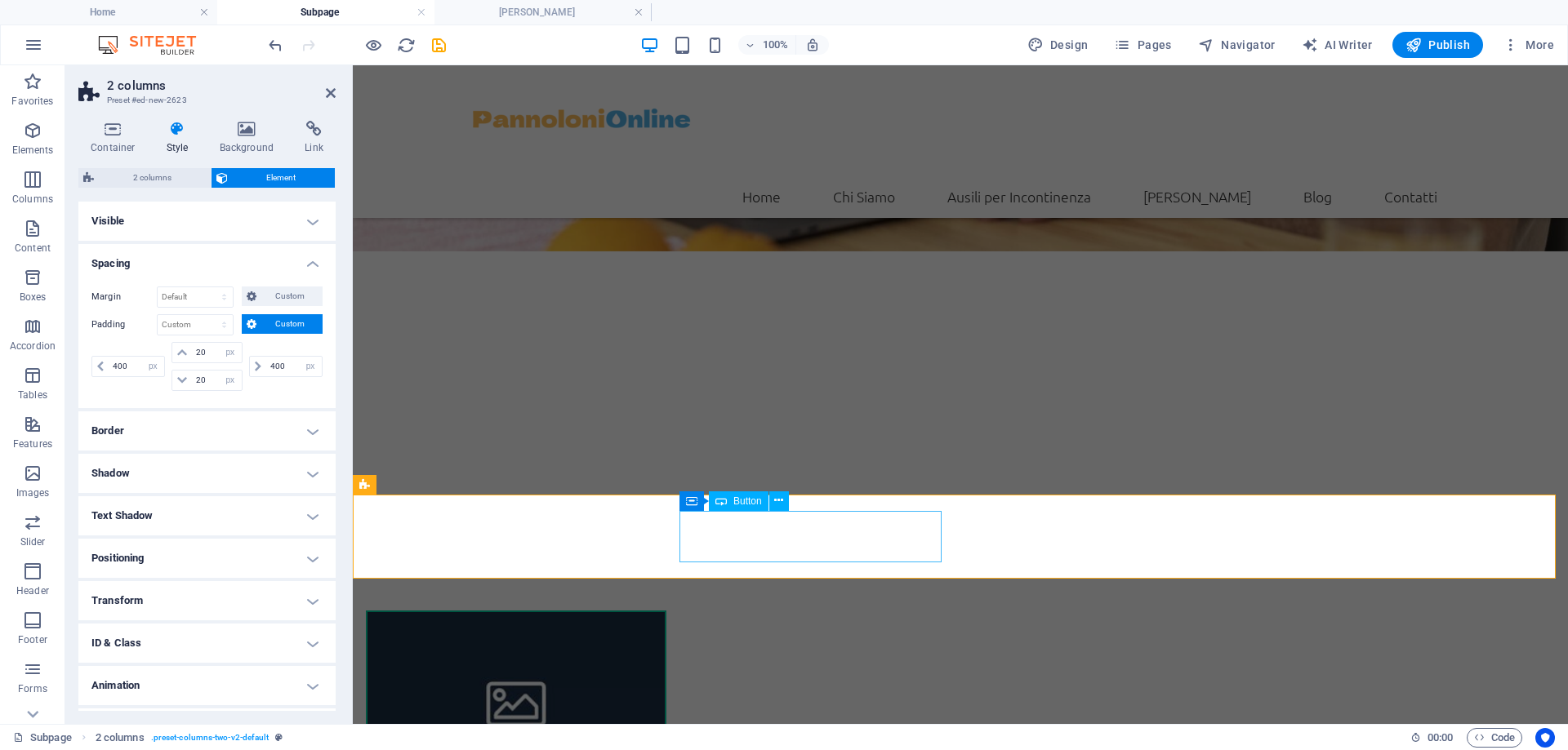
select select "px"
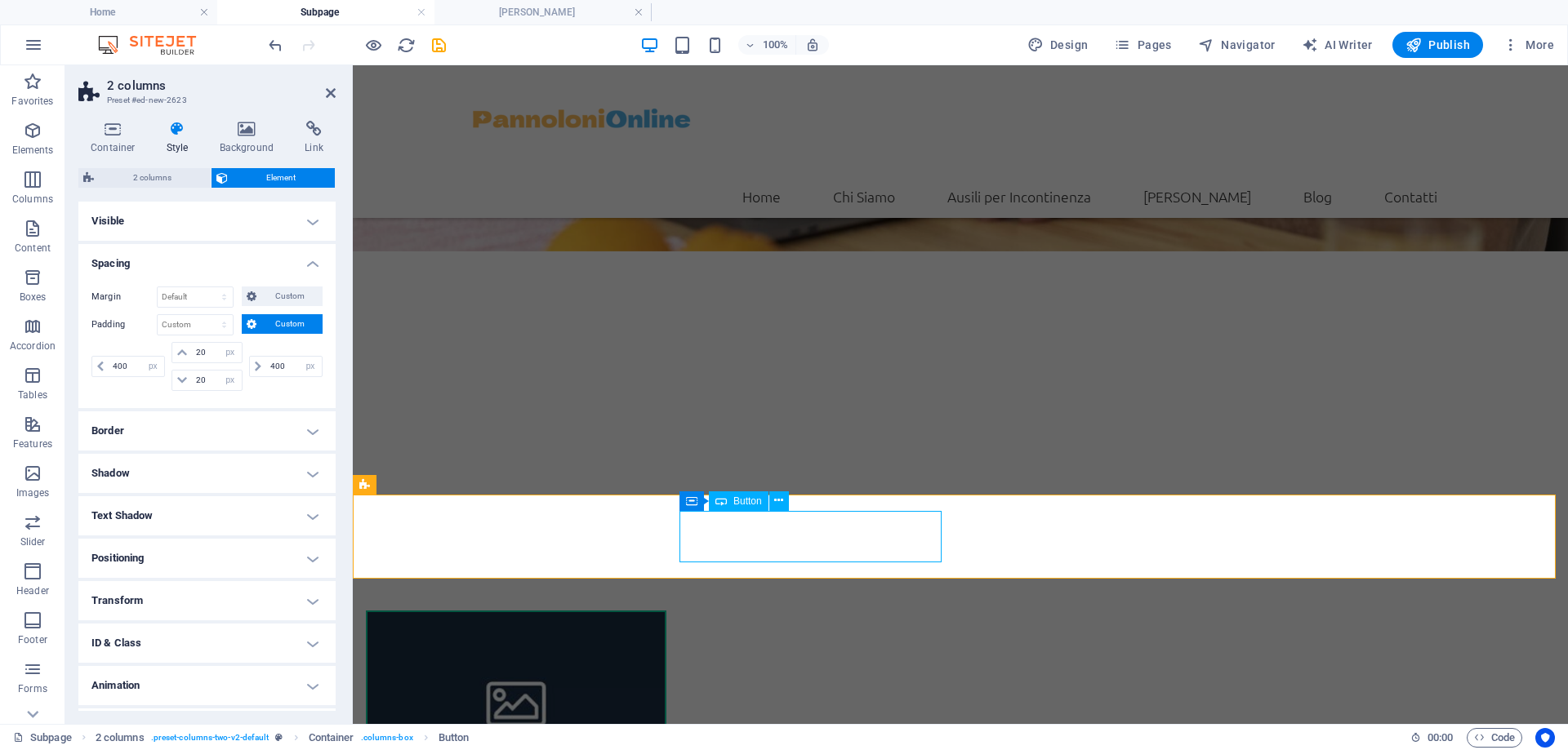
select select "px"
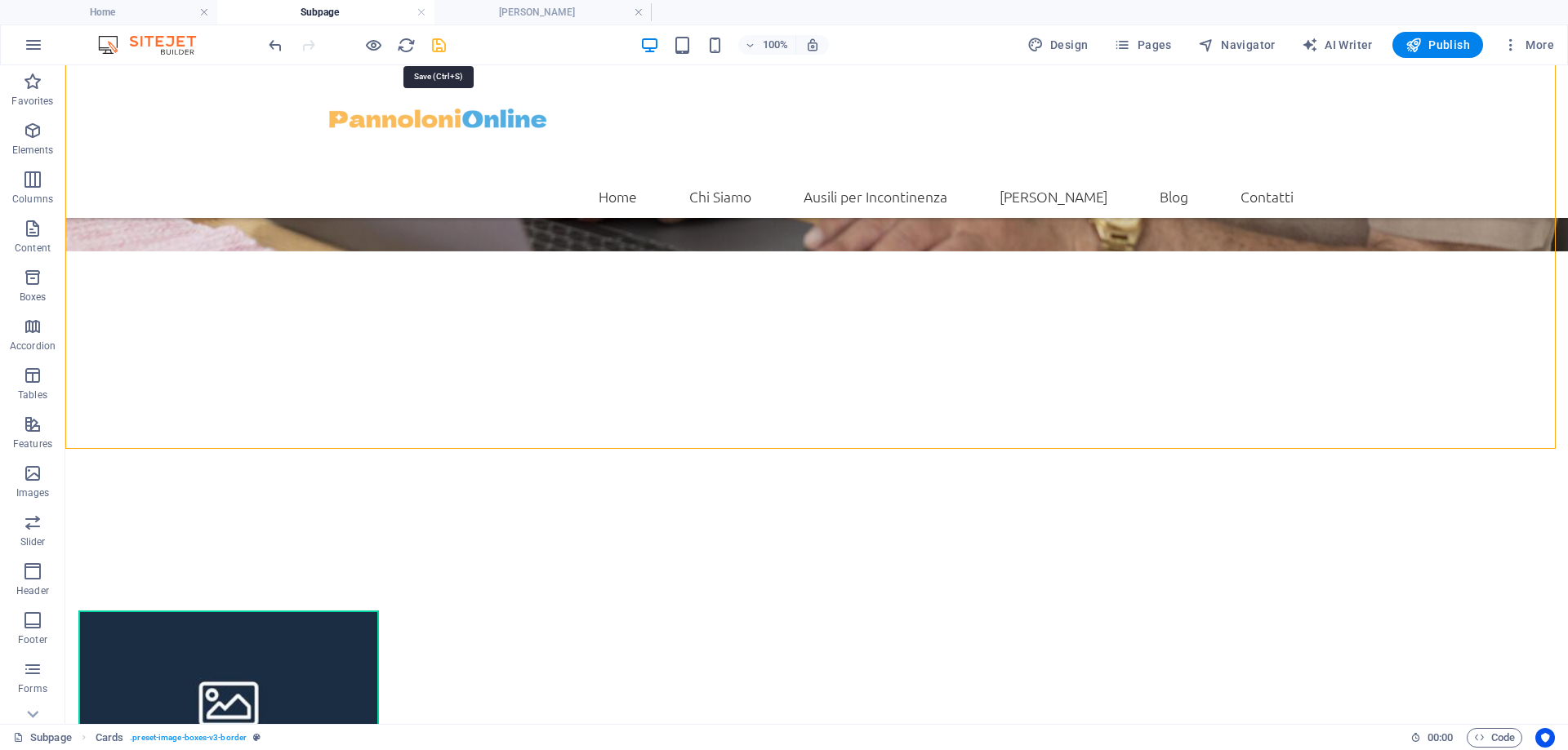
click at [436, 44] on icon "save" at bounding box center [439, 45] width 19 height 19
